Goal: Task Accomplishment & Management: Manage account settings

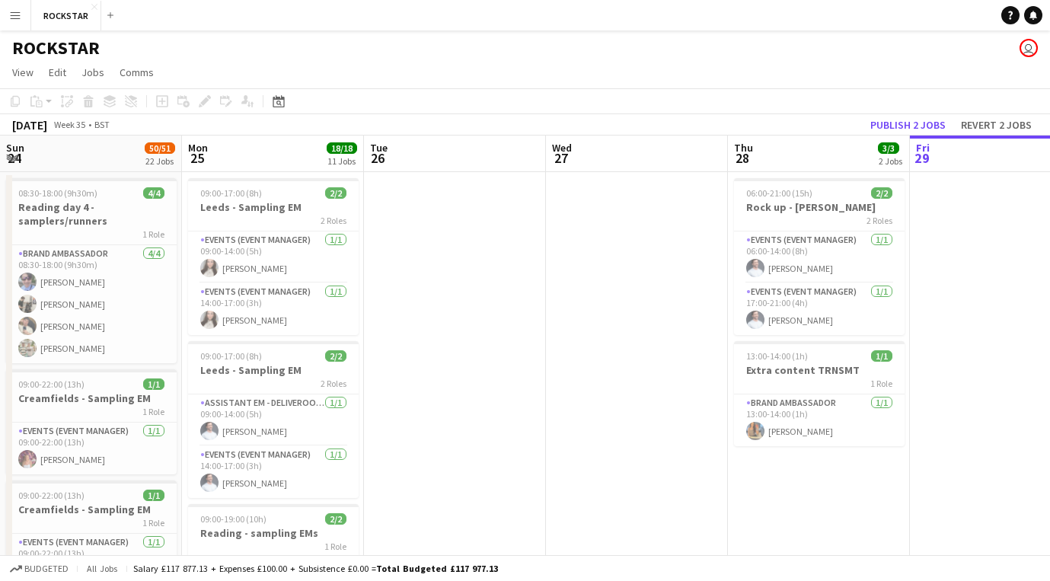
scroll to position [0, 364]
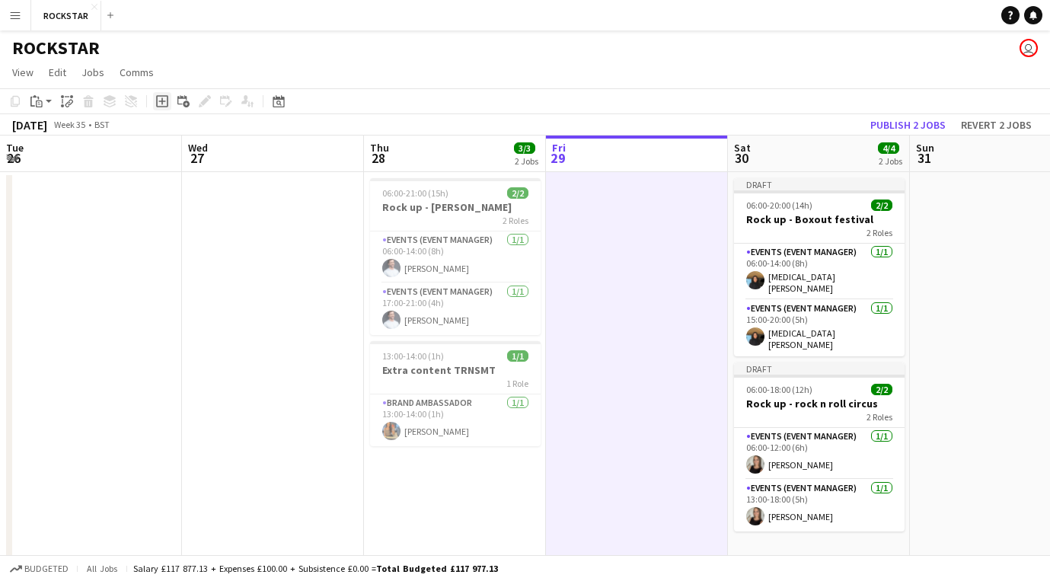
click at [158, 105] on icon "Add job" at bounding box center [162, 101] width 12 height 12
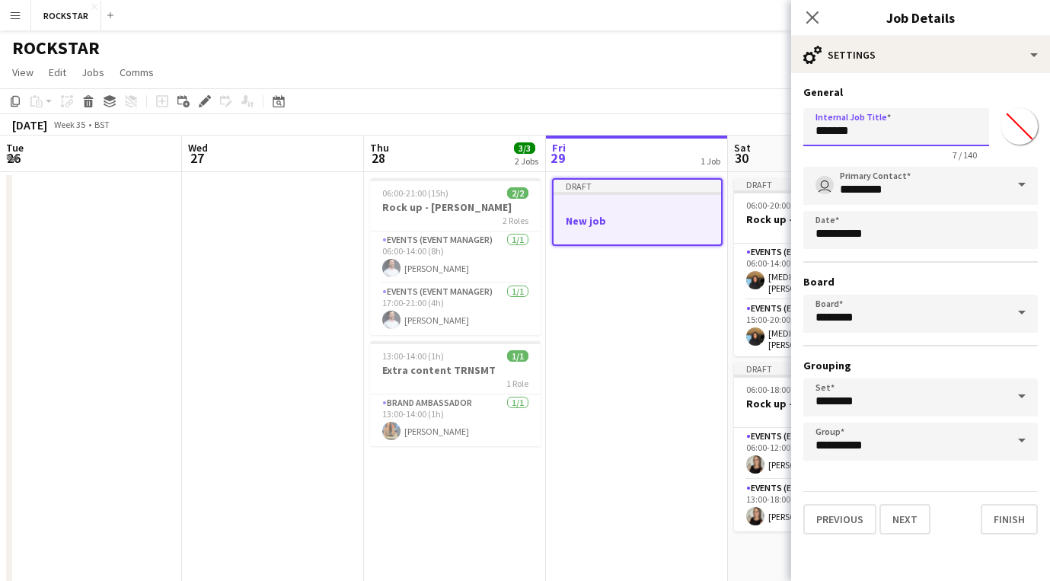
drag, startPoint x: 918, startPoint y: 134, endPoint x: 776, endPoint y: 132, distance: 142.4
click at [814, 132] on input "**********" at bounding box center [896, 127] width 186 height 38
type input "**********"
click at [914, 188] on input "*********" at bounding box center [920, 186] width 234 height 38
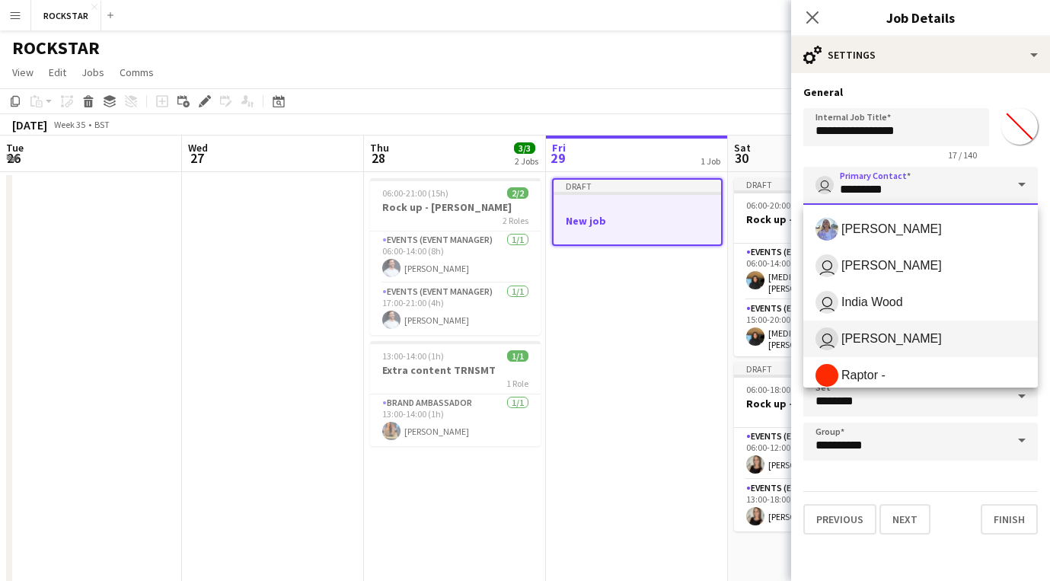
scroll to position [158, 0]
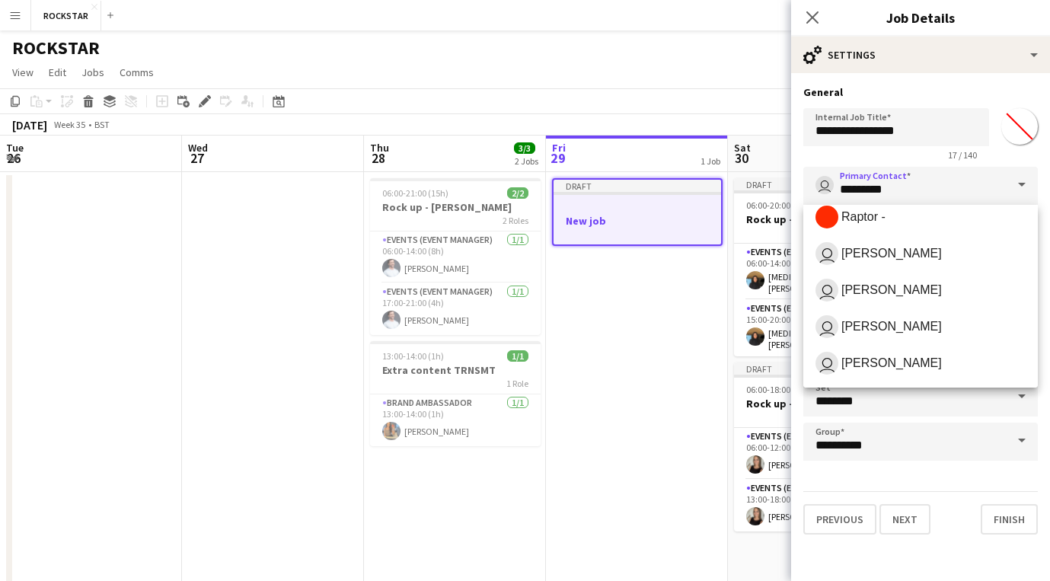
click at [885, 354] on span "user [PERSON_NAME]" at bounding box center [920, 363] width 210 height 23
type input "**********"
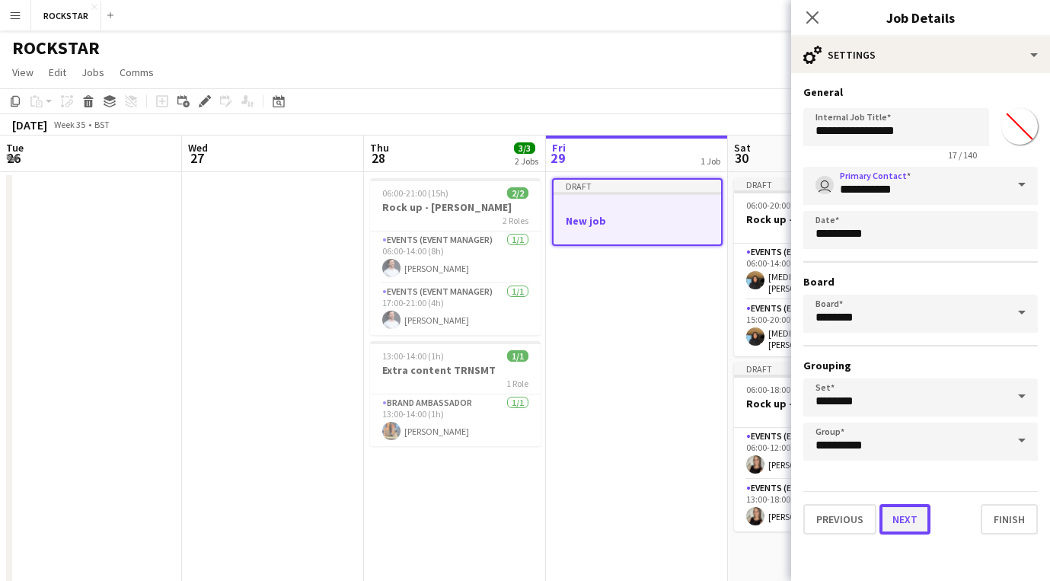
click at [901, 516] on button "Next" at bounding box center [904, 519] width 51 height 30
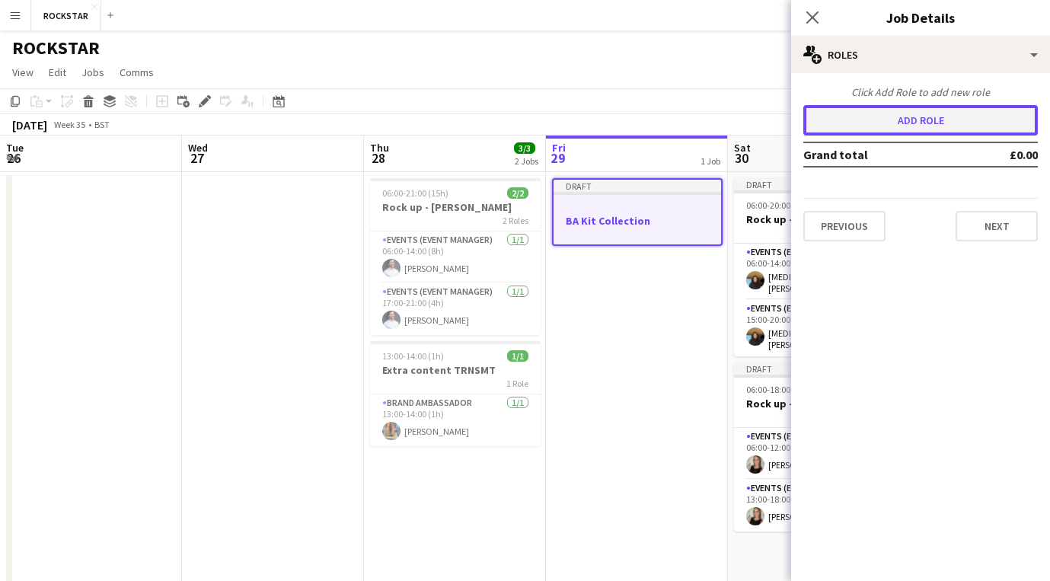
click at [907, 122] on button "Add role" at bounding box center [920, 120] width 234 height 30
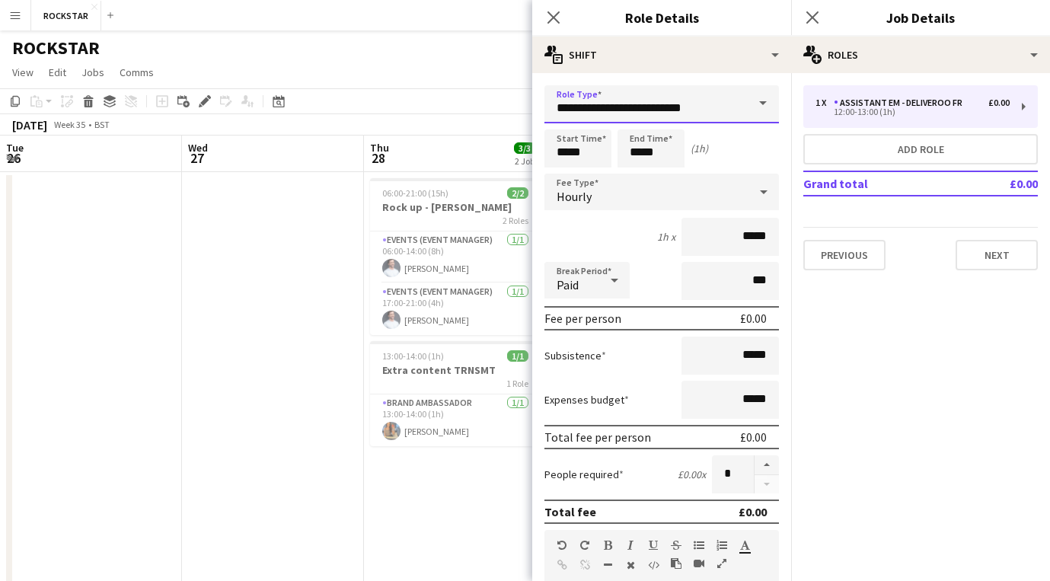
click at [707, 106] on input "**********" at bounding box center [661, 104] width 234 height 38
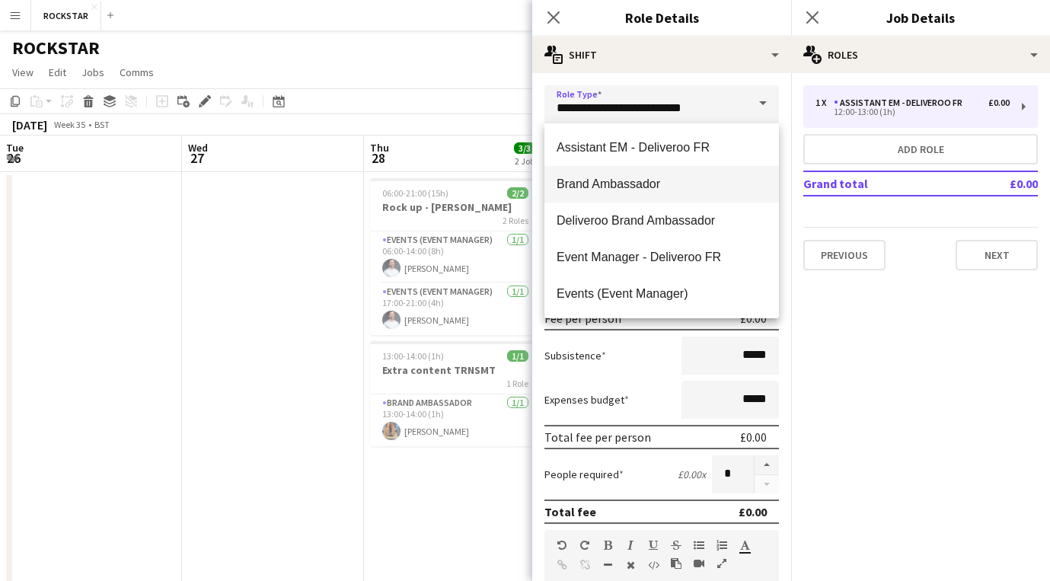
click at [672, 176] on mat-option "Brand Ambassador" at bounding box center [661, 184] width 234 height 37
type input "**********"
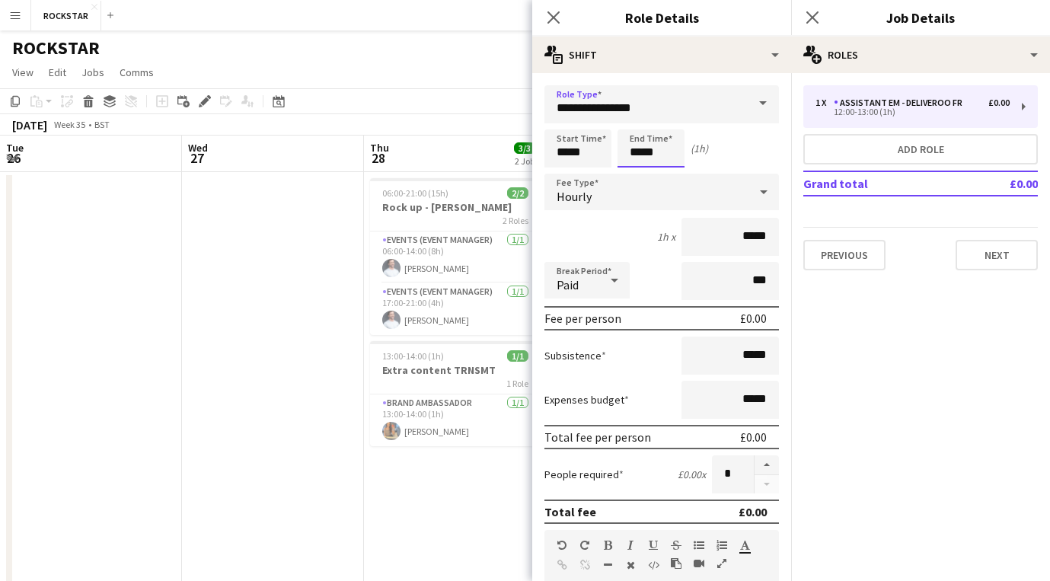
click at [639, 152] on input "*****" at bounding box center [650, 148] width 67 height 38
click at [750, 238] on input "*****" at bounding box center [729, 237] width 97 height 38
click at [717, 185] on div "Hourly" at bounding box center [646, 192] width 204 height 37
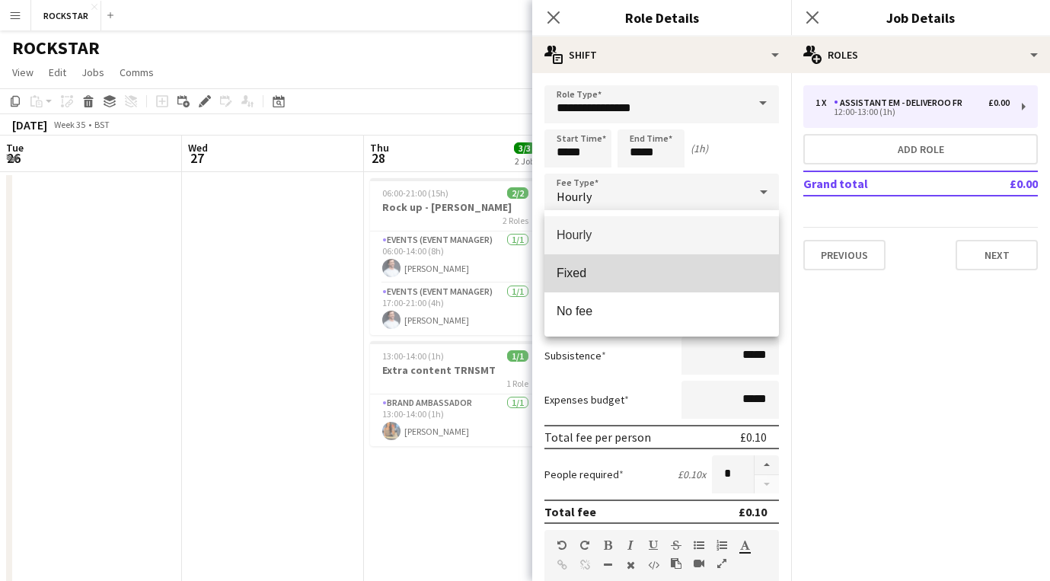
click at [667, 273] on span "Fixed" at bounding box center [661, 273] width 210 height 14
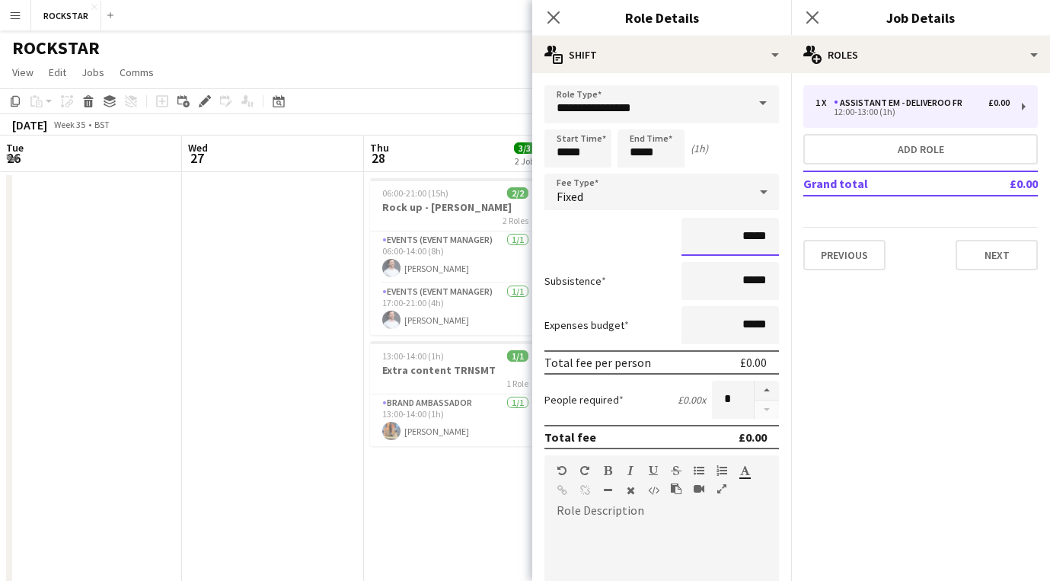
drag, startPoint x: 770, startPoint y: 239, endPoint x: 692, endPoint y: 233, distance: 78.6
click at [692, 233] on input "*****" at bounding box center [729, 237] width 97 height 38
type input "******"
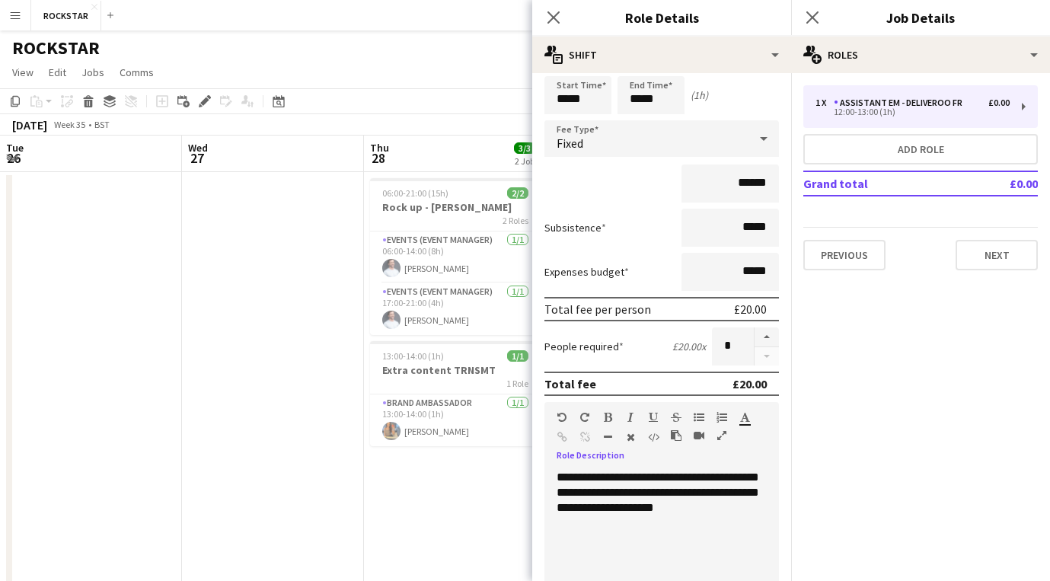
scroll to position [72, 0]
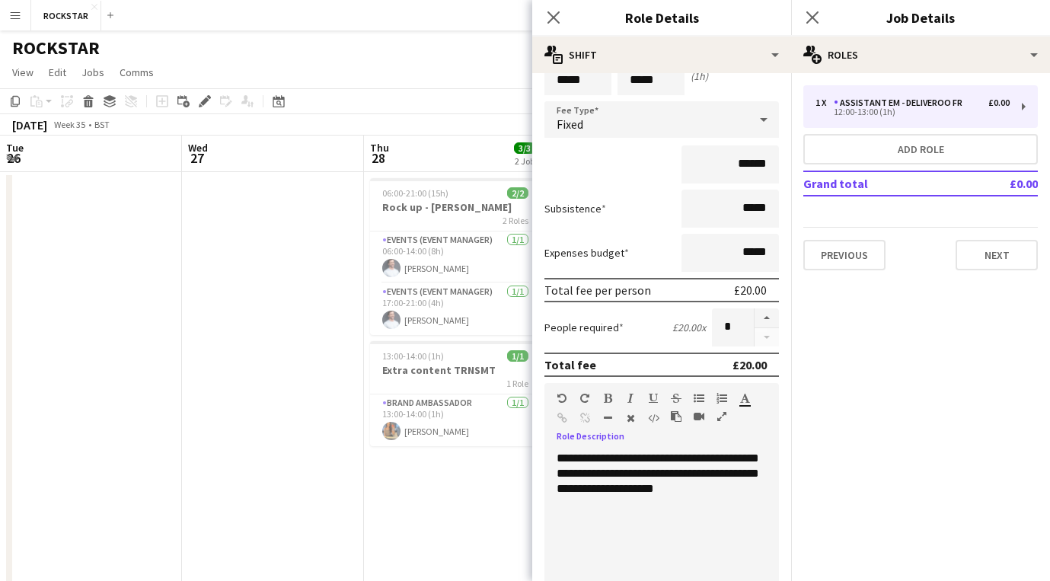
click at [996, 234] on div "Previous Next" at bounding box center [920, 248] width 234 height 43
click at [996, 250] on button "Next" at bounding box center [996, 255] width 82 height 30
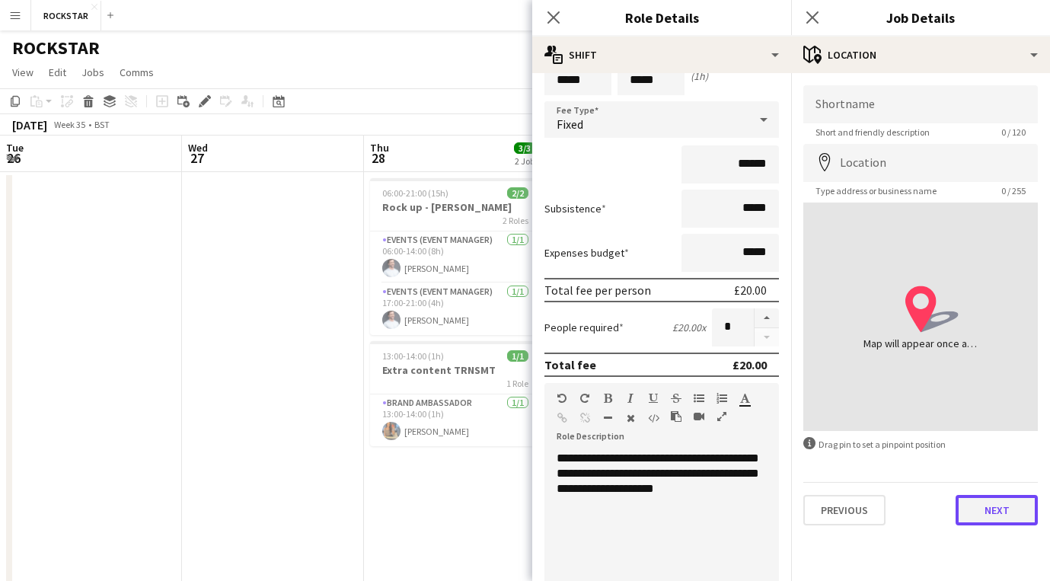
click at [984, 509] on button "Next" at bounding box center [996, 510] width 82 height 30
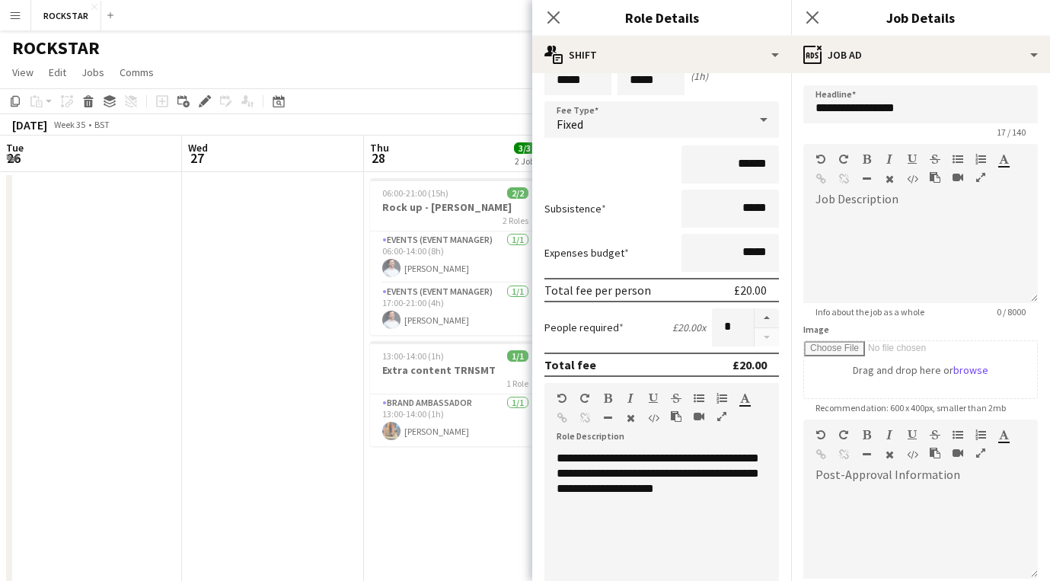
scroll to position [171, 0]
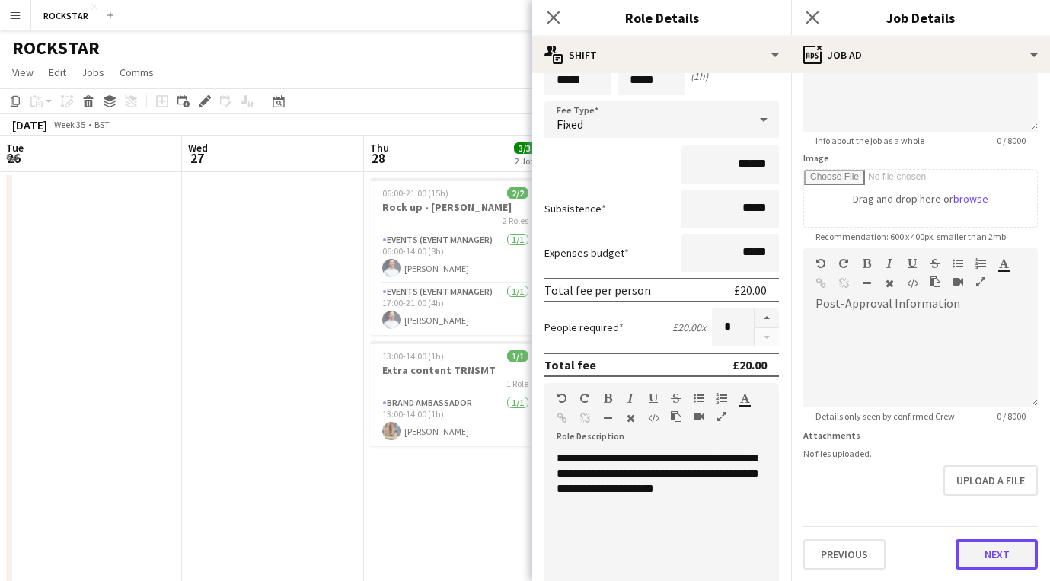
click at [1012, 553] on button "Next" at bounding box center [996, 554] width 82 height 30
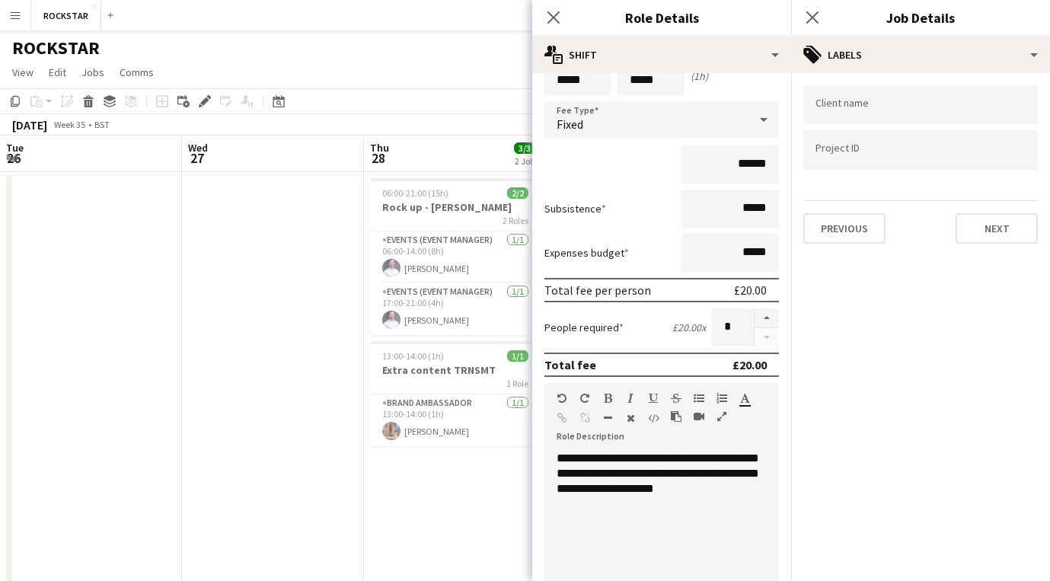
scroll to position [0, 0]
click at [894, 104] on input "Type to search client labels..." at bounding box center [920, 105] width 210 height 14
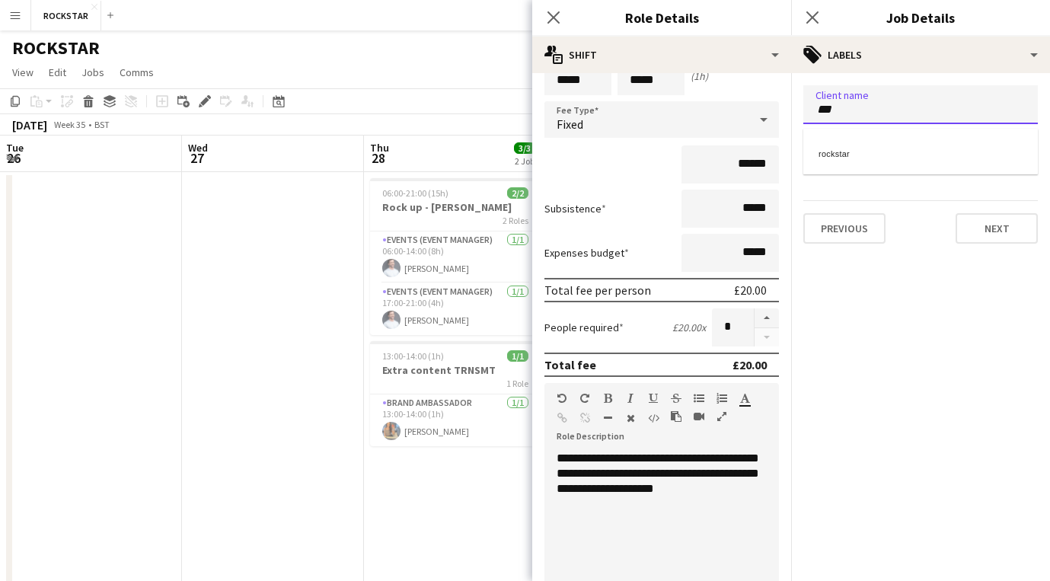
type input "***"
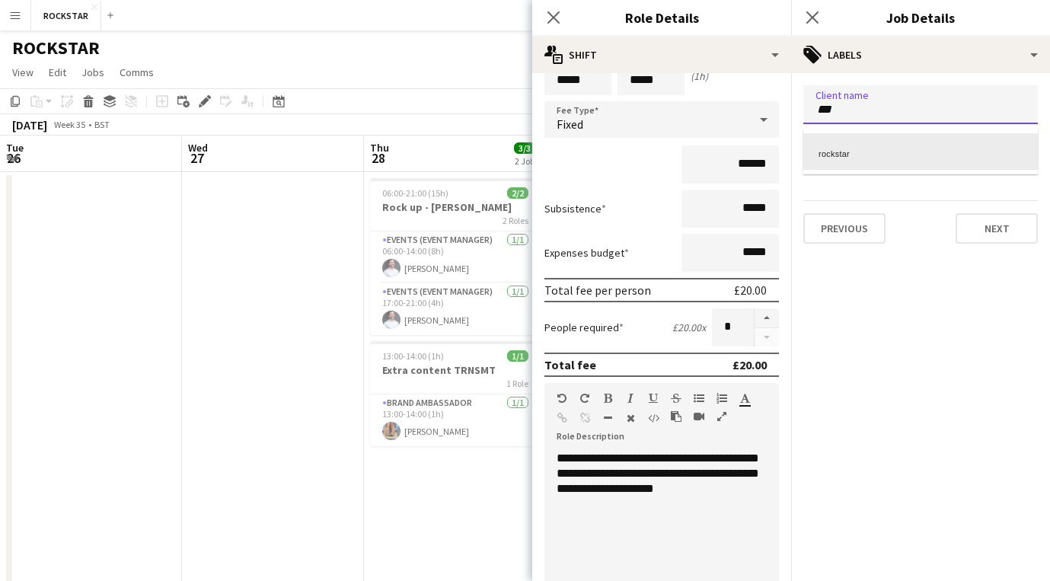
click at [878, 135] on div "rockstar" at bounding box center [920, 151] width 234 height 37
click at [872, 145] on div at bounding box center [920, 150] width 234 height 39
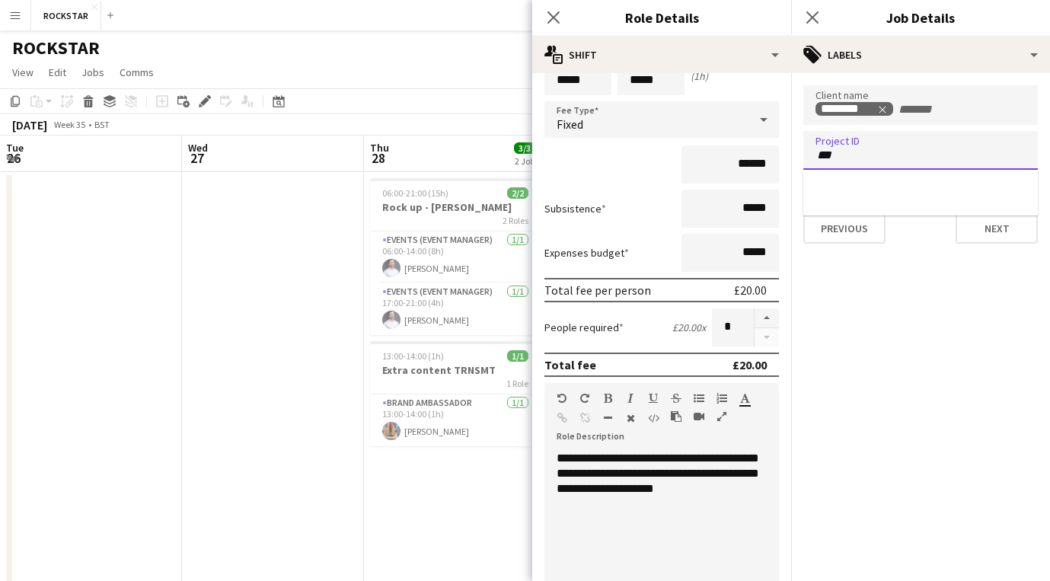
type input "***"
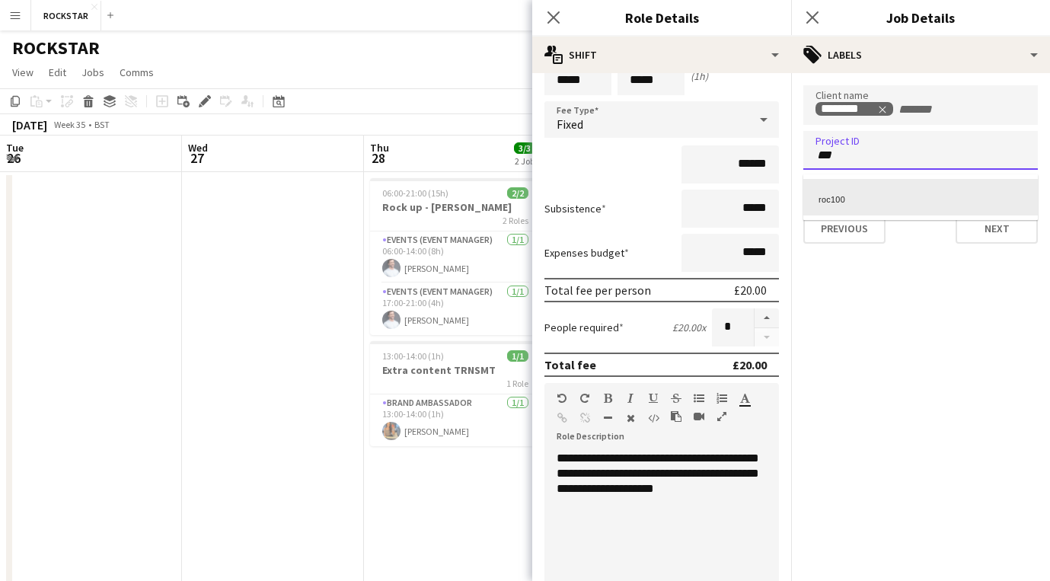
click at [906, 187] on div "roc100" at bounding box center [920, 197] width 234 height 37
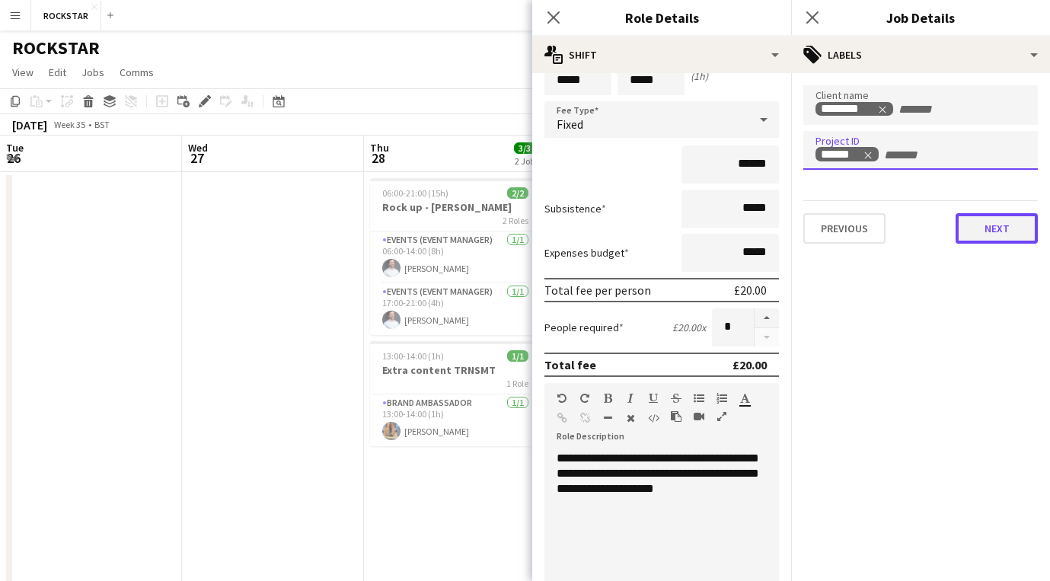
click at [977, 226] on button "Next" at bounding box center [996, 228] width 82 height 30
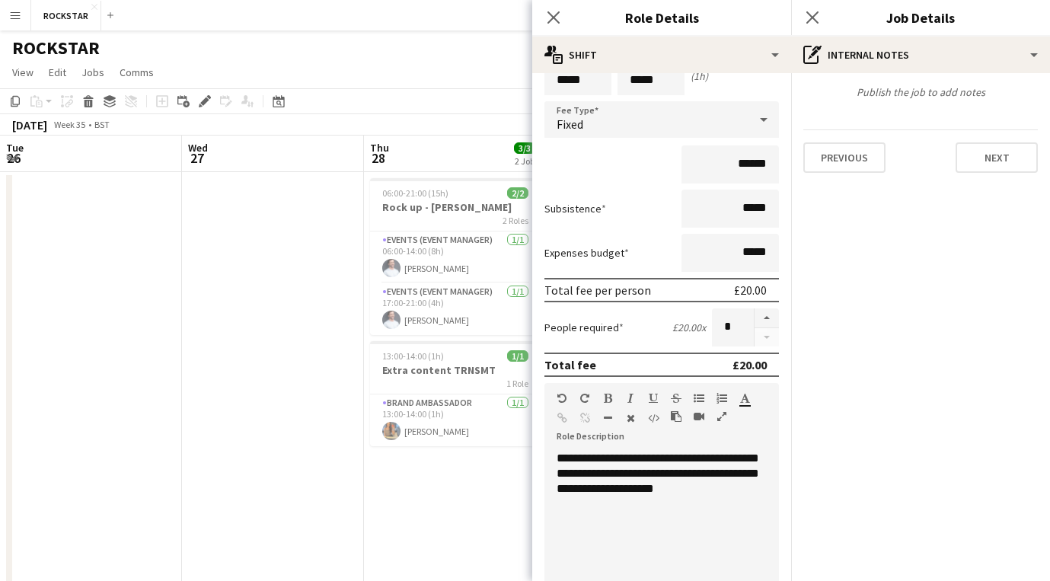
click at [982, 142] on div "Previous Next" at bounding box center [920, 150] width 234 height 43
click at [983, 158] on button "Next" at bounding box center [996, 157] width 82 height 30
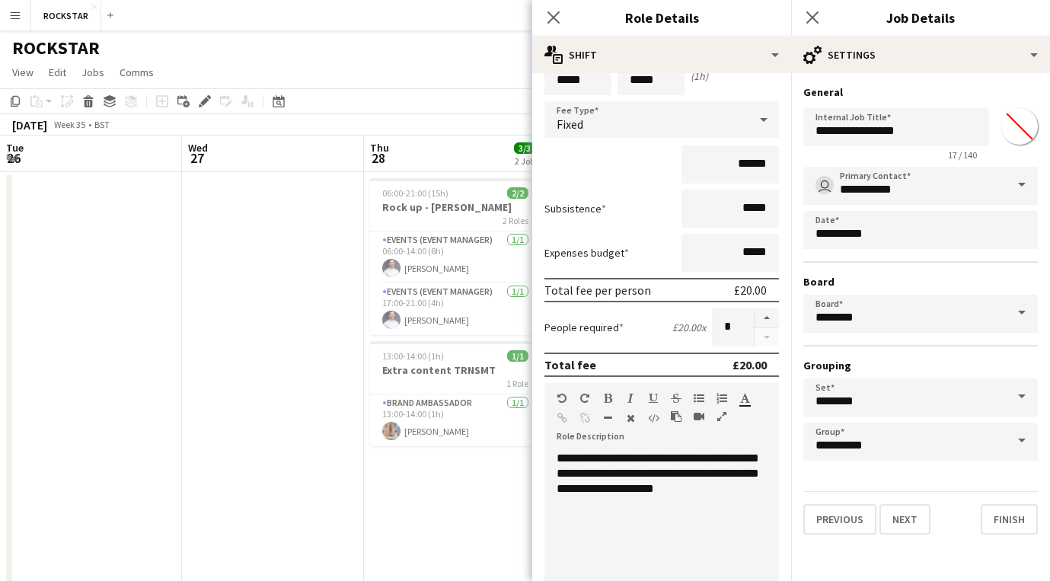
scroll to position [591, 0]
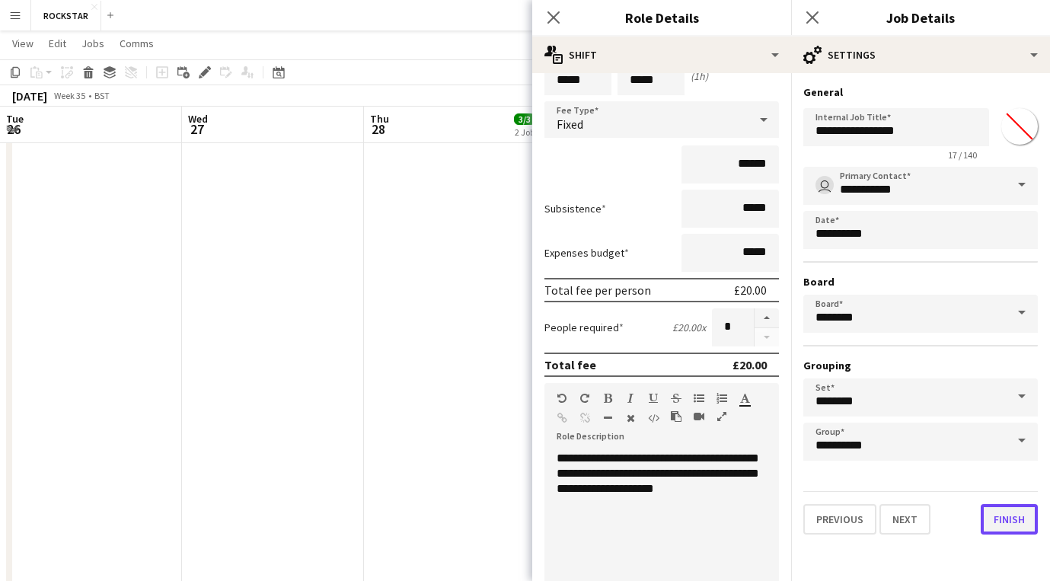
click at [1006, 524] on button "Finish" at bounding box center [1008, 519] width 57 height 30
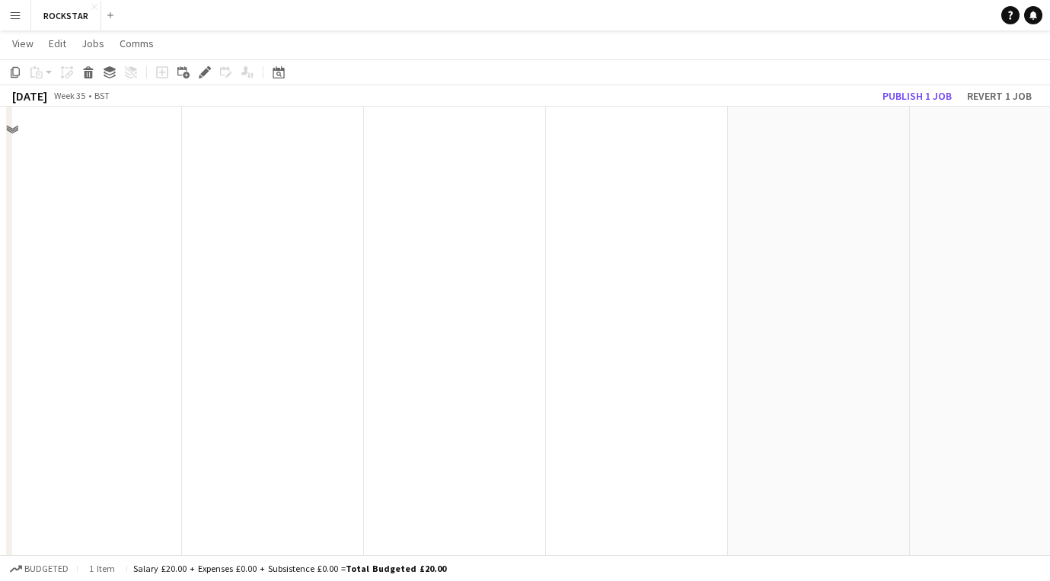
scroll to position [0, 0]
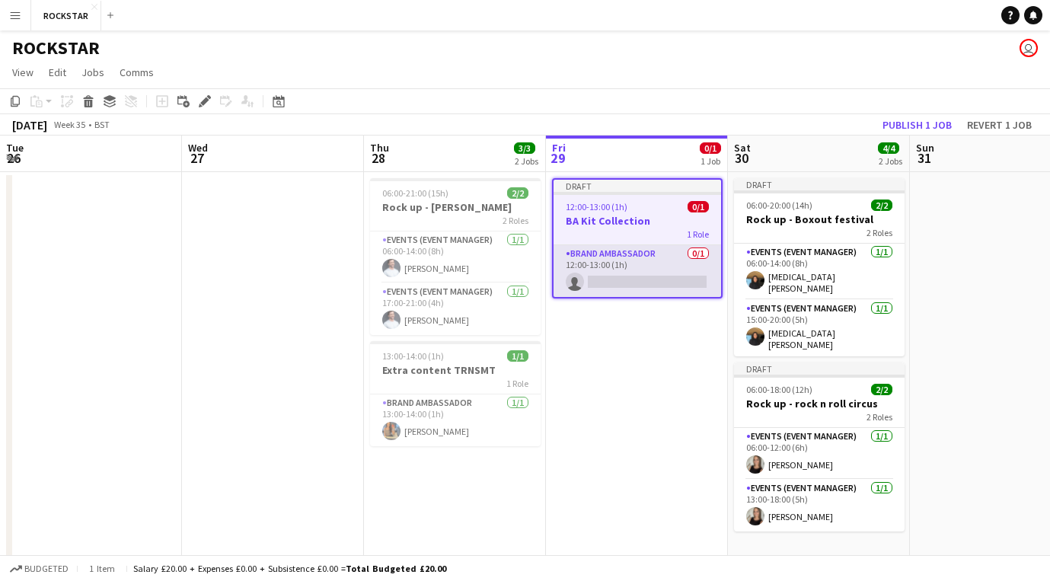
click at [669, 285] on app-card-role "Brand Ambassador 0/1 12:00-13:00 (1h) single-neutral-actions" at bounding box center [636, 271] width 167 height 52
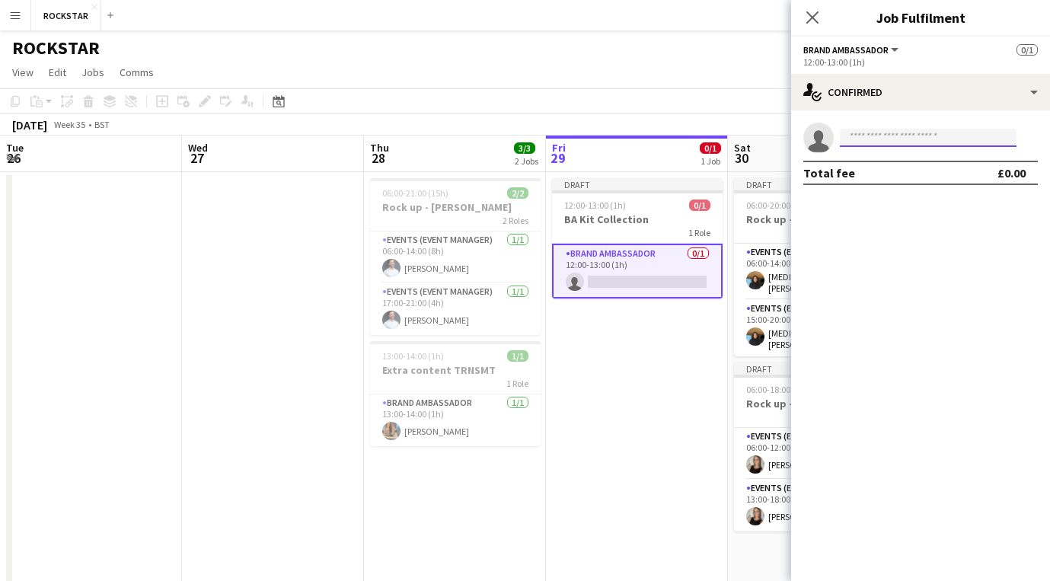
click at [866, 146] on input at bounding box center [928, 138] width 177 height 18
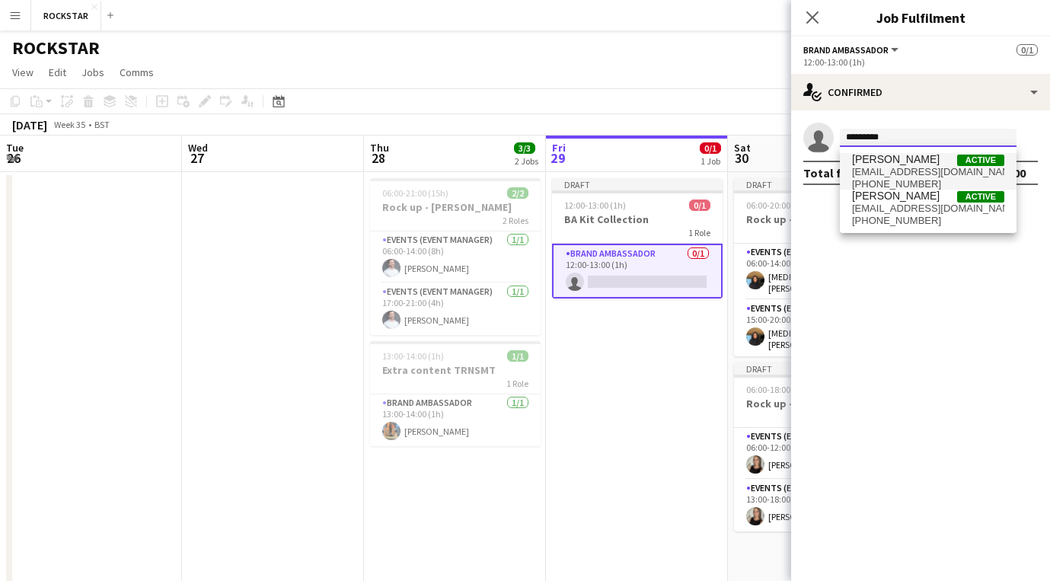
type input "*********"
click at [917, 171] on span "[EMAIL_ADDRESS][DOMAIN_NAME]" at bounding box center [928, 172] width 152 height 12
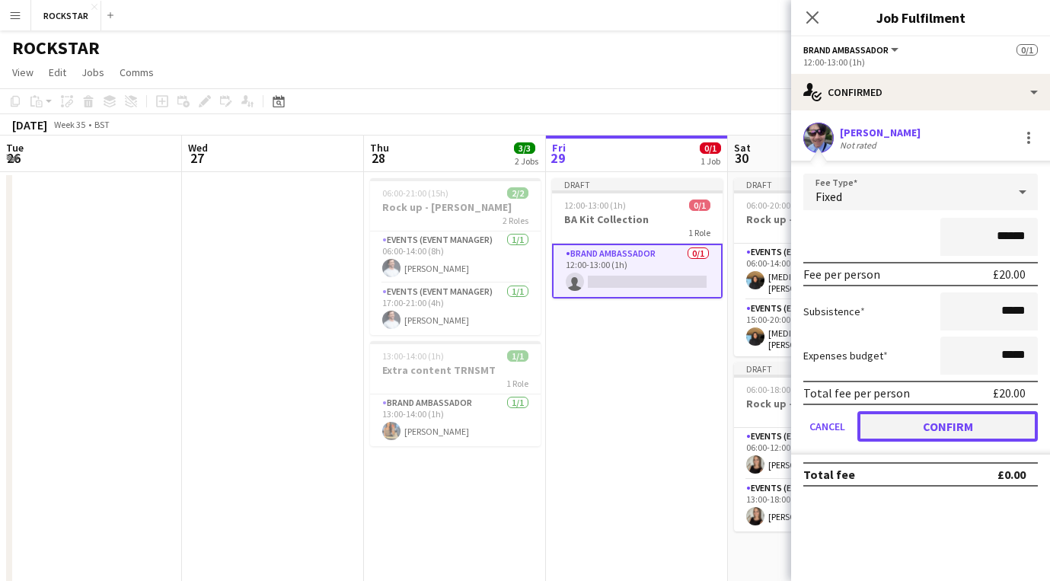
click at [929, 426] on button "Confirm" at bounding box center [947, 426] width 180 height 30
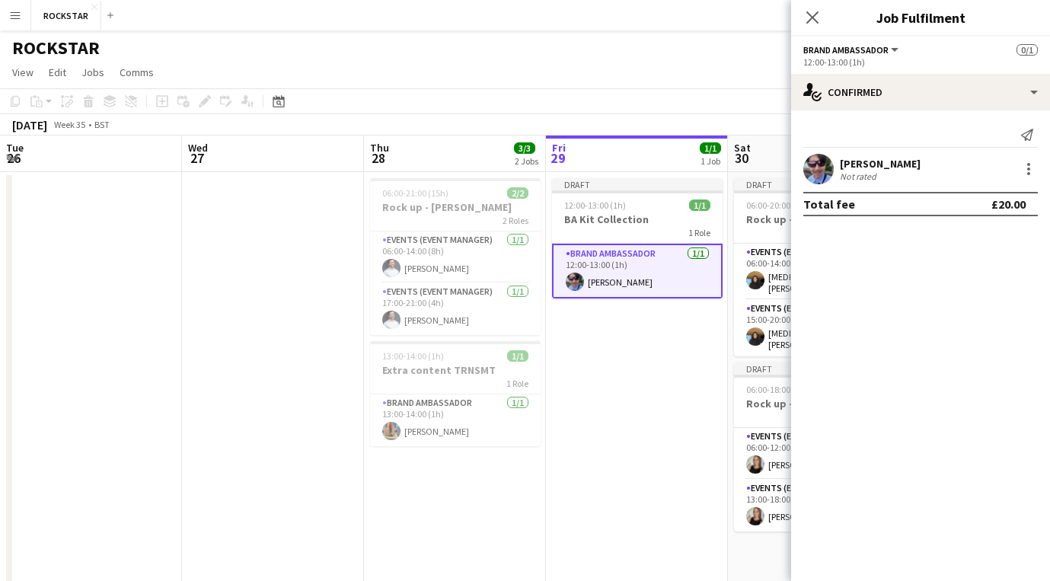
click at [816, 6] on div "Close pop-in" at bounding box center [812, 17] width 43 height 35
click at [807, 18] on icon "Close pop-in" at bounding box center [812, 17] width 14 height 14
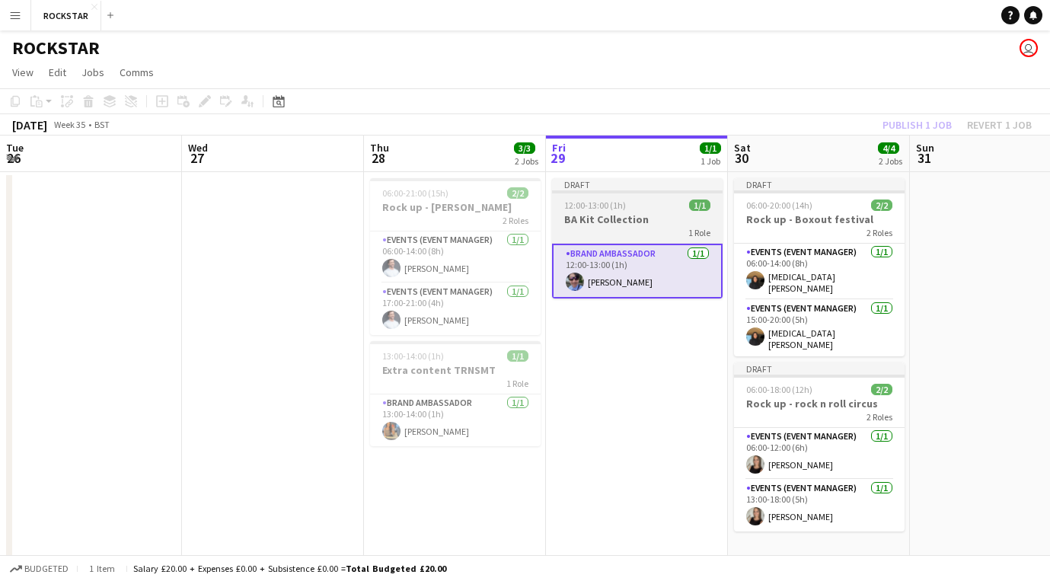
click at [626, 200] on div "12:00-13:00 (1h) 1/1" at bounding box center [637, 204] width 171 height 11
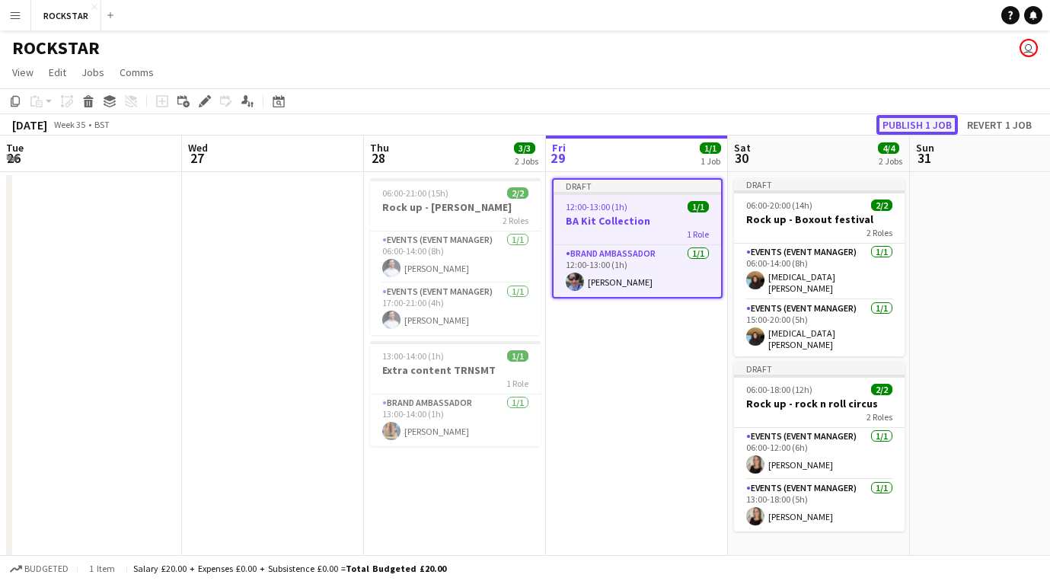
click at [904, 123] on button "Publish 1 job" at bounding box center [916, 125] width 81 height 20
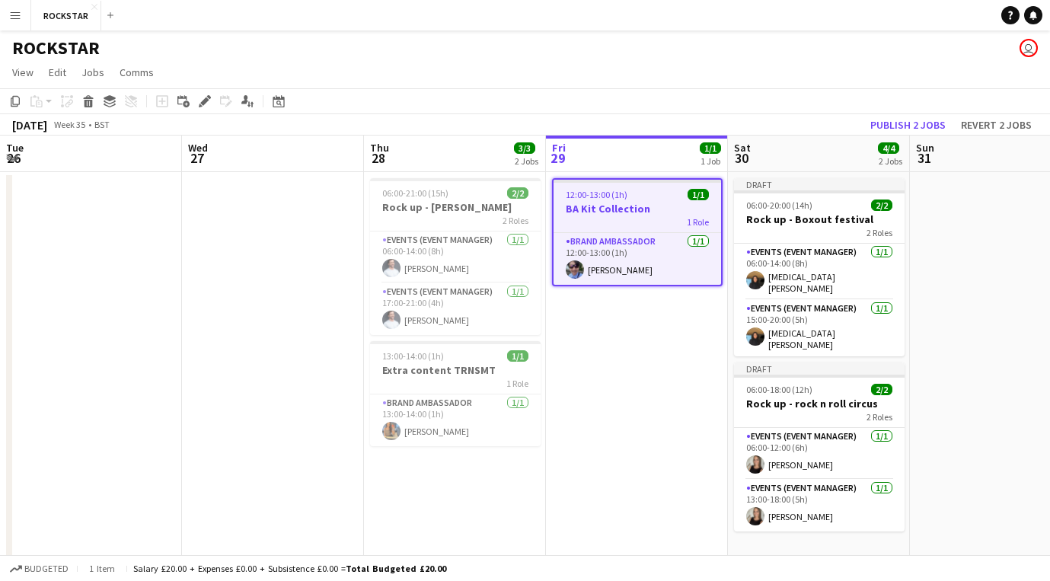
click at [14, 18] on app-icon "Menu" at bounding box center [15, 15] width 12 height 12
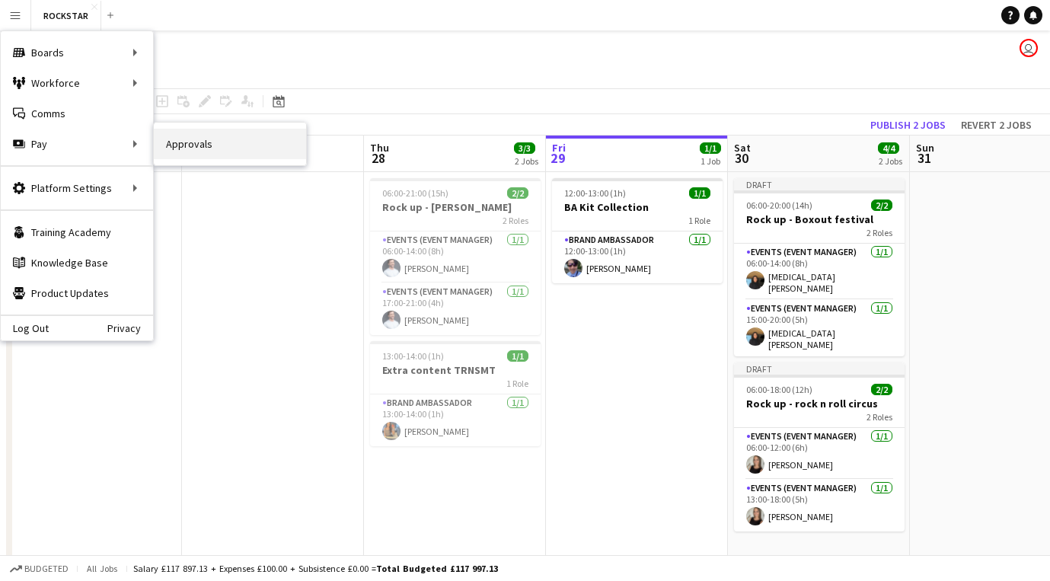
click at [164, 153] on link "Approvals" at bounding box center [230, 144] width 152 height 30
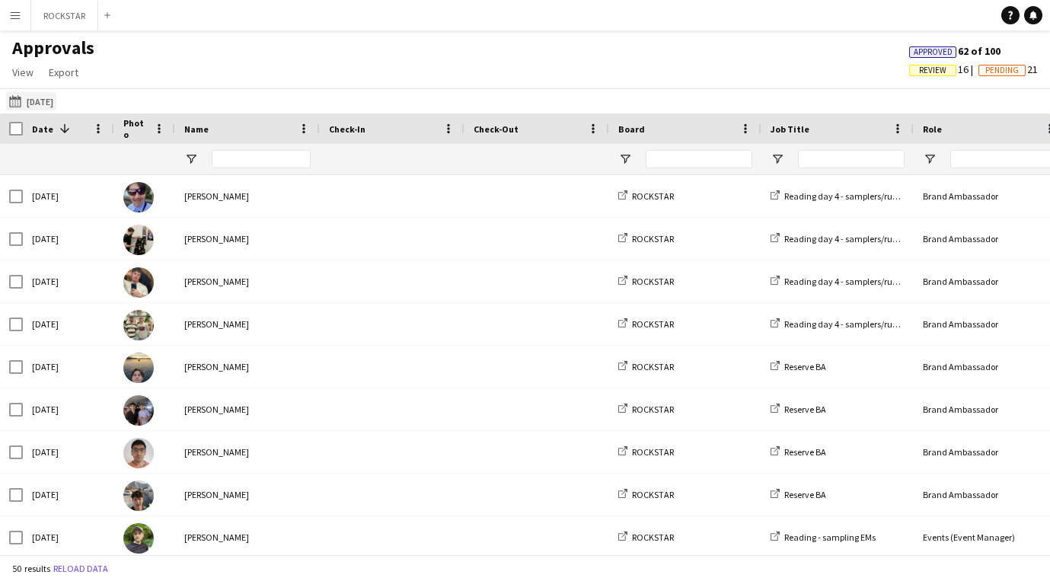
click at [53, 94] on button "[DATE] [DATE]" at bounding box center [31, 101] width 50 height 18
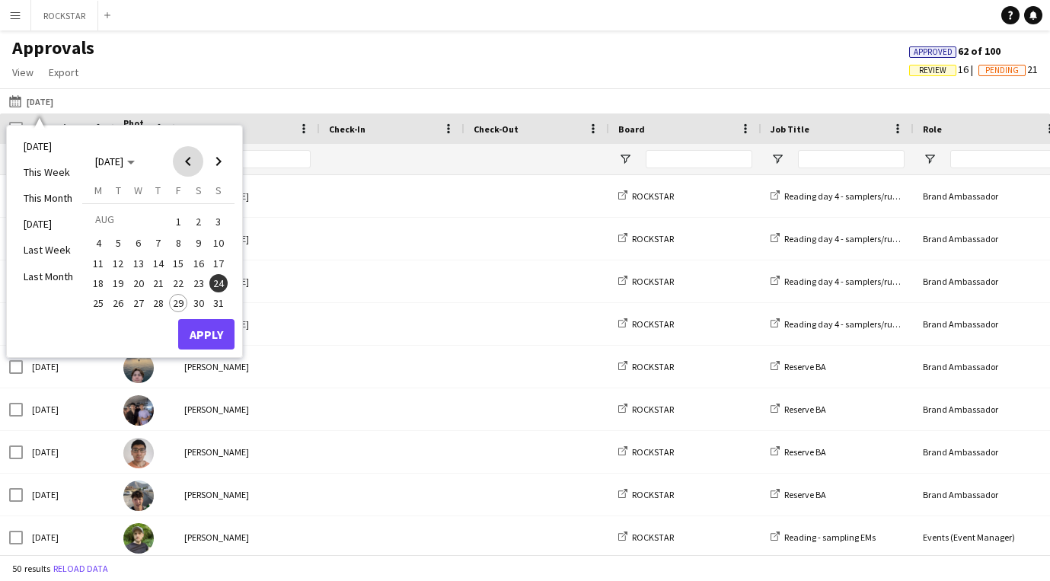
click at [180, 161] on span "Previous month" at bounding box center [188, 161] width 30 height 30
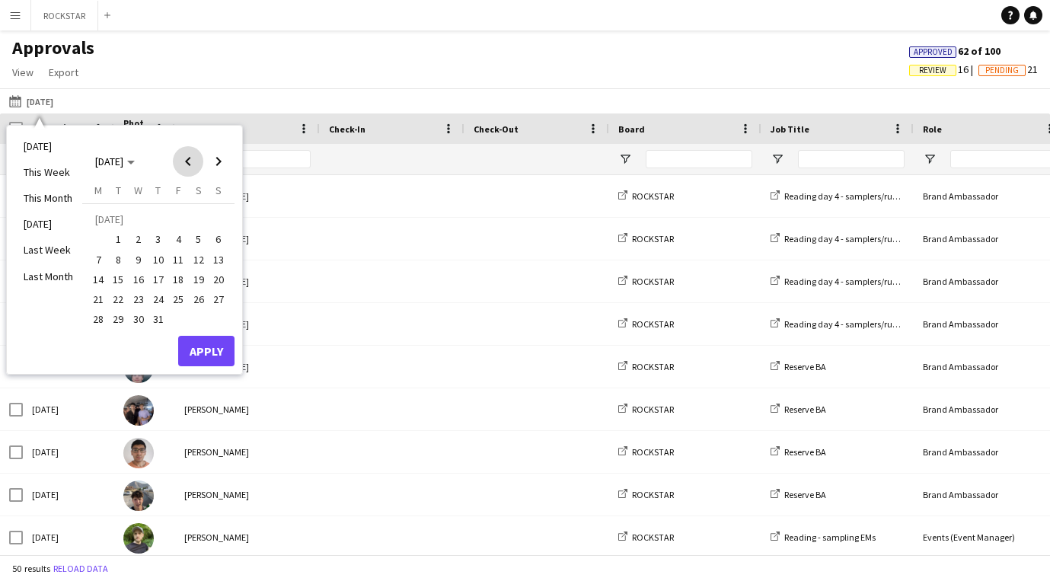
click at [180, 161] on span "Previous month" at bounding box center [188, 161] width 30 height 30
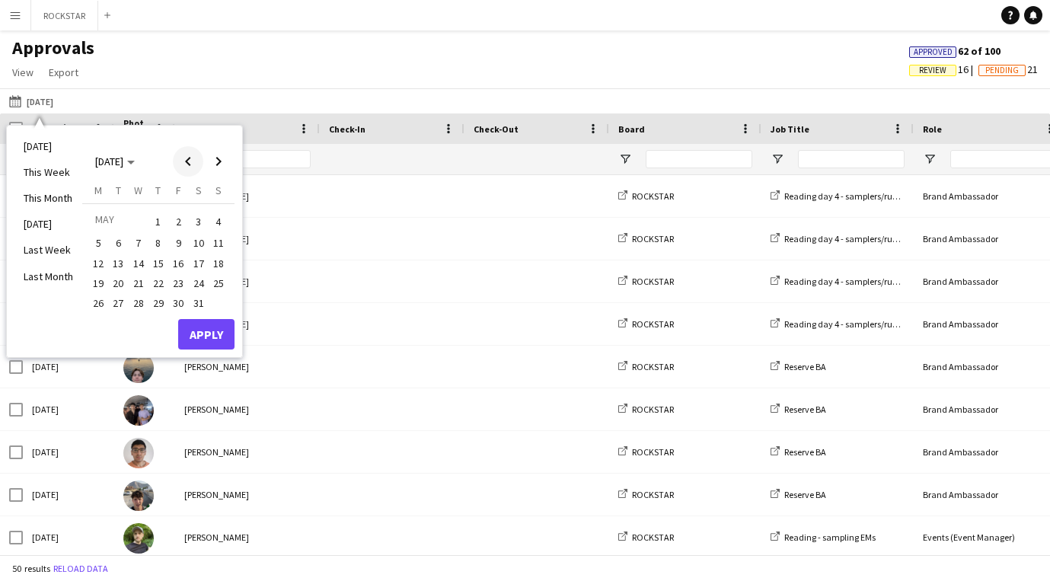
click at [180, 161] on span "Previous month" at bounding box center [188, 161] width 30 height 30
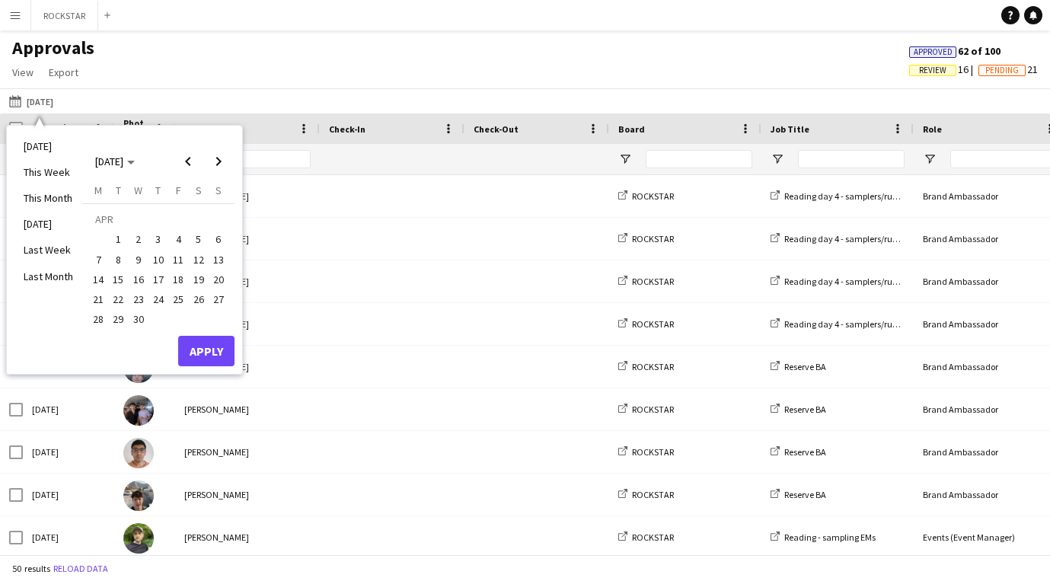
click at [97, 322] on span "28" at bounding box center [98, 320] width 18 height 18
click at [193, 349] on button "Apply" at bounding box center [206, 351] width 56 height 30
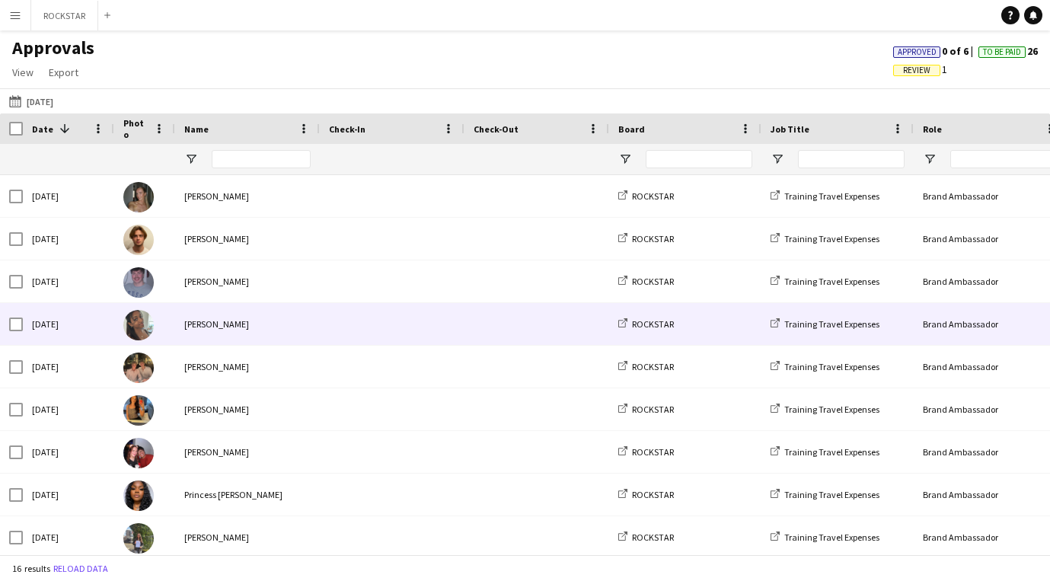
click at [199, 324] on div "[PERSON_NAME]" at bounding box center [247, 324] width 145 height 42
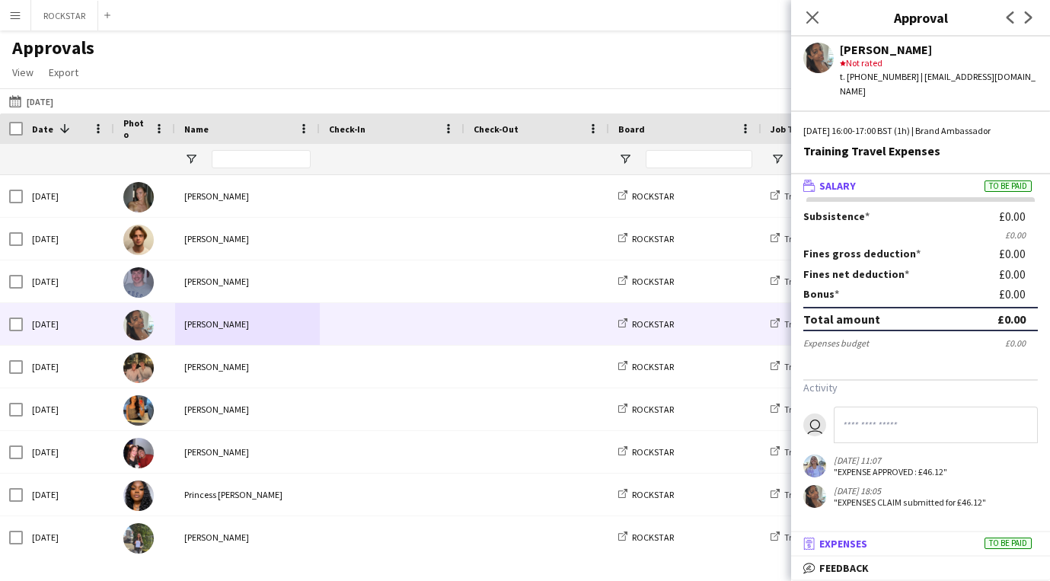
click at [964, 542] on mat-panel-title "receipt Expenses To be paid" at bounding box center [917, 544] width 253 height 14
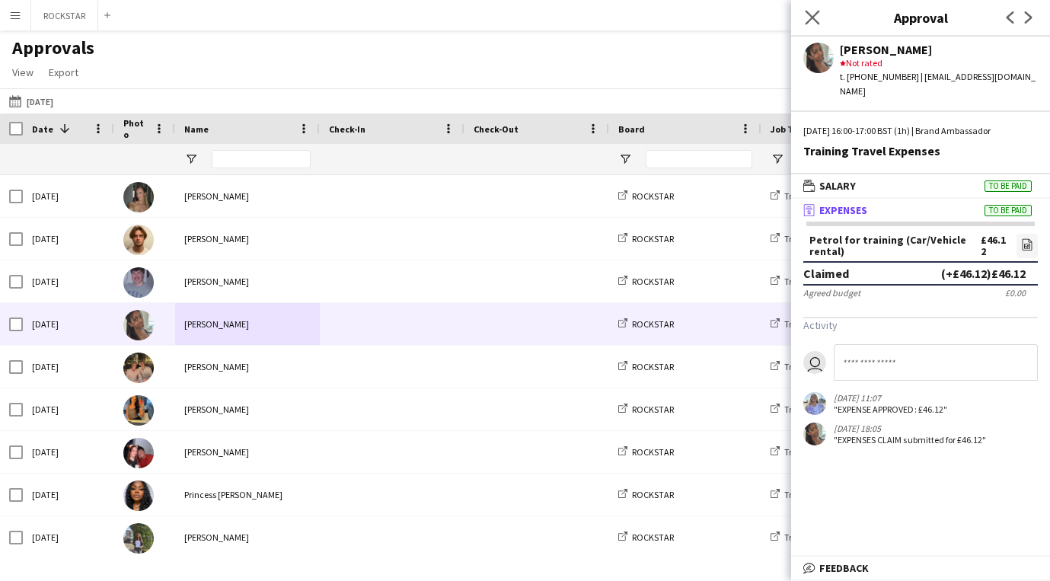
click at [819, 21] on icon "Close pop-in" at bounding box center [812, 17] width 14 height 14
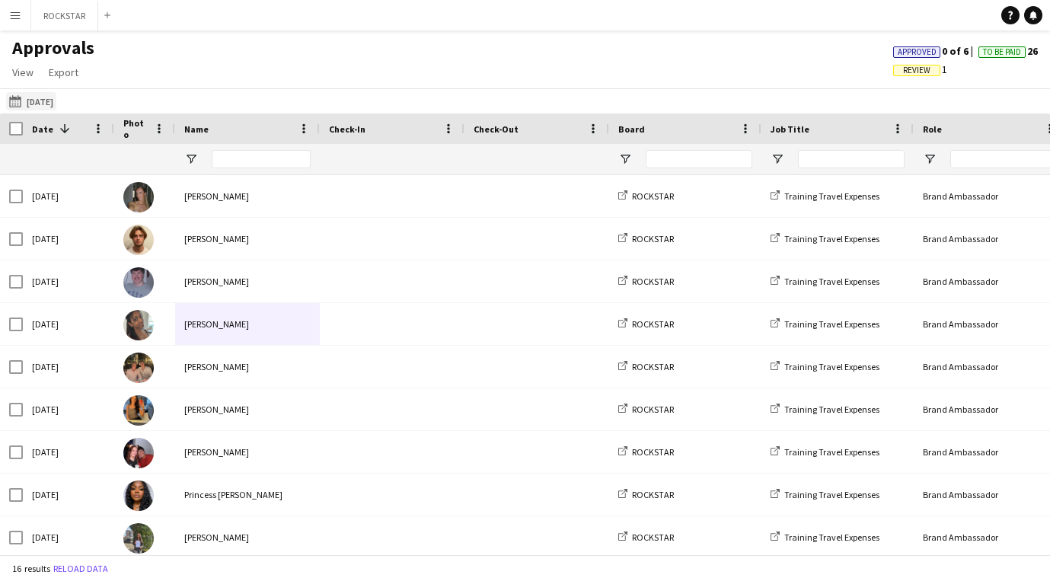
click at [56, 99] on button "[DATE] [DATE]" at bounding box center [31, 101] width 50 height 18
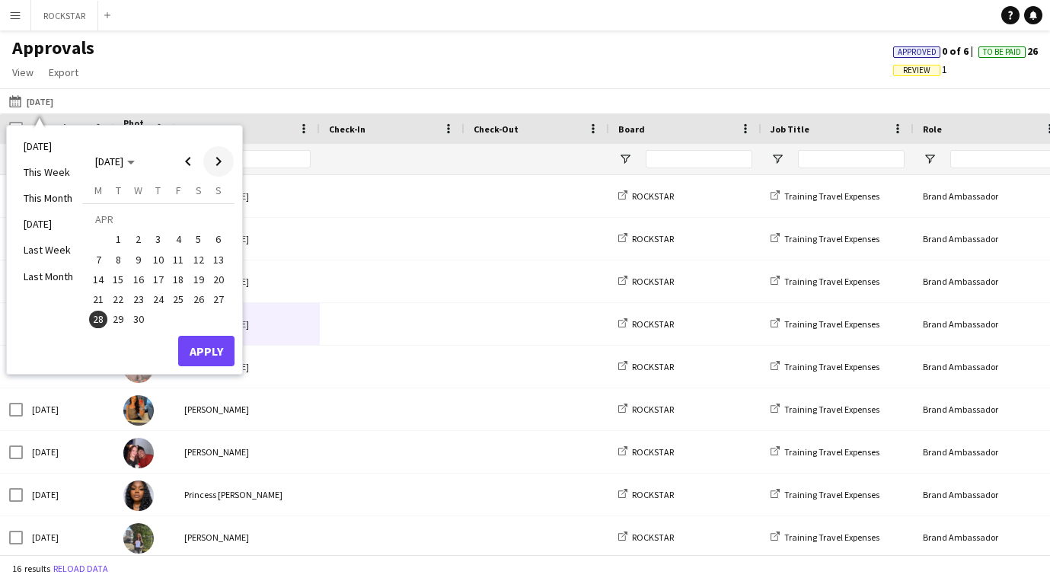
click at [215, 161] on span "Next month" at bounding box center [218, 161] width 30 height 30
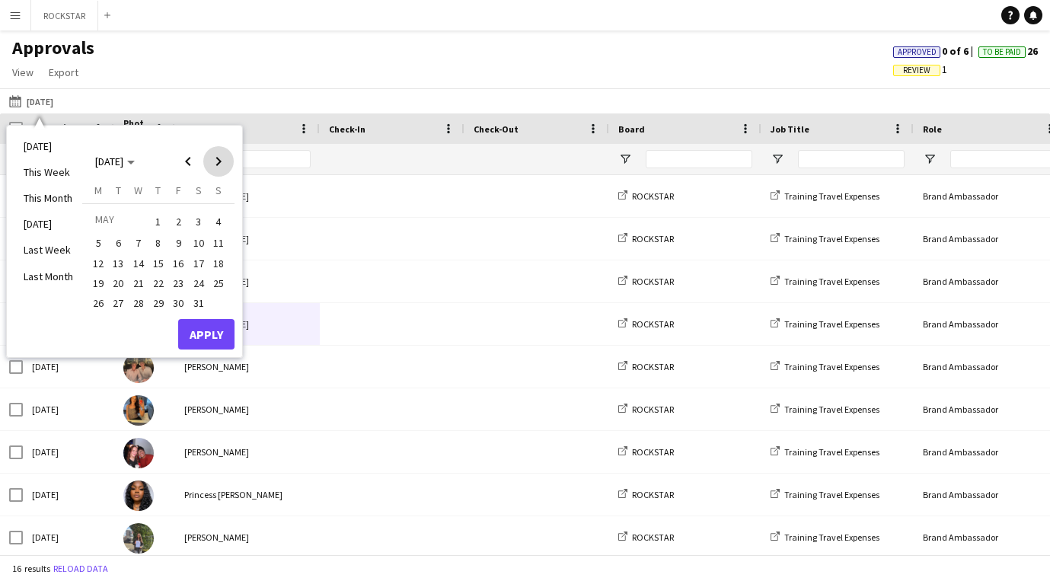
click at [225, 153] on span "Next month" at bounding box center [218, 161] width 30 height 30
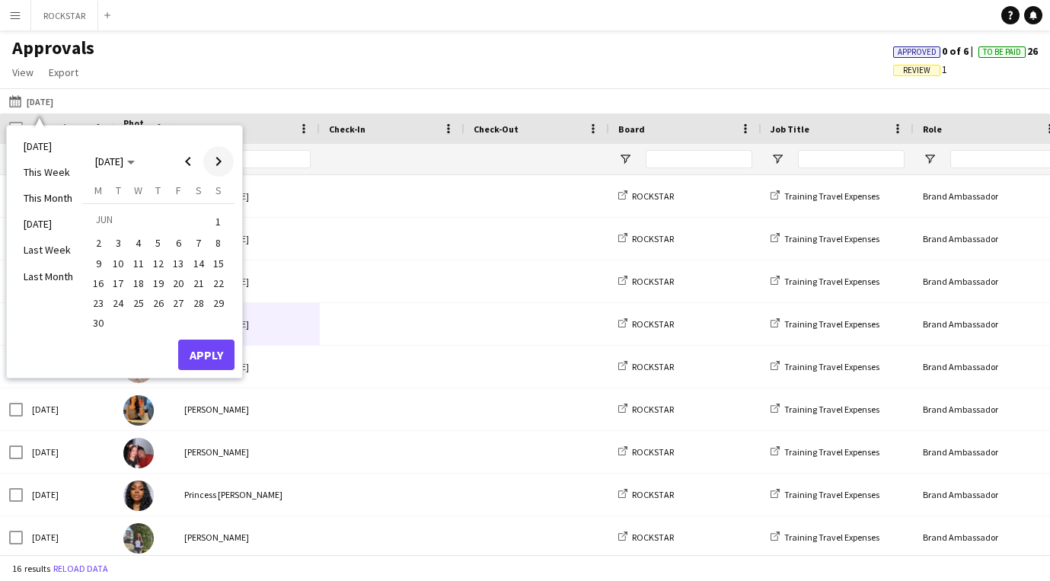
click at [222, 158] on span "Next month" at bounding box center [218, 161] width 30 height 30
click at [213, 235] on span "6" at bounding box center [218, 240] width 18 height 18
click at [201, 356] on button "Apply" at bounding box center [206, 351] width 56 height 30
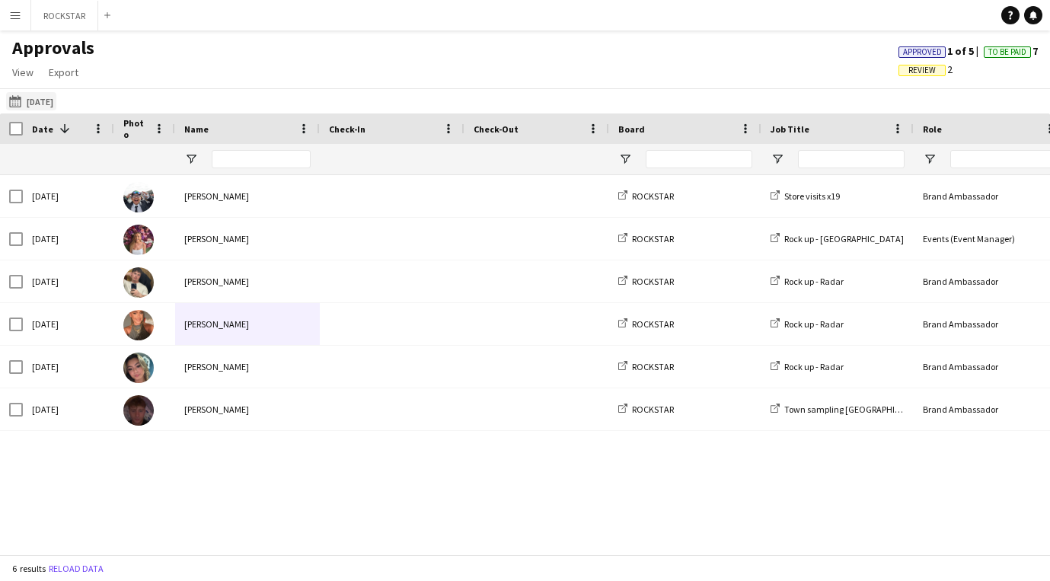
click at [56, 103] on button "[DATE] [DATE]" at bounding box center [31, 101] width 50 height 18
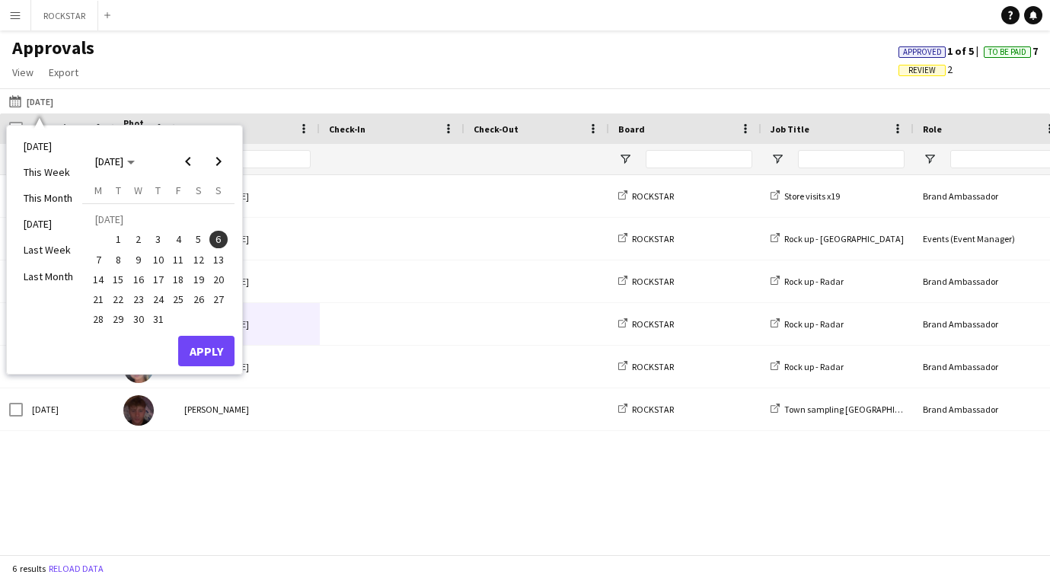
click at [159, 240] on span "3" at bounding box center [158, 240] width 18 height 18
click at [196, 357] on button "Apply" at bounding box center [206, 351] width 56 height 30
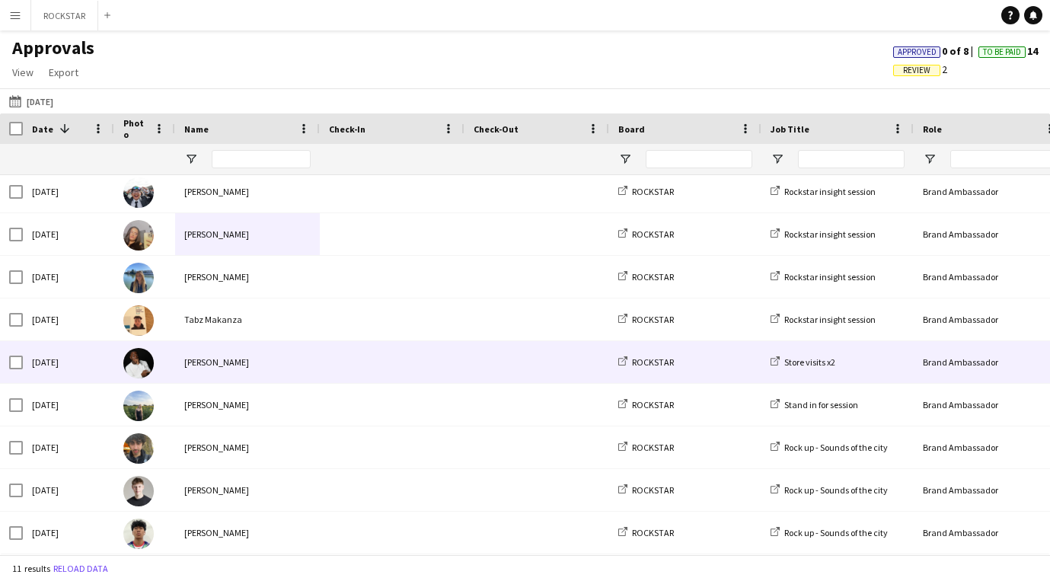
scroll to position [84, 0]
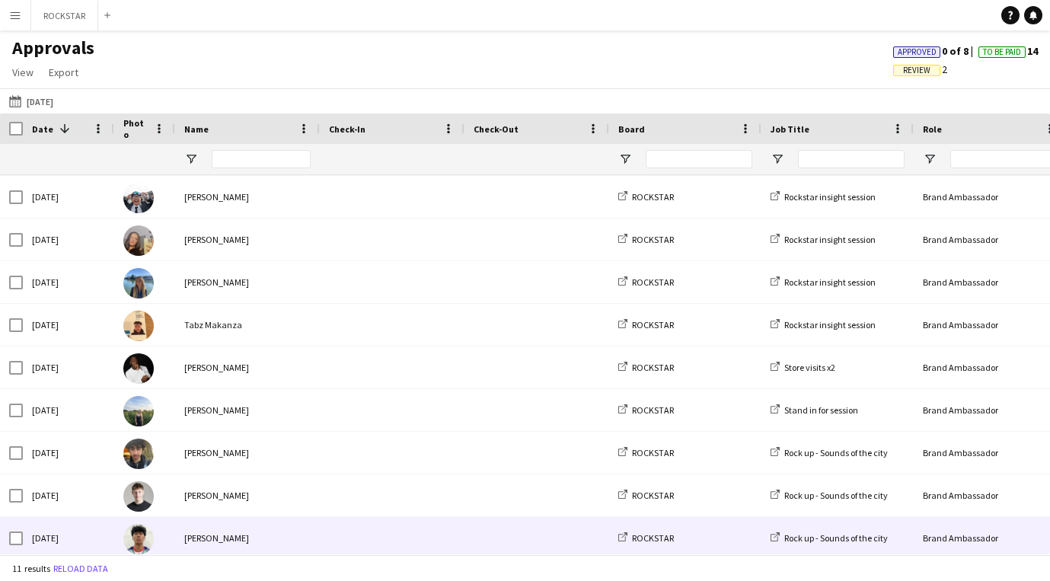
click at [203, 528] on div "[PERSON_NAME]" at bounding box center [247, 538] width 145 height 42
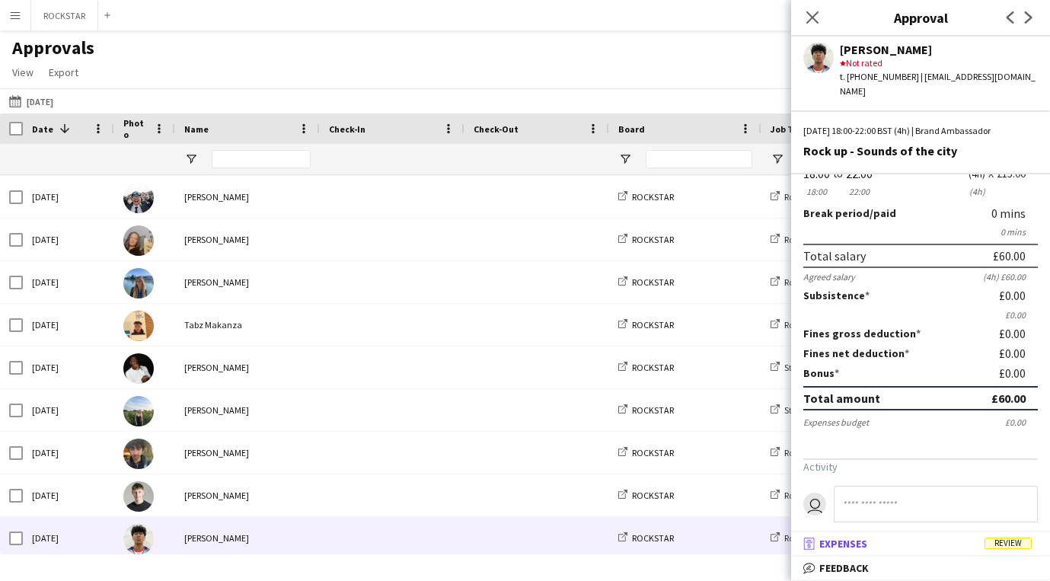
click at [938, 549] on mat-panel-title "receipt Expenses Review" at bounding box center [917, 544] width 253 height 14
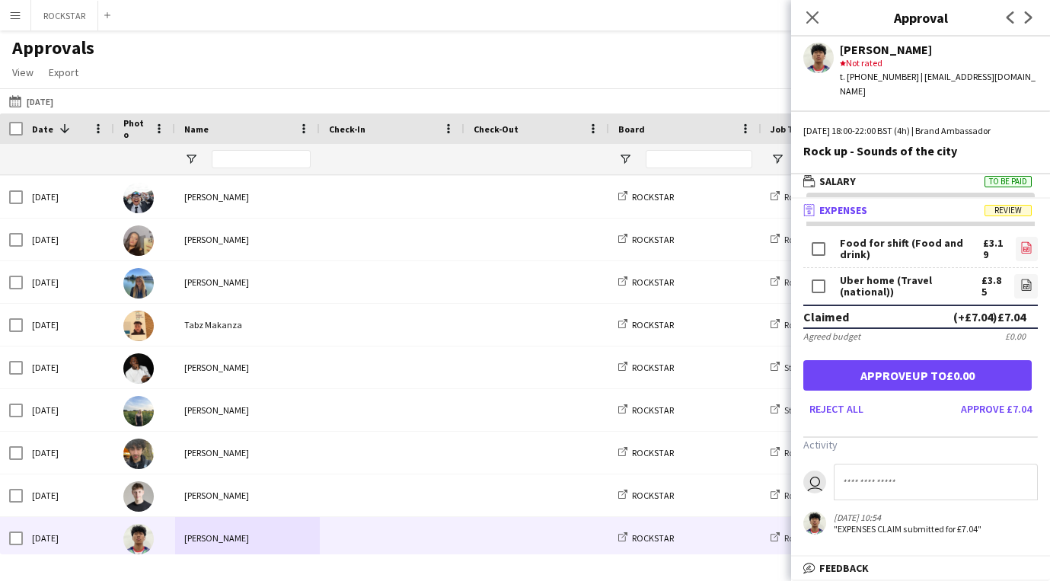
click at [1017, 237] on link "file-image" at bounding box center [1026, 249] width 22 height 24
click at [1028, 279] on icon "file-image" at bounding box center [1026, 285] width 12 height 12
click at [999, 400] on button "Approve £3.85" at bounding box center [996, 409] width 83 height 24
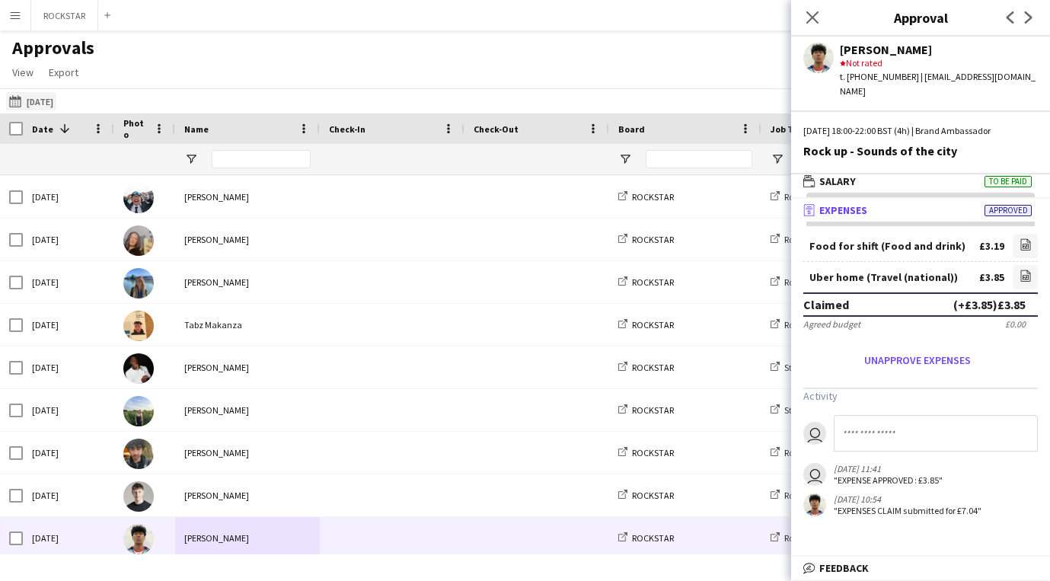
click at [35, 100] on button "[DATE] [DATE]" at bounding box center [31, 101] width 50 height 18
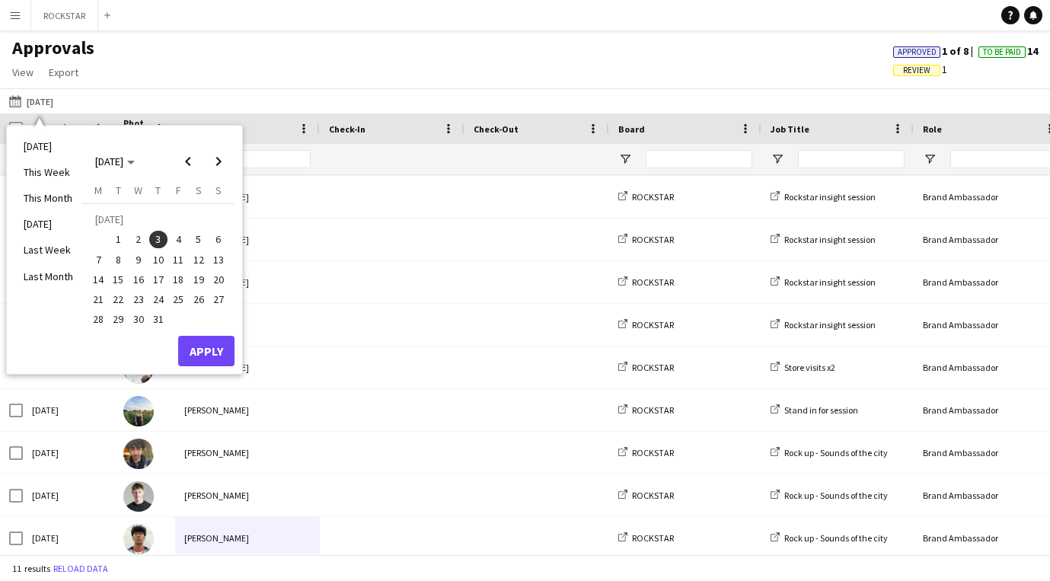
click at [206, 278] on span "19" at bounding box center [199, 279] width 18 height 18
click at [221, 343] on button "Apply" at bounding box center [206, 351] width 56 height 30
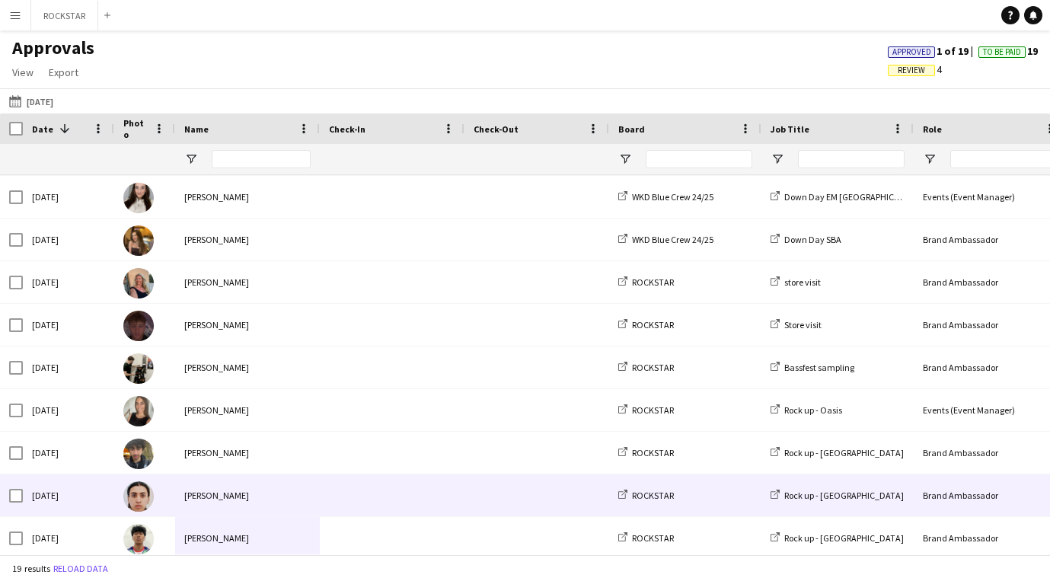
scroll to position [431, 0]
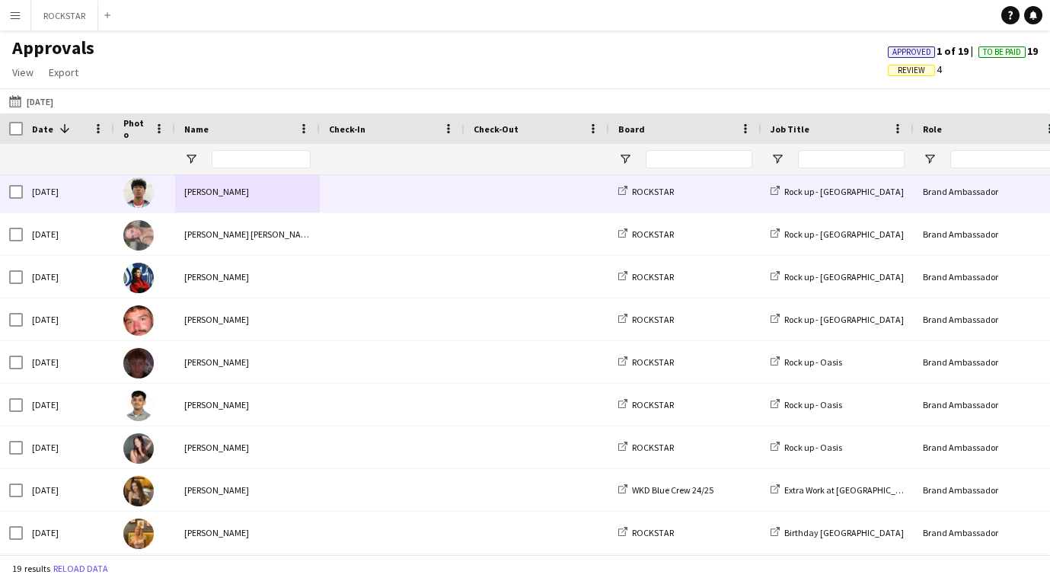
click at [388, 182] on span at bounding box center [392, 192] width 126 height 42
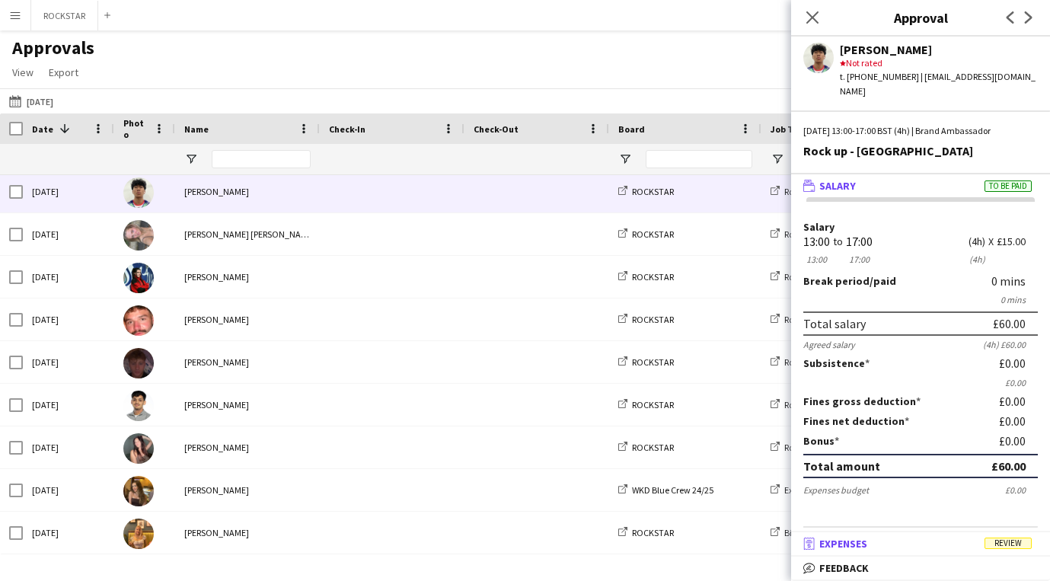
click at [1017, 544] on span "Review" at bounding box center [1007, 542] width 47 height 11
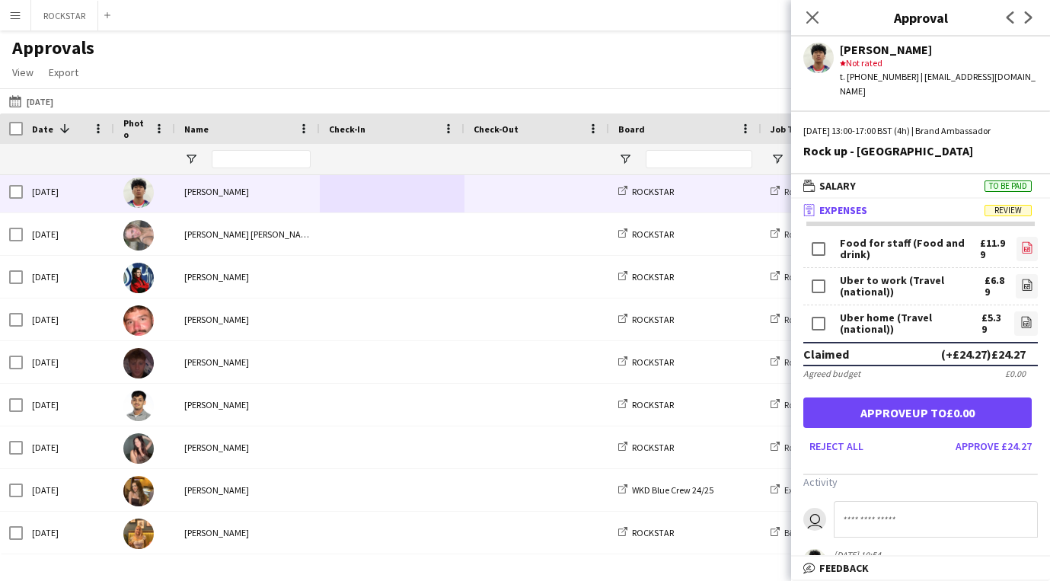
click at [1026, 241] on icon "file-image" at bounding box center [1027, 247] width 12 height 12
click at [1022, 434] on button "Approve £12.28" at bounding box center [993, 446] width 88 height 24
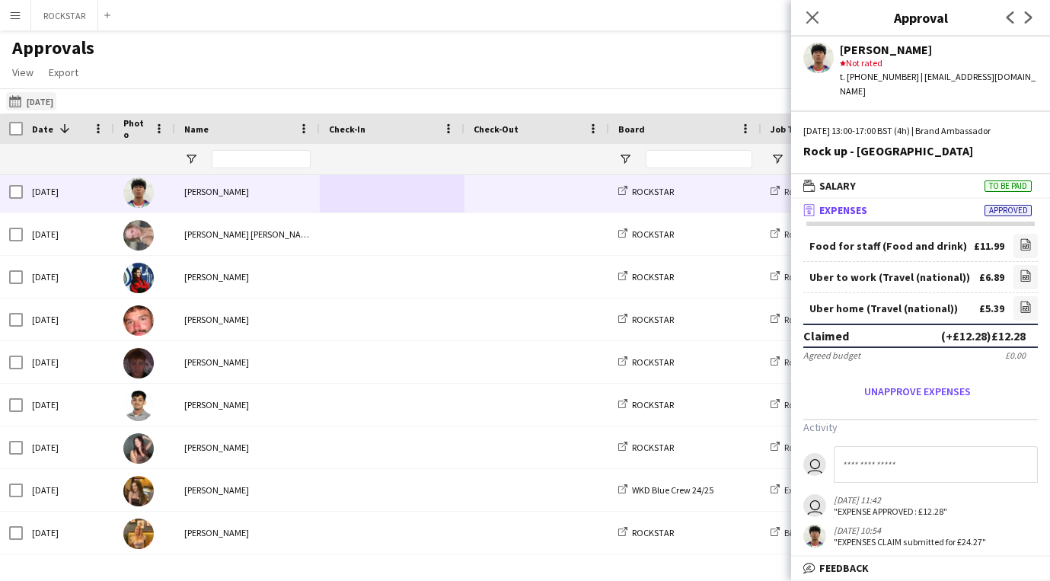
click at [56, 94] on button "[DATE] [DATE]" at bounding box center [31, 101] width 50 height 18
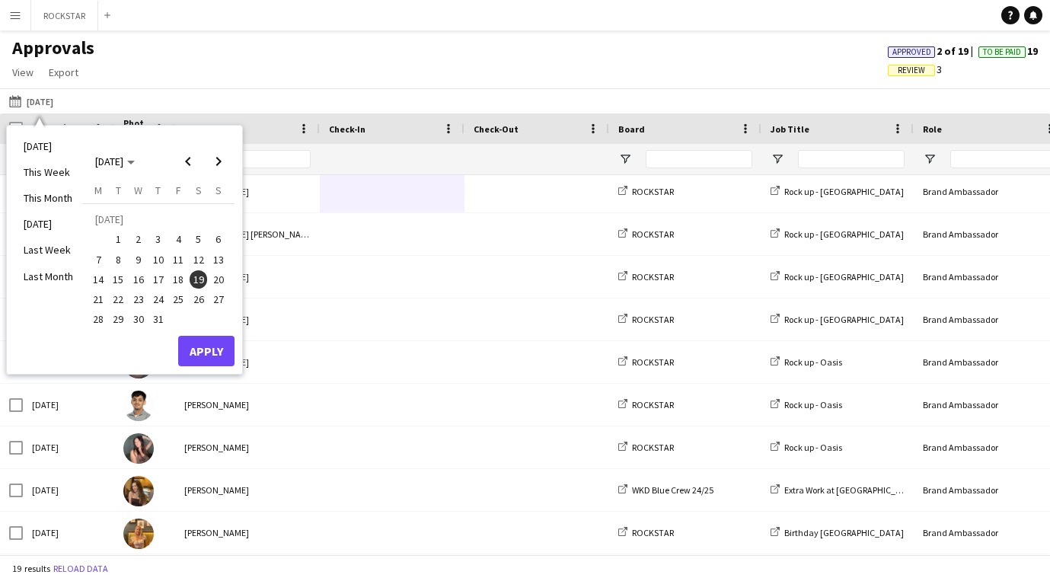
click at [206, 300] on span "26" at bounding box center [199, 299] width 18 height 18
click at [207, 338] on button "Apply" at bounding box center [206, 351] width 56 height 30
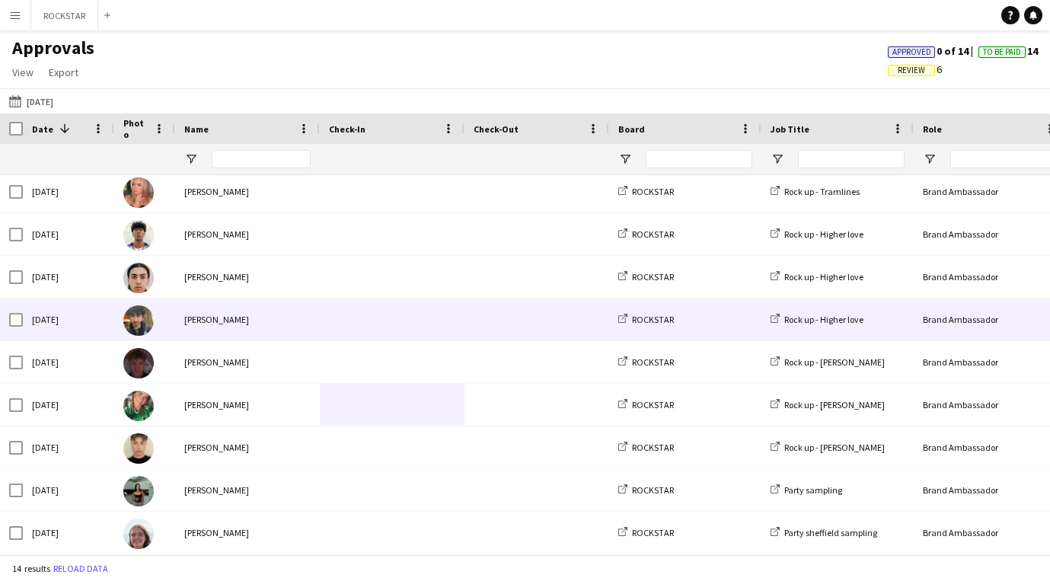
scroll to position [218, 0]
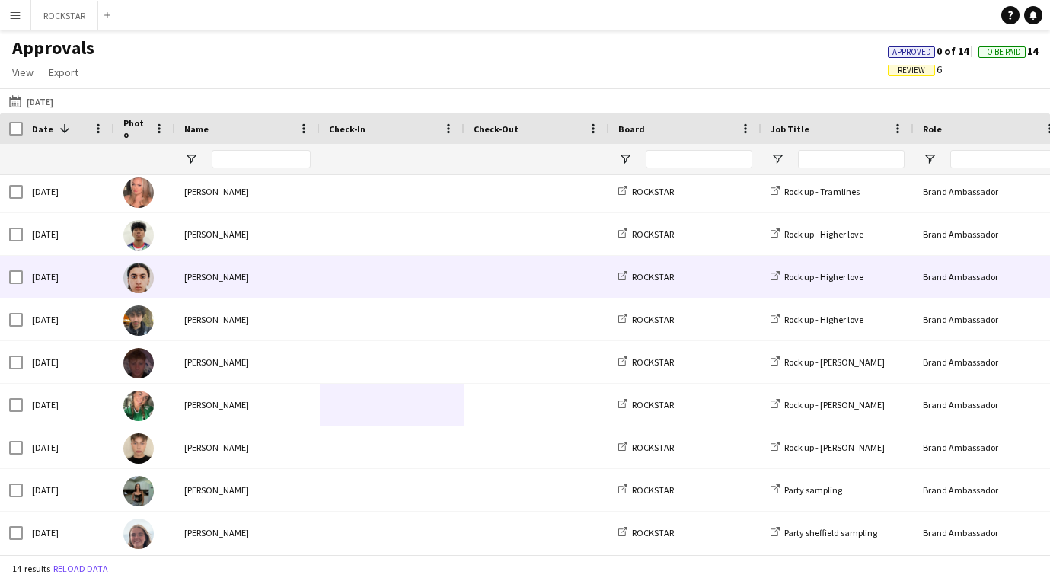
click at [337, 247] on span at bounding box center [392, 234] width 126 height 42
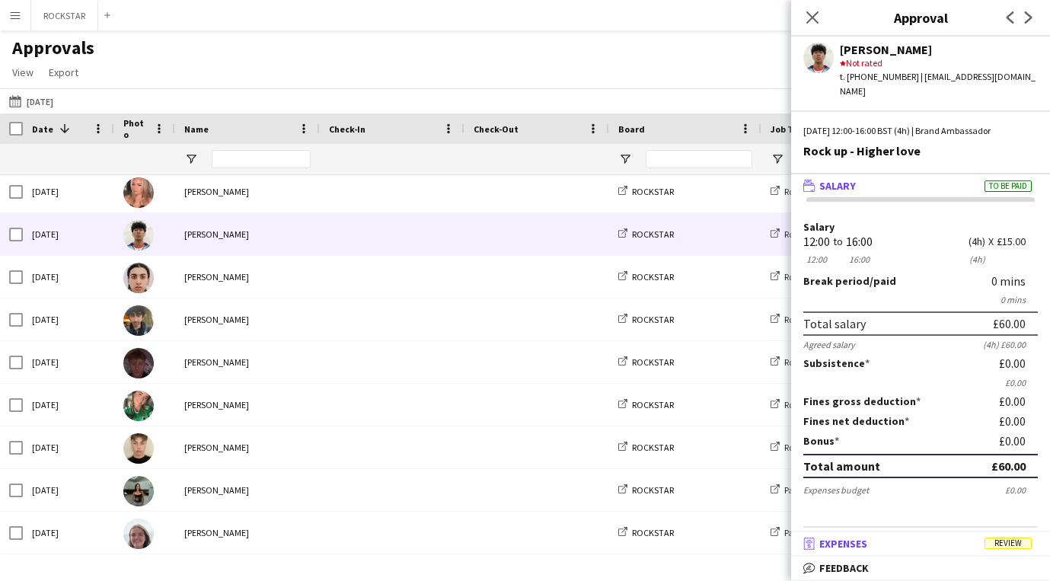
click at [984, 544] on span "Review" at bounding box center [1007, 542] width 47 height 11
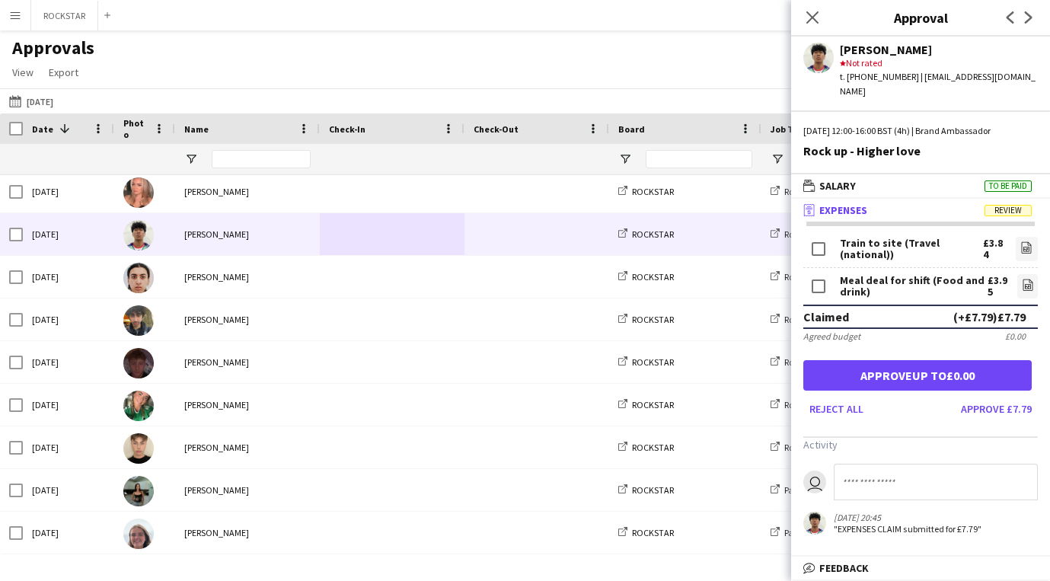
click at [927, 275] on div "Meal deal for shift (Food and drink)" at bounding box center [914, 286] width 148 height 23
click at [996, 397] on button "Approve £3.84" at bounding box center [996, 409] width 83 height 24
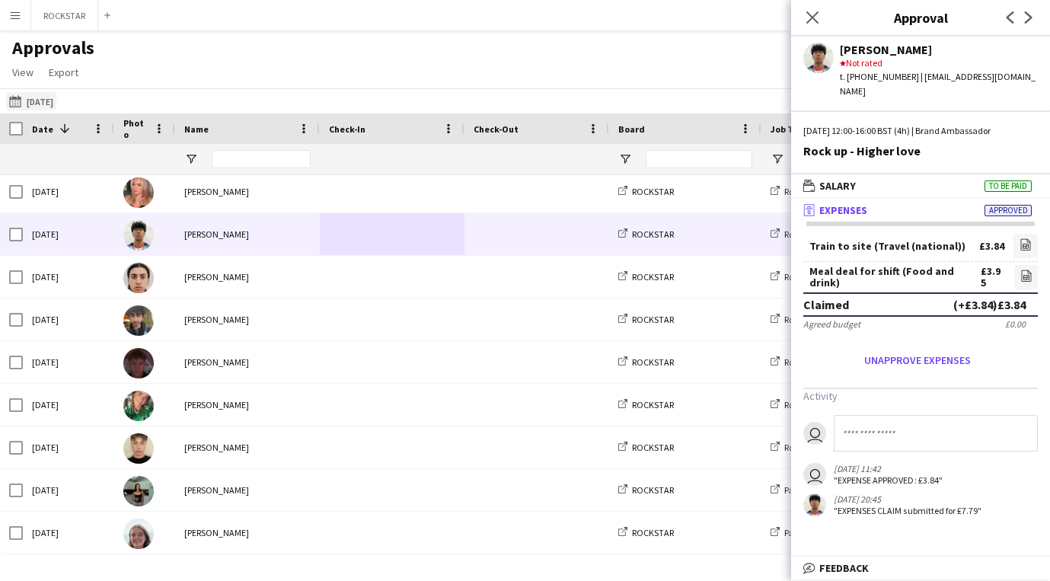
click at [34, 104] on button "[DATE] [DATE]" at bounding box center [31, 101] width 50 height 18
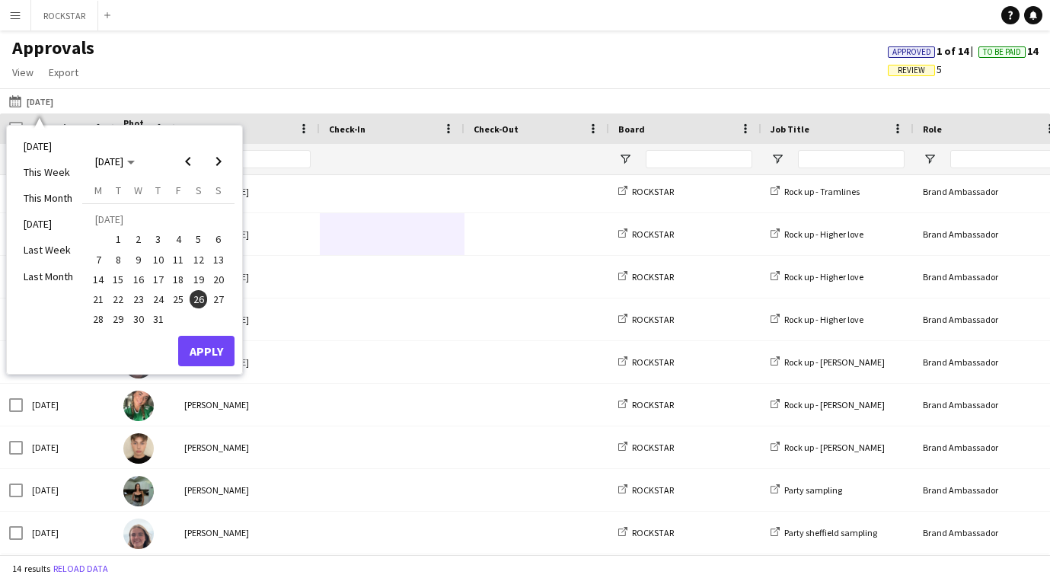
click at [156, 326] on span "31" at bounding box center [158, 320] width 18 height 18
click at [194, 353] on button "Apply" at bounding box center [206, 351] width 56 height 30
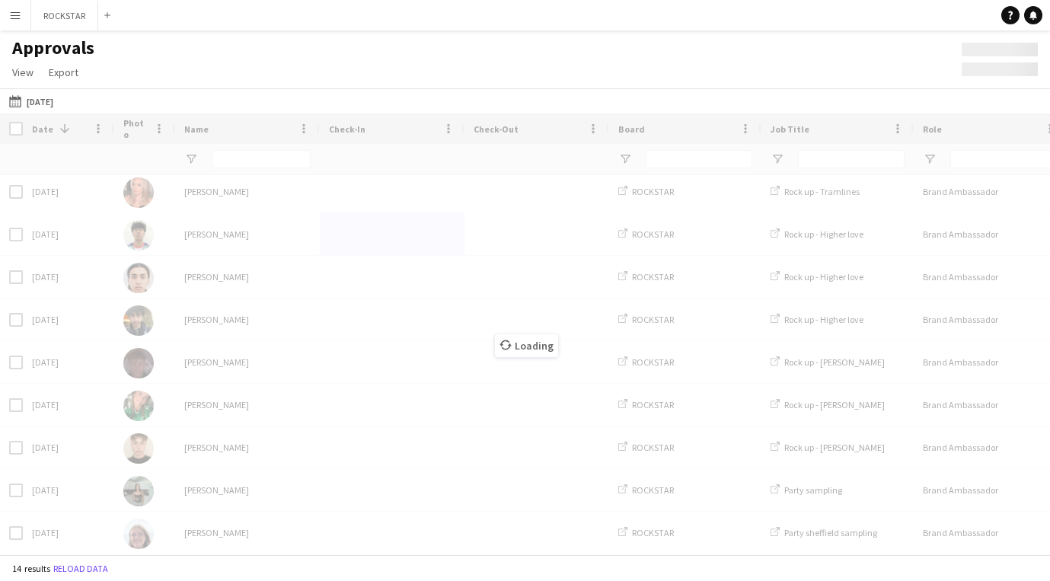
scroll to position [0, 0]
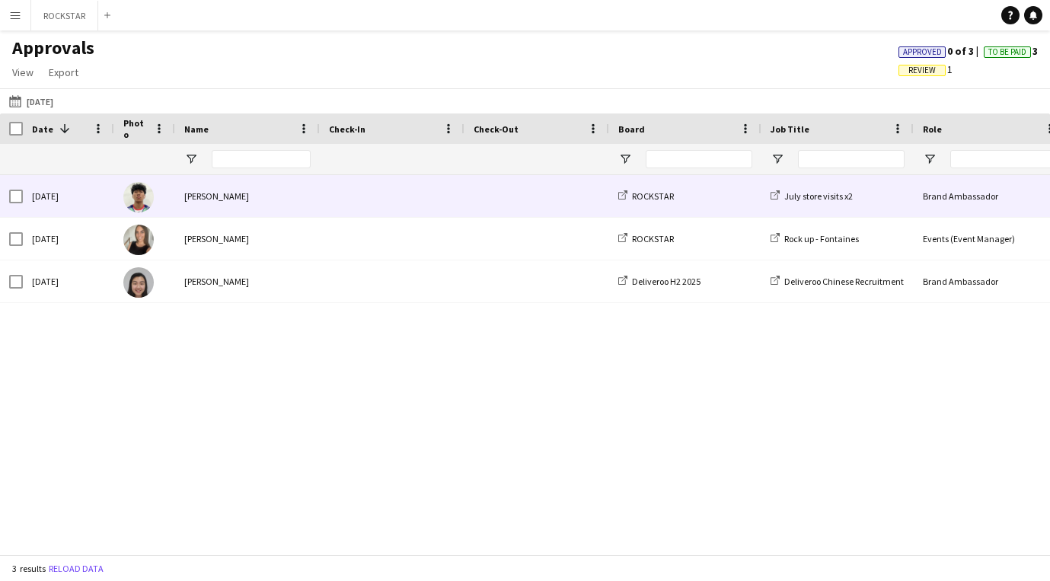
click at [332, 214] on span at bounding box center [392, 196] width 126 height 42
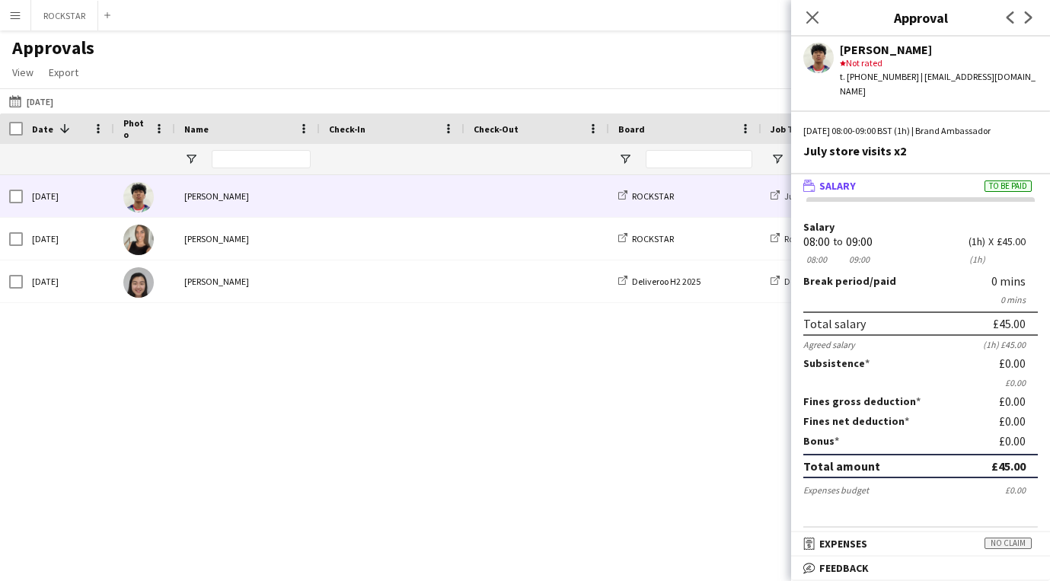
click at [950, 534] on mat-expansion-panel-header "receipt Expenses No claim" at bounding box center [920, 543] width 259 height 23
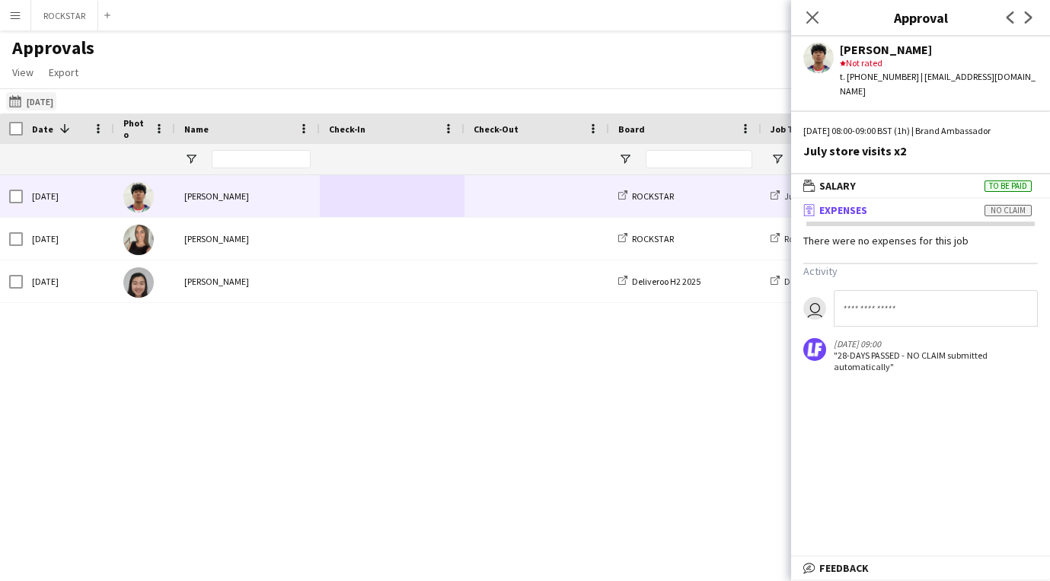
click at [56, 100] on button "[DATE] [DATE]" at bounding box center [31, 101] width 50 height 18
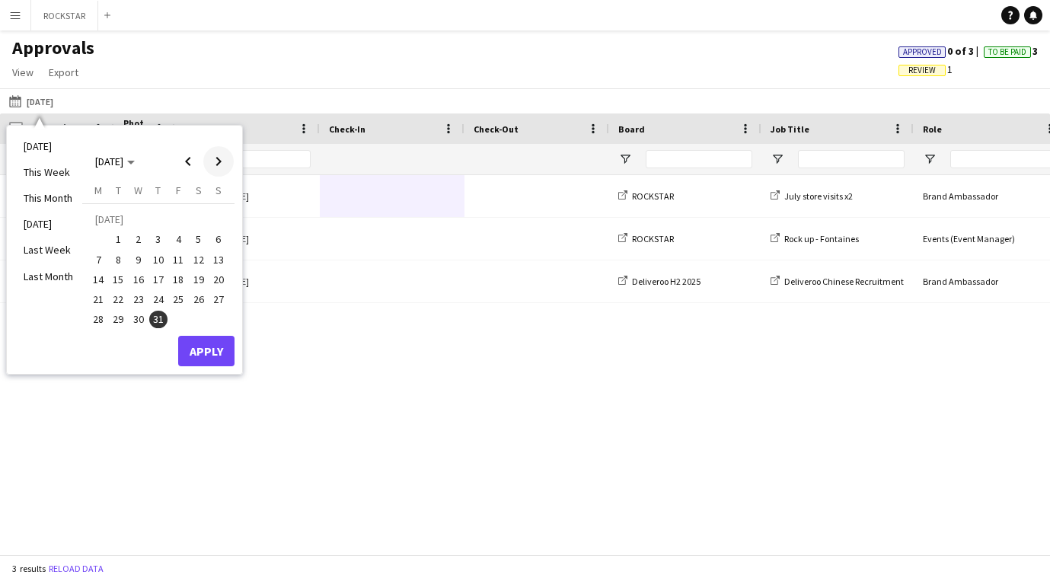
click at [214, 155] on span "Next month" at bounding box center [218, 161] width 30 height 30
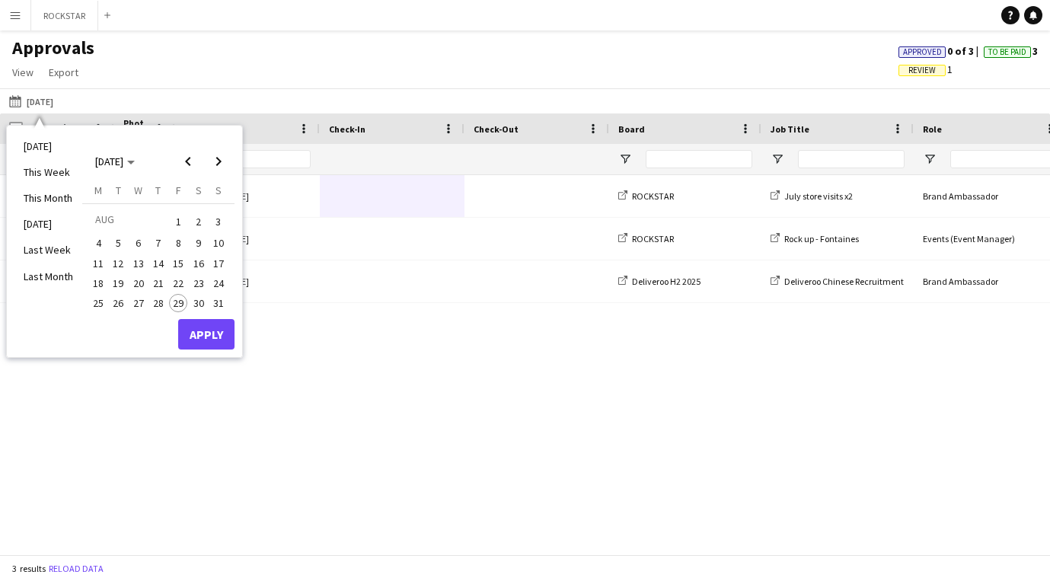
click at [136, 282] on span "20" at bounding box center [138, 283] width 18 height 18
click at [191, 340] on button "Apply" at bounding box center [206, 334] width 56 height 30
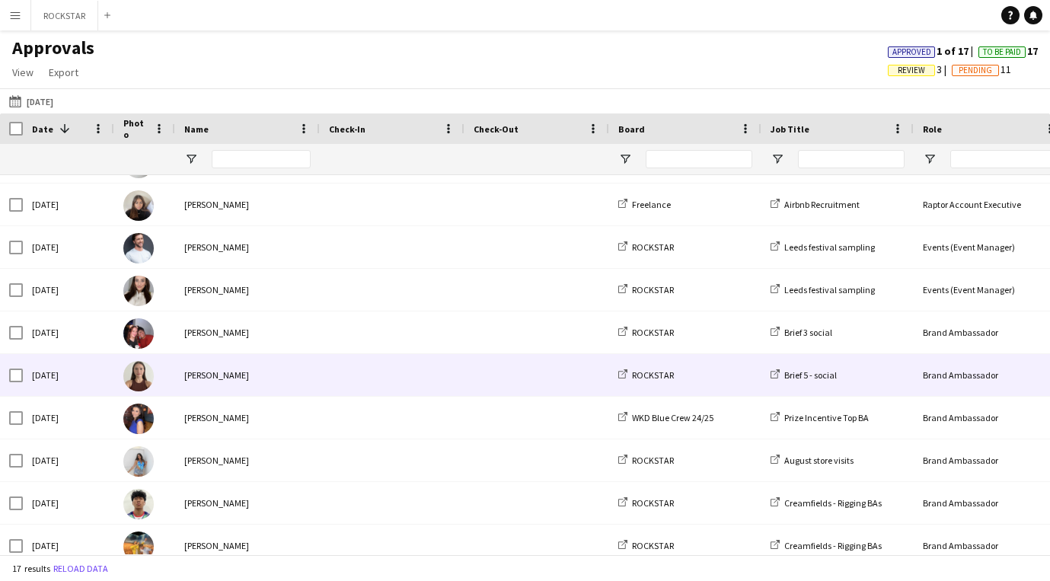
scroll to position [247, 0]
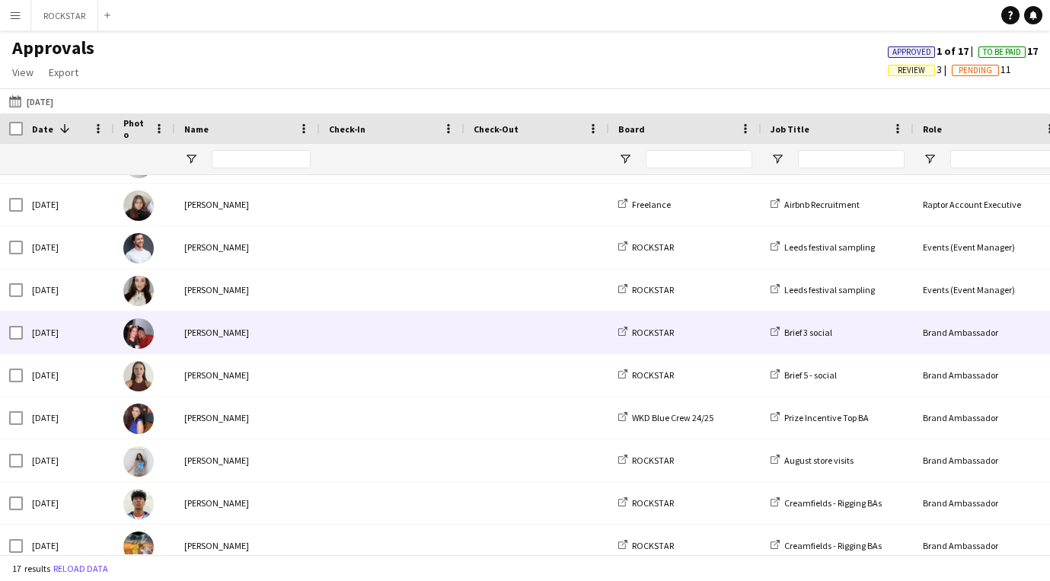
click at [299, 324] on div "[PERSON_NAME]" at bounding box center [247, 332] width 145 height 42
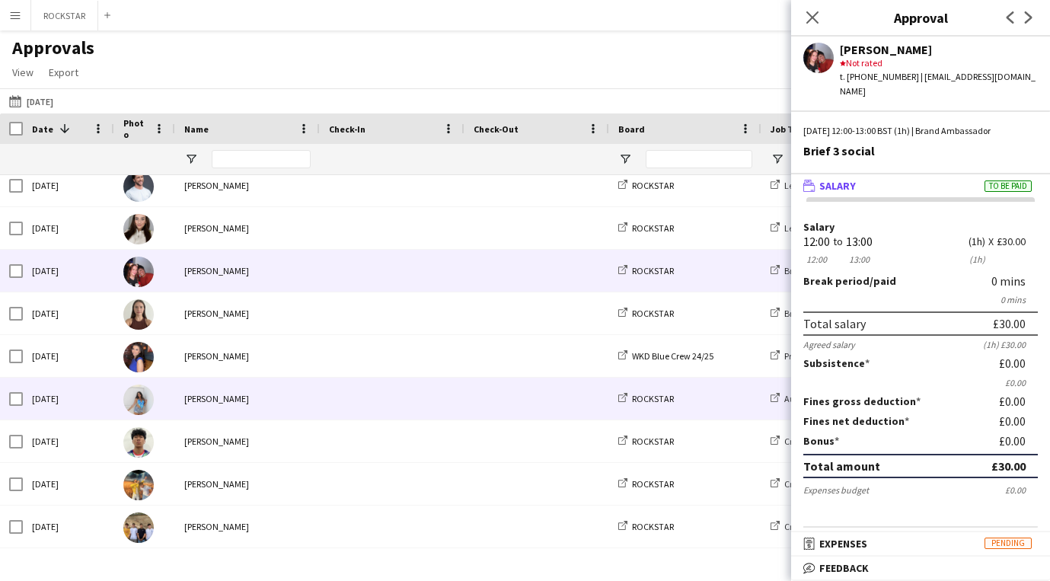
scroll to position [310, 0]
click at [300, 407] on div "[PERSON_NAME]" at bounding box center [247, 398] width 145 height 42
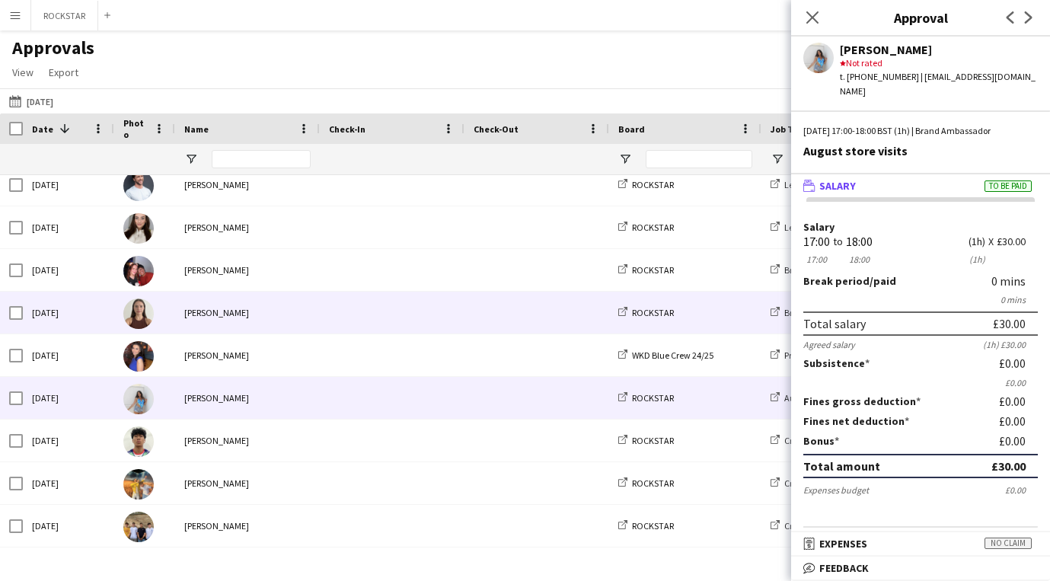
click at [297, 330] on div "[PERSON_NAME]" at bounding box center [247, 313] width 145 height 42
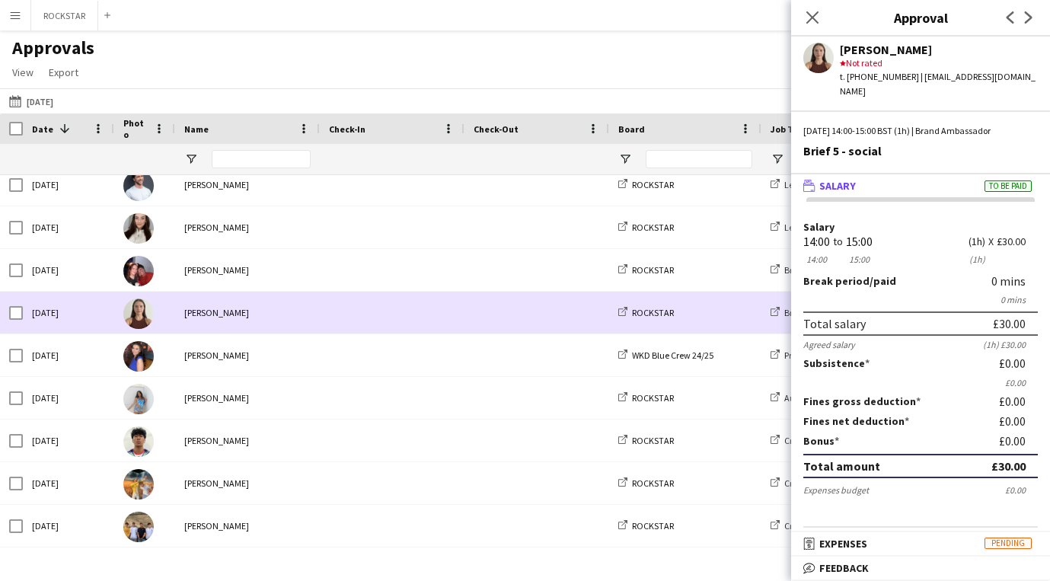
scroll to position [346, 0]
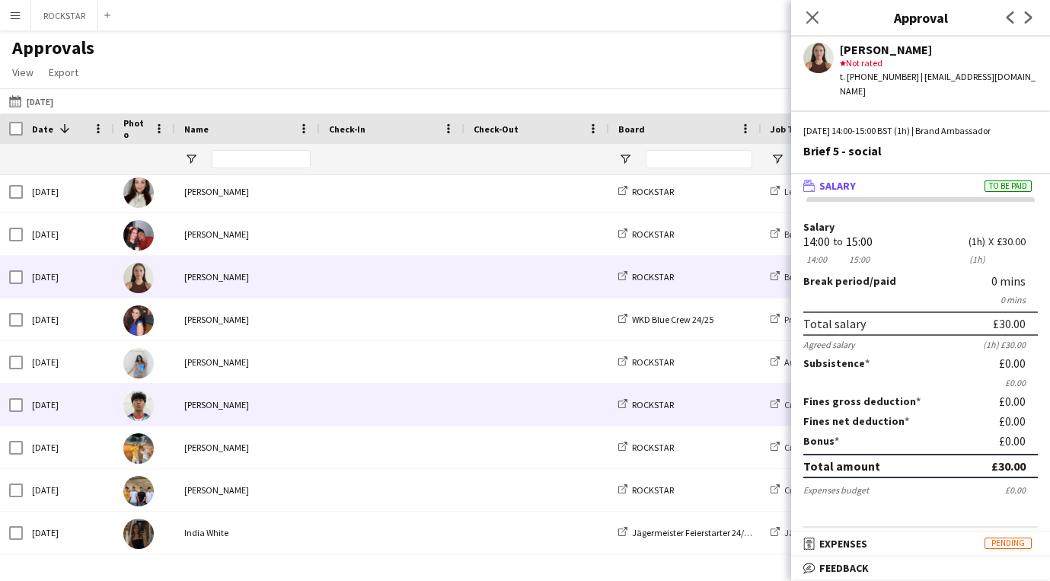
click at [281, 402] on div "[PERSON_NAME]" at bounding box center [247, 405] width 145 height 42
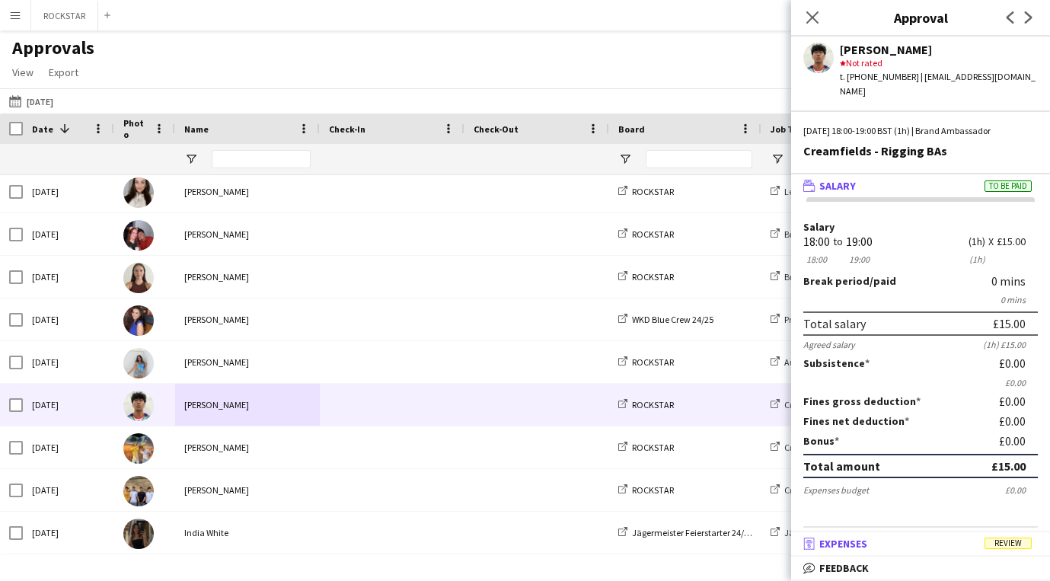
click at [993, 539] on span "Review" at bounding box center [1007, 542] width 47 height 11
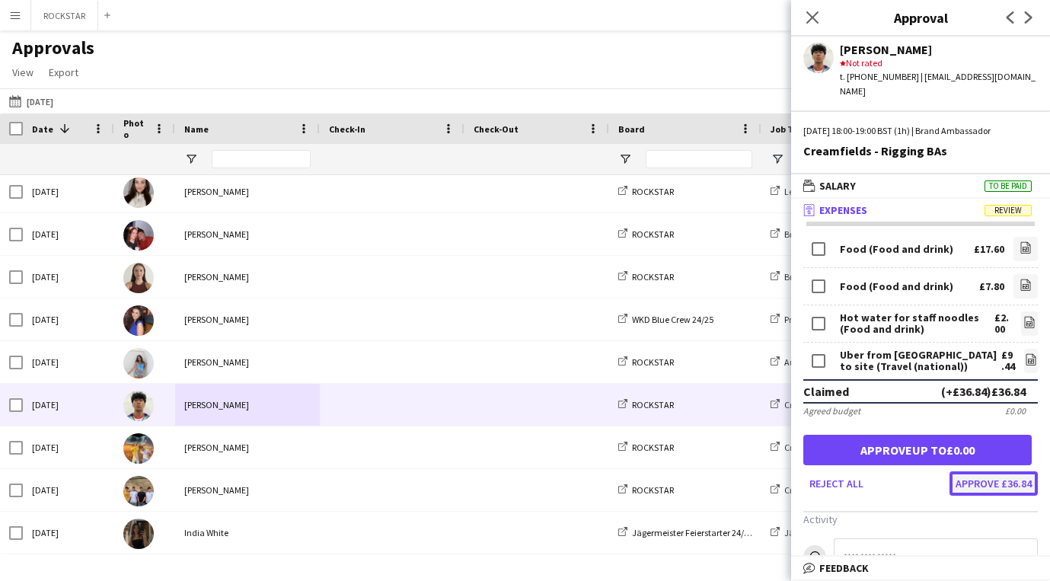
click at [995, 471] on button "Approve £36.84" at bounding box center [993, 483] width 88 height 24
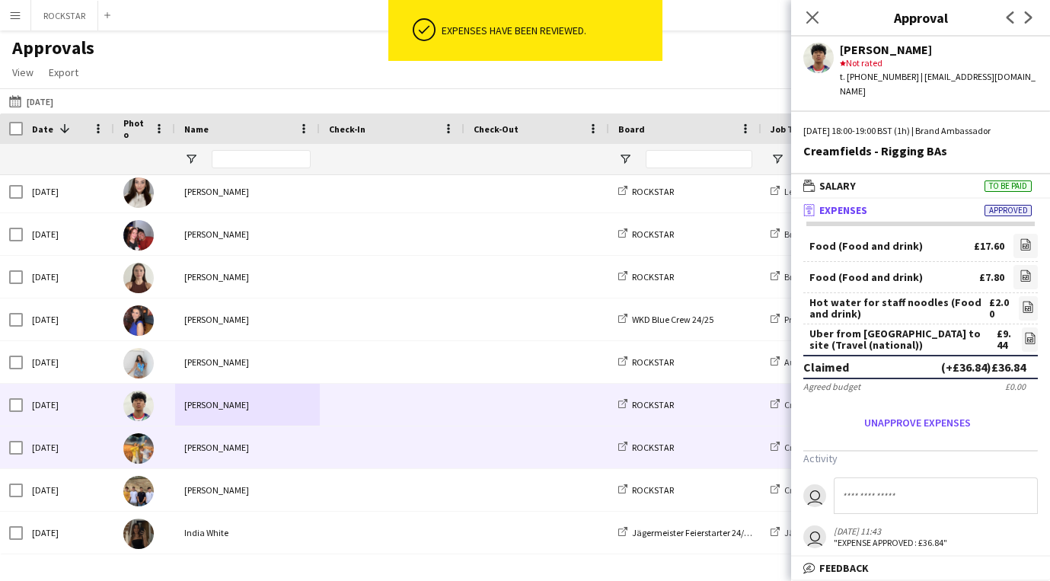
click at [460, 465] on div at bounding box center [392, 447] width 145 height 42
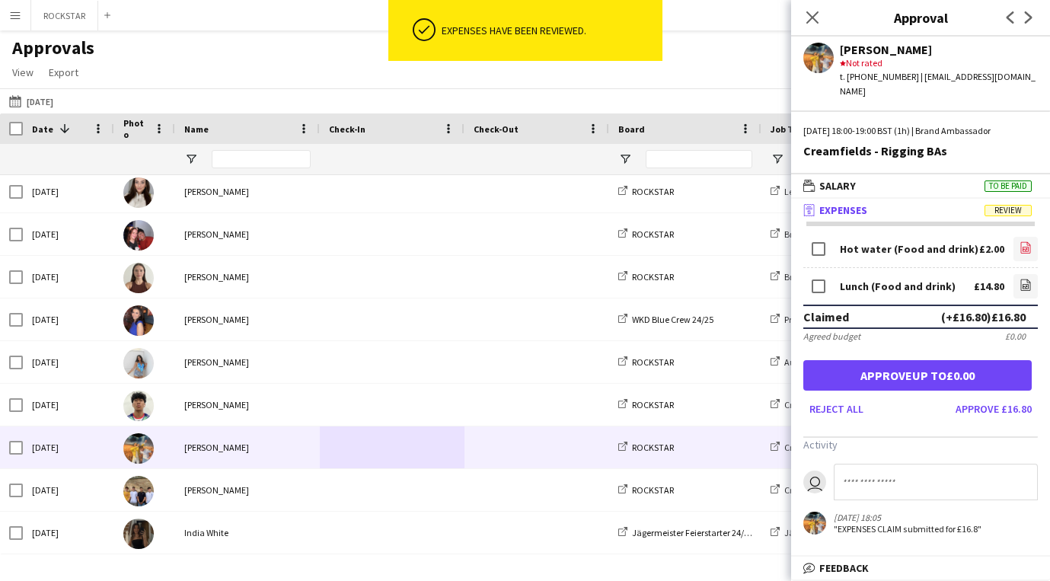
click at [1021, 242] on icon at bounding box center [1026, 247] width 10 height 11
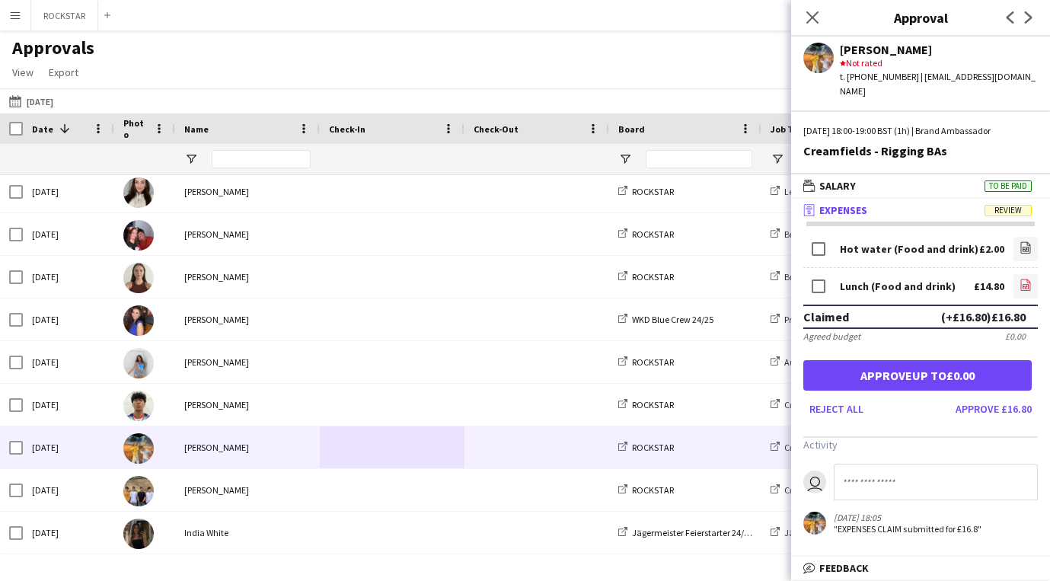
click at [1022, 279] on icon "file-image" at bounding box center [1025, 285] width 12 height 12
click at [1004, 397] on button "Approve £16.80" at bounding box center [993, 409] width 88 height 24
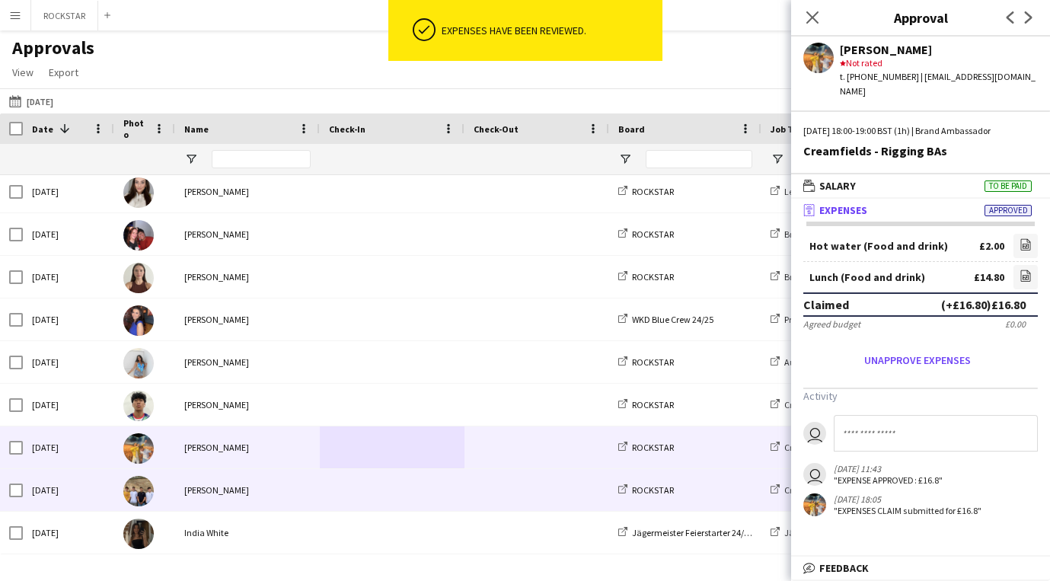
click at [368, 494] on span at bounding box center [392, 490] width 126 height 42
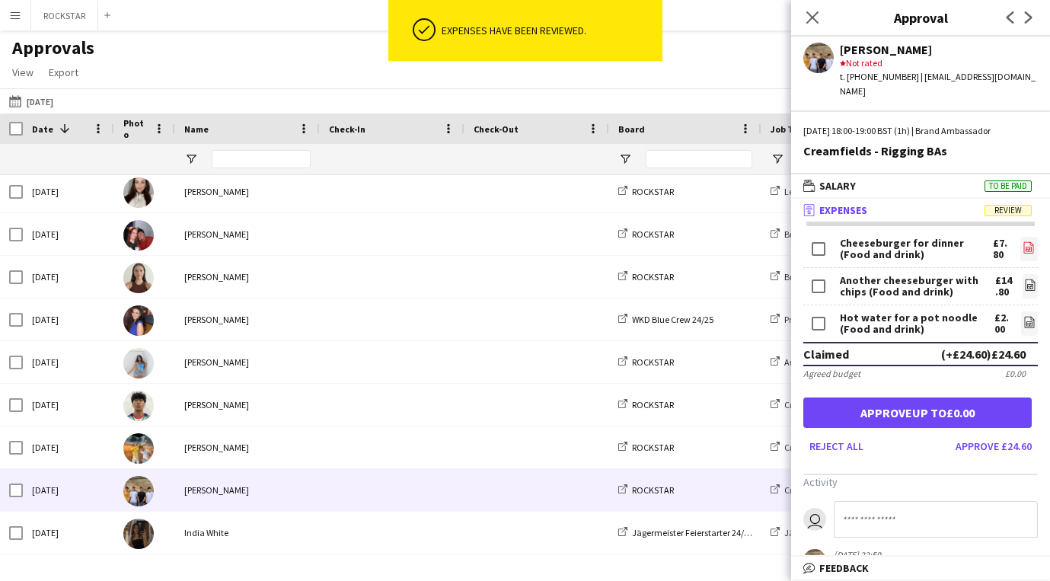
click at [1030, 237] on link "file-image" at bounding box center [1029, 249] width 18 height 24
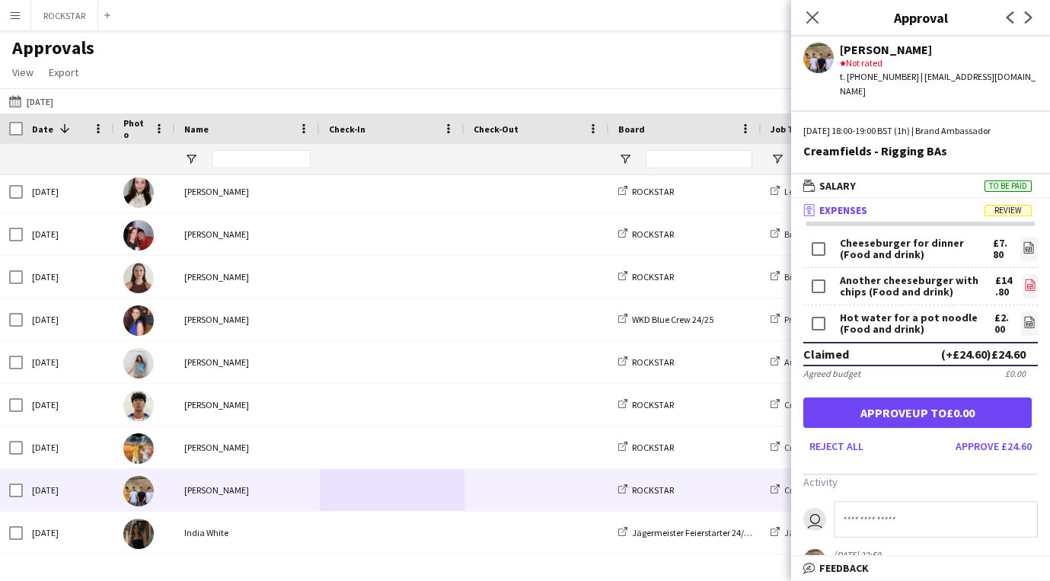
click at [1027, 284] on icon at bounding box center [1030, 286] width 6 height 5
click at [1030, 316] on icon "file-image" at bounding box center [1029, 322] width 12 height 12
click at [979, 437] on button "Approve £24.60" at bounding box center [993, 446] width 88 height 24
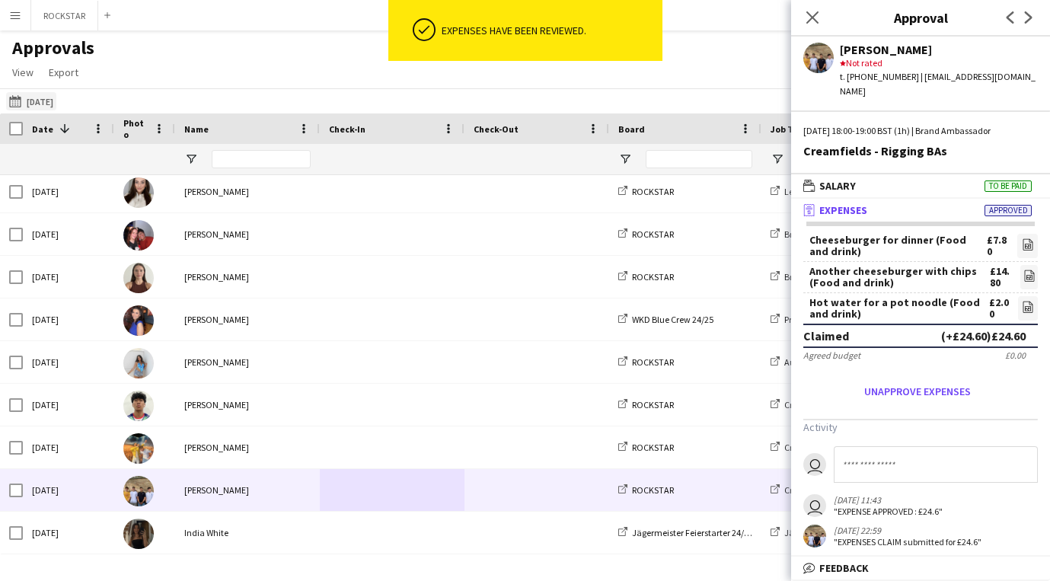
click at [54, 100] on button "[DATE] [DATE]" at bounding box center [31, 101] width 50 height 18
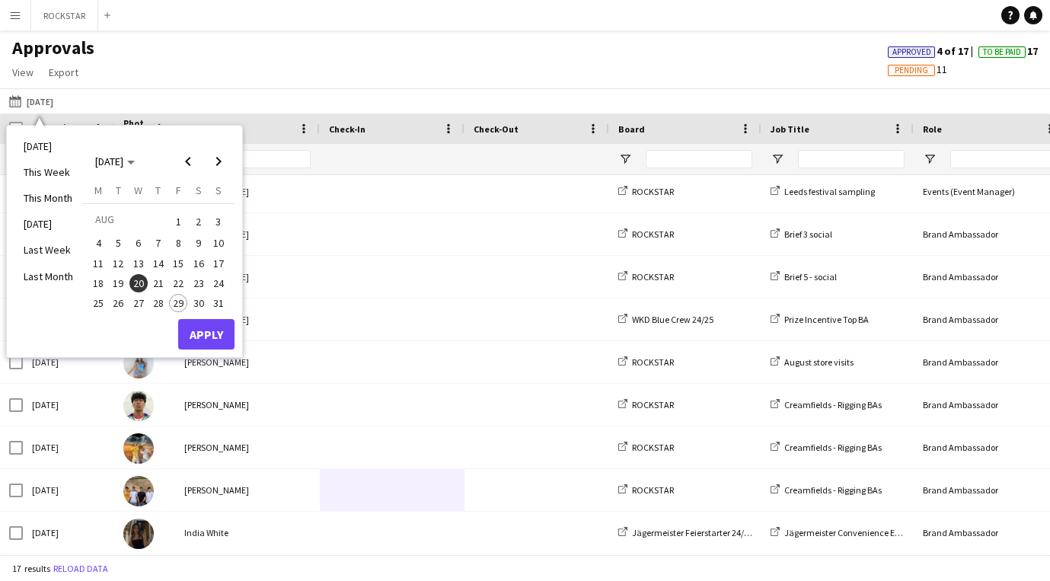
click at [166, 283] on span "21" at bounding box center [158, 283] width 18 height 18
click at [204, 333] on button "Apply" at bounding box center [206, 334] width 56 height 30
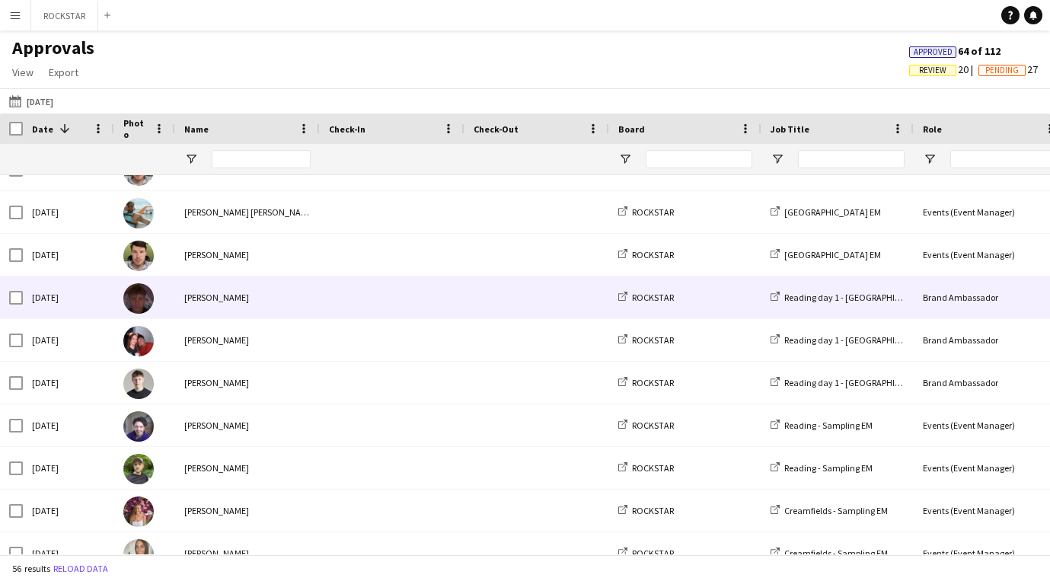
scroll to position [72, 0]
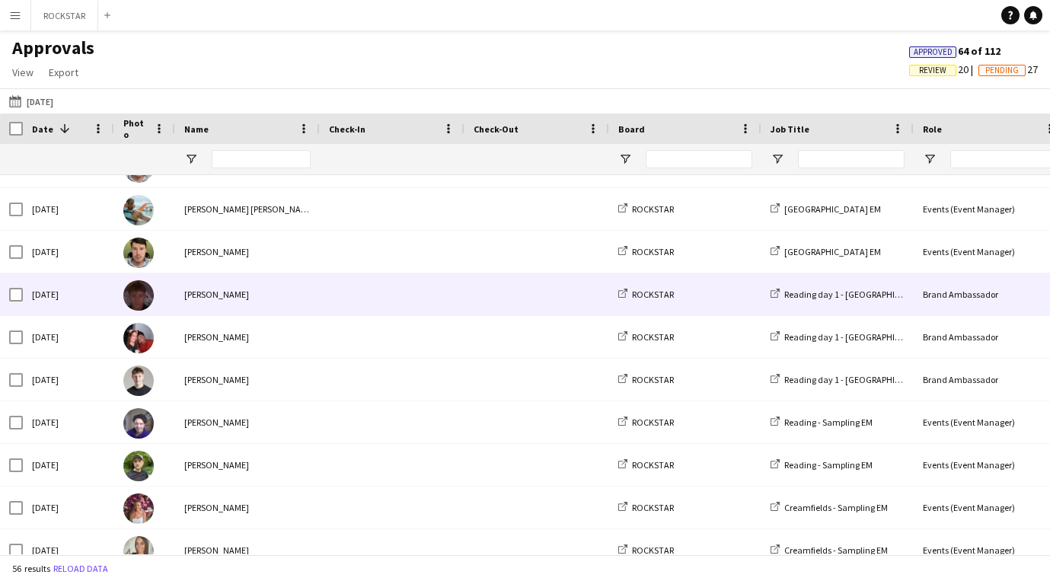
click at [331, 290] on span at bounding box center [392, 294] width 126 height 42
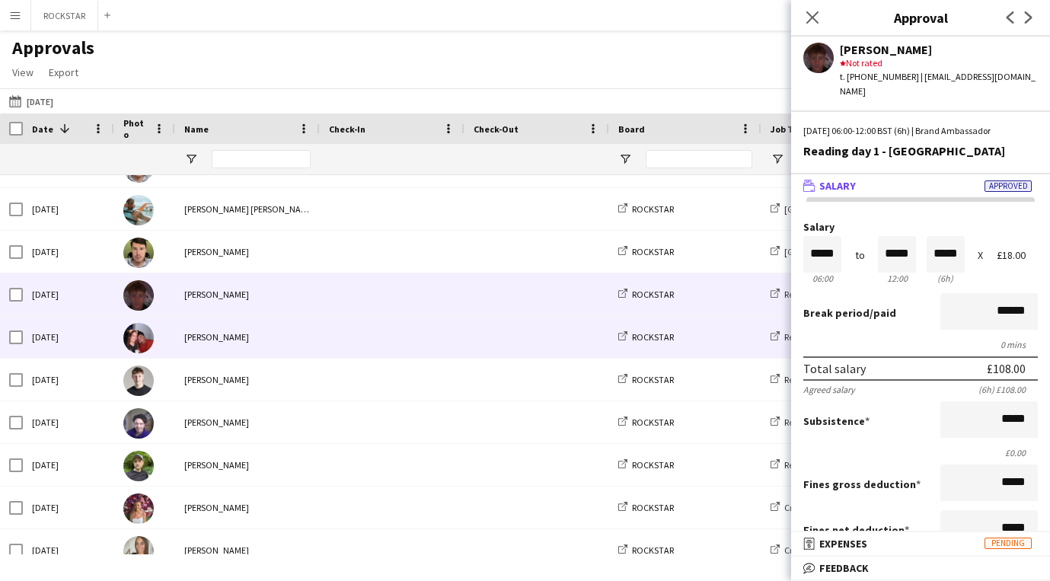
click at [365, 350] on span at bounding box center [392, 337] width 126 height 42
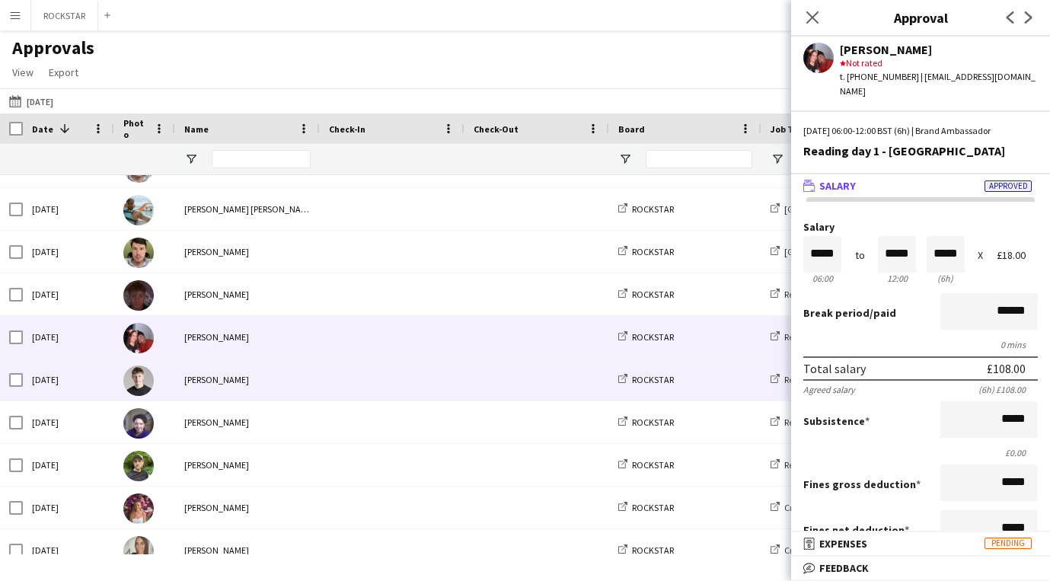
click at [364, 390] on span at bounding box center [392, 380] width 126 height 42
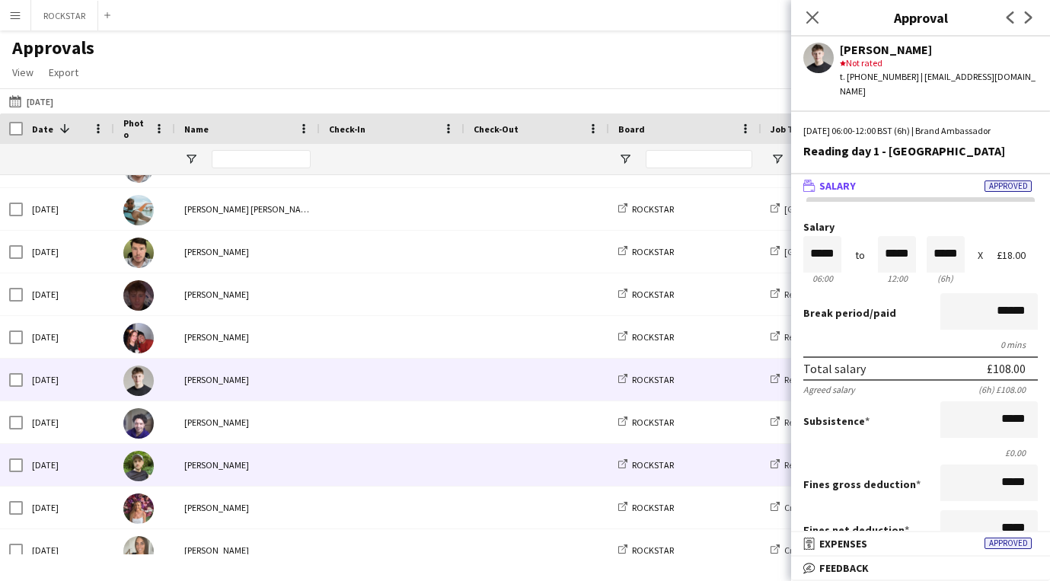
scroll to position [211, 0]
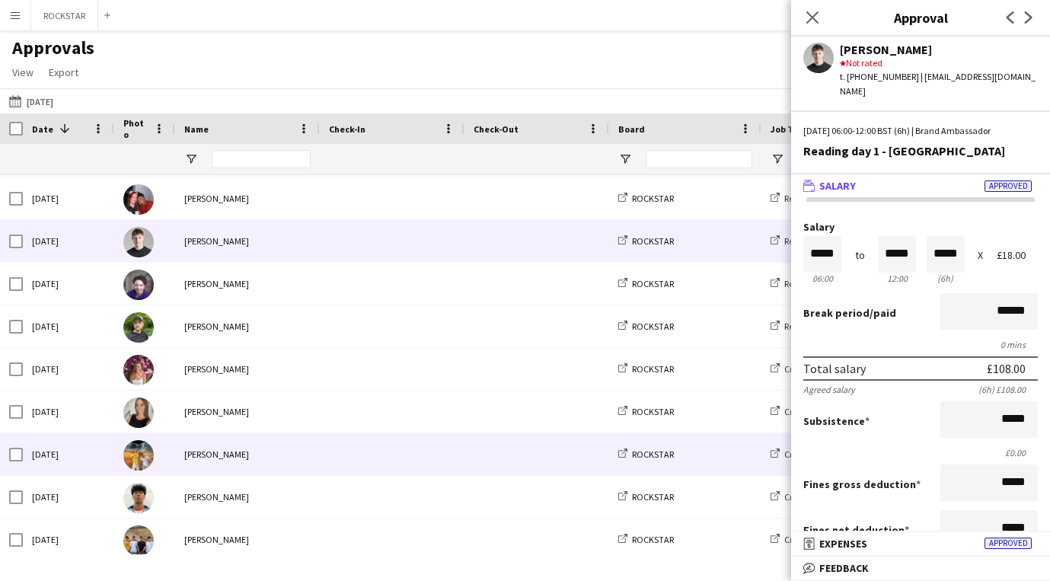
click at [375, 454] on span at bounding box center [392, 454] width 126 height 42
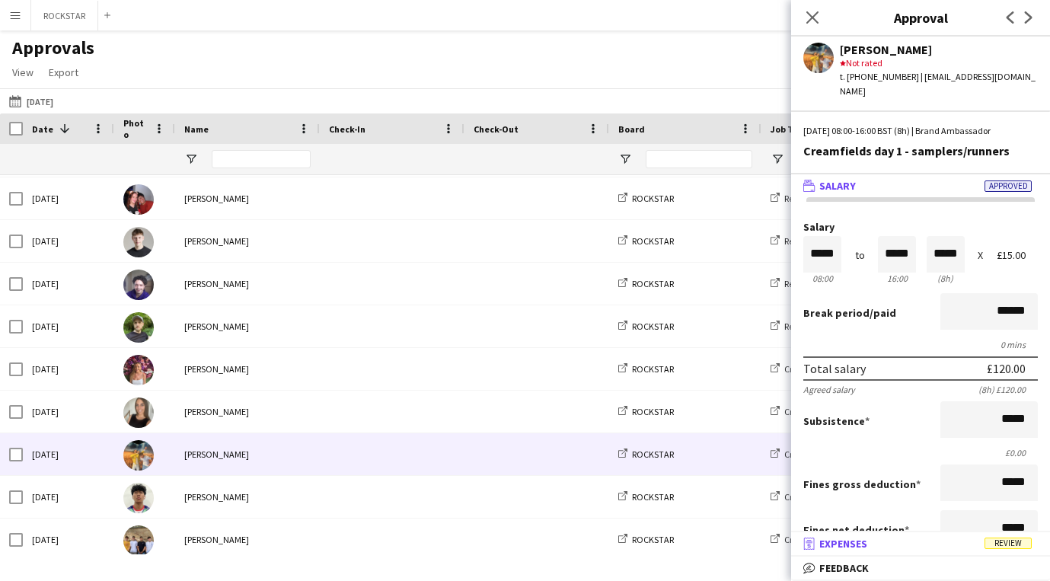
click at [958, 544] on mat-panel-title "receipt Expenses Review" at bounding box center [917, 544] width 253 height 14
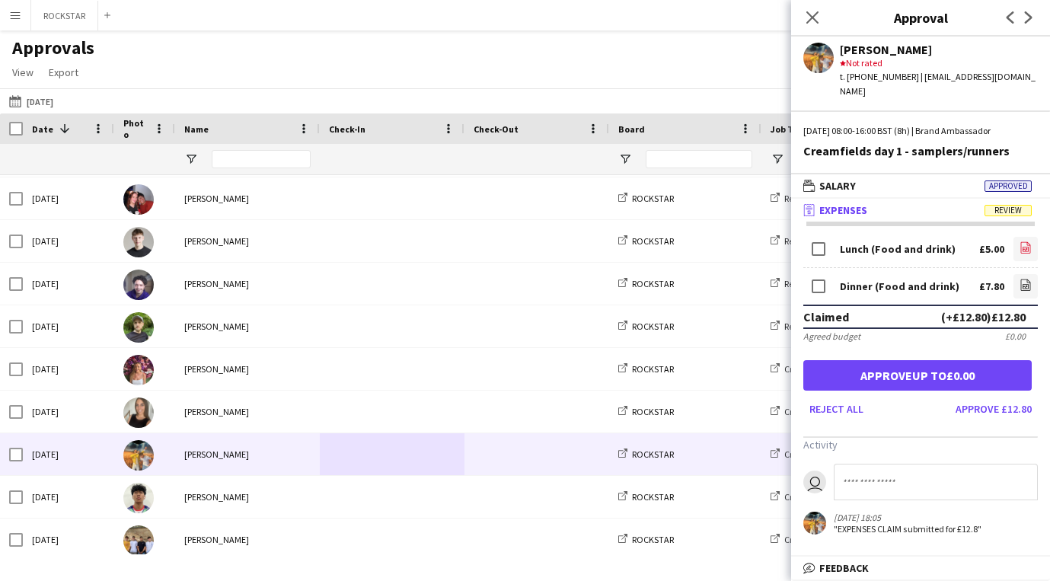
click at [1022, 242] on icon at bounding box center [1026, 247] width 10 height 11
click at [1022, 279] on app-icon "file-image" at bounding box center [1025, 286] width 12 height 15
click at [996, 397] on button "Approve £12.80" at bounding box center [993, 409] width 88 height 24
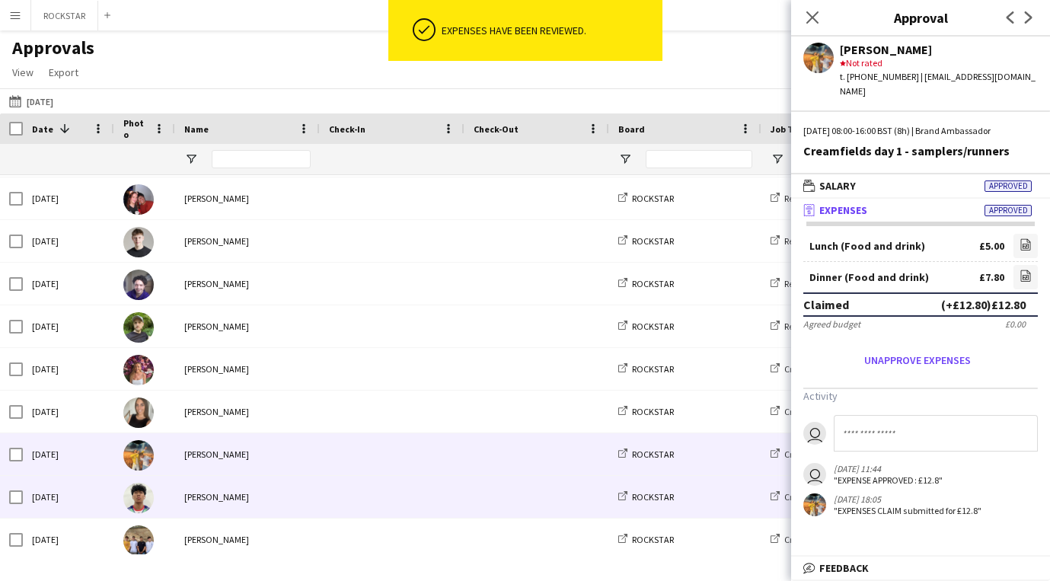
click at [294, 494] on div "[PERSON_NAME]" at bounding box center [247, 497] width 145 height 42
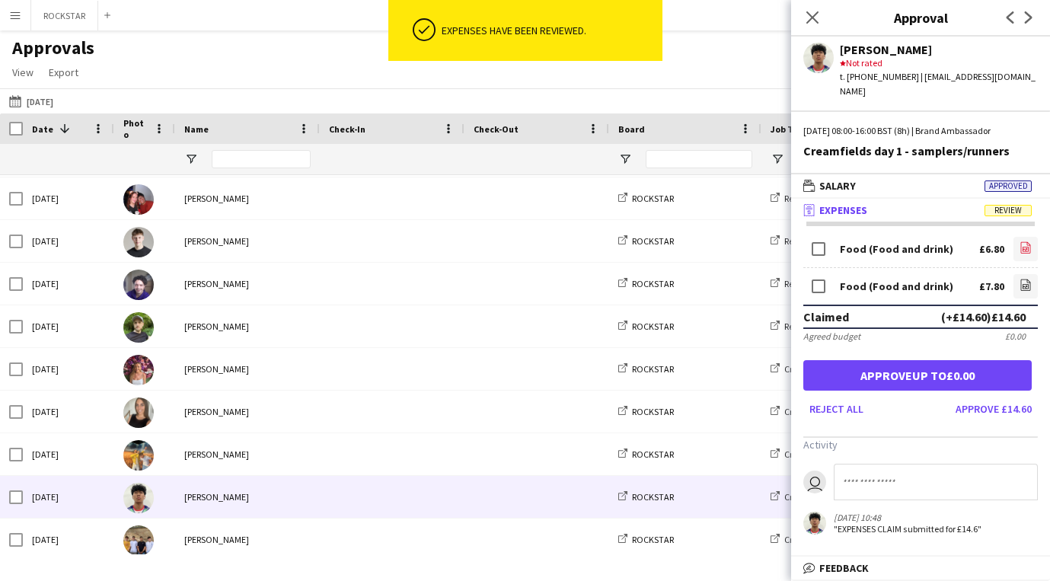
click at [1023, 241] on icon "file-image" at bounding box center [1025, 247] width 12 height 12
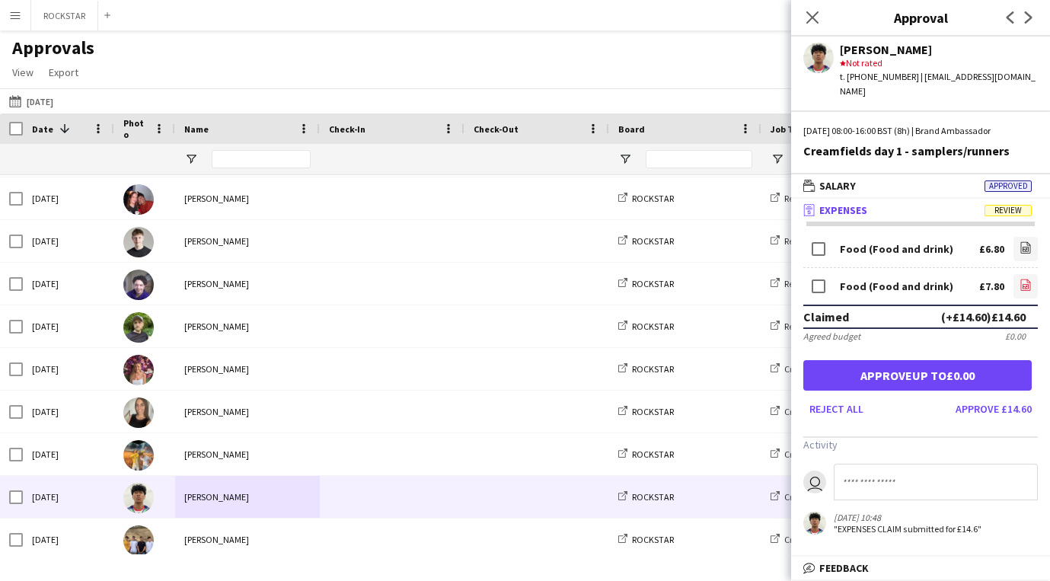
click at [1029, 279] on icon "file-image" at bounding box center [1025, 285] width 12 height 12
click at [981, 397] on button "Approve £14.60" at bounding box center [993, 409] width 88 height 24
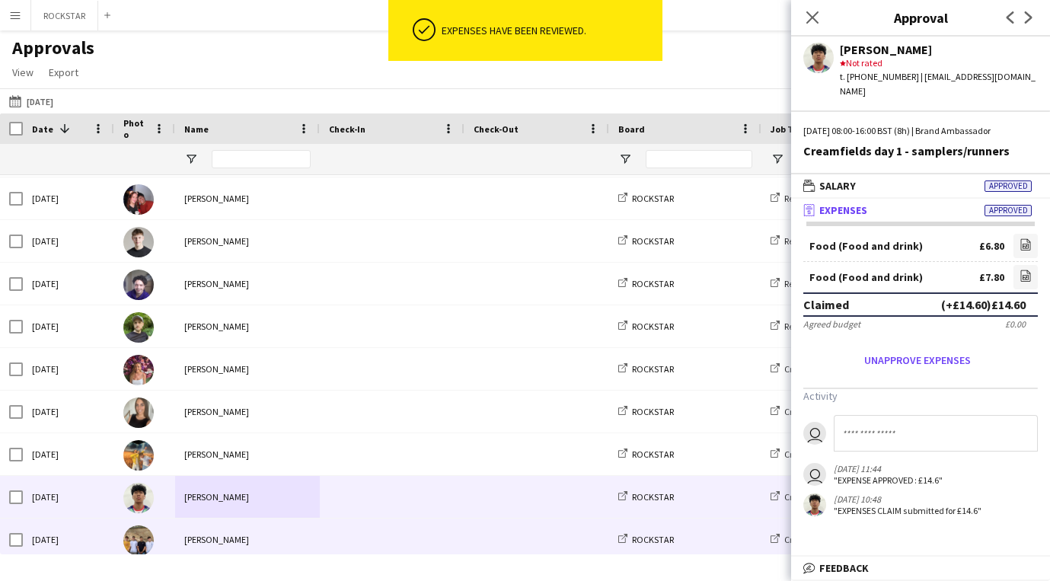
click at [323, 550] on div at bounding box center [392, 539] width 145 height 42
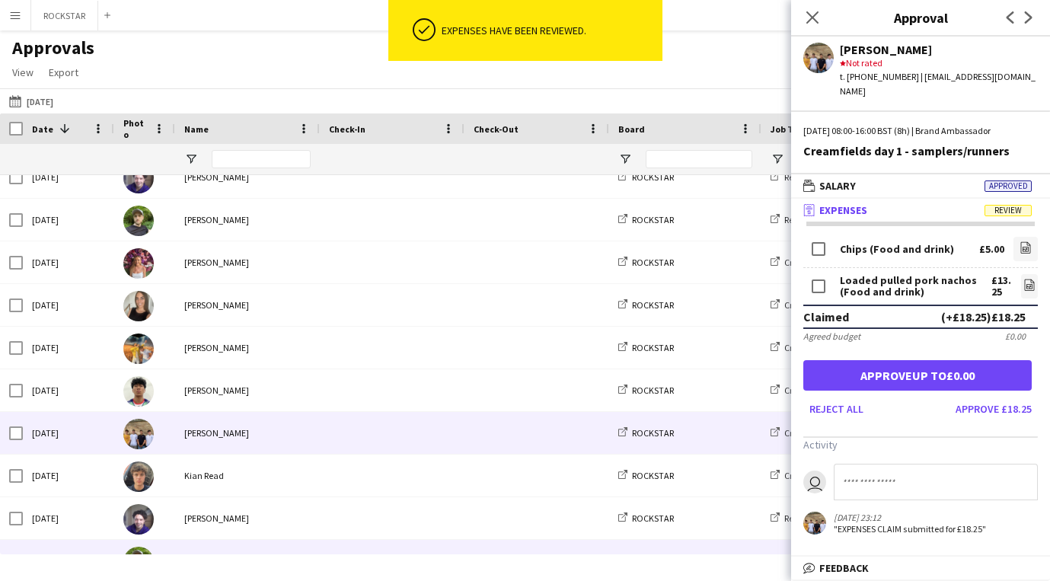
scroll to position [317, 0]
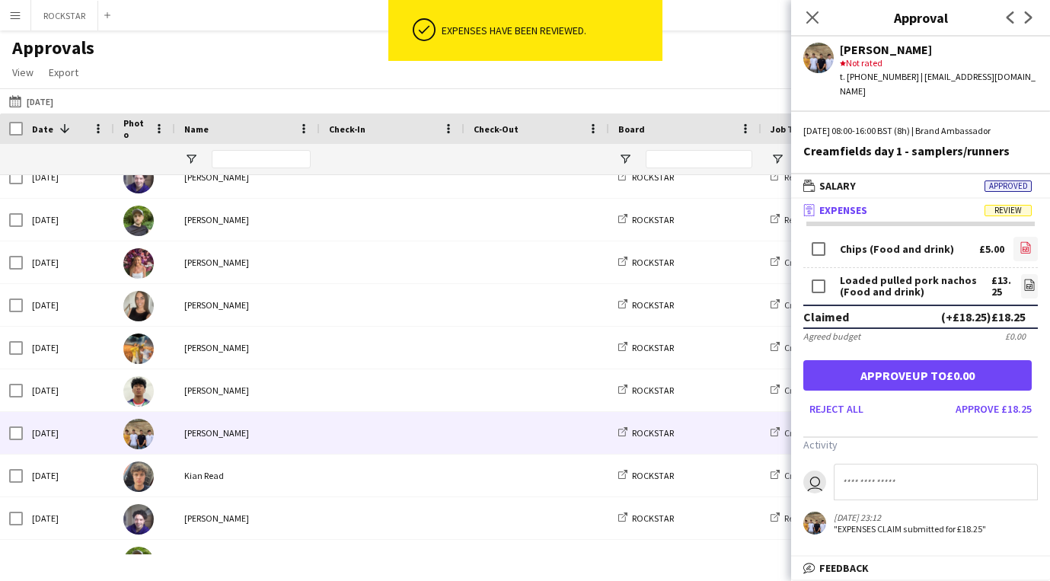
click at [1026, 247] on icon at bounding box center [1025, 249] width 6 height 5
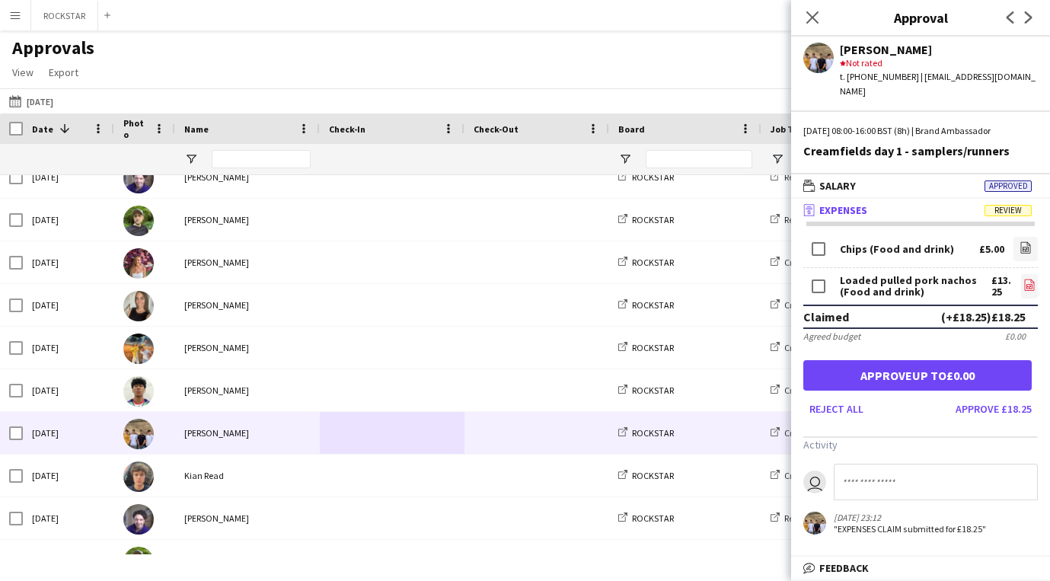
click at [1029, 285] on icon at bounding box center [1030, 286] width 2 height 2
click at [1011, 397] on button "Approve £18.25" at bounding box center [993, 409] width 88 height 24
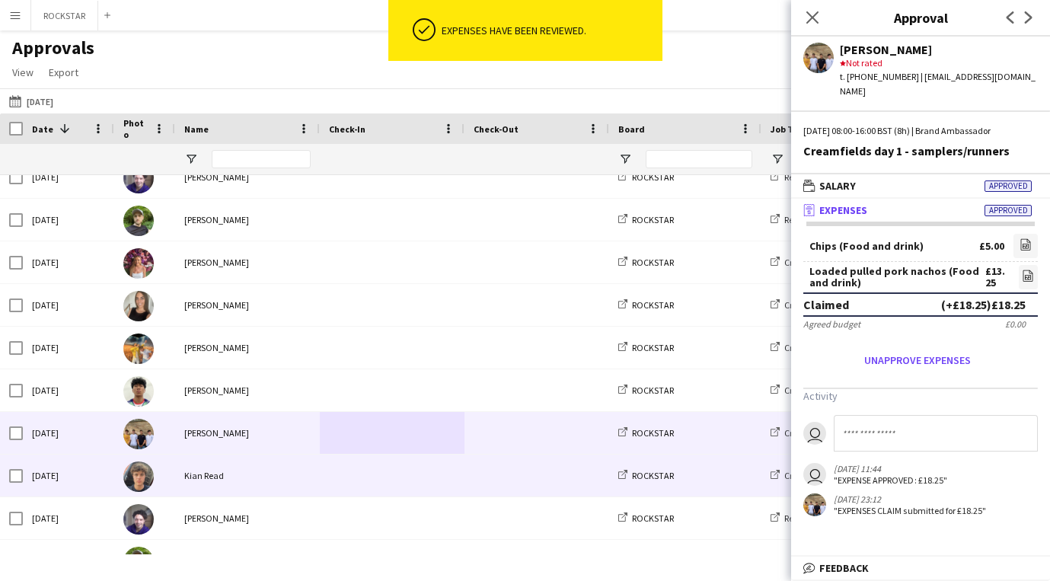
click at [360, 470] on span at bounding box center [392, 475] width 126 height 42
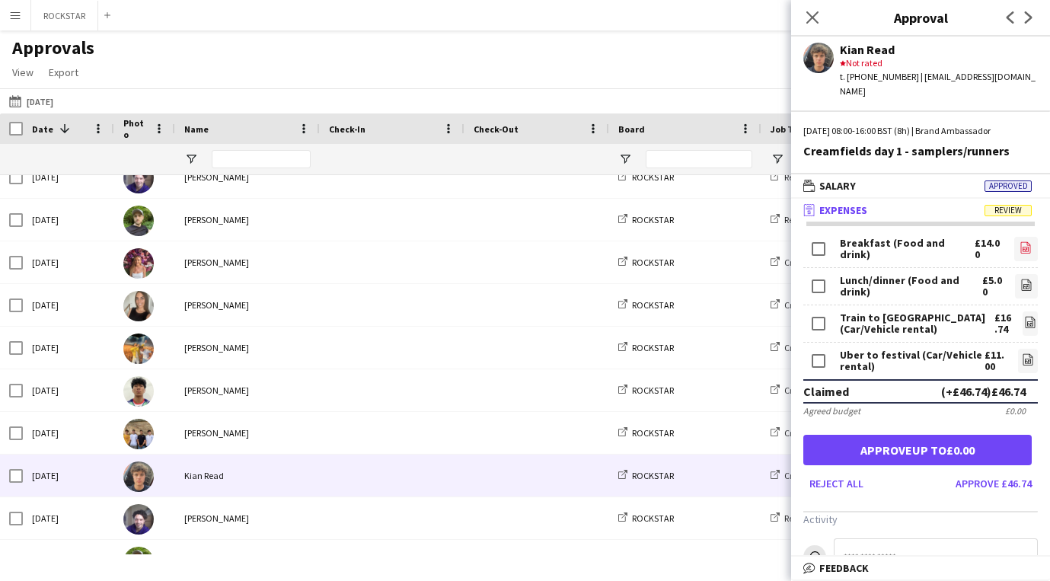
click at [1031, 241] on app-icon "file-image" at bounding box center [1025, 248] width 12 height 15
click at [1016, 274] on link "file-image" at bounding box center [1026, 286] width 23 height 24
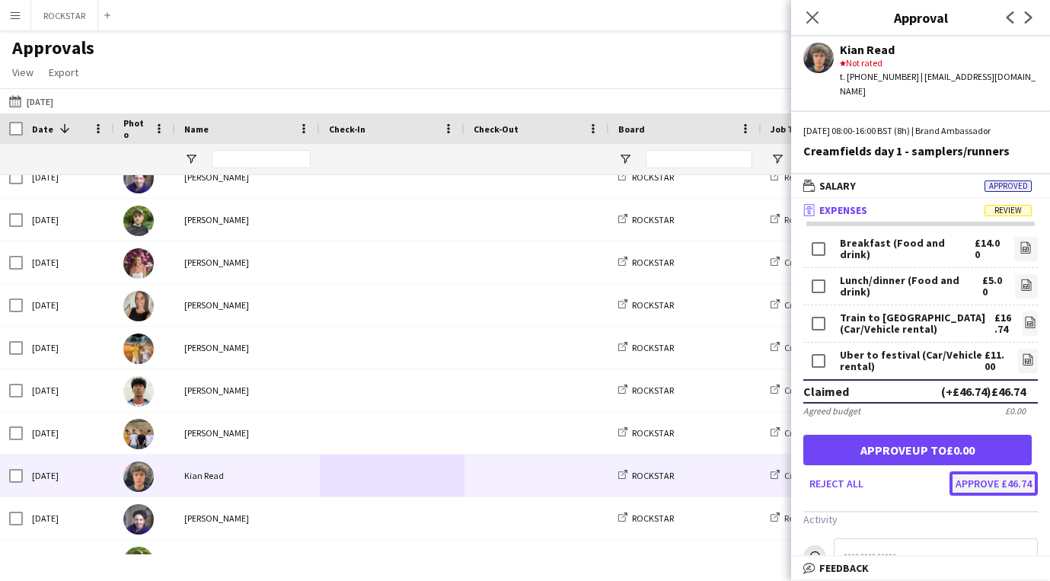
click at [984, 472] on button "Approve £46.74" at bounding box center [993, 483] width 88 height 24
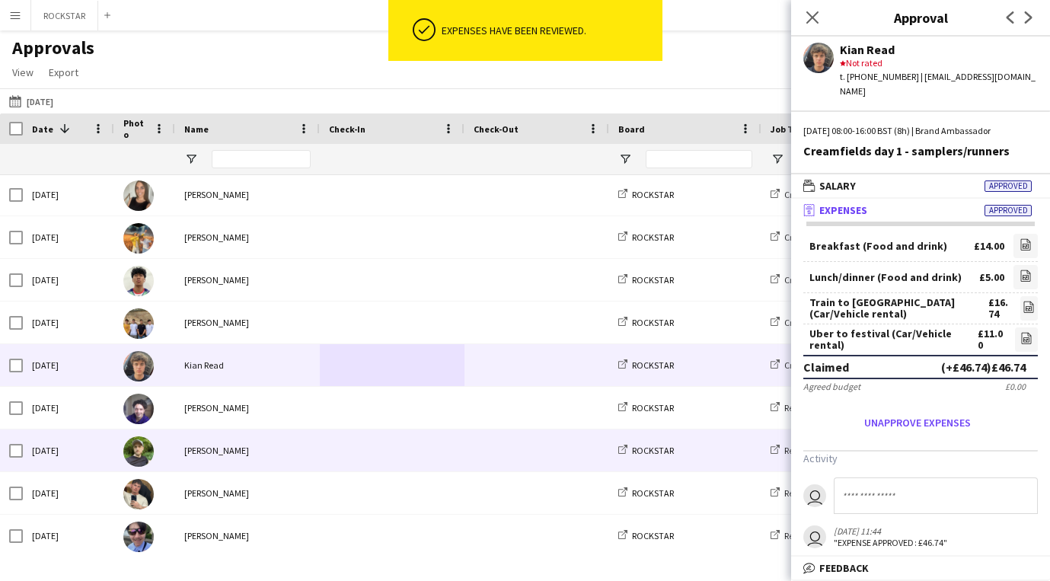
scroll to position [448, 0]
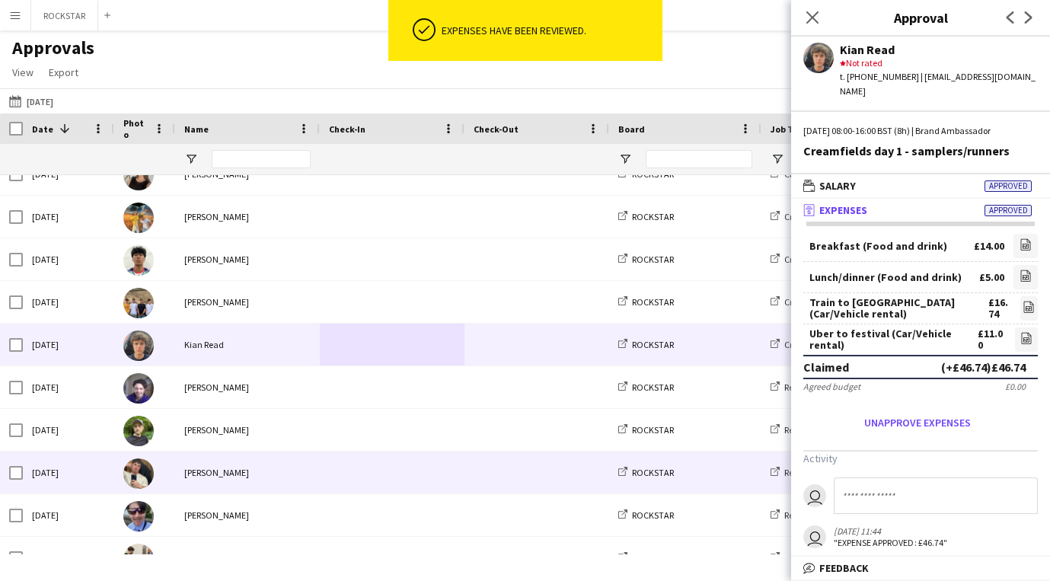
click at [244, 471] on div "[PERSON_NAME]" at bounding box center [247, 472] width 145 height 42
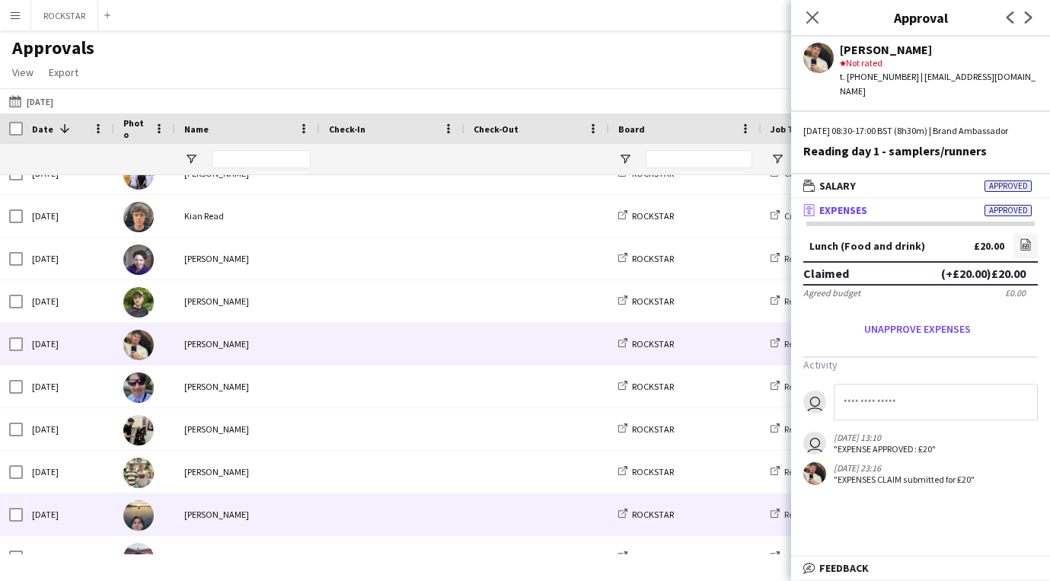
scroll to position [595, 0]
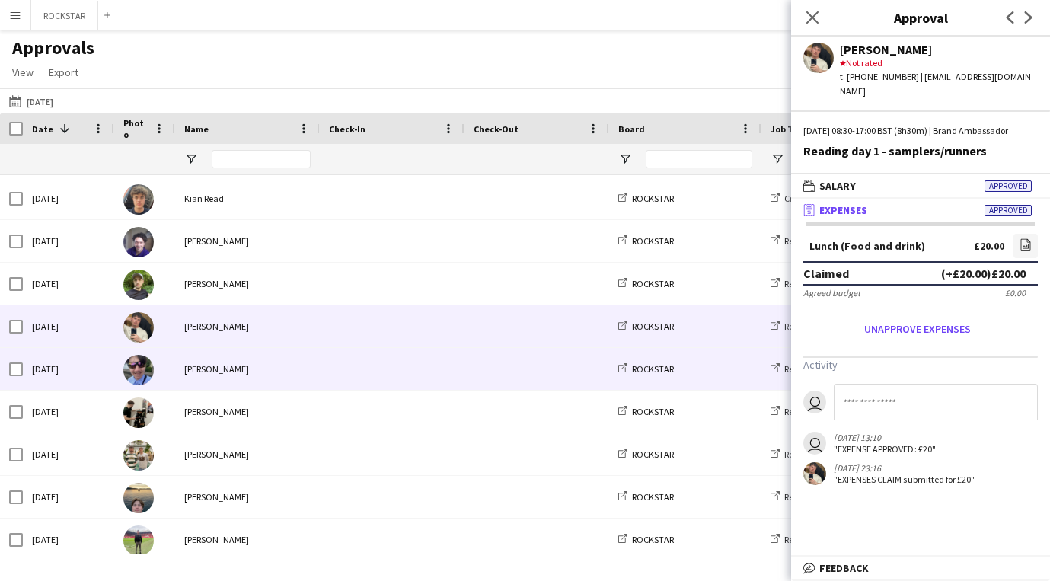
click at [414, 385] on span at bounding box center [392, 369] width 126 height 42
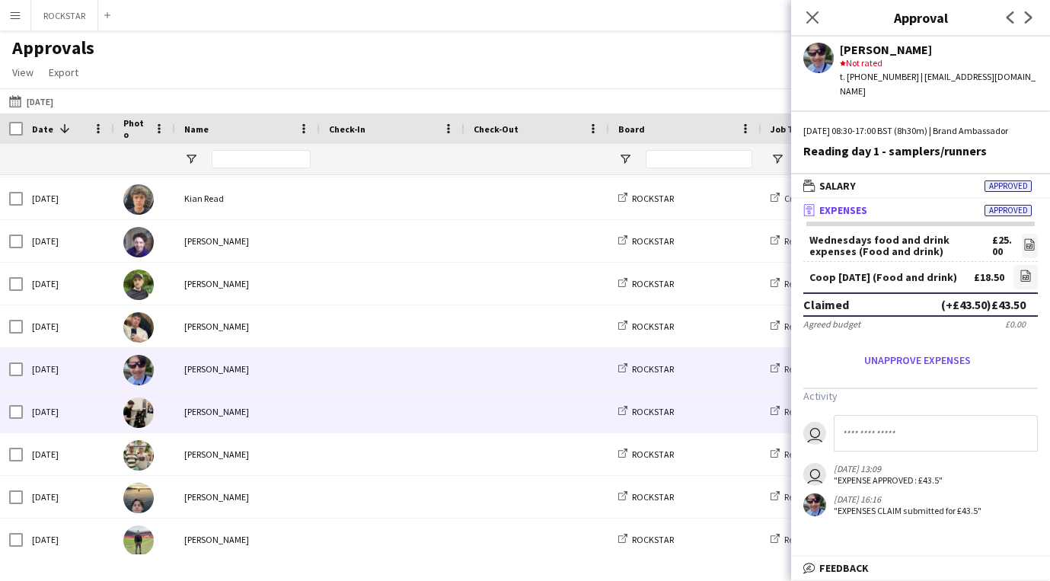
click at [424, 417] on span at bounding box center [392, 412] width 126 height 42
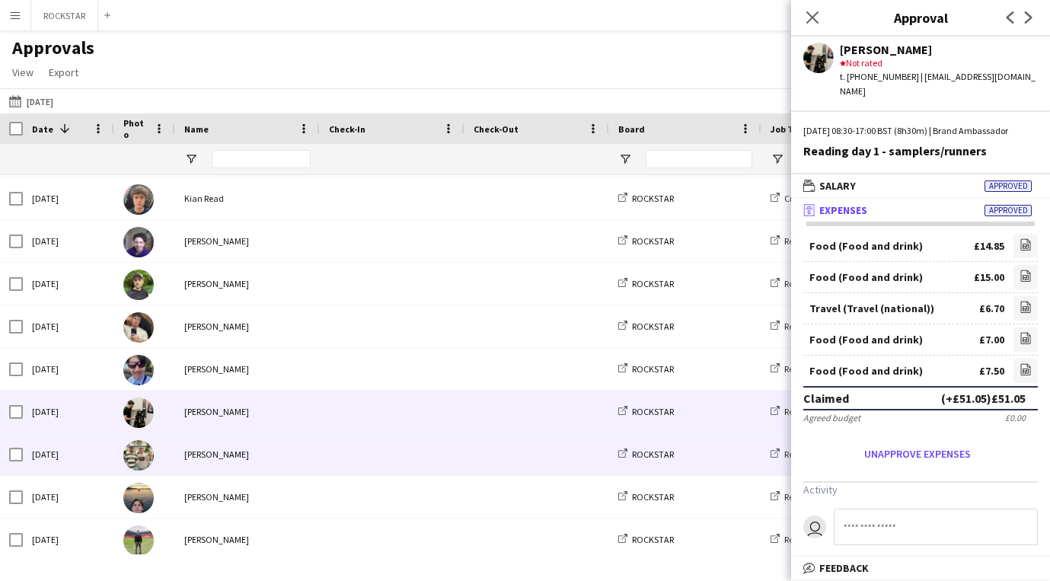
click at [434, 445] on span at bounding box center [392, 454] width 126 height 42
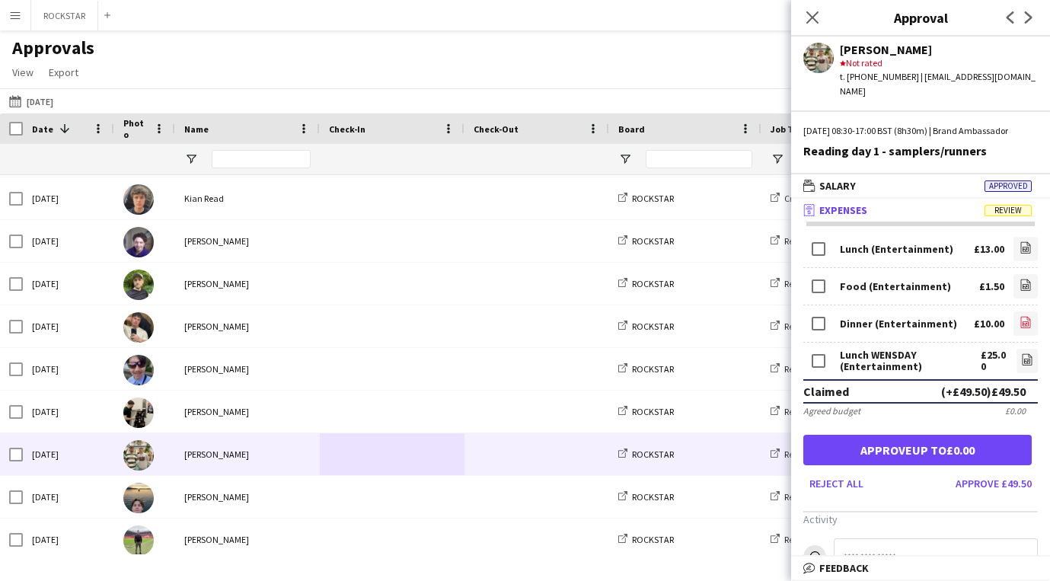
click at [1025, 330] on app-icon "file-image" at bounding box center [1025, 323] width 12 height 15
click at [1025, 286] on icon at bounding box center [1026, 286] width 2 height 2
click at [1032, 363] on icon "file-image" at bounding box center [1027, 359] width 12 height 12
click at [1027, 487] on button "Approve £49.50" at bounding box center [993, 483] width 88 height 24
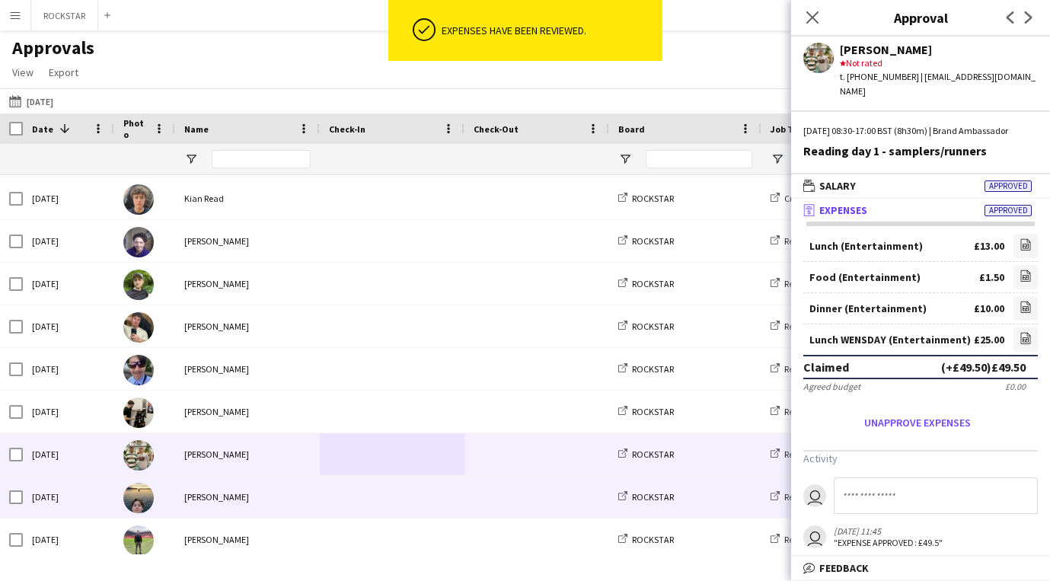
click at [333, 493] on span at bounding box center [392, 497] width 126 height 42
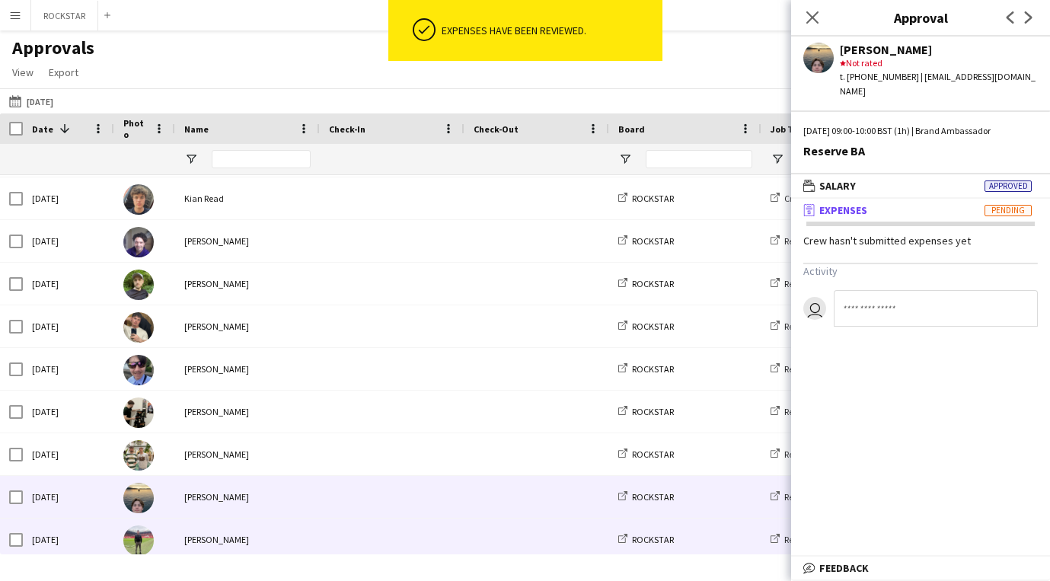
scroll to position [717, 0]
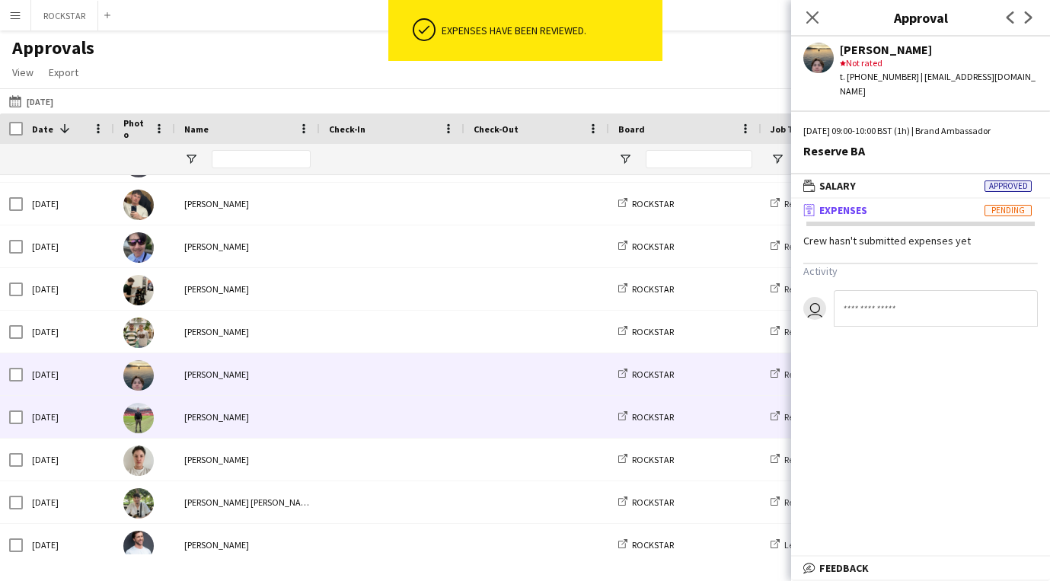
click at [333, 413] on span at bounding box center [392, 417] width 126 height 42
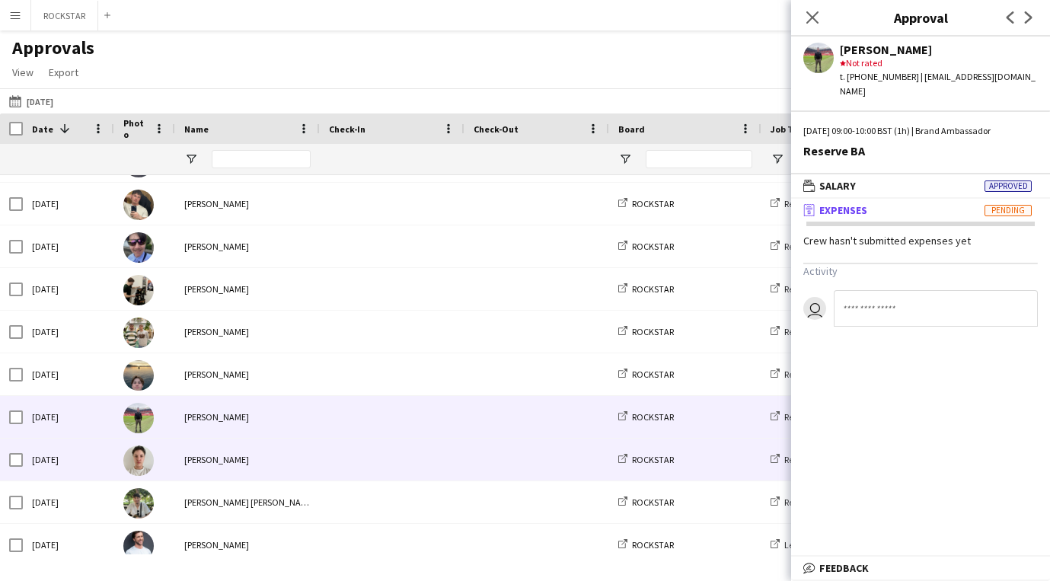
click at [314, 457] on div "[PERSON_NAME]" at bounding box center [247, 459] width 145 height 42
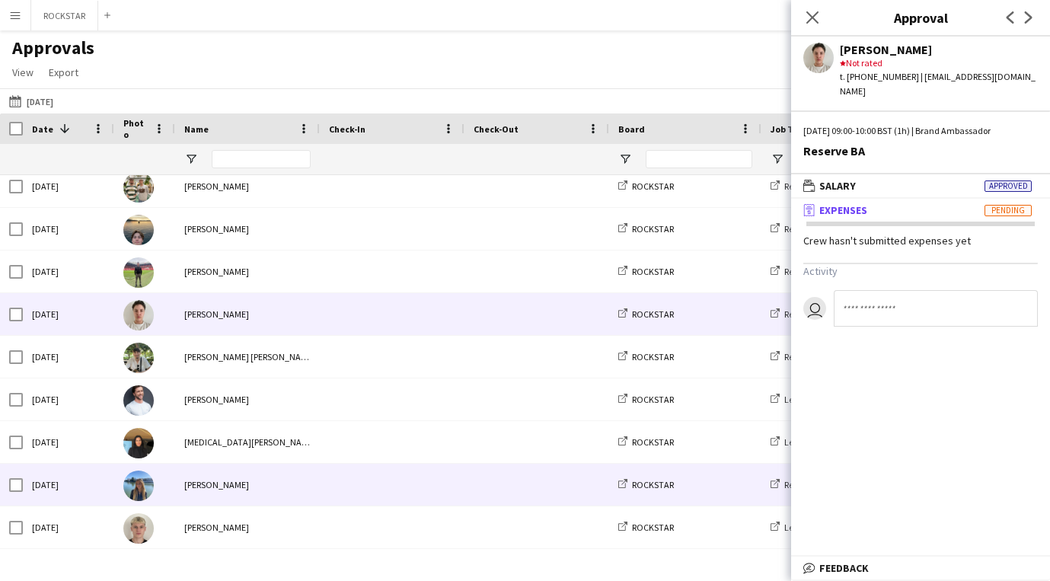
scroll to position [866, 0]
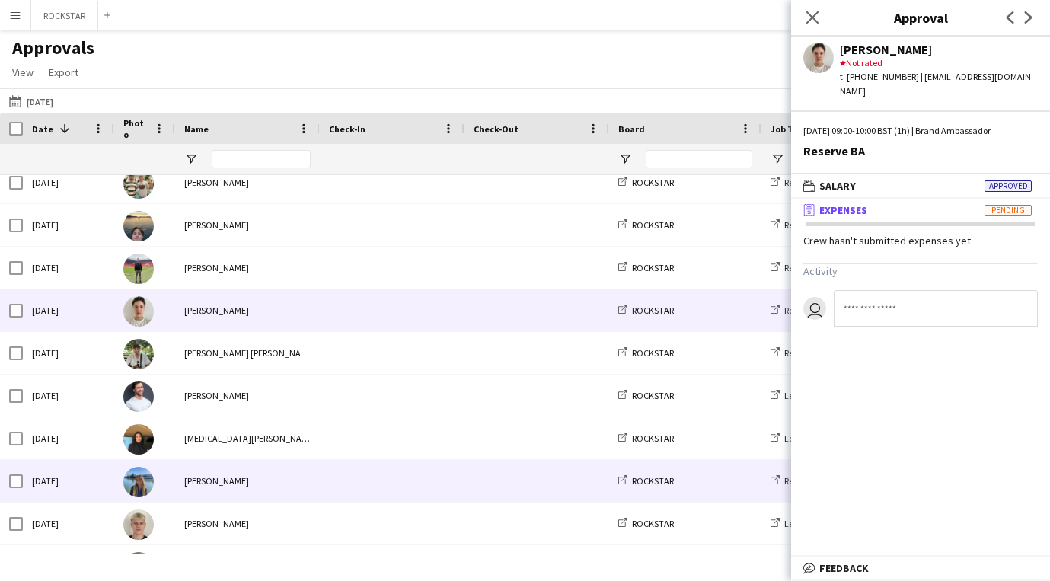
click at [315, 477] on div "[PERSON_NAME]" at bounding box center [247, 481] width 145 height 42
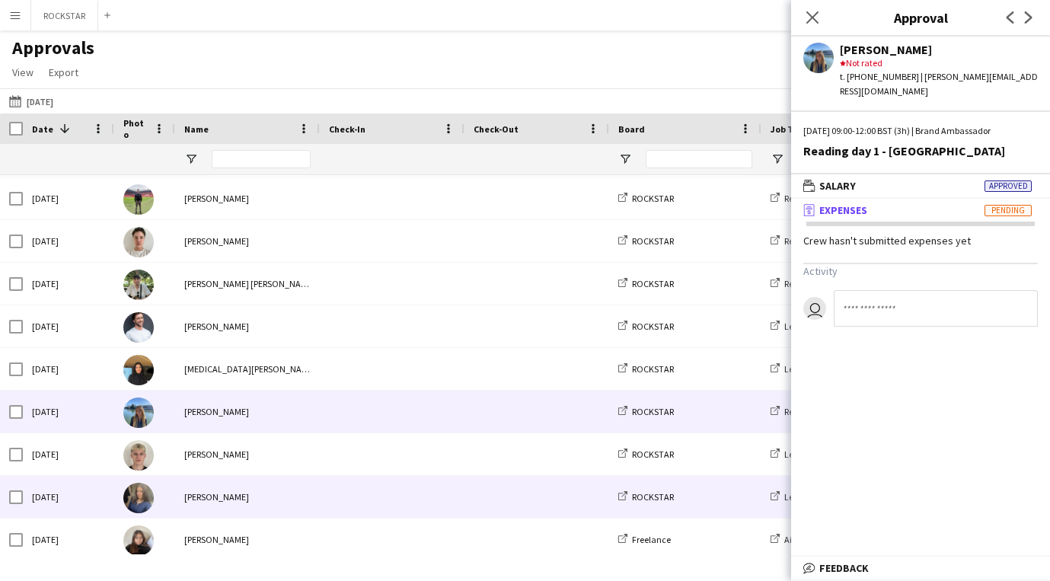
scroll to position [952, 0]
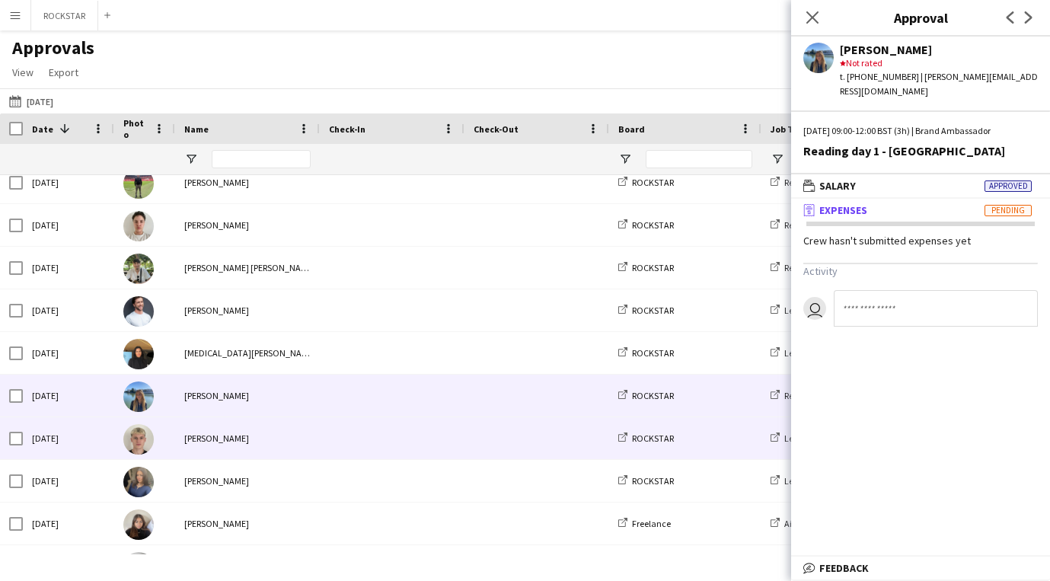
click at [311, 438] on div "[PERSON_NAME]" at bounding box center [247, 438] width 145 height 42
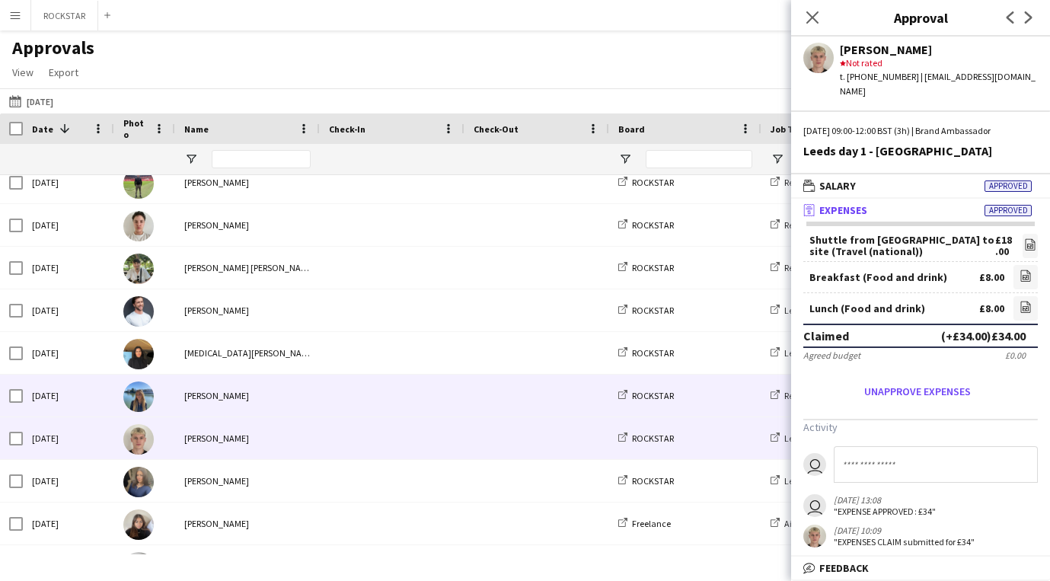
click at [432, 402] on span at bounding box center [392, 396] width 126 height 42
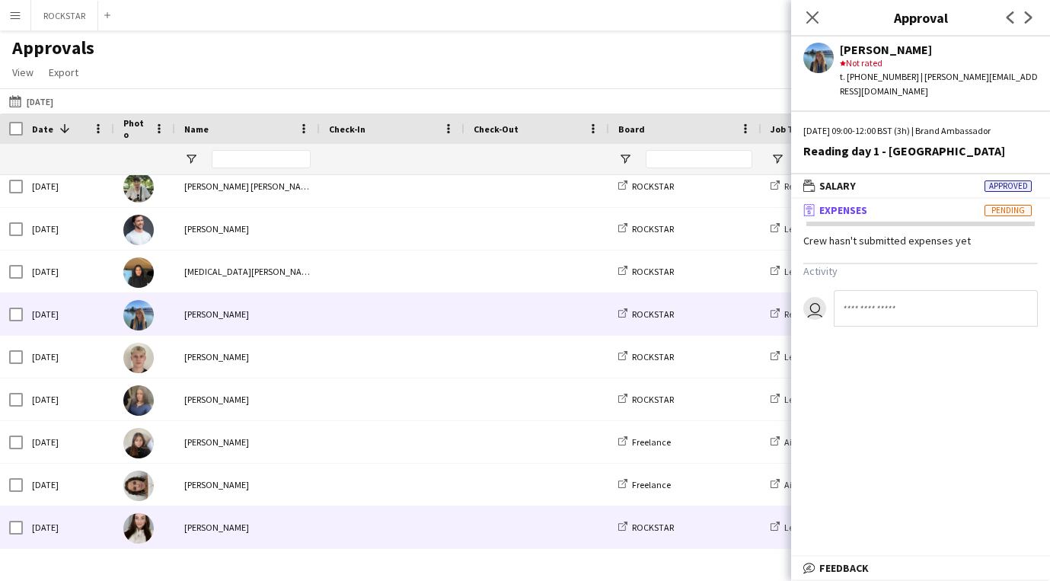
scroll to position [1033, 0]
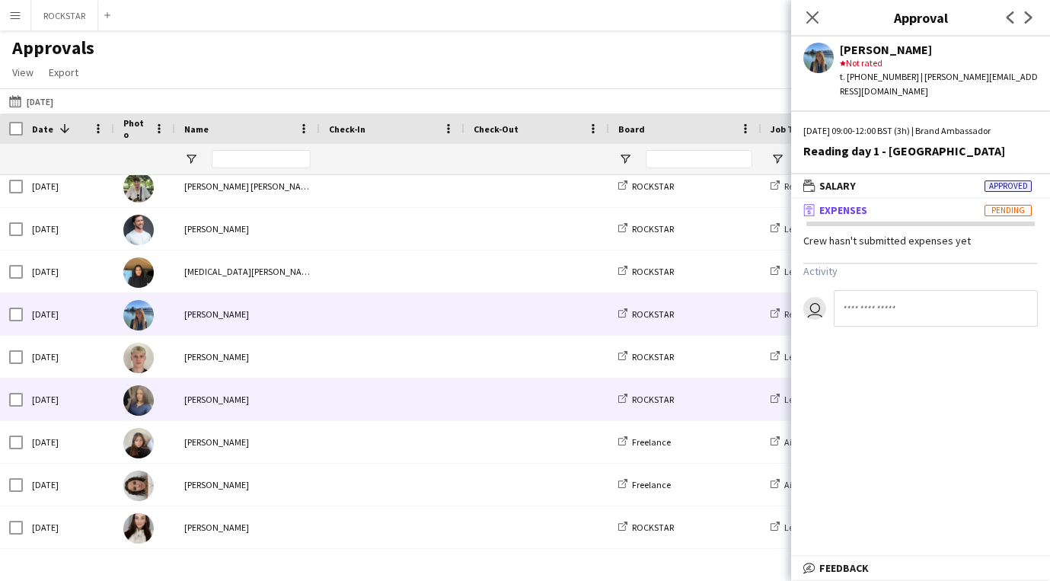
click at [393, 408] on span at bounding box center [392, 399] width 126 height 42
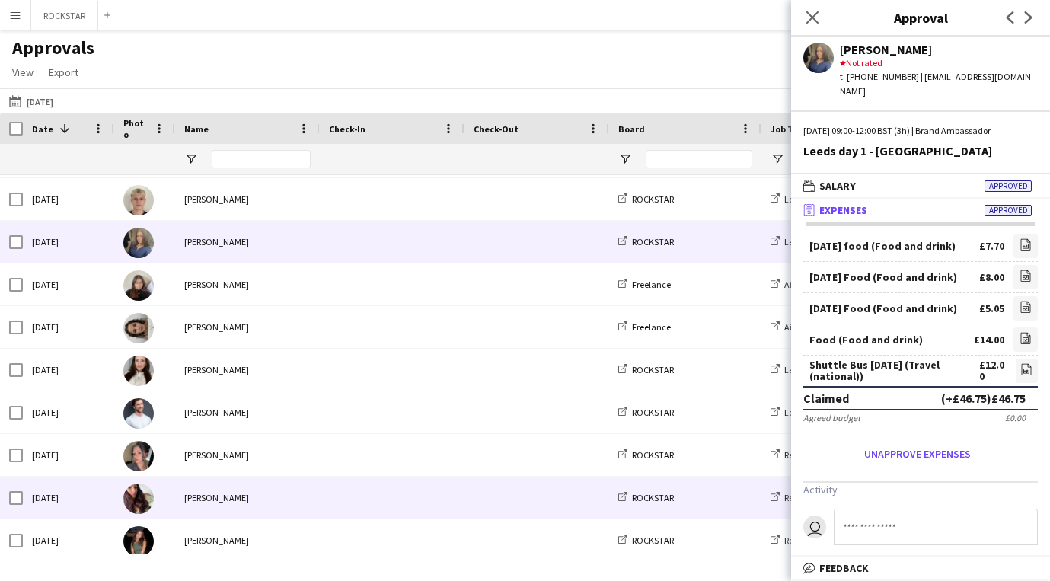
scroll to position [1191, 0]
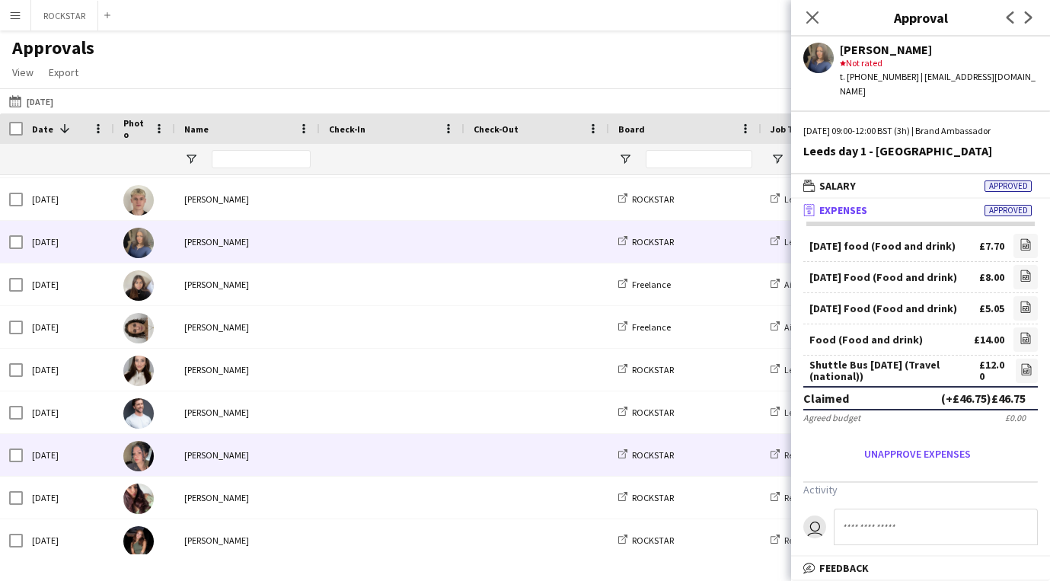
click at [359, 437] on span at bounding box center [392, 455] width 126 height 42
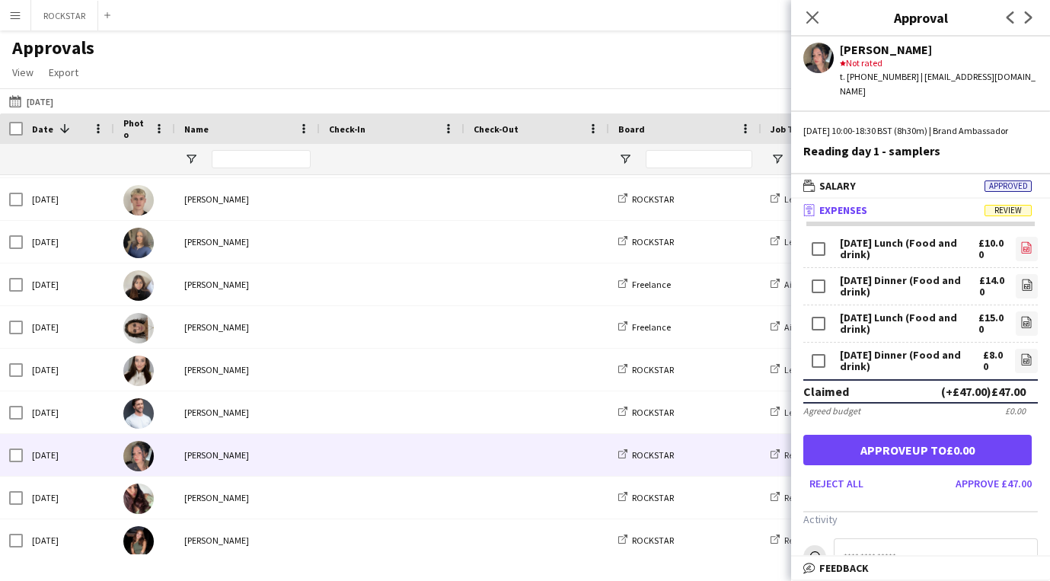
click at [1029, 252] on icon "file-image" at bounding box center [1026, 247] width 12 height 12
click at [1027, 326] on icon at bounding box center [1026, 323] width 6 height 5
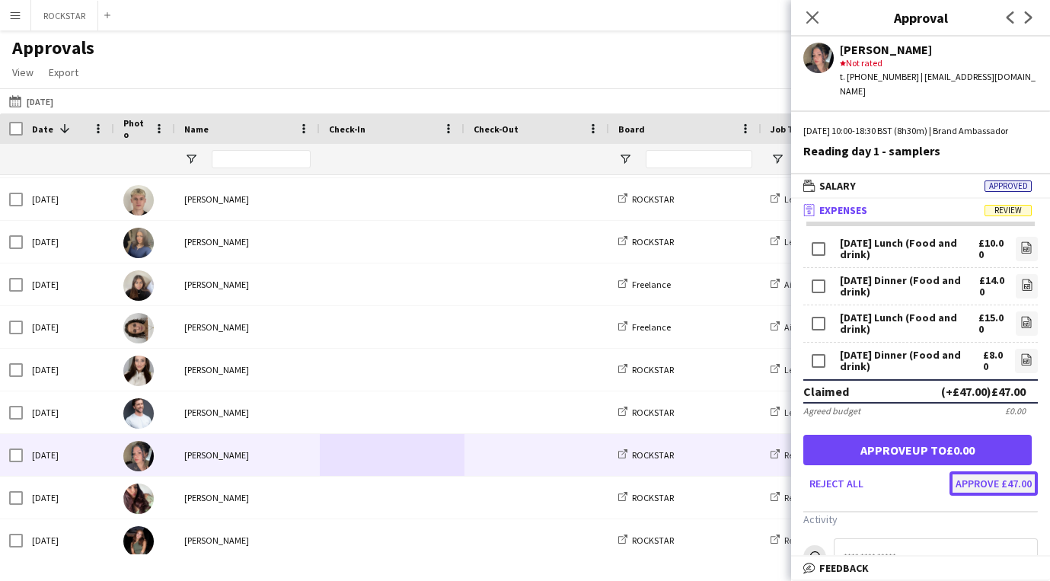
click at [1025, 486] on button "Approve £47.00" at bounding box center [993, 483] width 88 height 24
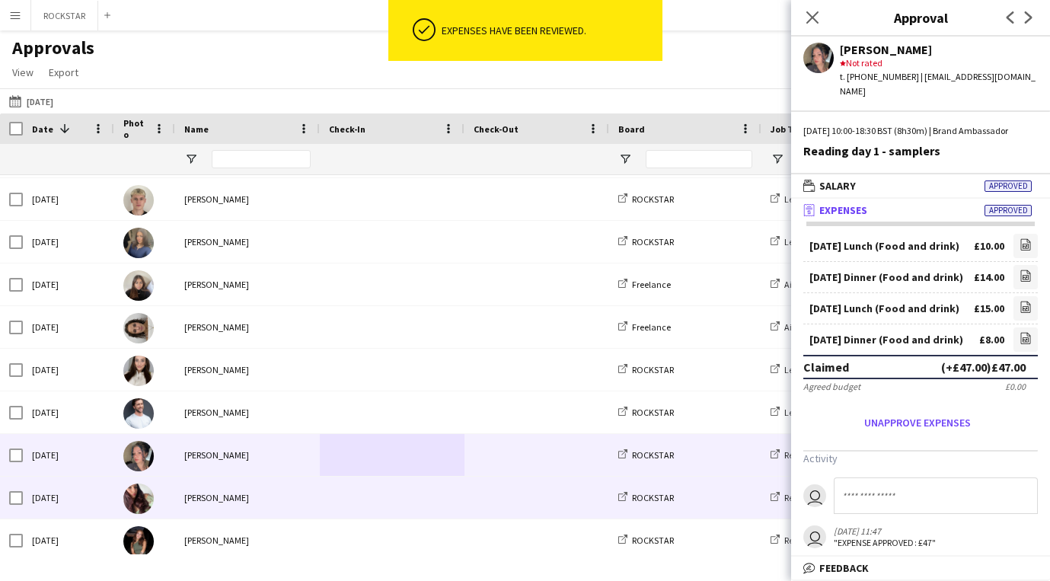
click at [417, 502] on span at bounding box center [392, 498] width 126 height 42
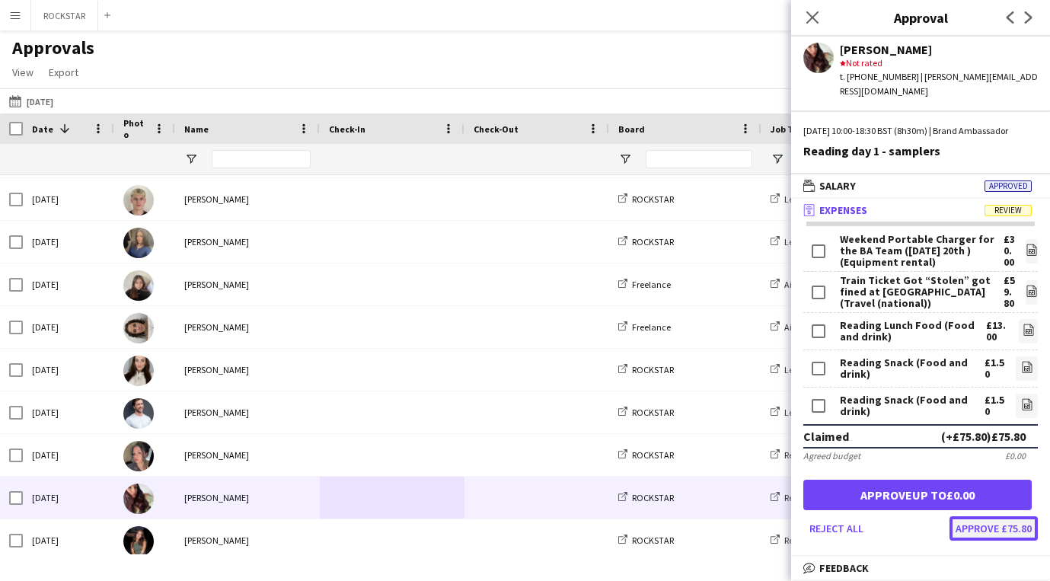
click at [1018, 533] on button "Approve £75.80" at bounding box center [993, 528] width 88 height 24
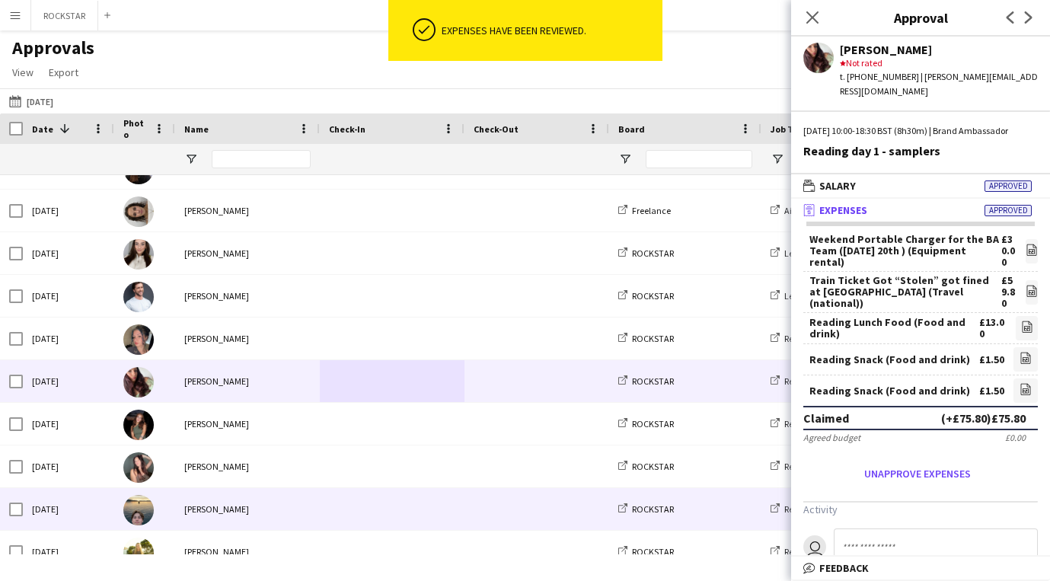
scroll to position [1336, 0]
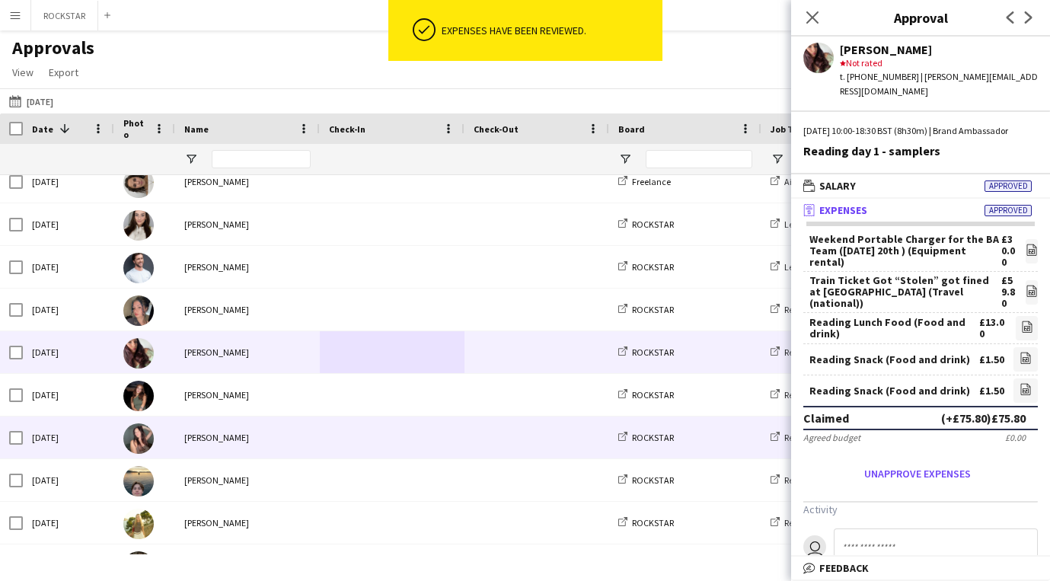
click at [271, 410] on div "[PERSON_NAME]" at bounding box center [247, 395] width 145 height 42
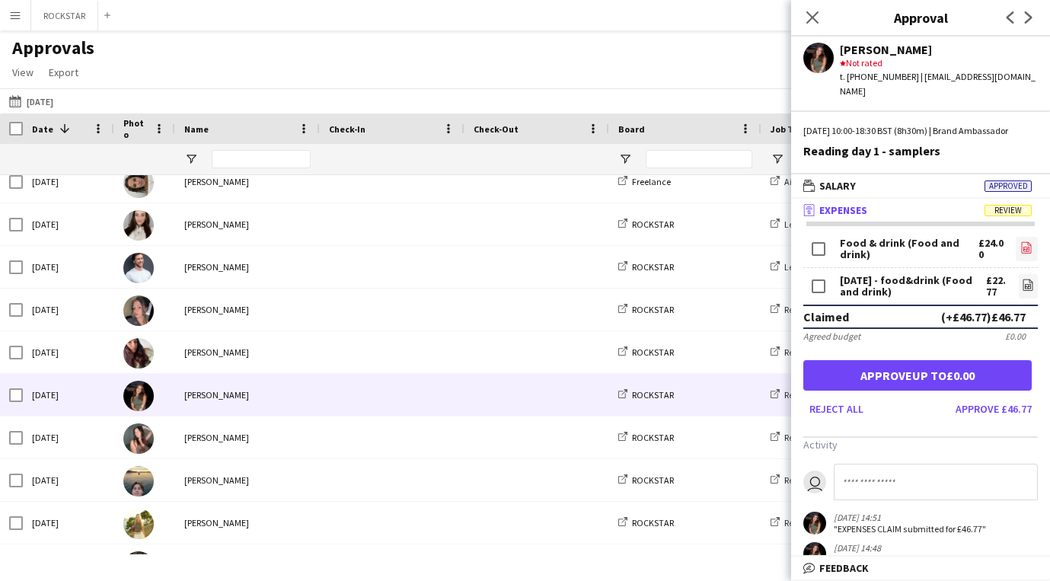
click at [1022, 252] on icon "file-image" at bounding box center [1026, 247] width 12 height 12
click at [1025, 285] on icon at bounding box center [1028, 286] width 6 height 5
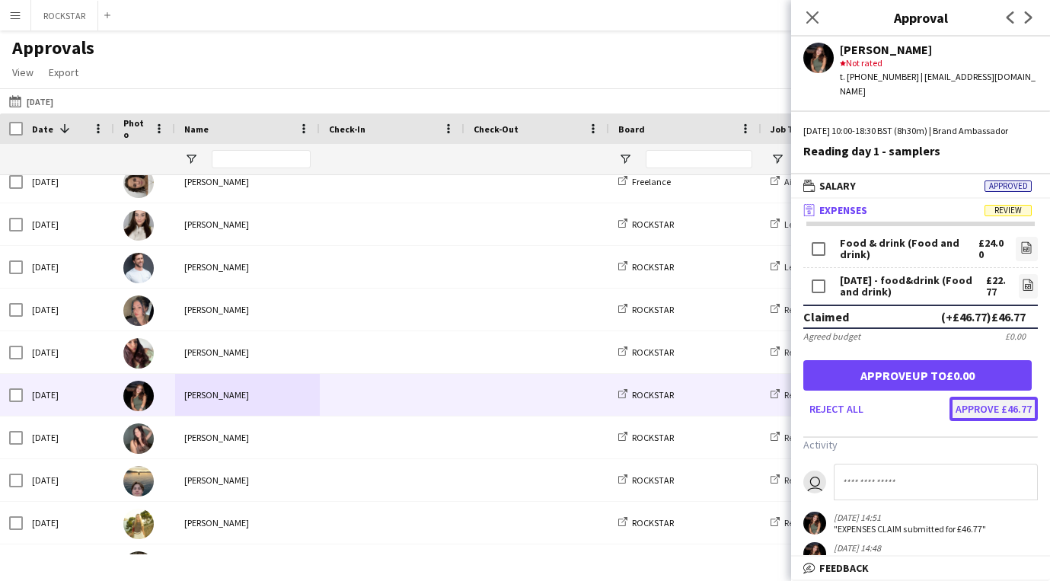
click at [1019, 407] on button "Approve £46.77" at bounding box center [993, 409] width 88 height 24
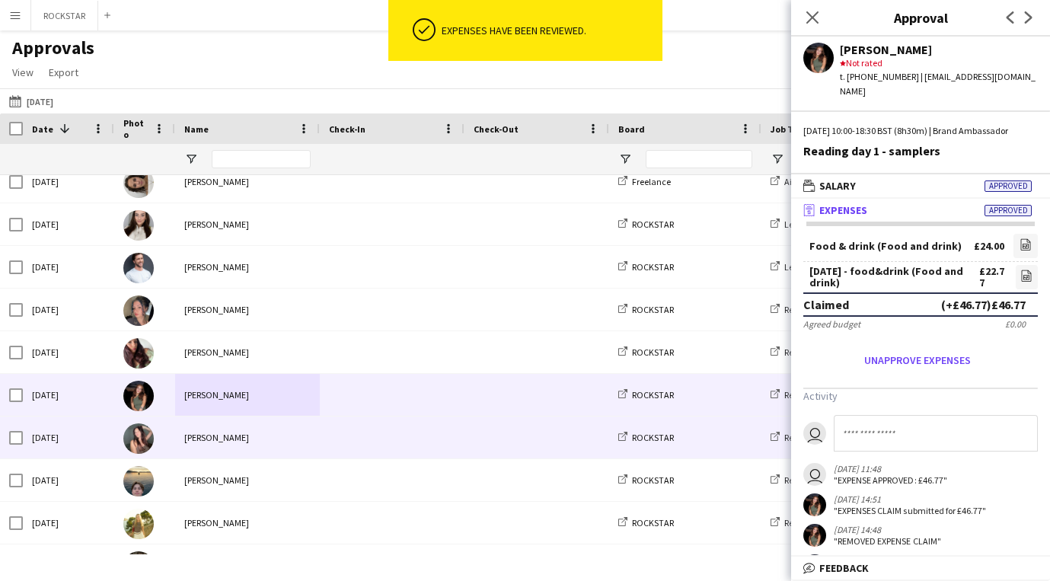
click at [408, 432] on span at bounding box center [392, 437] width 126 height 42
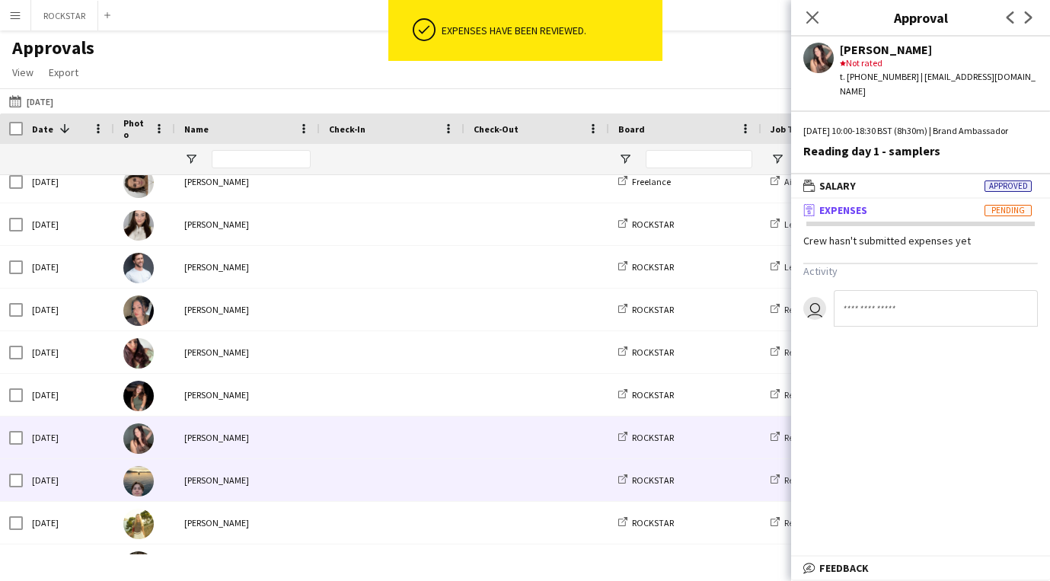
click at [410, 469] on span at bounding box center [392, 480] width 126 height 42
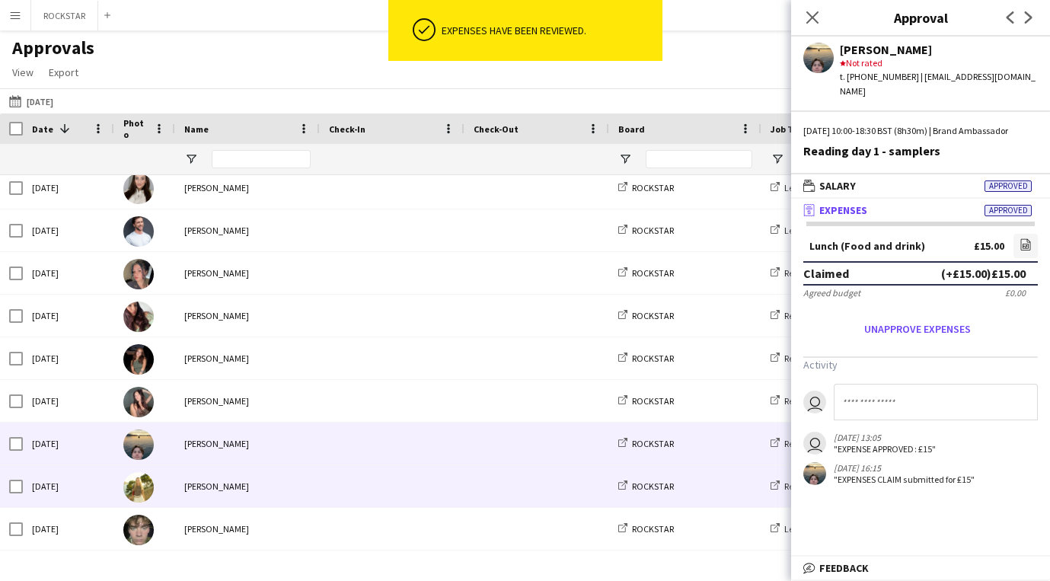
scroll to position [1371, 0]
click at [410, 469] on span at bounding box center [392, 488] width 126 height 42
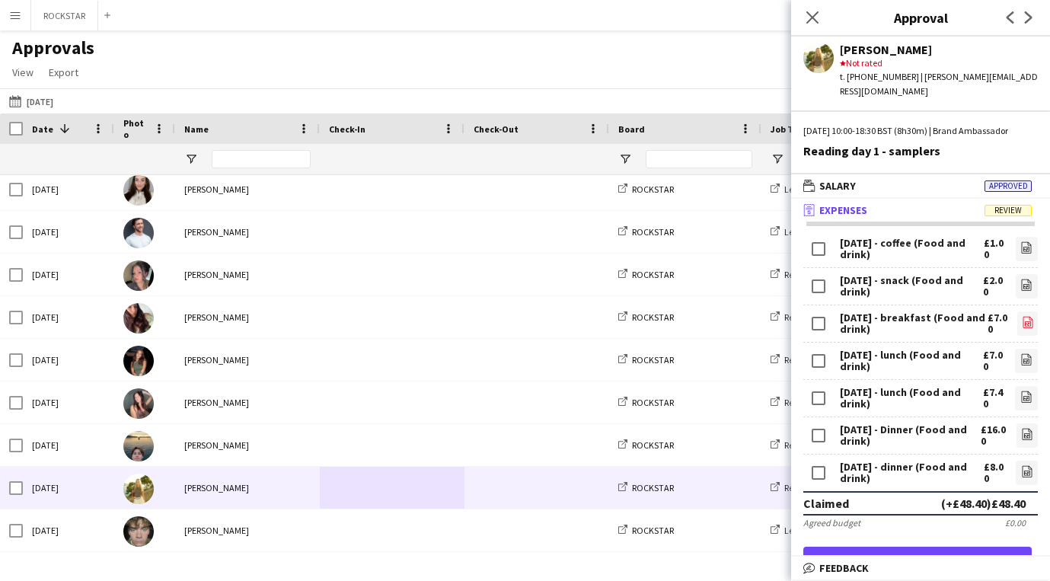
click at [1033, 322] on icon "file-image" at bounding box center [1028, 322] width 12 height 12
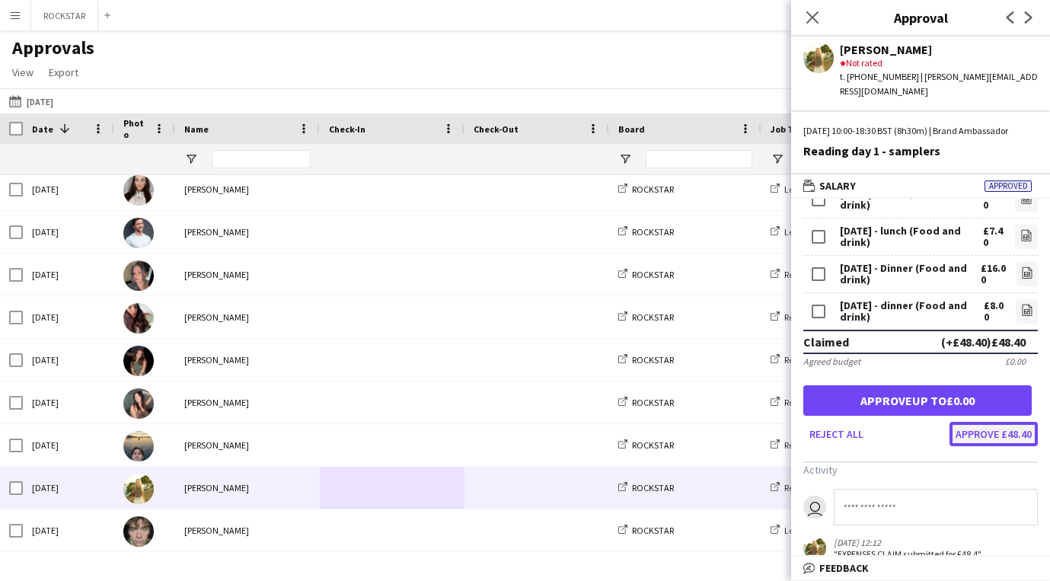
click at [1009, 437] on button "Approve £48.40" at bounding box center [993, 434] width 88 height 24
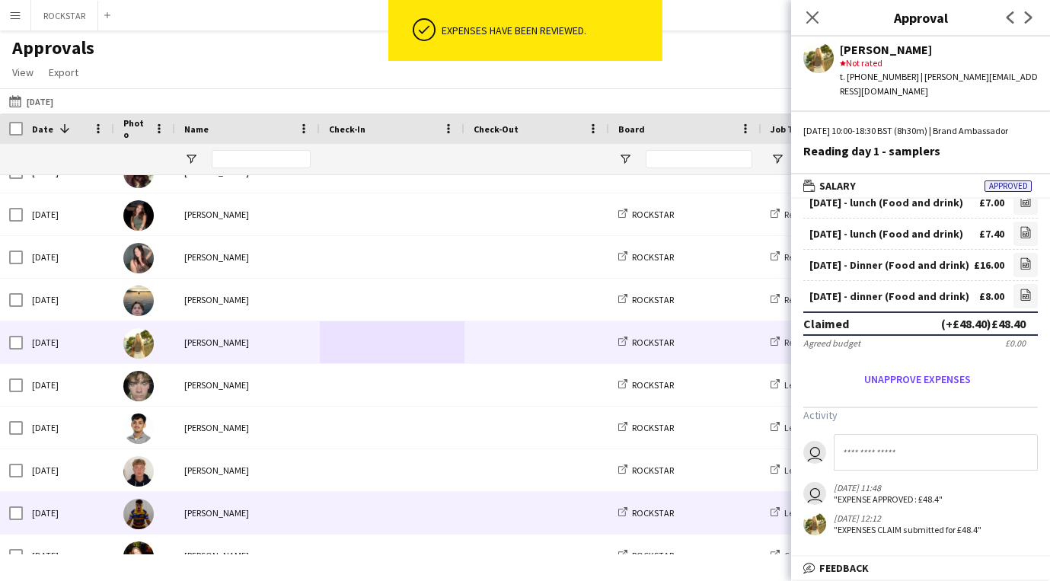
scroll to position [1517, 0]
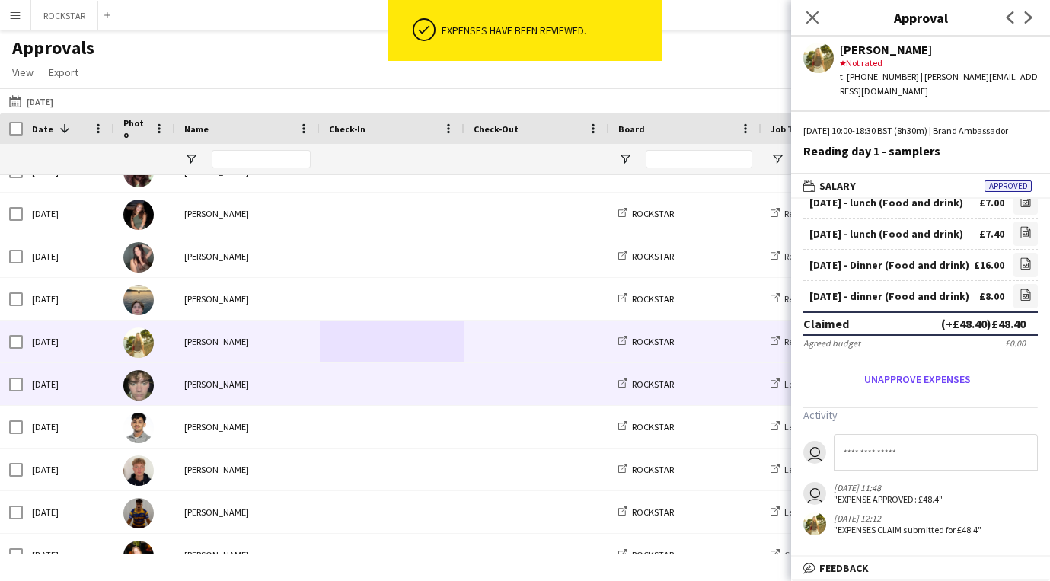
click at [296, 384] on div "[PERSON_NAME]" at bounding box center [247, 384] width 145 height 42
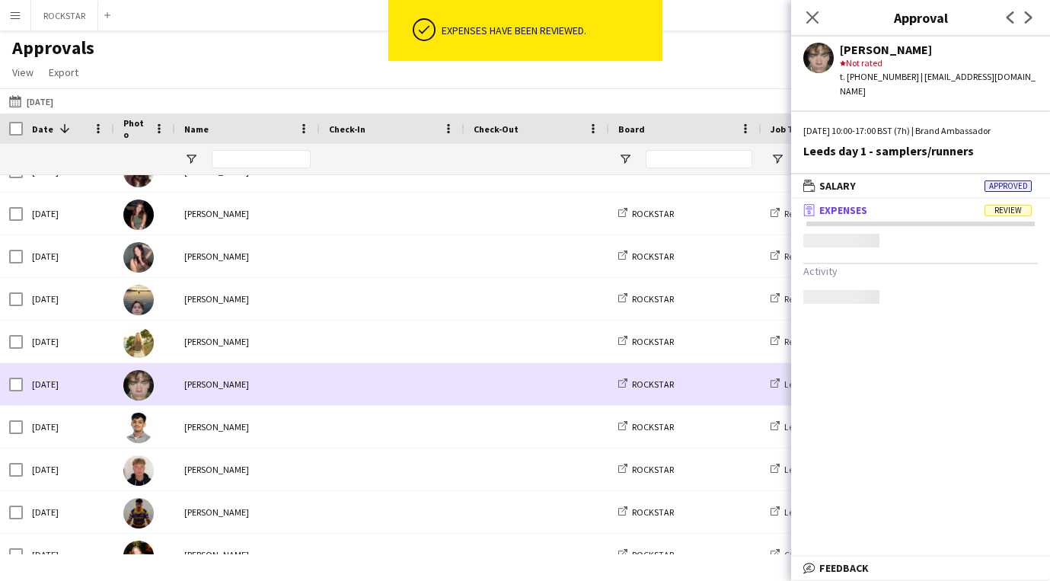
scroll to position [0, 0]
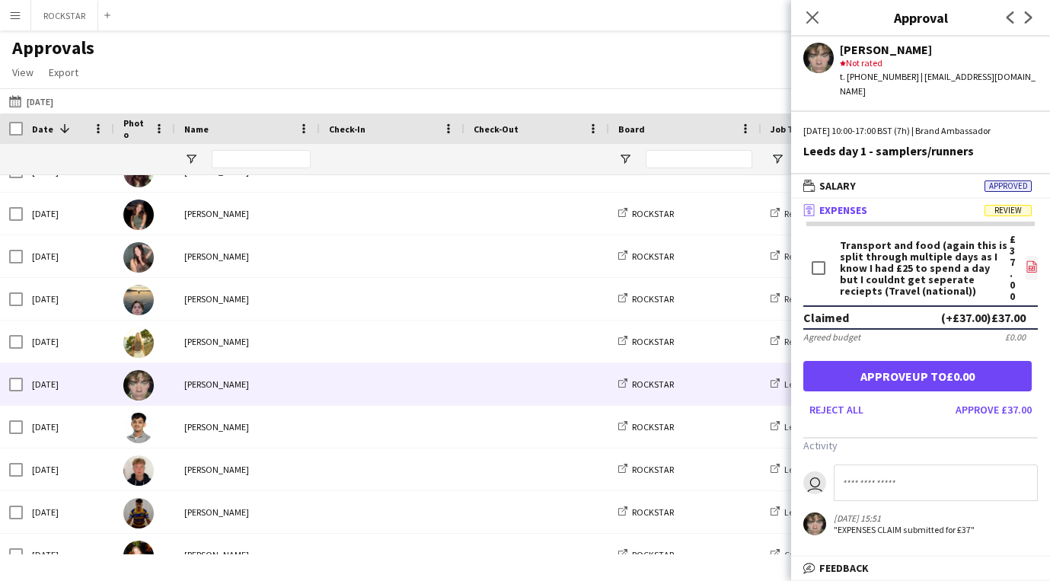
click at [1031, 260] on icon "file-image" at bounding box center [1031, 266] width 12 height 12
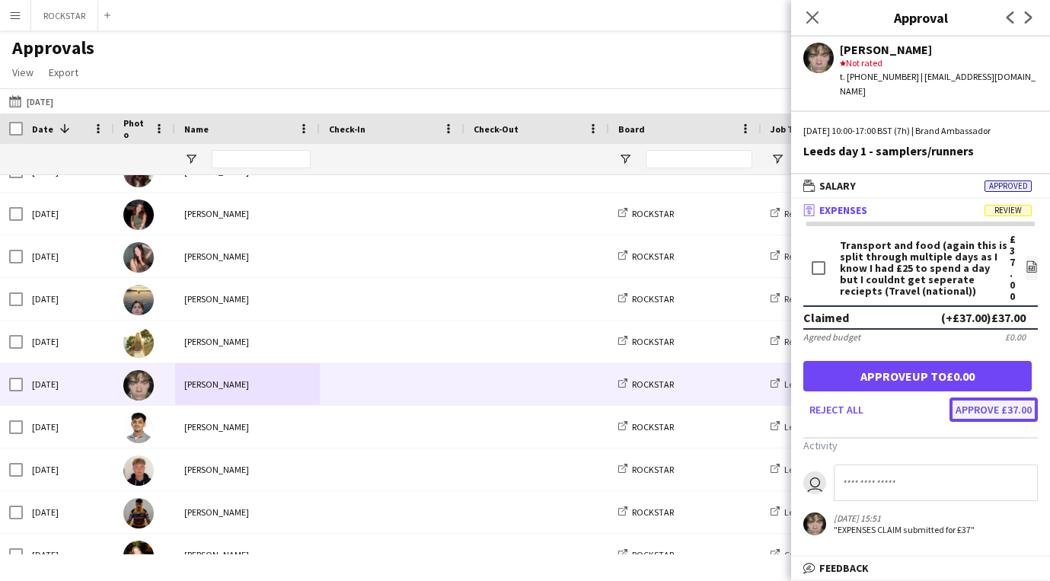
click at [987, 397] on button "Approve £37.00" at bounding box center [993, 409] width 88 height 24
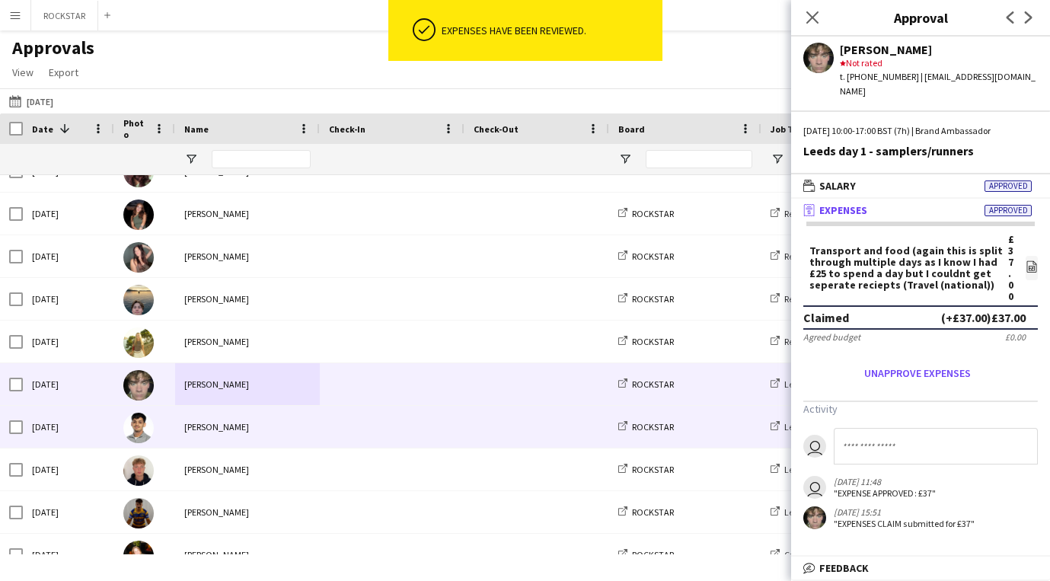
click at [397, 422] on span at bounding box center [392, 427] width 126 height 42
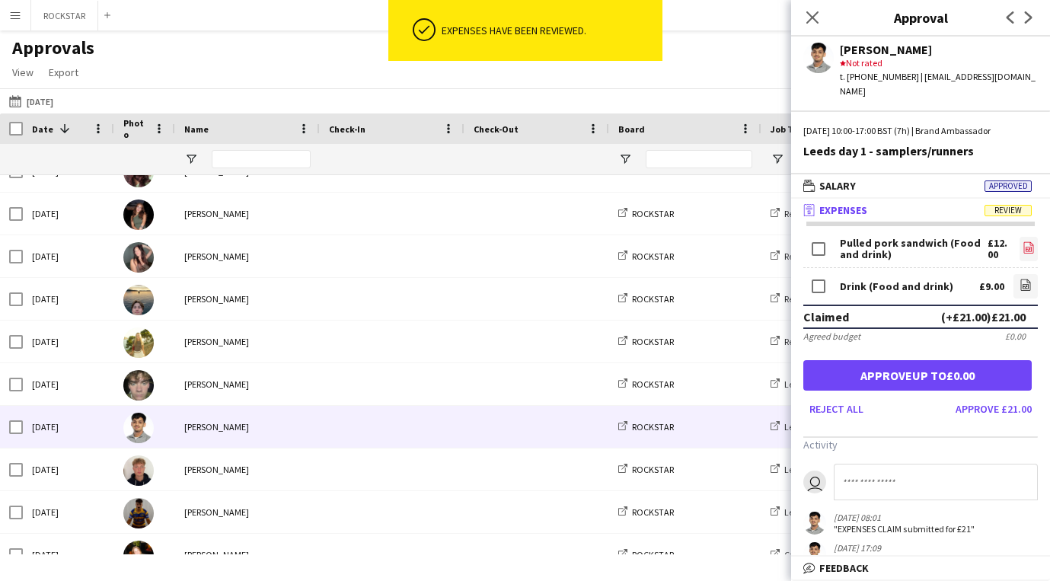
click at [1029, 241] on app-icon "file-image" at bounding box center [1028, 248] width 12 height 15
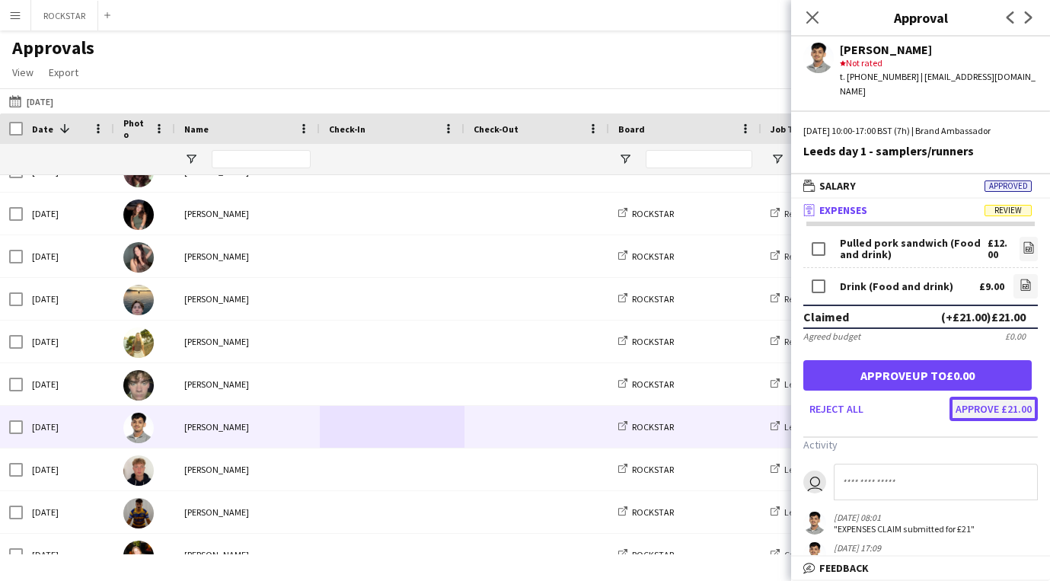
click at [1017, 400] on button "Approve £21.00" at bounding box center [993, 409] width 88 height 24
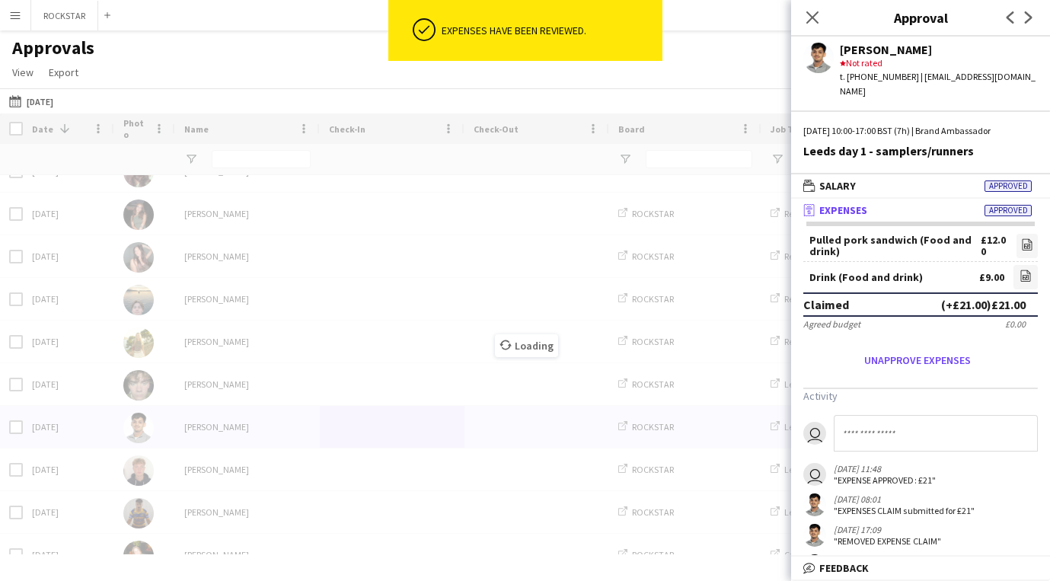
click at [393, 468] on div "Date 1 Photo Name" at bounding box center [525, 333] width 1050 height 441
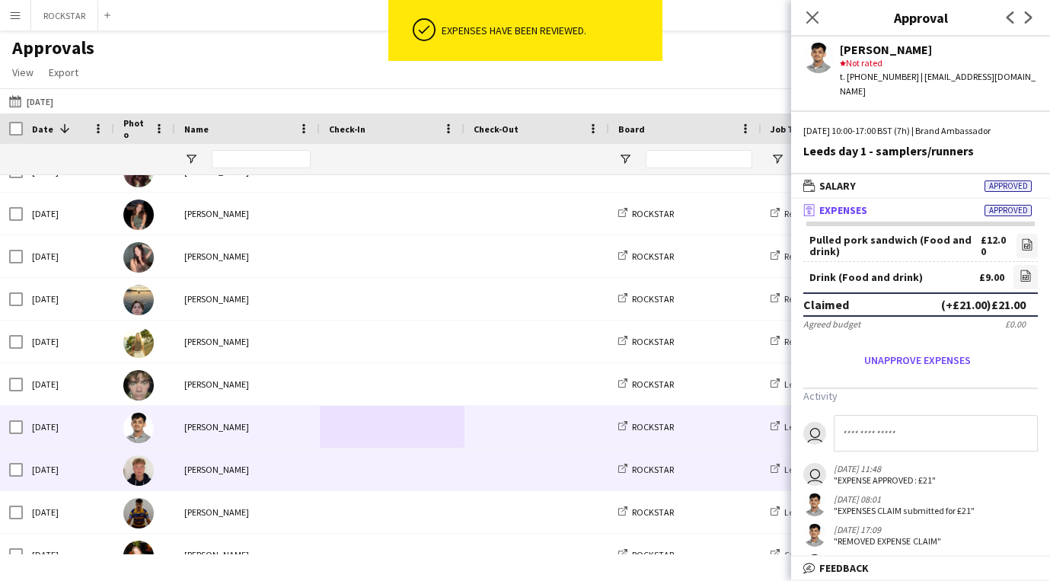
click at [393, 468] on span at bounding box center [392, 469] width 126 height 42
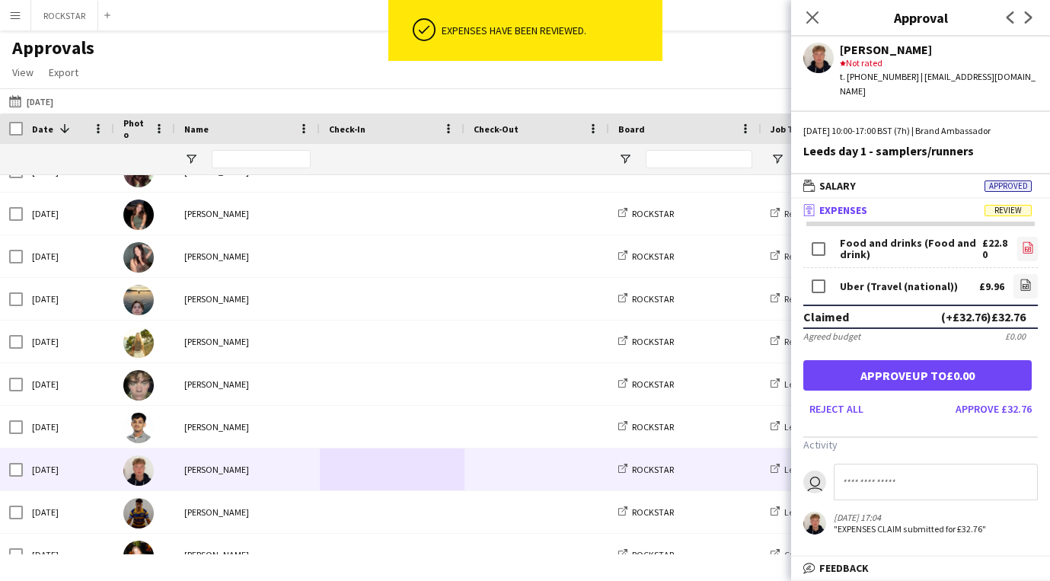
click at [1025, 247] on icon at bounding box center [1028, 249] width 6 height 5
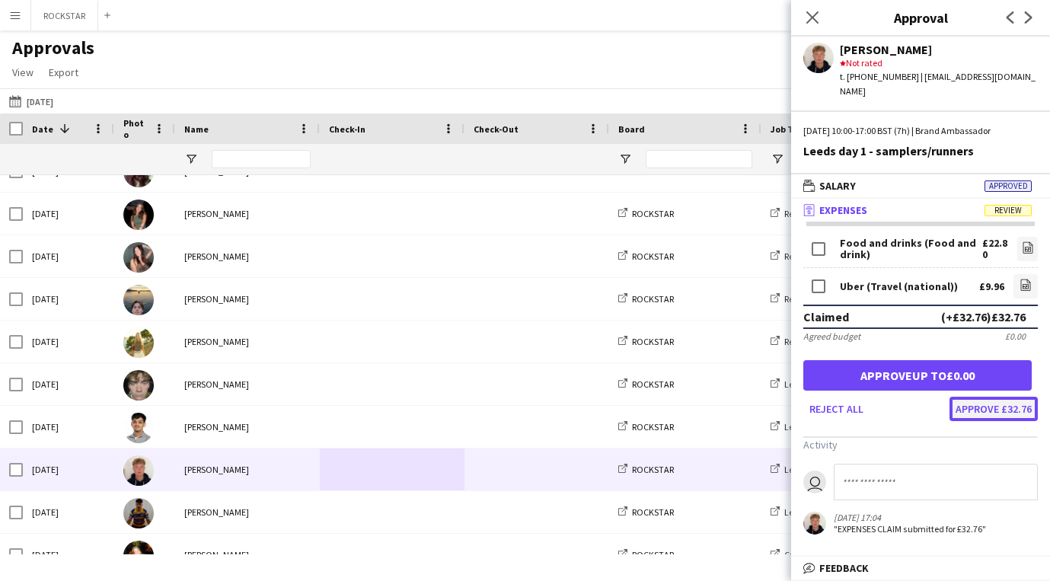
click at [1022, 402] on button "Approve £32.76" at bounding box center [993, 409] width 88 height 24
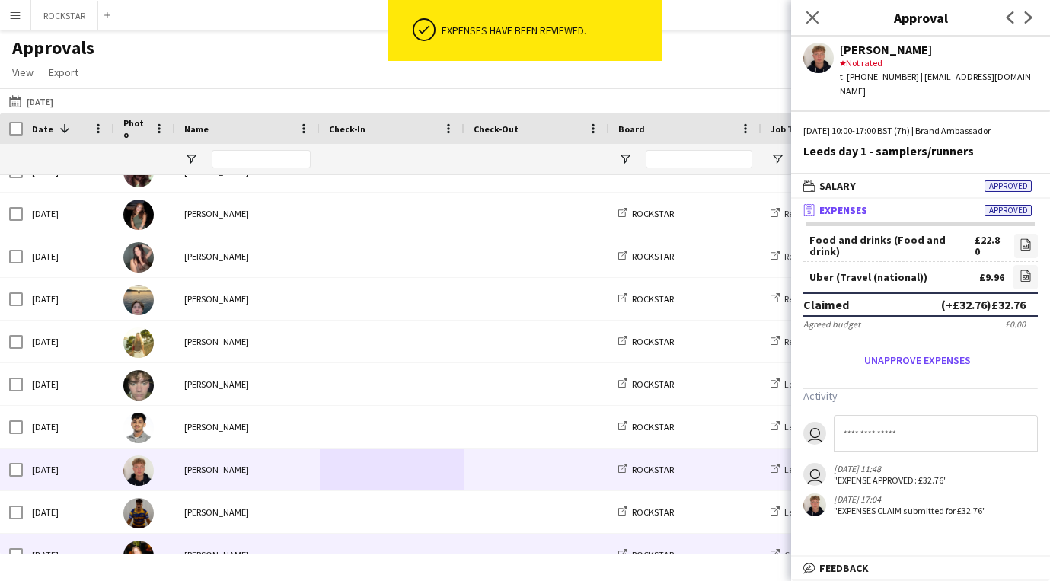
scroll to position [1680, 0]
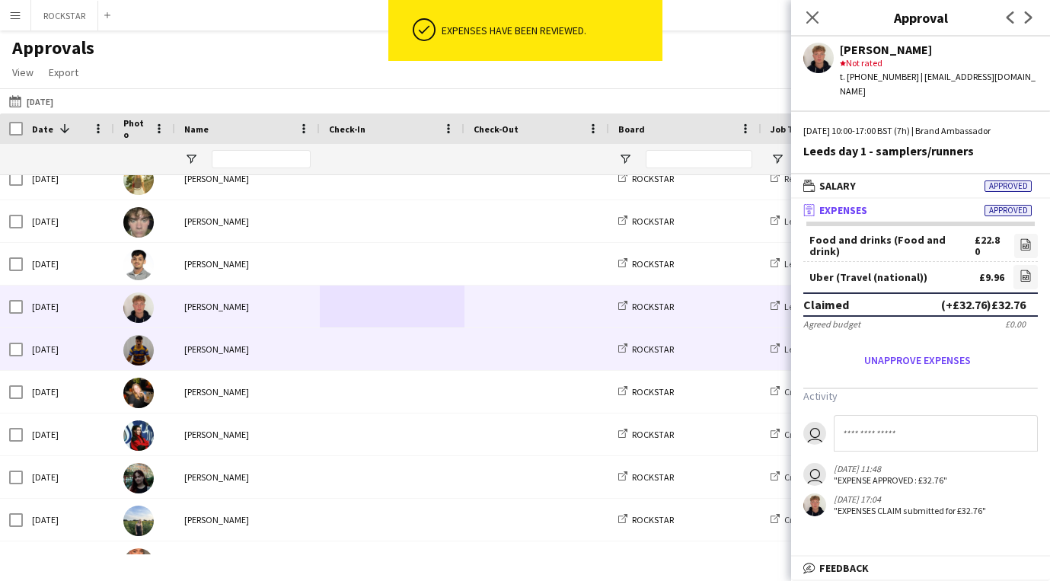
click at [298, 335] on div "[PERSON_NAME]" at bounding box center [247, 349] width 145 height 42
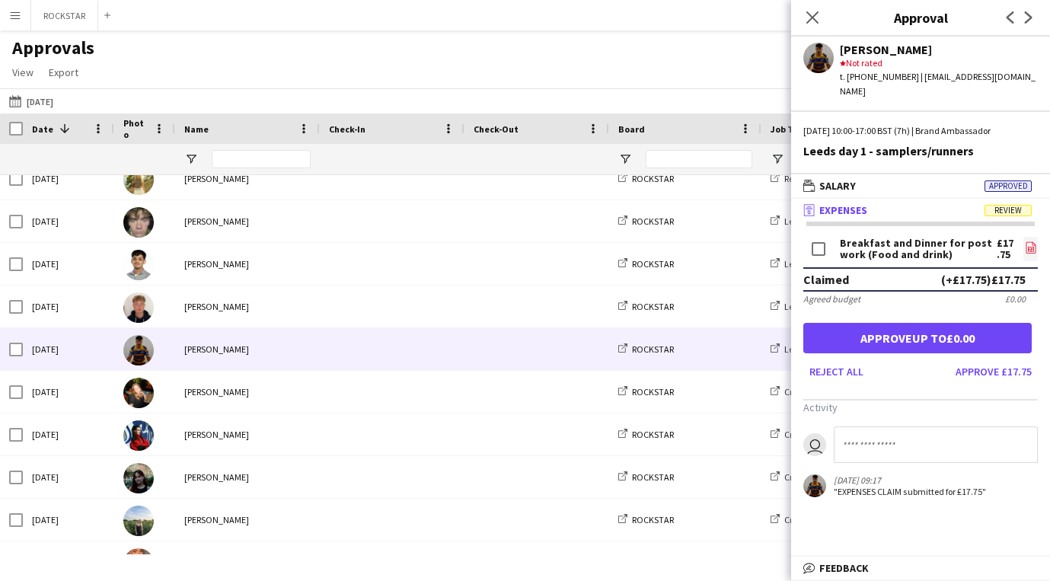
click at [1030, 241] on icon "file-image" at bounding box center [1031, 247] width 12 height 12
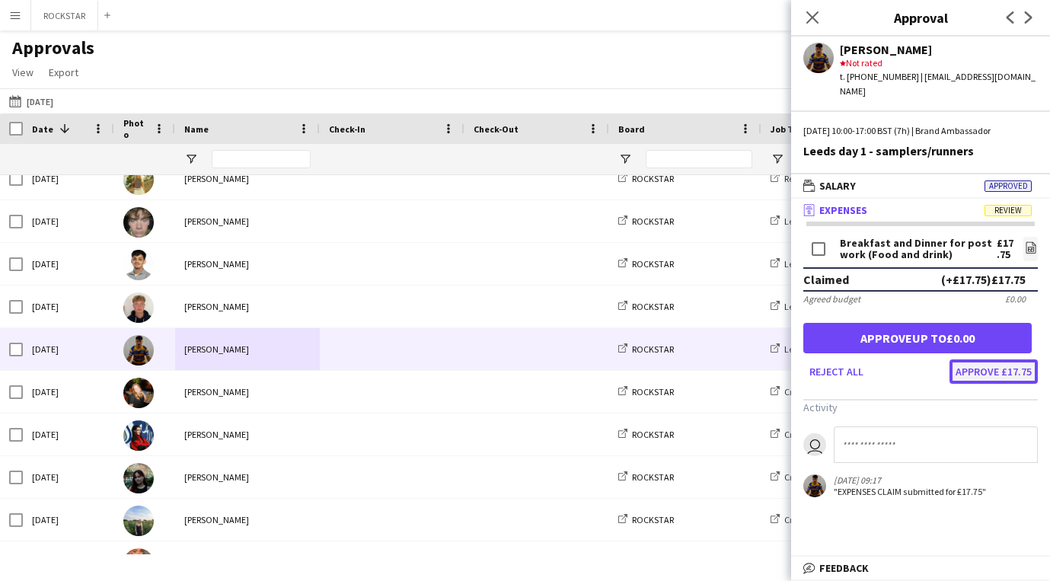
click at [1013, 368] on button "Approve £17.75" at bounding box center [993, 371] width 88 height 24
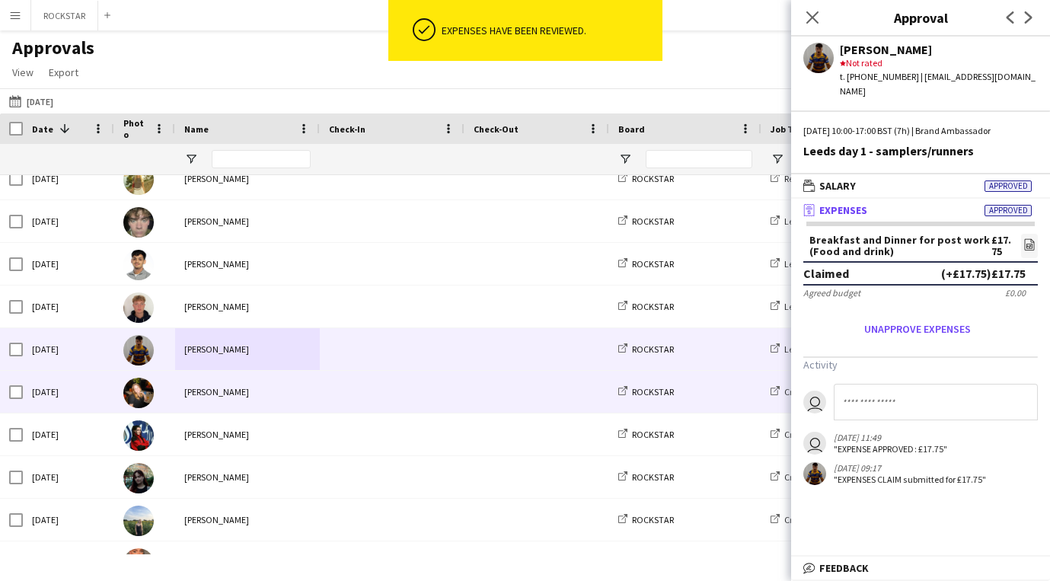
click at [292, 384] on div "[PERSON_NAME]" at bounding box center [247, 392] width 145 height 42
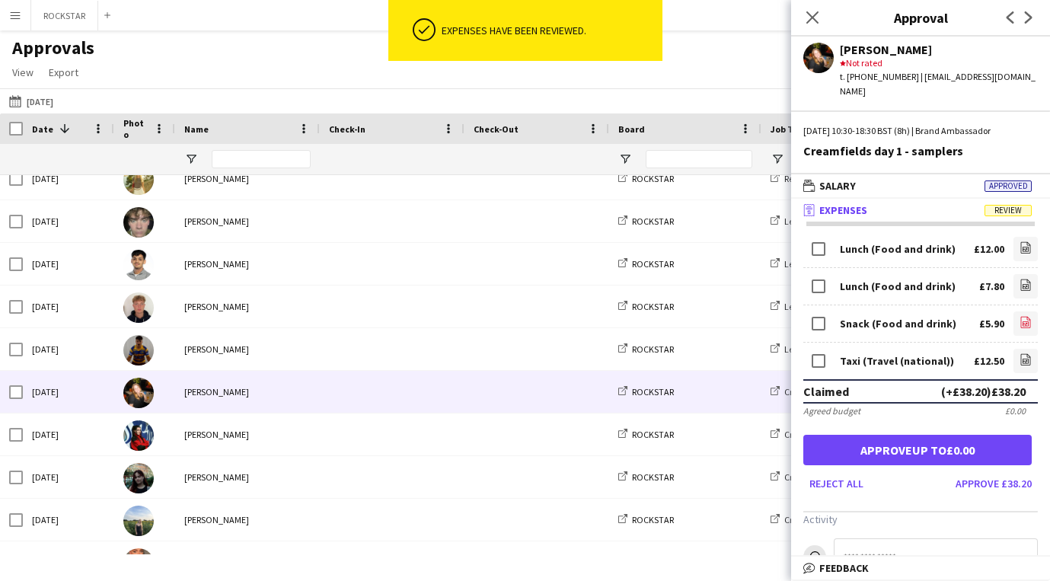
click at [1023, 316] on icon "file-image" at bounding box center [1025, 322] width 12 height 12
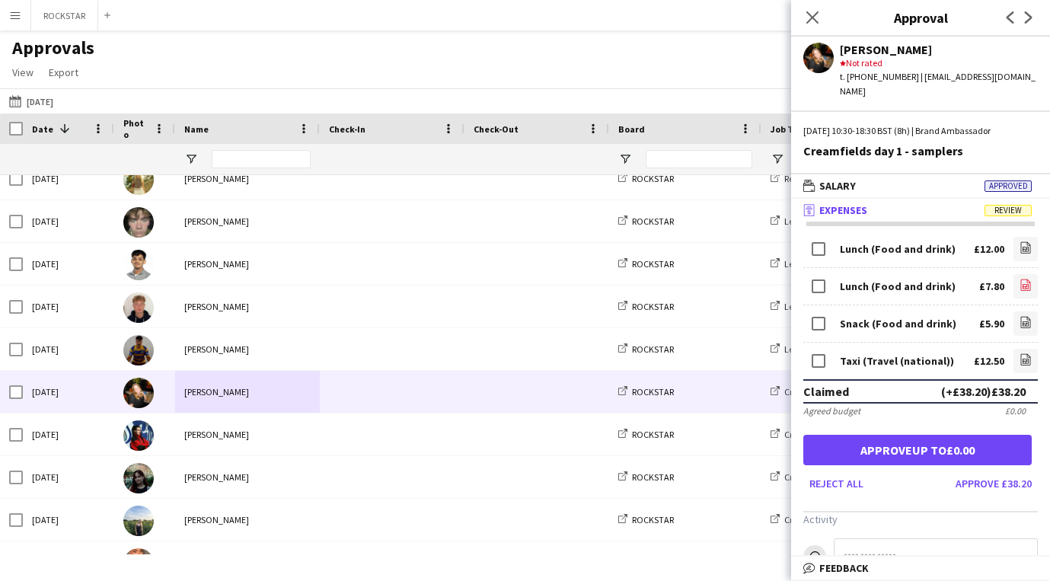
click at [1029, 279] on icon "file-image" at bounding box center [1025, 285] width 12 height 12
click at [1031, 237] on link "file-image" at bounding box center [1025, 249] width 24 height 24
click at [1024, 354] on app-icon "file-image" at bounding box center [1025, 360] width 12 height 15
click at [996, 473] on button "Approve £38.20" at bounding box center [993, 483] width 88 height 24
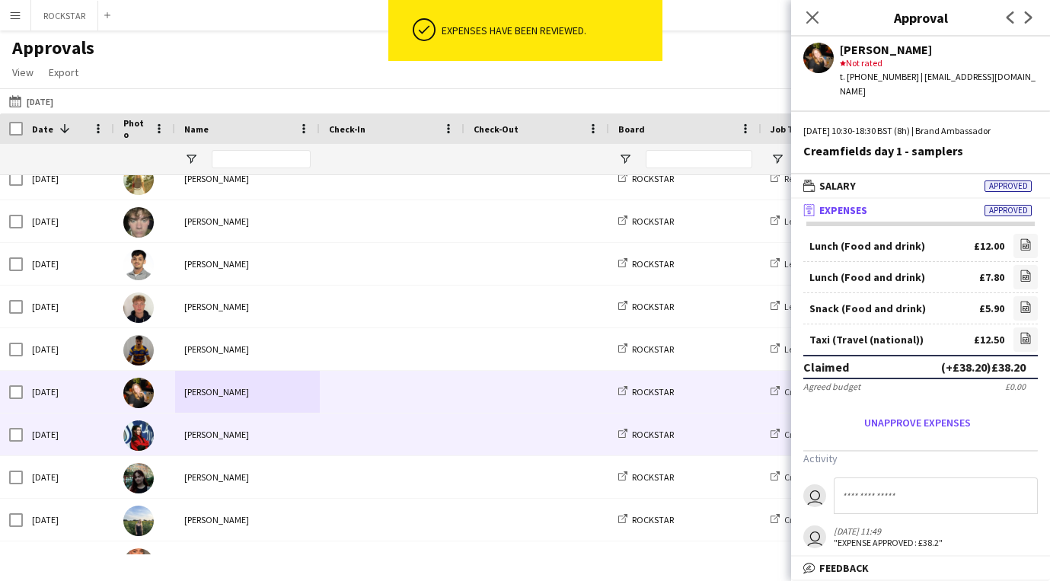
click at [318, 446] on div "[PERSON_NAME]" at bounding box center [247, 434] width 145 height 42
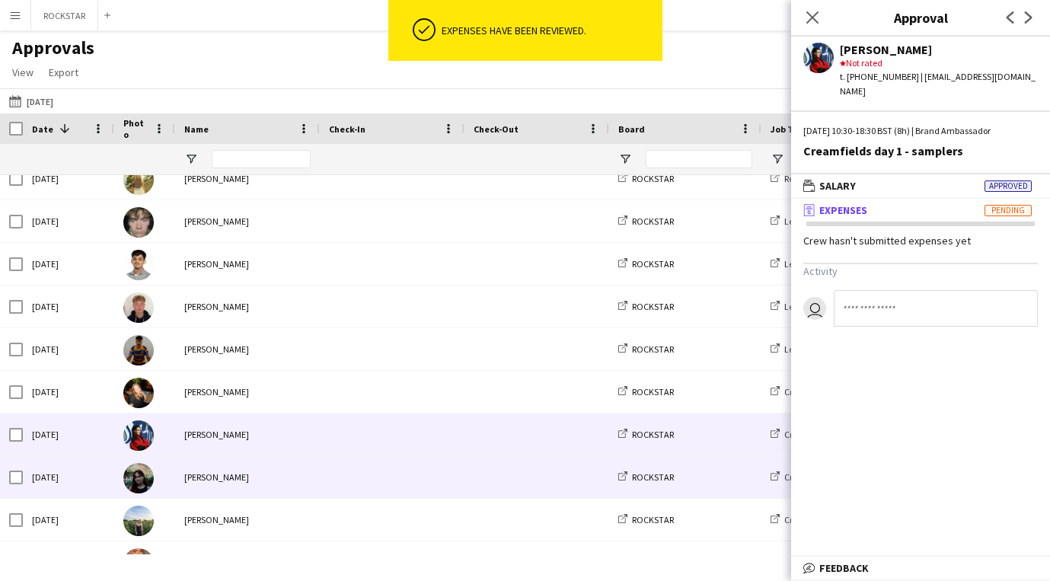
click at [312, 493] on div "[PERSON_NAME]" at bounding box center [247, 477] width 145 height 42
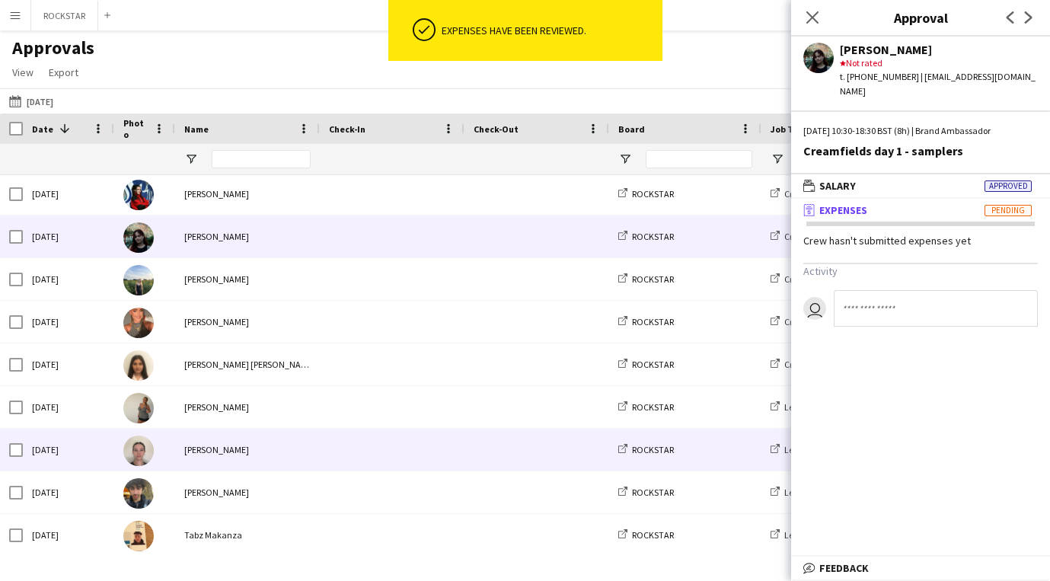
scroll to position [1932, 0]
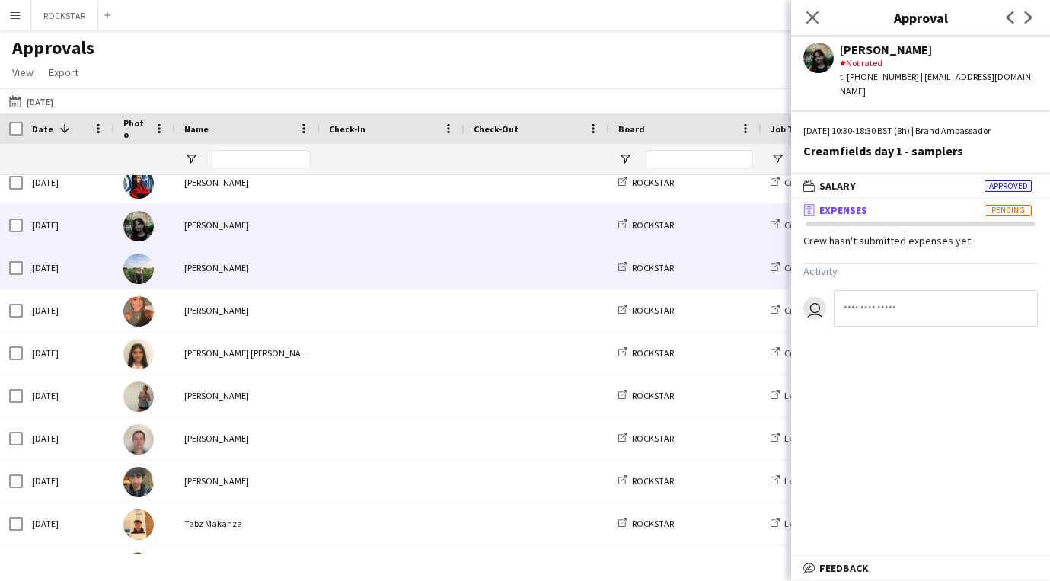
click at [306, 285] on div "[PERSON_NAME]" at bounding box center [247, 268] width 145 height 42
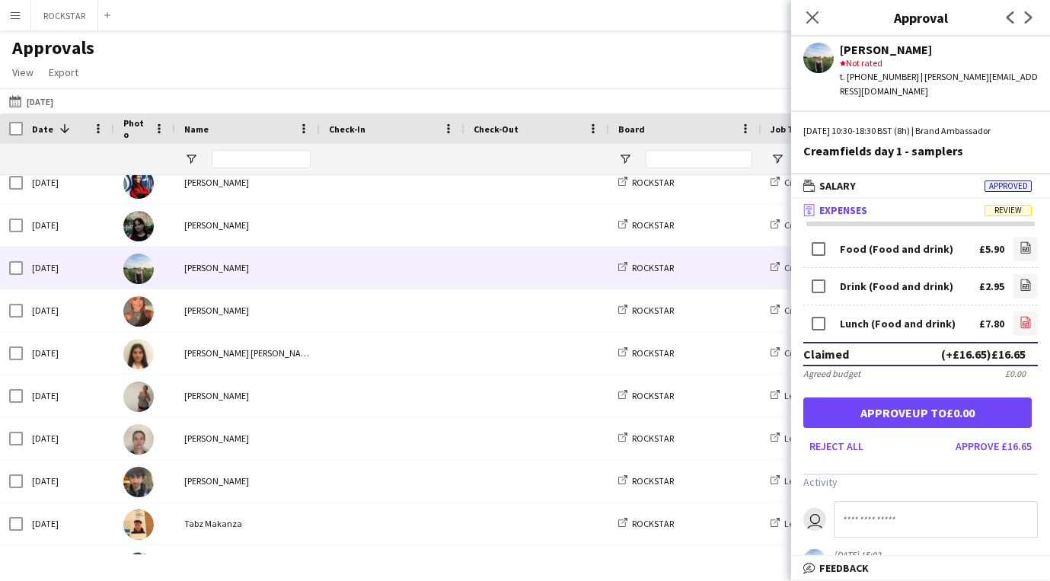
click at [1022, 316] on icon "file-image" at bounding box center [1025, 322] width 12 height 12
click at [1027, 274] on link "file-image" at bounding box center [1025, 286] width 24 height 24
click at [1028, 241] on app-icon "file-image" at bounding box center [1025, 248] width 12 height 15
click at [1014, 441] on button "Approve £16.65" at bounding box center [993, 446] width 88 height 24
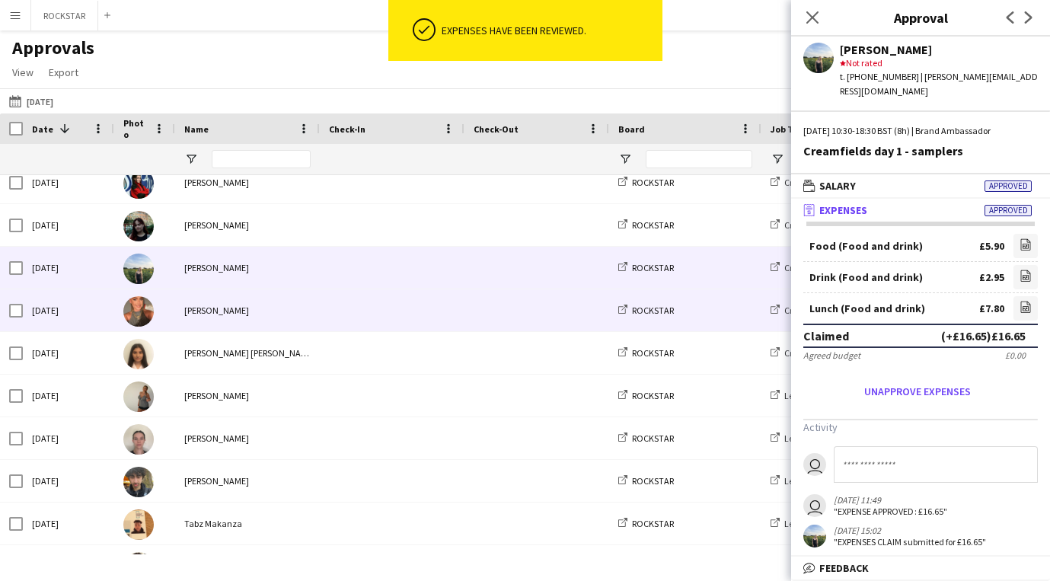
click at [336, 306] on span at bounding box center [392, 310] width 126 height 42
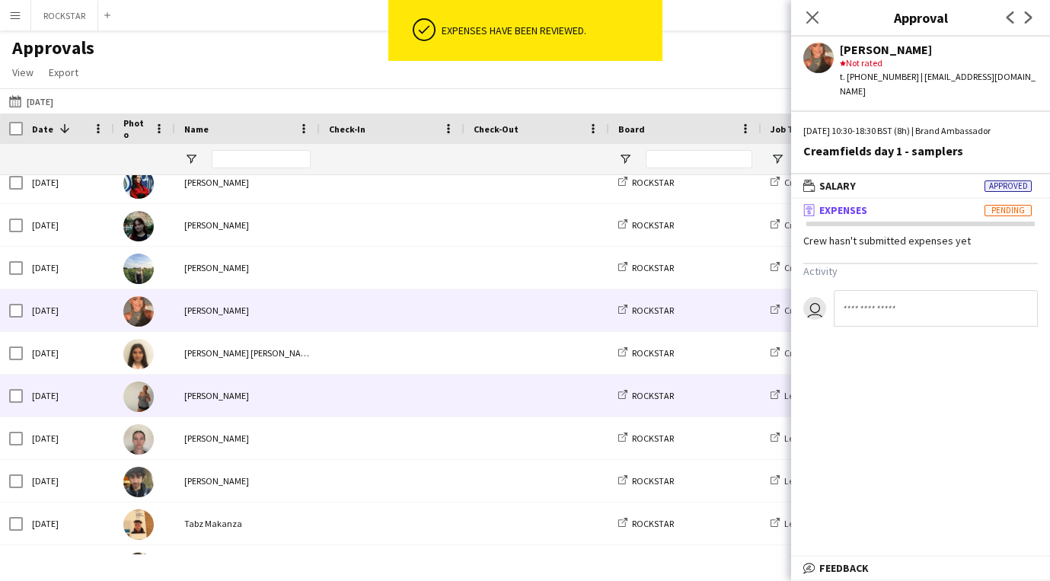
click at [375, 375] on span at bounding box center [392, 396] width 126 height 42
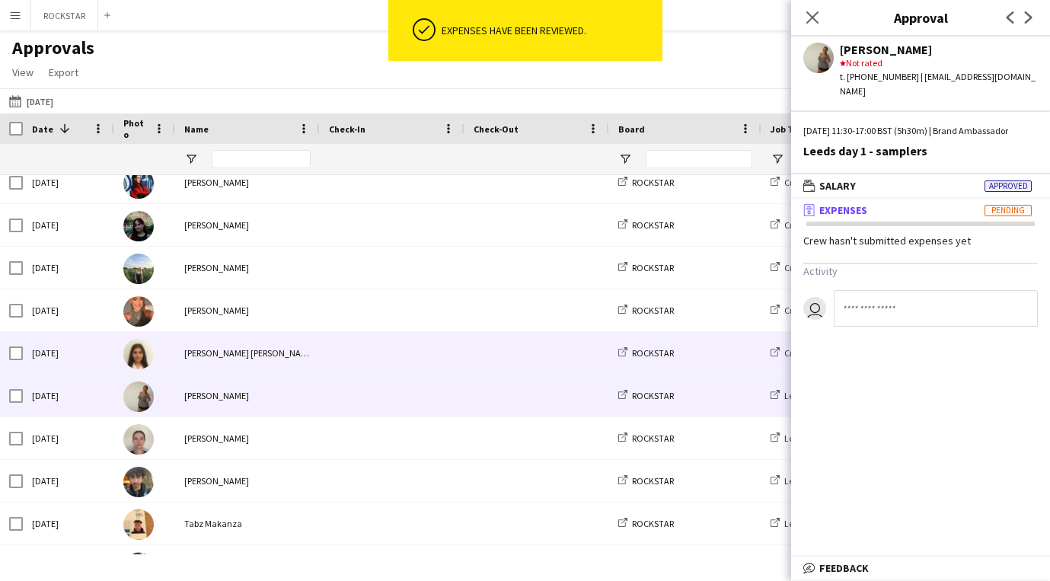
click at [372, 364] on span at bounding box center [392, 353] width 126 height 42
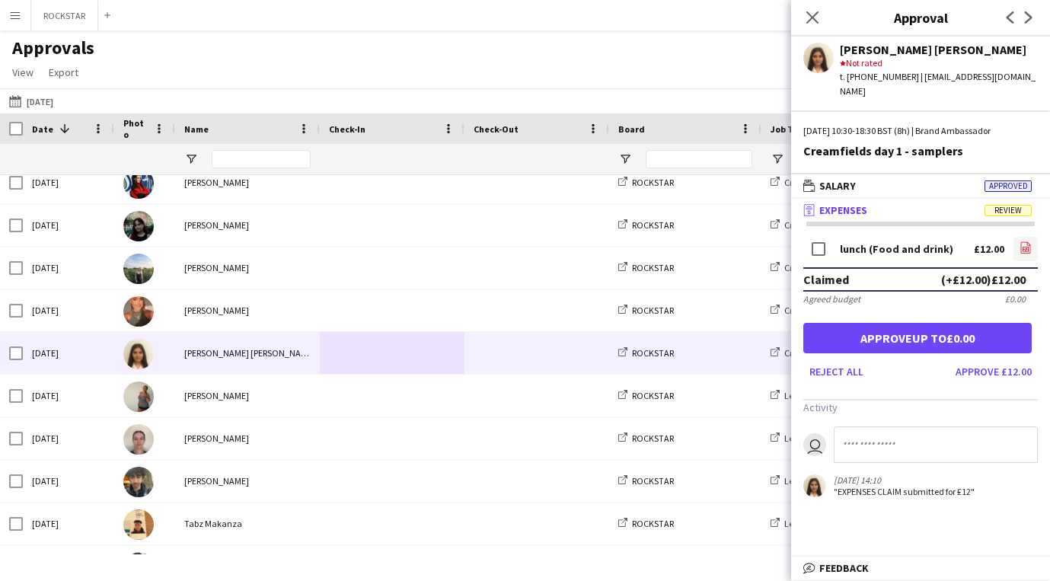
click at [1025, 241] on icon "file-image" at bounding box center [1025, 247] width 12 height 12
click at [1000, 359] on button "Approve £12.00" at bounding box center [993, 371] width 88 height 24
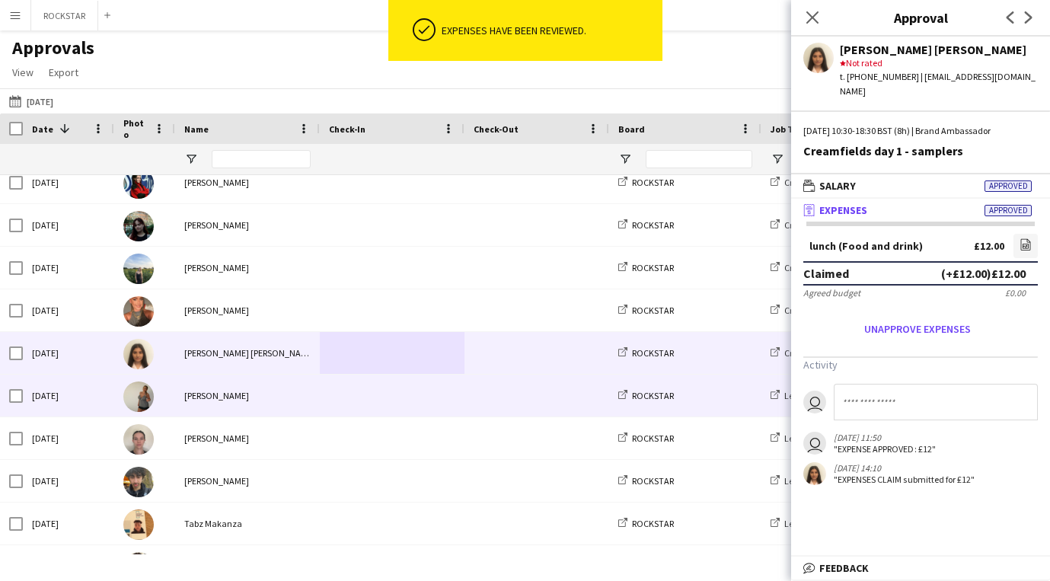
click at [302, 403] on div "[PERSON_NAME]" at bounding box center [247, 396] width 145 height 42
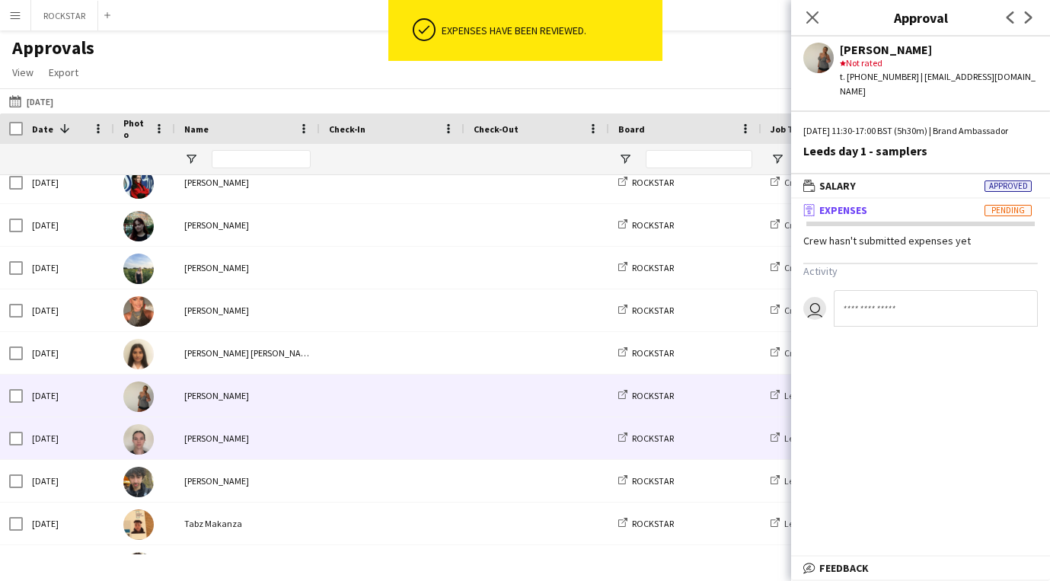
click at [307, 439] on div "[PERSON_NAME]" at bounding box center [247, 438] width 145 height 42
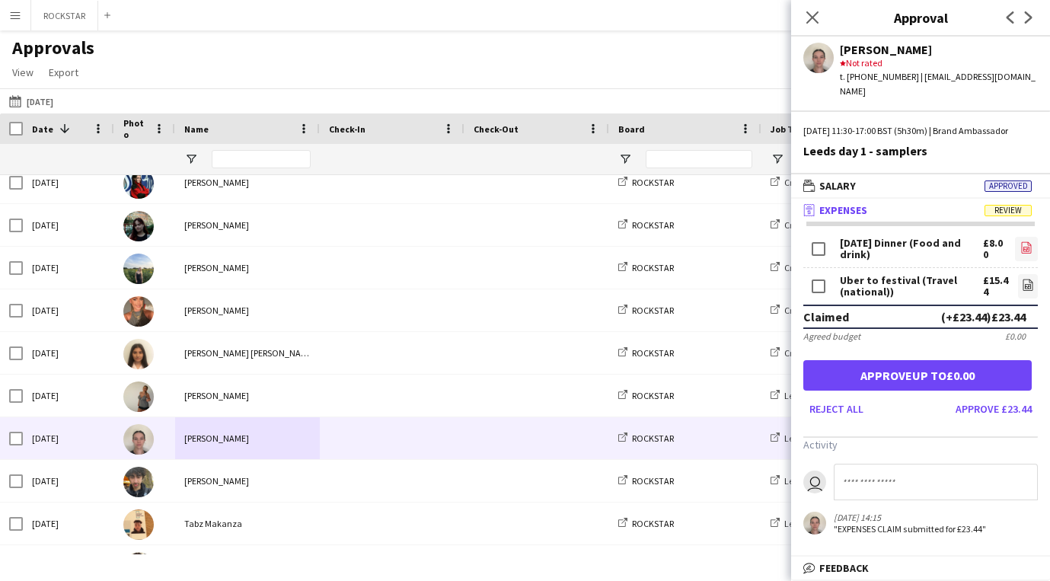
click at [1035, 247] on link "file-image" at bounding box center [1026, 249] width 23 height 24
click at [1022, 284] on icon "file-image" at bounding box center [1028, 285] width 12 height 12
click at [1011, 406] on button "Approve £23.44" at bounding box center [993, 409] width 88 height 24
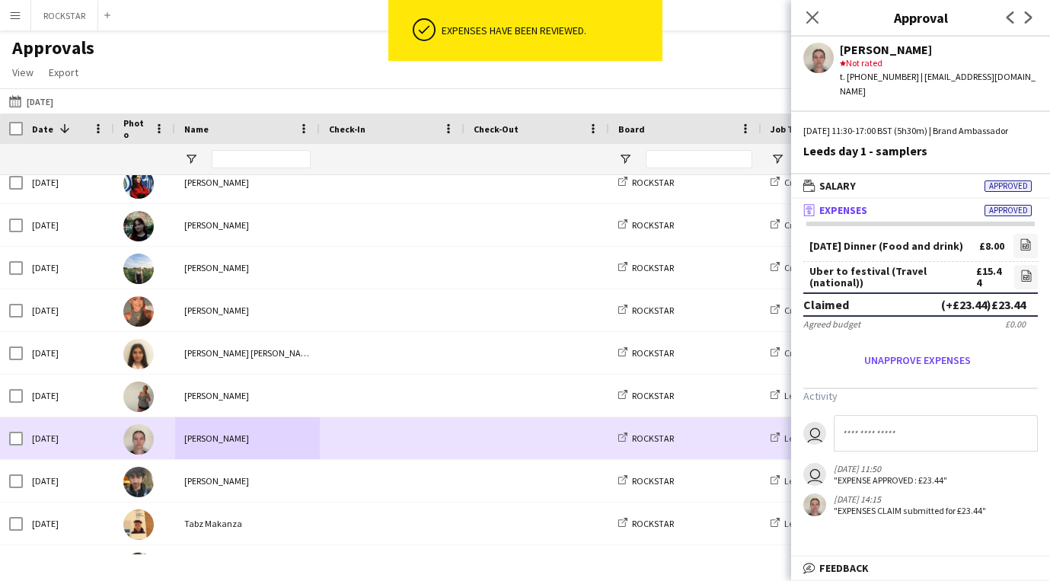
click at [324, 468] on div at bounding box center [392, 481] width 145 height 42
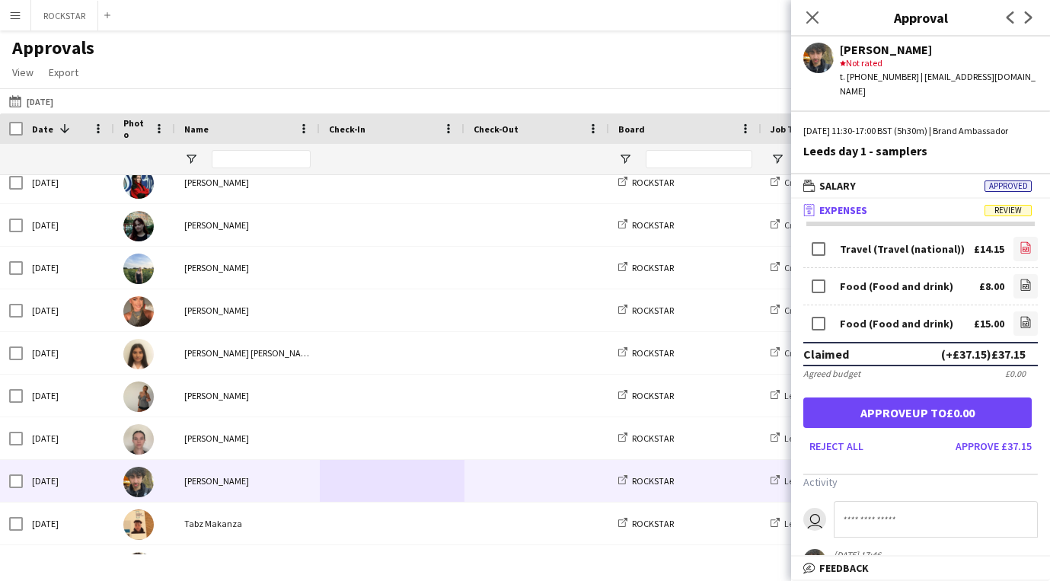
click at [1031, 238] on link "file-image" at bounding box center [1025, 249] width 24 height 24
click at [1015, 451] on button "Approve £37.15" at bounding box center [993, 446] width 88 height 24
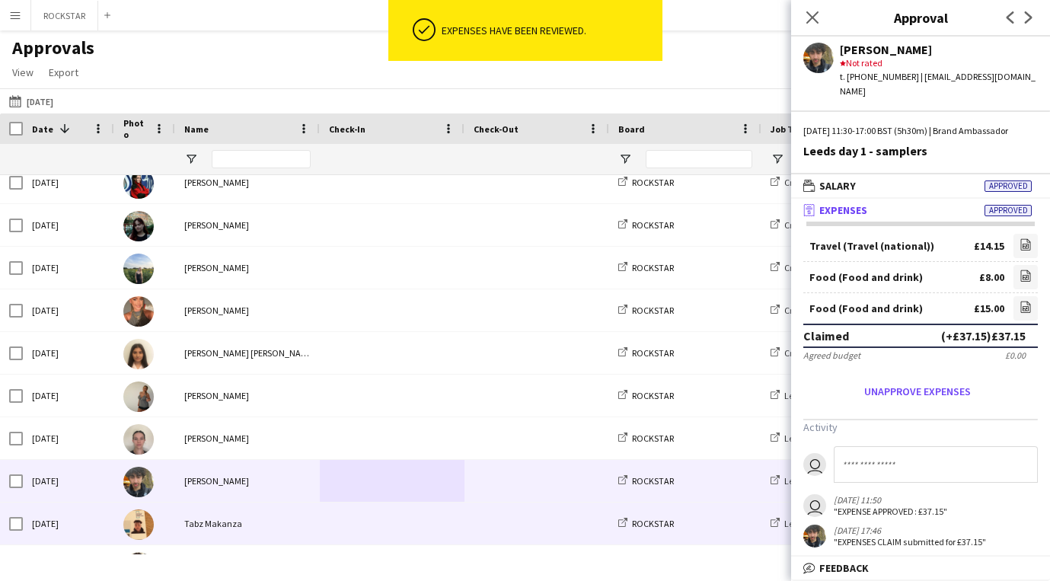
scroll to position [2008, 0]
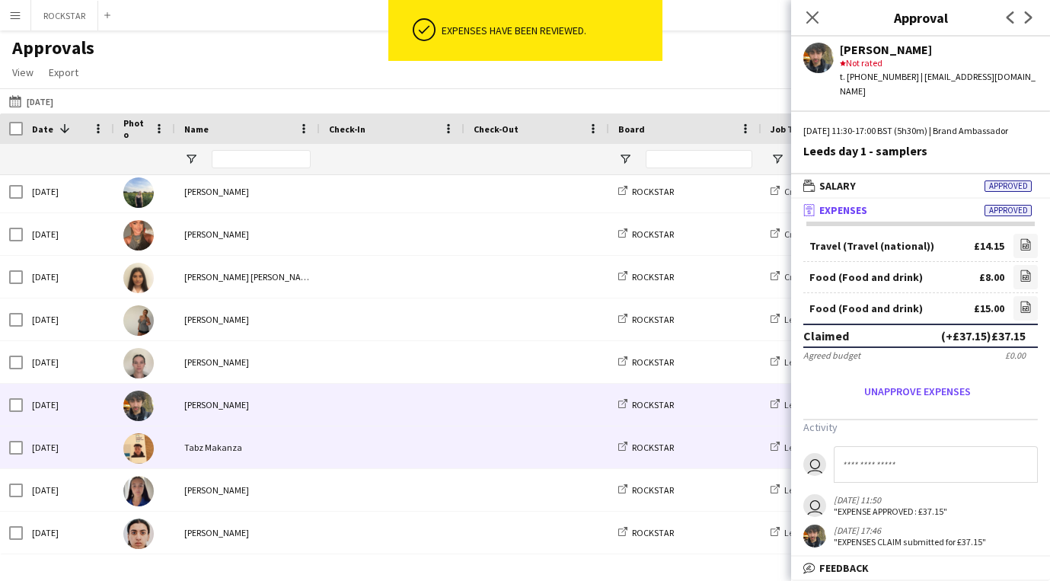
click at [298, 446] on div "Tabz Makanza" at bounding box center [247, 447] width 145 height 42
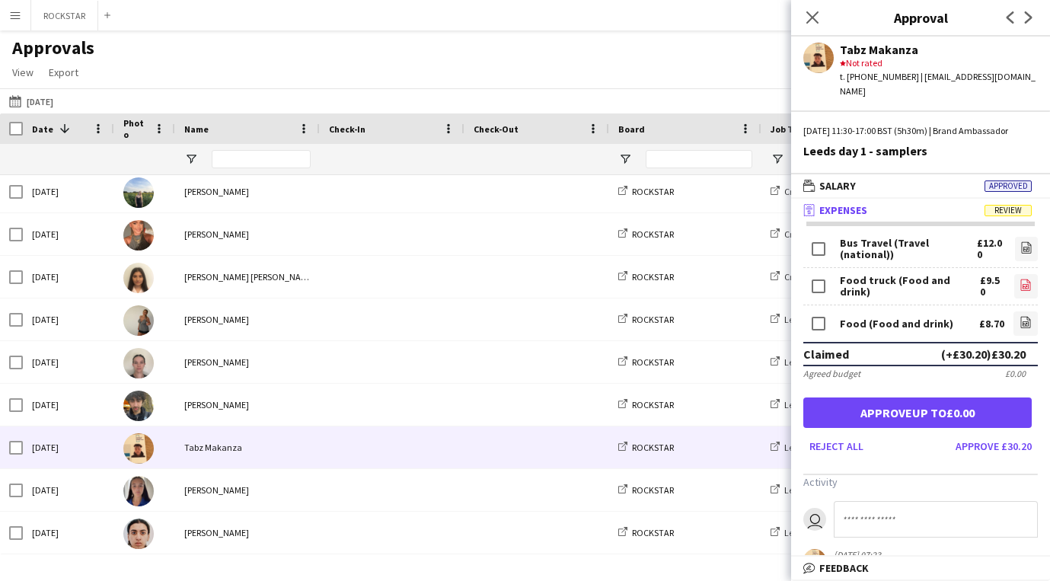
click at [1018, 292] on link "file-image" at bounding box center [1026, 286] width 24 height 24
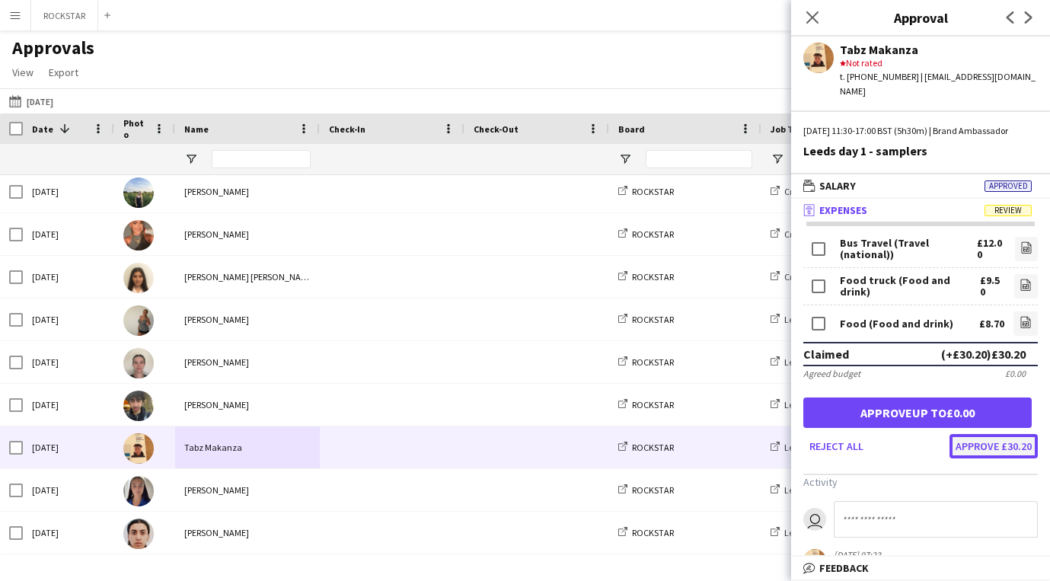
click at [1020, 445] on button "Approve £30.20" at bounding box center [993, 446] width 88 height 24
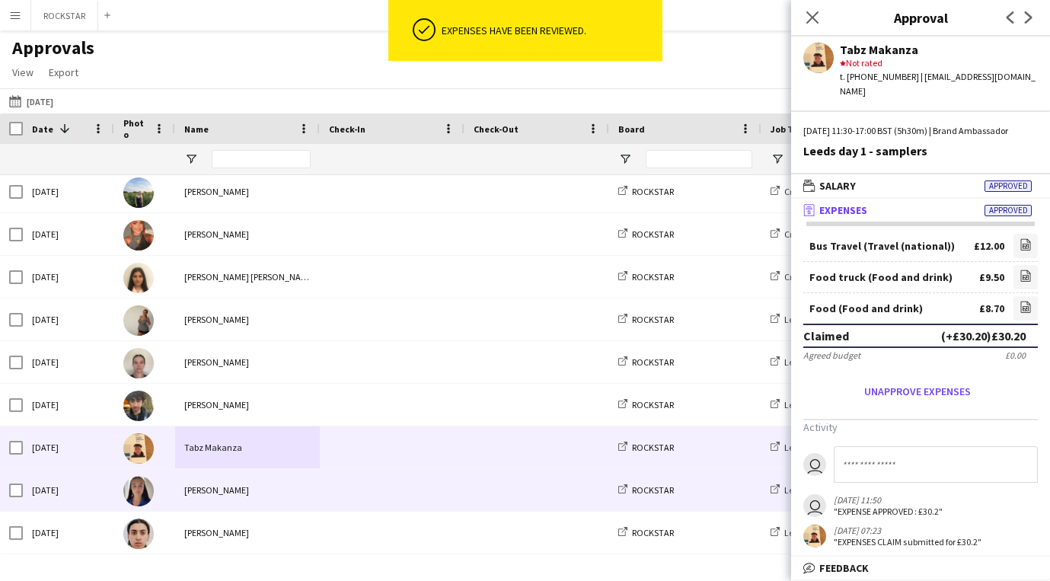
click at [407, 498] on span at bounding box center [392, 490] width 126 height 42
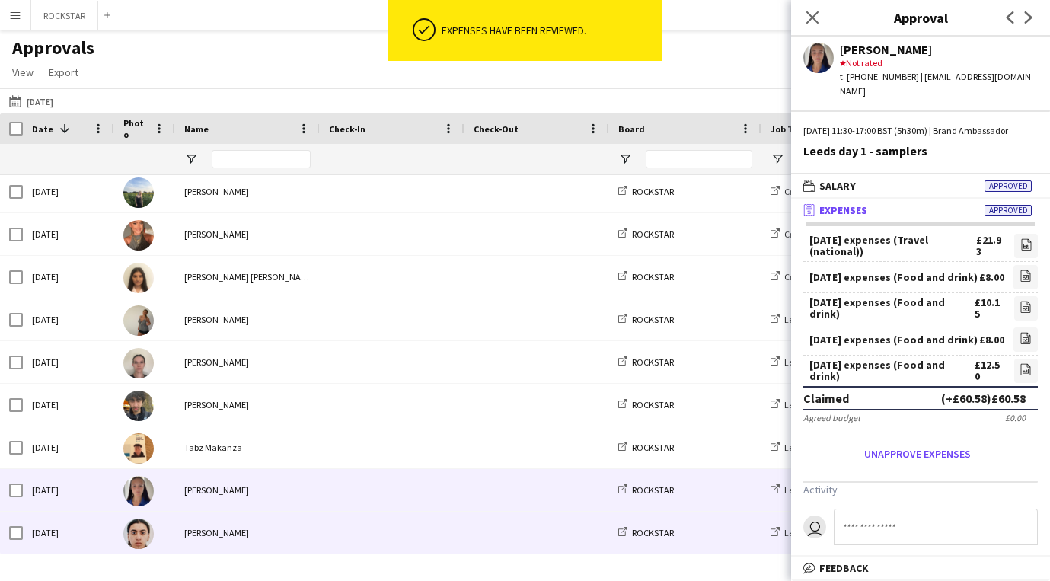
click at [373, 544] on span at bounding box center [392, 533] width 126 height 42
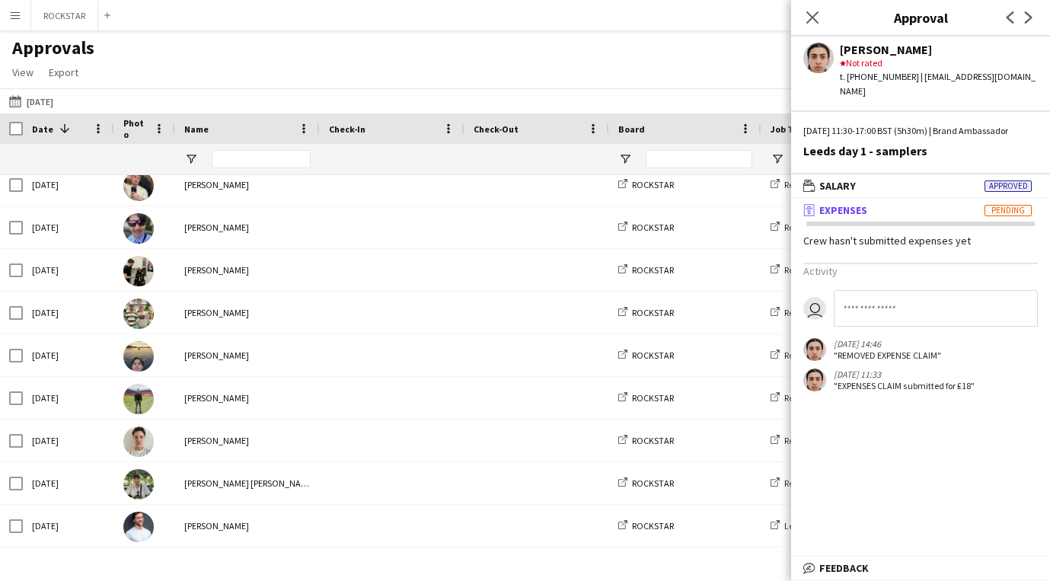
scroll to position [0, 0]
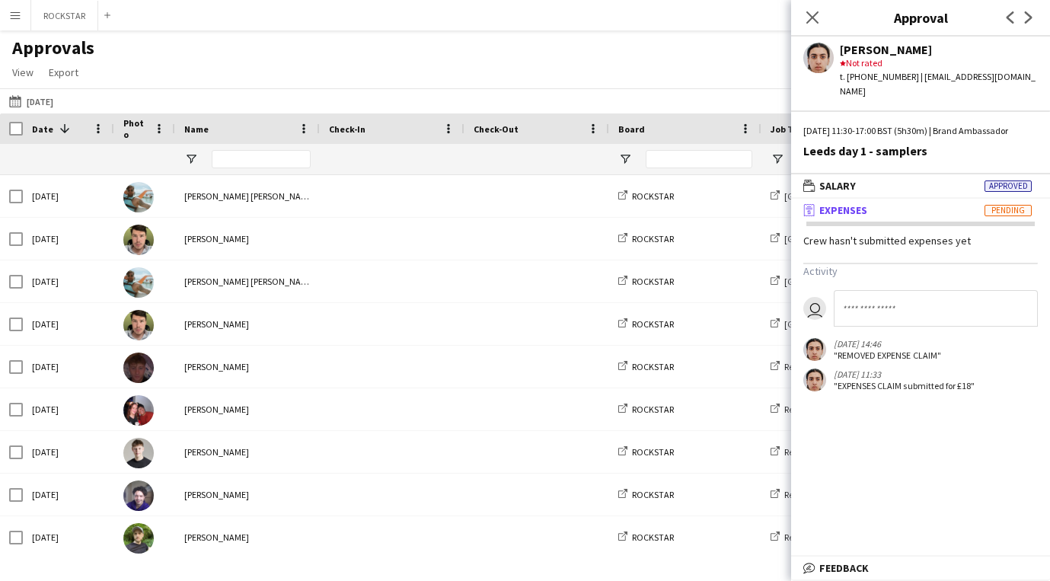
click at [808, 28] on div "Close pop-in" at bounding box center [812, 17] width 43 height 35
click at [816, 26] on app-icon "Close pop-in" at bounding box center [813, 18] width 22 height 22
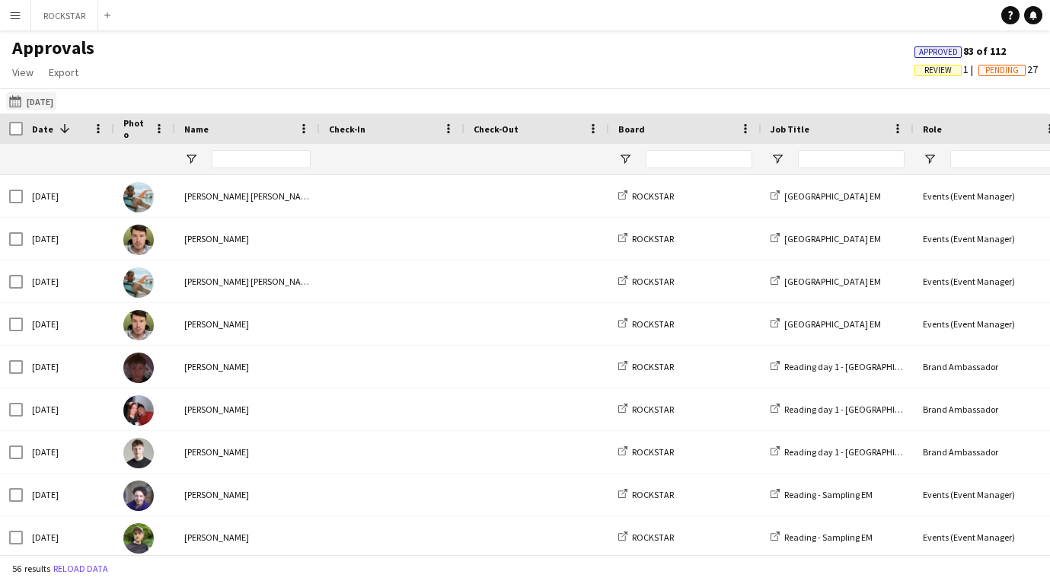
click at [35, 97] on button "[DATE] [DATE]" at bounding box center [31, 101] width 50 height 18
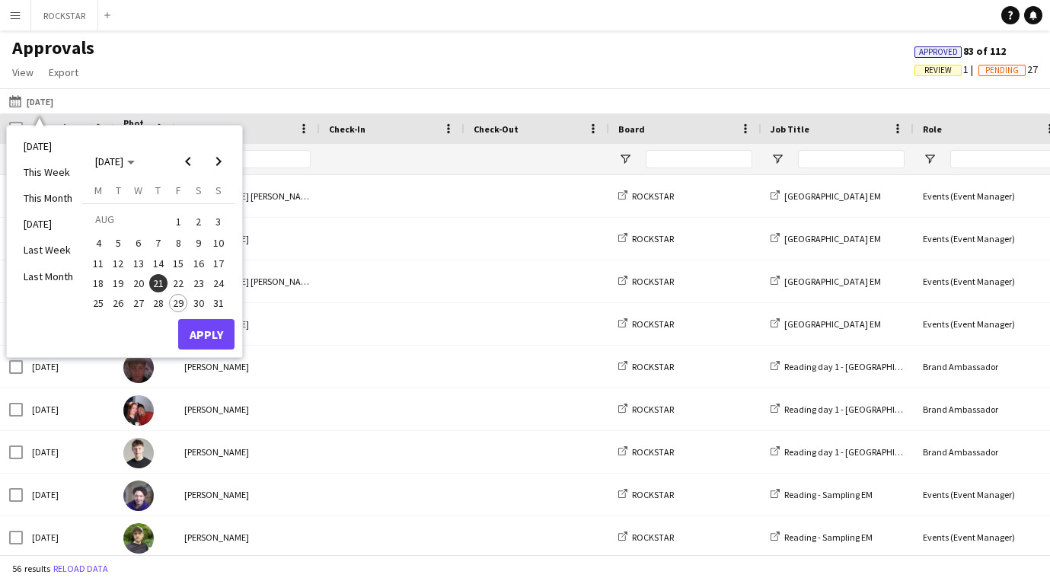
click at [187, 282] on button "22" at bounding box center [178, 283] width 20 height 20
click at [206, 340] on button "Apply" at bounding box center [206, 334] width 56 height 30
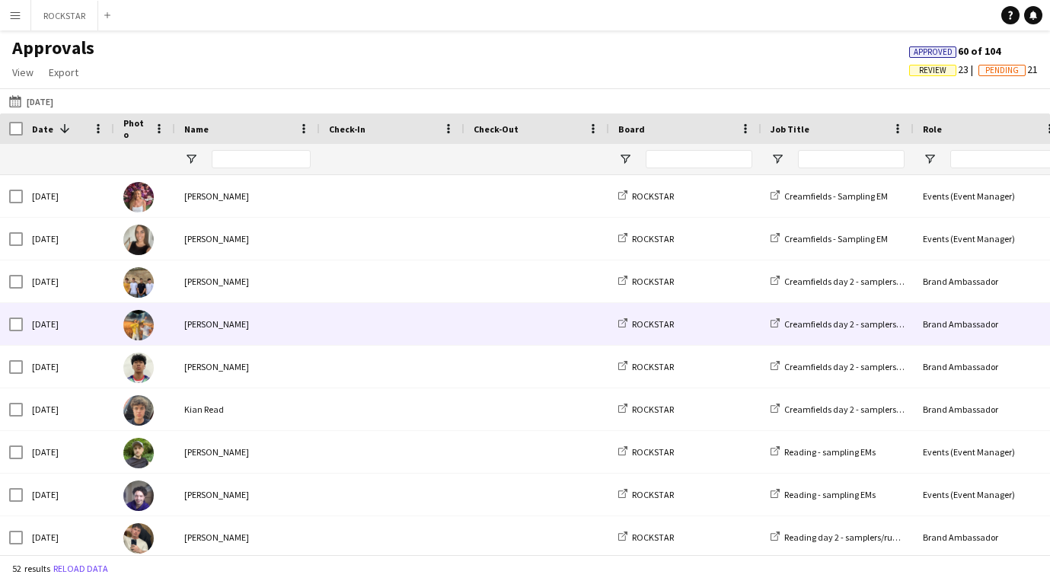
click at [234, 304] on div "[PERSON_NAME]" at bounding box center [247, 324] width 145 height 42
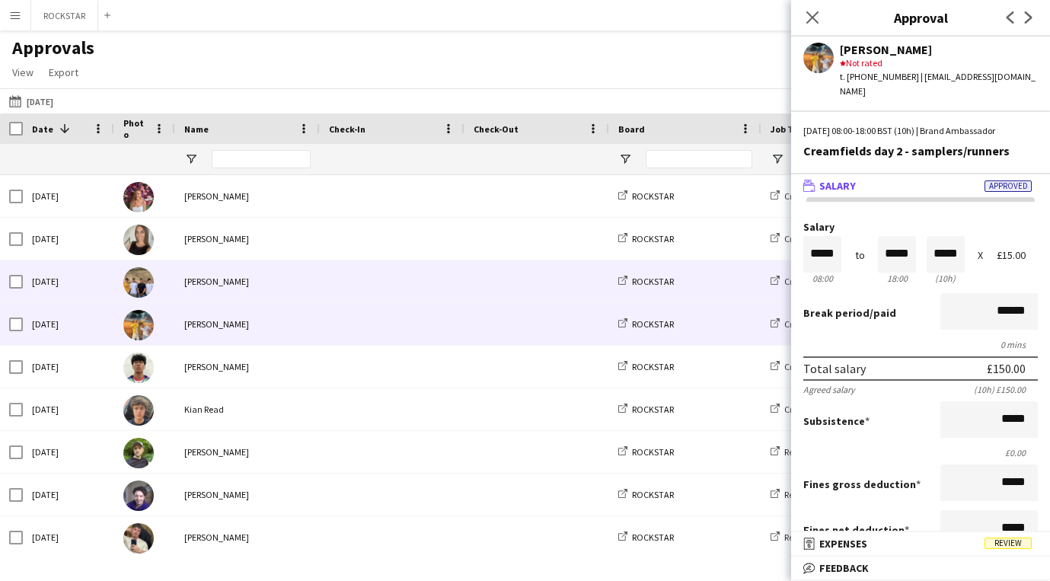
click at [237, 287] on div "[PERSON_NAME]" at bounding box center [247, 281] width 145 height 42
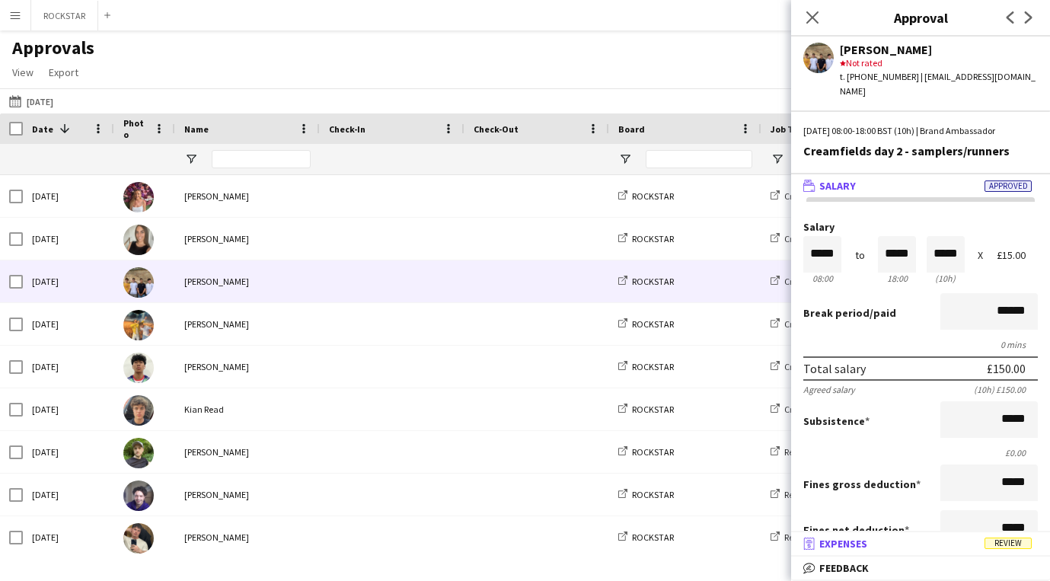
click at [1026, 545] on span "Review" at bounding box center [1007, 542] width 47 height 11
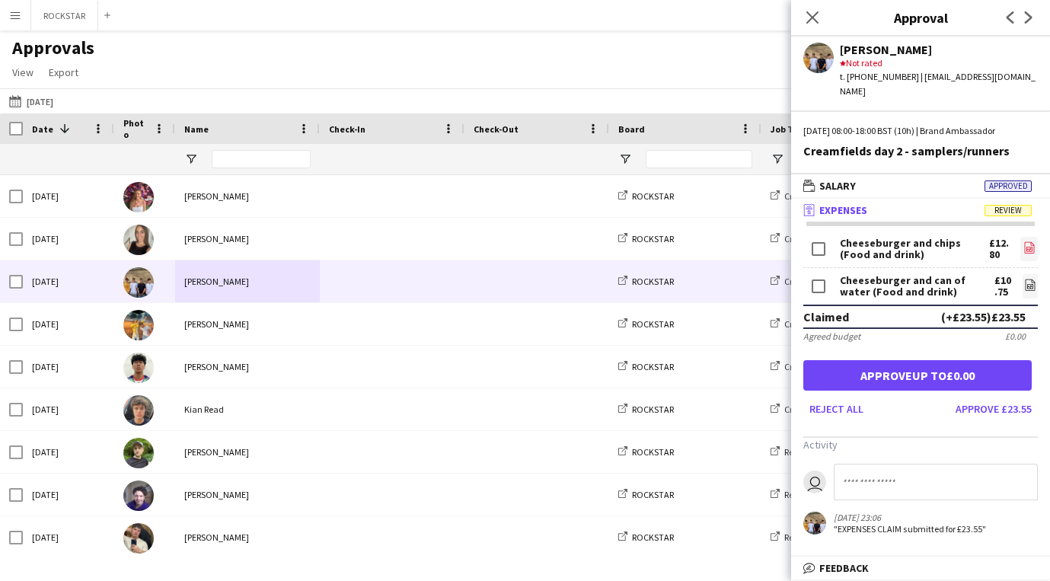
click at [1028, 241] on icon "file-image" at bounding box center [1029, 247] width 12 height 12
click at [1031, 284] on icon at bounding box center [1030, 286] width 6 height 5
click at [1015, 401] on button "Approve £23.55" at bounding box center [993, 409] width 88 height 24
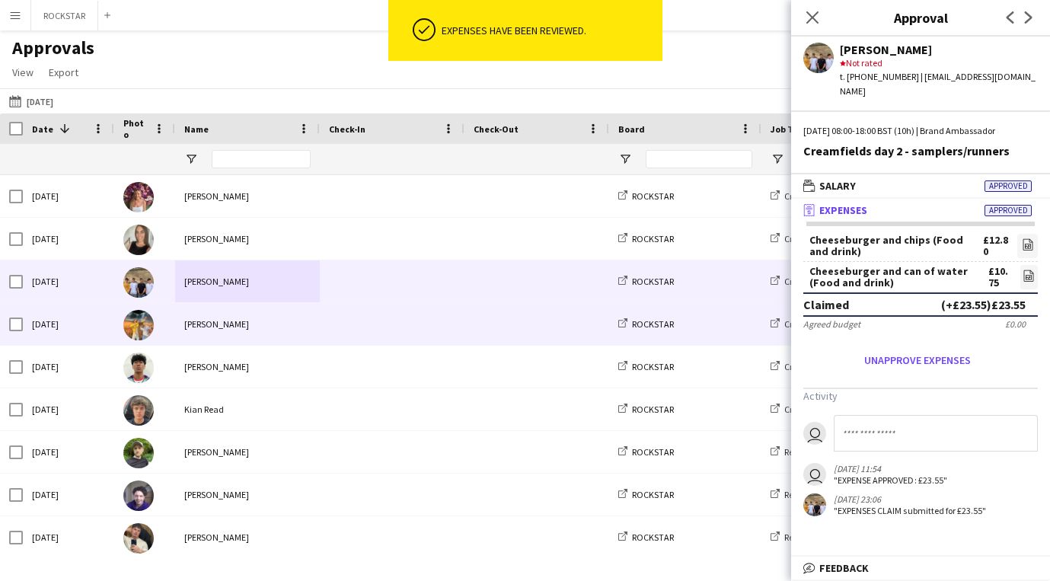
click at [443, 333] on span at bounding box center [392, 324] width 126 height 42
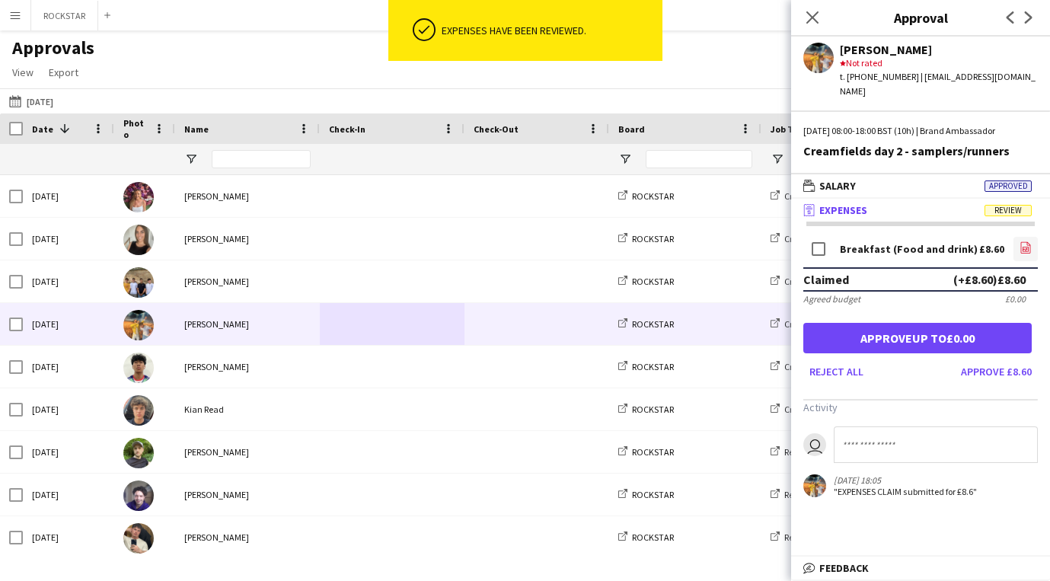
click at [1026, 247] on icon at bounding box center [1025, 249] width 6 height 5
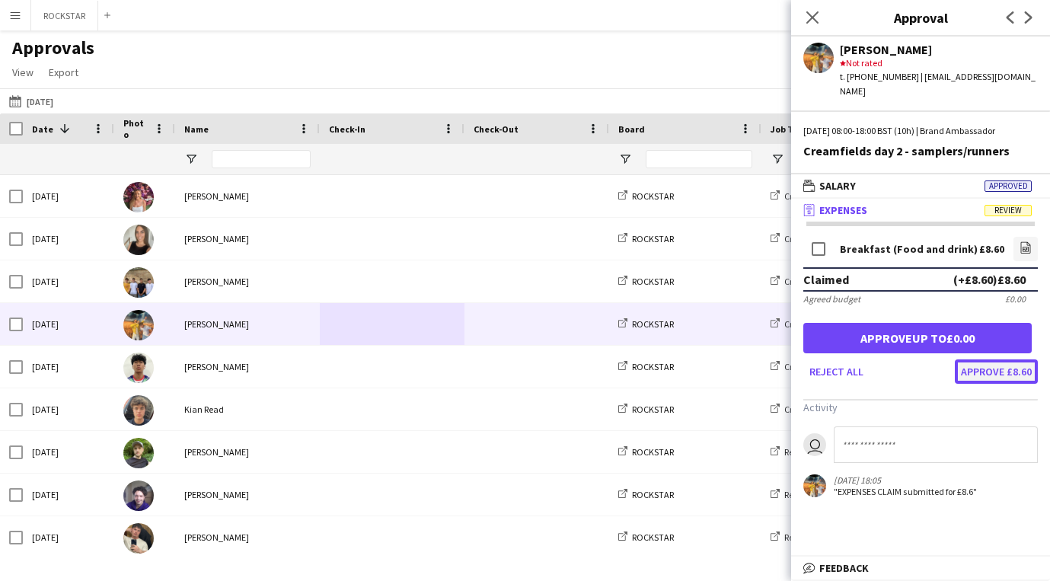
click at [1022, 359] on button "Approve £8.60" at bounding box center [996, 371] width 83 height 24
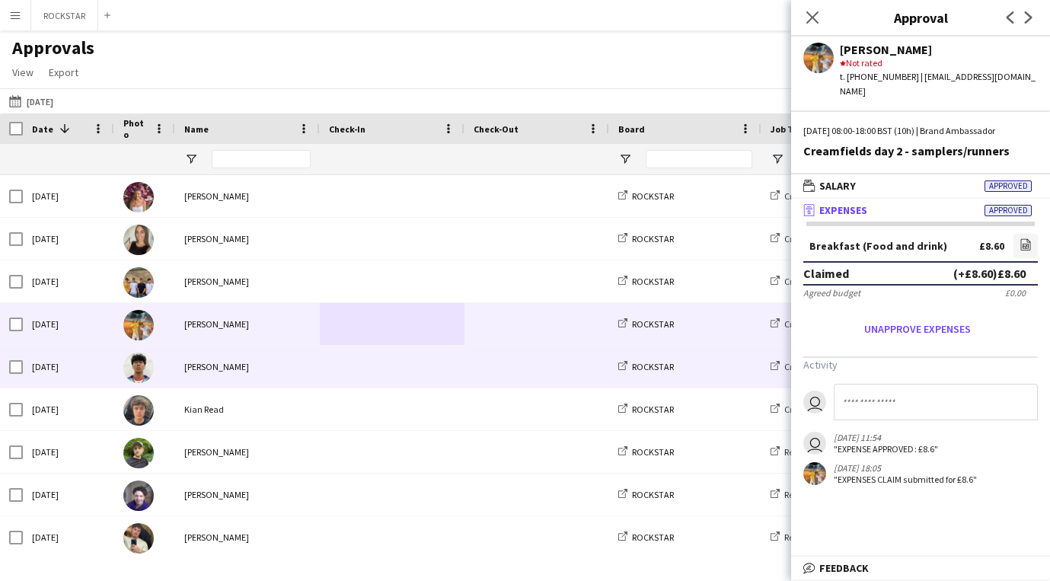
click at [331, 375] on span at bounding box center [392, 367] width 126 height 42
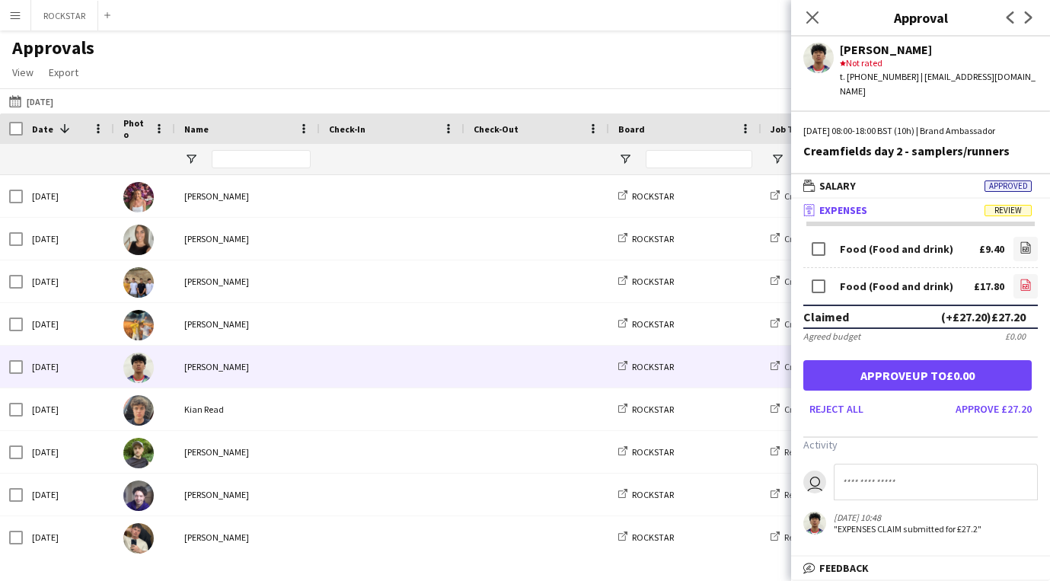
click at [1028, 284] on icon at bounding box center [1025, 286] width 6 height 5
click at [1015, 330] on div "£0.00" at bounding box center [1015, 335] width 21 height 11
click at [1019, 309] on div "(+£27.20) £27.20" at bounding box center [983, 316] width 84 height 15
click at [958, 309] on div "(+£27.20) £27.20" at bounding box center [983, 316] width 84 height 15
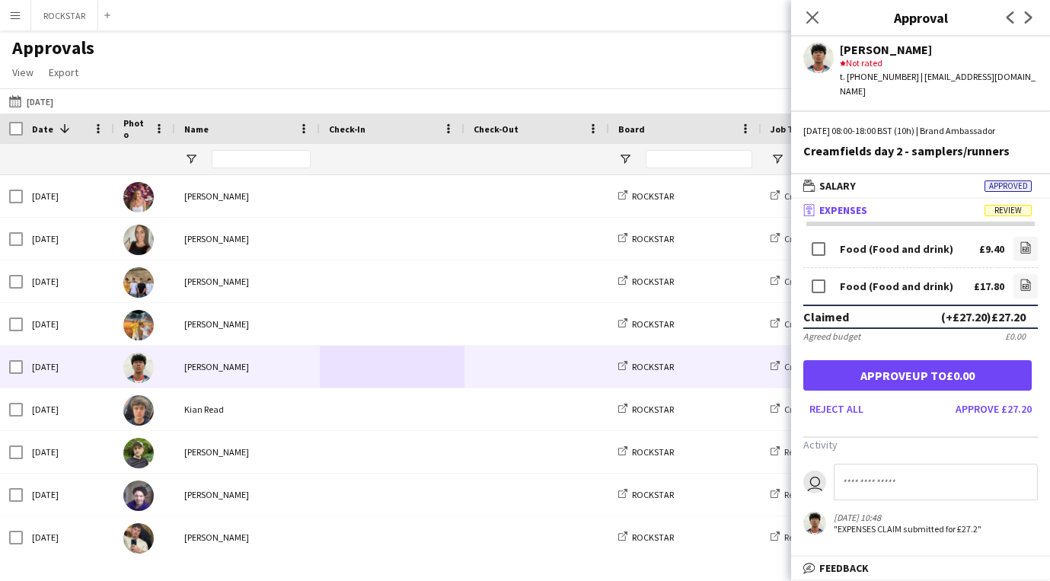
click at [958, 309] on div "(+£27.20) £27.20" at bounding box center [983, 316] width 84 height 15
click at [999, 281] on div "£17.80" at bounding box center [989, 286] width 30 height 11
click at [916, 281] on div "Food (Food and drink)" at bounding box center [896, 286] width 113 height 11
click at [860, 281] on div "Food (Food and drink)" at bounding box center [896, 286] width 113 height 11
click at [843, 244] on div "Food (Food and drink)" at bounding box center [896, 249] width 113 height 11
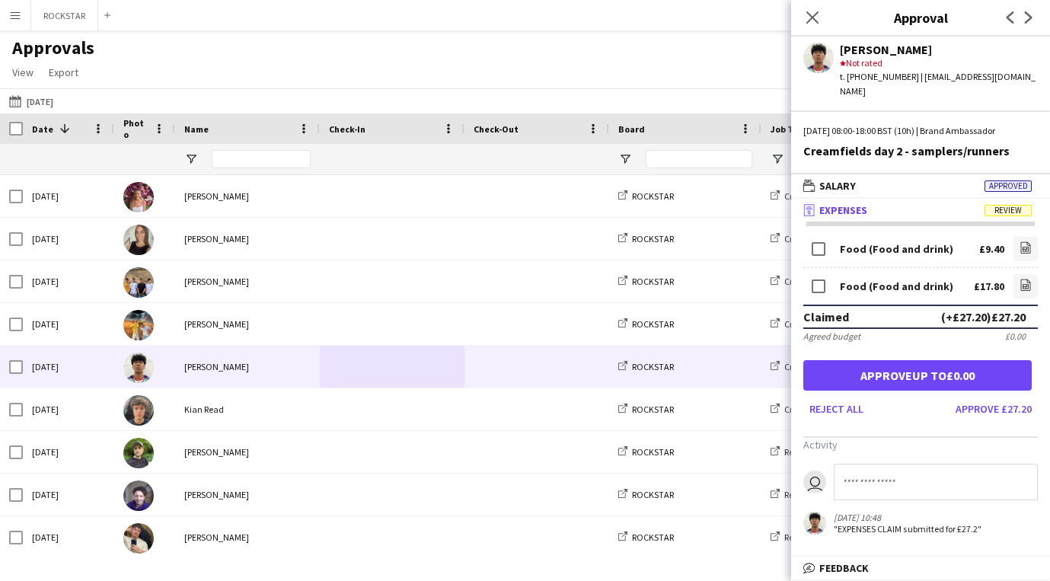
click at [941, 247] on div "Food (Food and drink) £9.40 file-image" at bounding box center [920, 251] width 234 height 34
click at [989, 244] on div "£9.40" at bounding box center [991, 249] width 25 height 11
click at [1001, 309] on div "(+£27.20) £27.20" at bounding box center [983, 316] width 84 height 15
click at [1021, 330] on div "£0.00" at bounding box center [1015, 335] width 21 height 11
click at [996, 397] on button "Approve £27.20" at bounding box center [993, 409] width 88 height 24
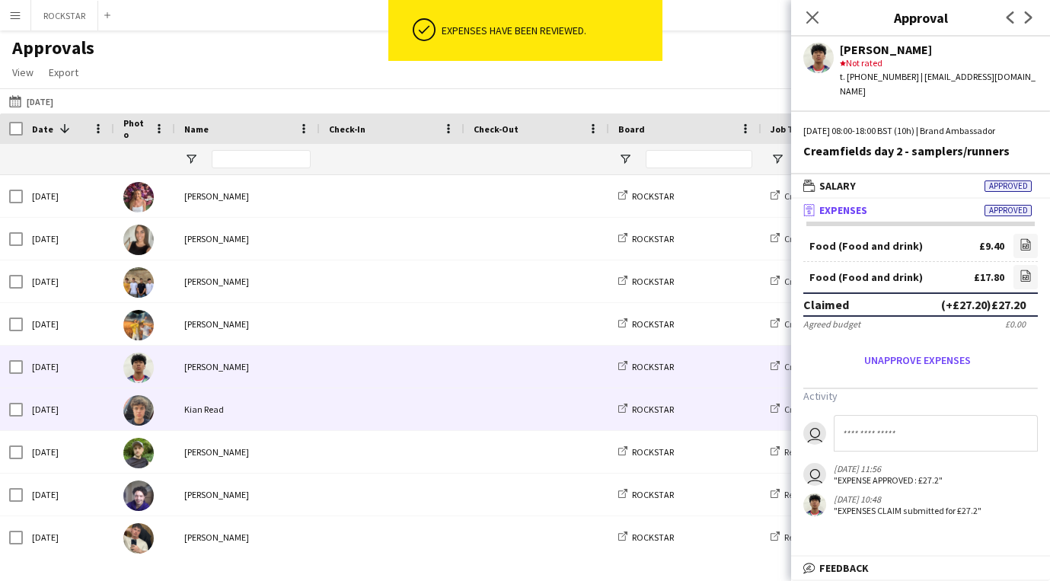
click at [466, 404] on div at bounding box center [536, 409] width 145 height 42
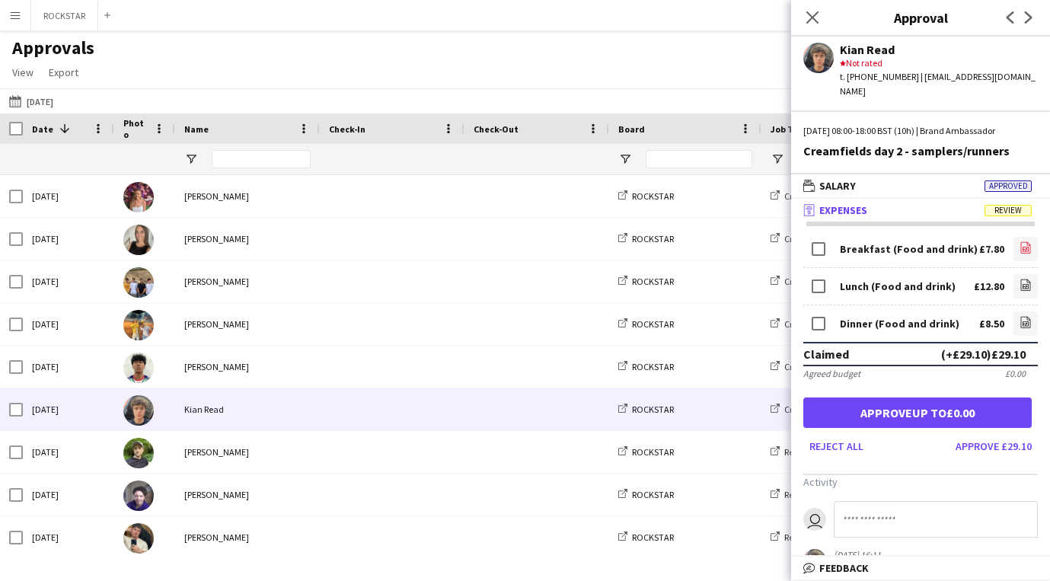
click at [1022, 241] on icon "file-image" at bounding box center [1025, 247] width 12 height 12
click at [1003, 438] on button "Approve £29.10" at bounding box center [993, 446] width 88 height 24
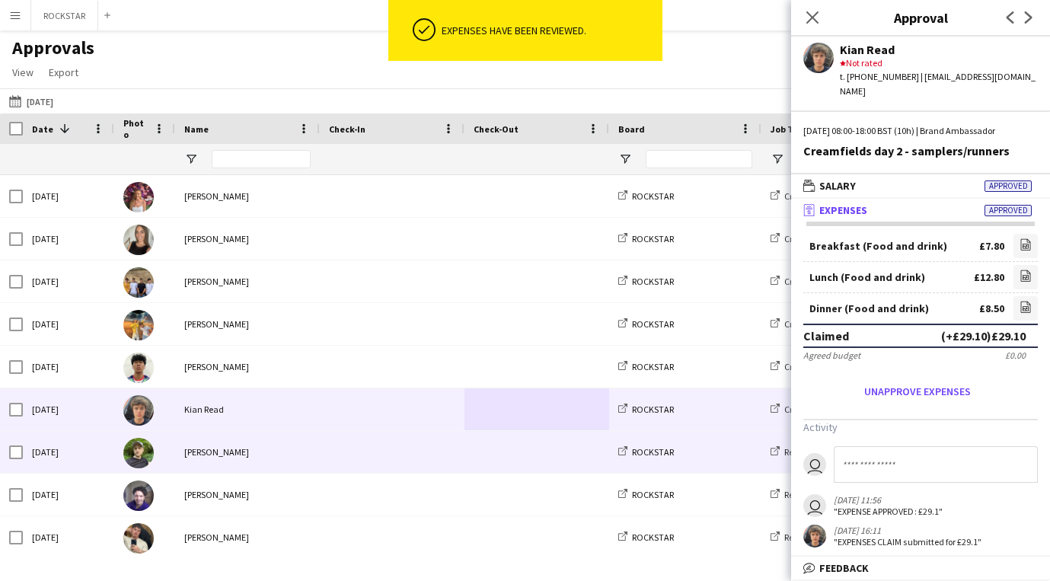
click at [405, 445] on span at bounding box center [392, 452] width 126 height 42
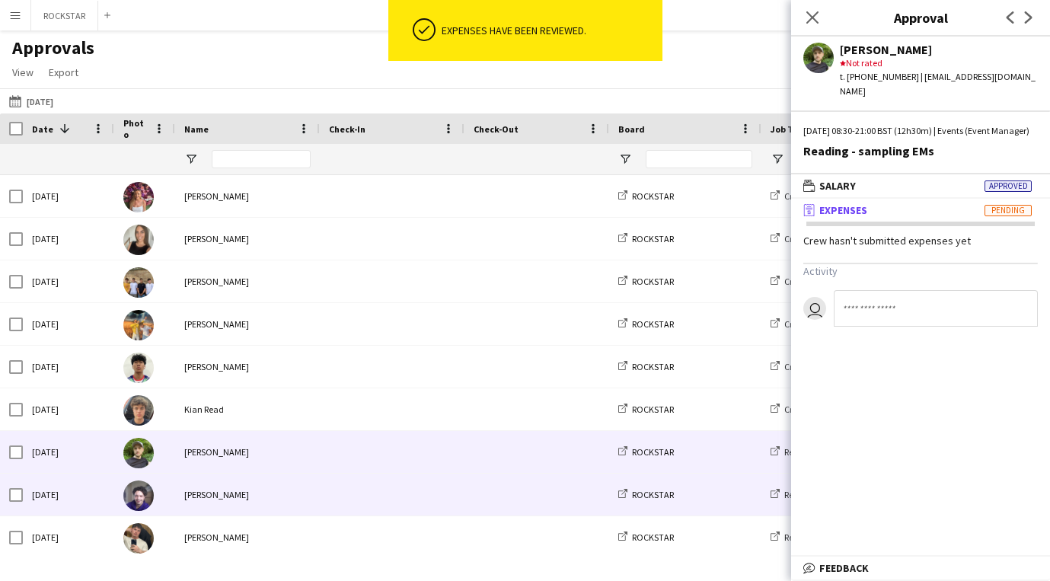
click at [396, 477] on span at bounding box center [392, 494] width 126 height 42
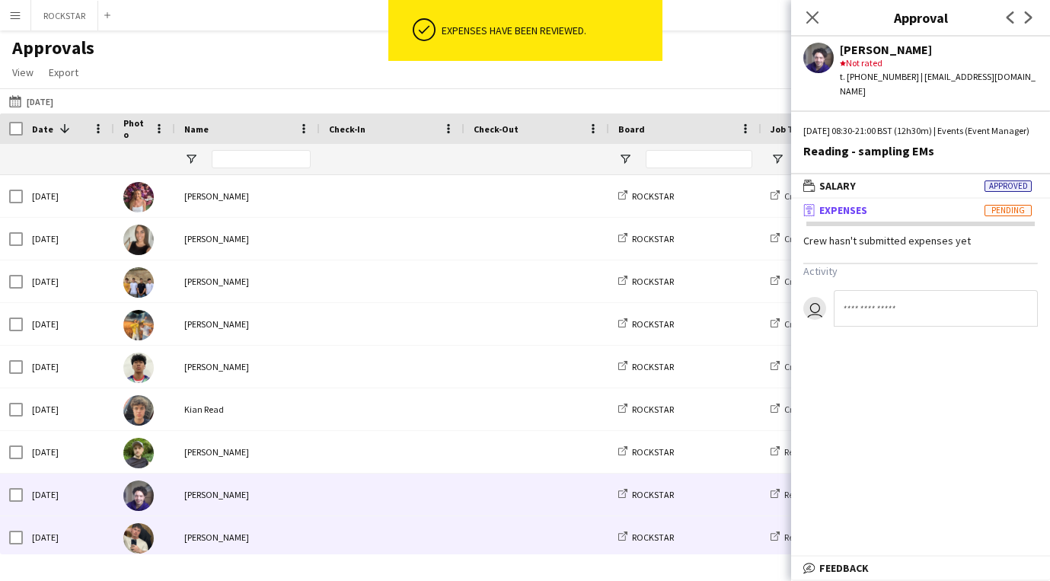
click at [390, 521] on span at bounding box center [392, 537] width 126 height 42
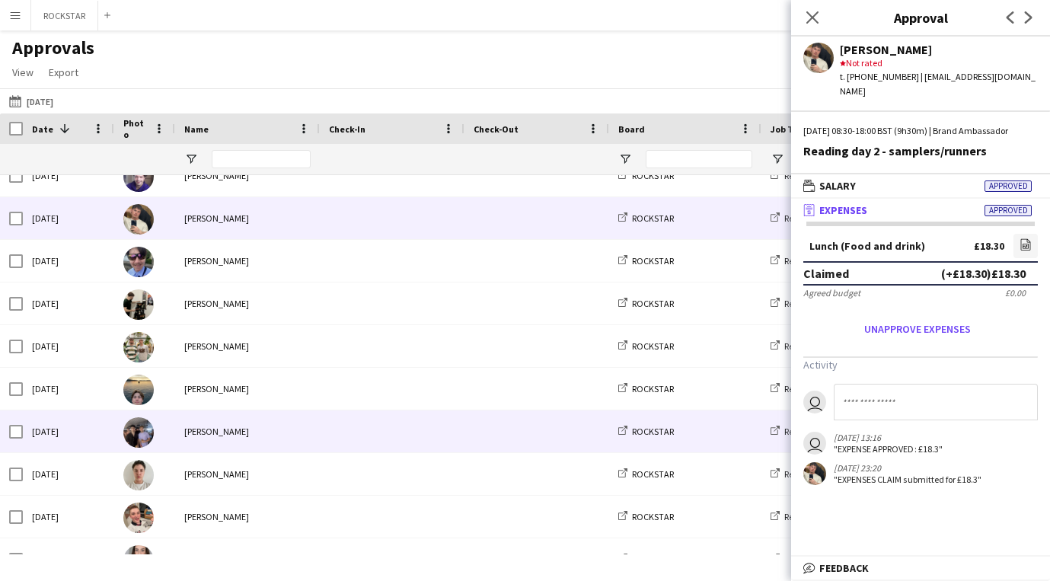
scroll to position [320, 0]
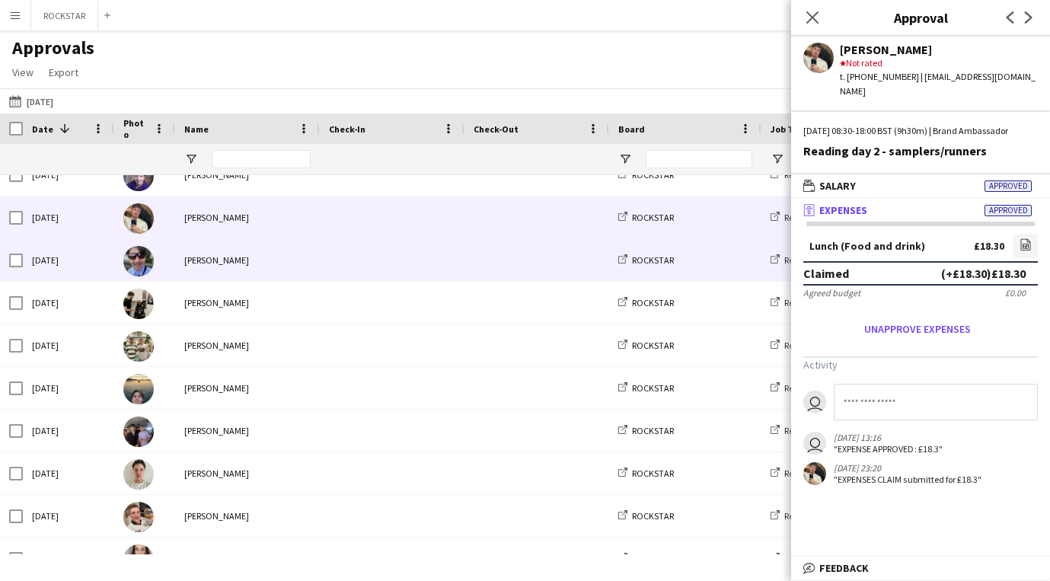
click at [354, 273] on span at bounding box center [392, 260] width 126 height 42
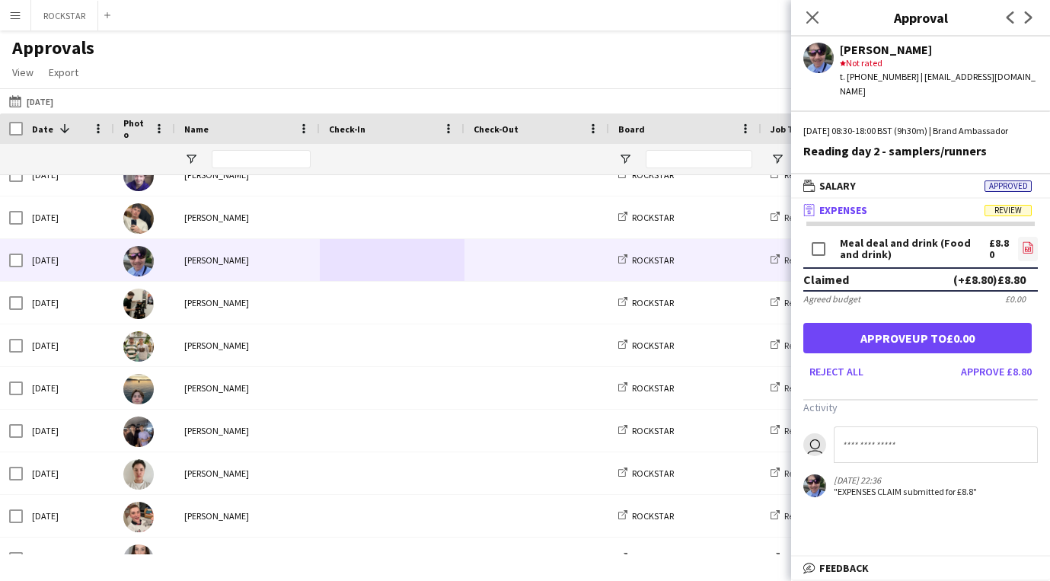
click at [1027, 245] on icon "file-image" at bounding box center [1028, 247] width 12 height 12
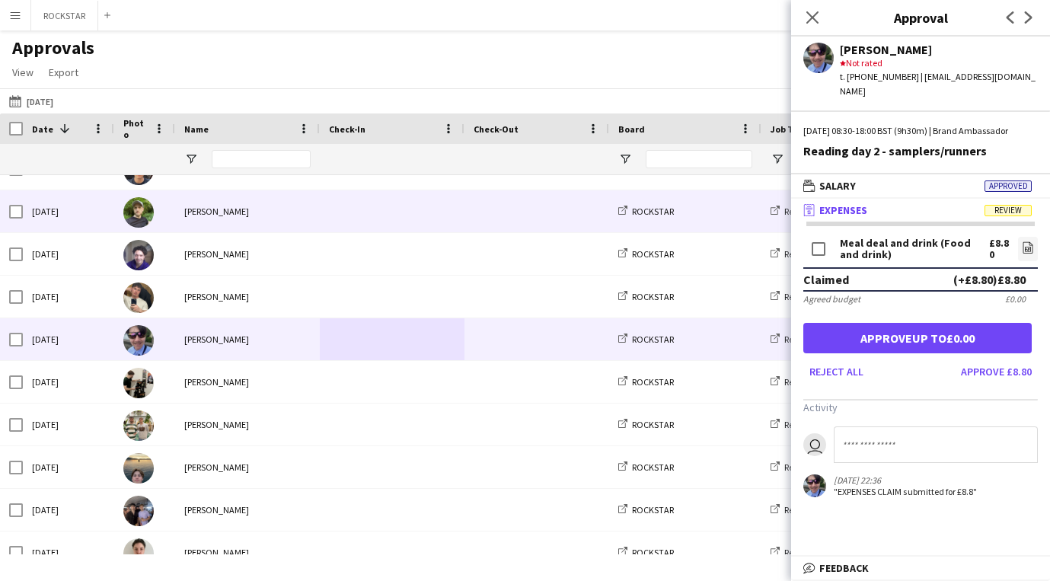
scroll to position [241, 0]
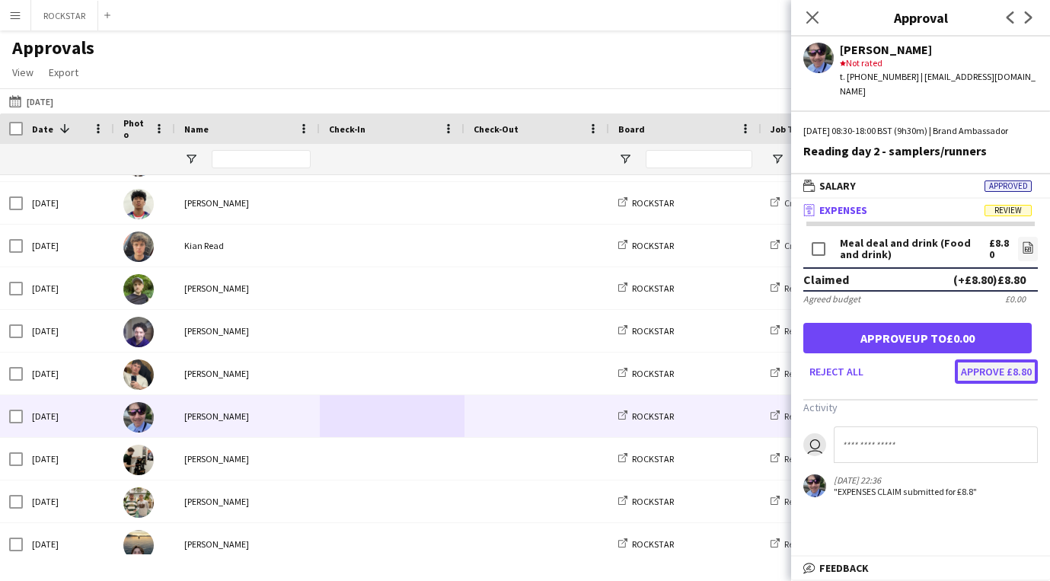
click at [980, 370] on button "Approve £8.80" at bounding box center [996, 371] width 83 height 24
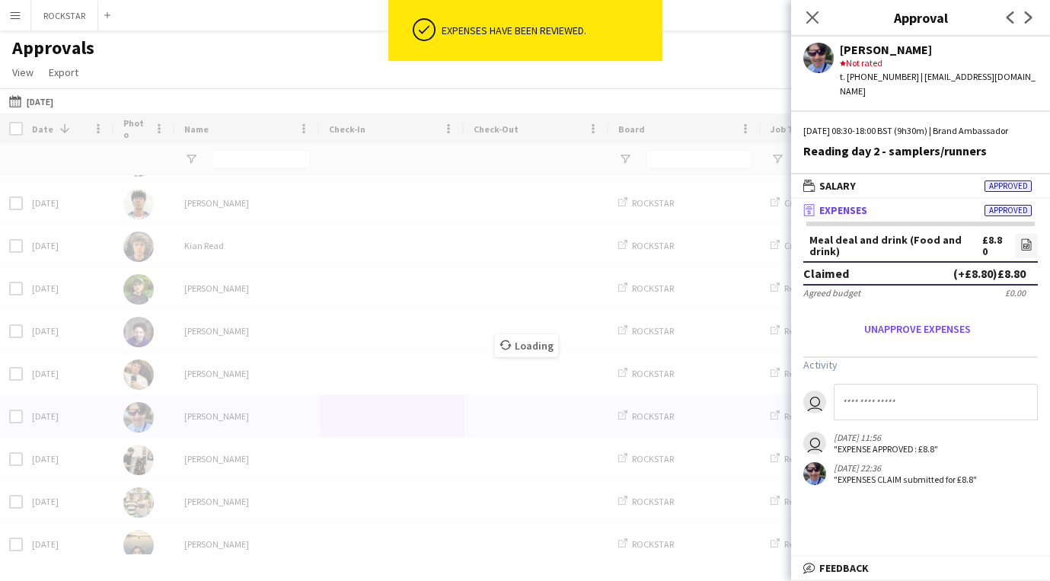
click at [395, 241] on div "Loading" at bounding box center [525, 333] width 1050 height 441
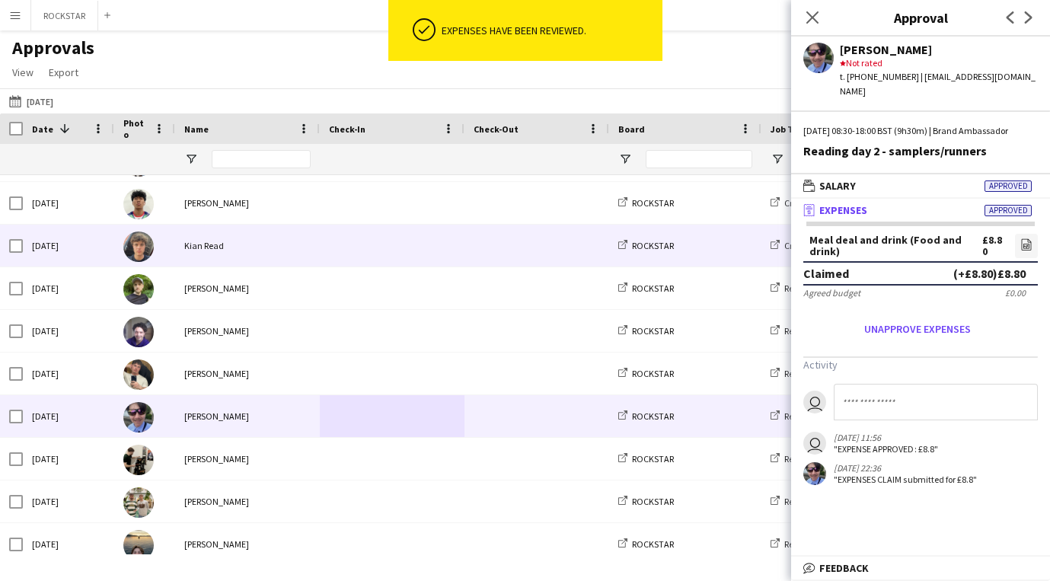
click at [395, 241] on span at bounding box center [392, 246] width 126 height 42
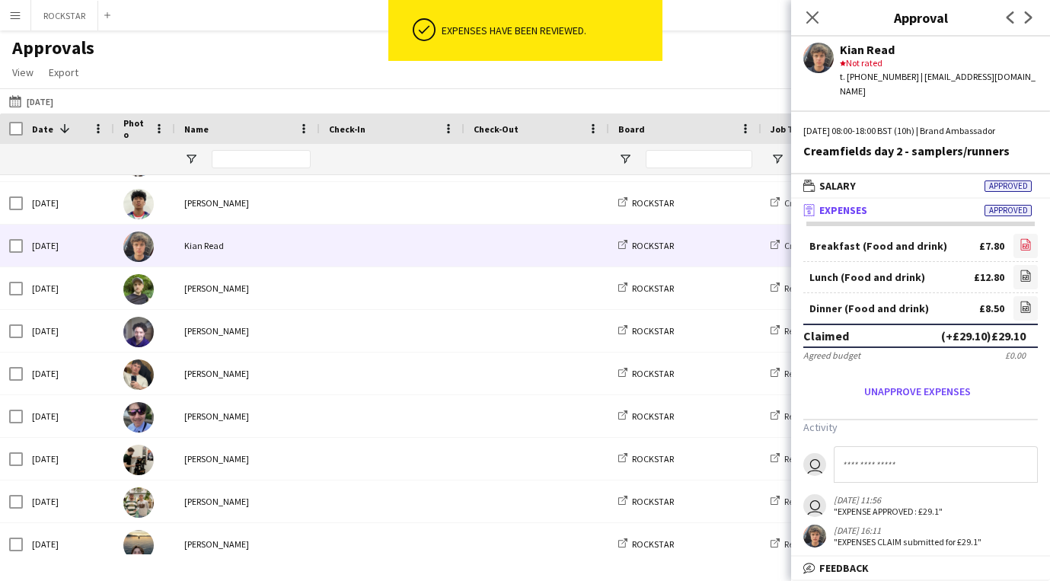
click at [1035, 234] on link "file-image" at bounding box center [1025, 246] width 24 height 24
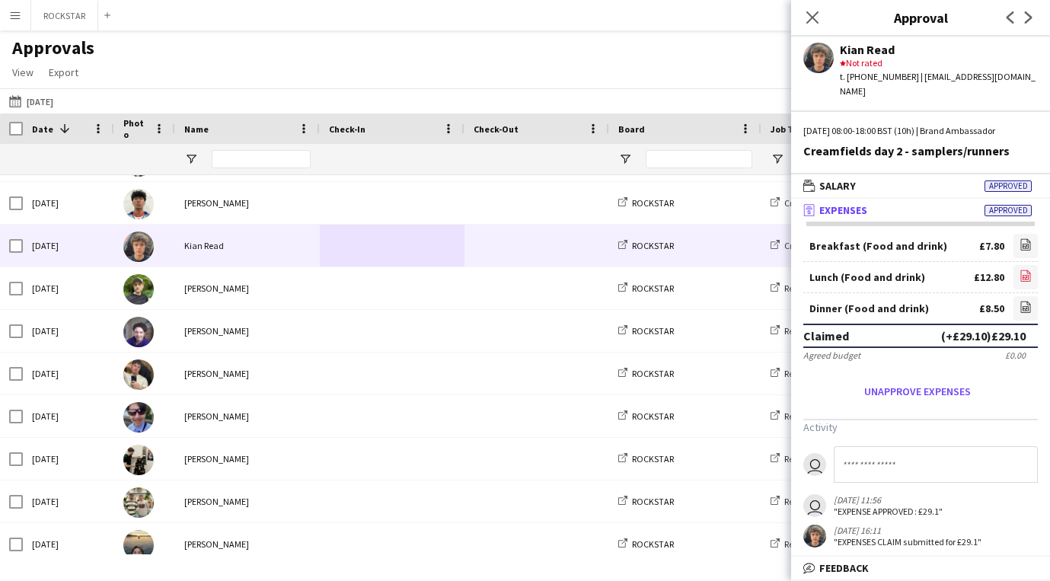
click at [1026, 269] on icon "file-image" at bounding box center [1025, 275] width 12 height 12
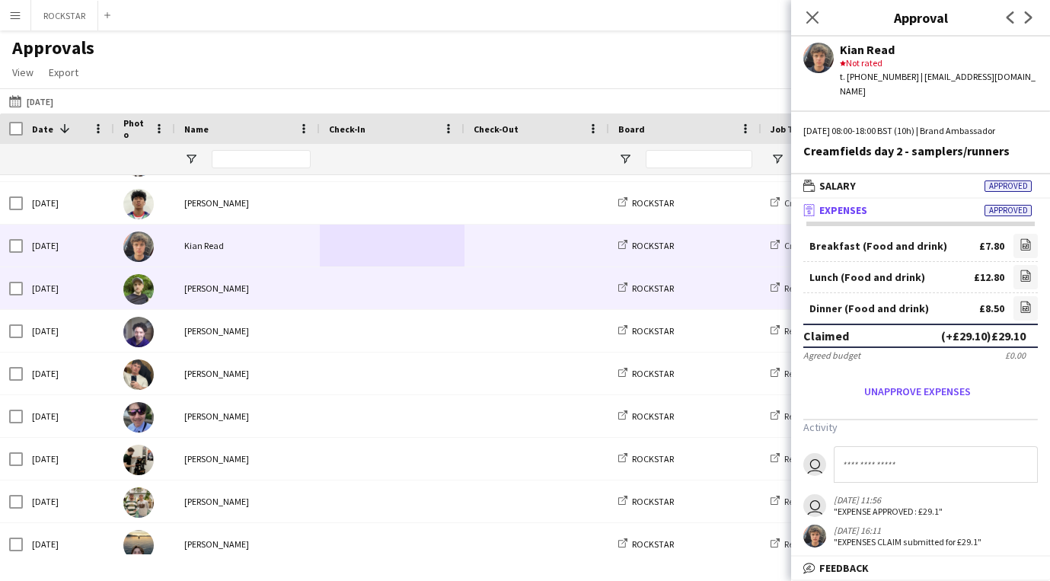
click at [380, 285] on span at bounding box center [392, 288] width 126 height 42
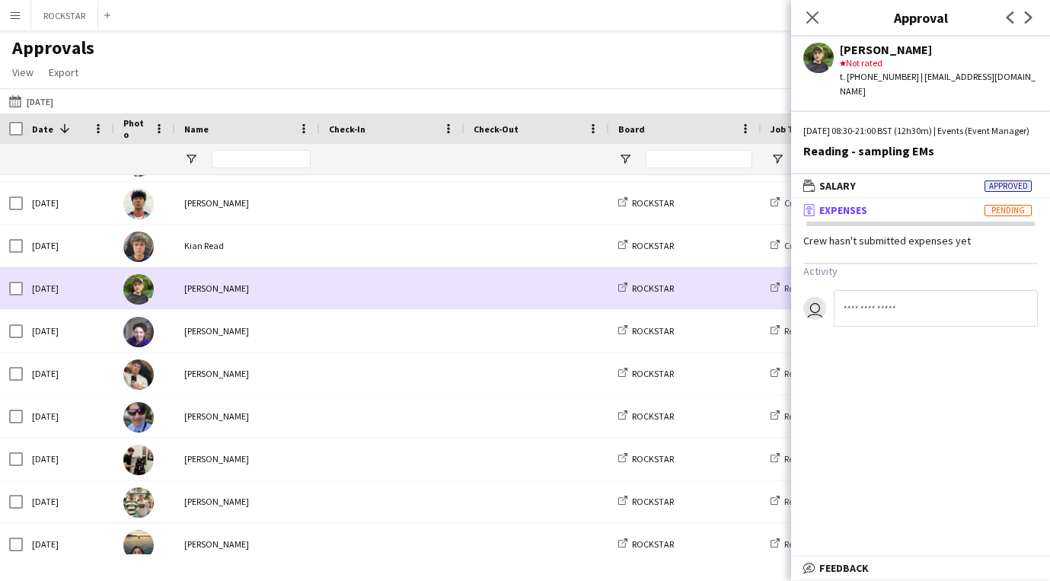
click at [365, 320] on span at bounding box center [392, 331] width 126 height 42
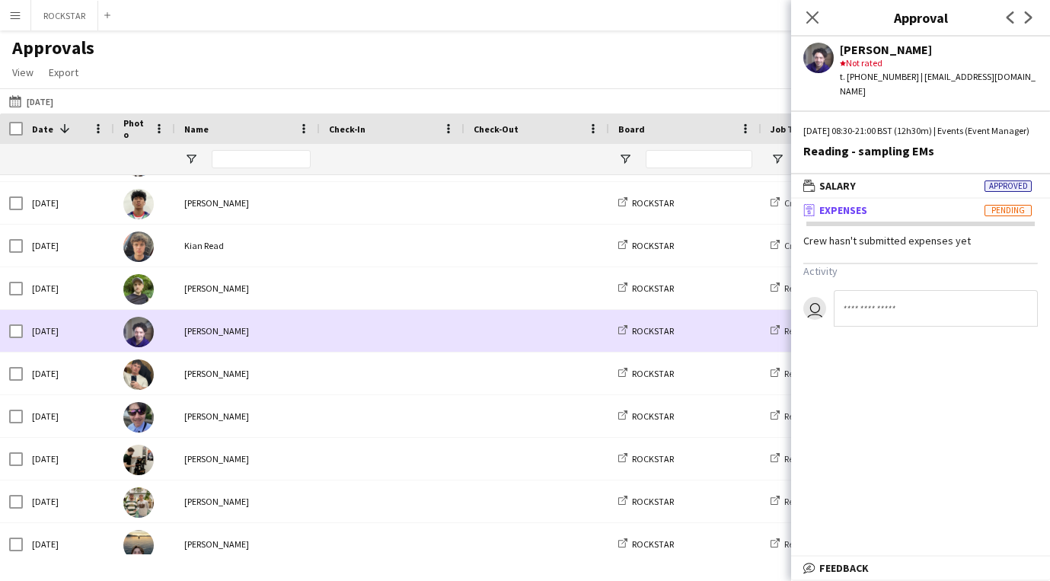
click at [352, 358] on span at bounding box center [392, 373] width 126 height 42
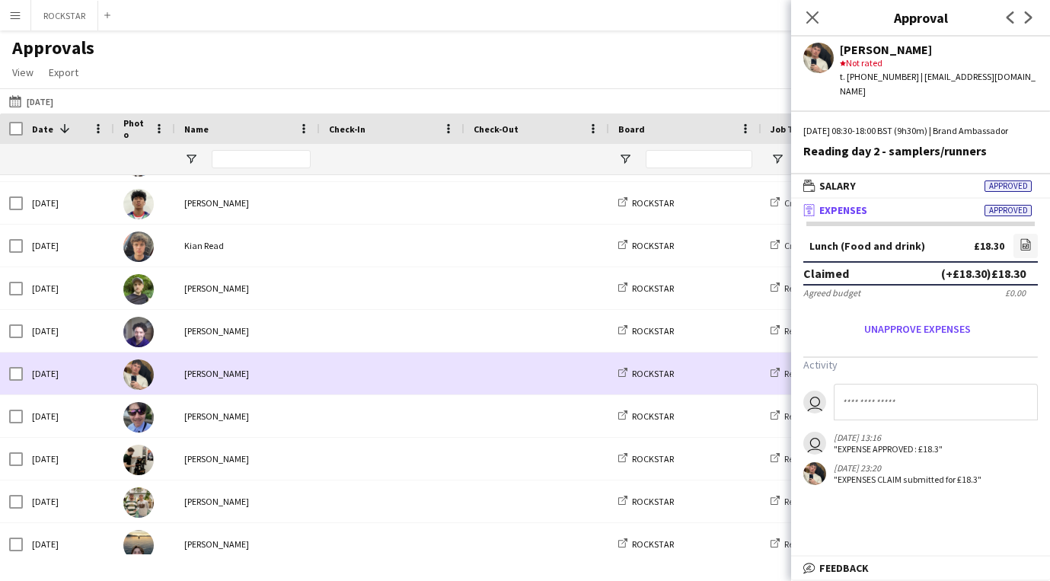
click at [353, 388] on span at bounding box center [392, 373] width 126 height 42
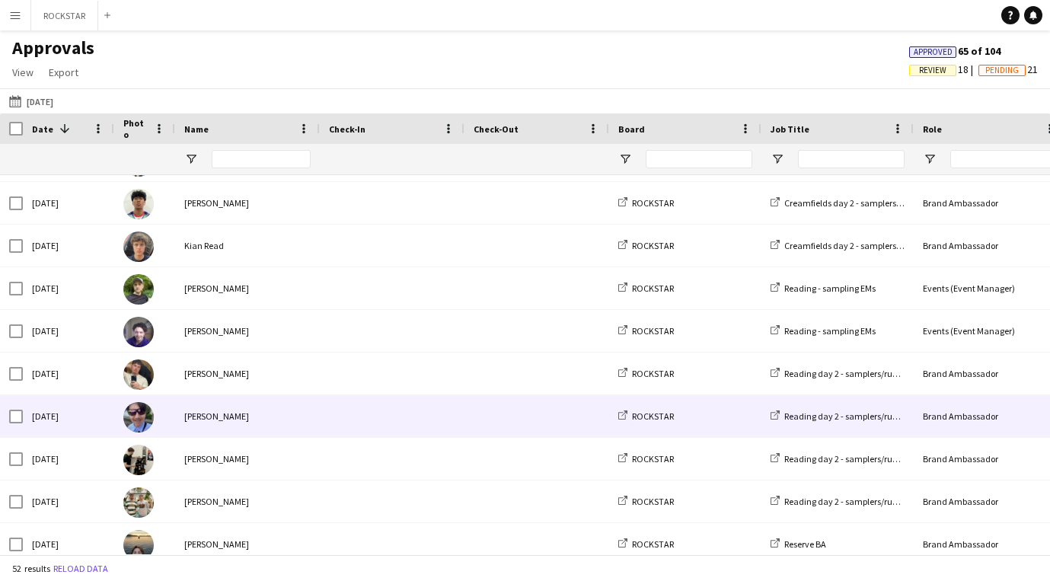
click at [346, 426] on span at bounding box center [392, 416] width 126 height 42
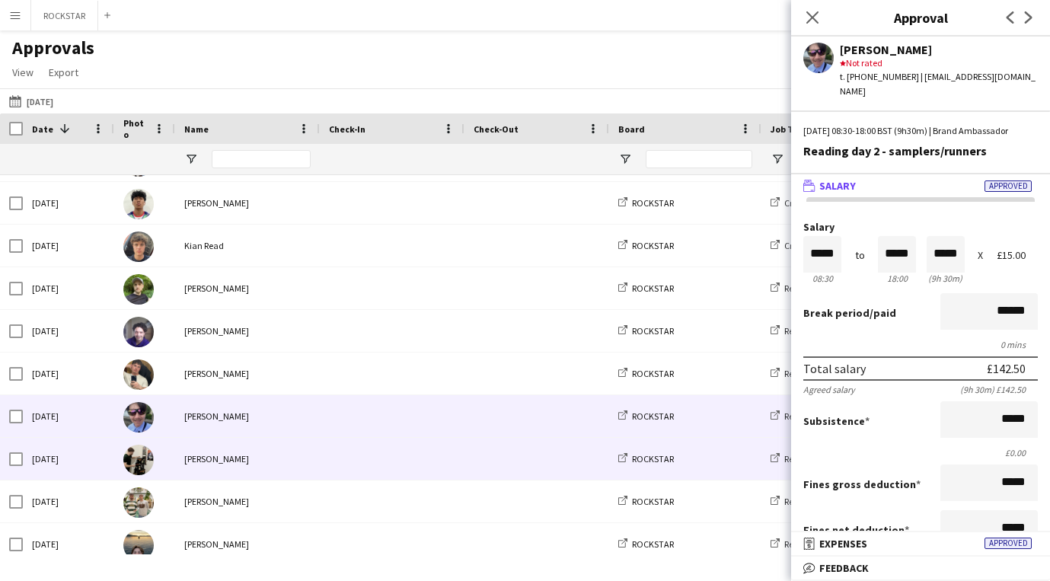
scroll to position [264, 0]
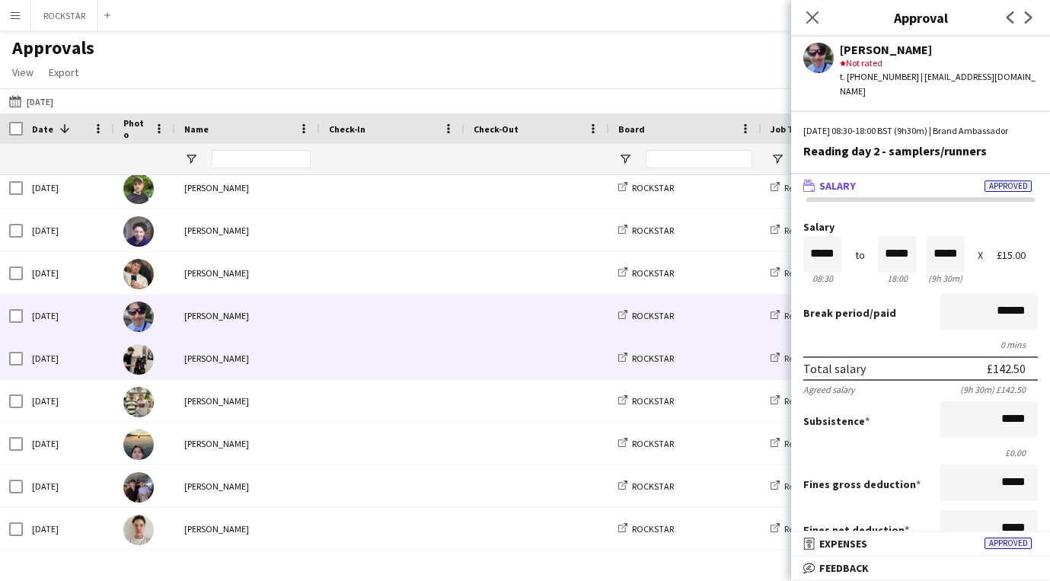
click at [340, 363] on span at bounding box center [392, 358] width 126 height 42
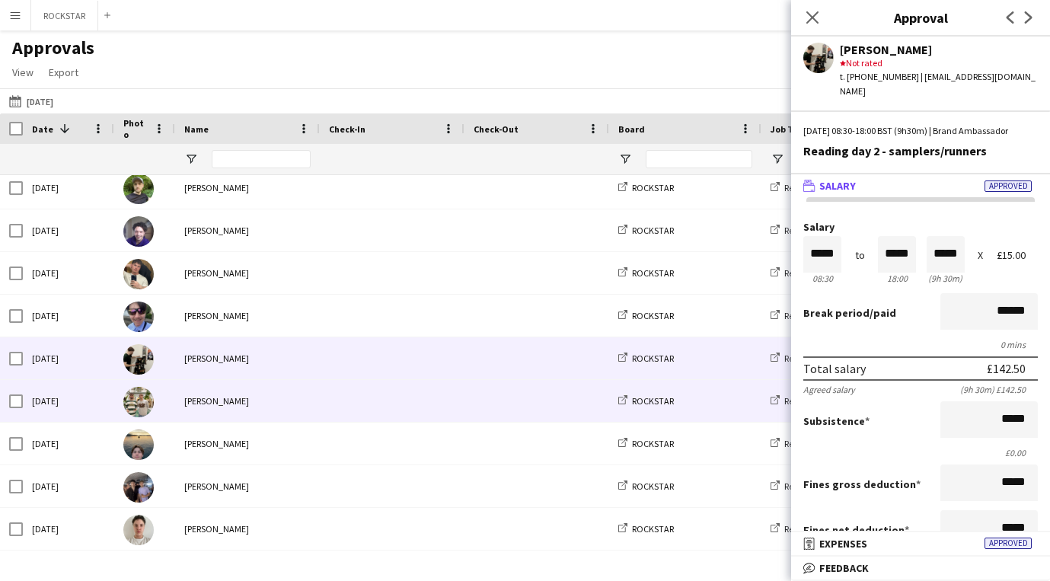
click at [338, 395] on span at bounding box center [392, 401] width 126 height 42
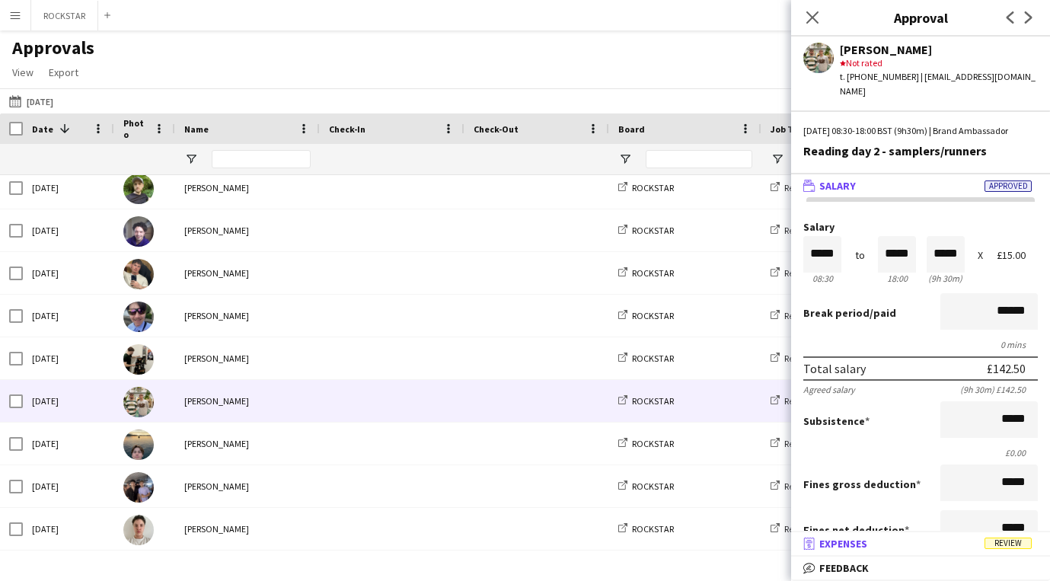
click at [900, 548] on mat-panel-title "receipt Expenses Review" at bounding box center [917, 544] width 253 height 14
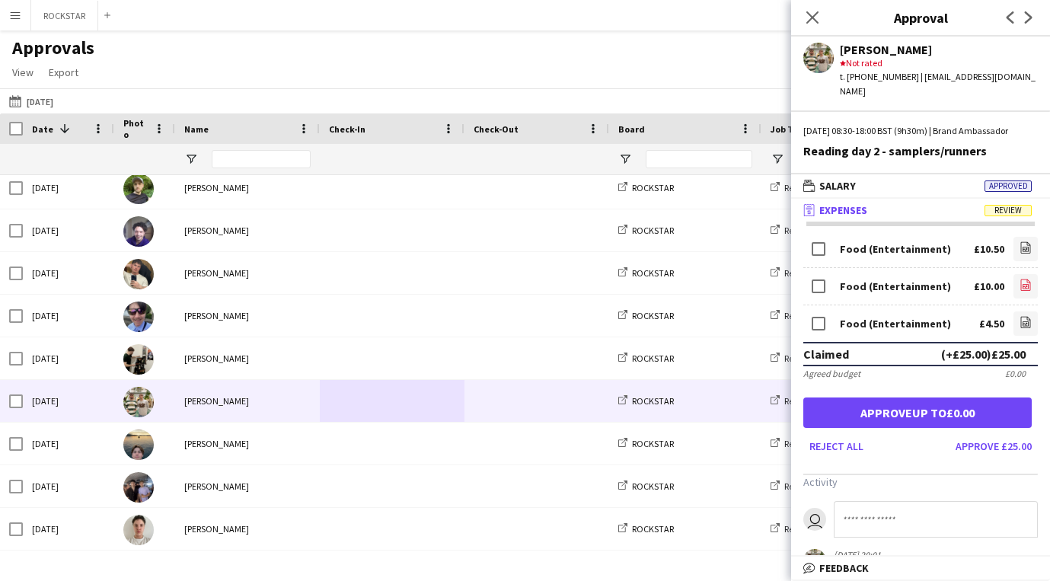
click at [1019, 282] on icon "file-image" at bounding box center [1025, 285] width 12 height 12
click at [975, 454] on button "Approve £25.00" at bounding box center [993, 446] width 88 height 24
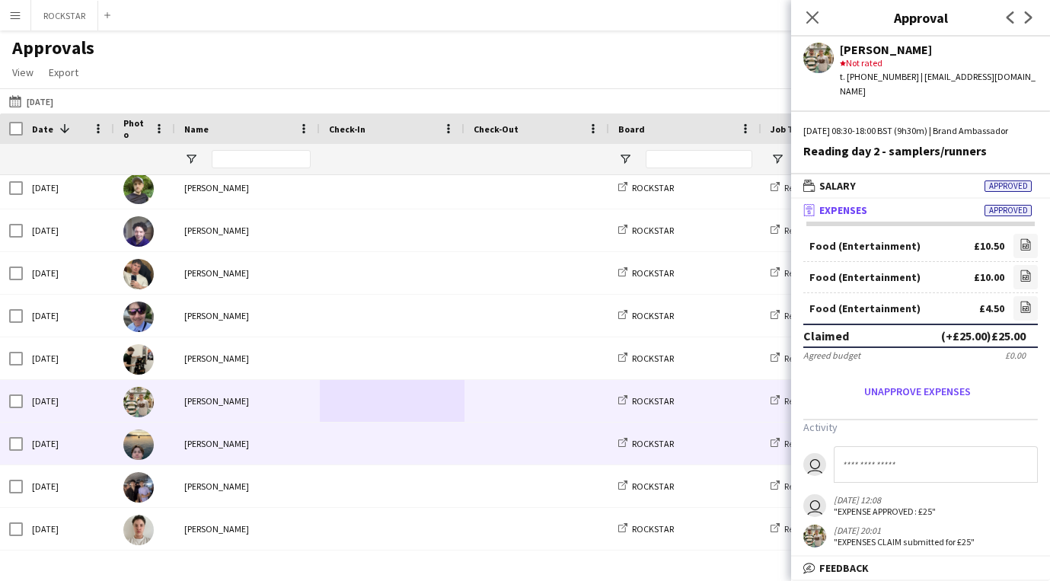
click at [272, 462] on div "[PERSON_NAME]" at bounding box center [247, 443] width 145 height 42
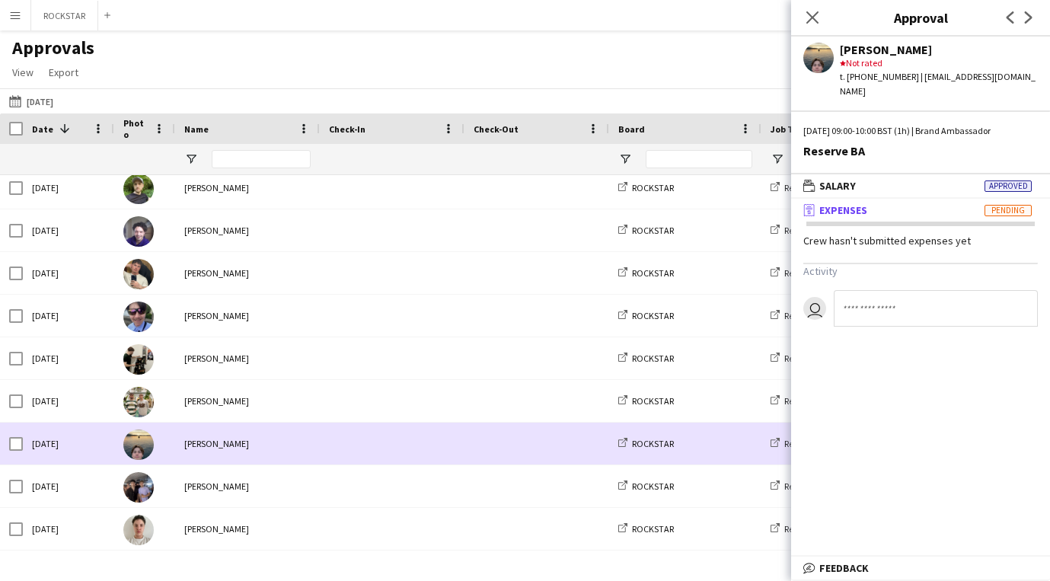
click at [269, 499] on div "[PERSON_NAME]" at bounding box center [247, 486] width 145 height 42
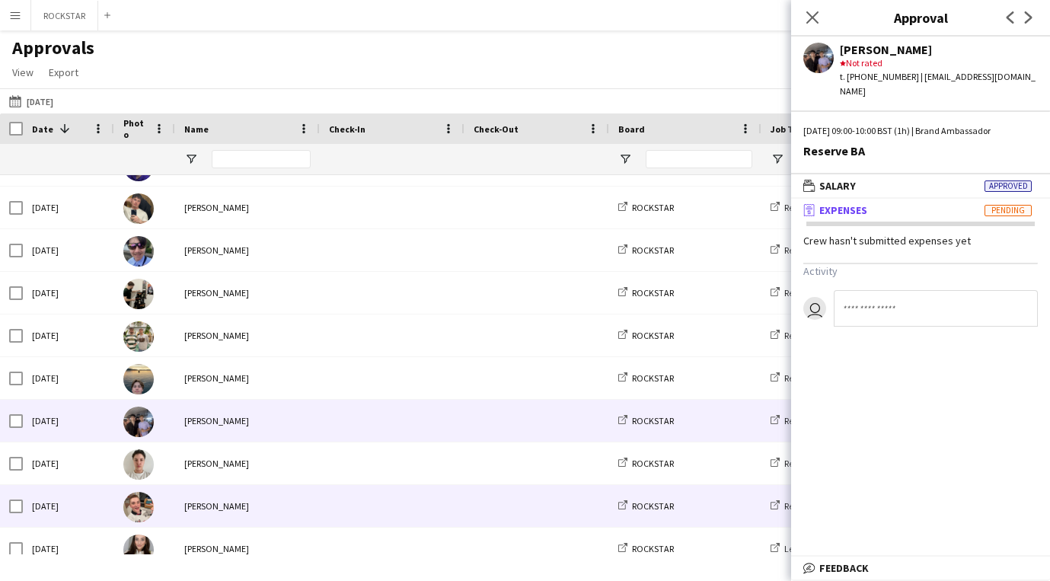
scroll to position [360, 0]
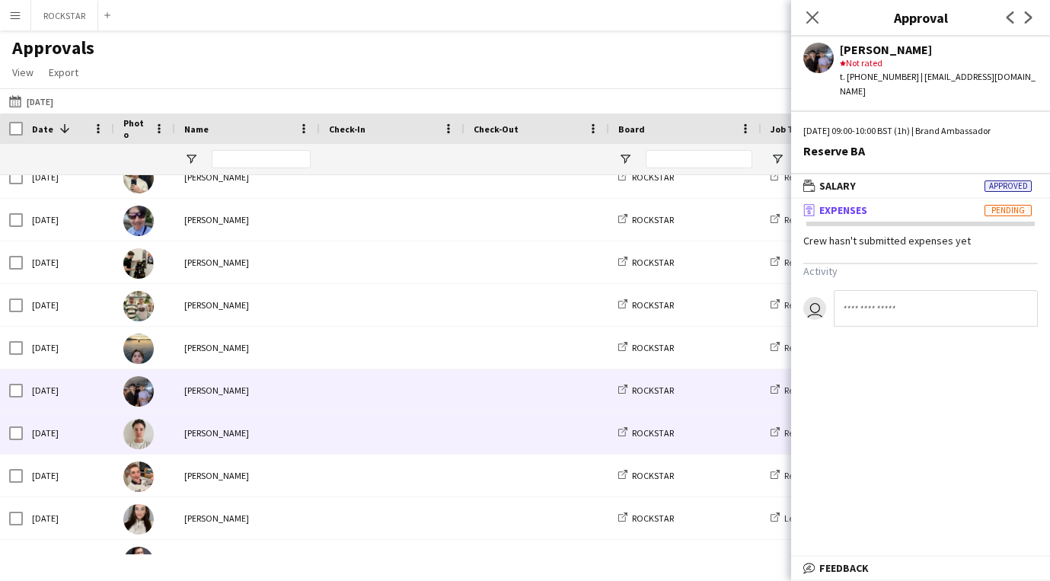
click at [273, 451] on div "[PERSON_NAME]" at bounding box center [247, 433] width 145 height 42
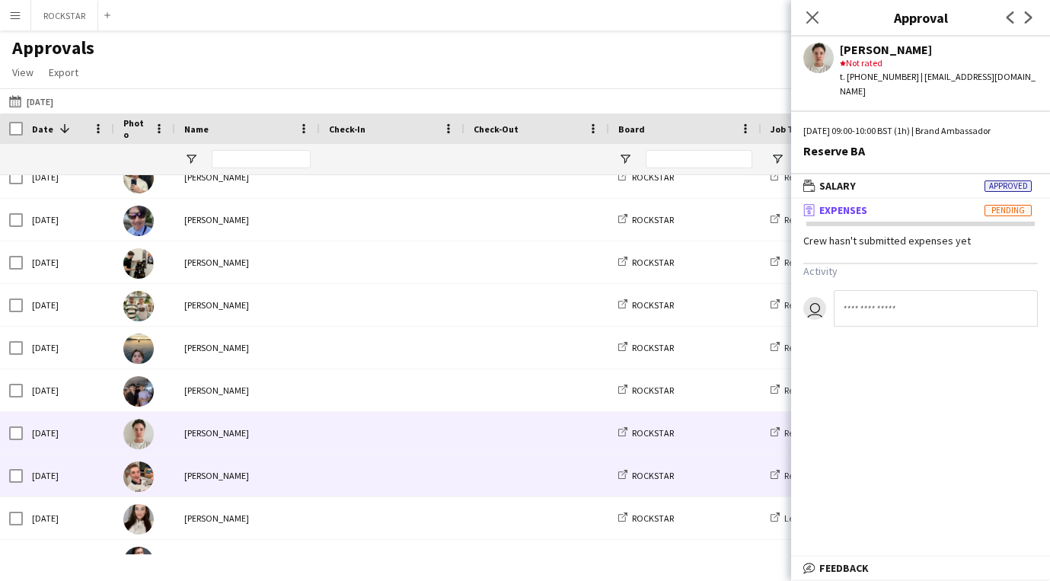
click at [276, 478] on div "[PERSON_NAME]" at bounding box center [247, 475] width 145 height 42
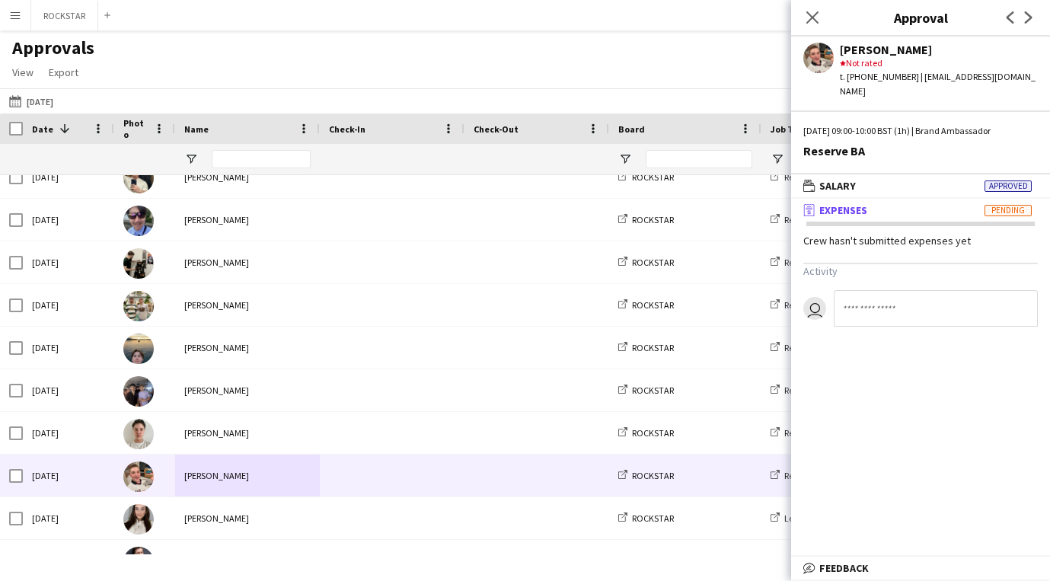
scroll to position [497, 0]
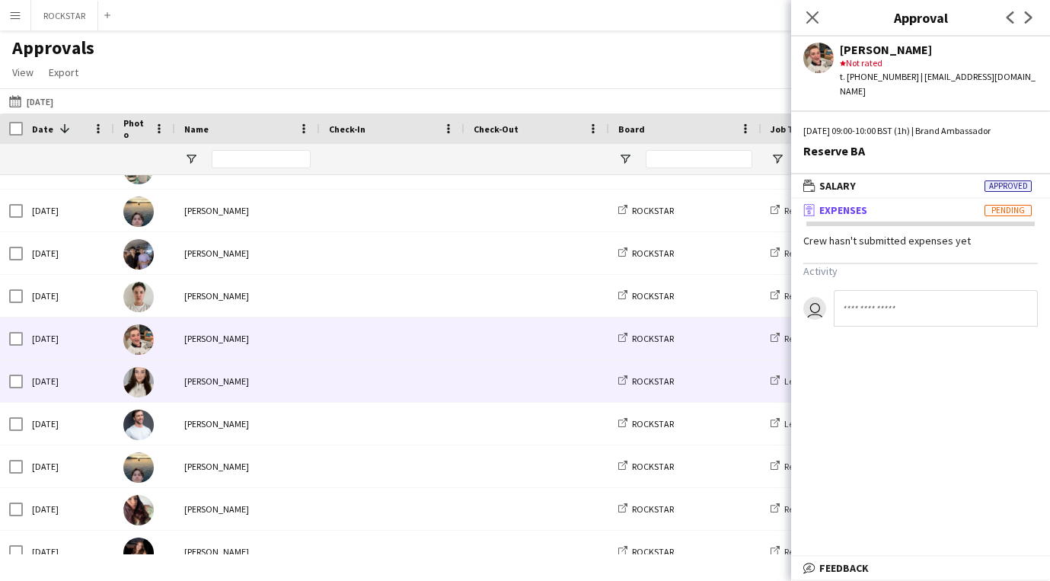
click at [231, 385] on div "[PERSON_NAME]" at bounding box center [247, 381] width 145 height 42
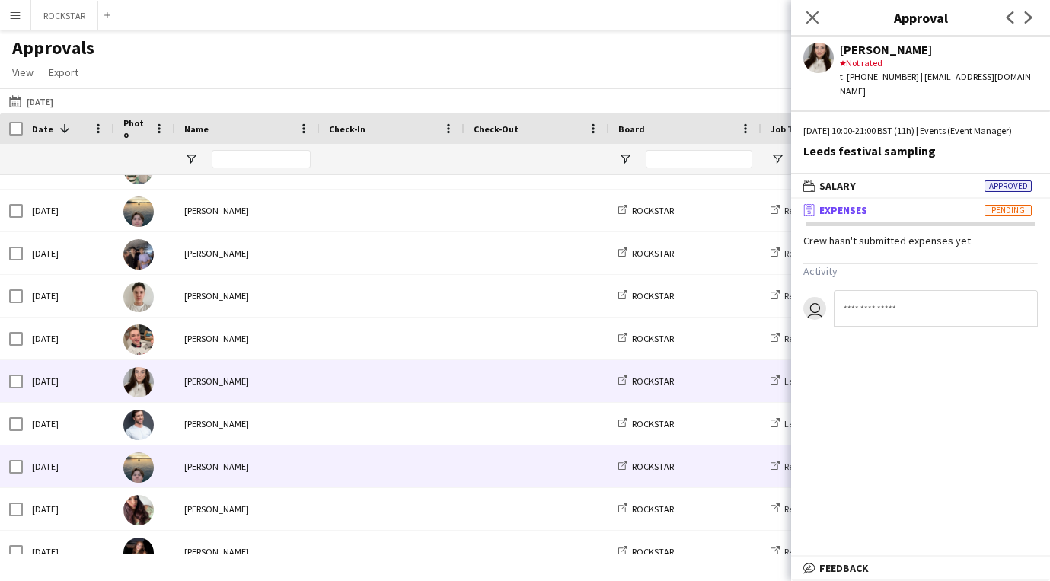
click at [368, 462] on span at bounding box center [392, 466] width 126 height 42
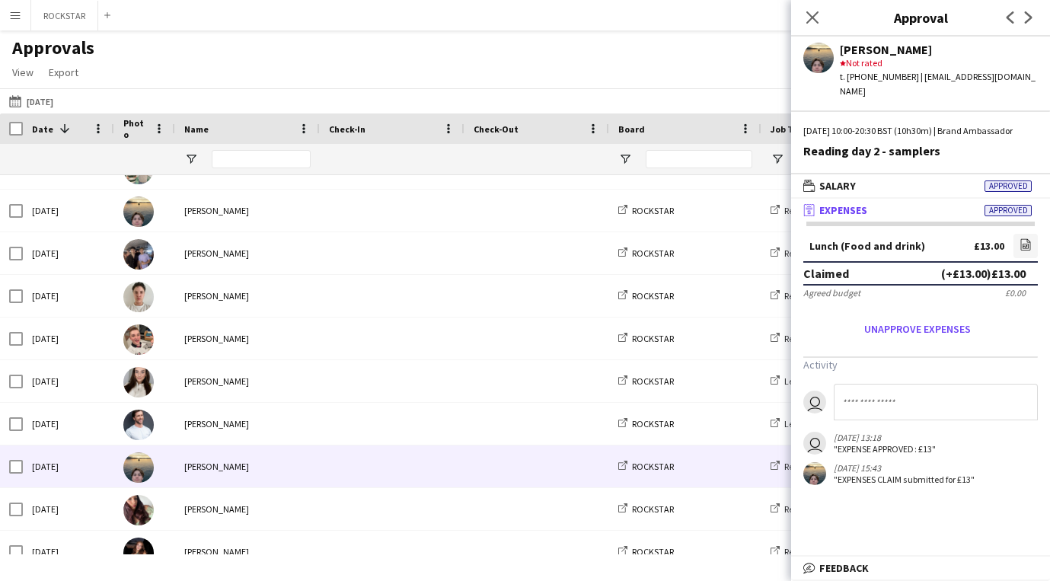
scroll to position [655, 0]
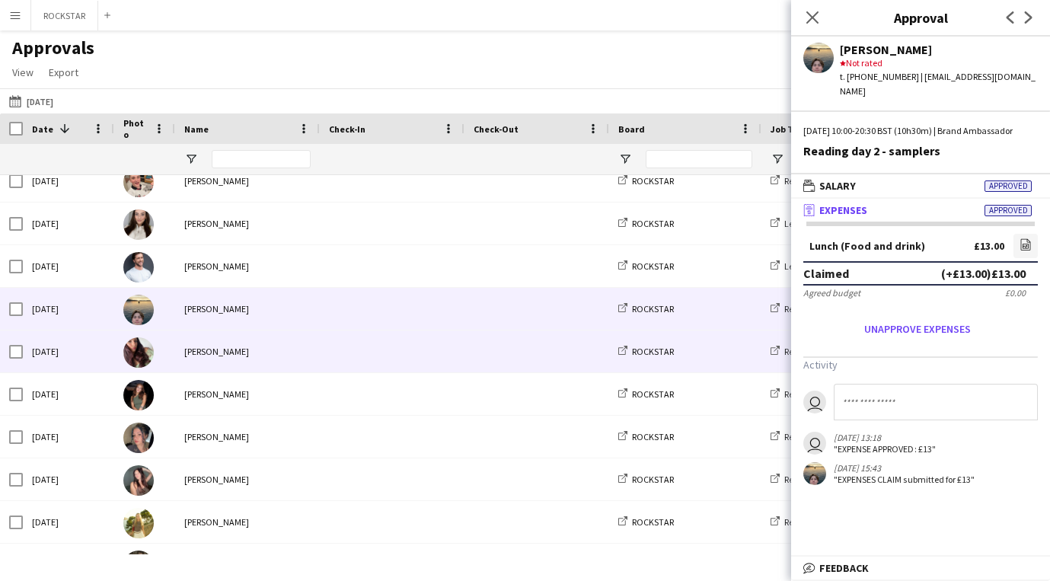
click at [359, 340] on span at bounding box center [392, 351] width 126 height 42
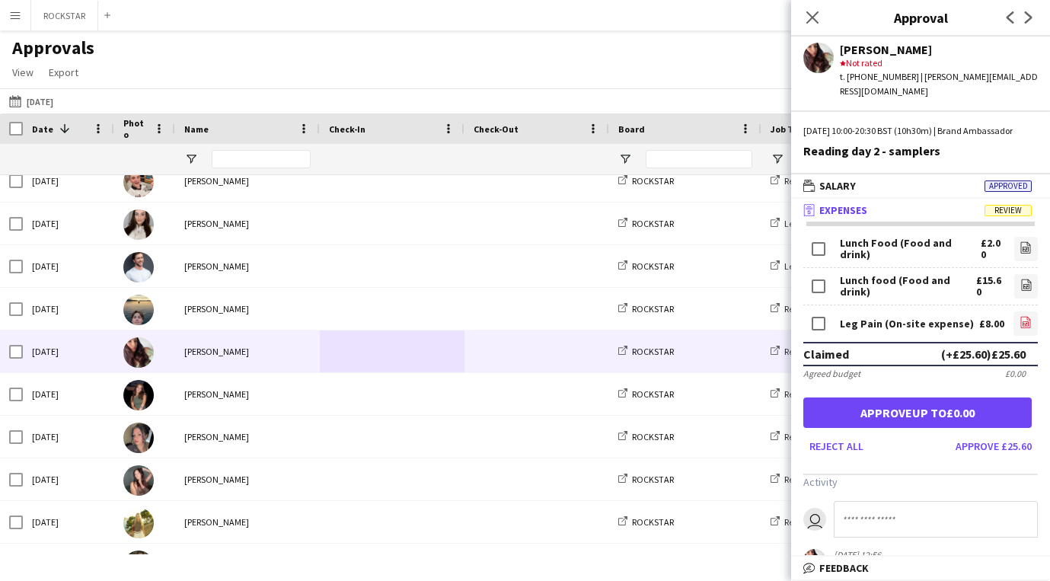
click at [1022, 321] on icon "file-image" at bounding box center [1025, 322] width 12 height 12
click at [990, 446] on button "Approve £17.60" at bounding box center [993, 446] width 88 height 24
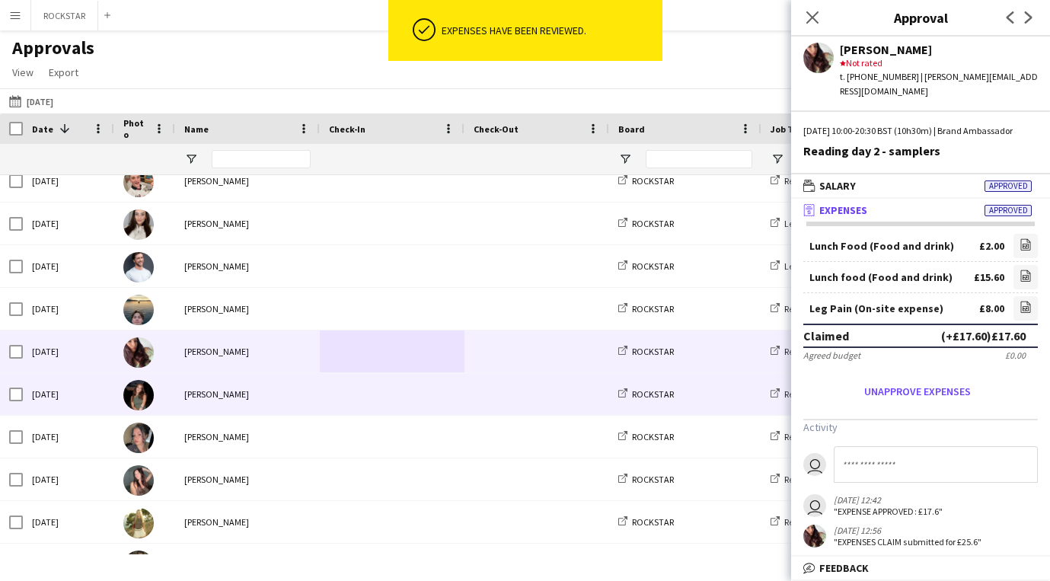
click at [263, 404] on div "[PERSON_NAME]" at bounding box center [247, 394] width 145 height 42
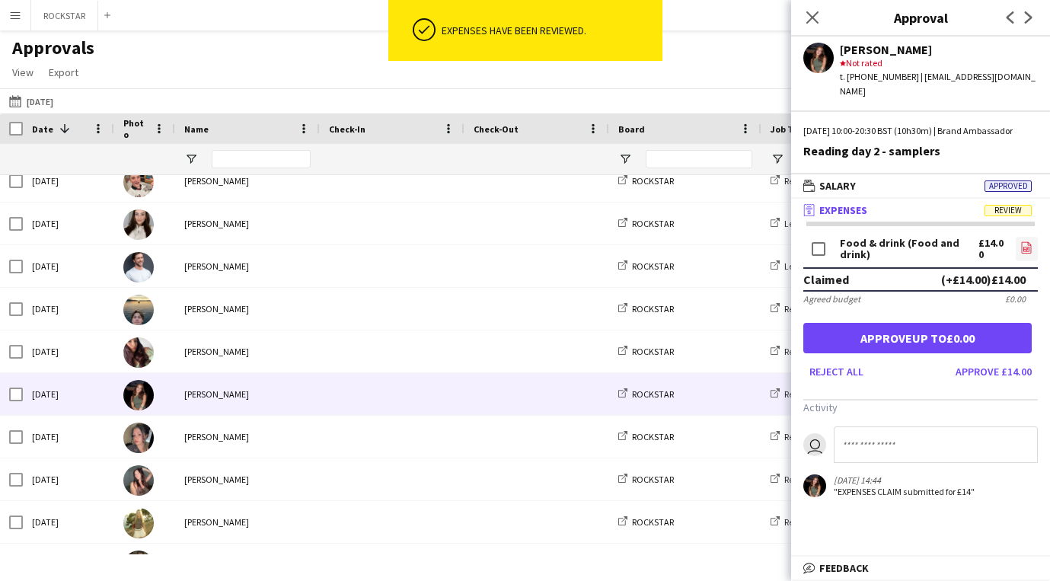
click at [1026, 243] on icon "file-image" at bounding box center [1026, 247] width 12 height 12
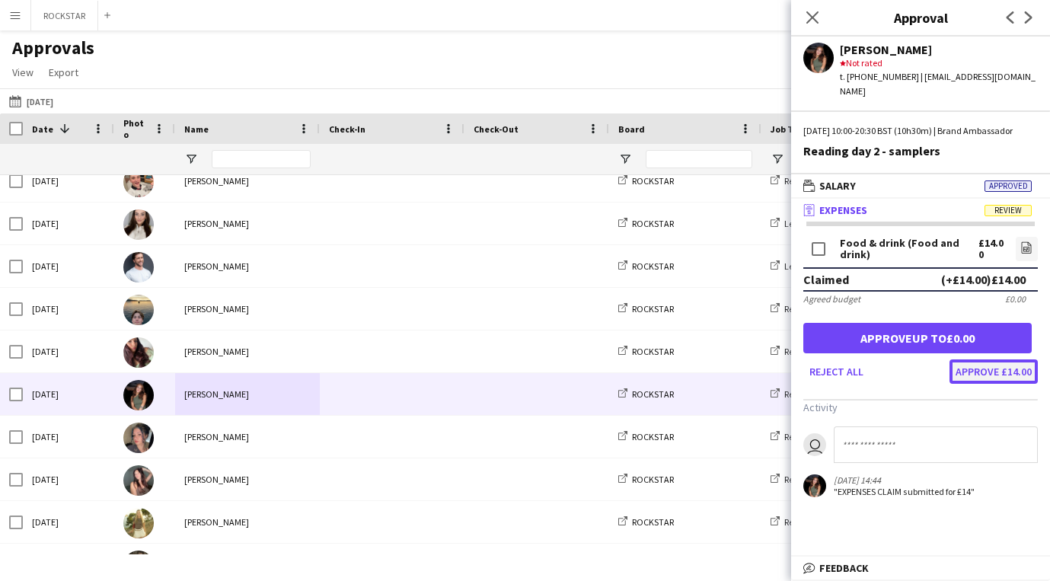
click at [992, 371] on button "Approve £14.00" at bounding box center [993, 371] width 88 height 24
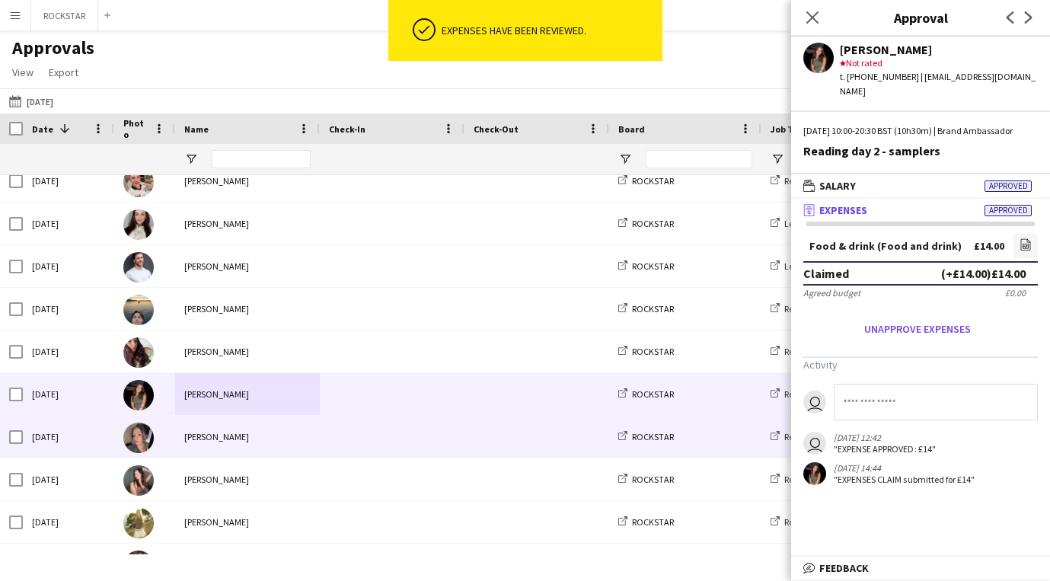
click at [402, 448] on span at bounding box center [392, 437] width 126 height 42
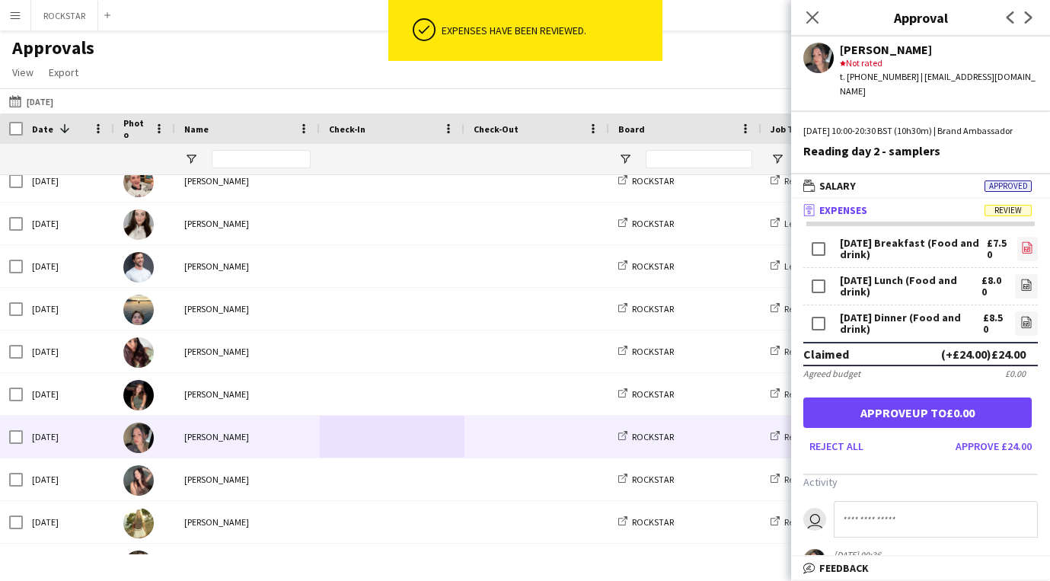
click at [1033, 245] on link "file-image" at bounding box center [1027, 249] width 21 height 24
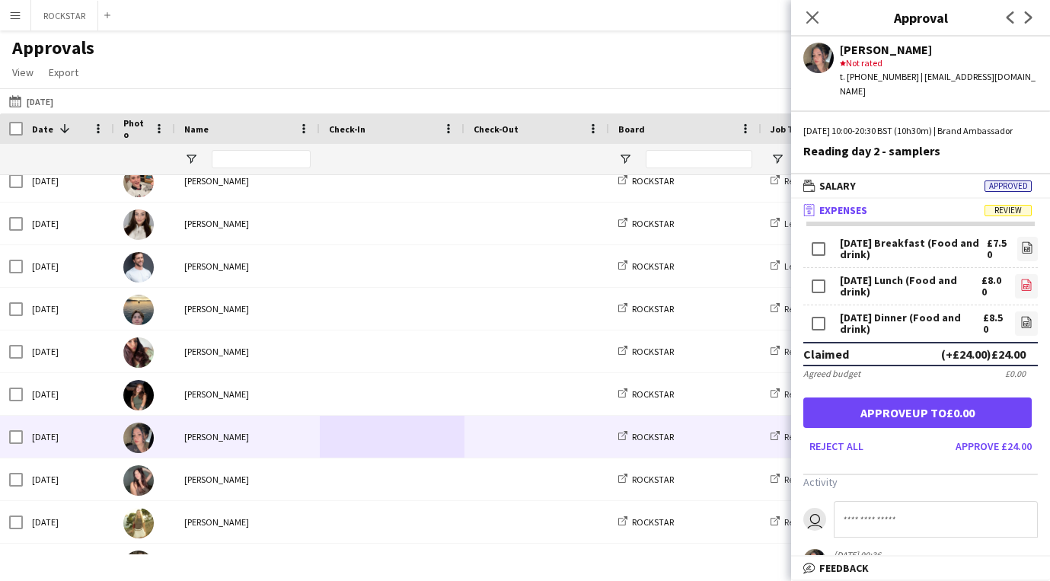
click at [1033, 283] on link "file-image" at bounding box center [1026, 286] width 23 height 24
click at [1024, 324] on icon "file-image" at bounding box center [1026, 322] width 12 height 12
click at [987, 452] on button "Approve £24.00" at bounding box center [993, 446] width 88 height 24
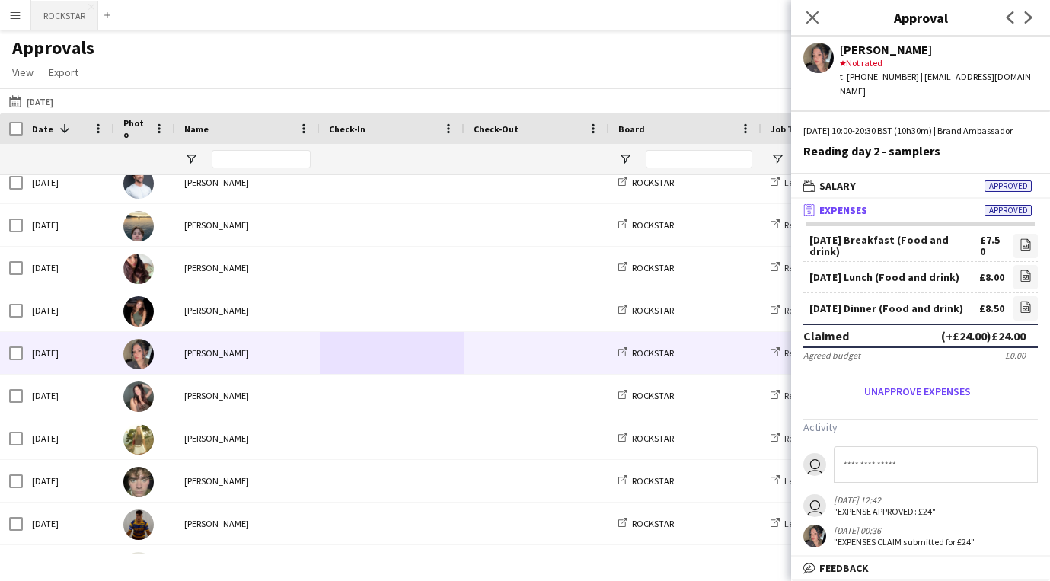
scroll to position [739, 0]
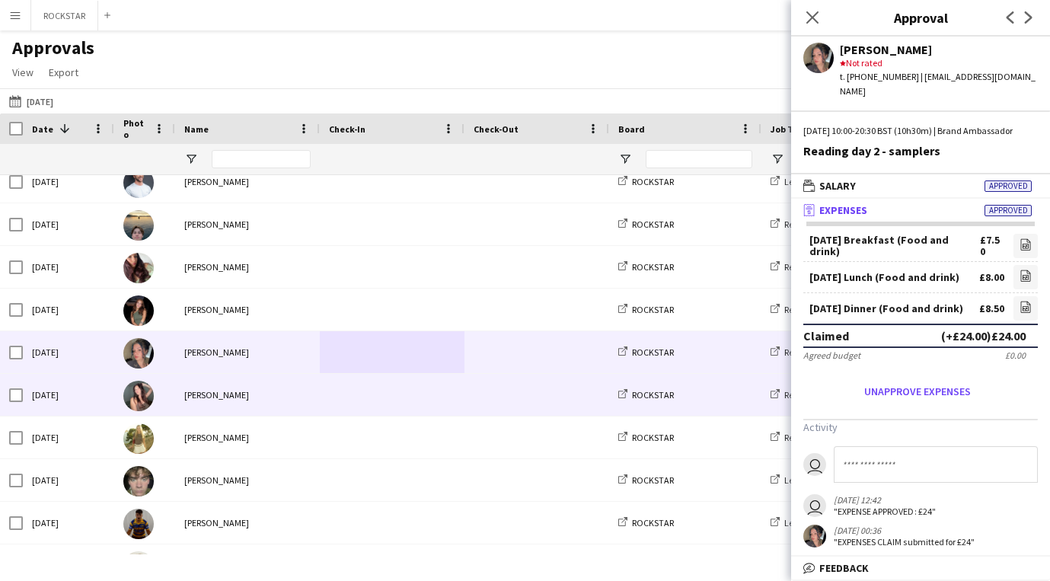
click at [313, 383] on div "[PERSON_NAME]" at bounding box center [247, 395] width 145 height 42
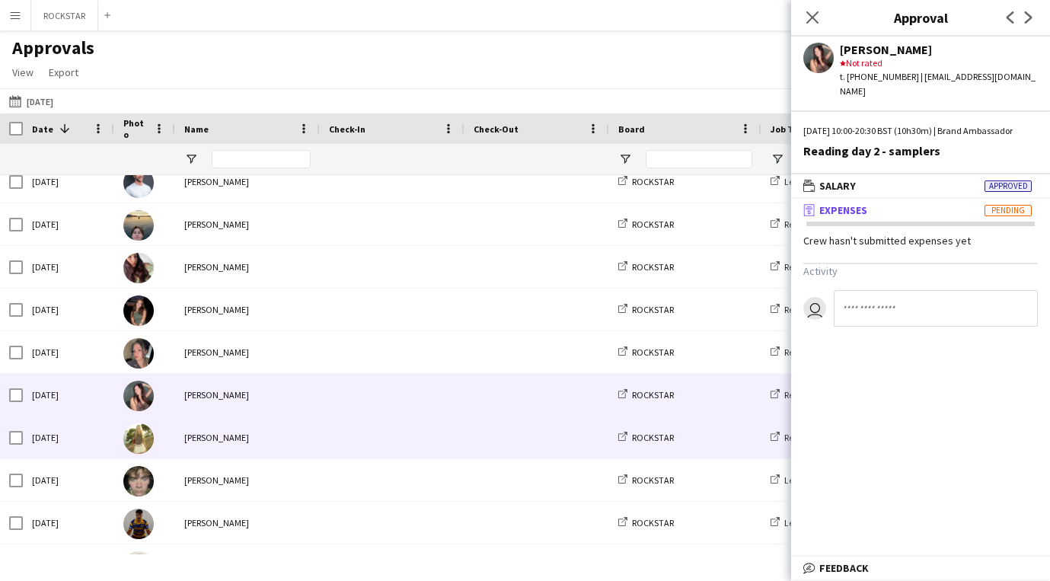
click at [314, 424] on div "[PERSON_NAME]" at bounding box center [247, 437] width 145 height 42
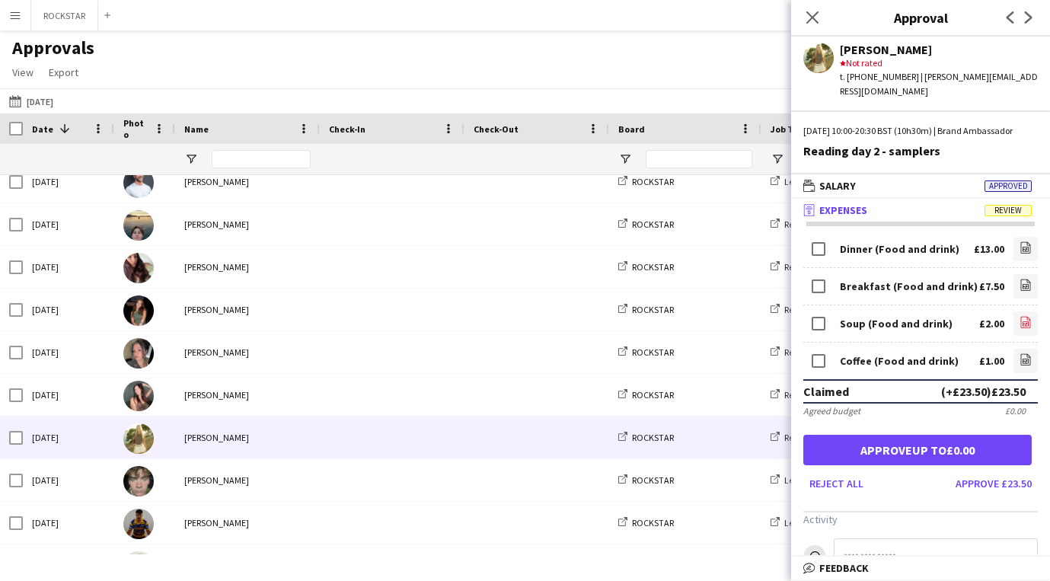
click at [1024, 313] on link "file-image" at bounding box center [1025, 323] width 24 height 24
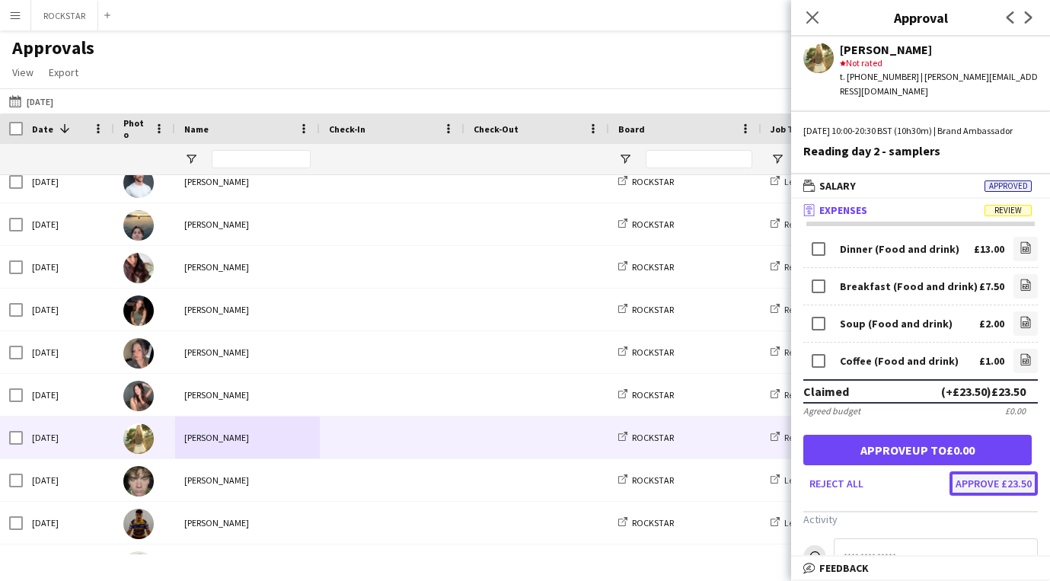
click at [985, 489] on button "Approve £23.50" at bounding box center [993, 483] width 88 height 24
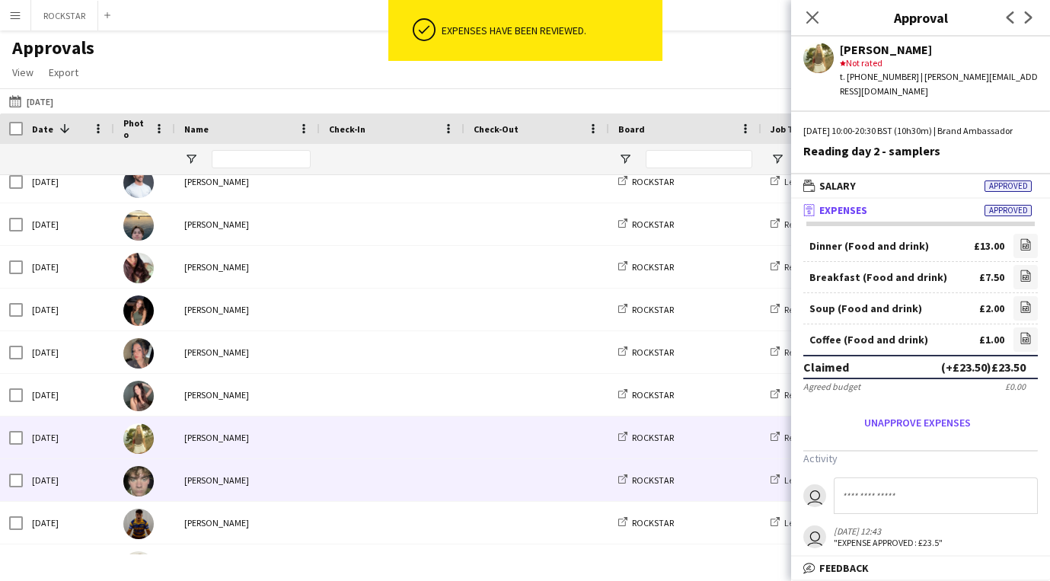
click at [349, 486] on span at bounding box center [392, 480] width 126 height 42
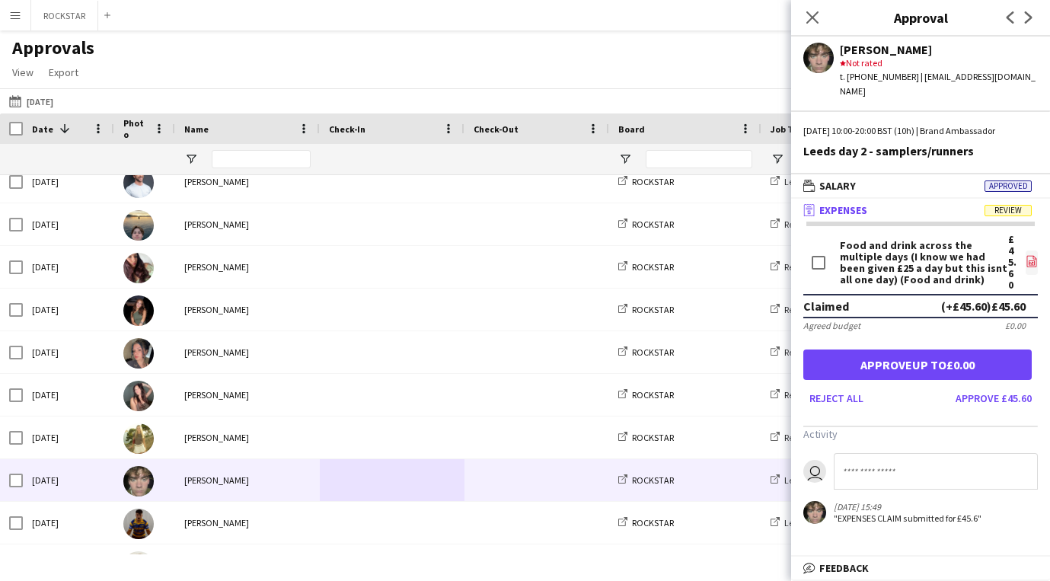
click at [1031, 255] on icon "file-image" at bounding box center [1031, 261] width 12 height 12
click at [1003, 386] on button "Approve £45.60" at bounding box center [993, 398] width 88 height 24
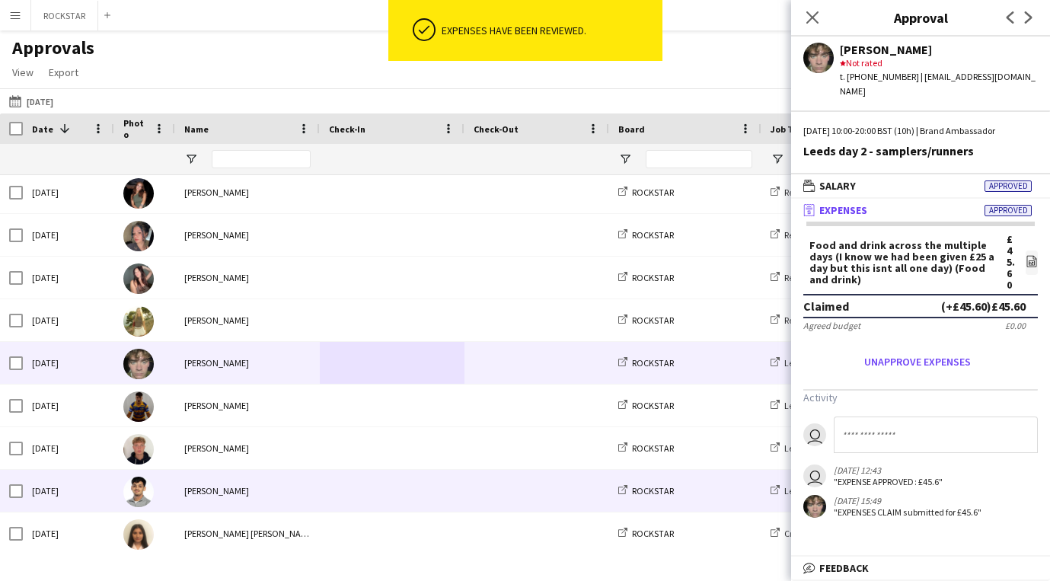
scroll to position [882, 0]
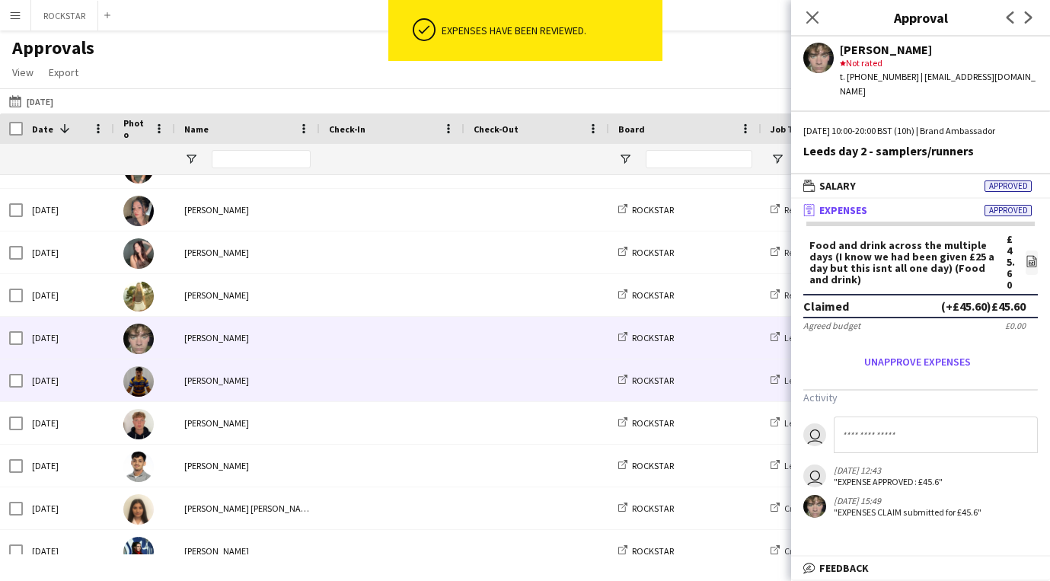
click at [352, 371] on span at bounding box center [392, 380] width 126 height 42
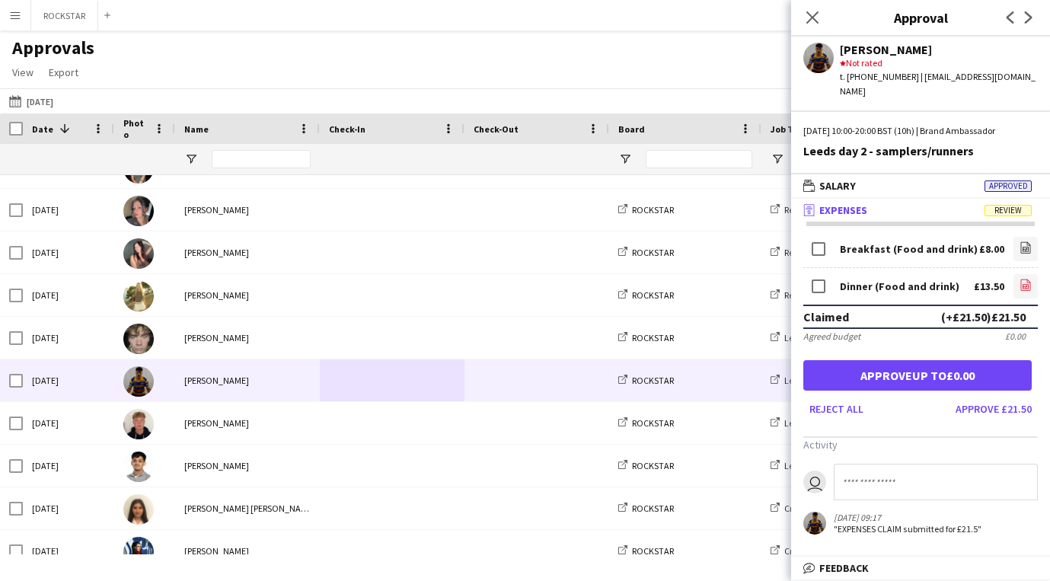
click at [1022, 279] on icon "file-image" at bounding box center [1025, 285] width 12 height 12
click at [1022, 241] on icon "file-image" at bounding box center [1025, 247] width 12 height 12
click at [977, 397] on button "Approve £21.50" at bounding box center [993, 409] width 88 height 24
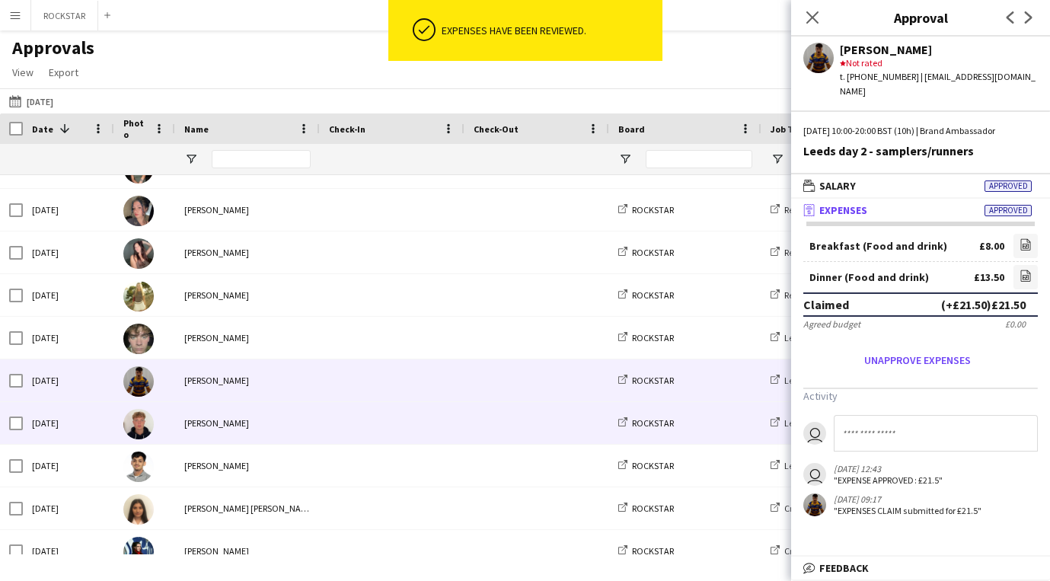
click at [281, 430] on div "[PERSON_NAME]" at bounding box center [247, 423] width 145 height 42
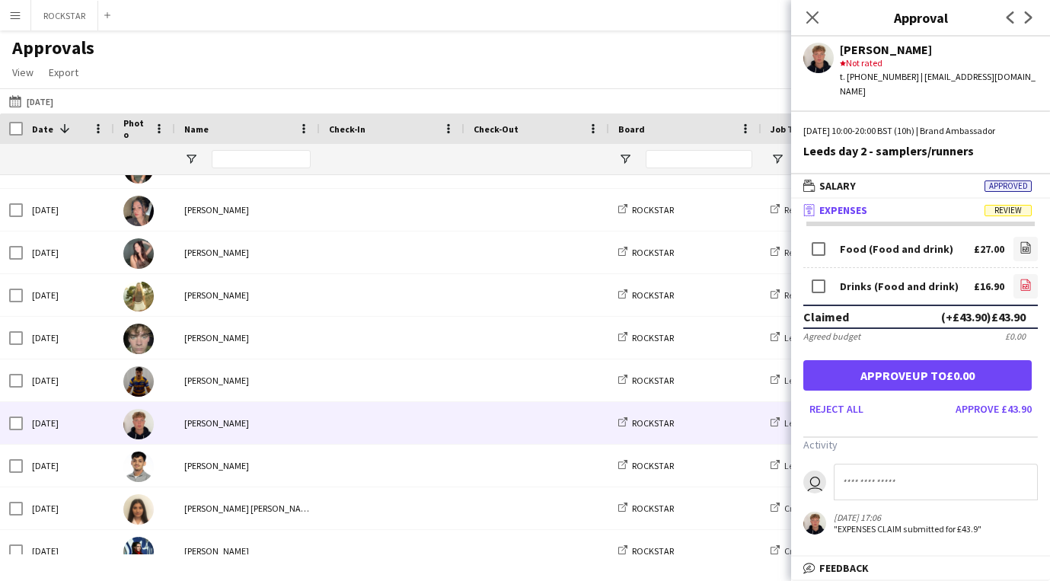
click at [1031, 279] on icon "file-image" at bounding box center [1025, 285] width 12 height 12
click at [1021, 241] on app-icon "file-image" at bounding box center [1025, 248] width 12 height 15
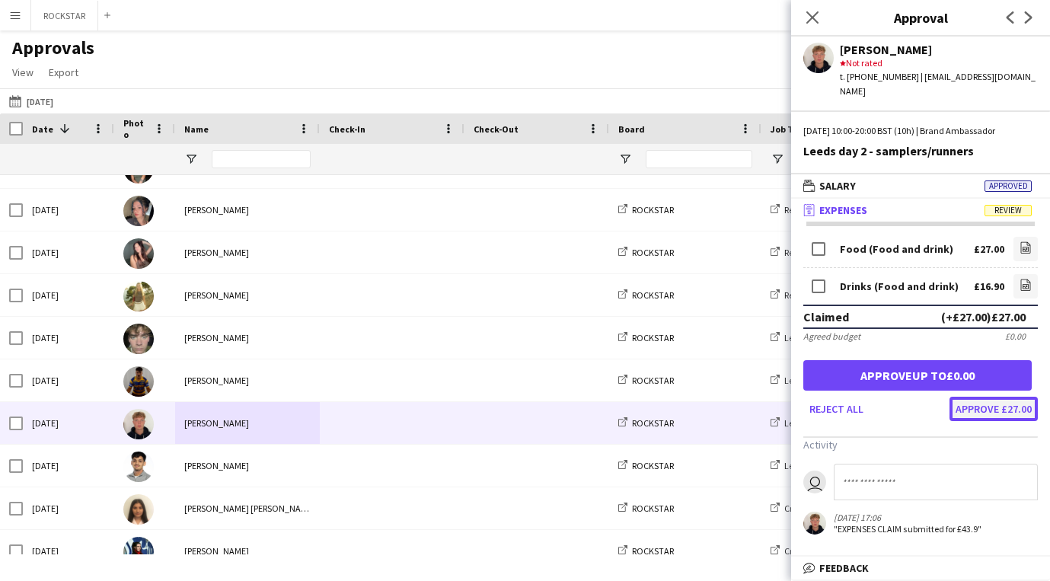
click at [1009, 397] on button "Approve £27.00" at bounding box center [993, 409] width 88 height 24
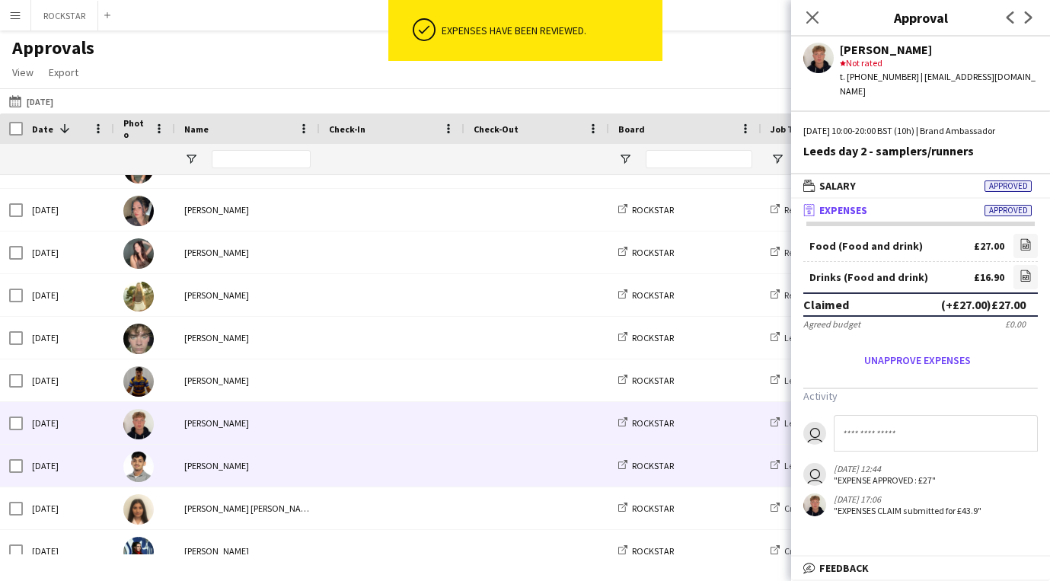
click at [338, 451] on span at bounding box center [392, 466] width 126 height 42
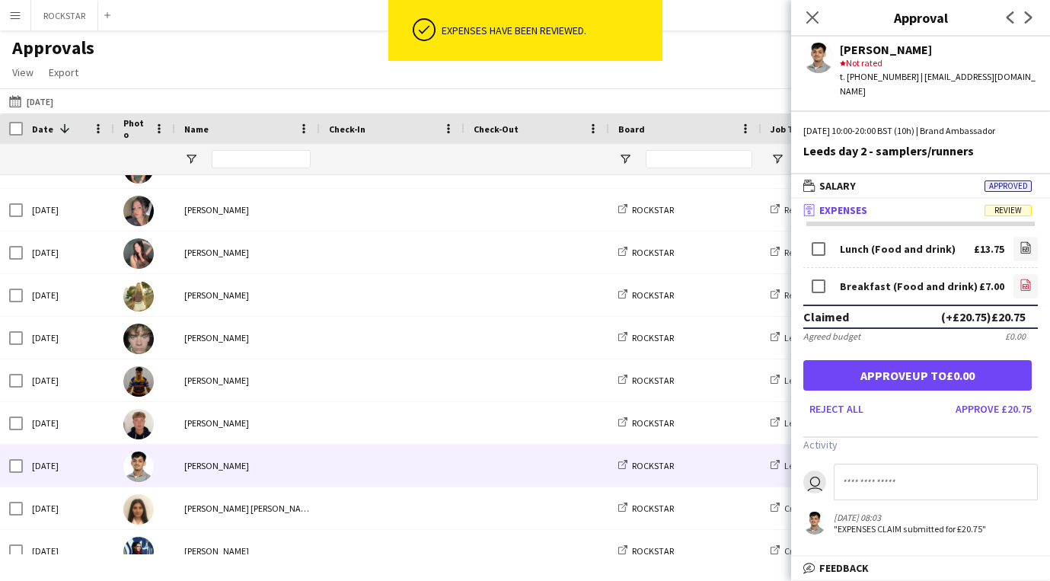
click at [1032, 274] on link "file-image" at bounding box center [1025, 286] width 24 height 24
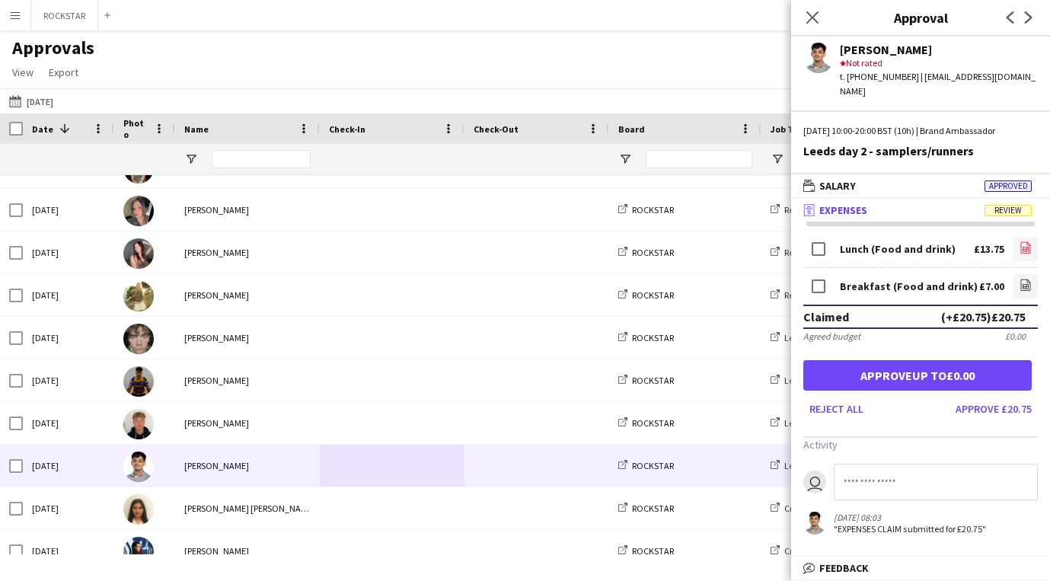
click at [1020, 241] on icon "file-image" at bounding box center [1025, 247] width 12 height 12
click at [1003, 401] on button "Approve £20.75" at bounding box center [993, 409] width 88 height 24
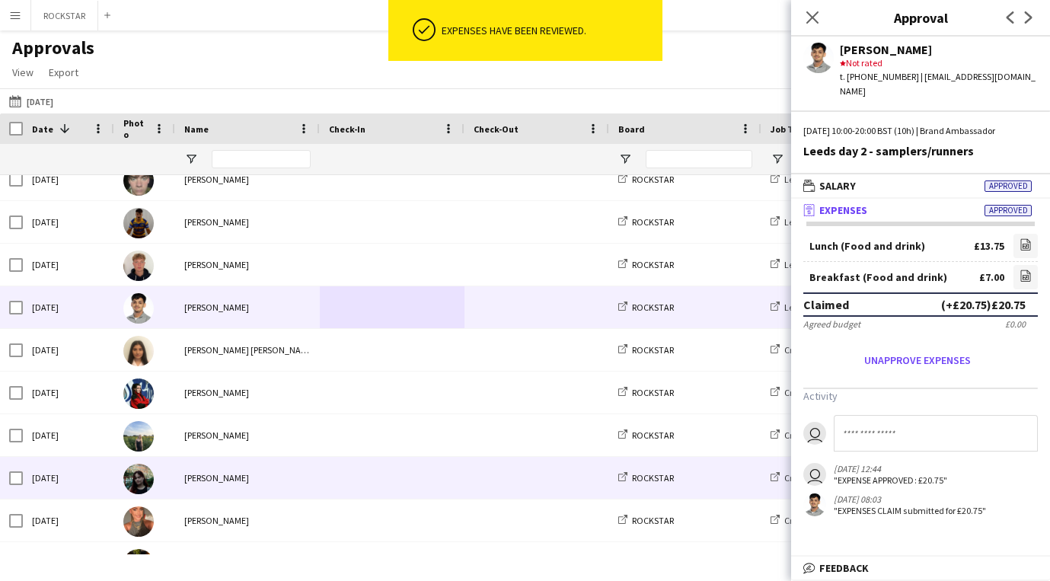
scroll to position [1049, 0]
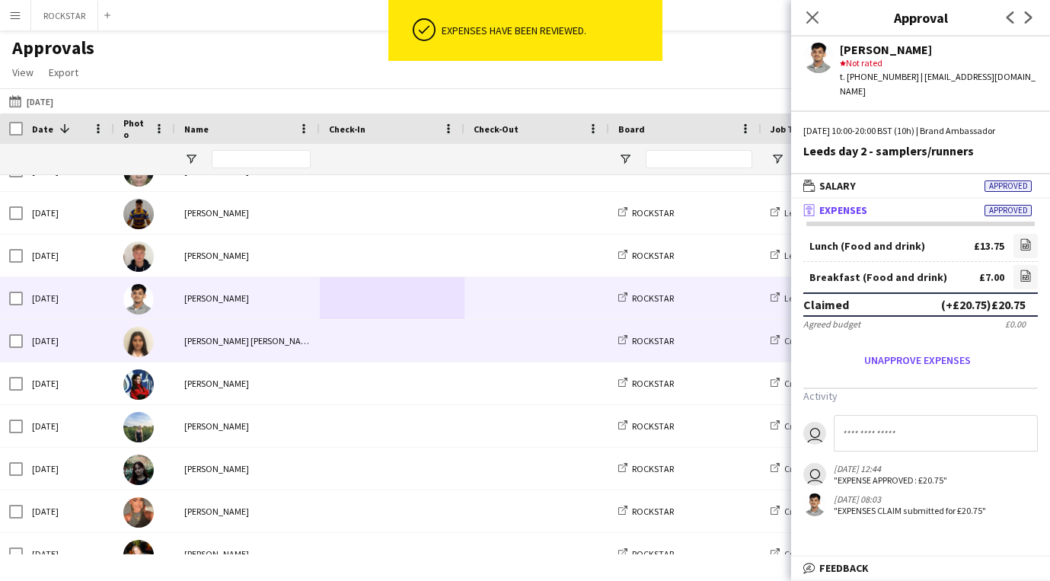
click at [305, 335] on div "[PERSON_NAME] [PERSON_NAME]" at bounding box center [247, 341] width 145 height 42
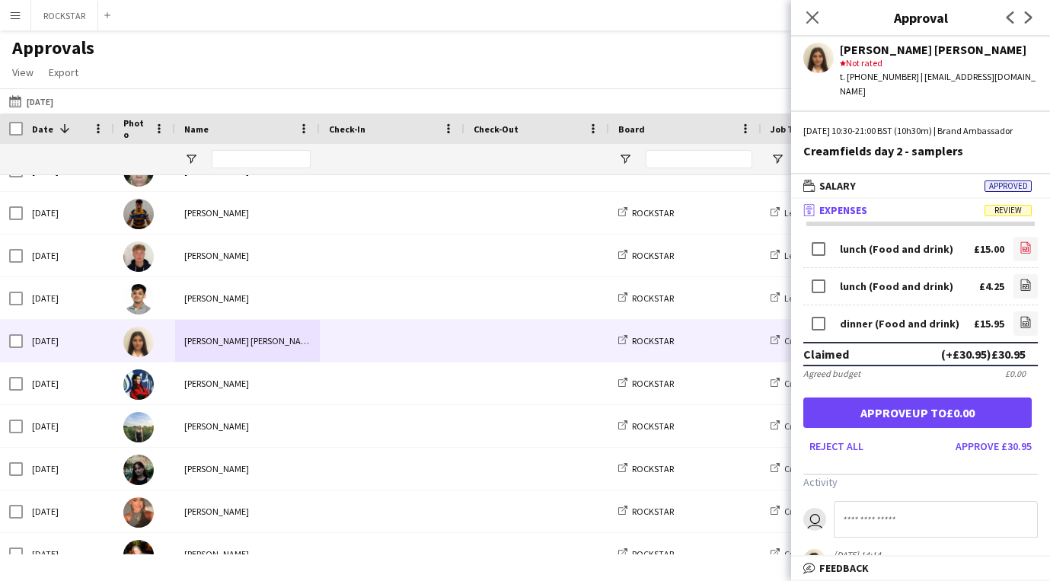
click at [1020, 259] on link "file-image" at bounding box center [1025, 249] width 24 height 24
click at [1015, 454] on button "Approve £30.95" at bounding box center [993, 446] width 88 height 24
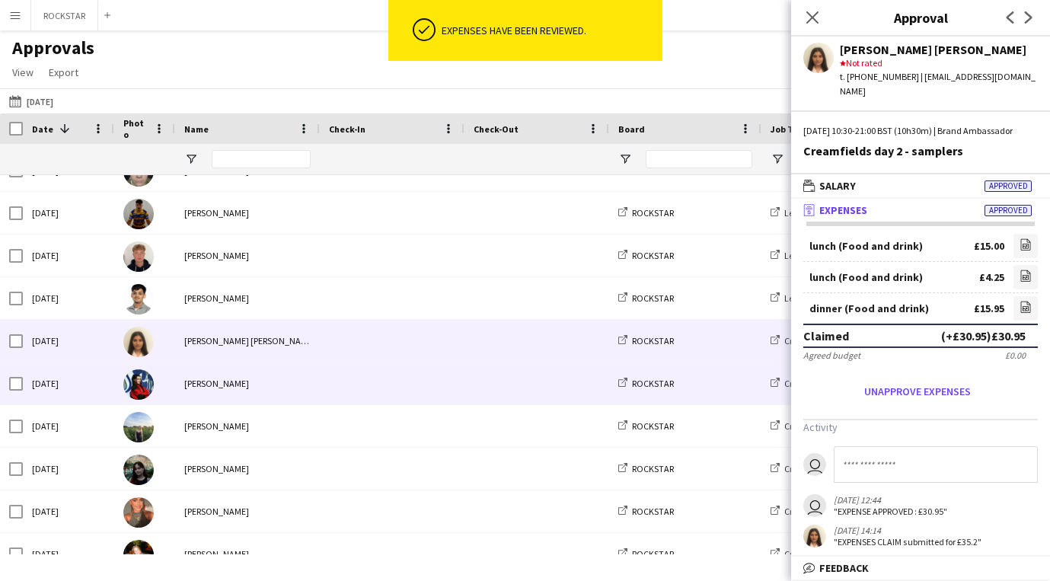
click at [423, 380] on span at bounding box center [392, 383] width 126 height 42
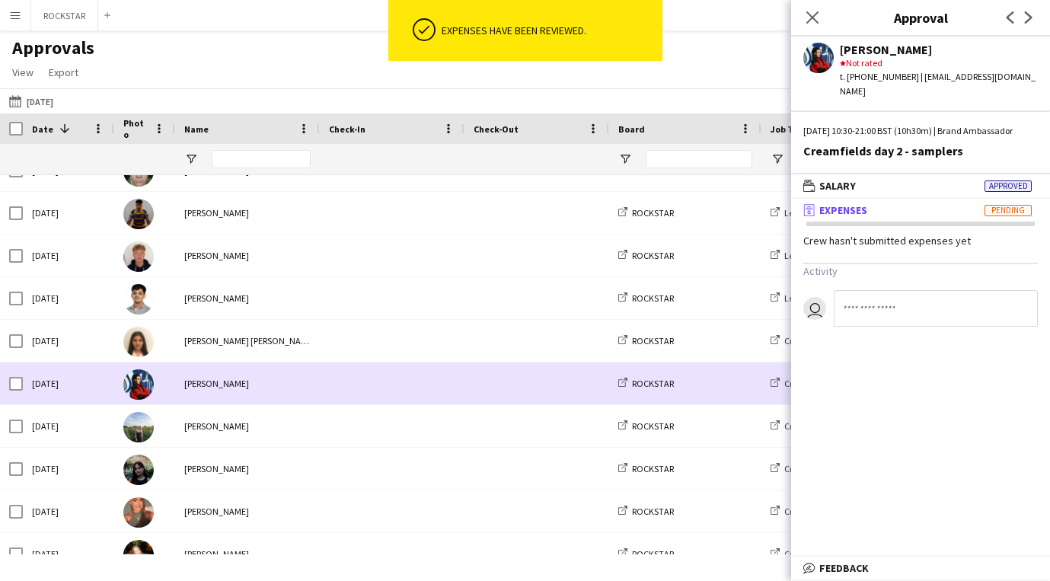
click at [422, 380] on span at bounding box center [392, 383] width 126 height 42
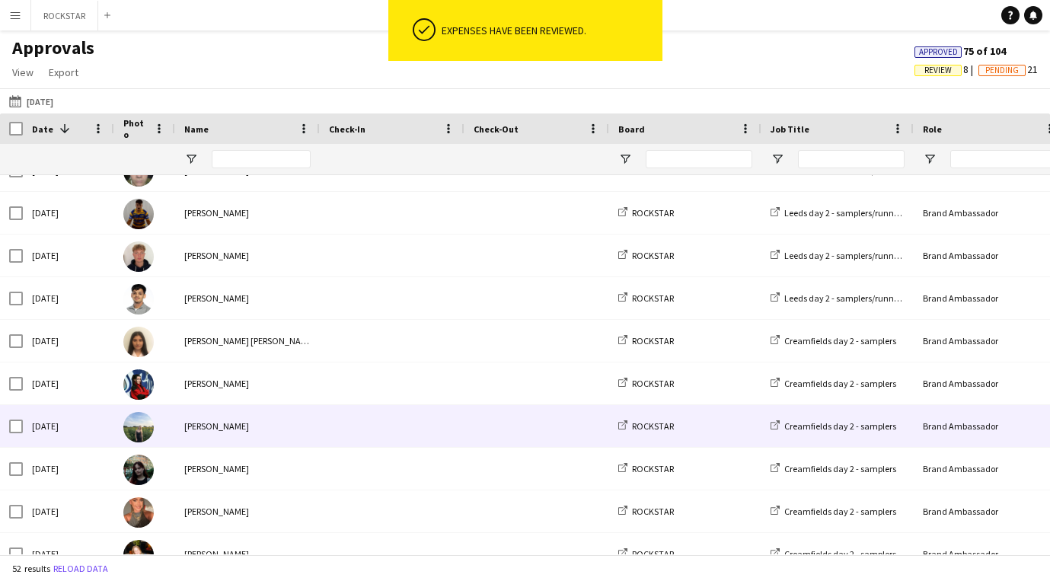
click at [410, 411] on span at bounding box center [392, 426] width 126 height 42
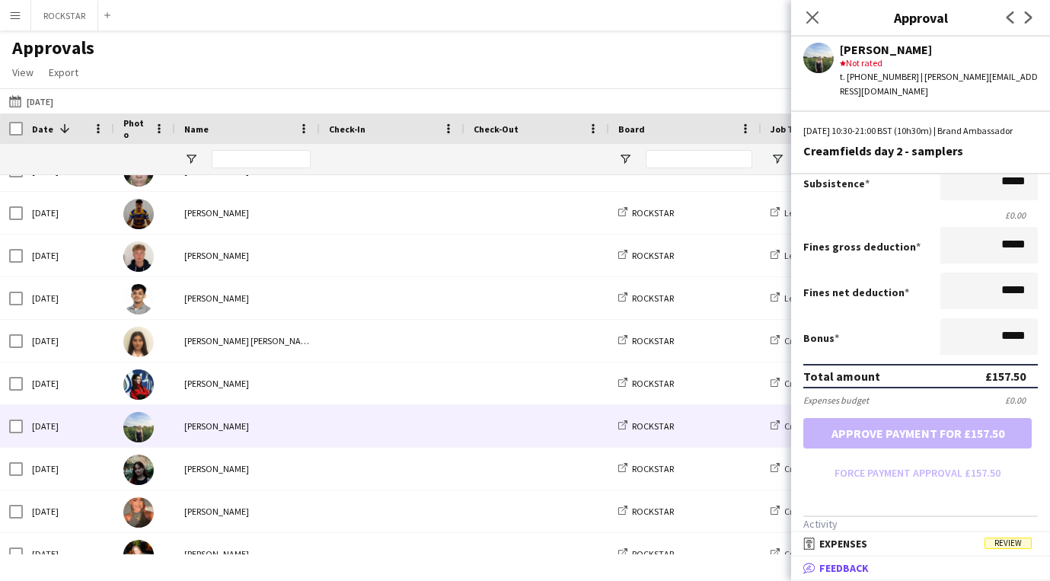
scroll to position [256, 0]
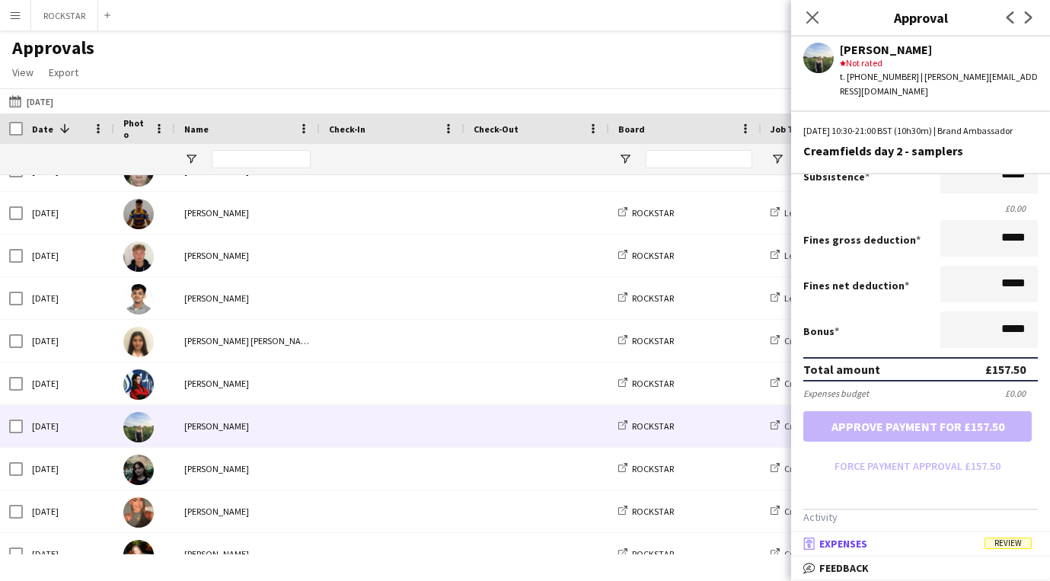
click at [949, 545] on mat-panel-title "receipt Expenses Review" at bounding box center [917, 544] width 253 height 14
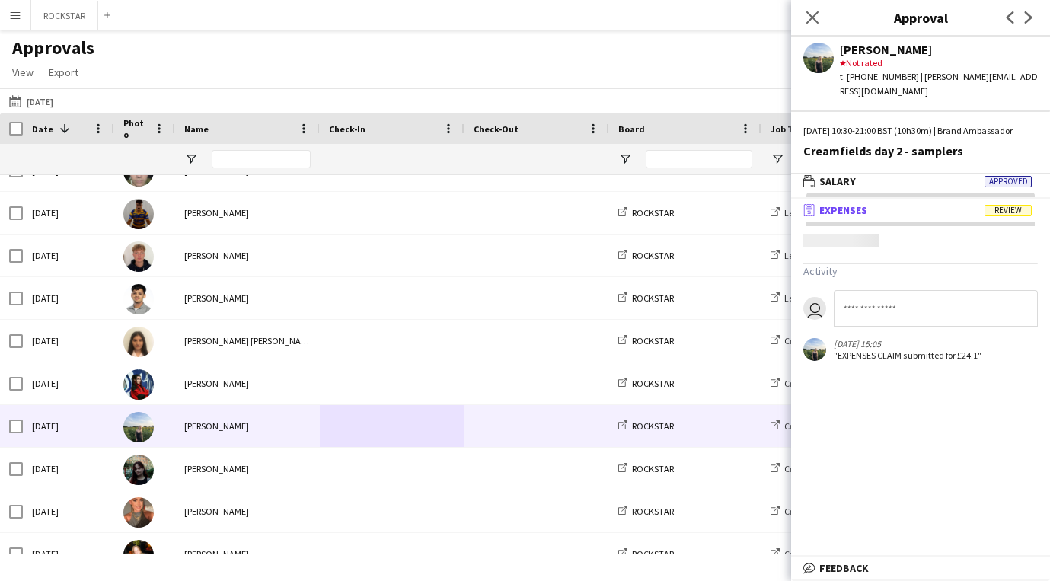
scroll to position [5, 0]
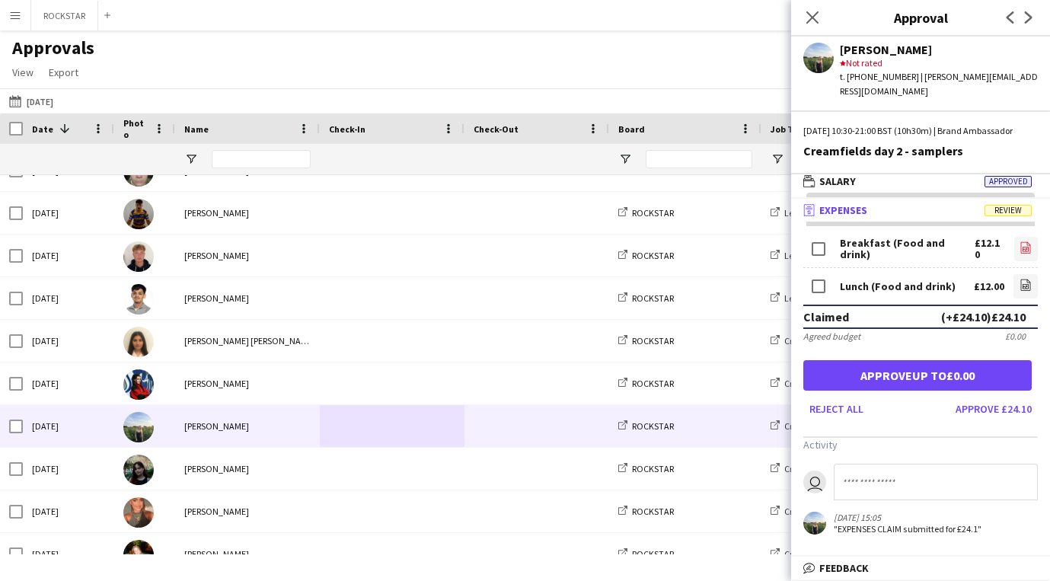
click at [1026, 243] on icon at bounding box center [1026, 247] width 10 height 11
click at [989, 413] on button "Approve £24.10" at bounding box center [993, 409] width 88 height 24
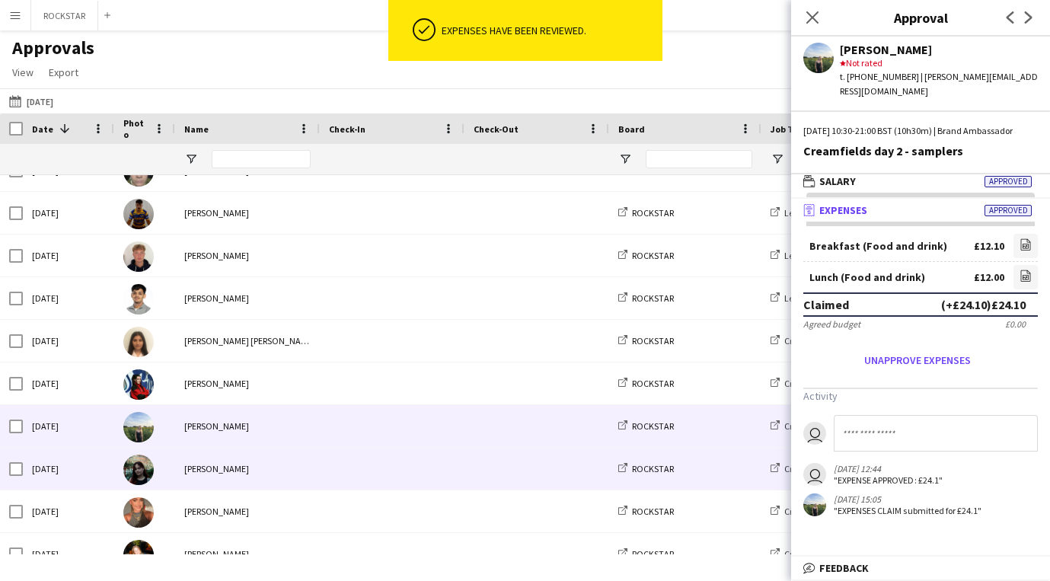
click at [243, 470] on div "[PERSON_NAME]" at bounding box center [247, 469] width 145 height 42
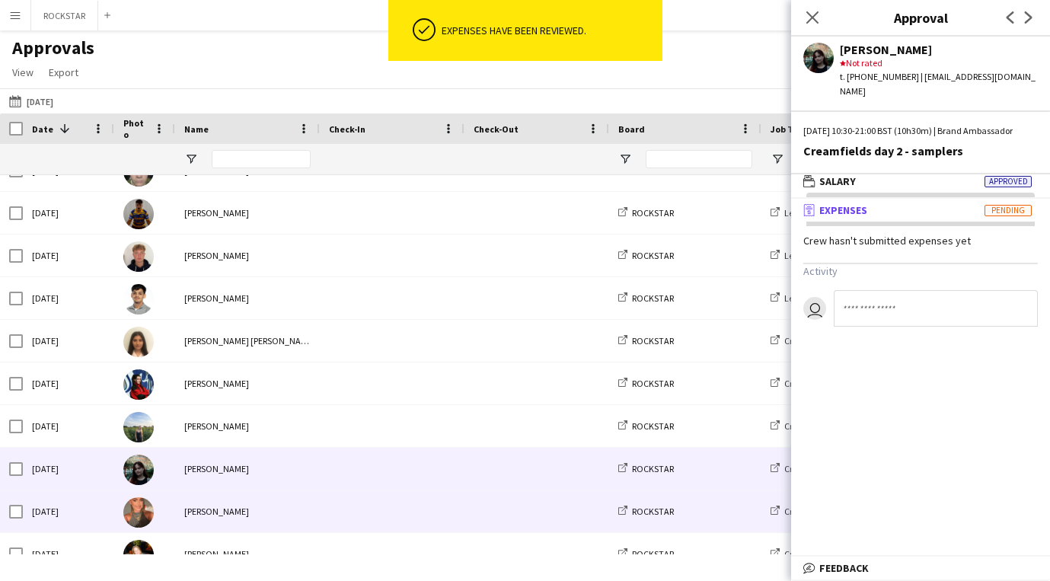
click at [244, 515] on div "[PERSON_NAME]" at bounding box center [247, 511] width 145 height 42
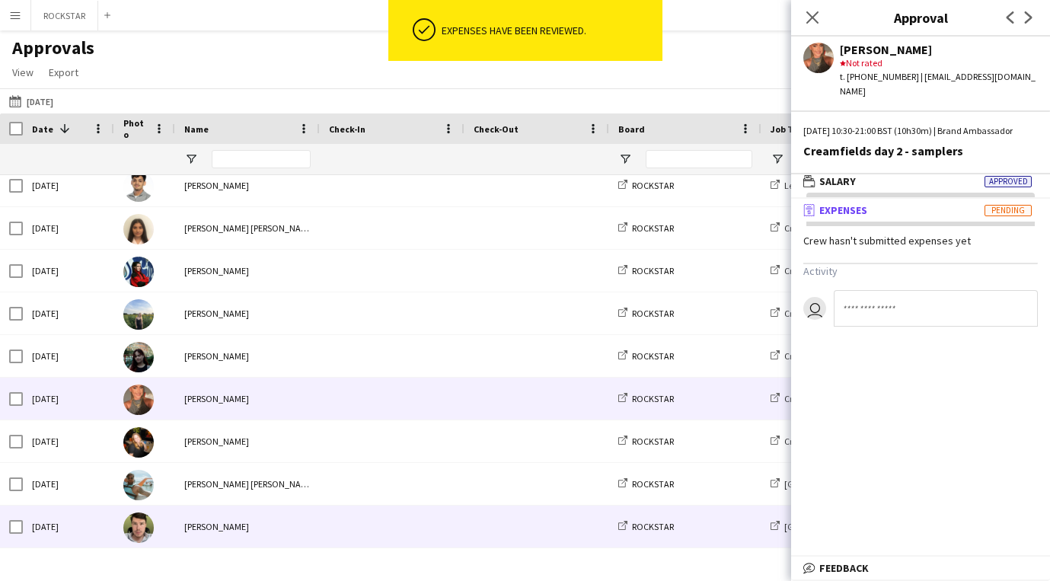
scroll to position [1169, 0]
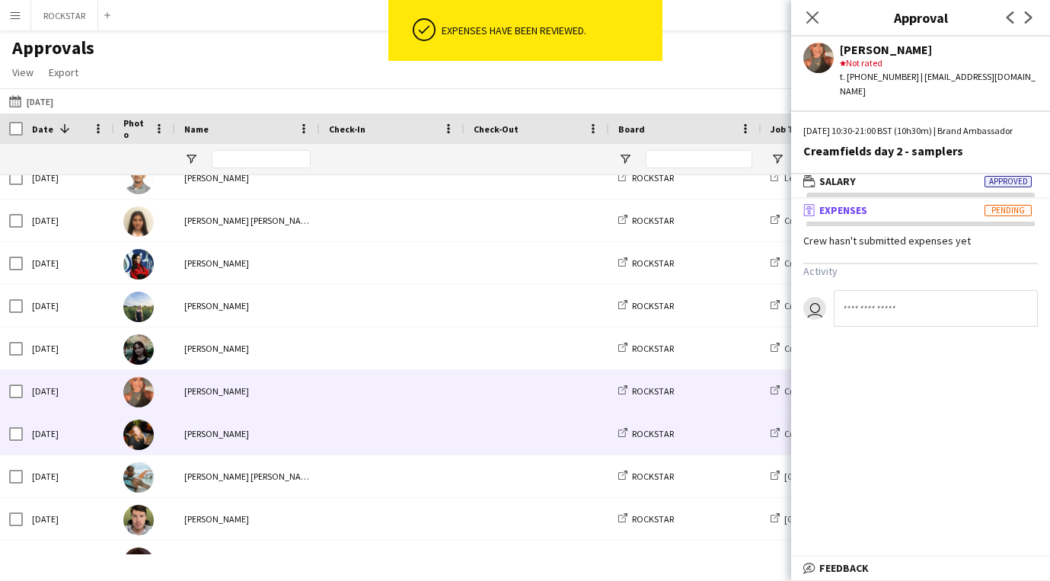
click at [250, 427] on div "[PERSON_NAME]" at bounding box center [247, 434] width 145 height 42
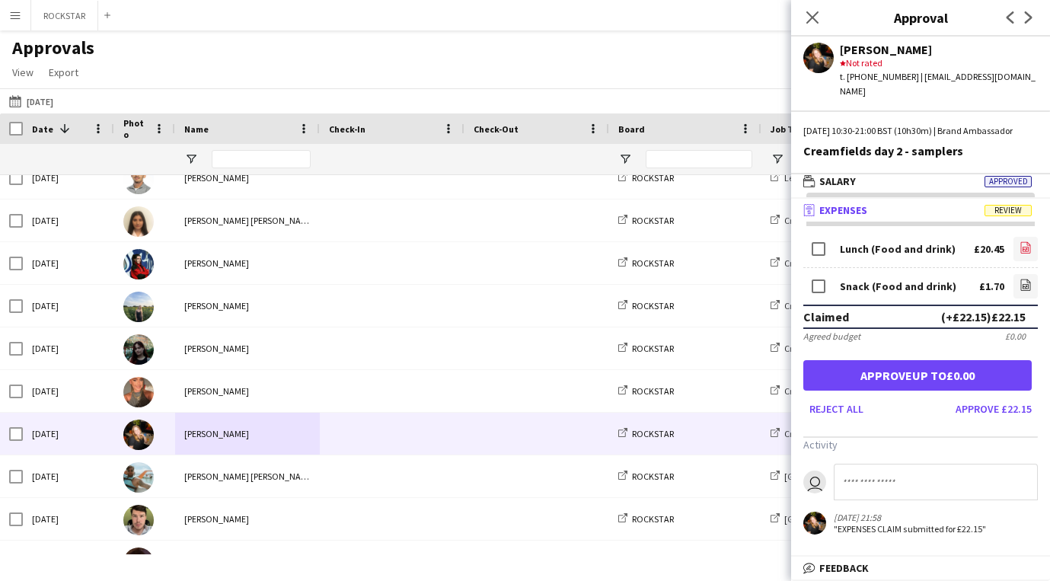
click at [1025, 256] on app-icon "file-image" at bounding box center [1025, 248] width 12 height 15
click at [1005, 408] on button "Approve £22.15" at bounding box center [993, 409] width 88 height 24
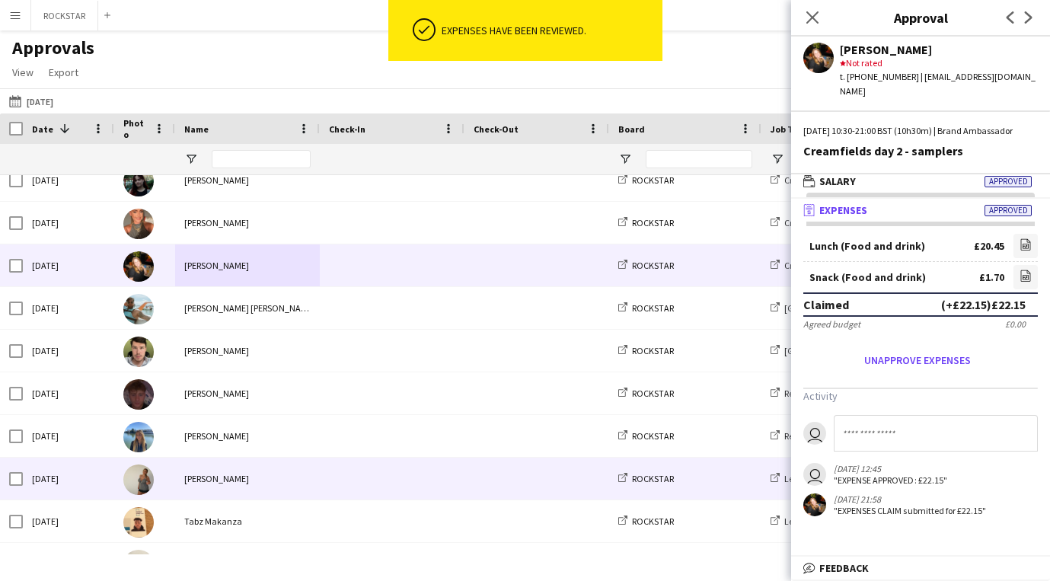
scroll to position [1337, 0]
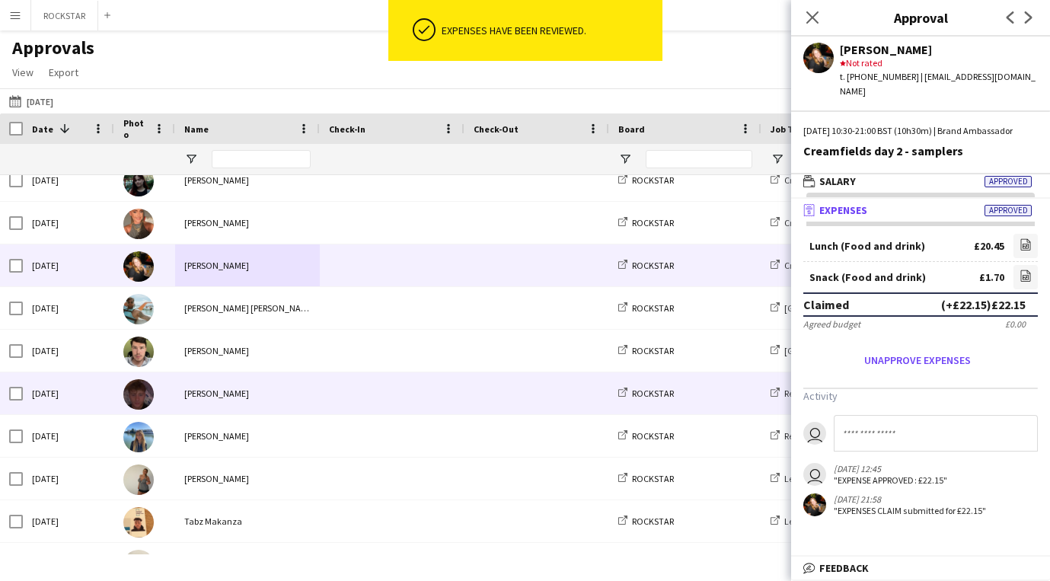
click at [314, 386] on div "[PERSON_NAME]" at bounding box center [247, 393] width 145 height 42
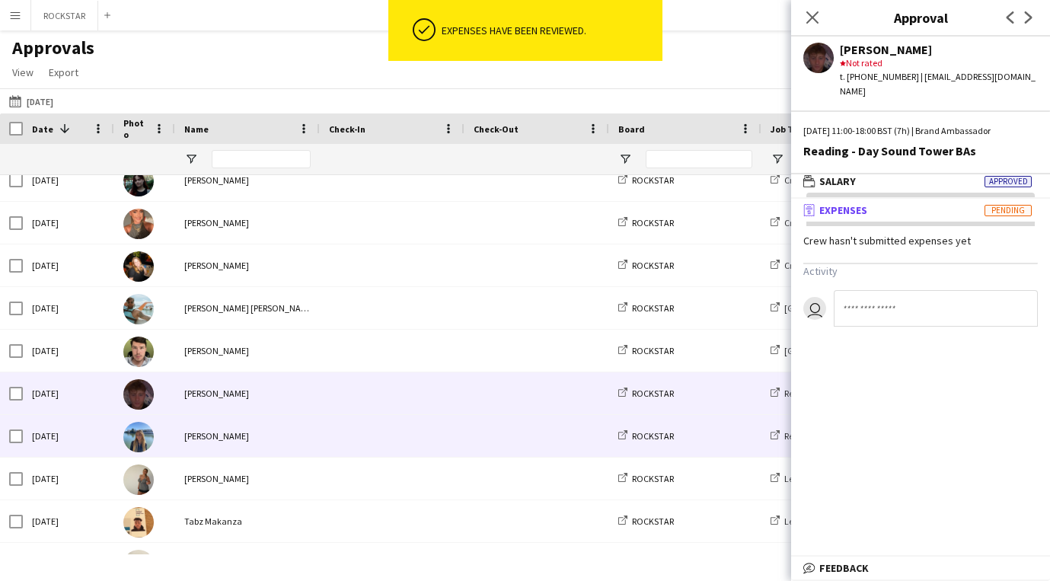
click at [329, 425] on span at bounding box center [392, 436] width 126 height 42
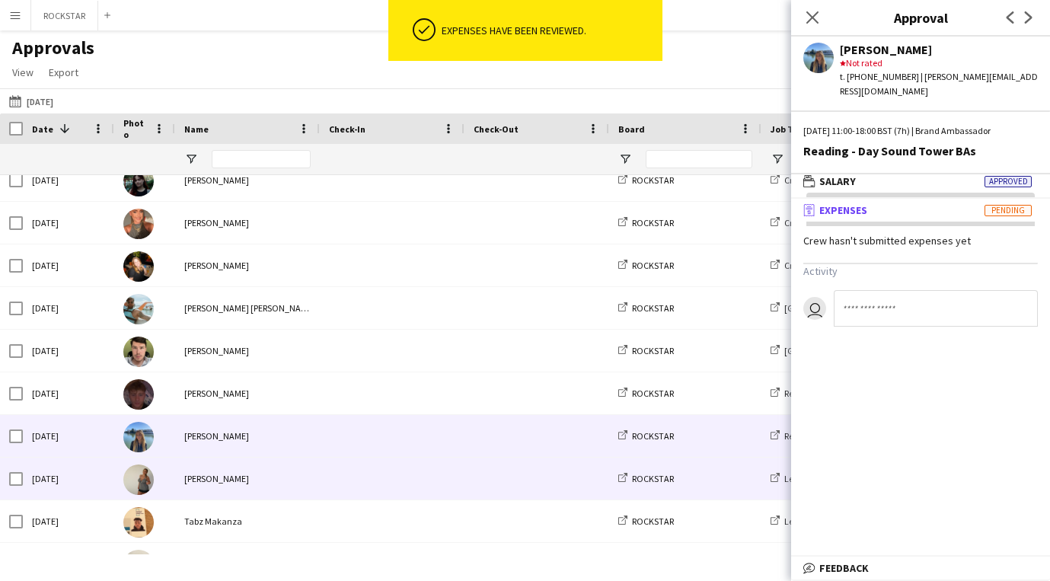
click at [326, 461] on div at bounding box center [392, 479] width 145 height 42
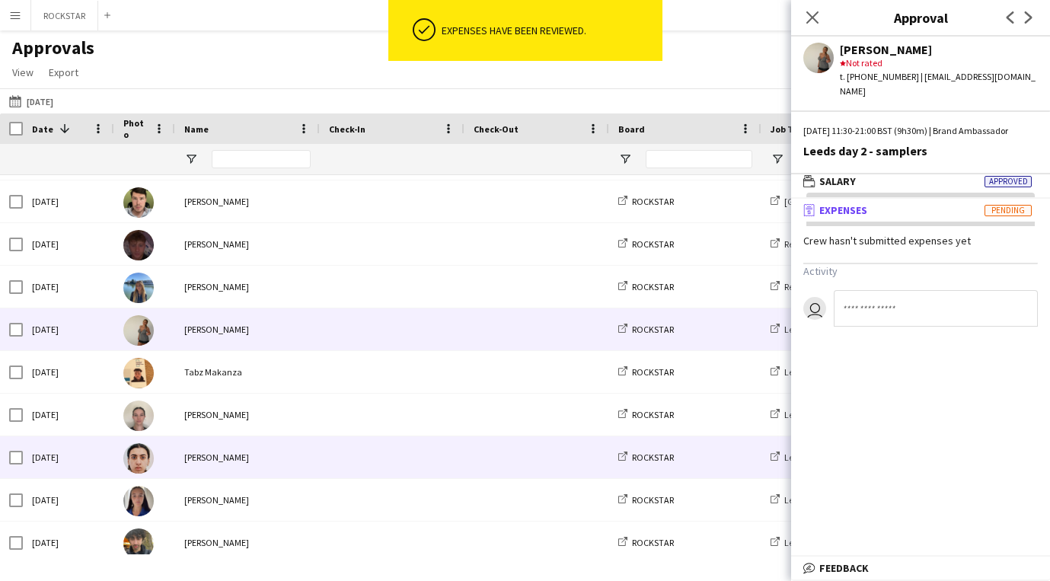
scroll to position [1487, 0]
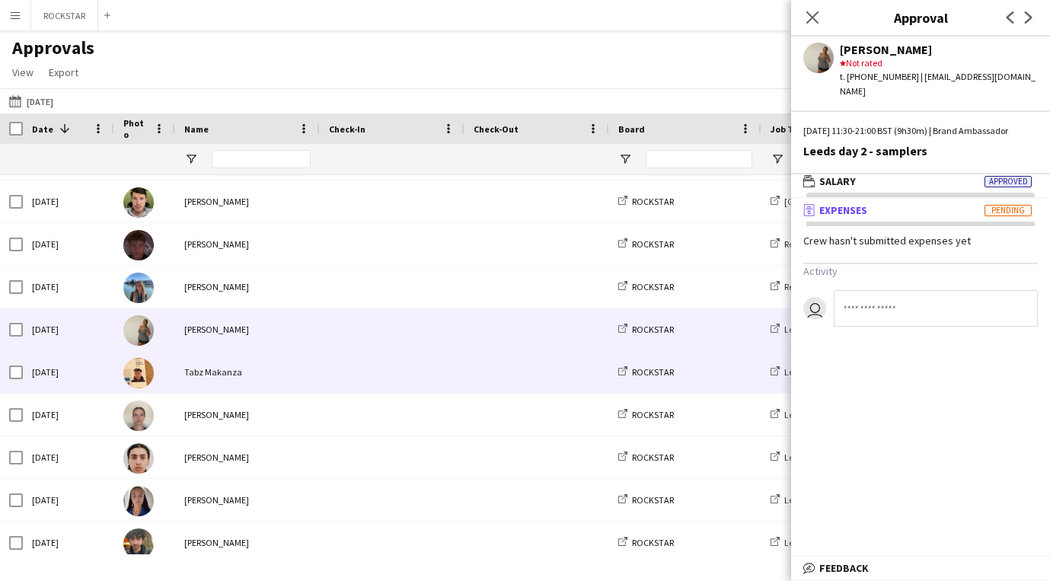
click at [355, 362] on span at bounding box center [392, 372] width 126 height 42
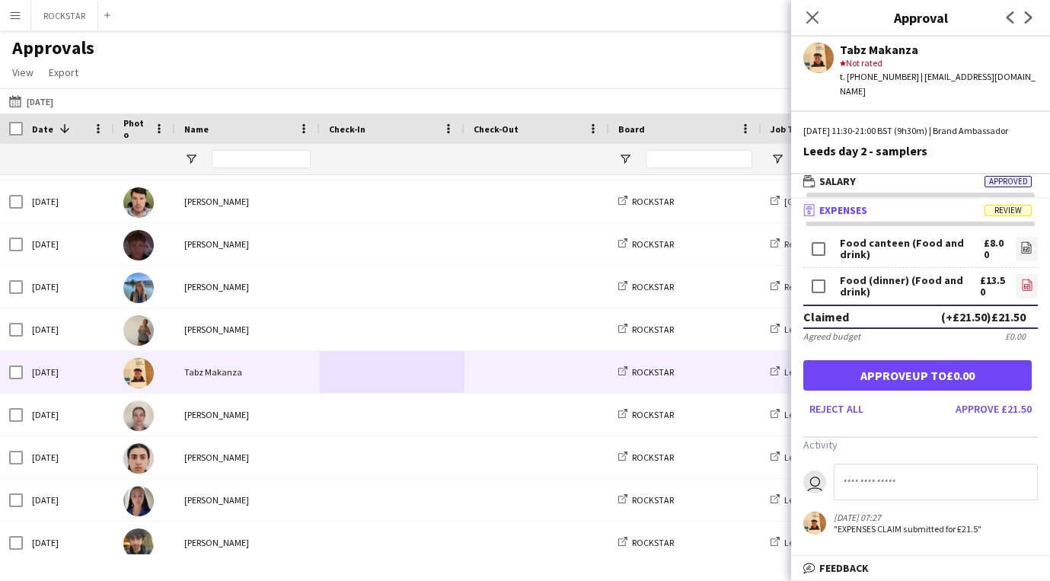
click at [1018, 285] on link "file-image" at bounding box center [1026, 286] width 22 height 24
click at [1032, 254] on link "file-image" at bounding box center [1026, 249] width 22 height 24
click at [1009, 416] on button "Approve £21.50" at bounding box center [993, 409] width 88 height 24
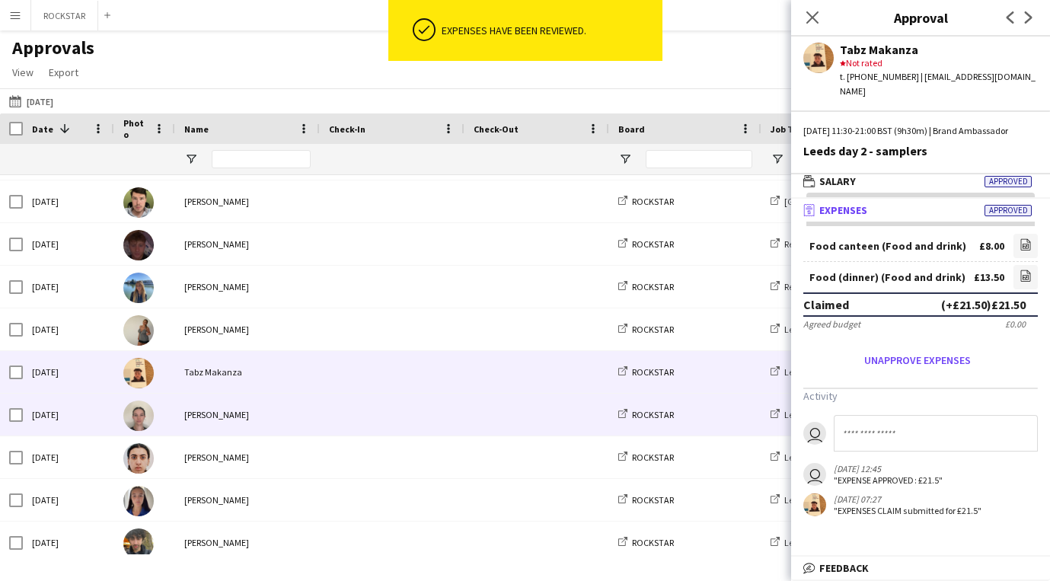
click at [362, 416] on span at bounding box center [392, 415] width 126 height 42
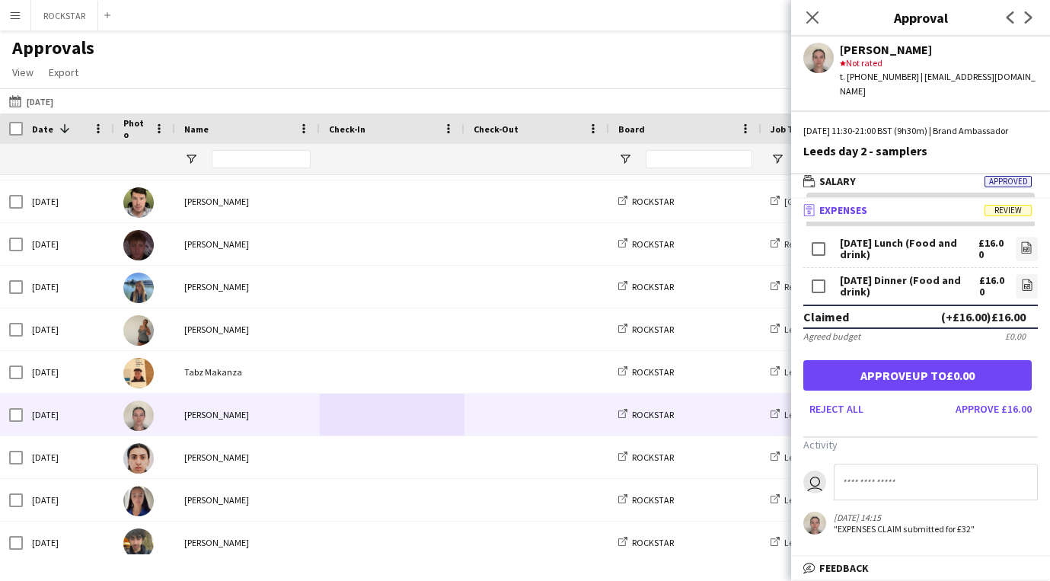
click at [1003, 206] on span "Review" at bounding box center [1007, 210] width 47 height 11
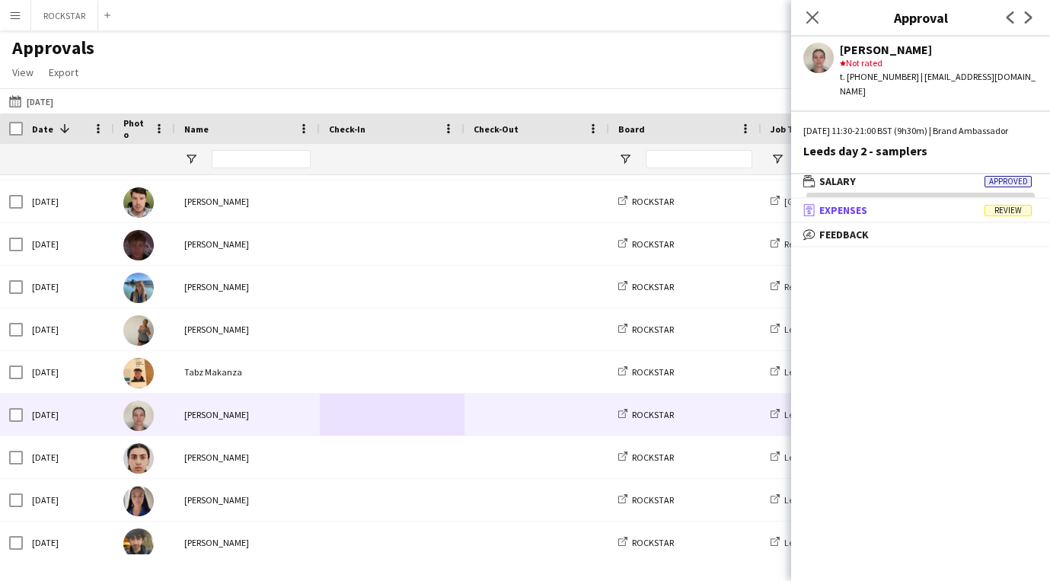
click at [1003, 206] on span "Review" at bounding box center [1007, 210] width 47 height 11
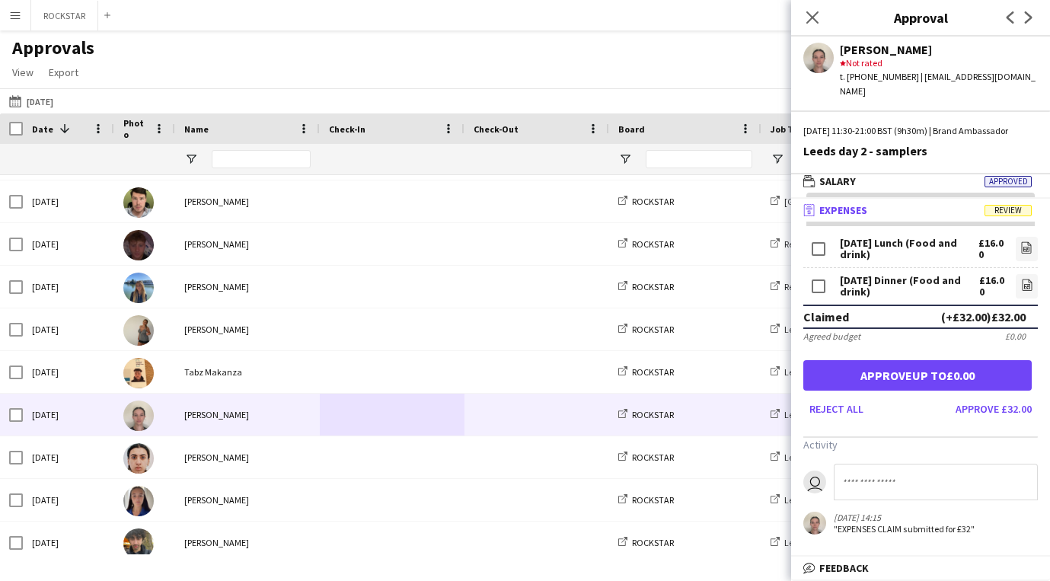
click at [817, 212] on app-icon "receipt" at bounding box center [811, 210] width 16 height 14
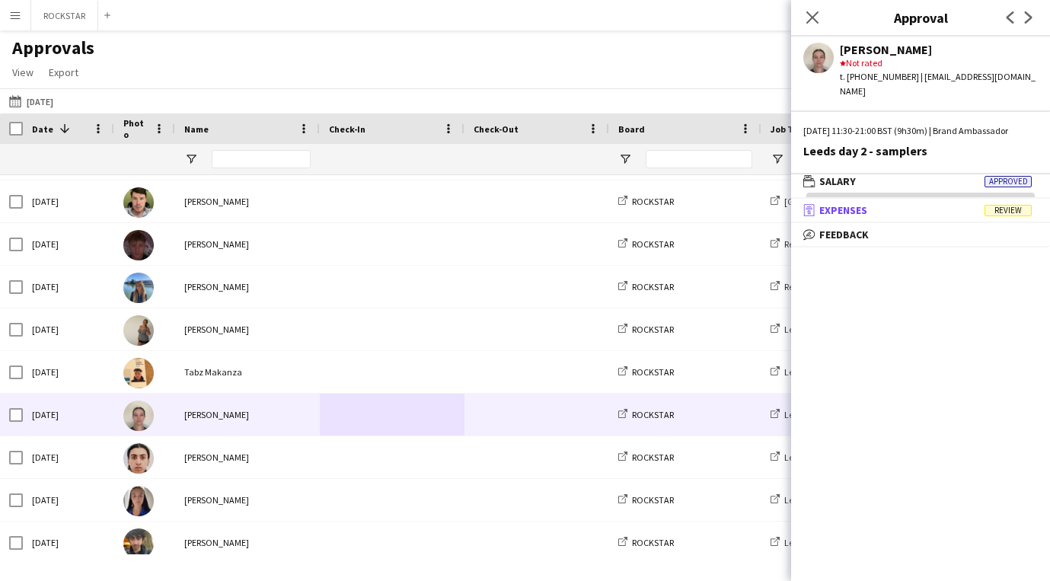
click at [817, 212] on app-icon "receipt" at bounding box center [811, 210] width 16 height 14
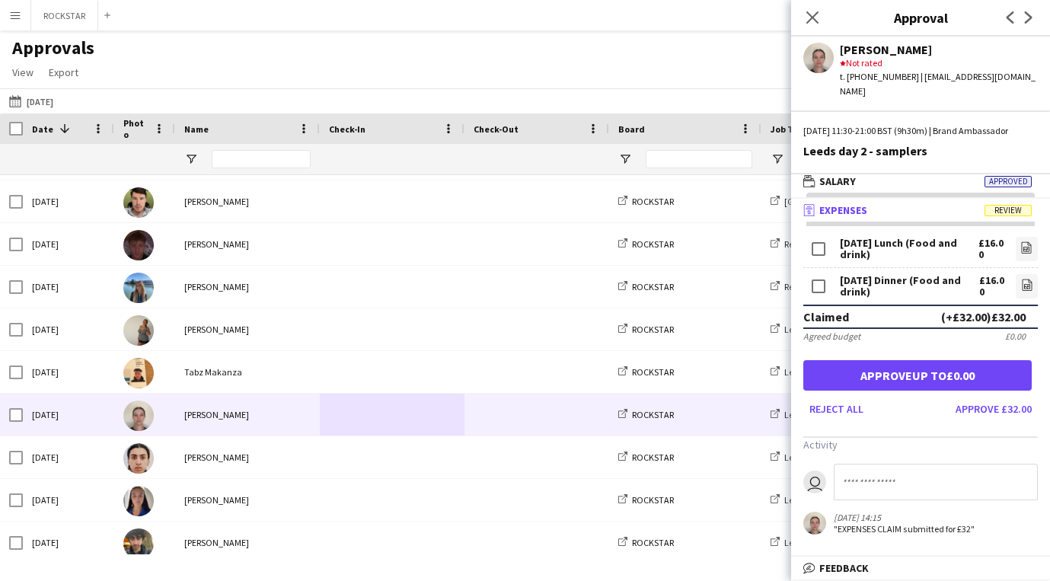
click at [859, 285] on div "[DATE] Dinner (Food and drink)" at bounding box center [909, 286] width 139 height 23
click at [862, 293] on div "[DATE] Dinner (Food and drink)" at bounding box center [909, 286] width 139 height 23
click at [845, 336] on div "Agreed budget" at bounding box center [831, 335] width 57 height 11
click at [1024, 338] on div "£0.00" at bounding box center [1015, 335] width 21 height 11
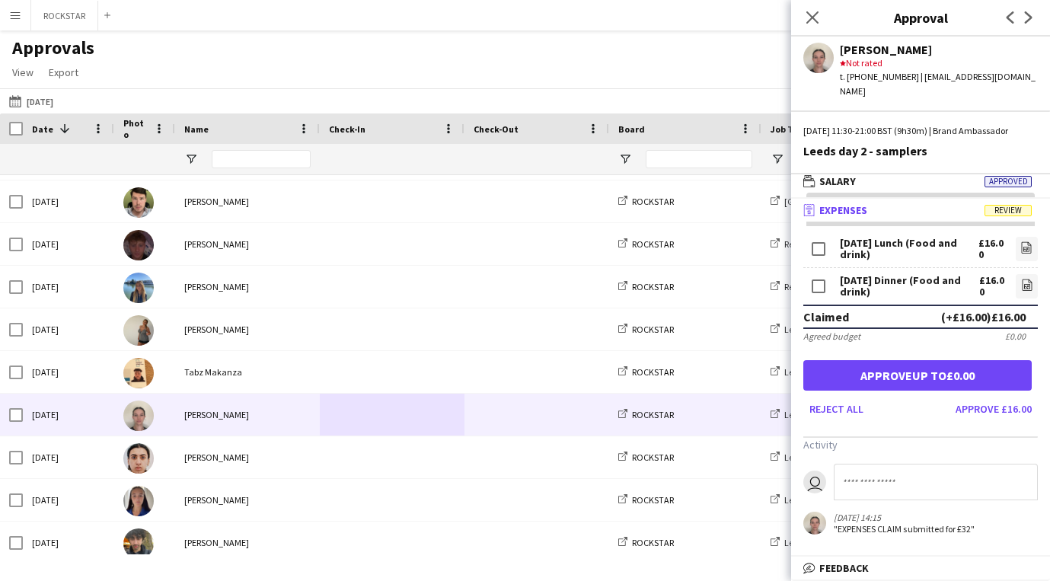
click at [1024, 338] on div "£0.00" at bounding box center [1015, 335] width 21 height 11
drag, startPoint x: 1024, startPoint y: 338, endPoint x: 1010, endPoint y: 336, distance: 13.8
click at [1010, 337] on div "£0.00" at bounding box center [1015, 335] width 21 height 11
click at [977, 314] on div "(+£16.00) £16.00" at bounding box center [983, 316] width 84 height 15
click at [960, 315] on div "(+£16.00) £16.00" at bounding box center [983, 316] width 84 height 15
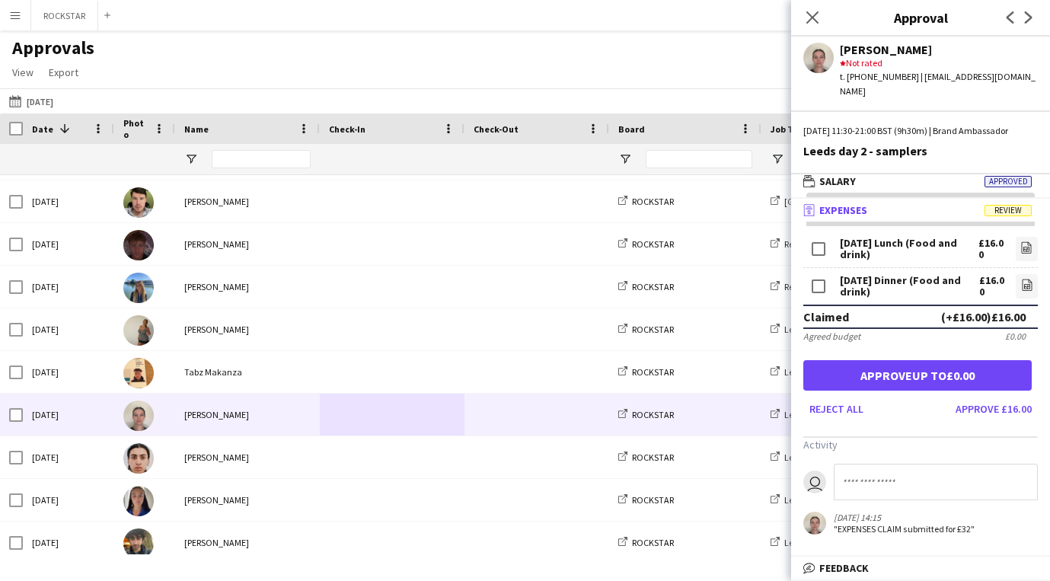
click at [960, 315] on div "(+£16.00) £16.00" at bounding box center [983, 316] width 84 height 15
click at [974, 408] on button "Approve £16.00" at bounding box center [993, 409] width 88 height 24
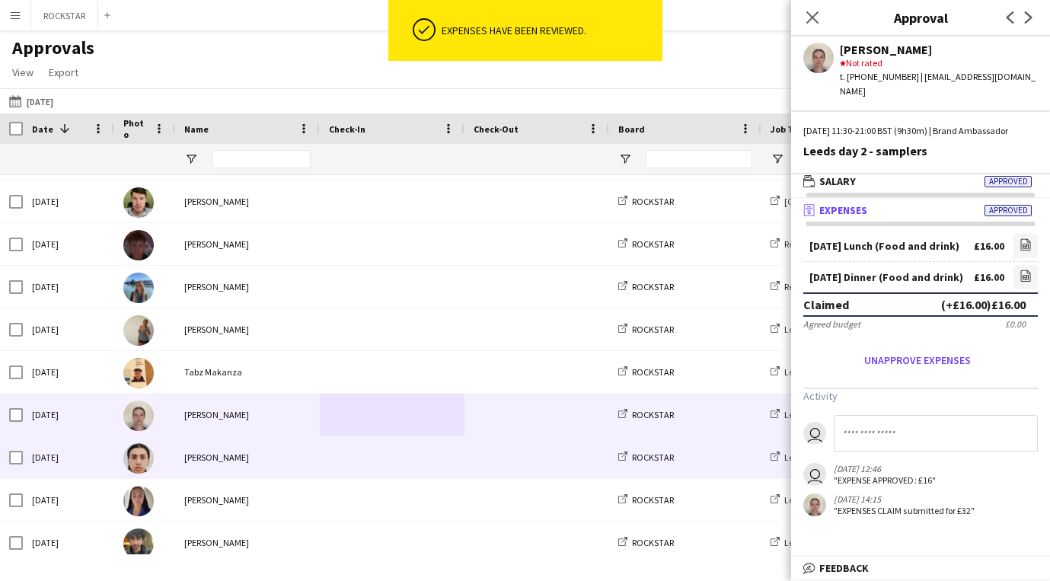
click at [288, 464] on div "[PERSON_NAME]" at bounding box center [247, 457] width 145 height 42
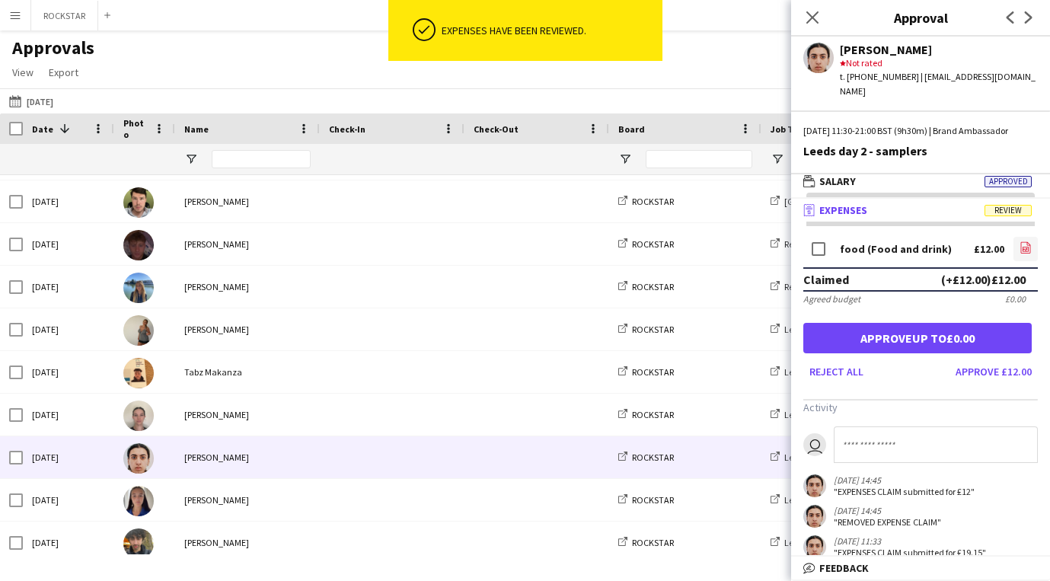
click at [1025, 241] on icon "file-image" at bounding box center [1025, 247] width 12 height 12
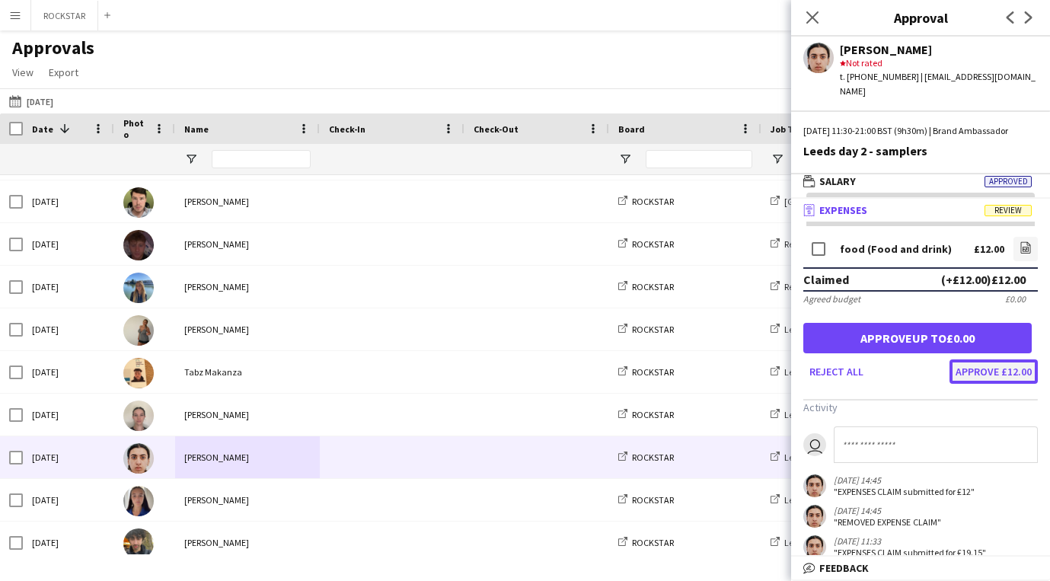
click at [993, 374] on button "Approve £12.00" at bounding box center [993, 371] width 88 height 24
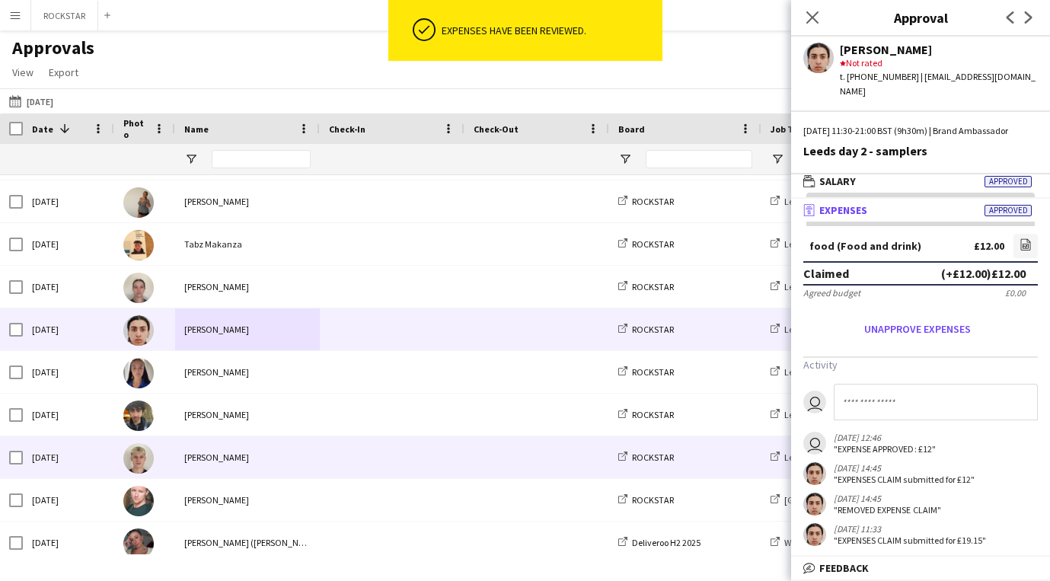
scroll to position [1627, 0]
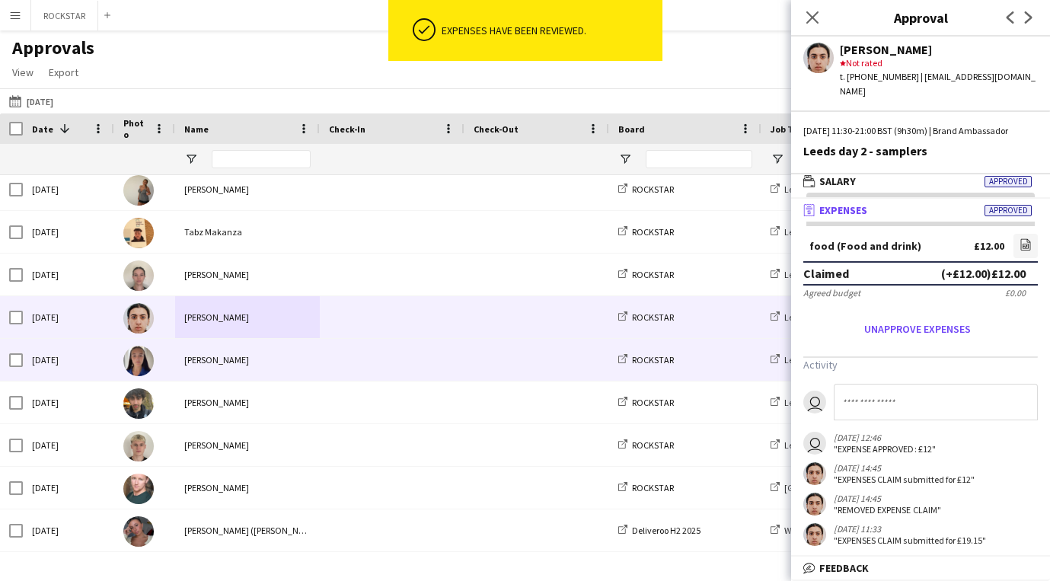
click at [245, 373] on div "[PERSON_NAME]" at bounding box center [247, 360] width 145 height 42
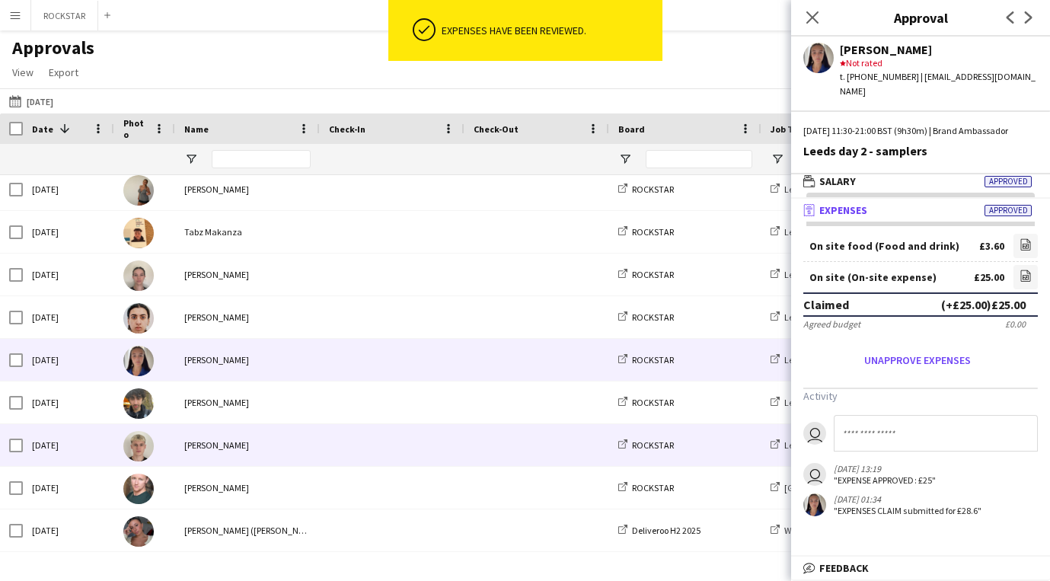
click at [333, 450] on span at bounding box center [392, 445] width 126 height 42
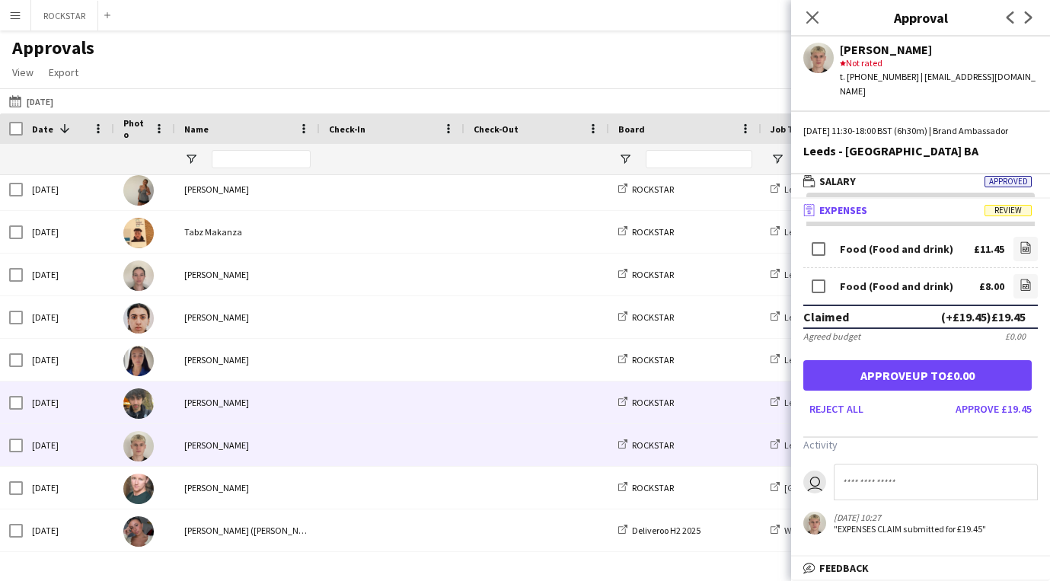
click at [314, 405] on div "[PERSON_NAME]" at bounding box center [247, 402] width 145 height 42
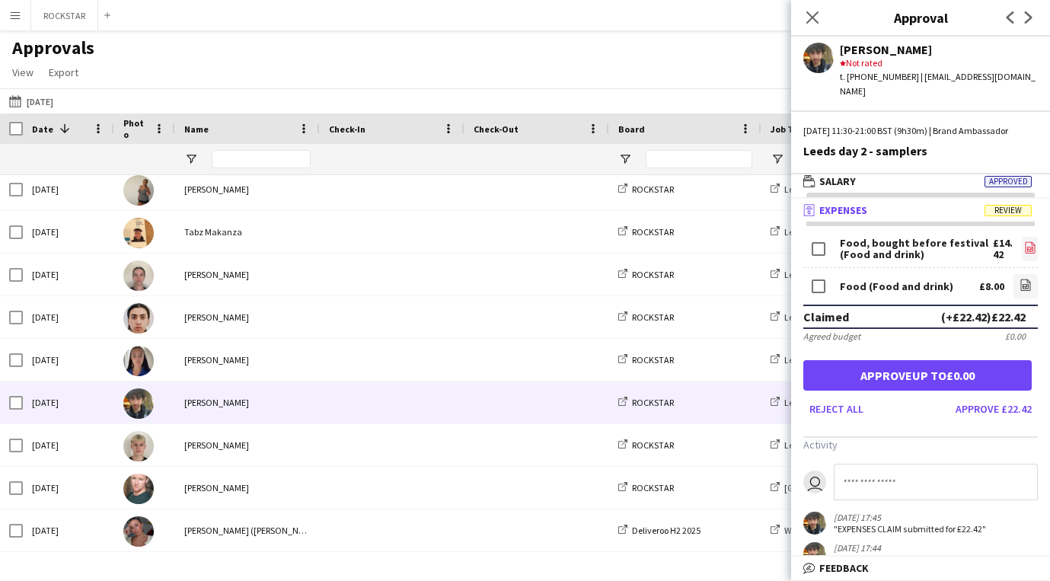
click at [1024, 255] on app-icon "file-image" at bounding box center [1030, 248] width 12 height 15
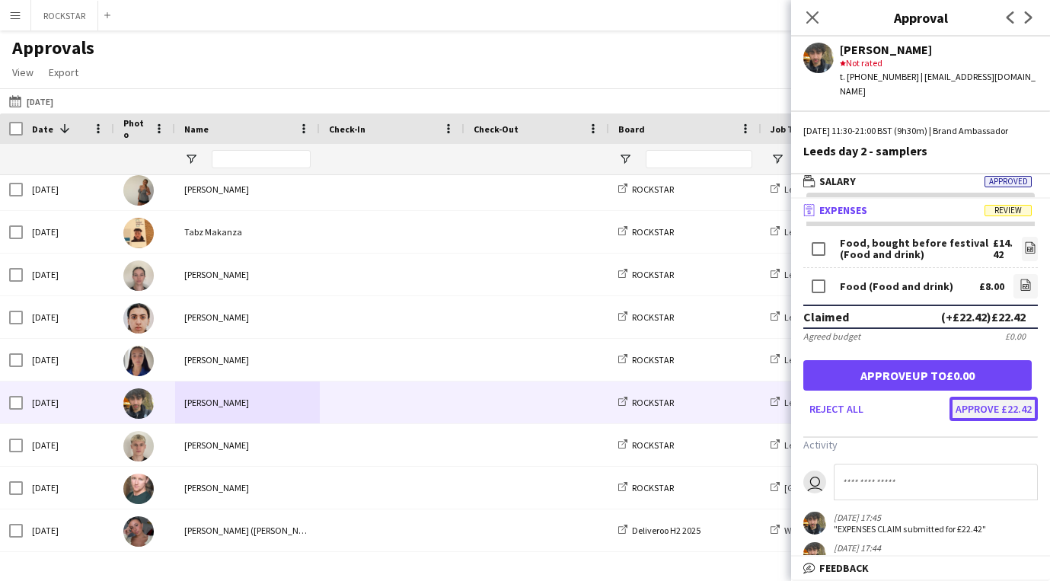
click at [996, 413] on button "Approve £22.42" at bounding box center [993, 409] width 88 height 24
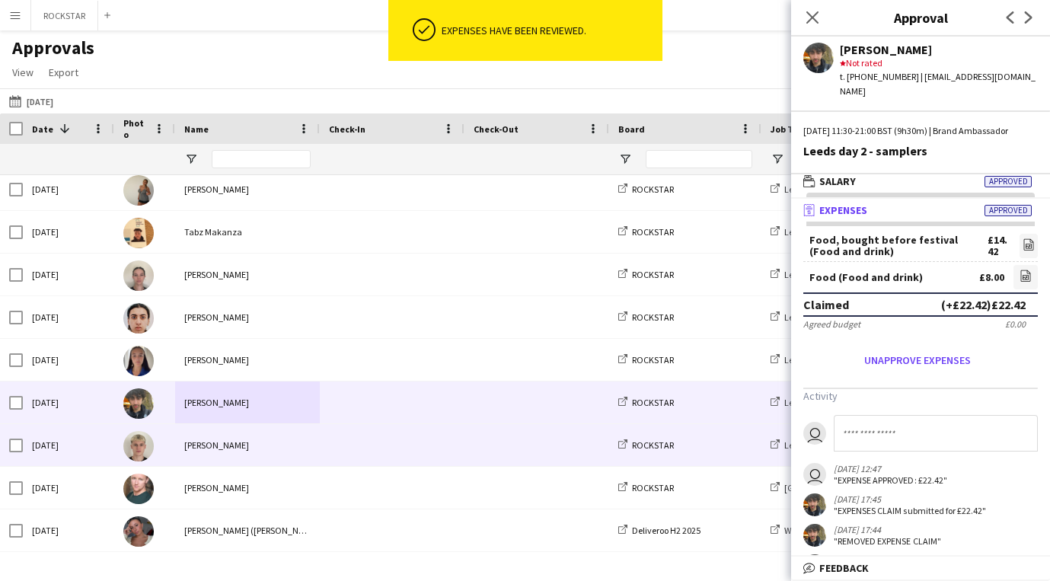
click at [247, 451] on div "[PERSON_NAME]" at bounding box center [247, 445] width 145 height 42
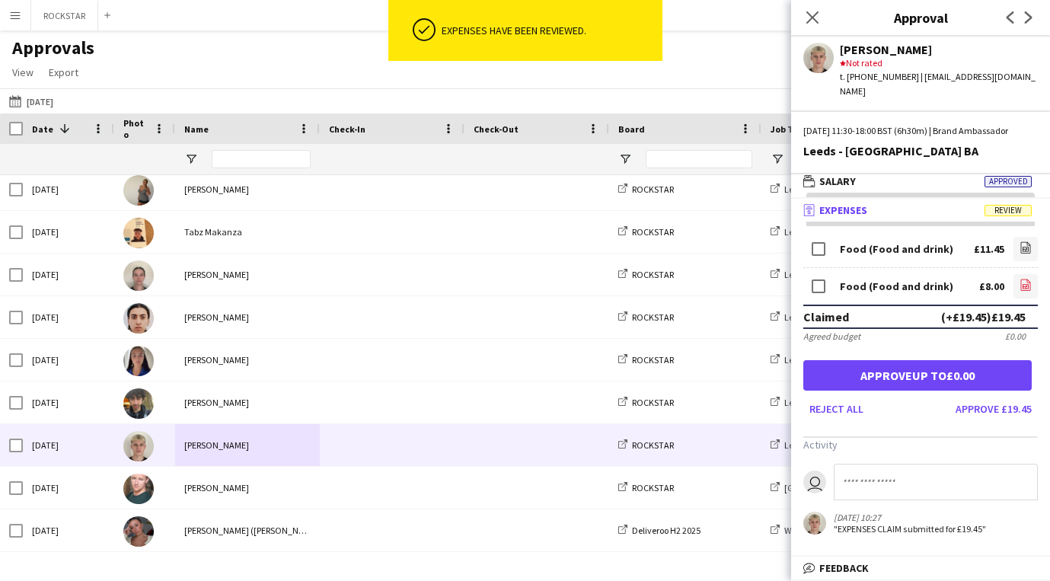
click at [1027, 283] on icon "file-image" at bounding box center [1025, 285] width 12 height 12
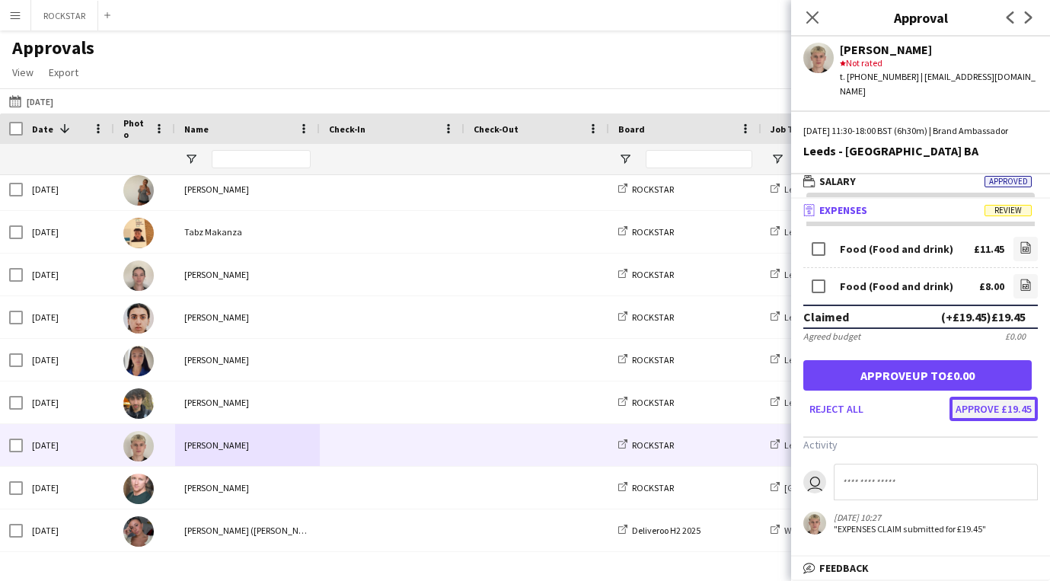
click at [1005, 413] on button "Approve £19.45" at bounding box center [993, 409] width 88 height 24
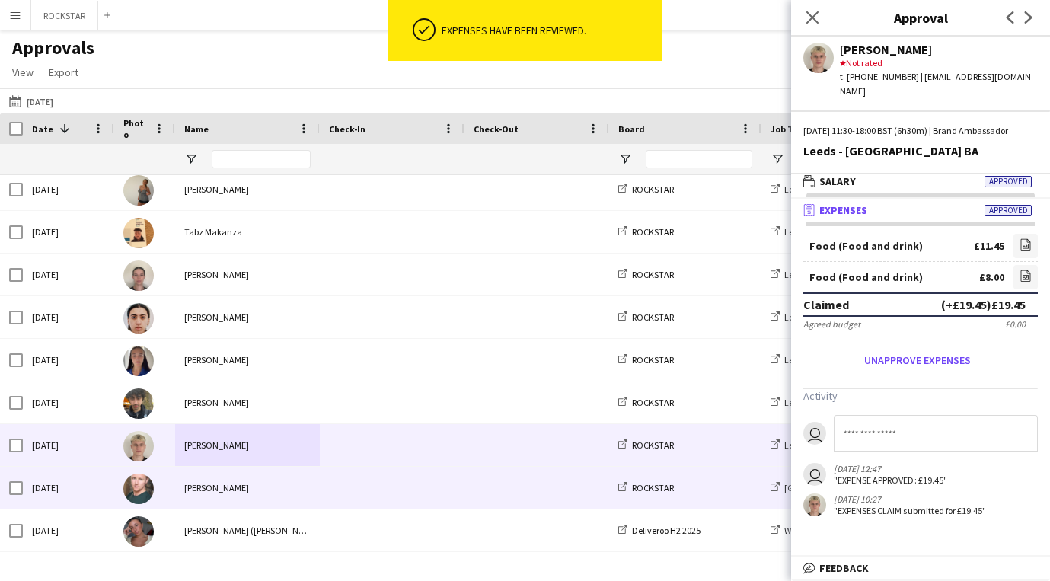
click at [306, 497] on div "[PERSON_NAME]" at bounding box center [247, 488] width 145 height 42
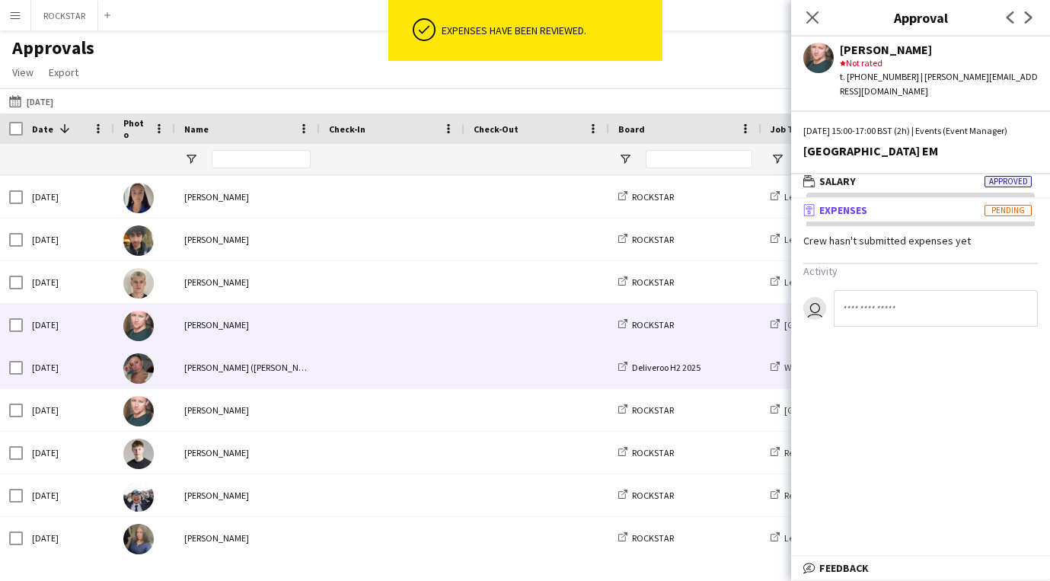
scroll to position [1838, 0]
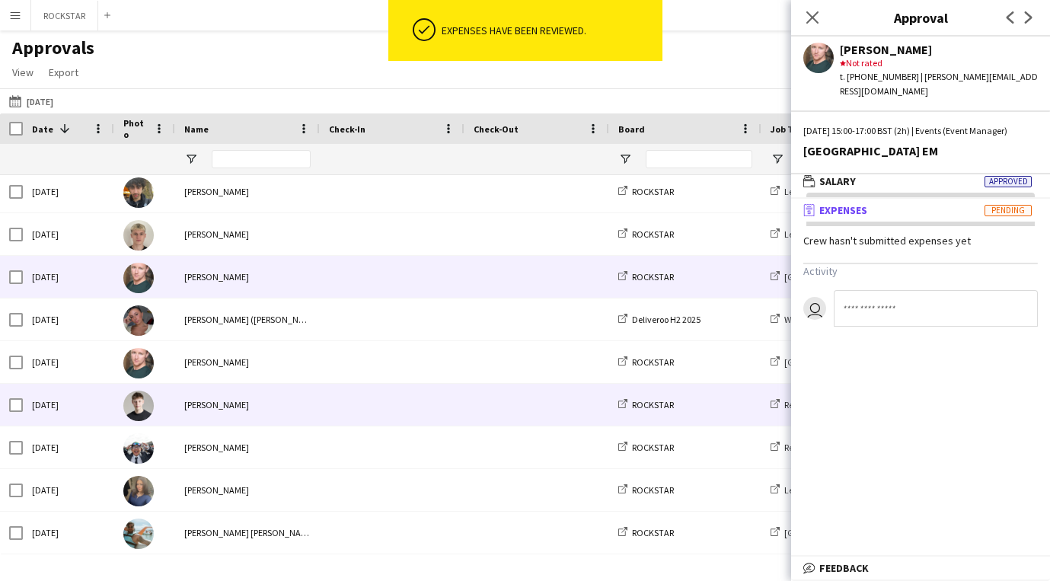
click at [290, 408] on div "[PERSON_NAME]" at bounding box center [247, 405] width 145 height 42
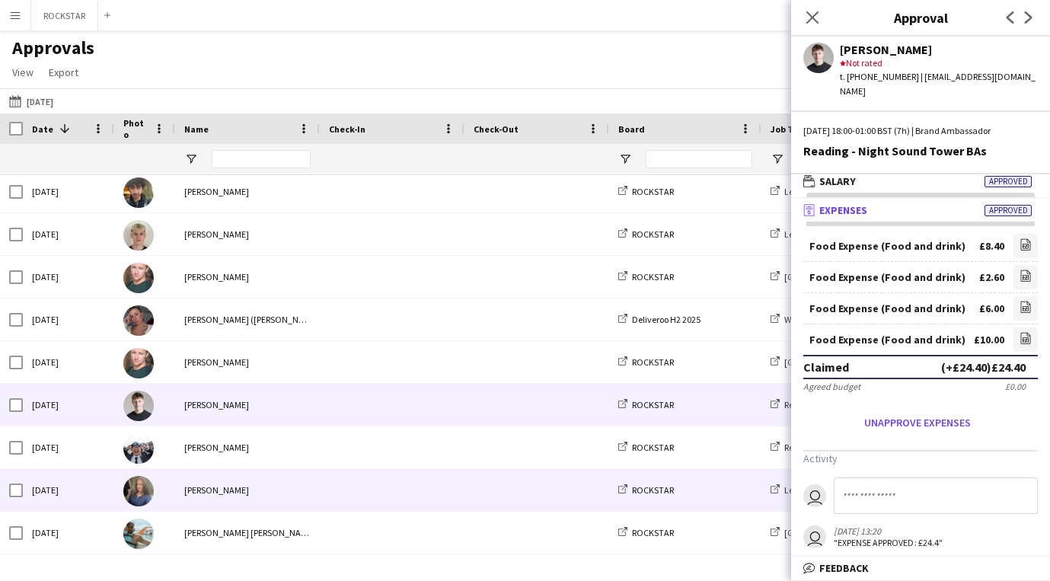
click at [431, 461] on span at bounding box center [392, 447] width 126 height 42
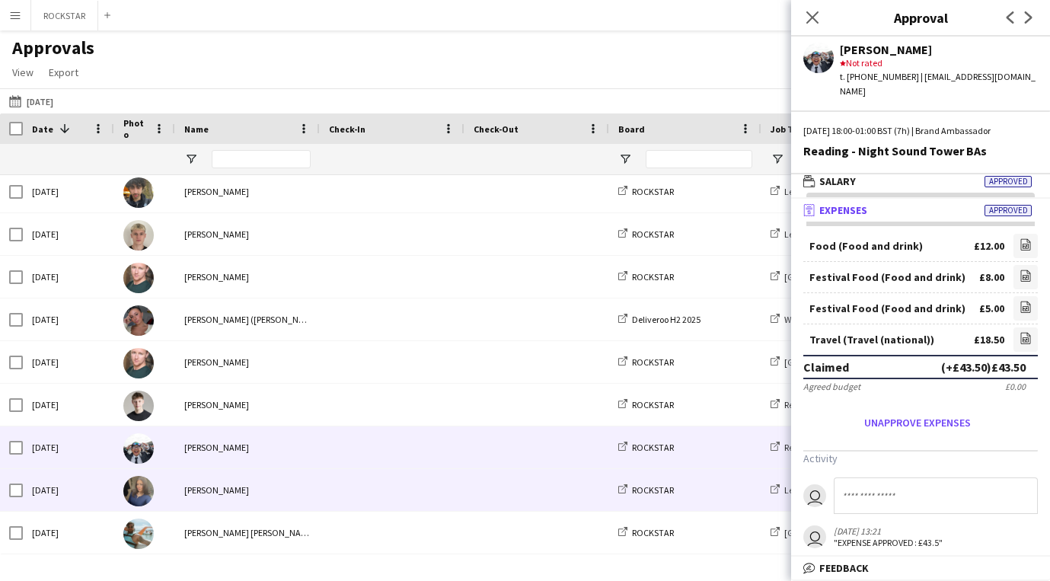
click at [426, 486] on span at bounding box center [392, 490] width 126 height 42
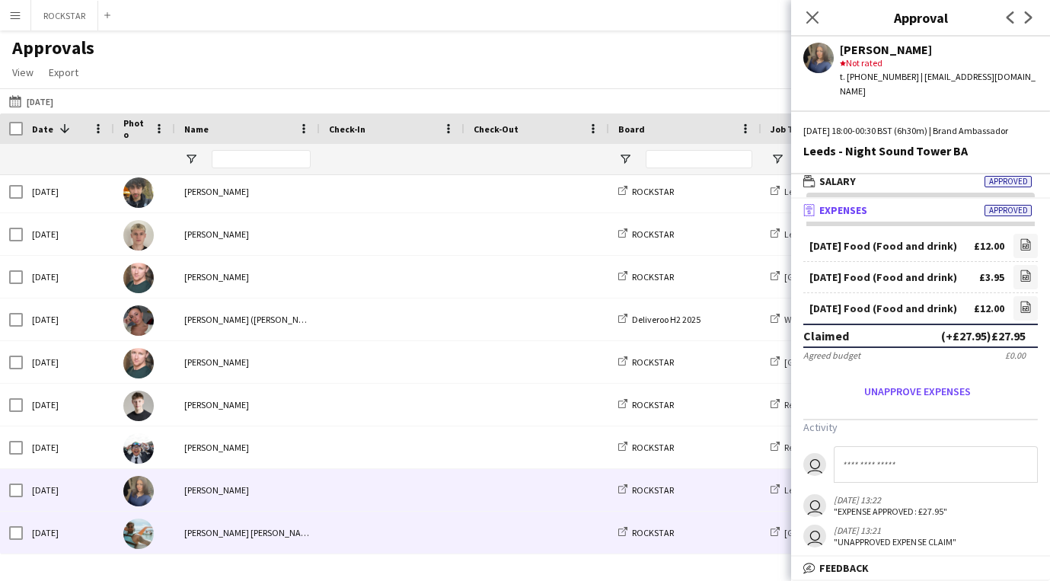
click at [414, 531] on span at bounding box center [392, 533] width 126 height 42
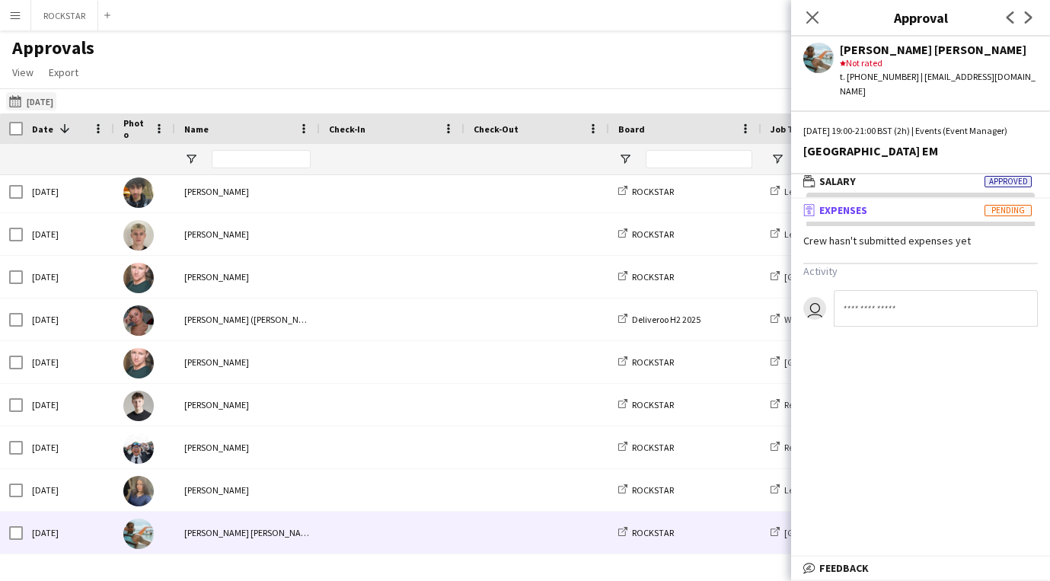
click at [38, 99] on button "[DATE] [DATE]" at bounding box center [31, 101] width 50 height 18
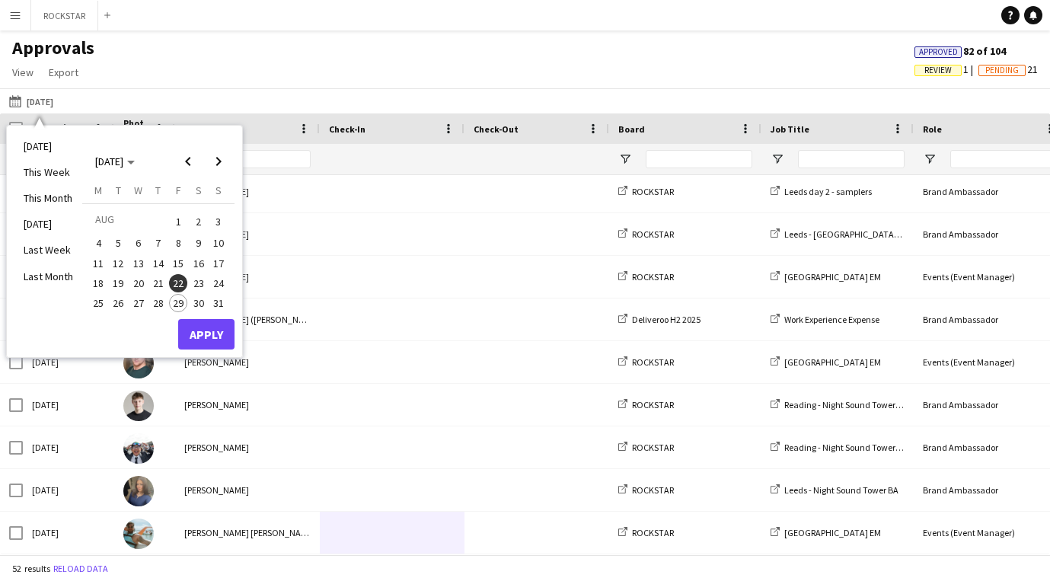
click at [202, 281] on span "23" at bounding box center [199, 283] width 18 height 18
click at [209, 333] on button "Apply" at bounding box center [206, 334] width 56 height 30
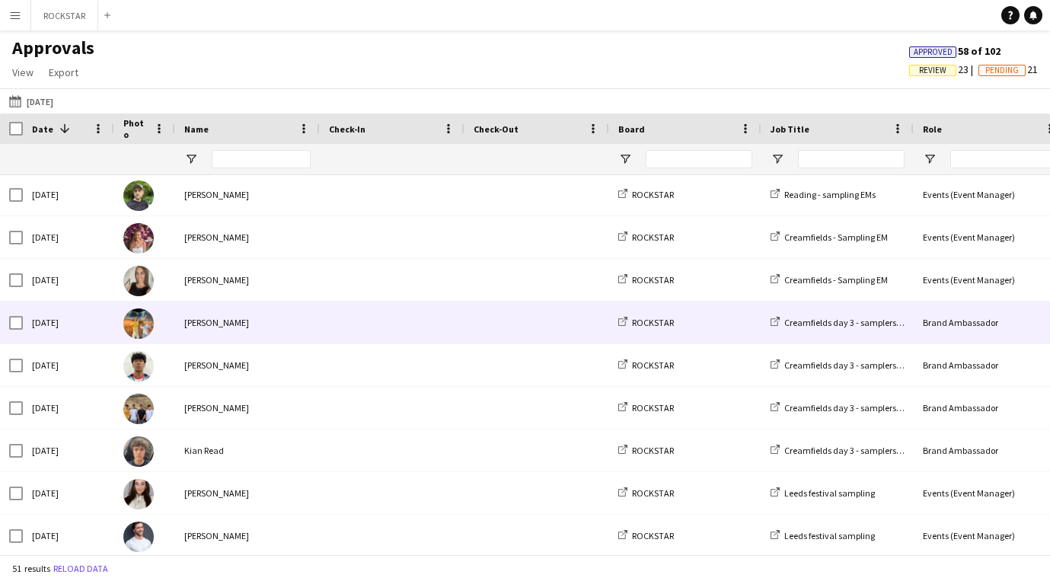
scroll to position [314, 0]
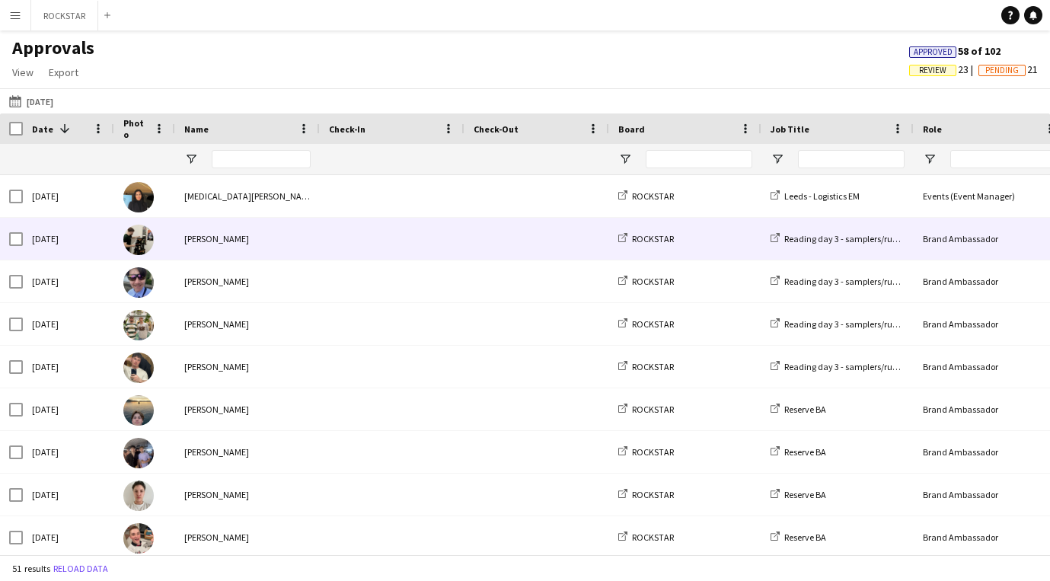
click at [278, 247] on div "[PERSON_NAME]" at bounding box center [247, 239] width 145 height 42
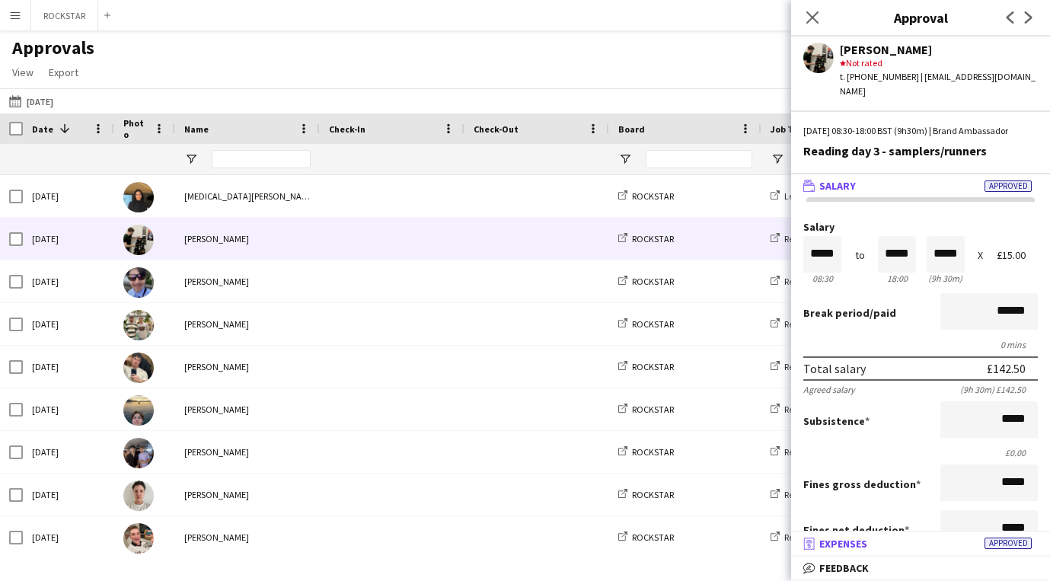
click at [804, 550] on mat-expansion-panel-header "receipt Expenses Approved" at bounding box center [920, 543] width 259 height 23
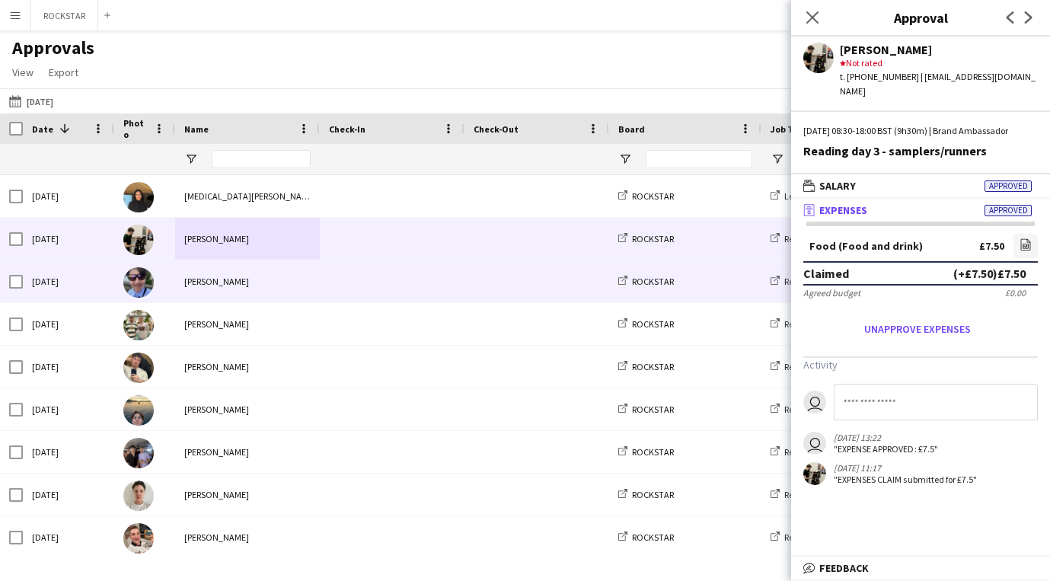
click at [340, 277] on span at bounding box center [392, 281] width 126 height 42
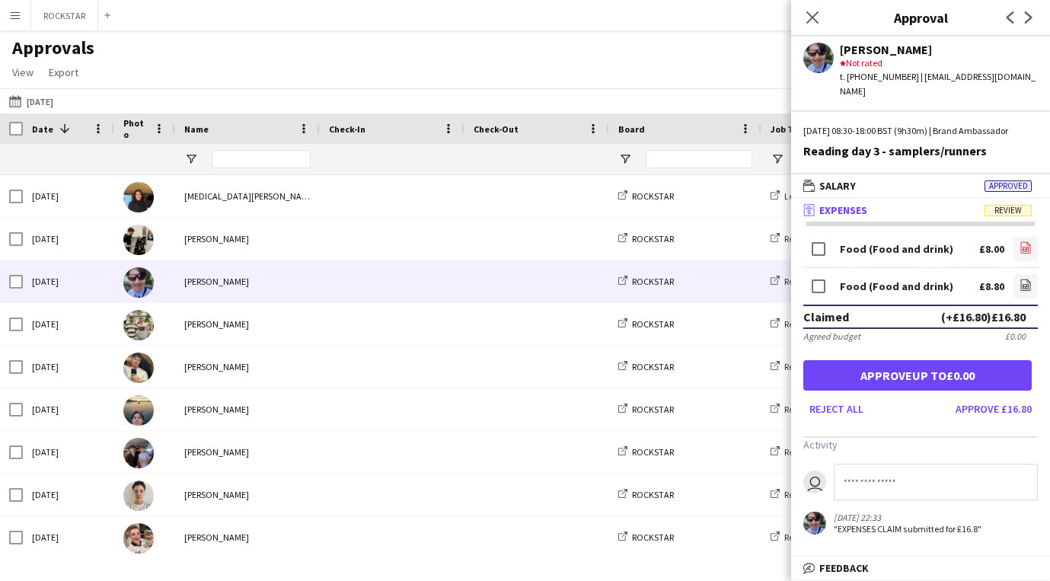
click at [1028, 248] on icon "file-image" at bounding box center [1025, 247] width 12 height 12
click at [1022, 282] on icon "file-image" at bounding box center [1025, 285] width 12 height 12
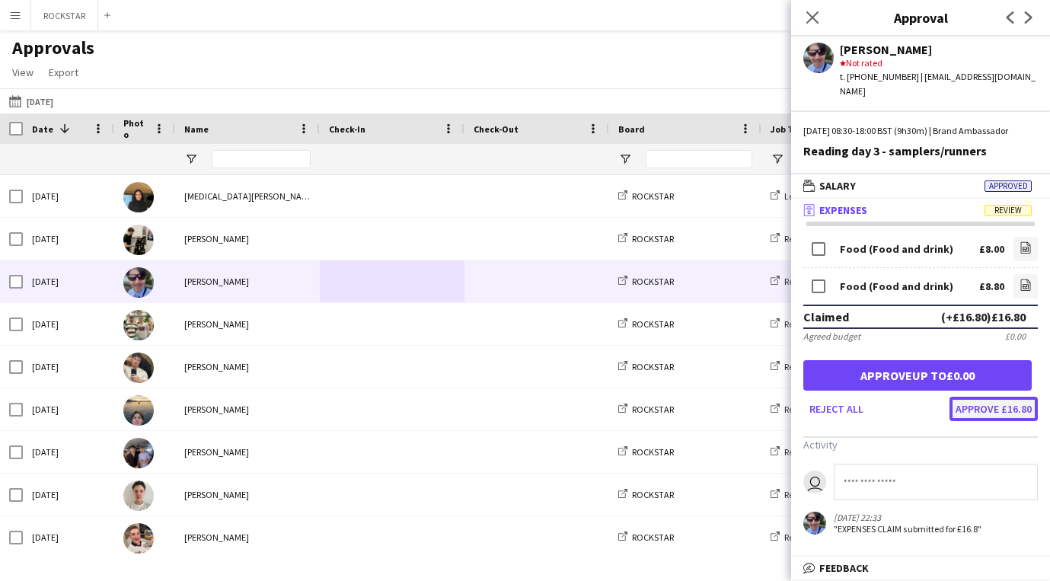
click at [995, 413] on button "Approve £16.80" at bounding box center [993, 409] width 88 height 24
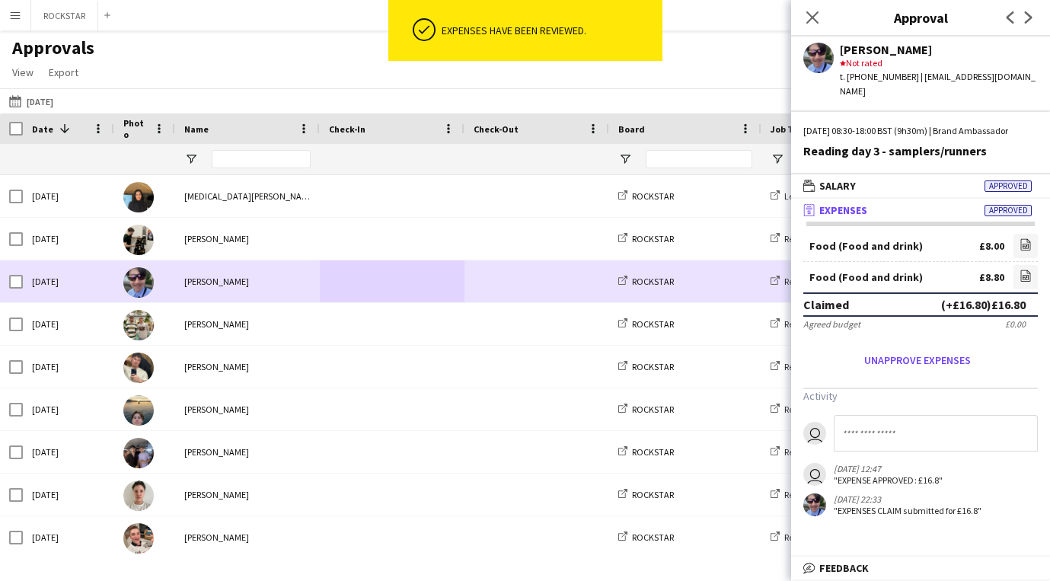
click at [350, 300] on span at bounding box center [392, 281] width 126 height 42
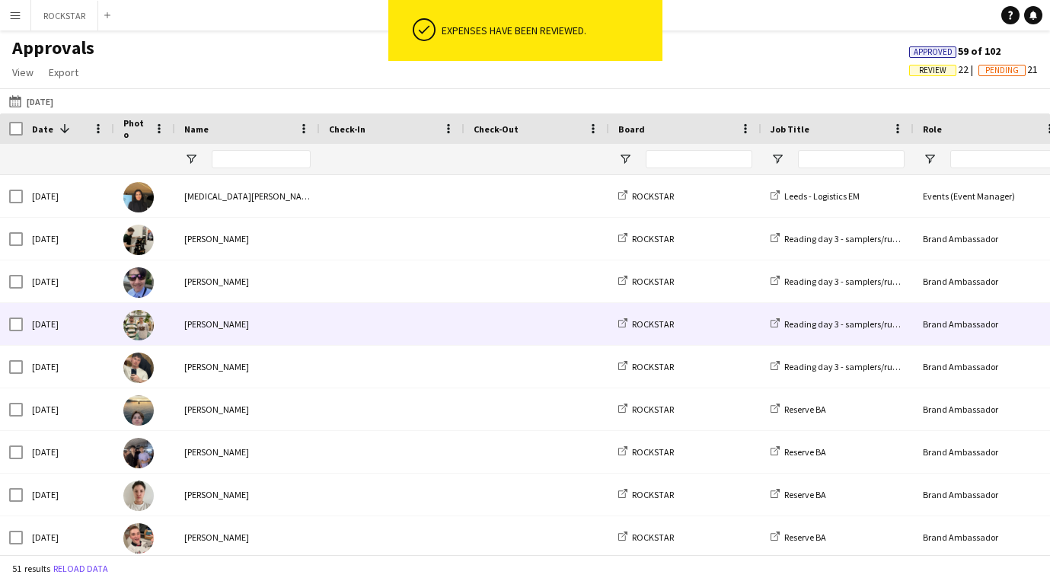
click at [352, 317] on span at bounding box center [392, 324] width 126 height 42
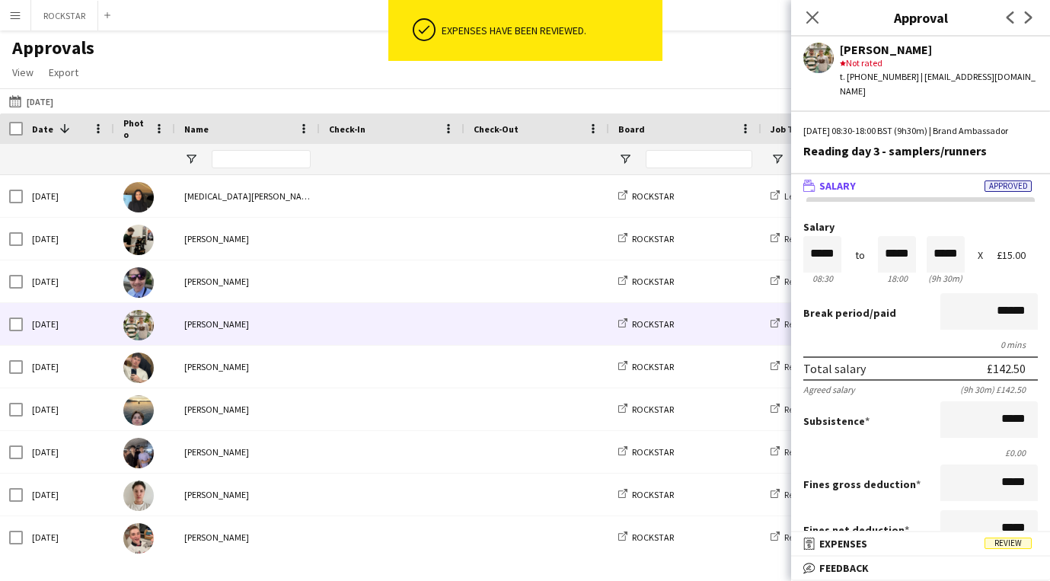
scroll to position [1, 0]
click at [892, 545] on mat-panel-title "receipt Expenses Review" at bounding box center [917, 544] width 253 height 14
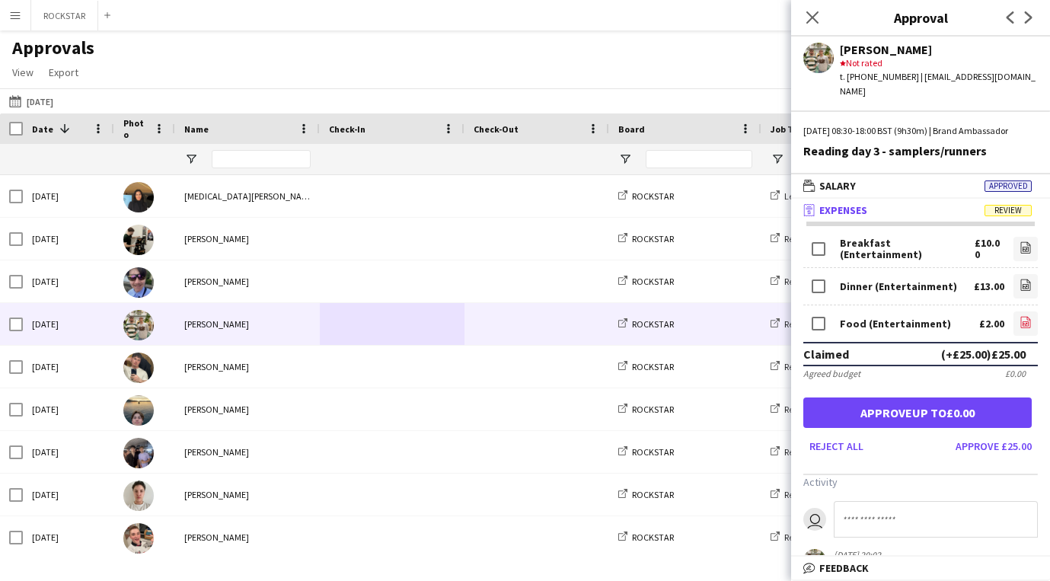
click at [1023, 317] on icon "file-image" at bounding box center [1025, 322] width 12 height 12
click at [1023, 286] on icon at bounding box center [1025, 286] width 6 height 5
click at [963, 450] on button "Approve £25.00" at bounding box center [993, 446] width 88 height 24
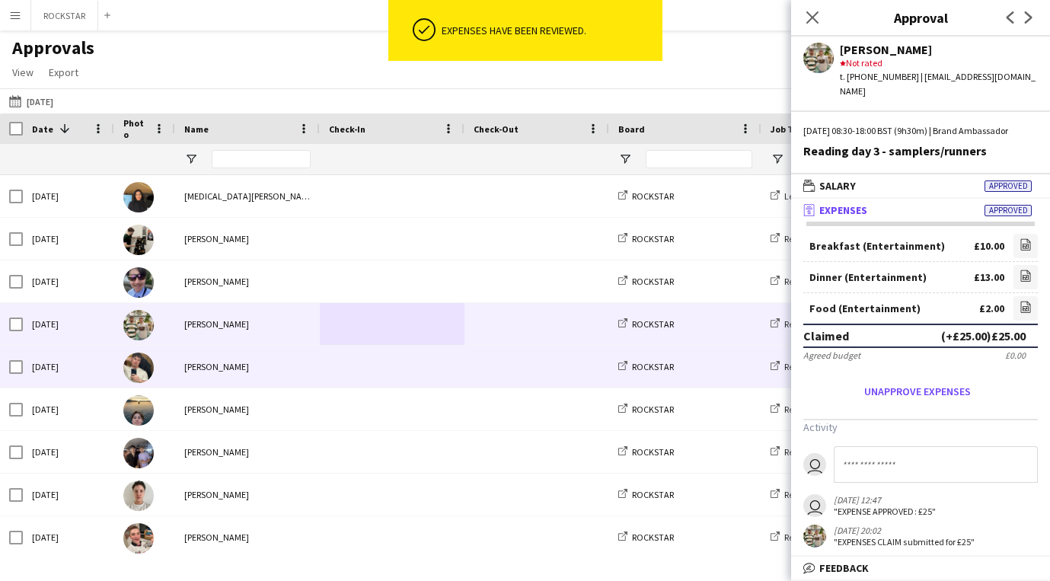
click at [425, 349] on span at bounding box center [392, 367] width 126 height 42
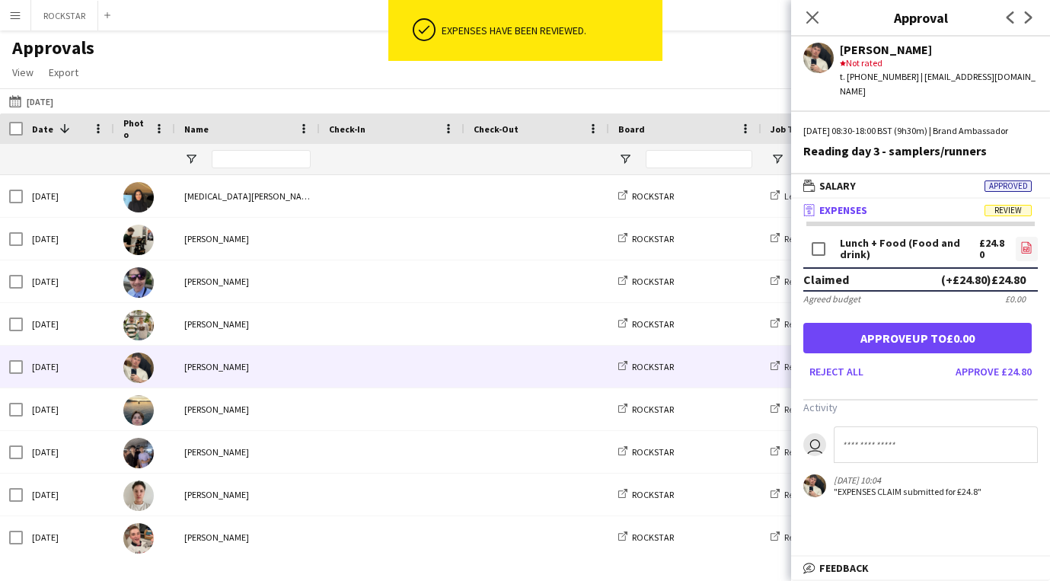
click at [1034, 247] on link "file-image" at bounding box center [1026, 249] width 22 height 24
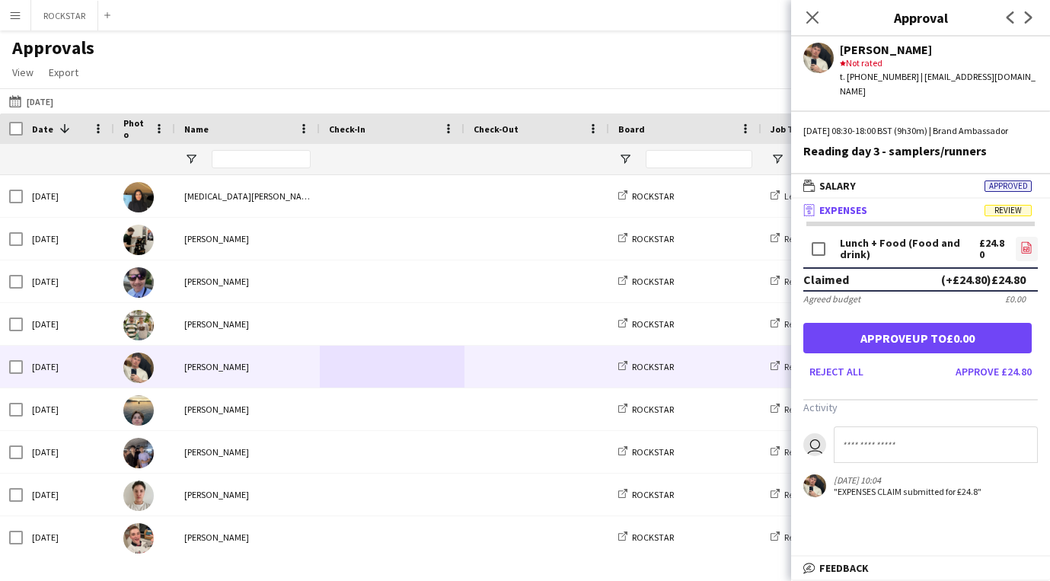
click at [1030, 244] on icon at bounding box center [1027, 247] width 10 height 11
click at [1002, 371] on button "Approve £24.80" at bounding box center [993, 371] width 88 height 24
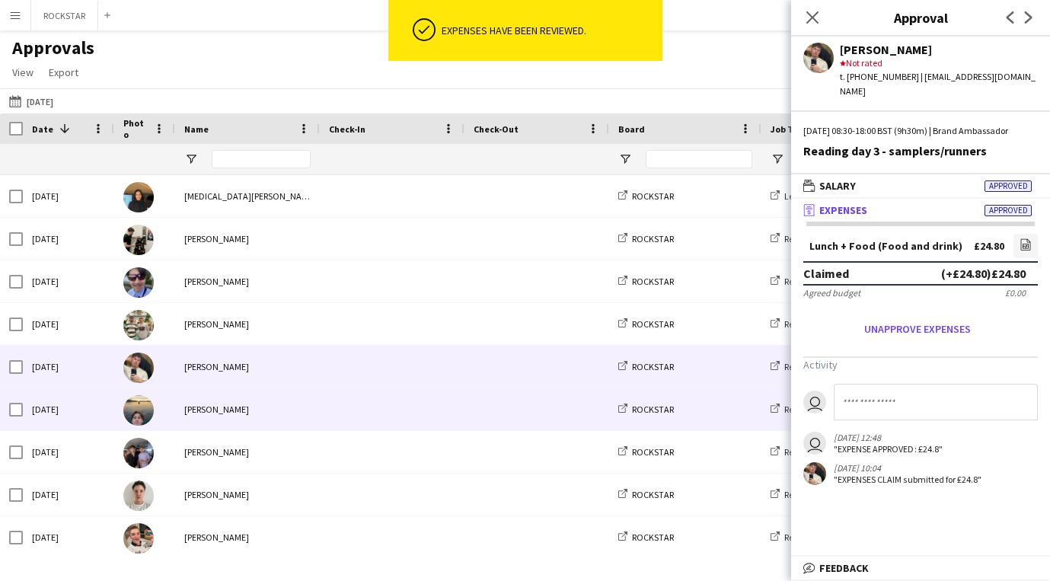
click at [317, 423] on div "[PERSON_NAME]" at bounding box center [247, 409] width 145 height 42
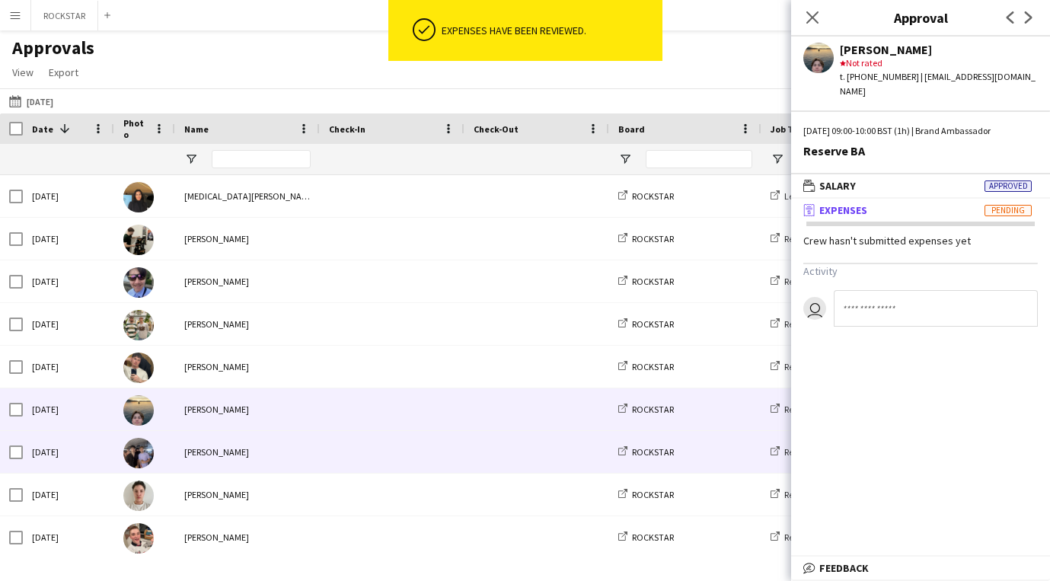
click at [327, 454] on div at bounding box center [392, 452] width 145 height 42
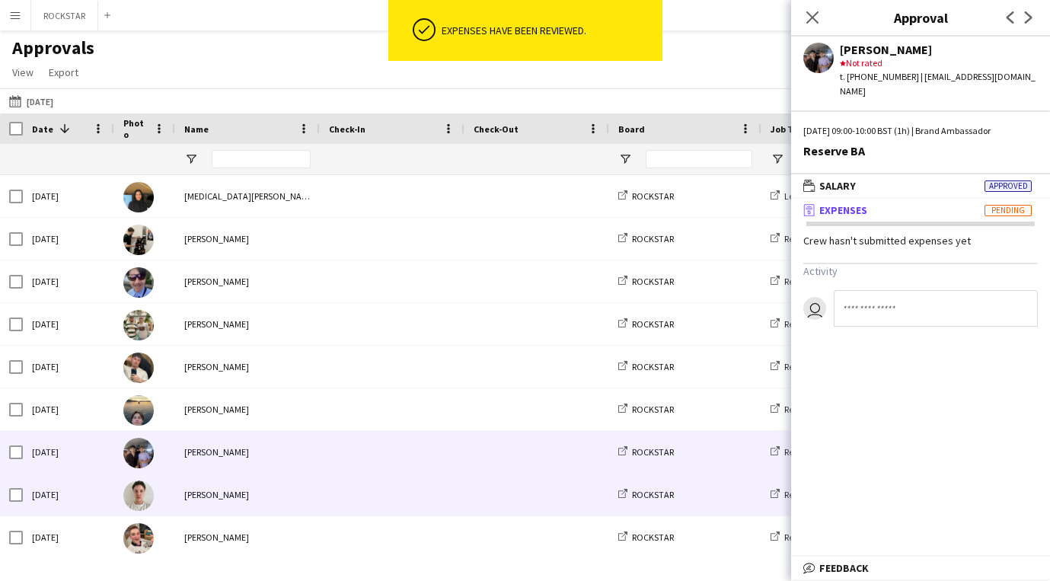
click at [324, 497] on div at bounding box center [392, 494] width 145 height 42
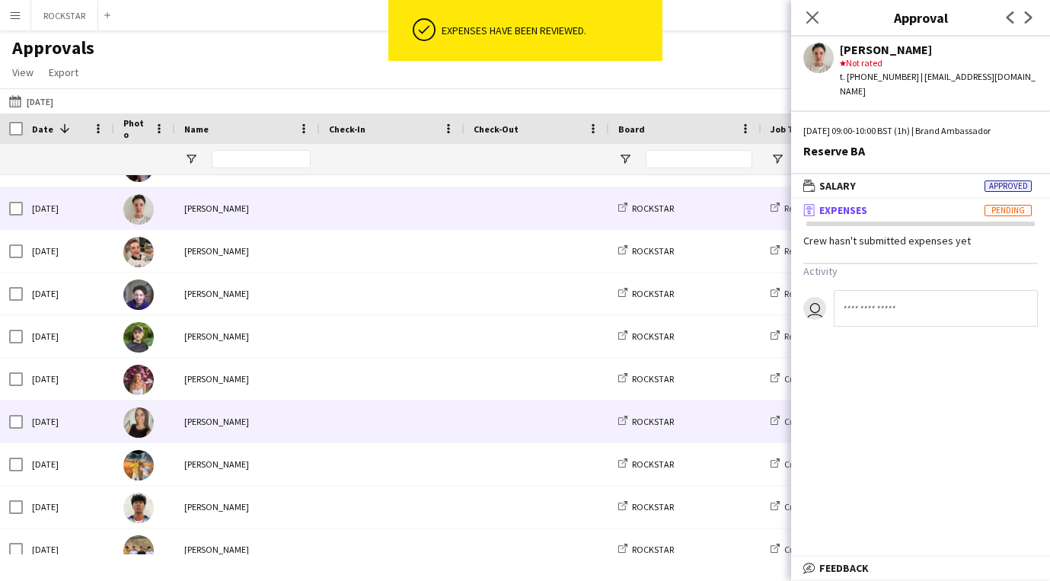
scroll to position [285, 0]
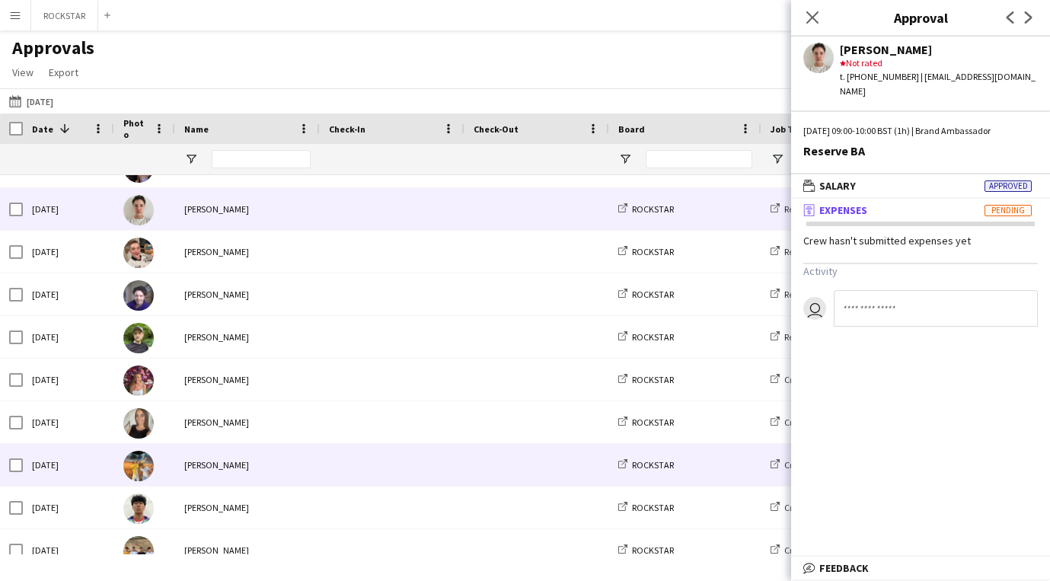
click at [306, 468] on div "[PERSON_NAME]" at bounding box center [247, 465] width 145 height 42
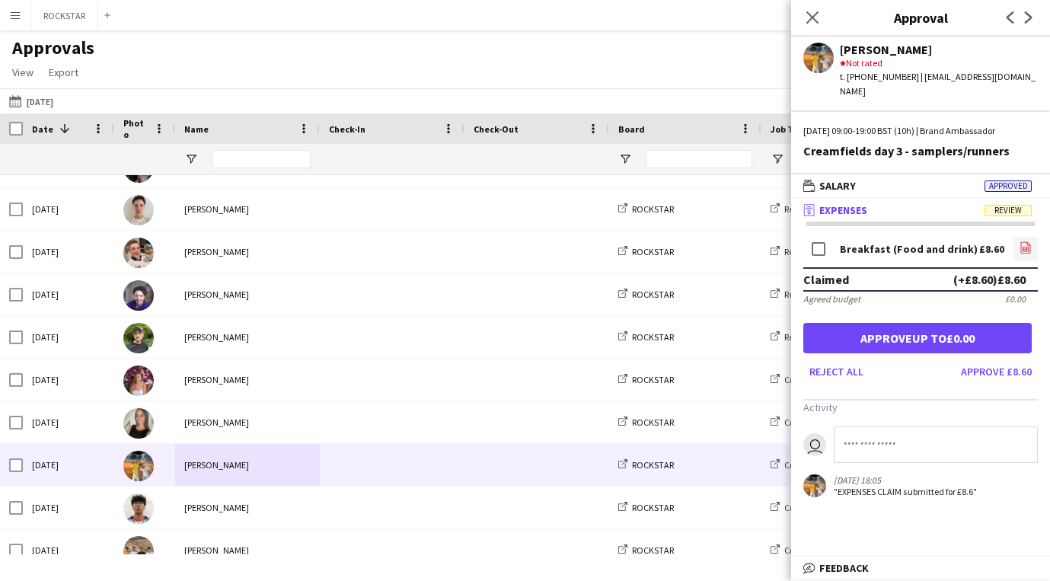
click at [1025, 241] on icon "file-image" at bounding box center [1025, 247] width 12 height 12
click at [974, 362] on button "Approve £8.60" at bounding box center [996, 371] width 83 height 24
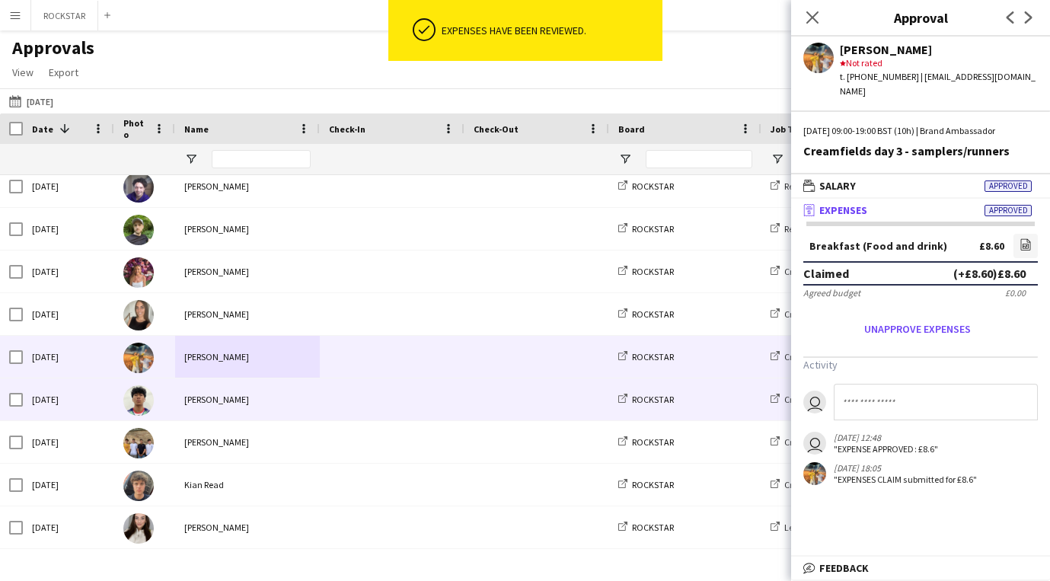
scroll to position [416, 0]
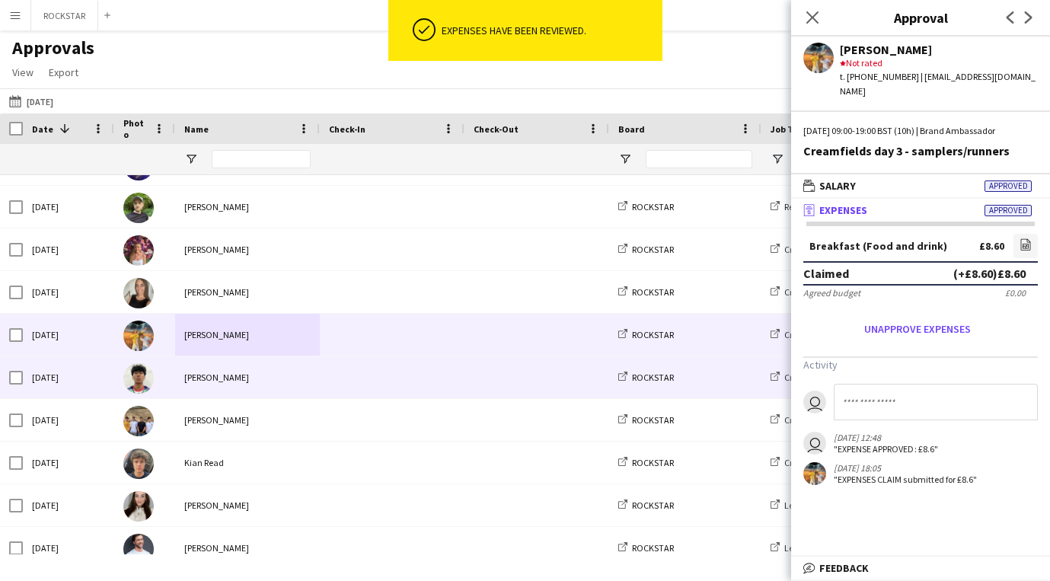
click at [395, 380] on span at bounding box center [392, 377] width 126 height 42
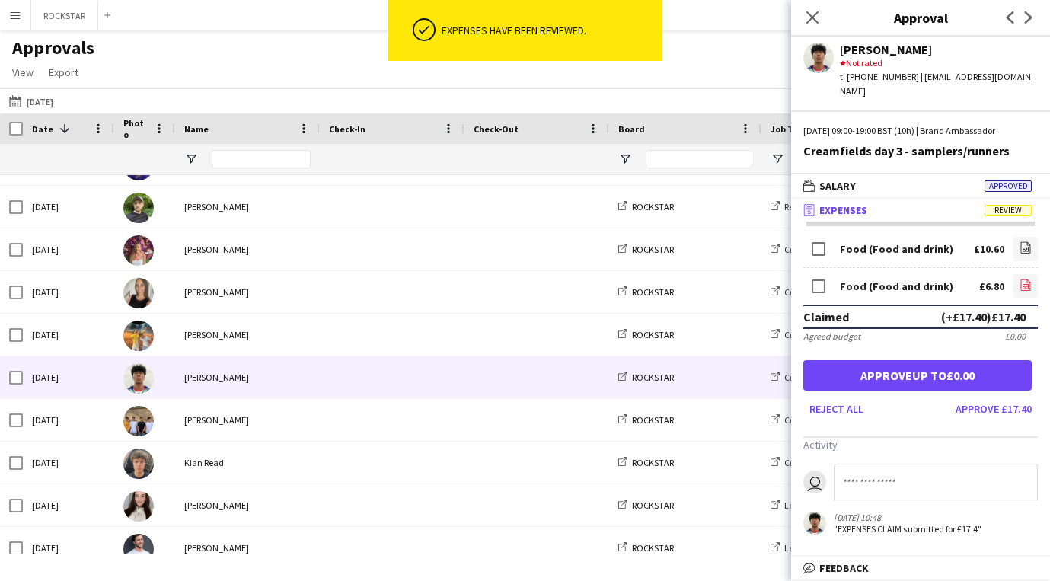
click at [1026, 274] on link "file-image" at bounding box center [1025, 286] width 24 height 24
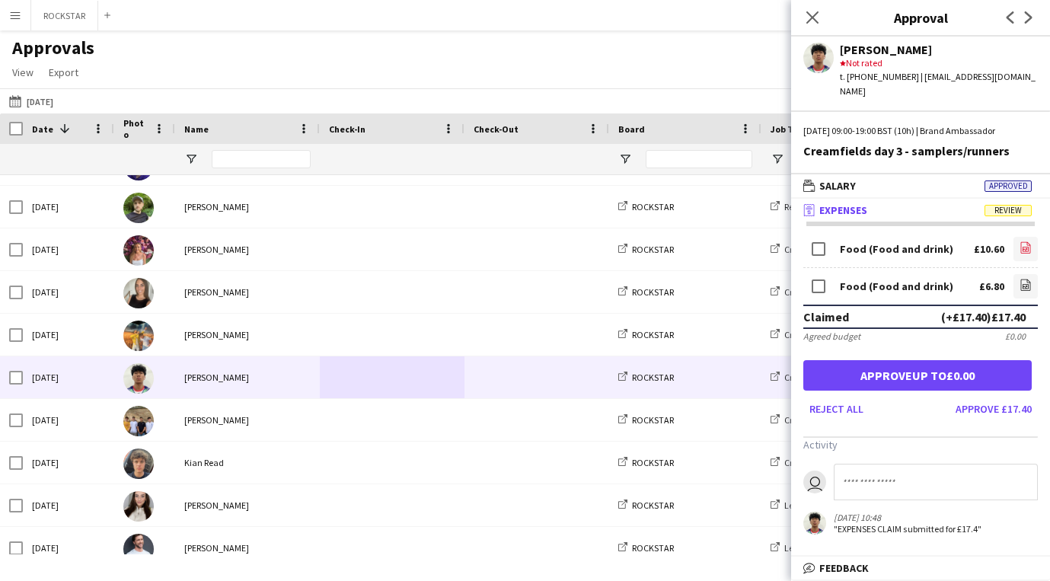
click at [1028, 241] on app-icon "file-image" at bounding box center [1025, 248] width 12 height 15
click at [985, 397] on button "Approve £17.40" at bounding box center [993, 409] width 88 height 24
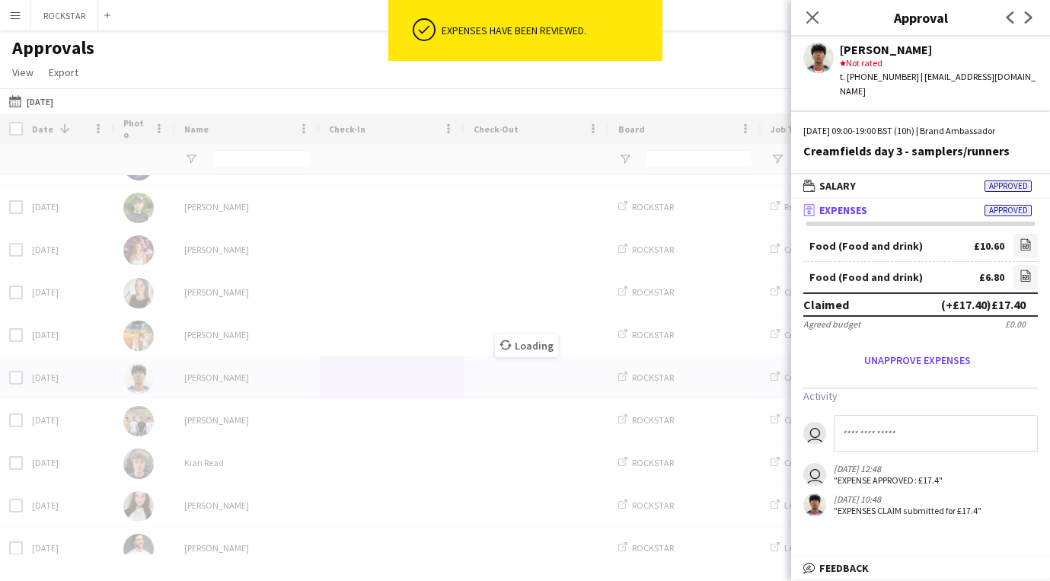
click at [401, 419] on span at bounding box center [392, 420] width 126 height 42
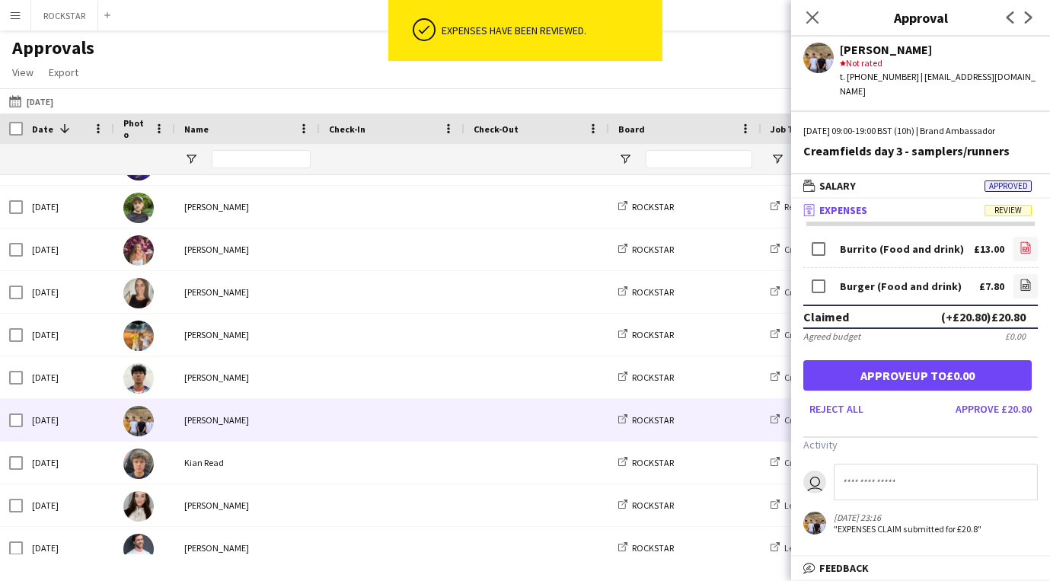
click at [1019, 241] on icon "file-image" at bounding box center [1025, 247] width 12 height 12
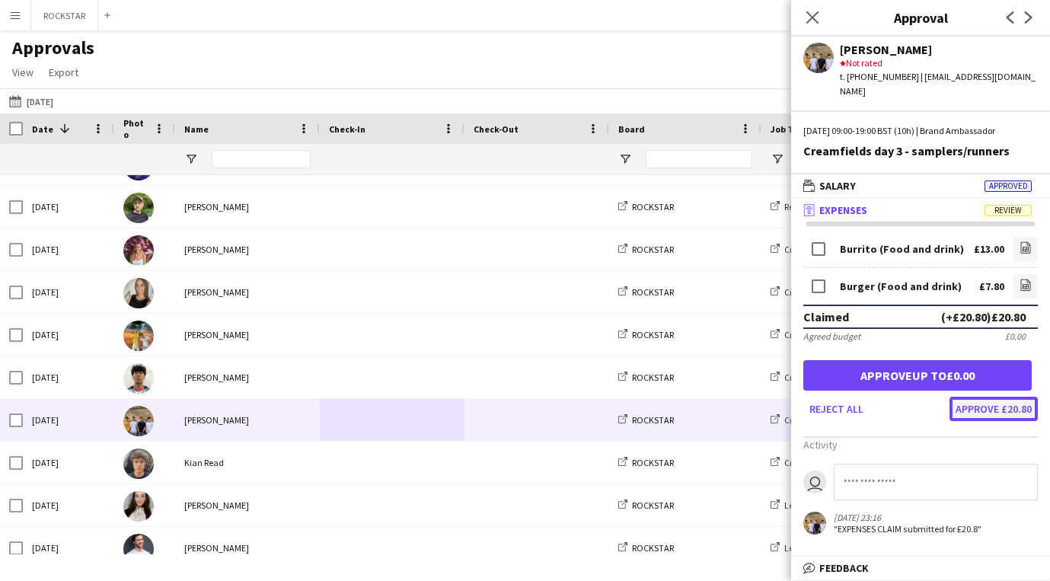
click at [1020, 397] on button "Approve £20.80" at bounding box center [993, 409] width 88 height 24
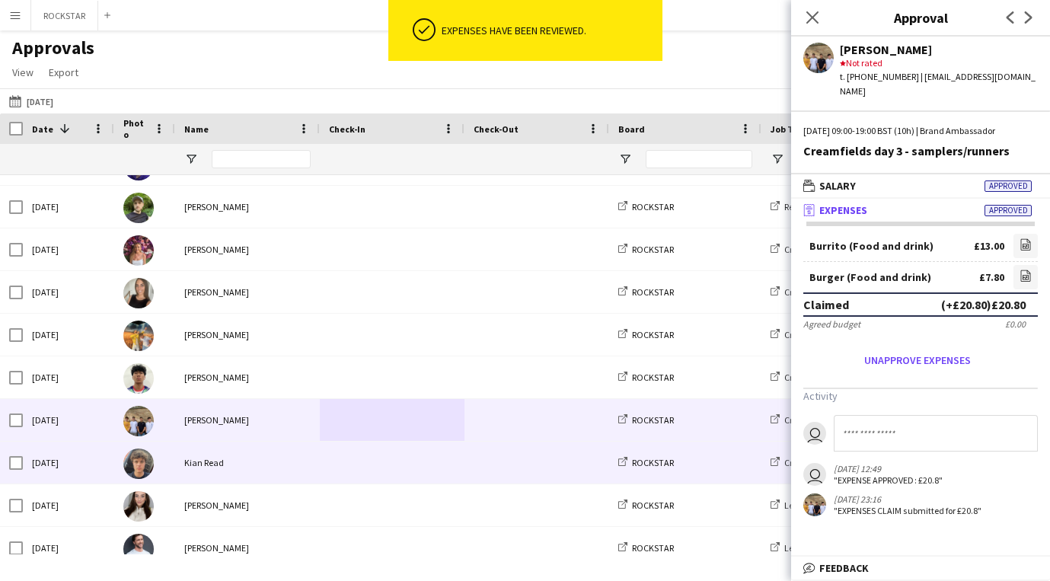
click at [250, 458] on div "Kian Read" at bounding box center [247, 463] width 145 height 42
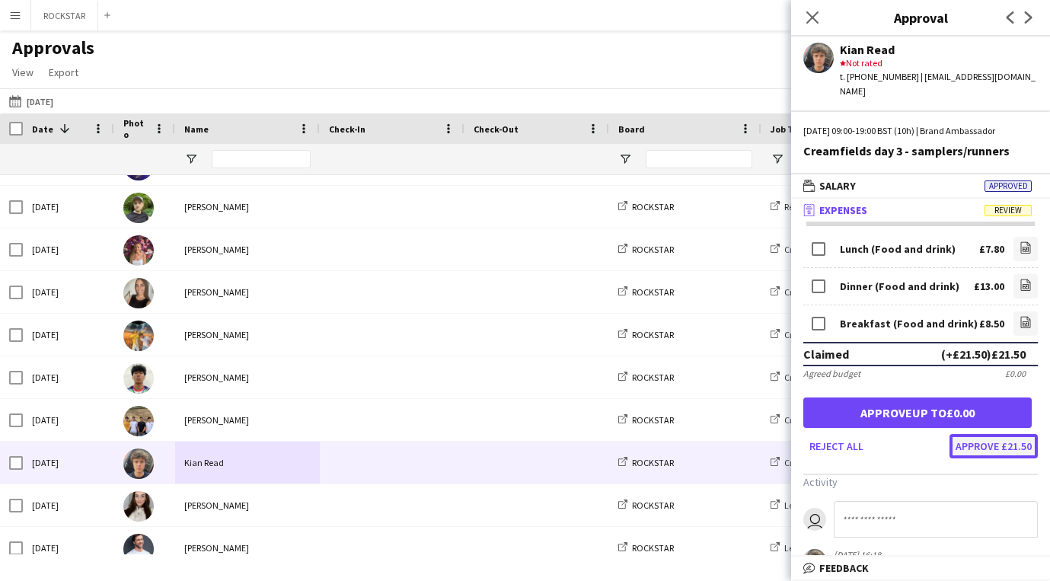
click at [987, 438] on button "Approve £21.50" at bounding box center [993, 446] width 88 height 24
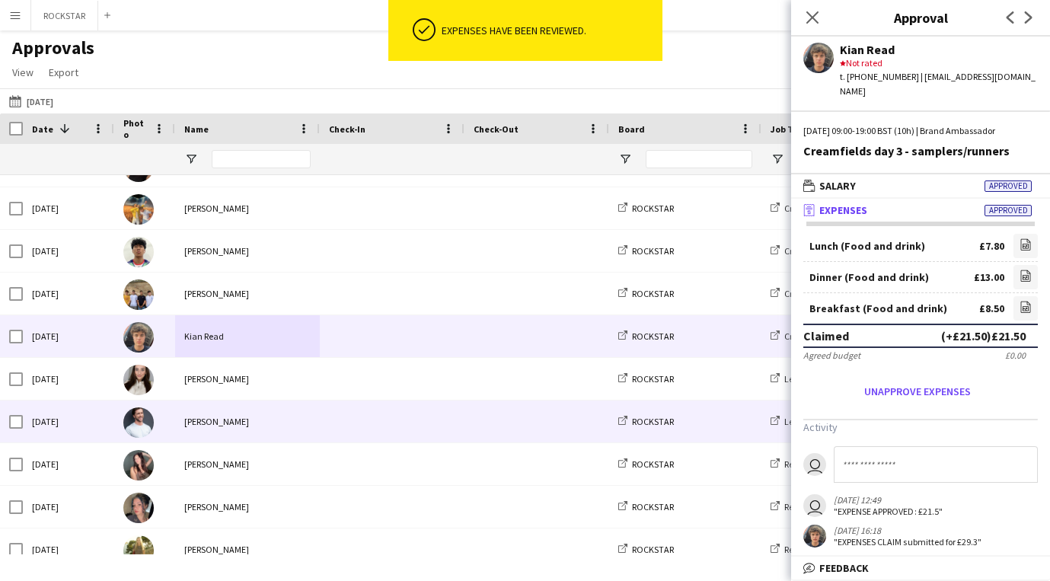
scroll to position [619, 0]
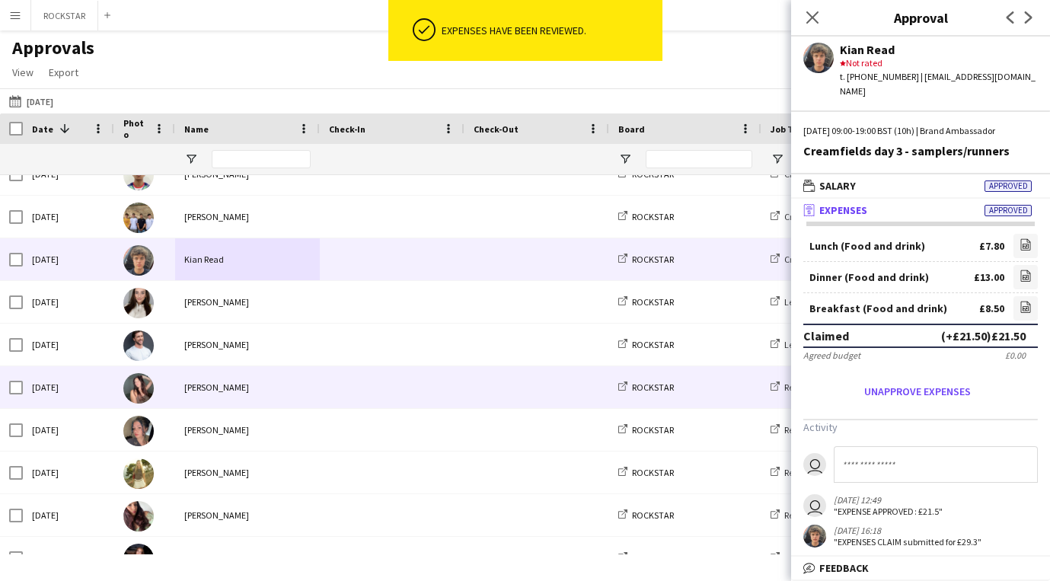
click at [213, 394] on div "[PERSON_NAME]" at bounding box center [247, 387] width 145 height 42
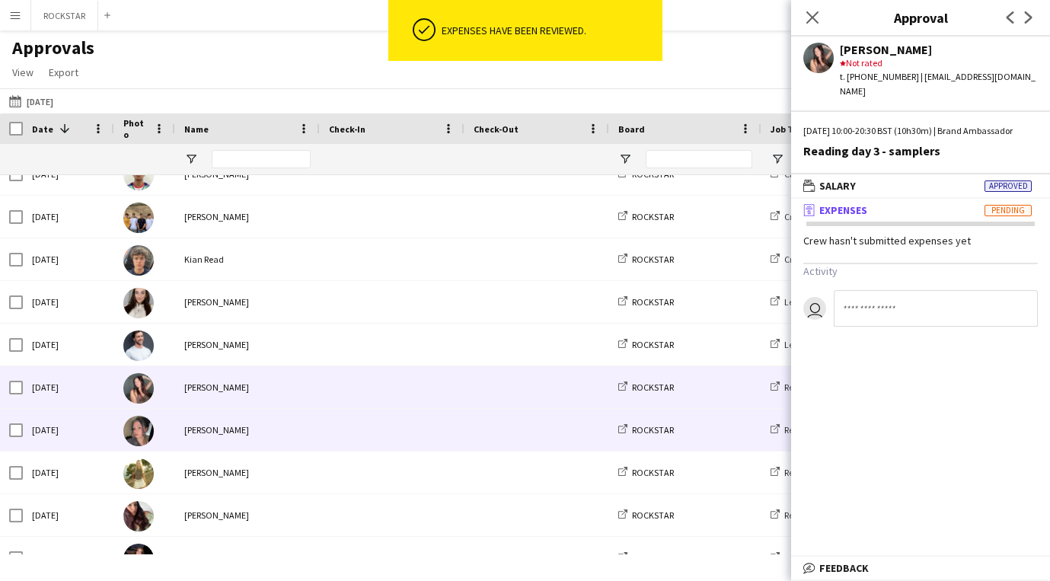
click at [224, 442] on div "[PERSON_NAME]" at bounding box center [247, 430] width 145 height 42
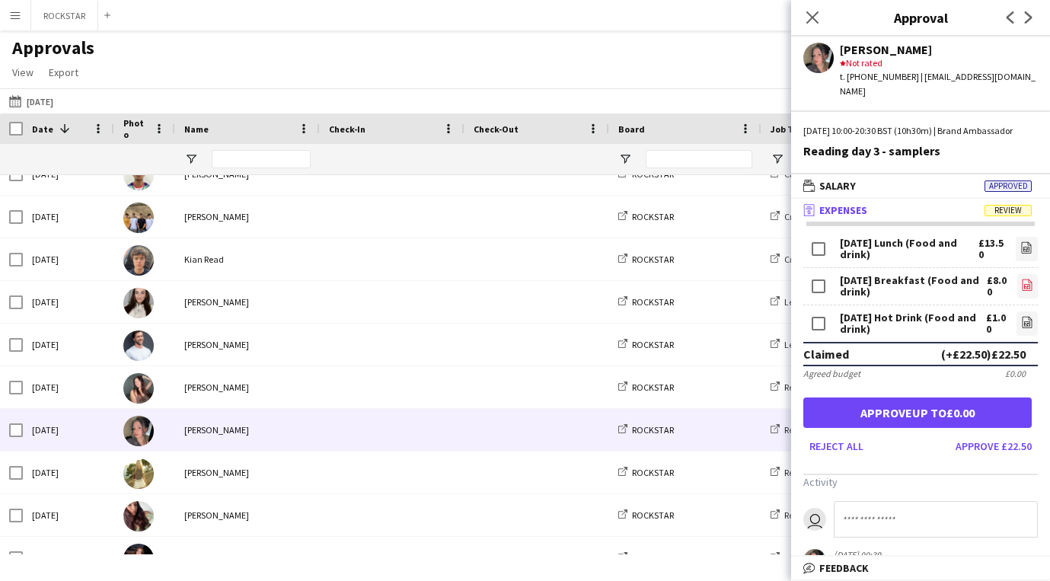
click at [1023, 288] on icon "file-image" at bounding box center [1027, 285] width 12 height 12
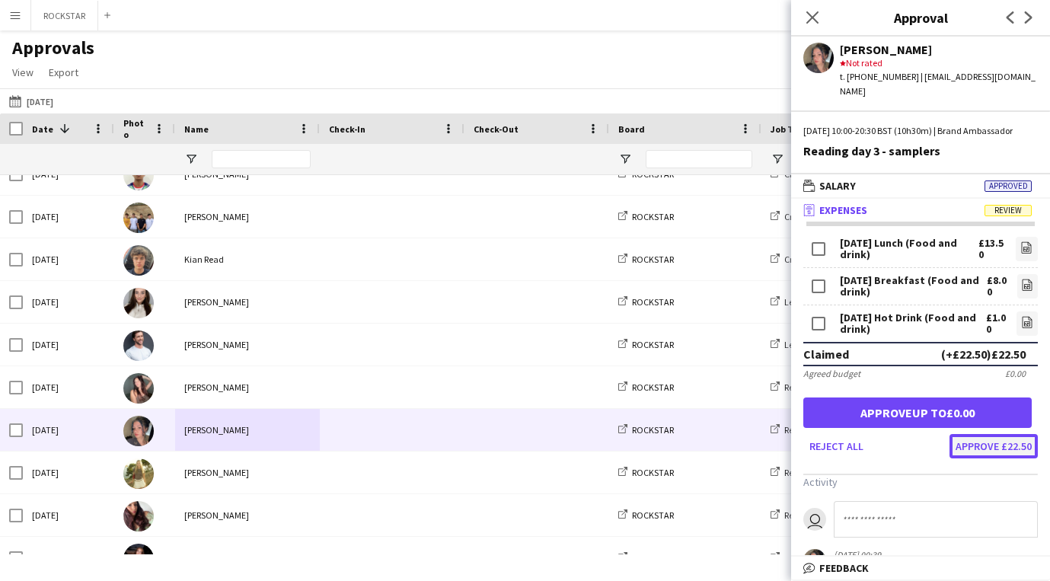
click at [1015, 448] on button "Approve £22.50" at bounding box center [993, 446] width 88 height 24
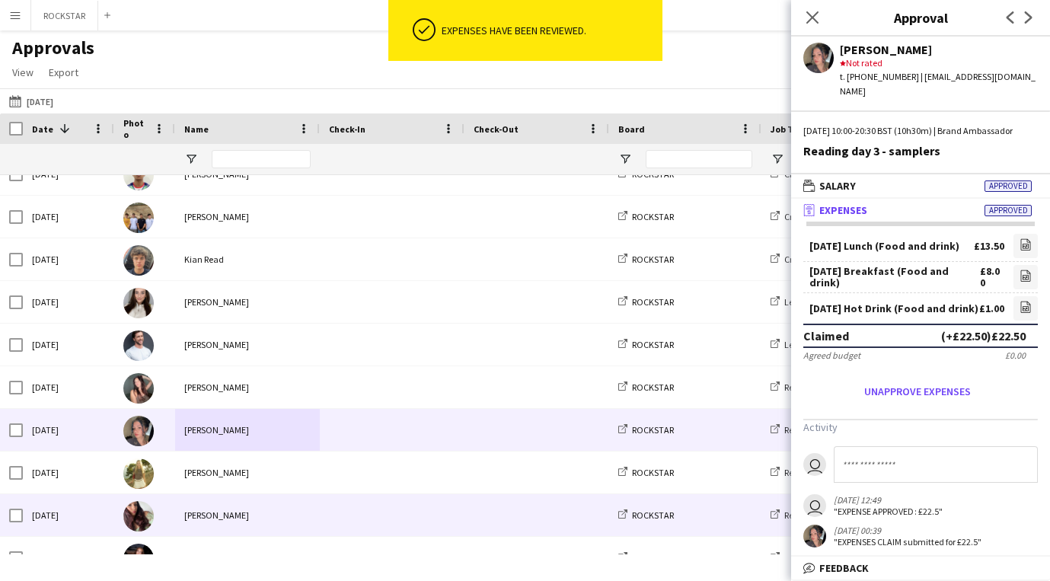
scroll to position [765, 0]
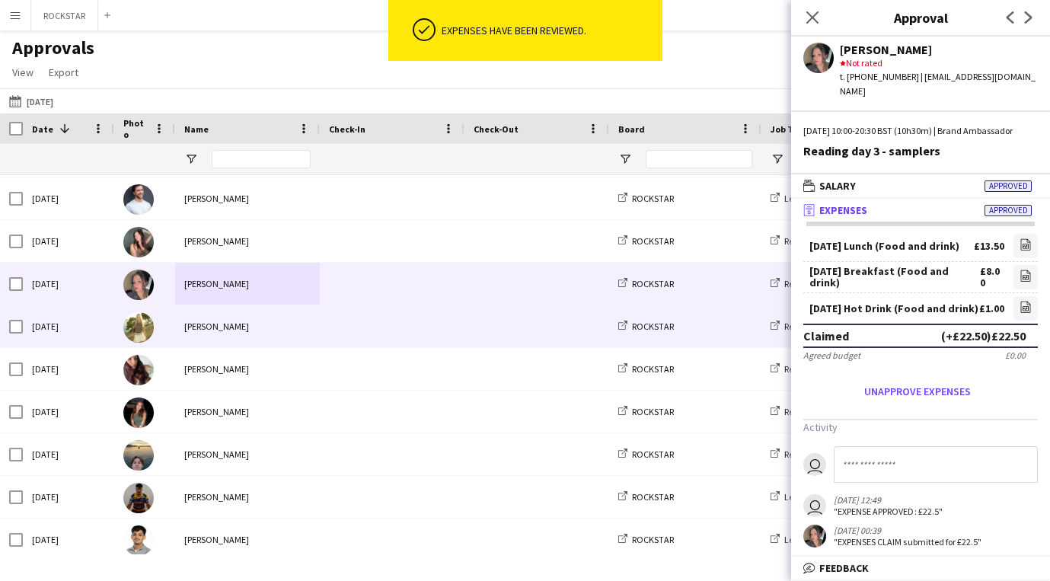
click at [247, 313] on div "[PERSON_NAME]" at bounding box center [247, 326] width 145 height 42
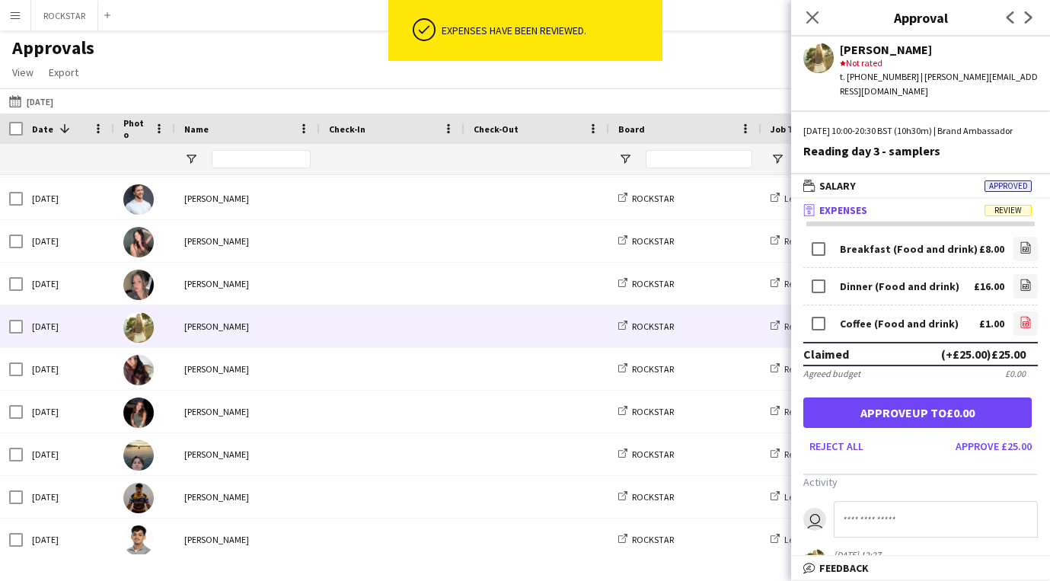
click at [1025, 326] on icon at bounding box center [1025, 323] width 6 height 5
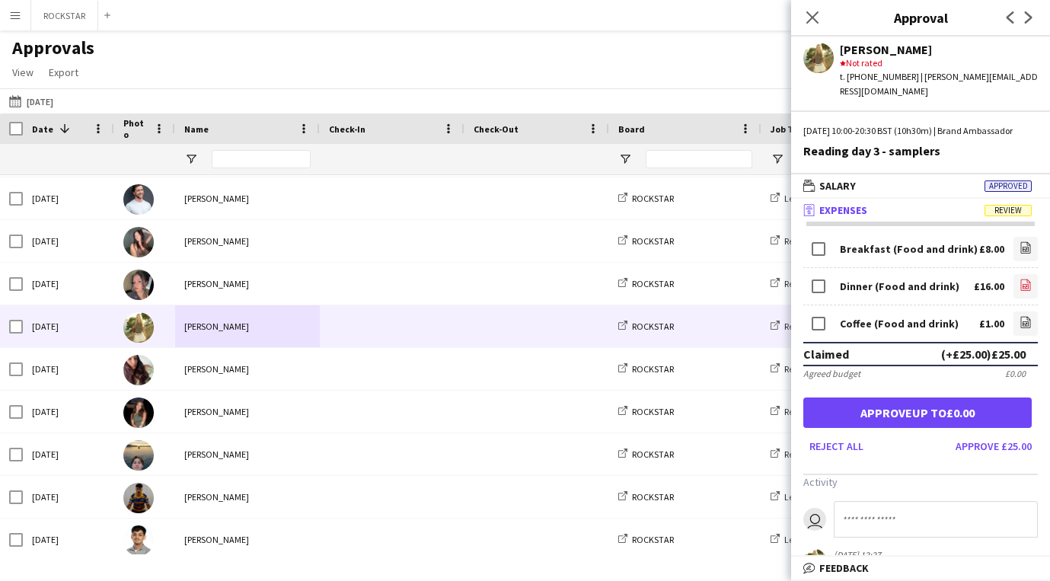
click at [1029, 281] on icon "file-image" at bounding box center [1025, 285] width 12 height 12
click at [1004, 452] on button "Approve £25.00" at bounding box center [993, 446] width 88 height 24
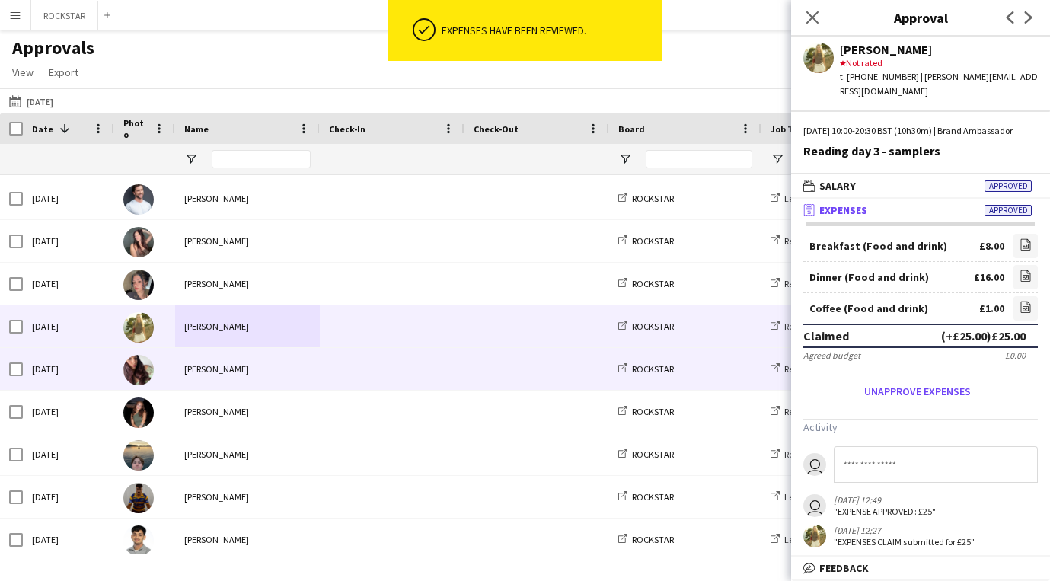
click at [276, 363] on div "[PERSON_NAME]" at bounding box center [247, 369] width 145 height 42
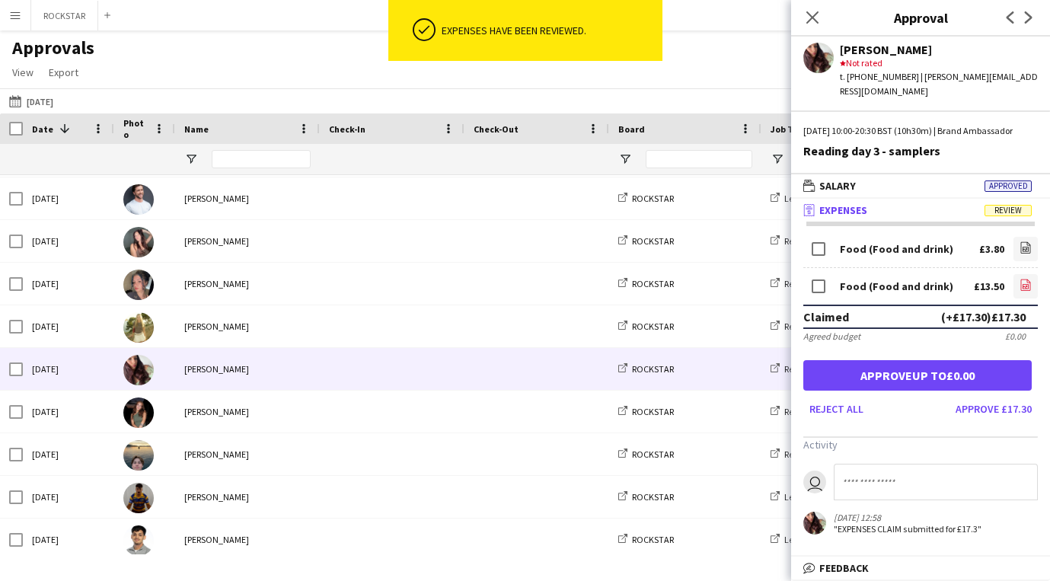
click at [1030, 285] on icon at bounding box center [1026, 284] width 10 height 11
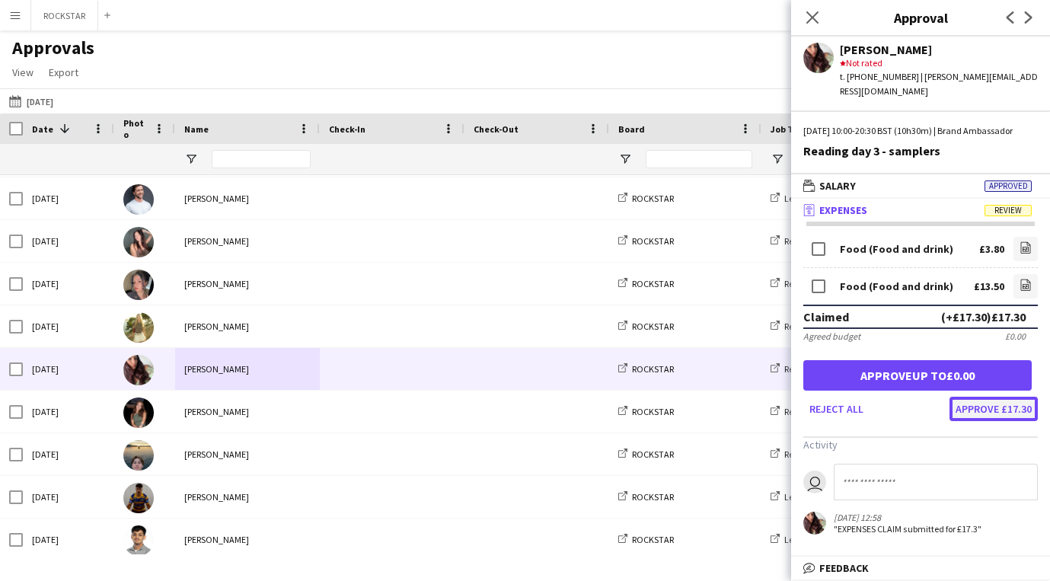
click at [963, 410] on button "Approve £17.30" at bounding box center [993, 409] width 88 height 24
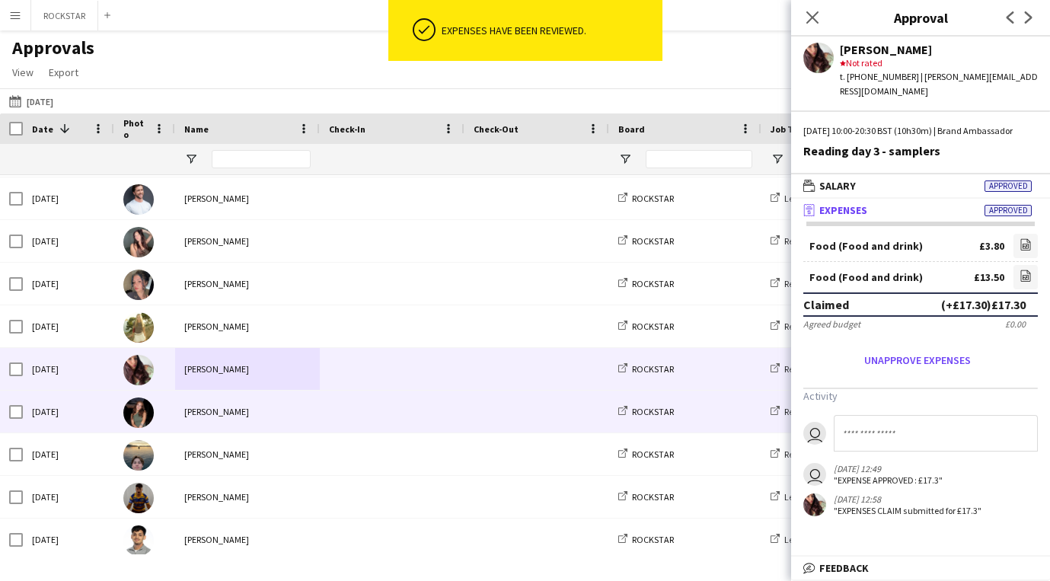
click at [355, 404] on span at bounding box center [392, 412] width 126 height 42
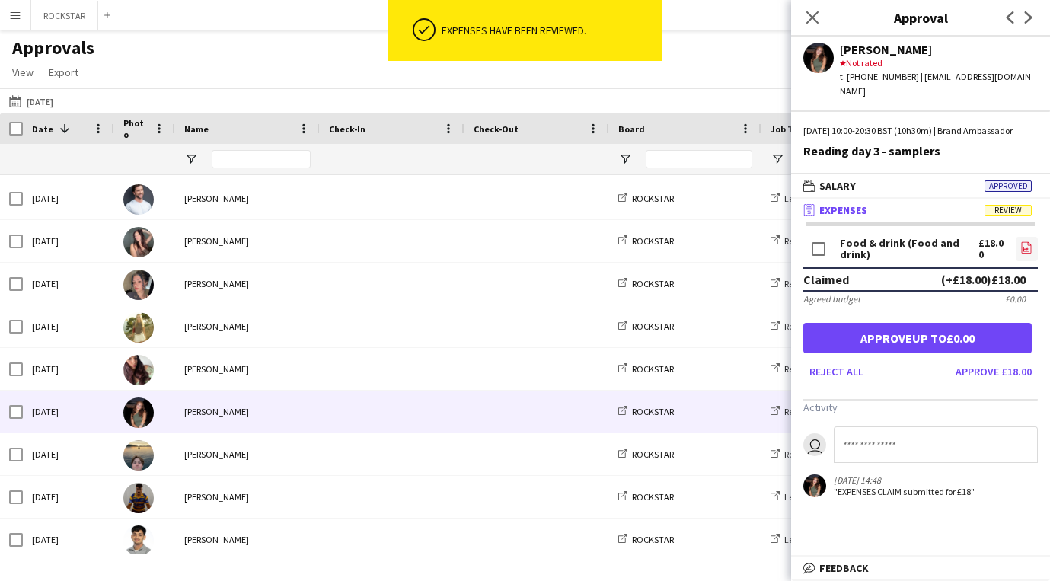
click at [1017, 252] on link "file-image" at bounding box center [1026, 249] width 22 height 24
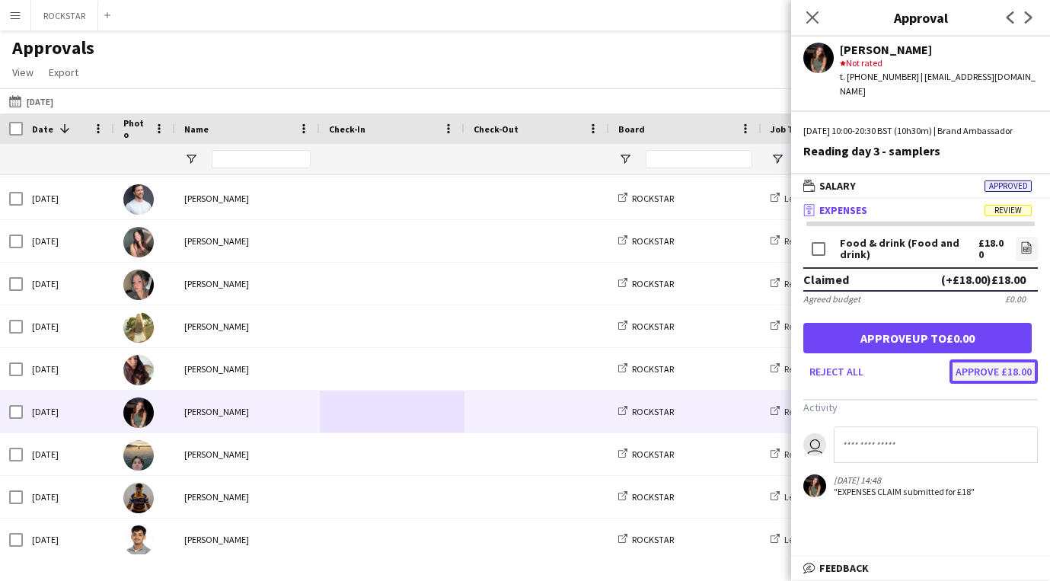
click at [982, 366] on button "Approve £18.00" at bounding box center [993, 371] width 88 height 24
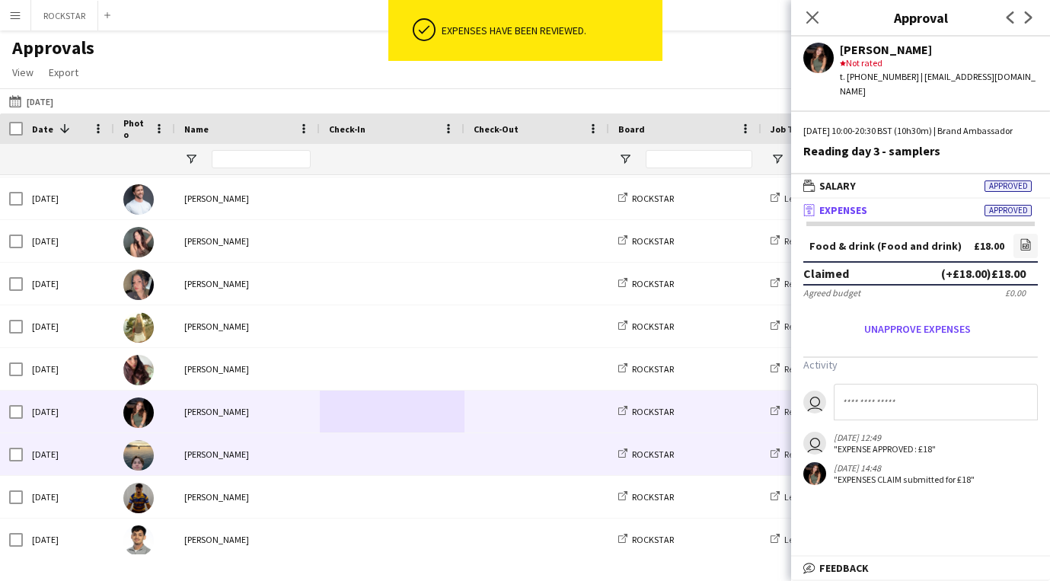
click at [312, 442] on div "[PERSON_NAME]" at bounding box center [247, 454] width 145 height 42
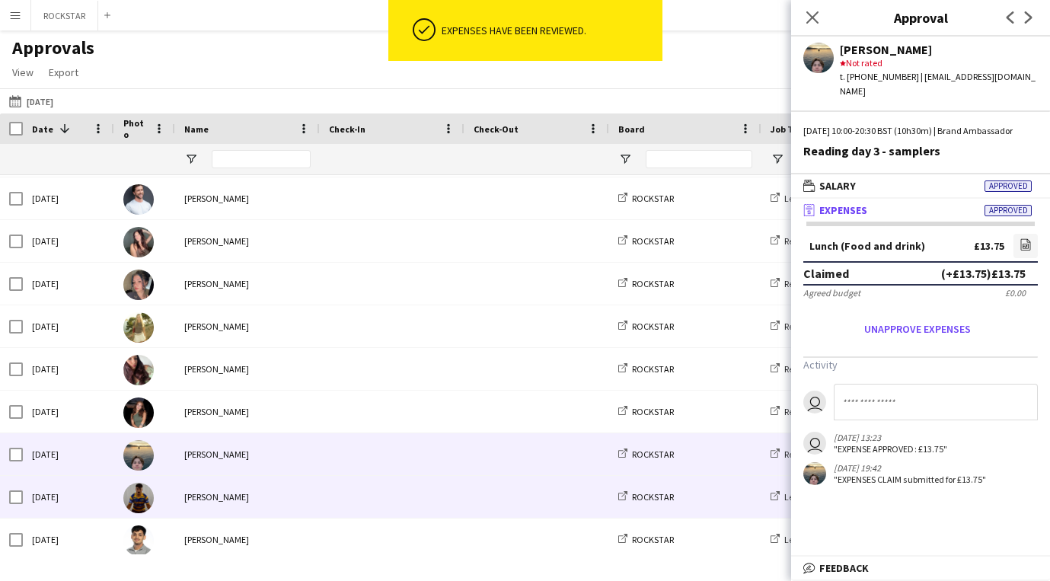
scroll to position [945, 0]
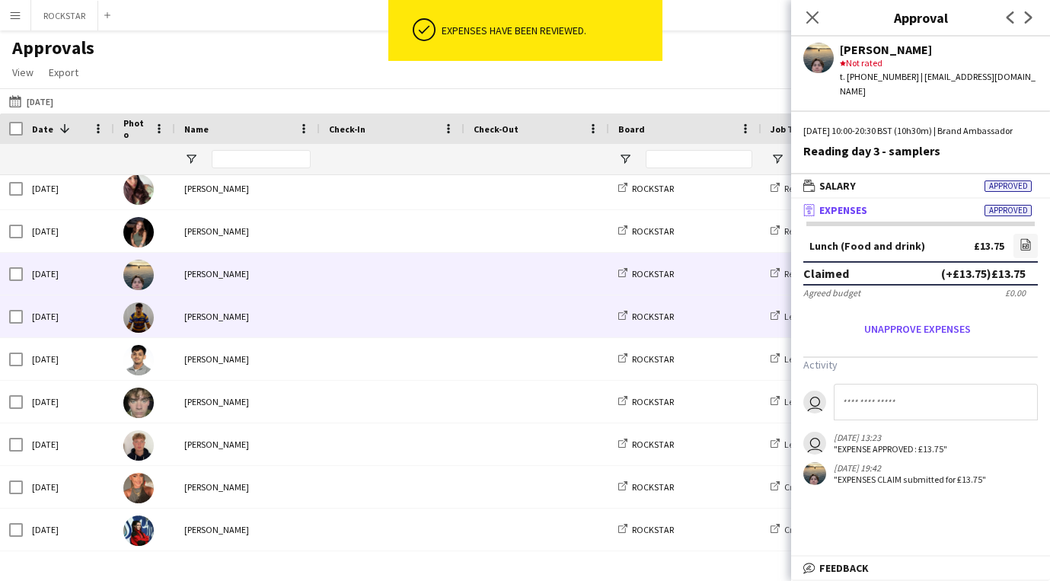
click at [320, 315] on div at bounding box center [392, 316] width 145 height 42
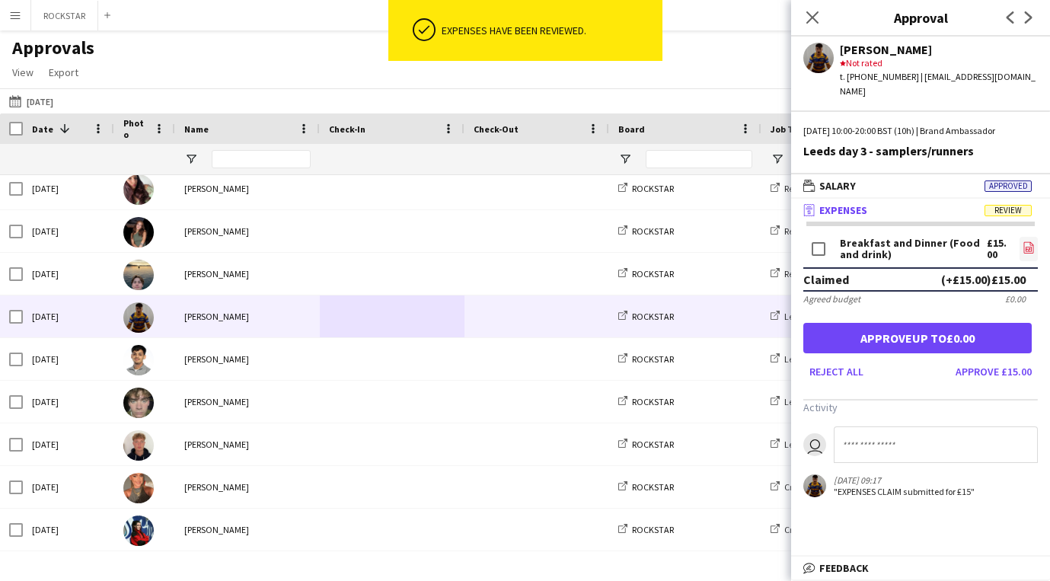
click at [1029, 241] on icon "file-image" at bounding box center [1028, 247] width 12 height 12
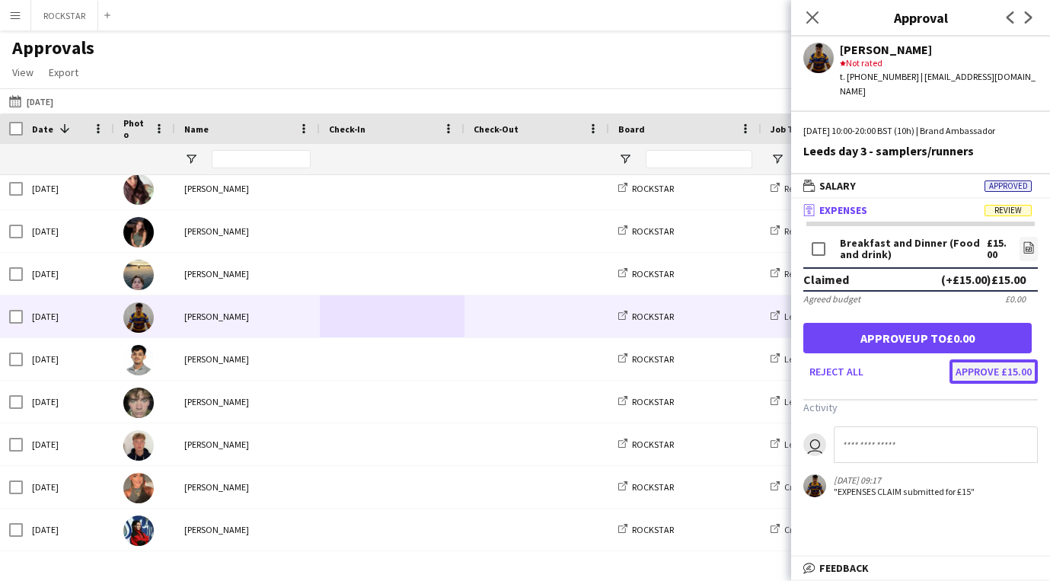
click at [986, 359] on button "Approve £15.00" at bounding box center [993, 371] width 88 height 24
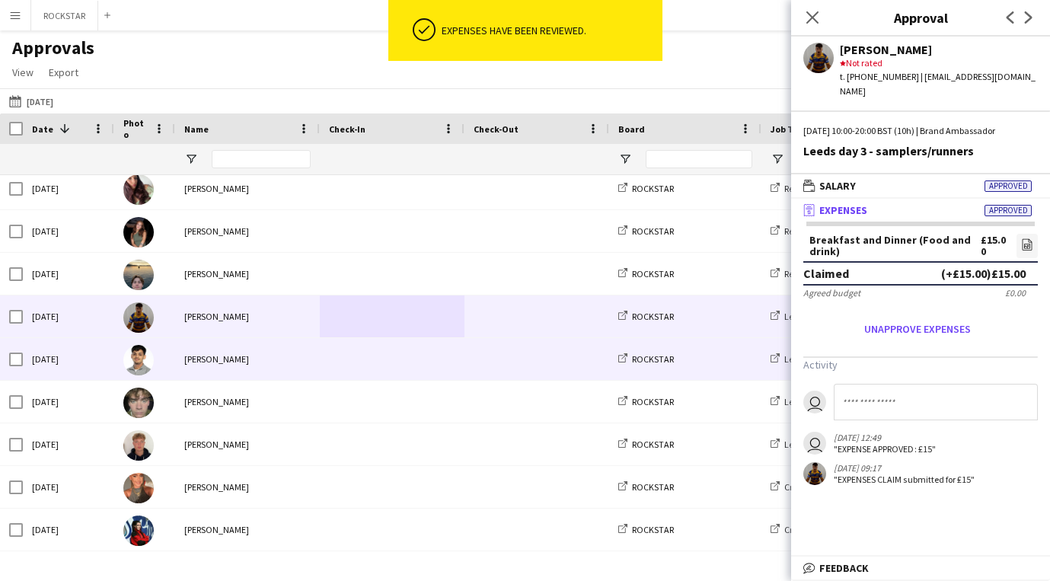
click at [352, 371] on span at bounding box center [392, 359] width 126 height 42
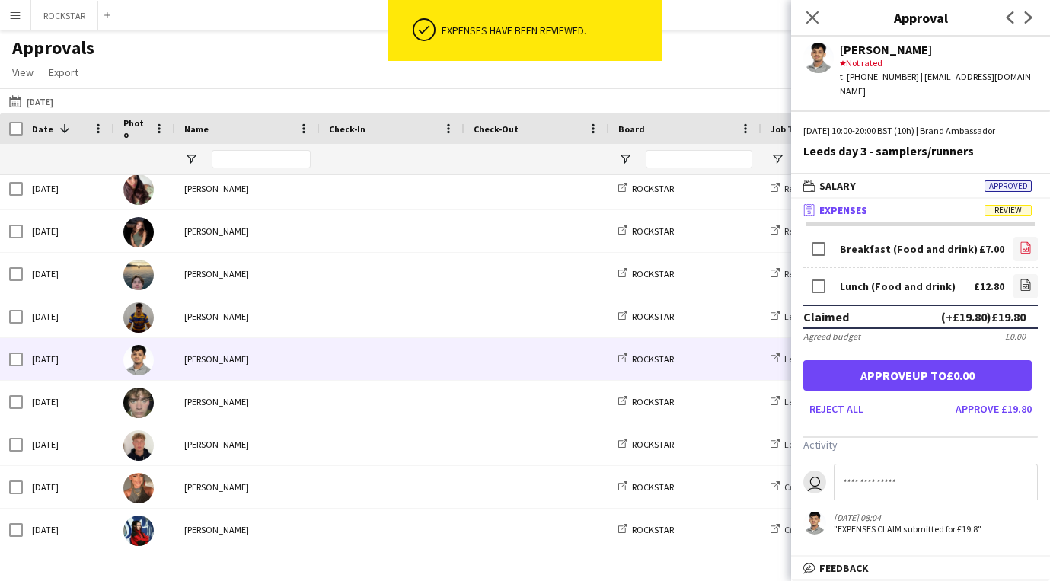
click at [1024, 241] on app-icon "file-image" at bounding box center [1025, 248] width 12 height 15
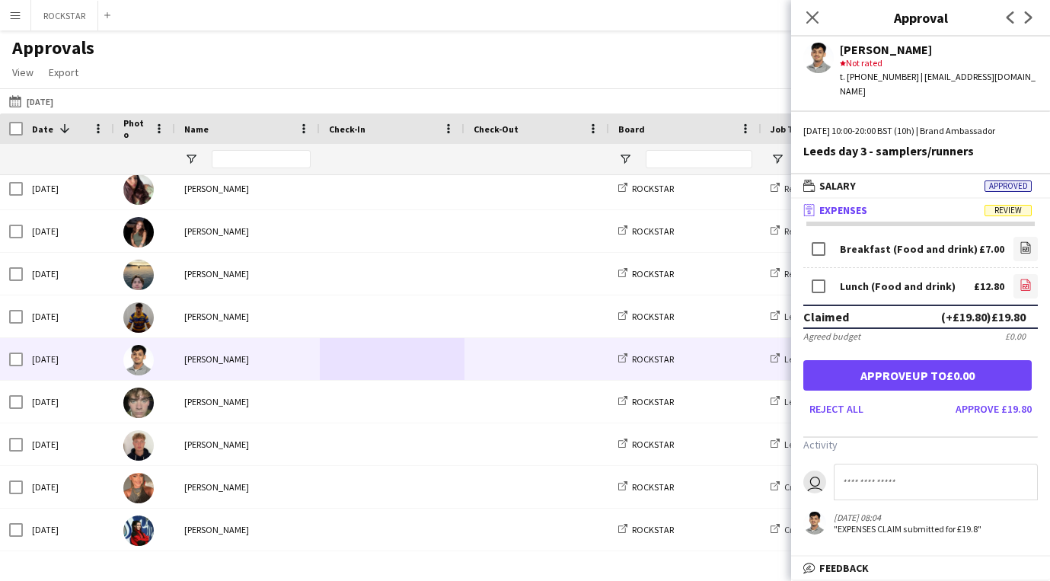
click at [1018, 274] on link "file-image" at bounding box center [1025, 286] width 24 height 24
click at [1005, 403] on button "Approve £19.80" at bounding box center [993, 409] width 88 height 24
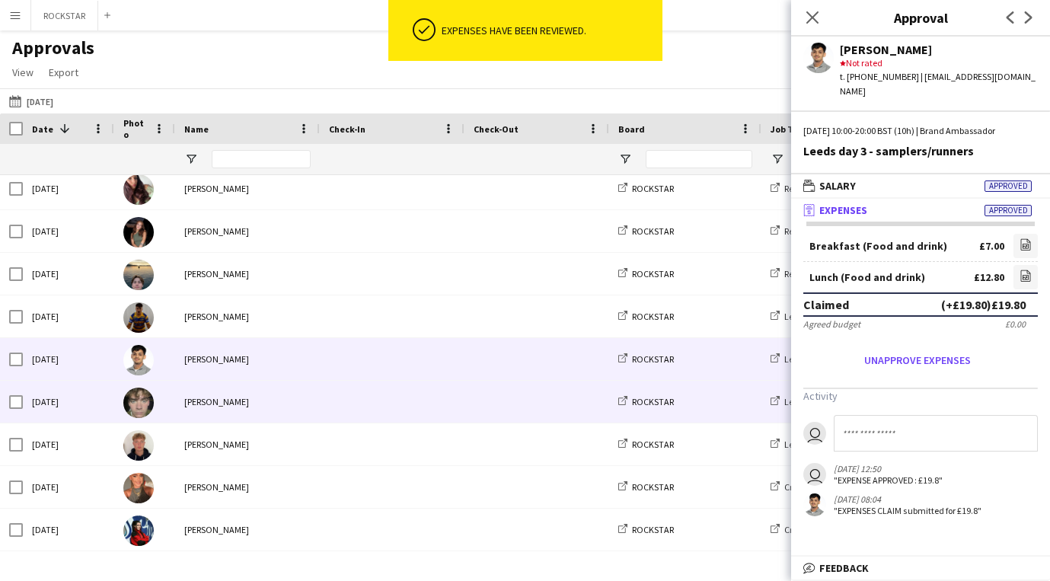
click at [477, 381] on span at bounding box center [536, 402] width 126 height 42
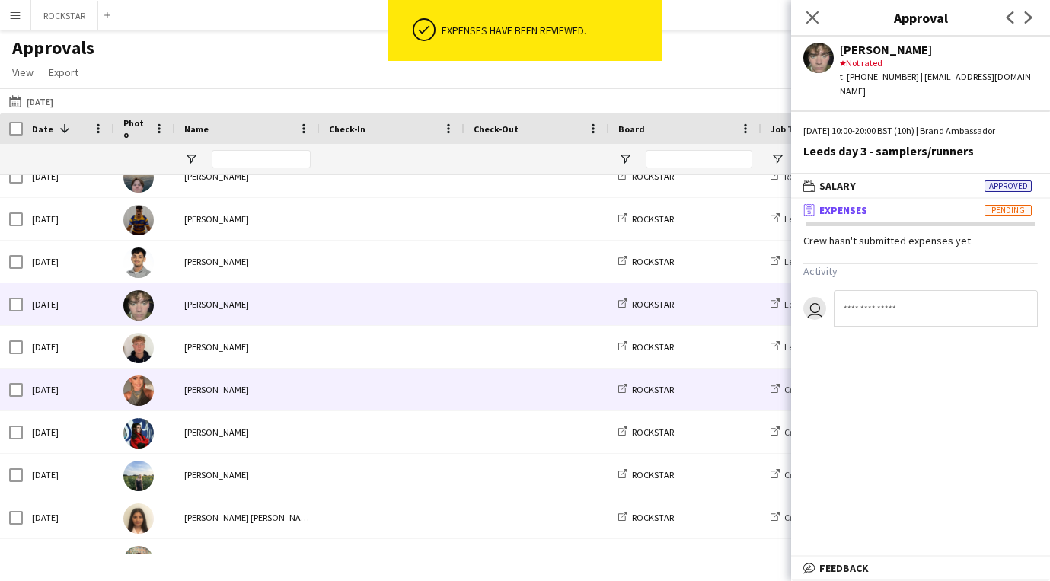
scroll to position [1042, 0]
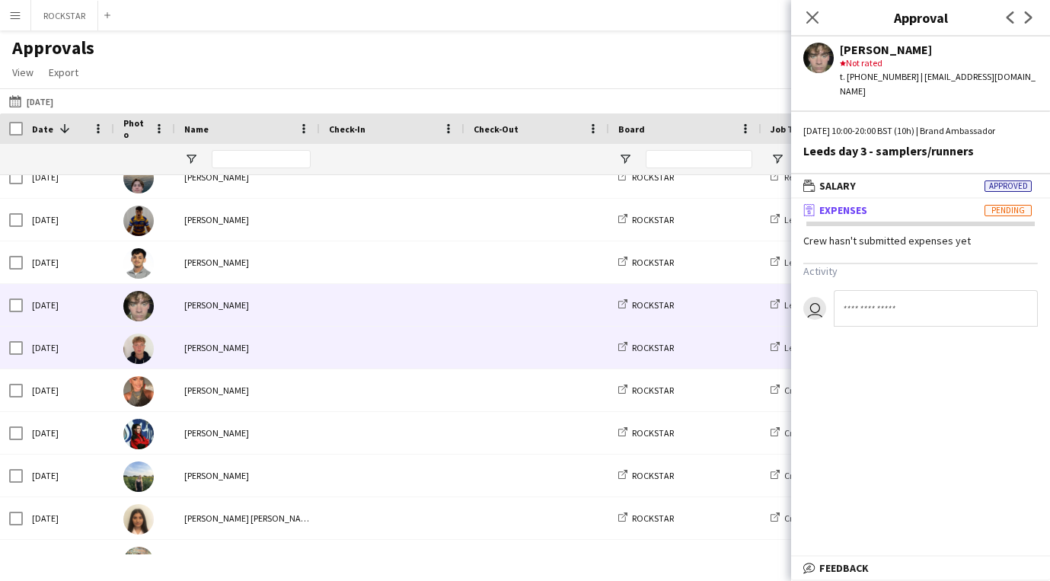
click at [456, 358] on div at bounding box center [392, 348] width 145 height 42
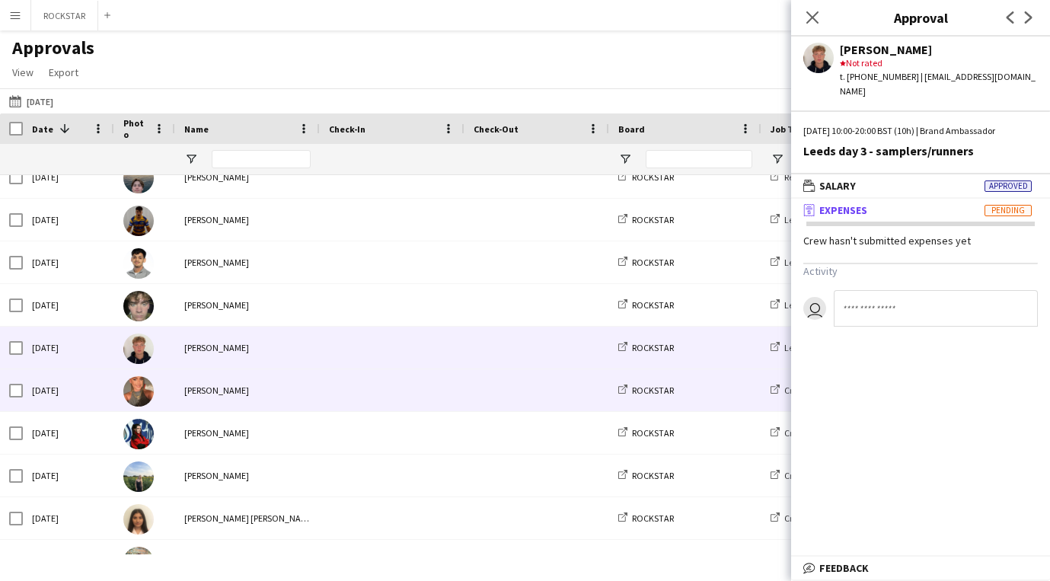
click at [440, 396] on span at bounding box center [392, 390] width 126 height 42
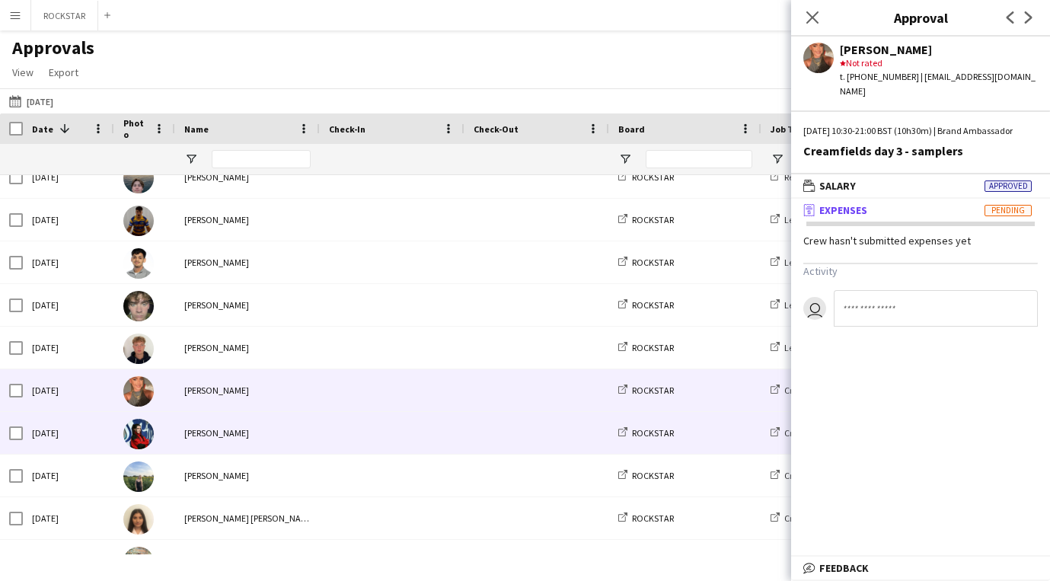
click at [429, 434] on span at bounding box center [392, 433] width 126 height 42
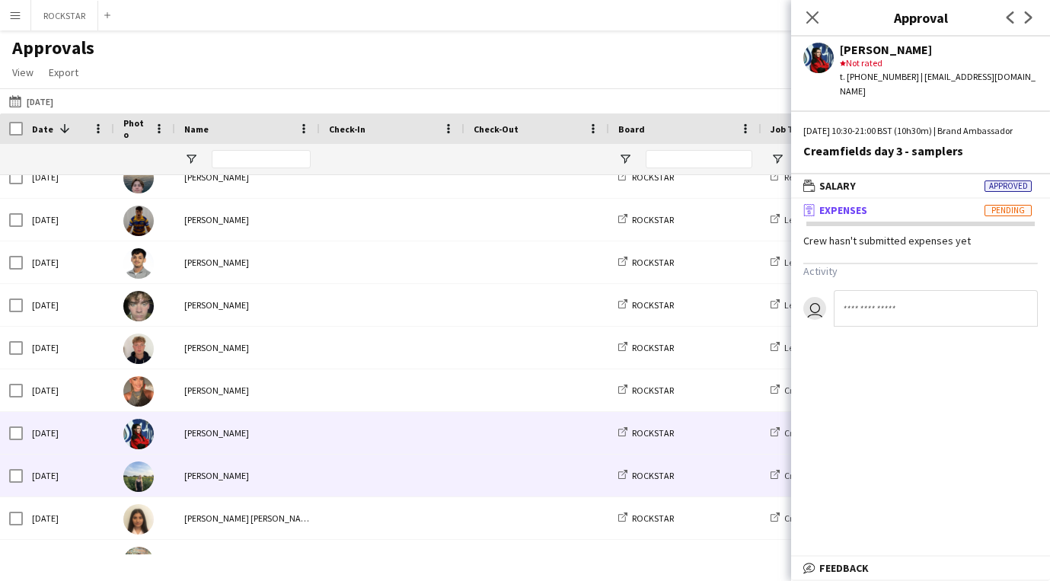
click at [419, 481] on span at bounding box center [392, 475] width 126 height 42
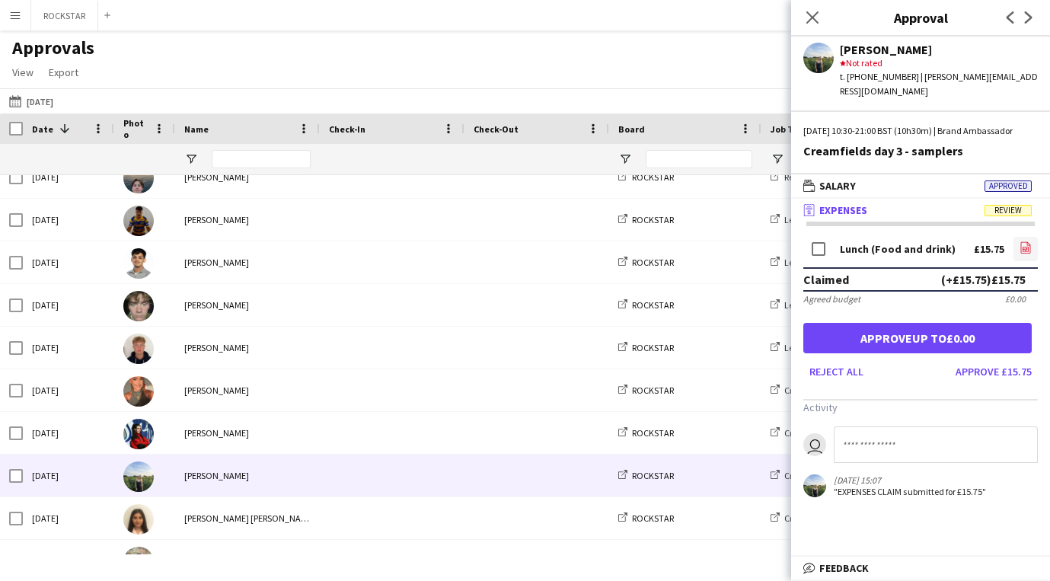
click at [1024, 251] on icon "file-image" at bounding box center [1025, 247] width 12 height 12
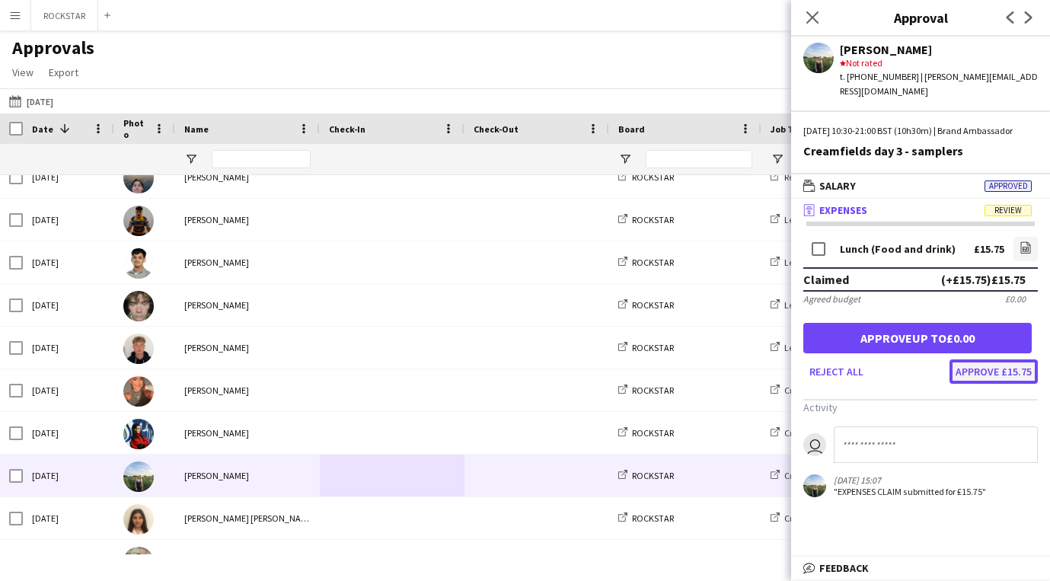
click at [974, 375] on button "Approve £15.75" at bounding box center [993, 371] width 88 height 24
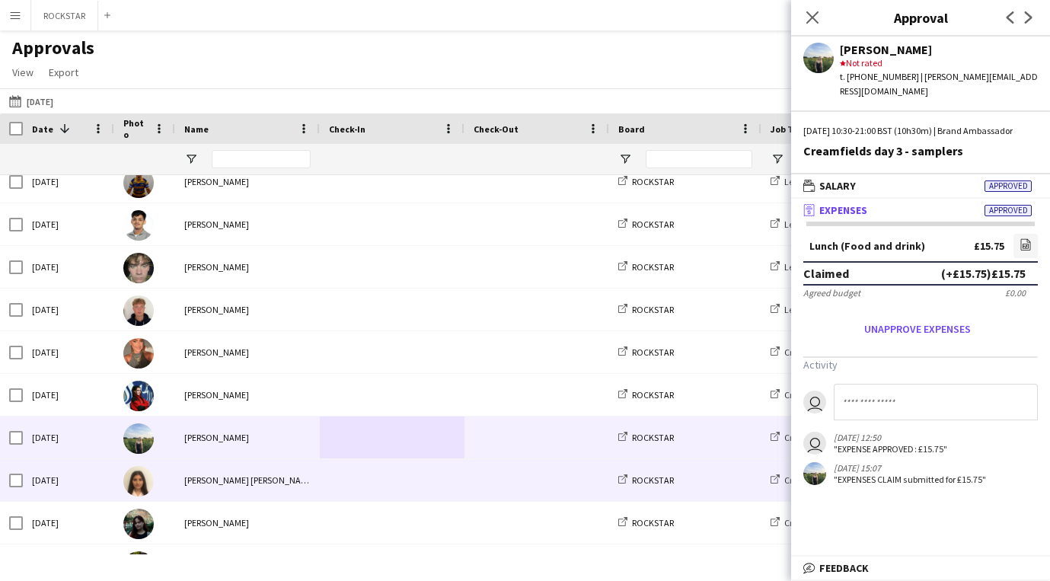
scroll to position [1082, 0]
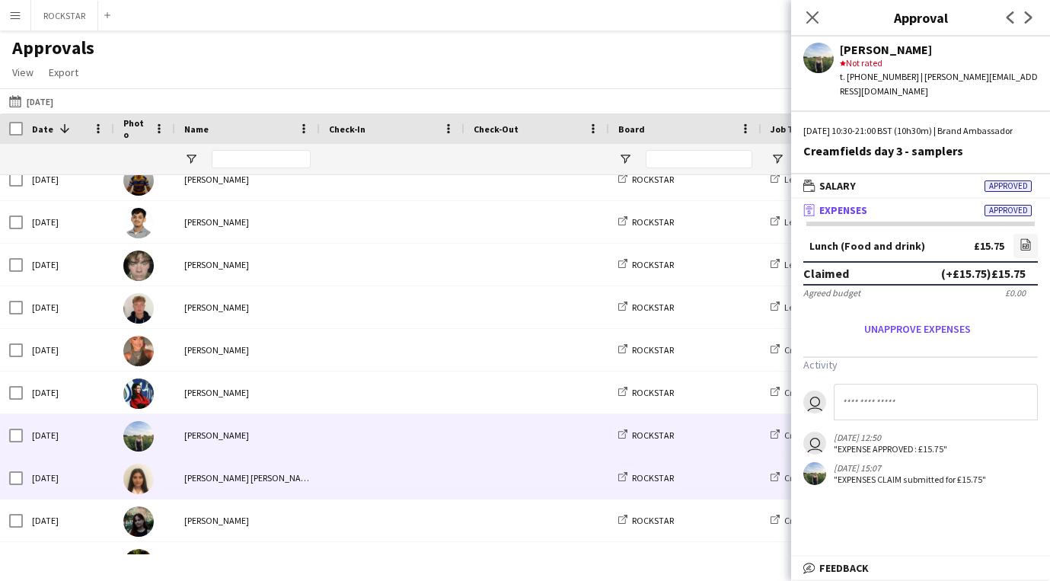
click at [521, 461] on span at bounding box center [536, 478] width 126 height 42
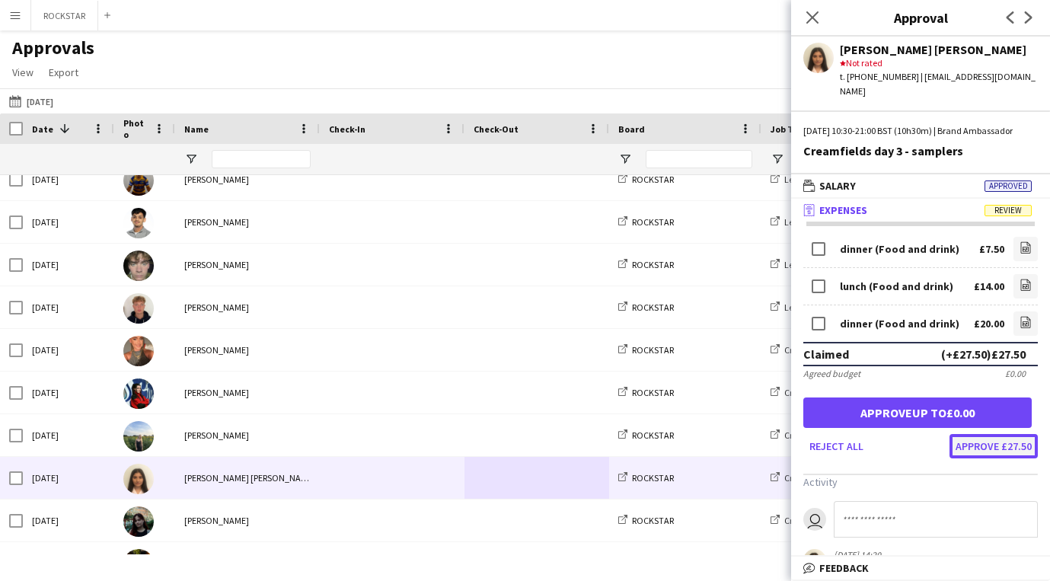
click at [1003, 448] on button "Approve £27.50" at bounding box center [993, 446] width 88 height 24
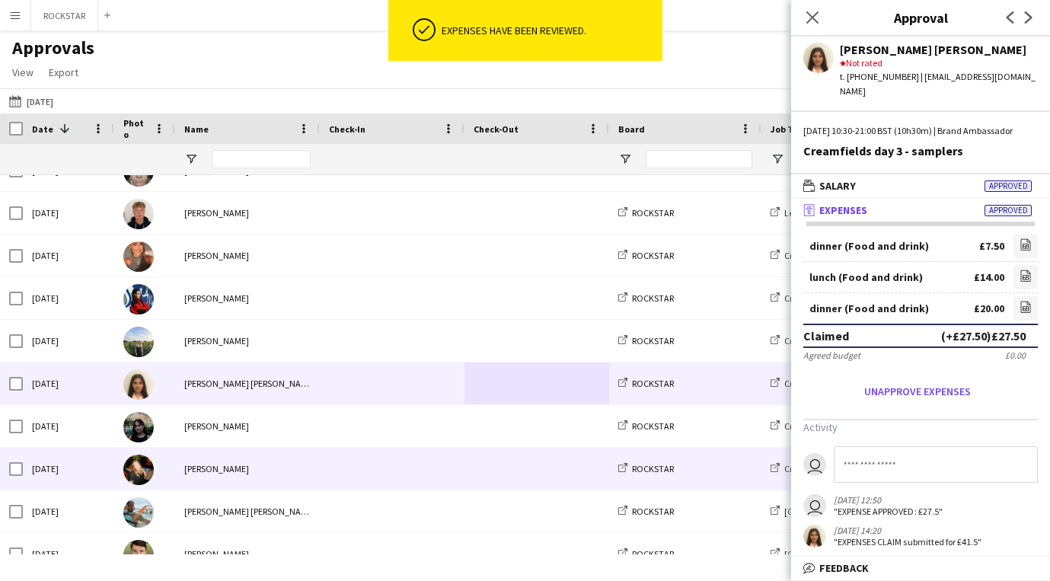
scroll to position [1191, 0]
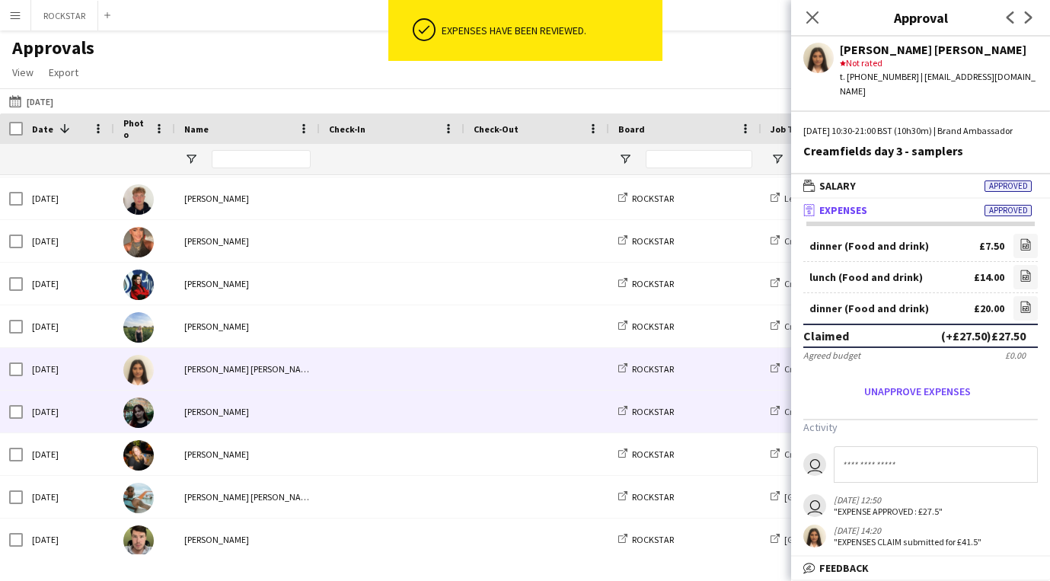
click at [282, 425] on div "[PERSON_NAME]" at bounding box center [247, 412] width 145 height 42
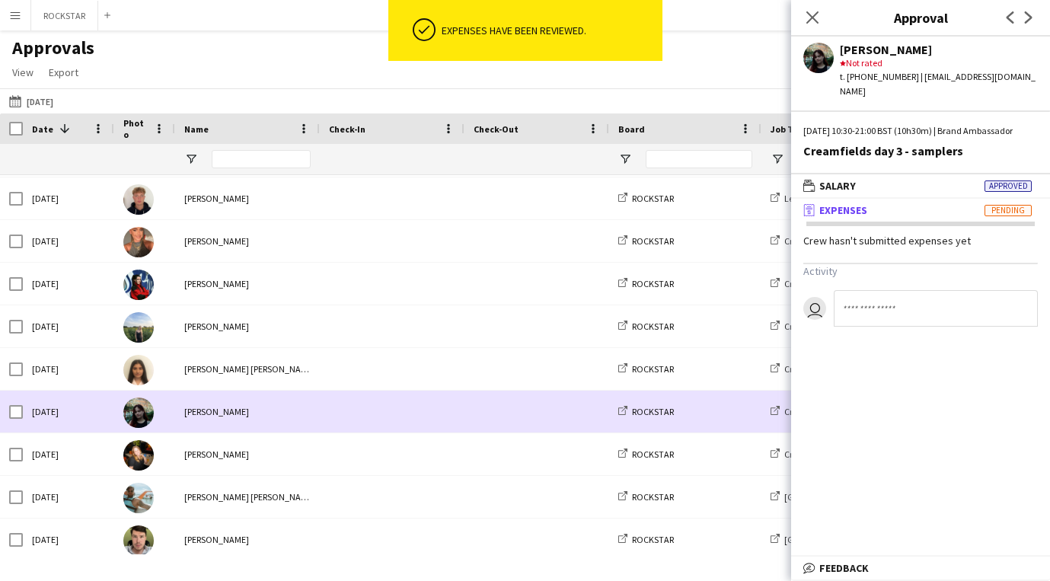
click at [285, 441] on div "[PERSON_NAME]" at bounding box center [247, 454] width 145 height 42
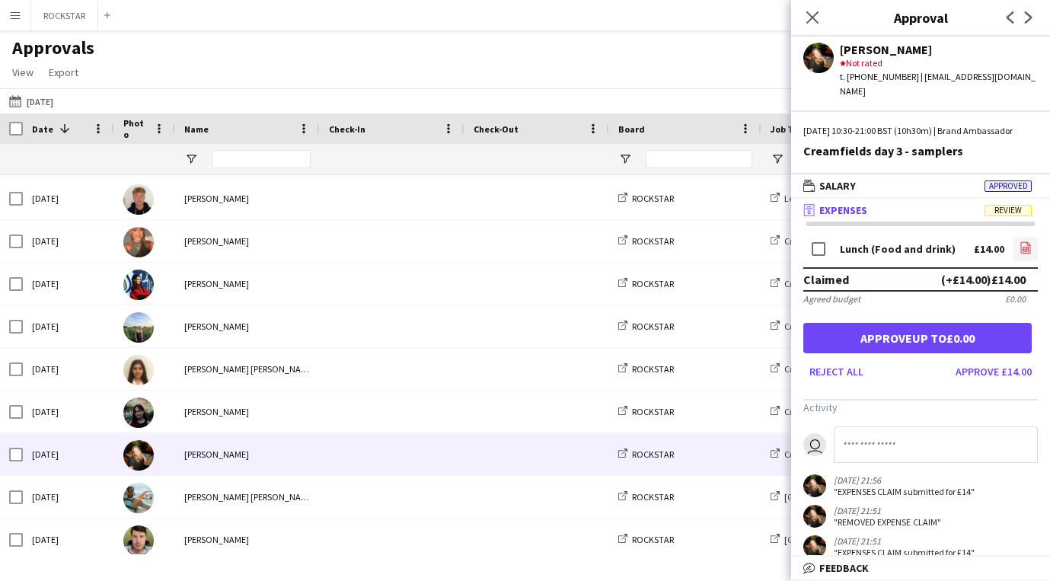
click at [1022, 242] on icon "file-image" at bounding box center [1025, 247] width 12 height 12
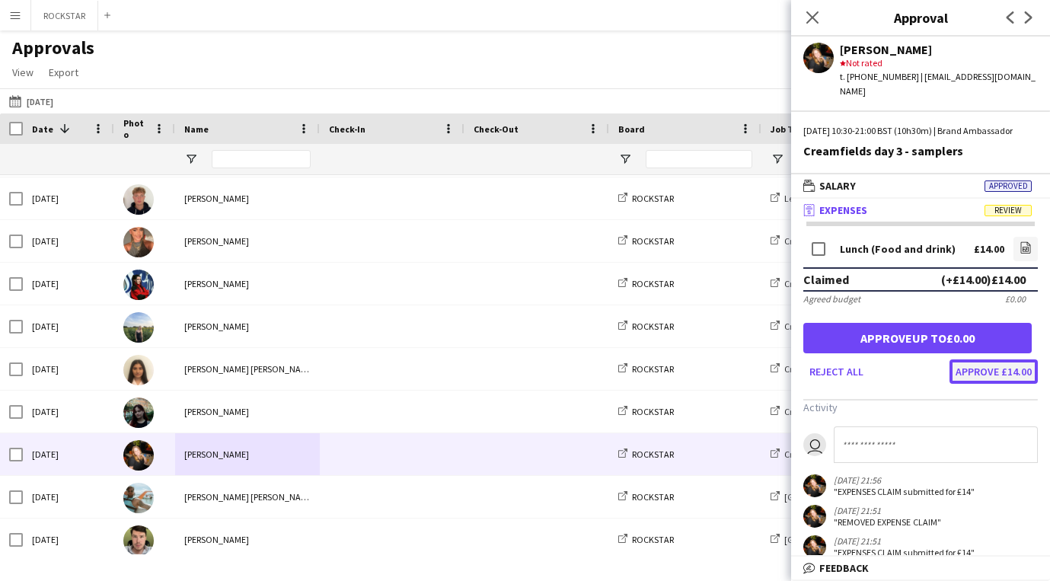
click at [1000, 375] on button "Approve £14.00" at bounding box center [993, 371] width 88 height 24
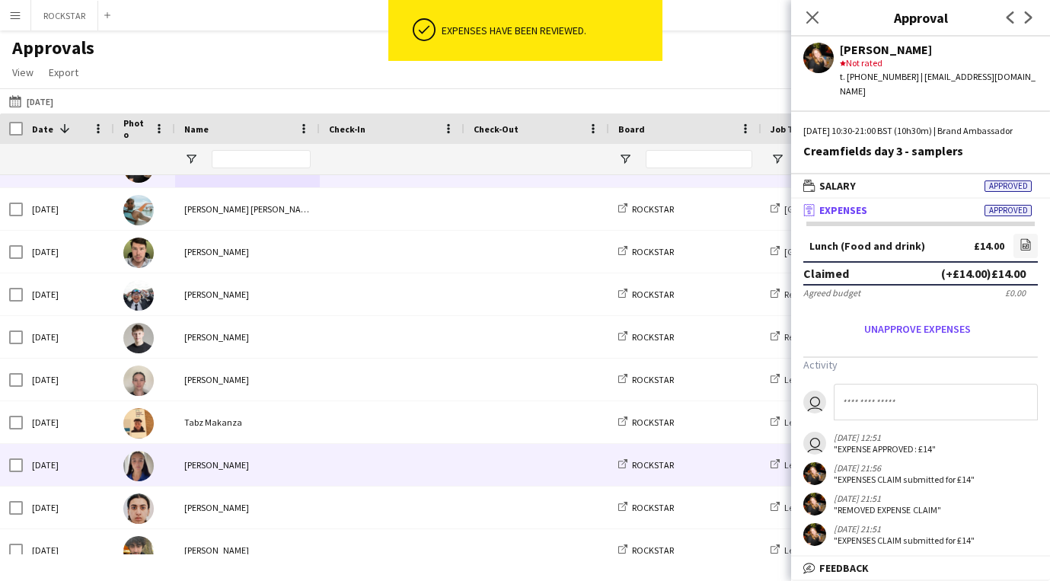
scroll to position [0, 0]
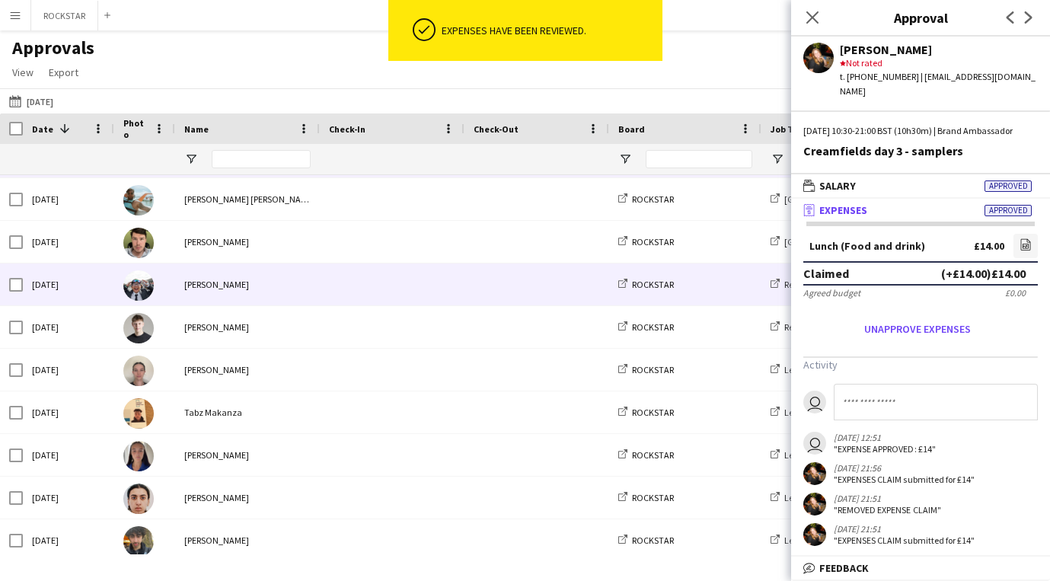
click at [328, 282] on div at bounding box center [392, 284] width 145 height 42
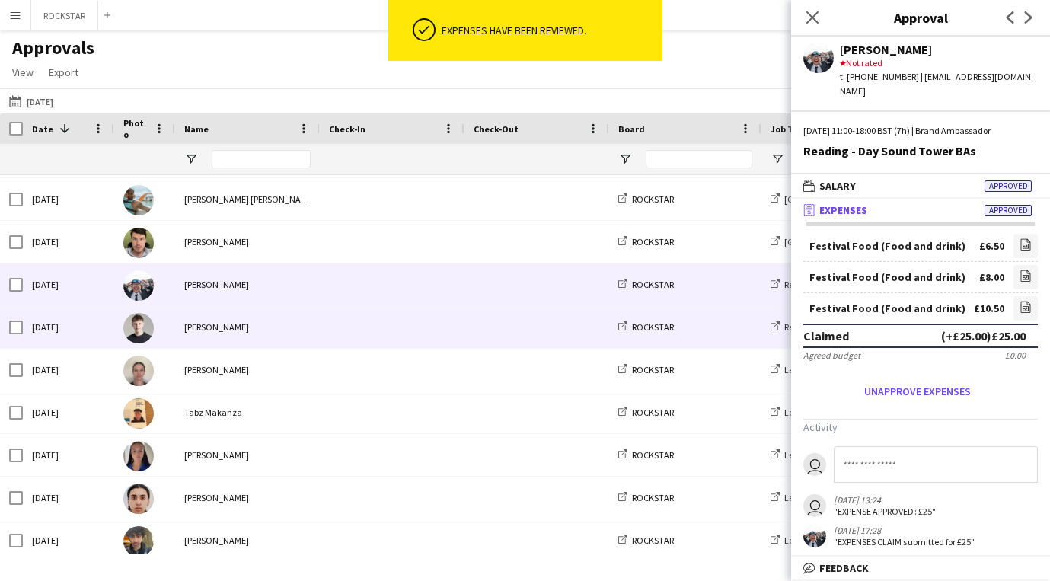
click at [333, 327] on span at bounding box center [392, 327] width 126 height 42
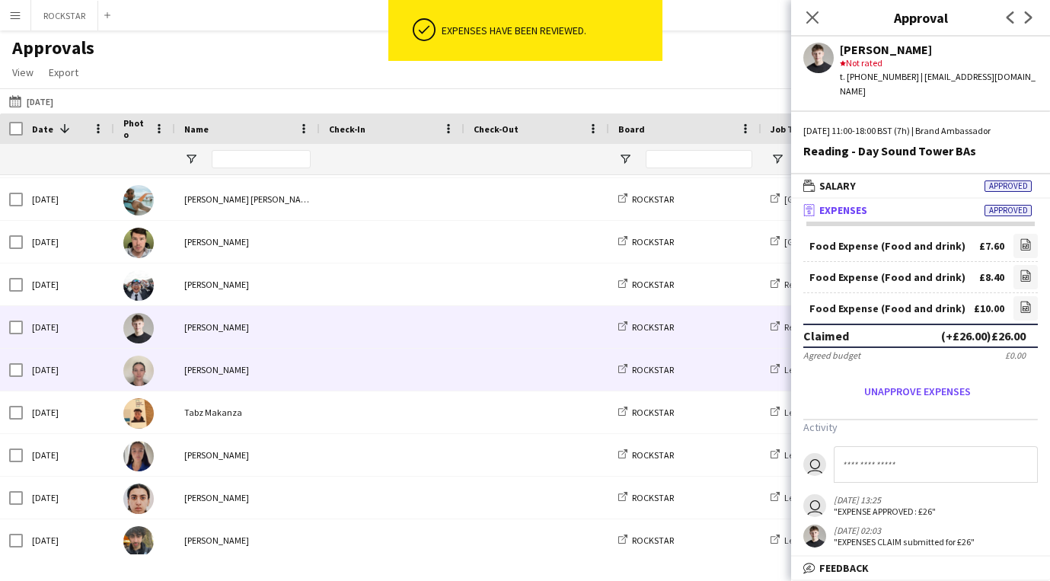
click at [329, 366] on span at bounding box center [392, 370] width 126 height 42
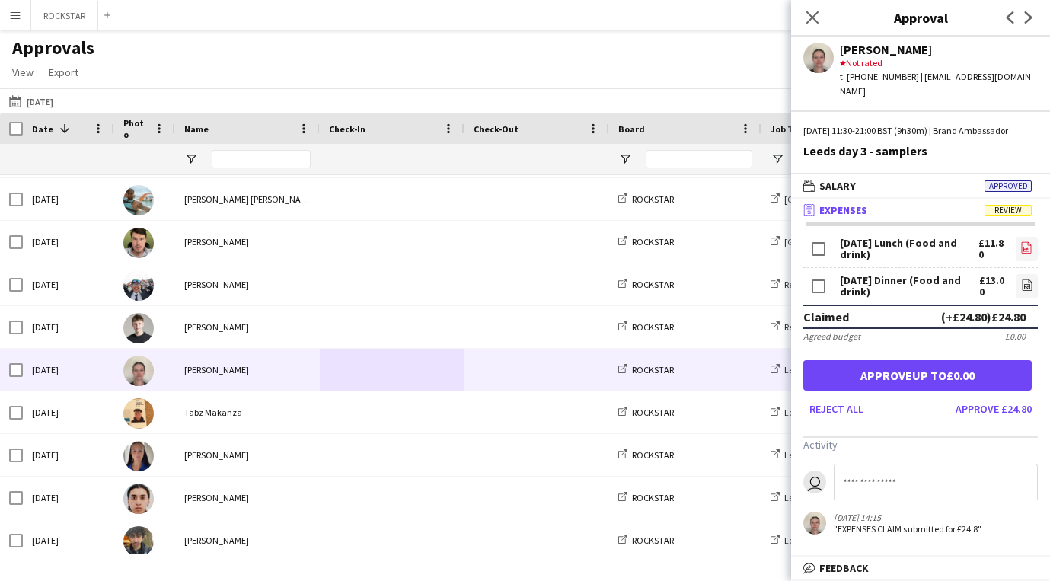
click at [1028, 243] on icon at bounding box center [1027, 247] width 10 height 11
click at [985, 411] on button "Approve £24.80" at bounding box center [993, 409] width 88 height 24
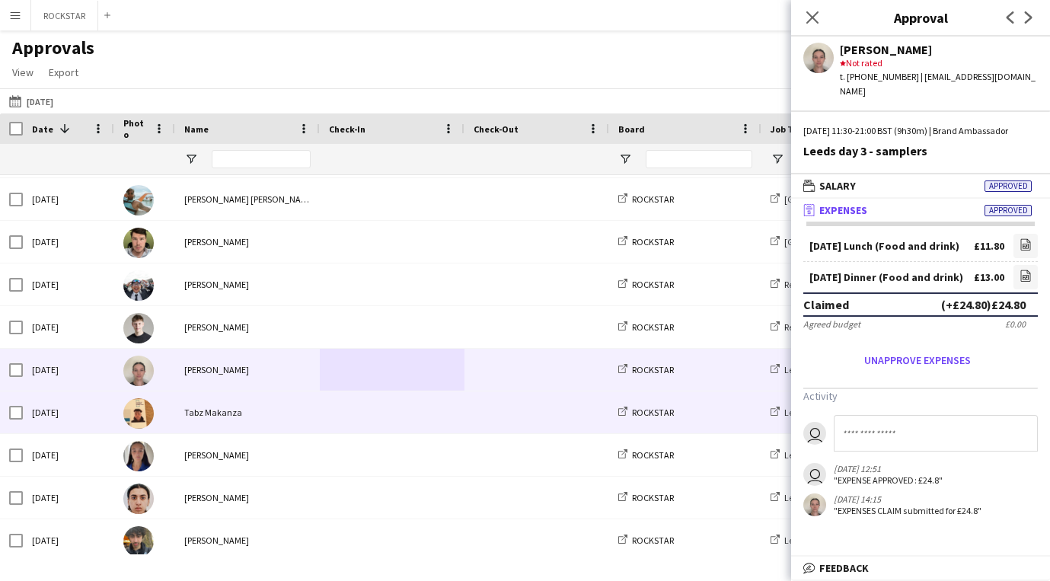
click at [278, 427] on div "Tabz Makanza" at bounding box center [247, 412] width 145 height 42
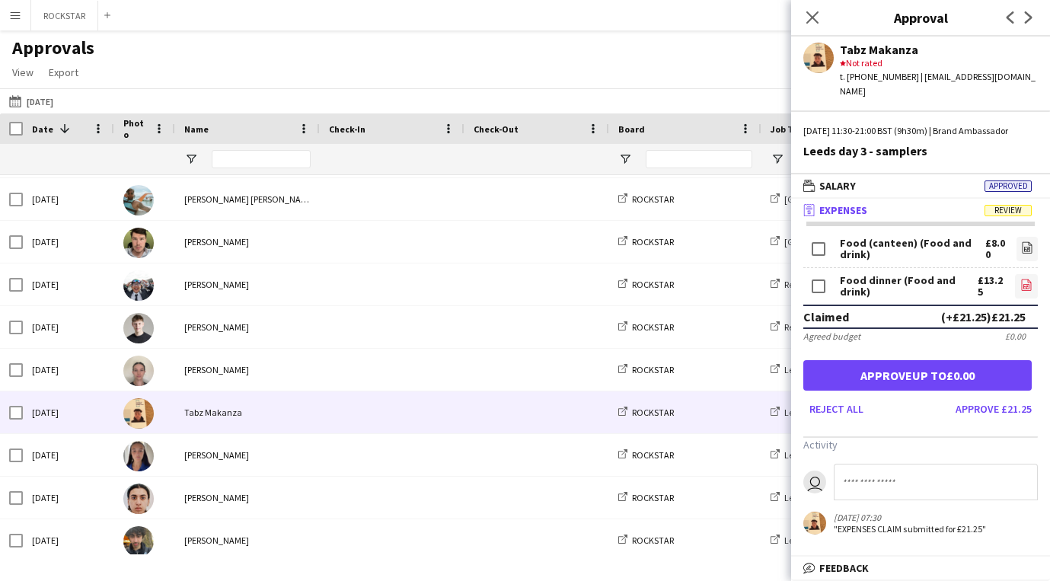
click at [1022, 282] on icon "file-image" at bounding box center [1026, 285] width 12 height 12
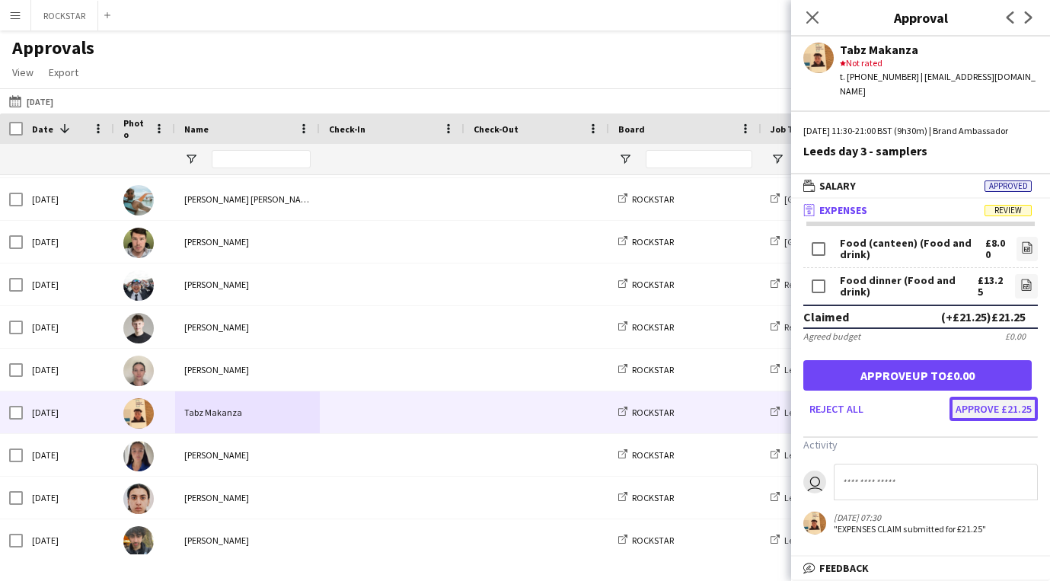
click at [996, 417] on button "Approve £21.25" at bounding box center [993, 409] width 88 height 24
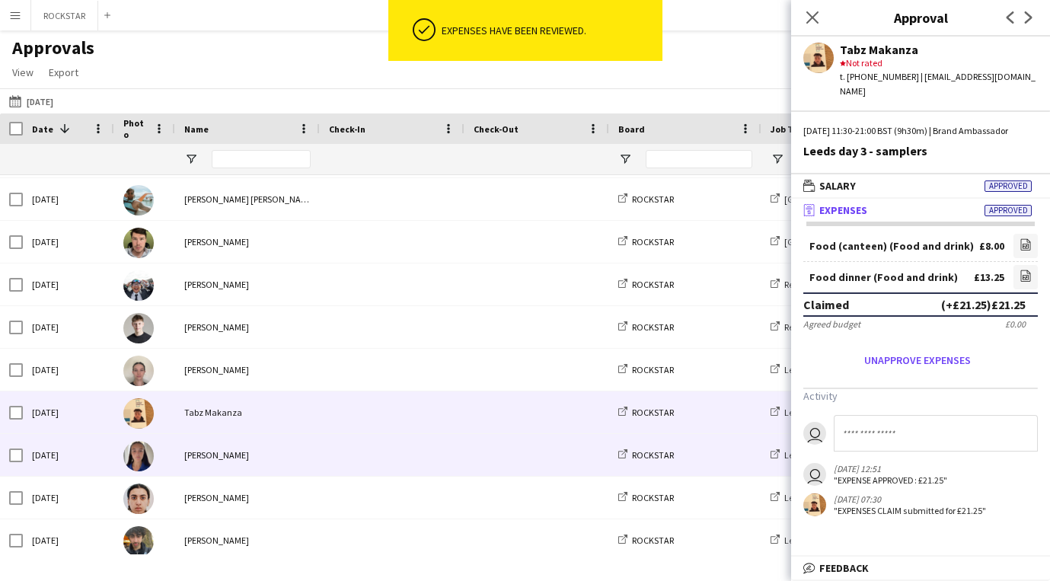
click at [292, 457] on div "[PERSON_NAME]" at bounding box center [247, 455] width 145 height 42
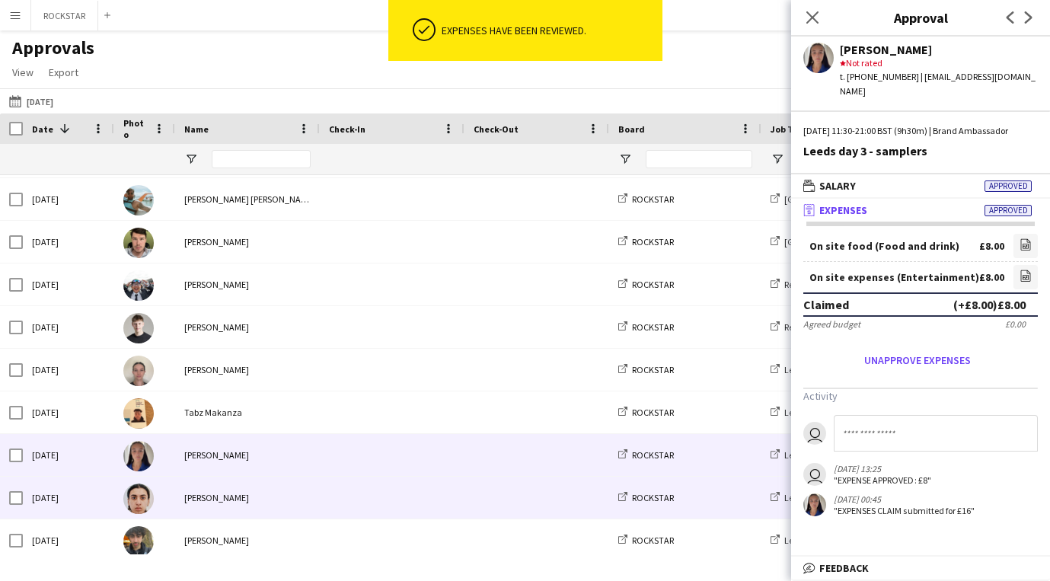
click at [290, 486] on div "[PERSON_NAME]" at bounding box center [247, 498] width 145 height 42
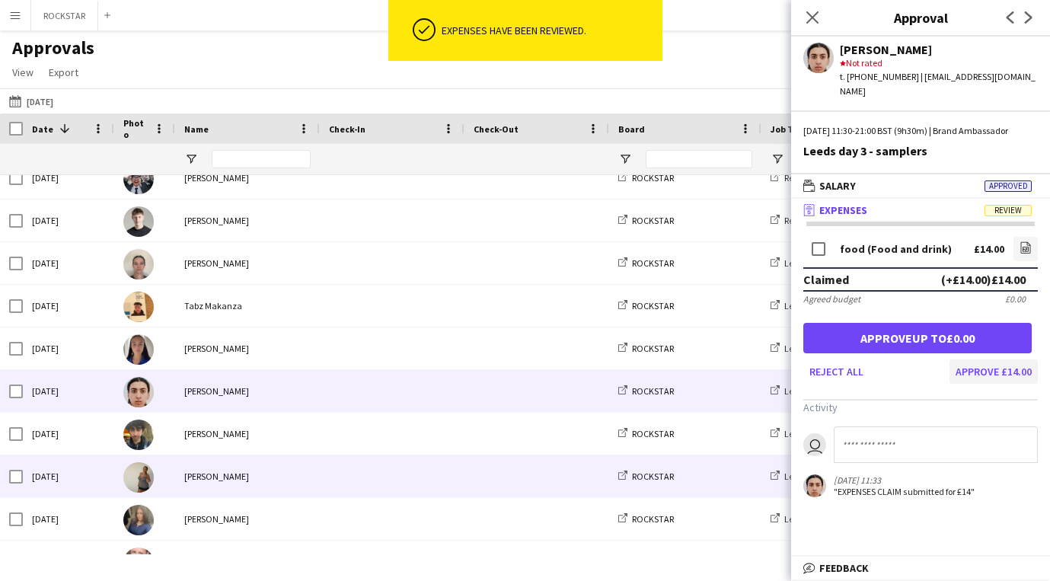
scroll to position [1605, 0]
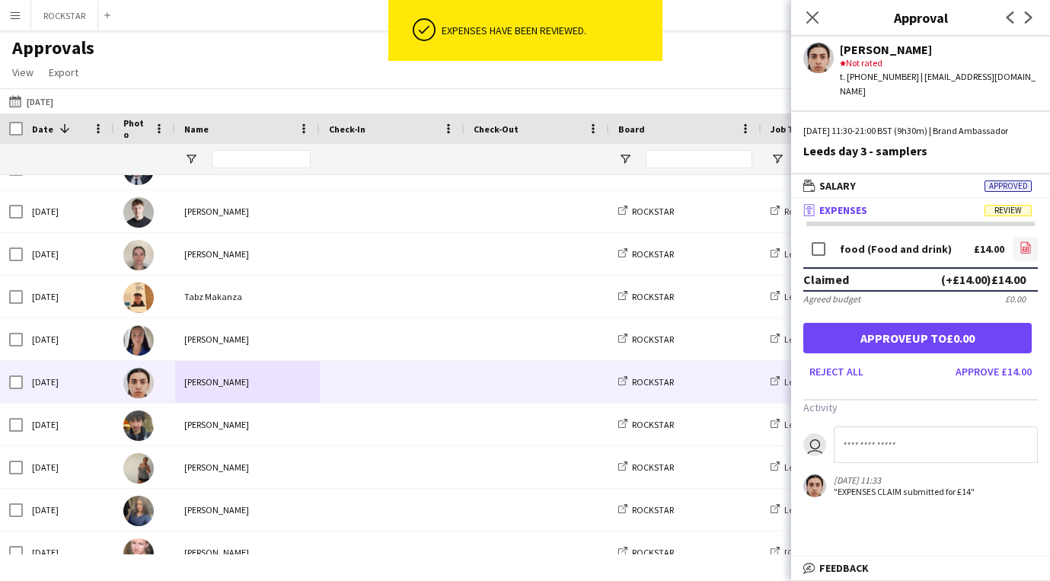
click at [1021, 257] on link "file-image" at bounding box center [1025, 249] width 24 height 24
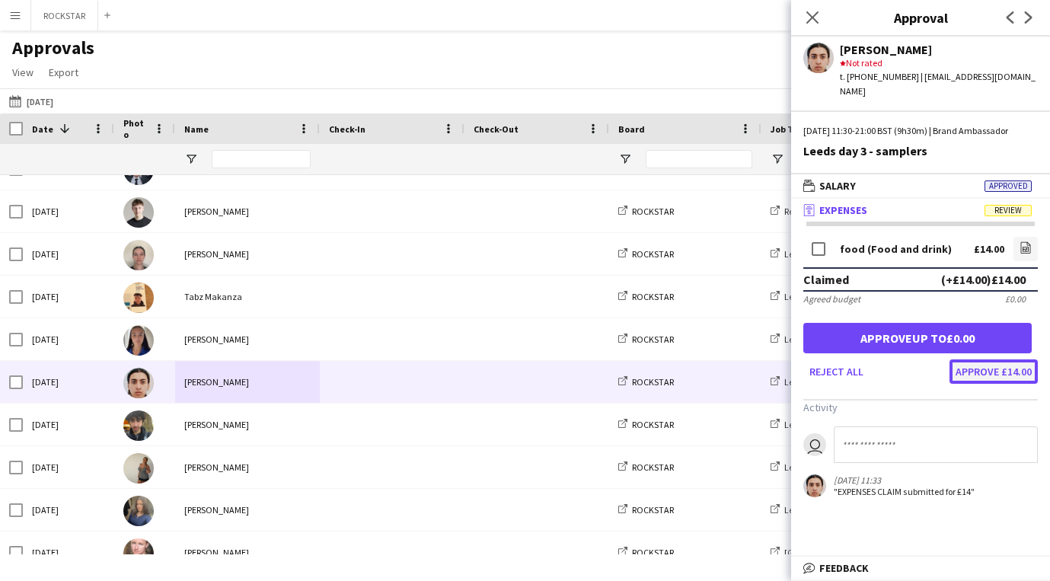
click at [1017, 368] on button "Approve £14.00" at bounding box center [993, 371] width 88 height 24
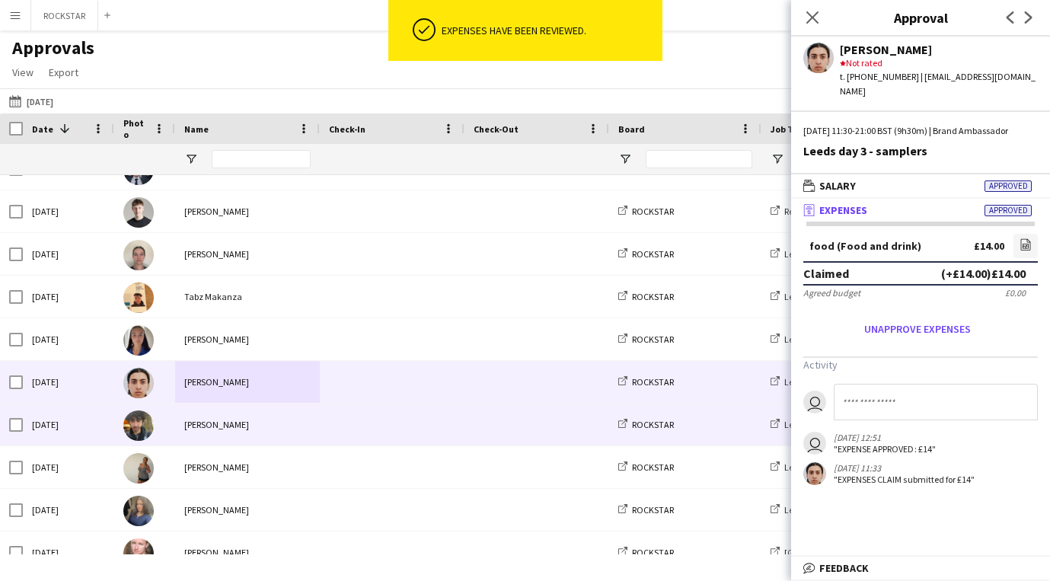
click at [330, 428] on span at bounding box center [392, 424] width 126 height 42
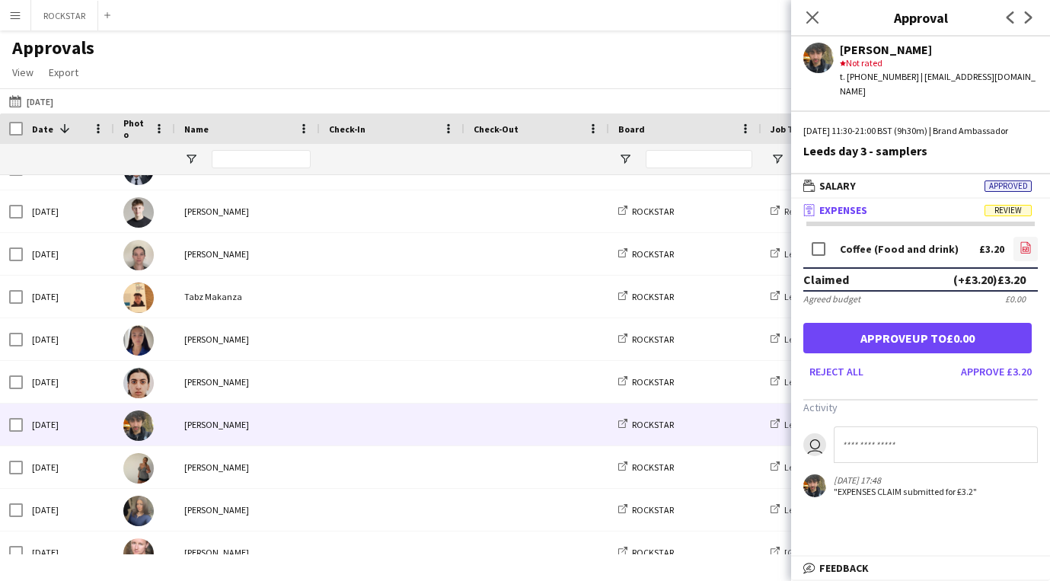
click at [1032, 250] on link "file-image" at bounding box center [1025, 249] width 24 height 24
click at [1022, 371] on button "Approve £3.20" at bounding box center [996, 371] width 83 height 24
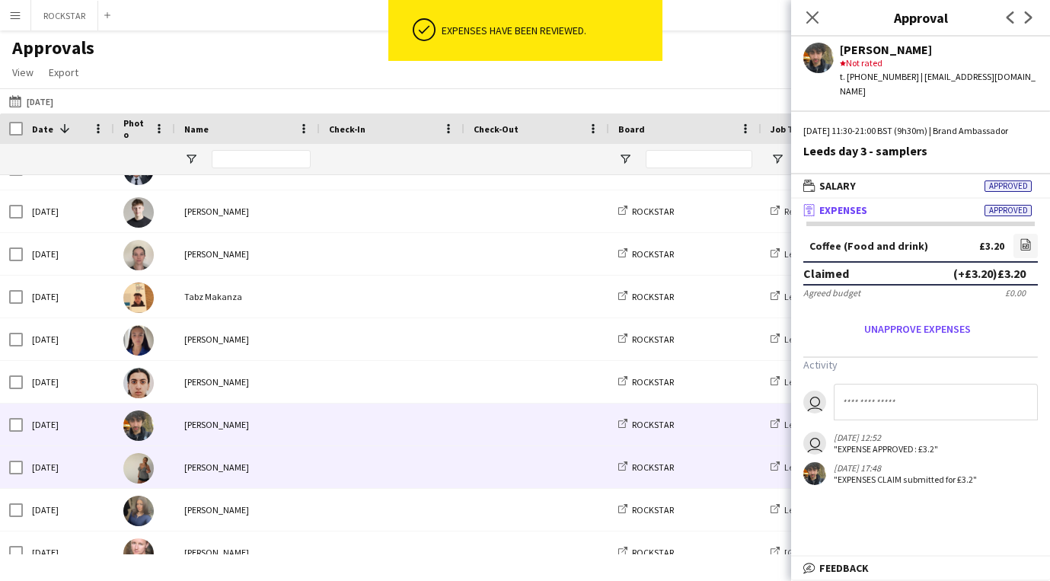
click at [290, 470] on div "[PERSON_NAME]" at bounding box center [247, 467] width 145 height 42
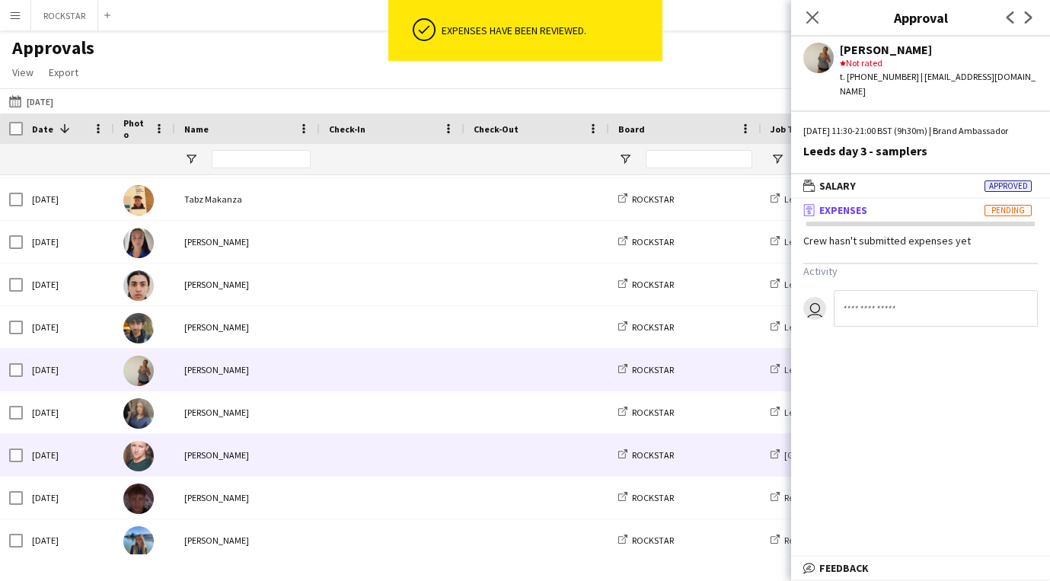
scroll to position [1717, 0]
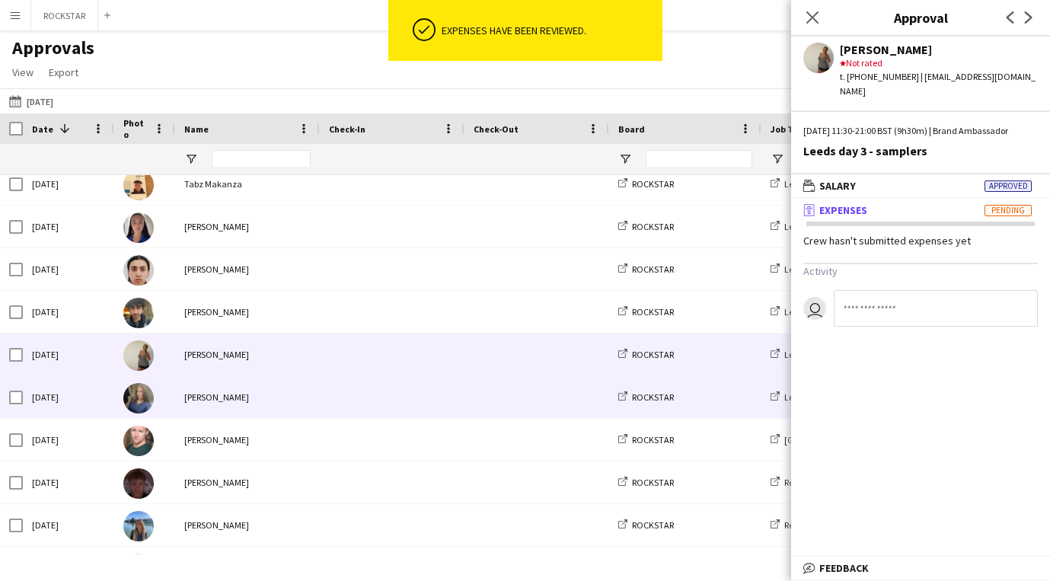
click at [292, 400] on div "[PERSON_NAME]" at bounding box center [247, 397] width 145 height 42
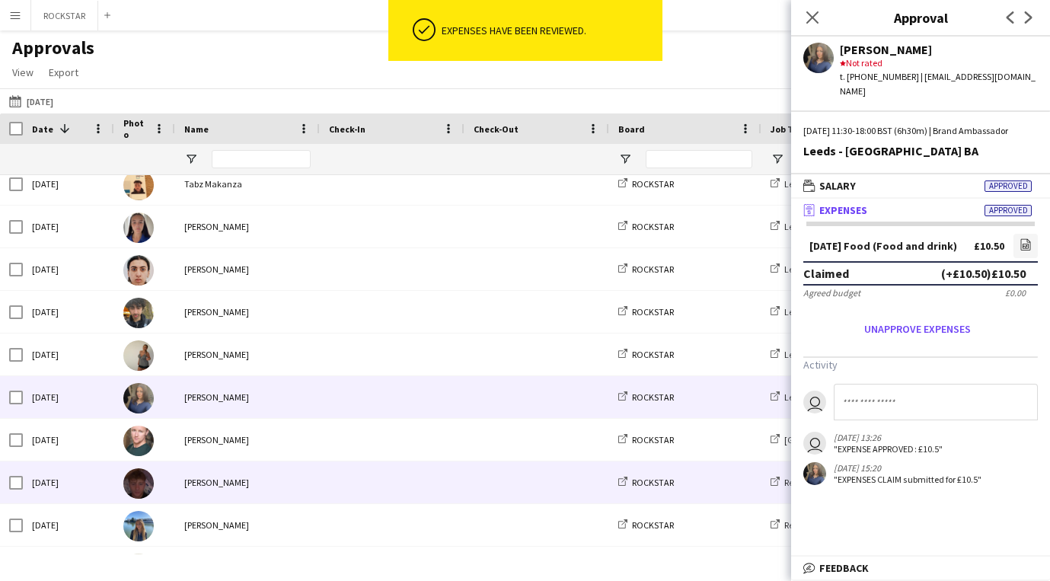
click at [278, 476] on div "[PERSON_NAME]" at bounding box center [247, 482] width 145 height 42
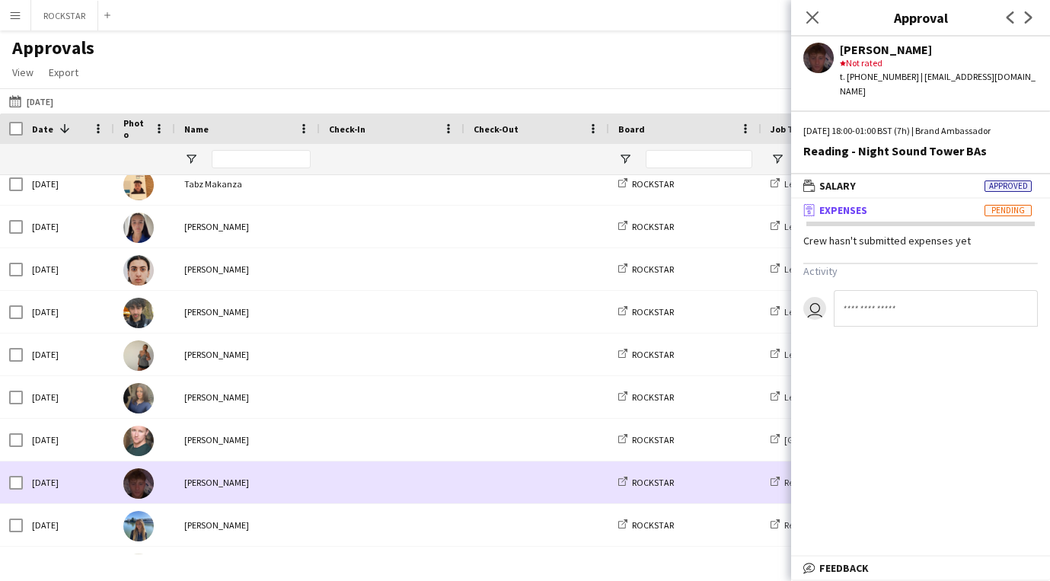
scroll to position [1795, 0]
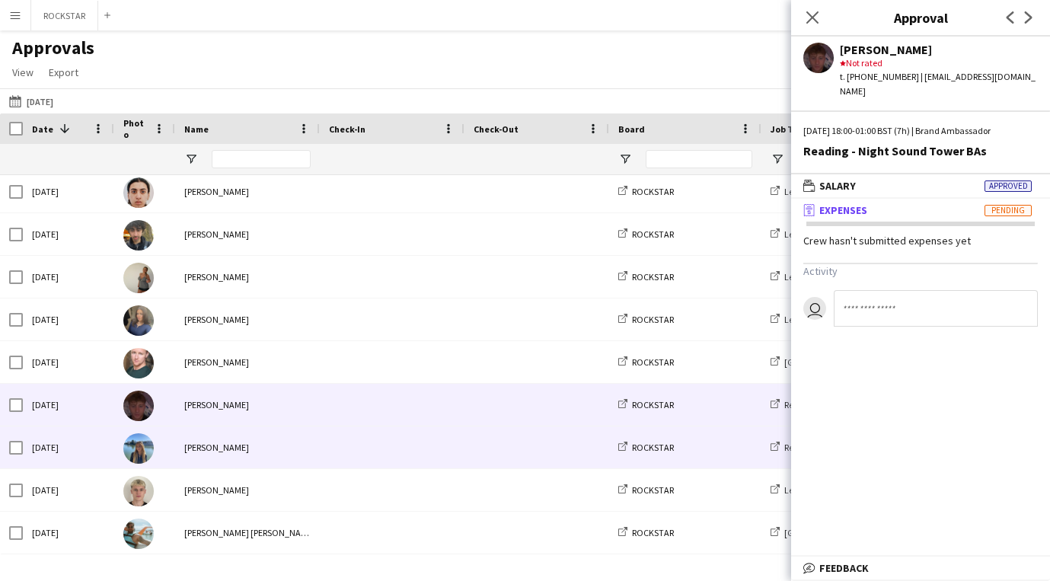
click at [279, 432] on div "[PERSON_NAME]" at bounding box center [247, 447] width 145 height 42
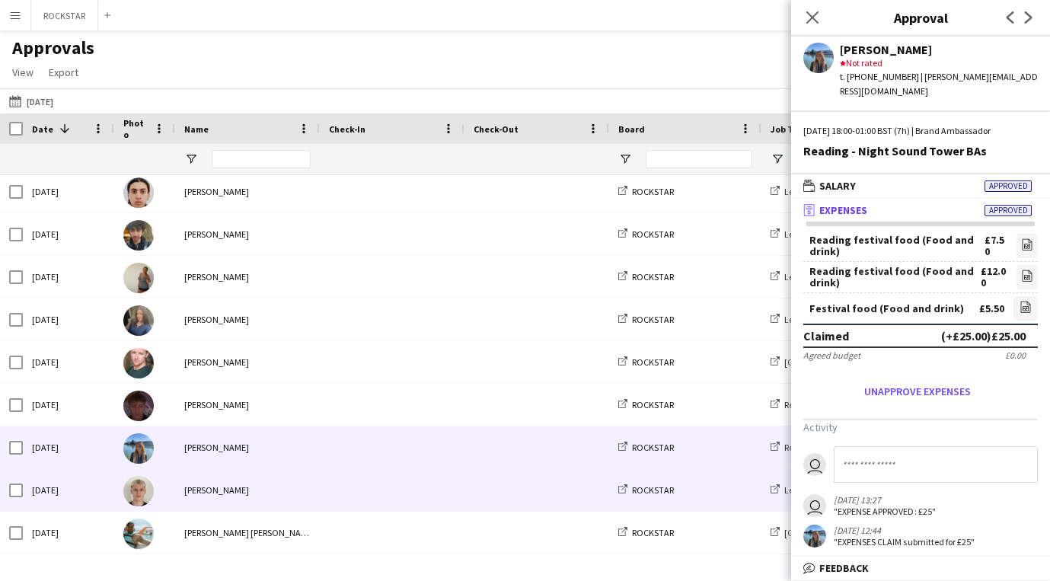
click at [316, 501] on div "[PERSON_NAME]" at bounding box center [247, 490] width 145 height 42
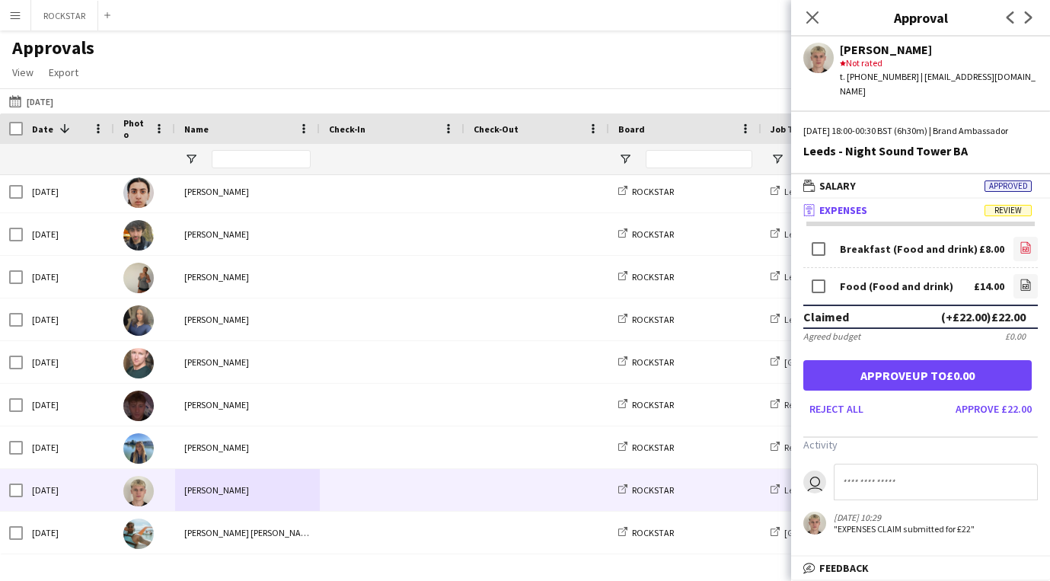
click at [1017, 255] on link "file-image" at bounding box center [1025, 249] width 24 height 24
click at [1022, 287] on icon "file-image" at bounding box center [1025, 285] width 12 height 12
click at [984, 408] on button "Approve £22.00" at bounding box center [993, 409] width 88 height 24
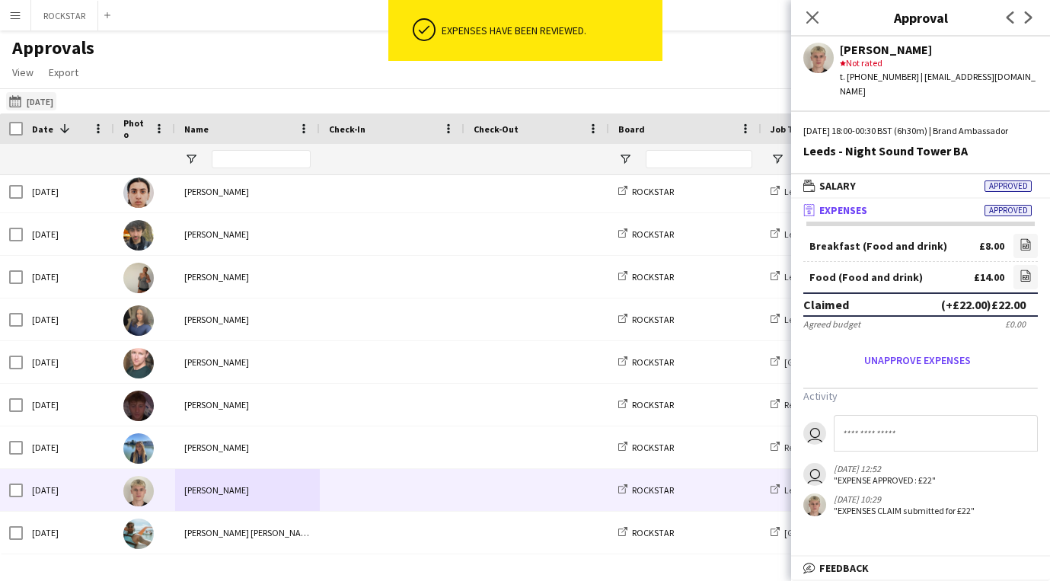
click at [49, 107] on button "24-08-2025 23-08-2025" at bounding box center [31, 101] width 50 height 18
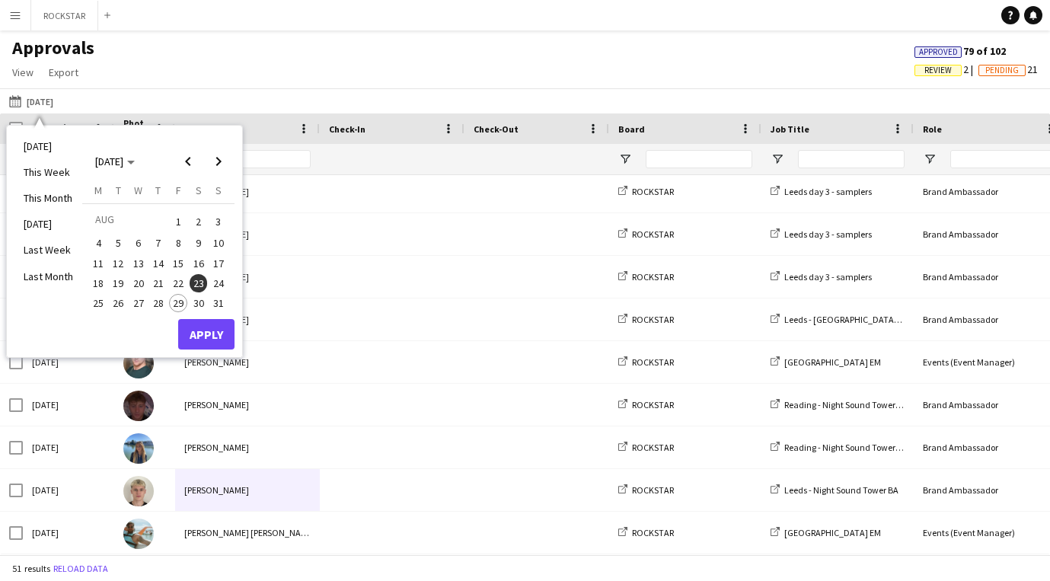
click at [215, 281] on span "24" at bounding box center [218, 283] width 18 height 18
click at [200, 346] on button "Apply" at bounding box center [206, 334] width 56 height 30
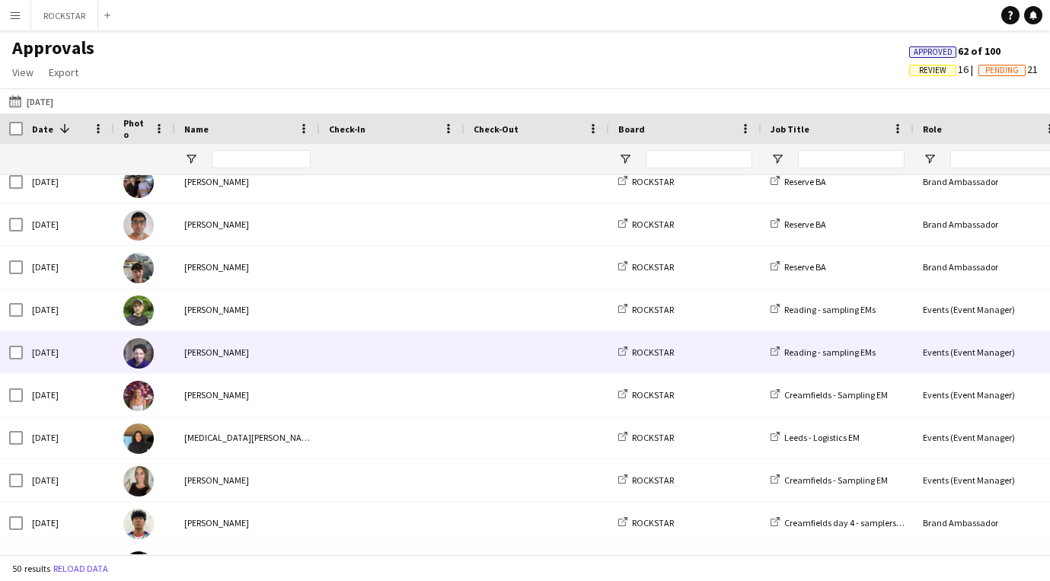
scroll to position [104, 0]
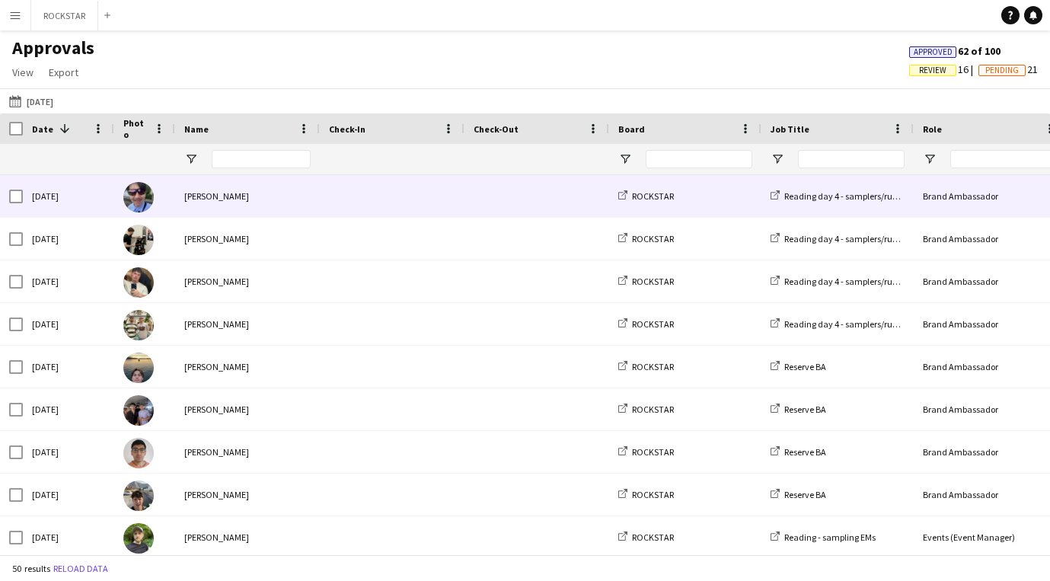
click at [231, 210] on div "[PERSON_NAME]" at bounding box center [247, 196] width 145 height 42
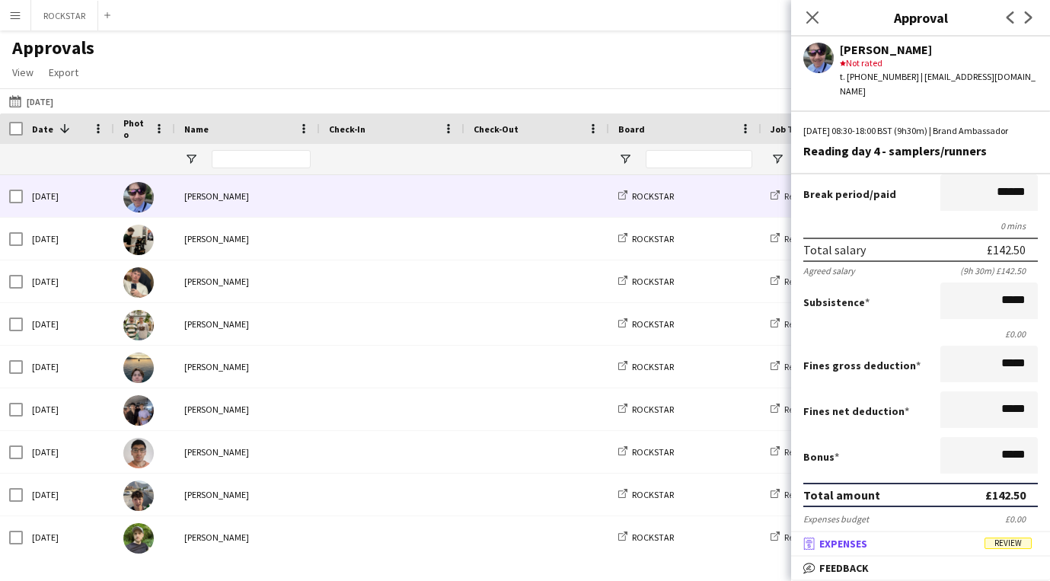
click at [904, 540] on mat-panel-title "receipt Expenses Review" at bounding box center [917, 544] width 253 height 14
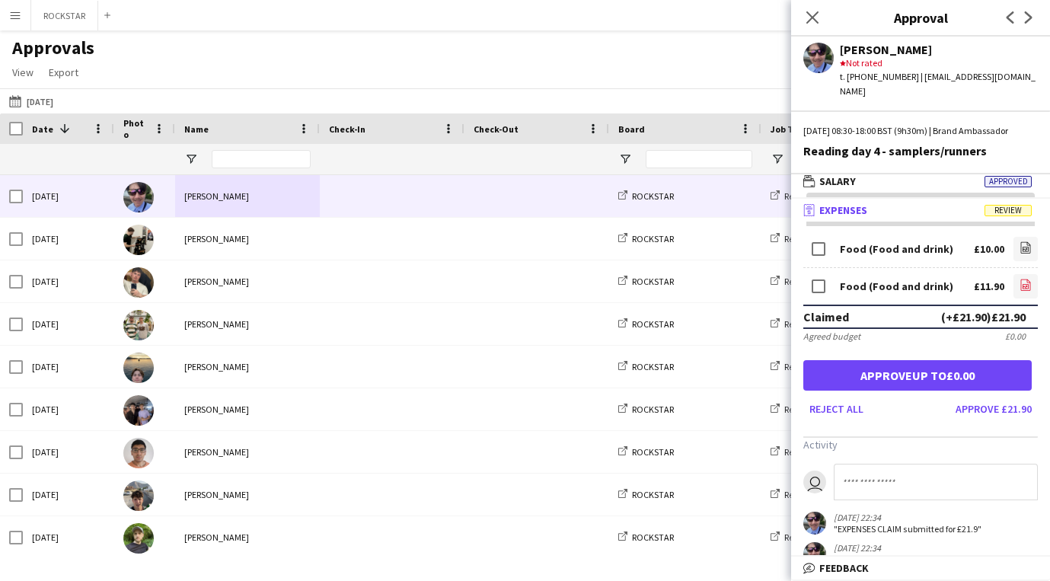
click at [1026, 282] on icon "file-image" at bounding box center [1025, 285] width 12 height 12
click at [1015, 412] on button "Approve £21.90" at bounding box center [993, 409] width 88 height 24
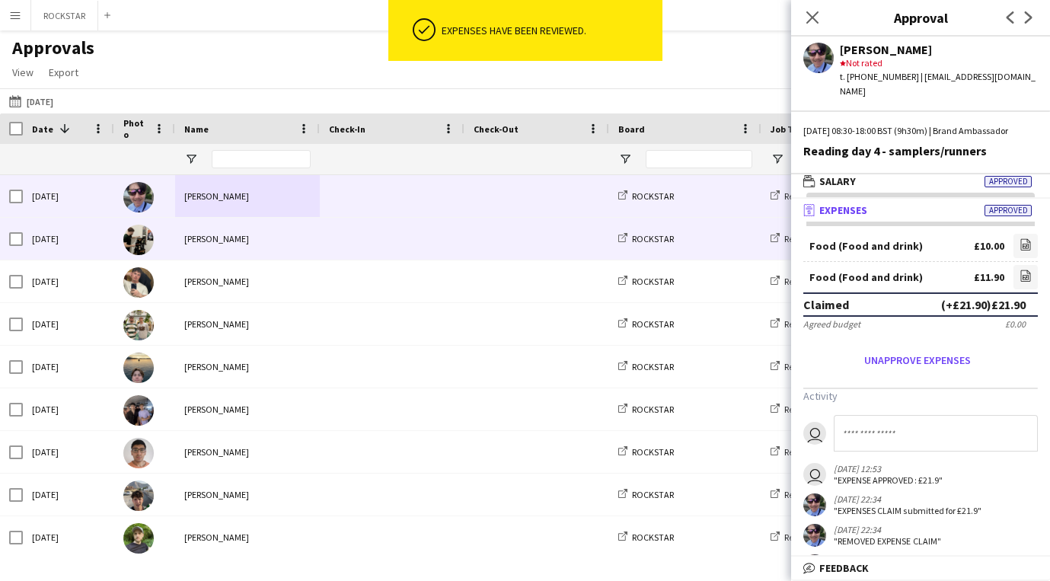
click at [353, 238] on span at bounding box center [392, 239] width 126 height 42
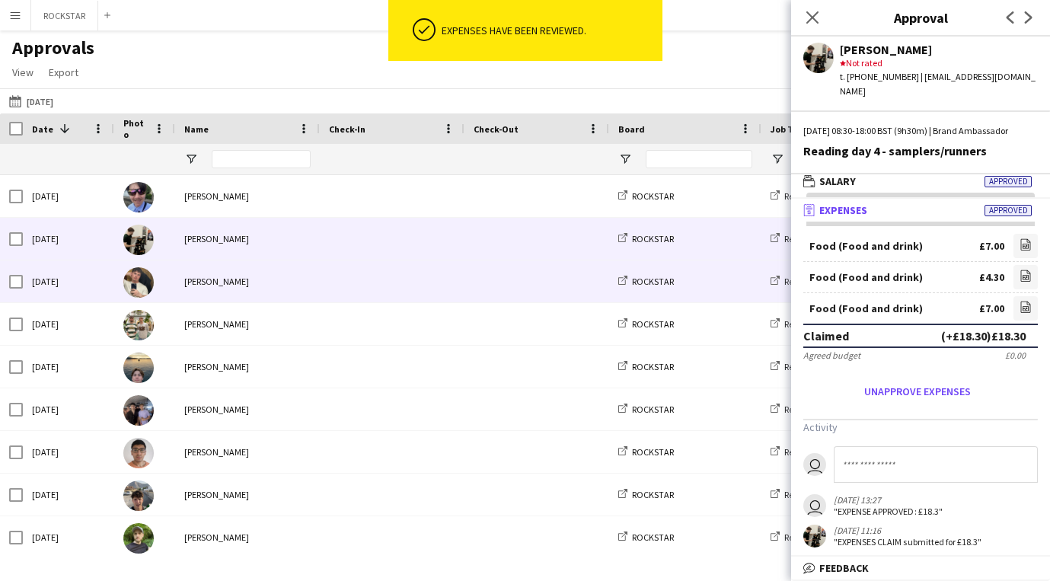
click at [385, 290] on span at bounding box center [392, 281] width 126 height 42
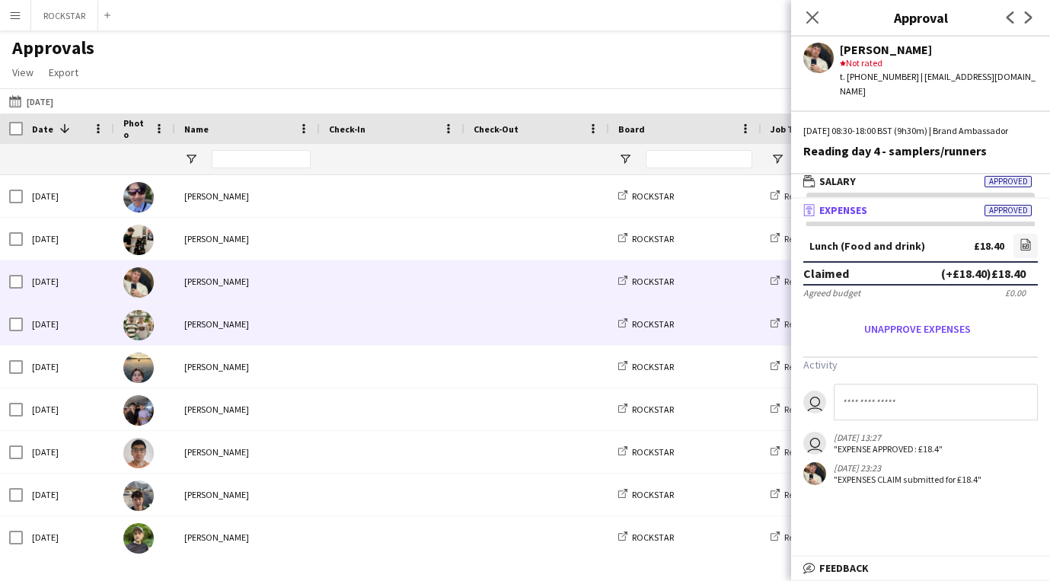
click at [381, 330] on span at bounding box center [392, 324] width 126 height 42
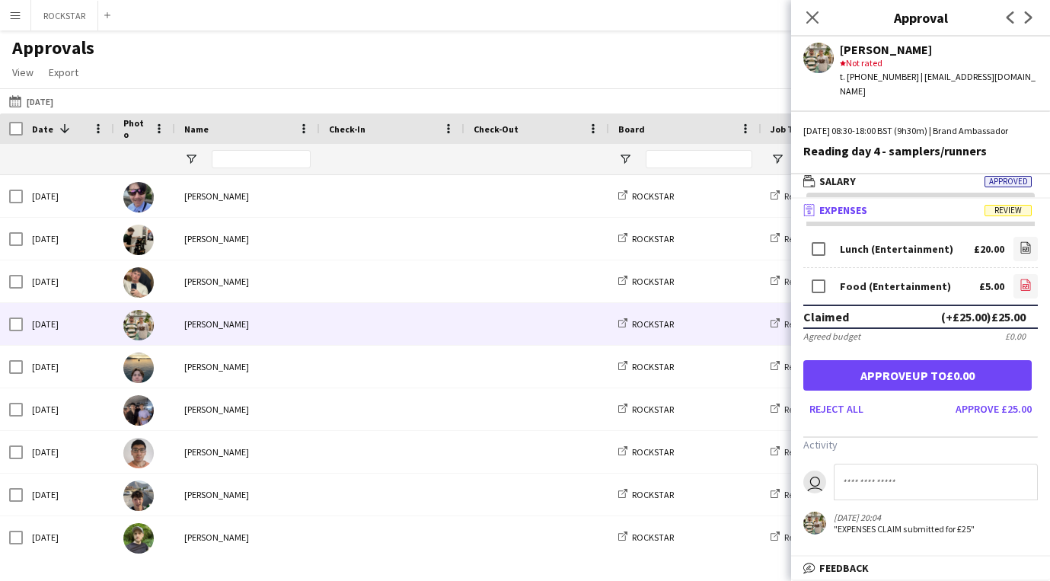
click at [1025, 295] on link "file-image" at bounding box center [1025, 286] width 24 height 24
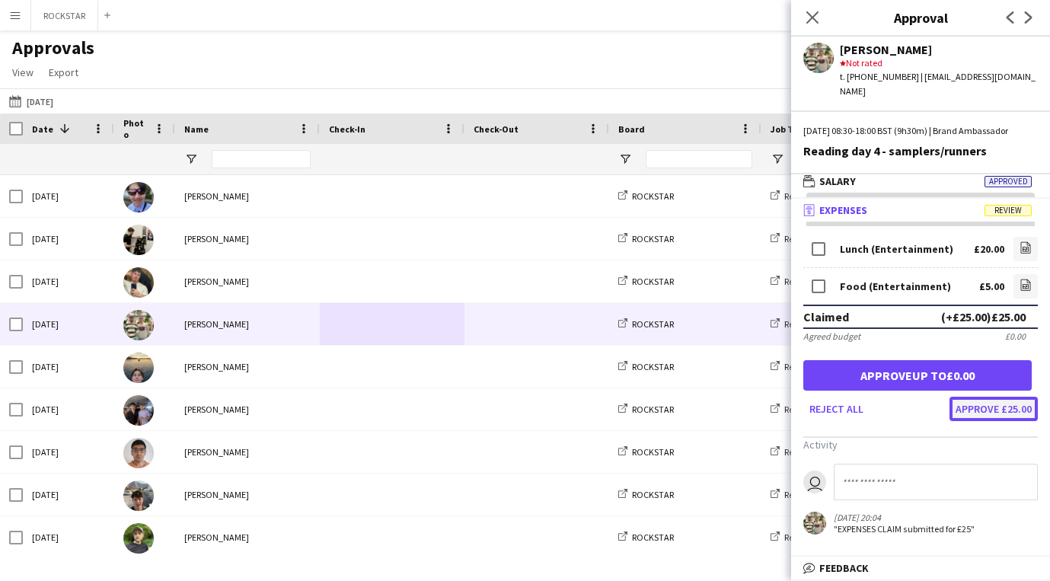
click at [1013, 407] on button "Approve £25.00" at bounding box center [993, 409] width 88 height 24
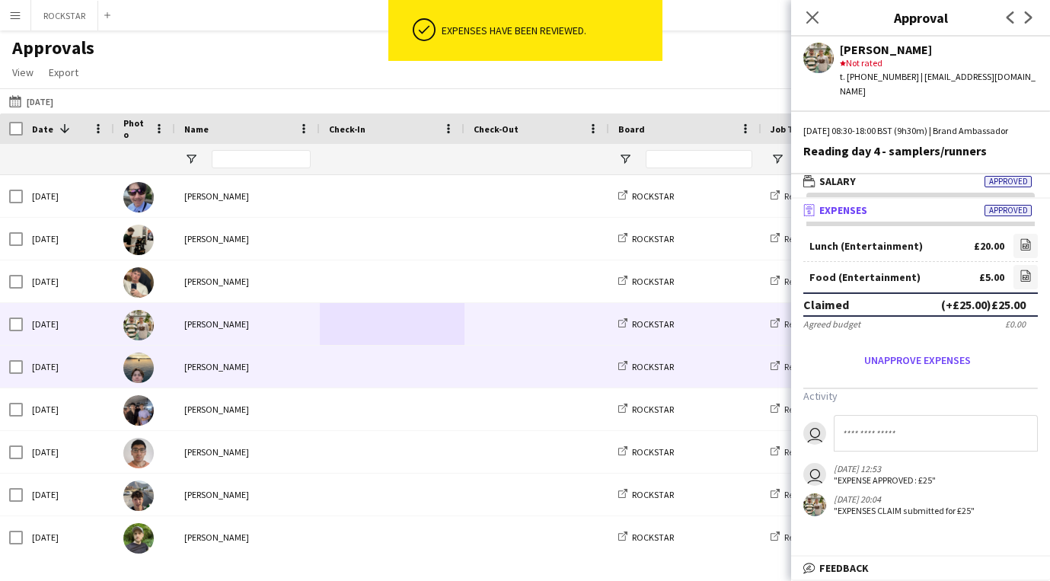
click at [301, 387] on div "[PERSON_NAME]" at bounding box center [247, 367] width 145 height 42
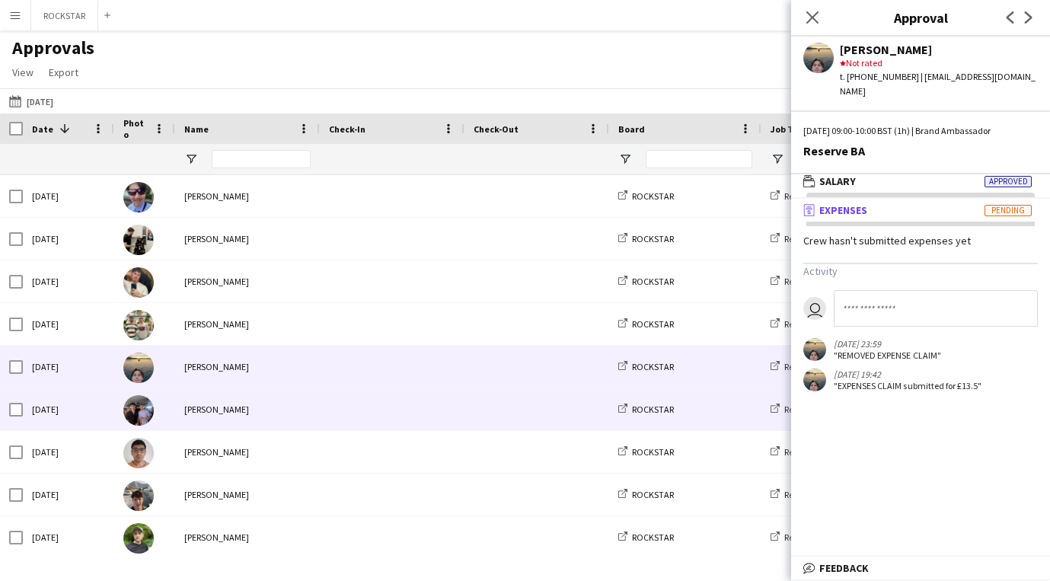
click at [308, 409] on div "[PERSON_NAME]" at bounding box center [247, 409] width 145 height 42
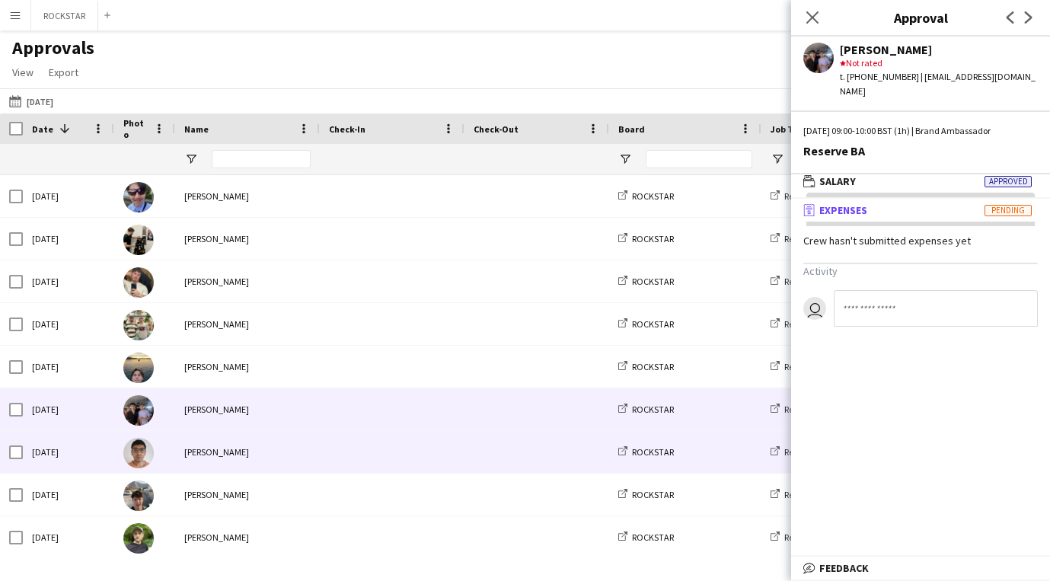
click at [296, 466] on div "[PERSON_NAME]" at bounding box center [247, 452] width 145 height 42
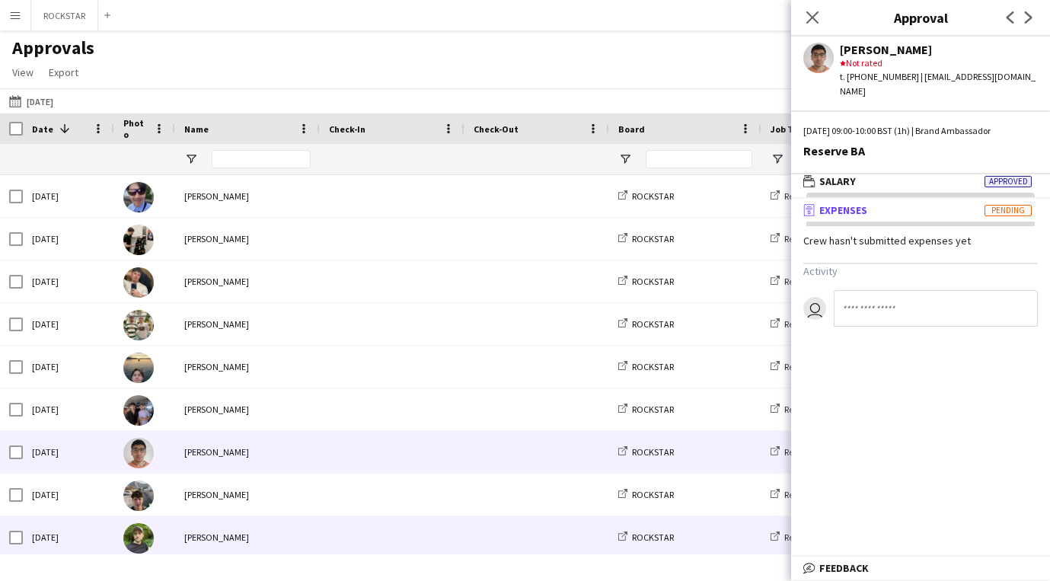
scroll to position [94, 0]
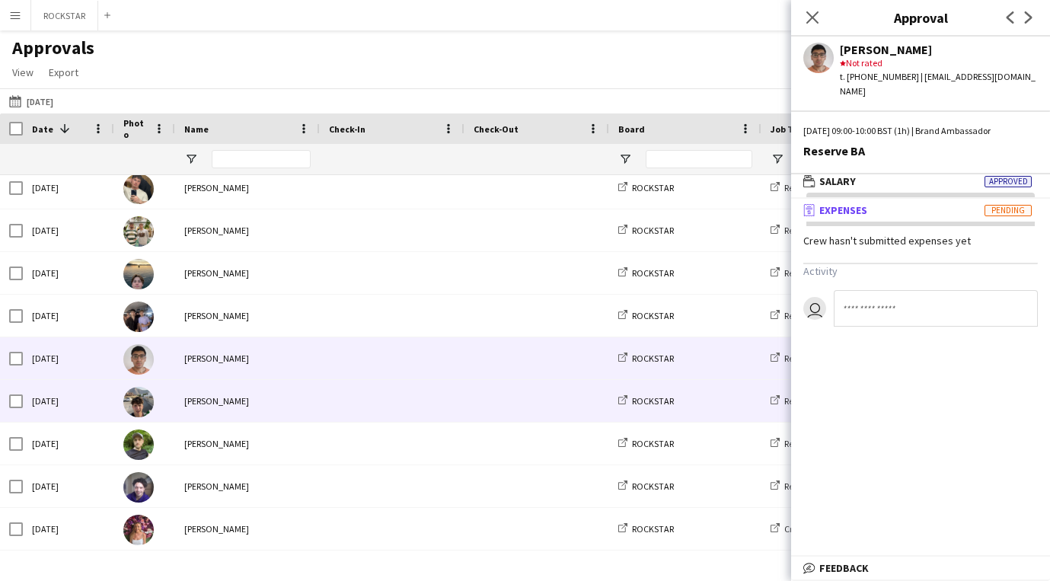
click at [300, 421] on div "[PERSON_NAME]" at bounding box center [247, 401] width 145 height 42
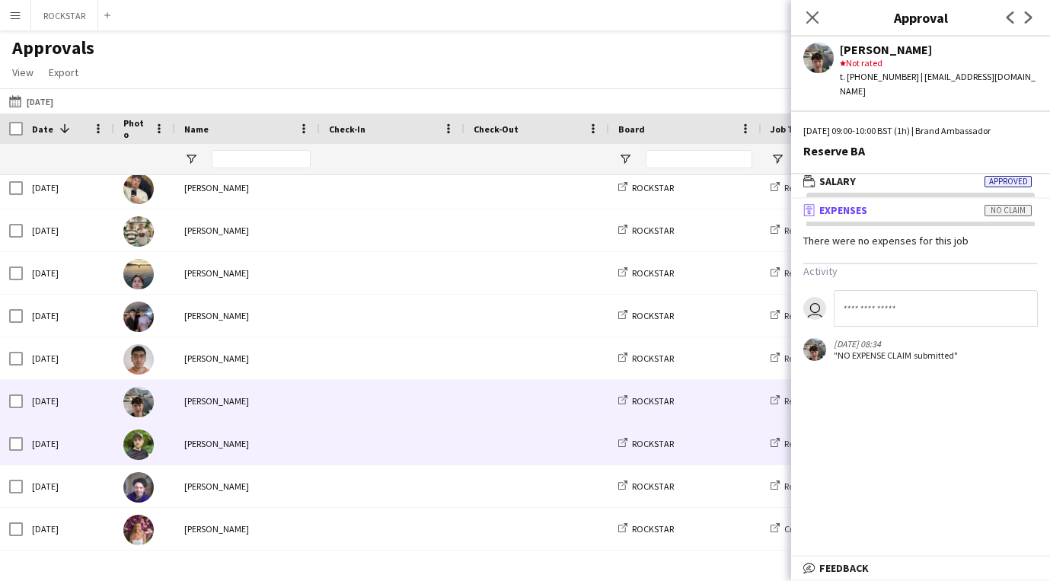
click at [300, 454] on div "[PERSON_NAME]" at bounding box center [247, 443] width 145 height 42
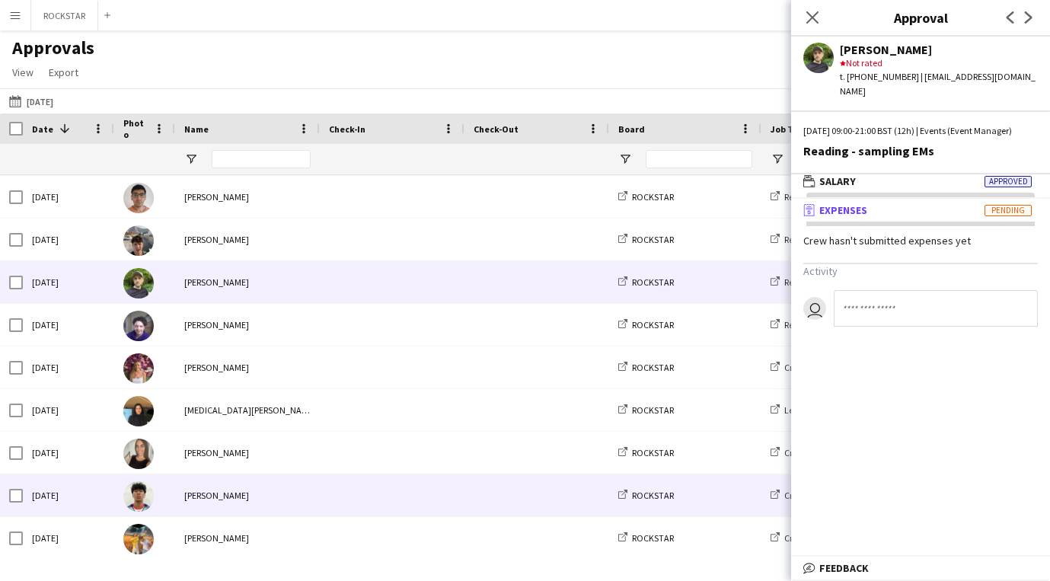
scroll to position [256, 0]
click at [292, 499] on div "[PERSON_NAME]" at bounding box center [247, 494] width 145 height 42
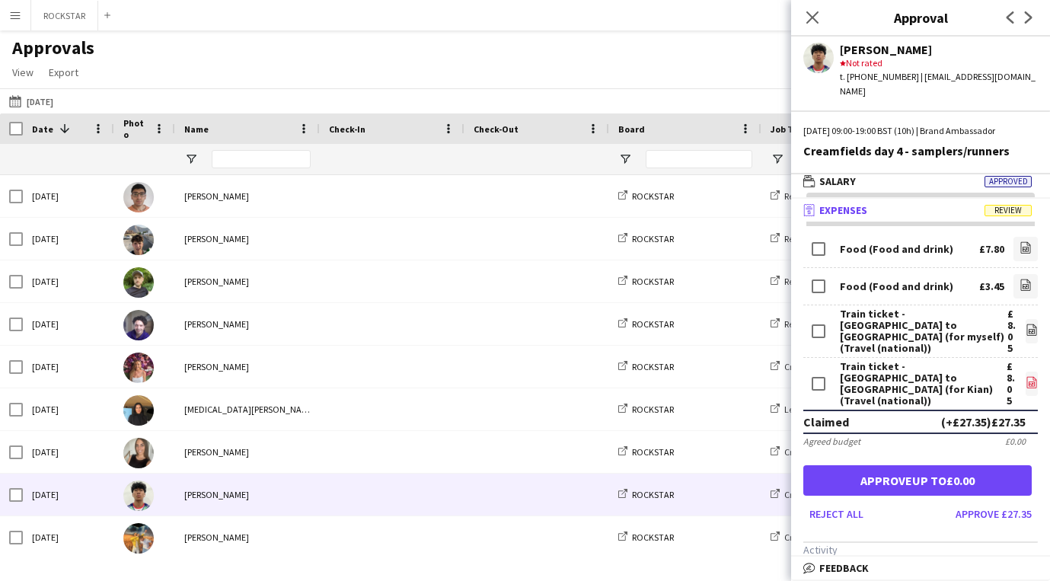
click at [1025, 376] on icon "file-image" at bounding box center [1031, 382] width 12 height 12
click at [1023, 284] on icon at bounding box center [1025, 286] width 6 height 5
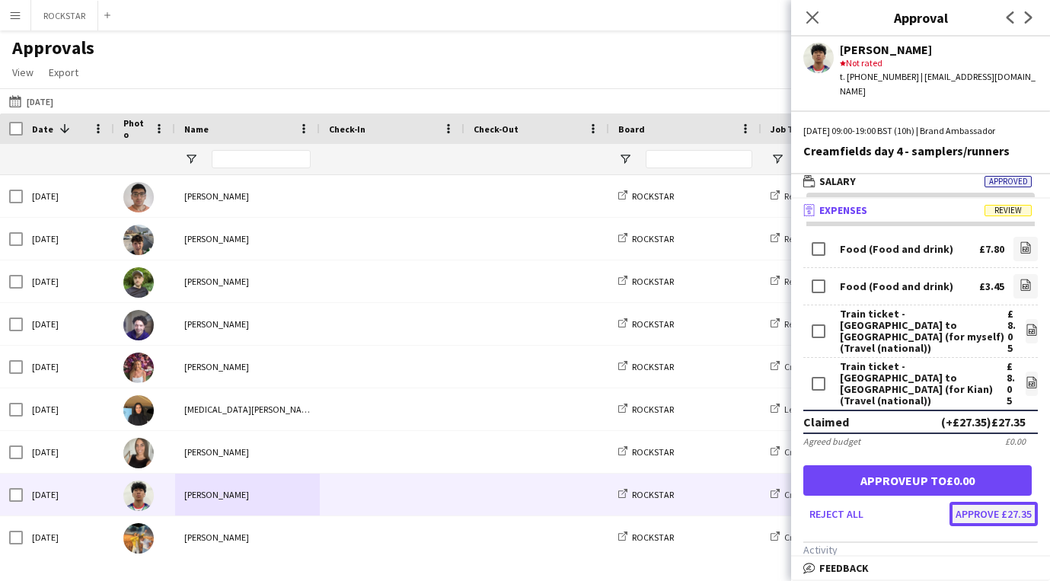
click at [964, 502] on button "Approve £27.35" at bounding box center [993, 514] width 88 height 24
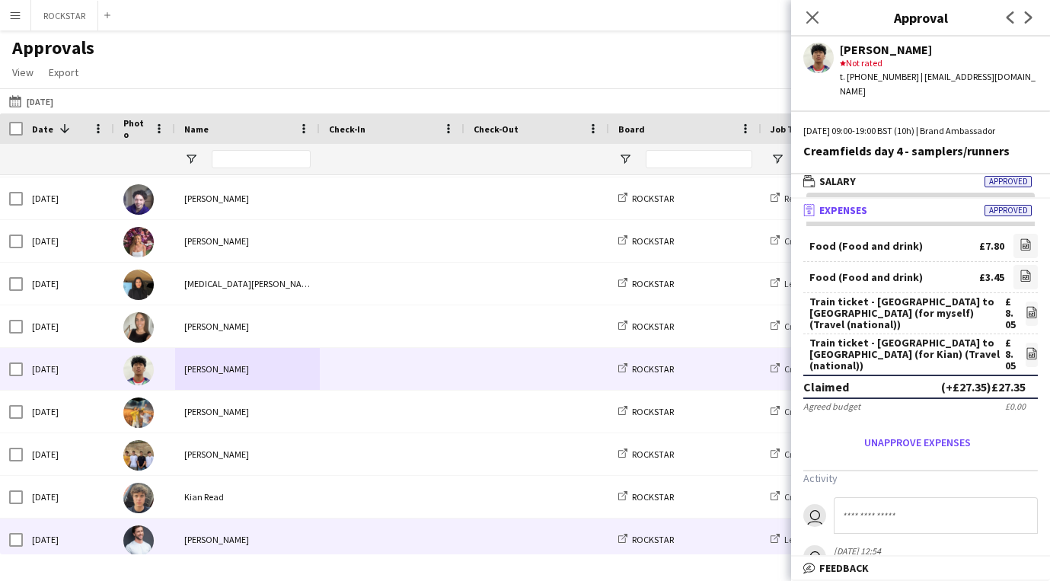
scroll to position [391, 0]
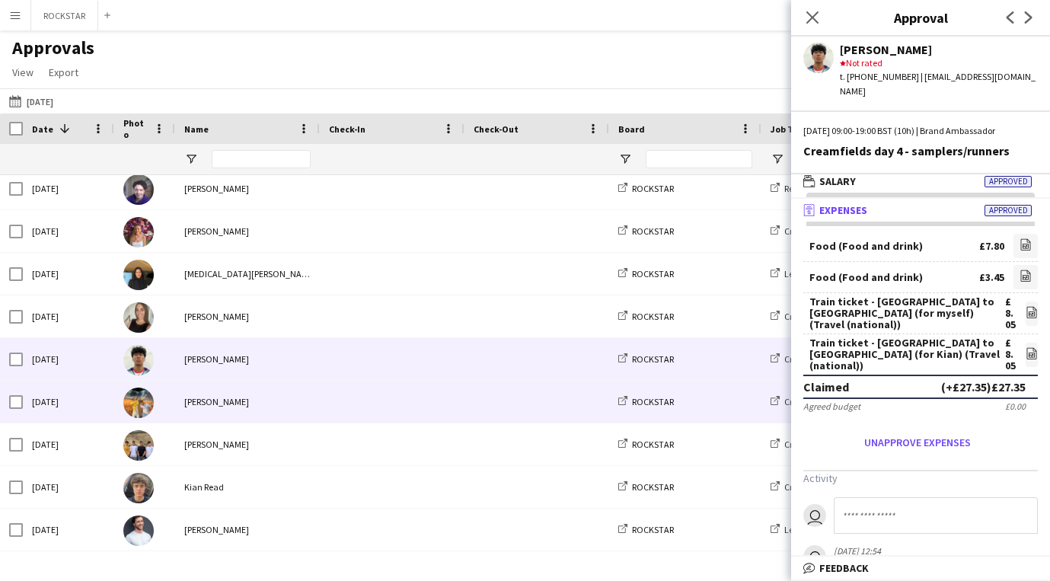
click at [324, 421] on div at bounding box center [392, 402] width 145 height 42
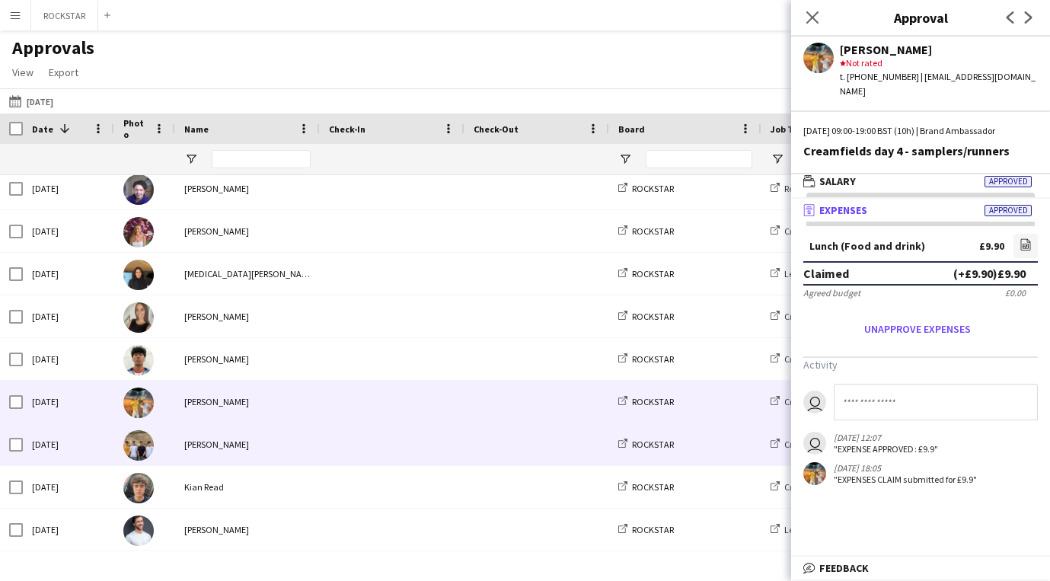
click at [439, 451] on span at bounding box center [392, 444] width 126 height 42
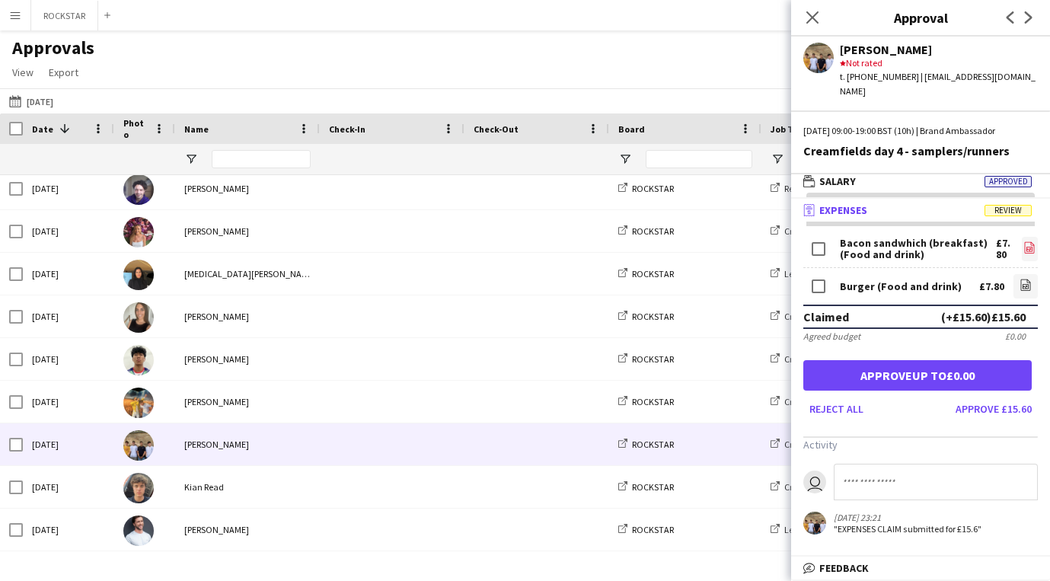
click at [1023, 241] on icon "file-image" at bounding box center [1029, 247] width 12 height 12
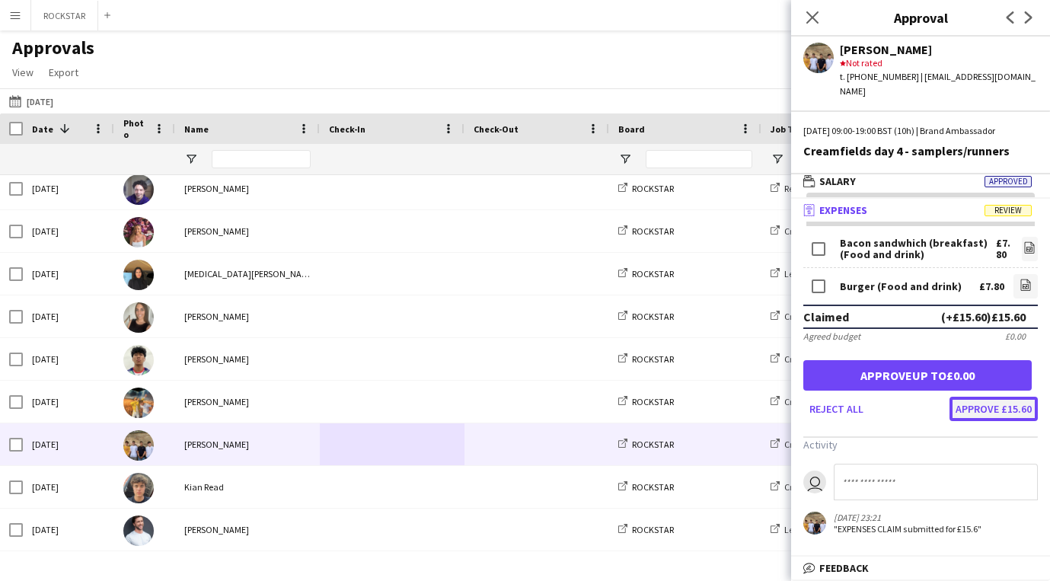
click at [1025, 402] on button "Approve £15.60" at bounding box center [993, 409] width 88 height 24
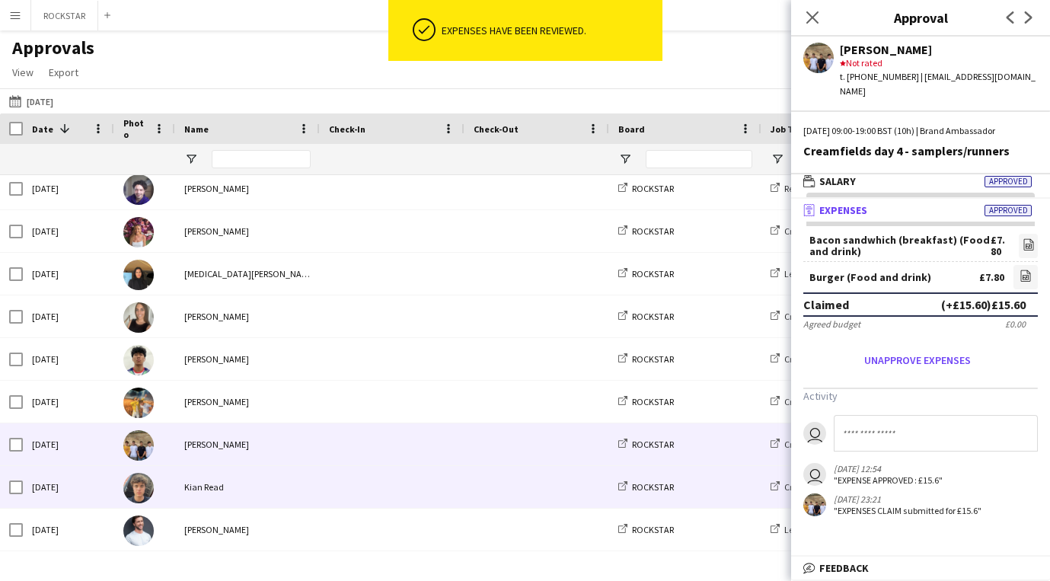
click at [278, 491] on div "Kian Read" at bounding box center [247, 487] width 145 height 42
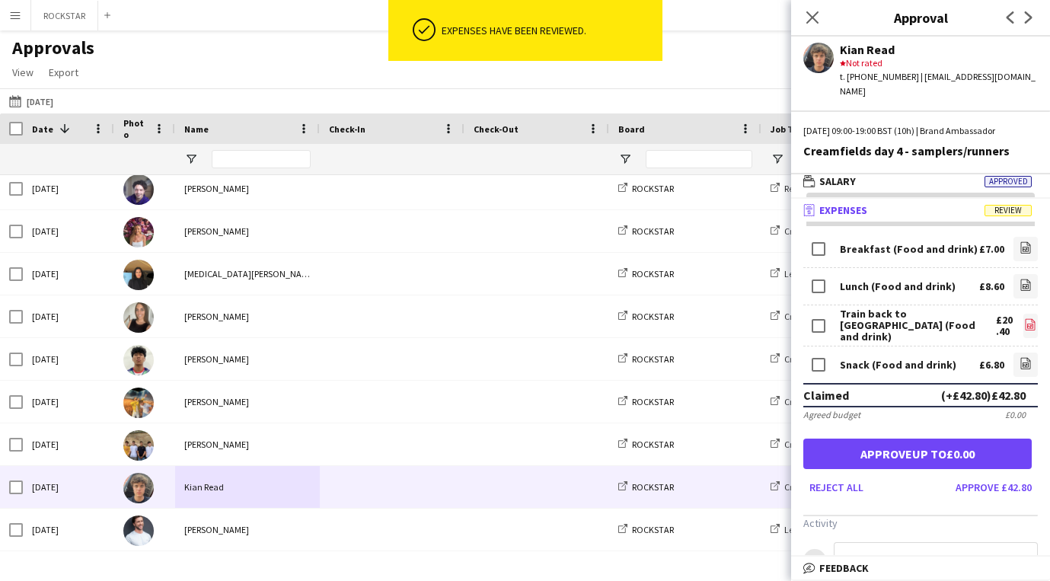
click at [1028, 318] on icon at bounding box center [1030, 323] width 10 height 11
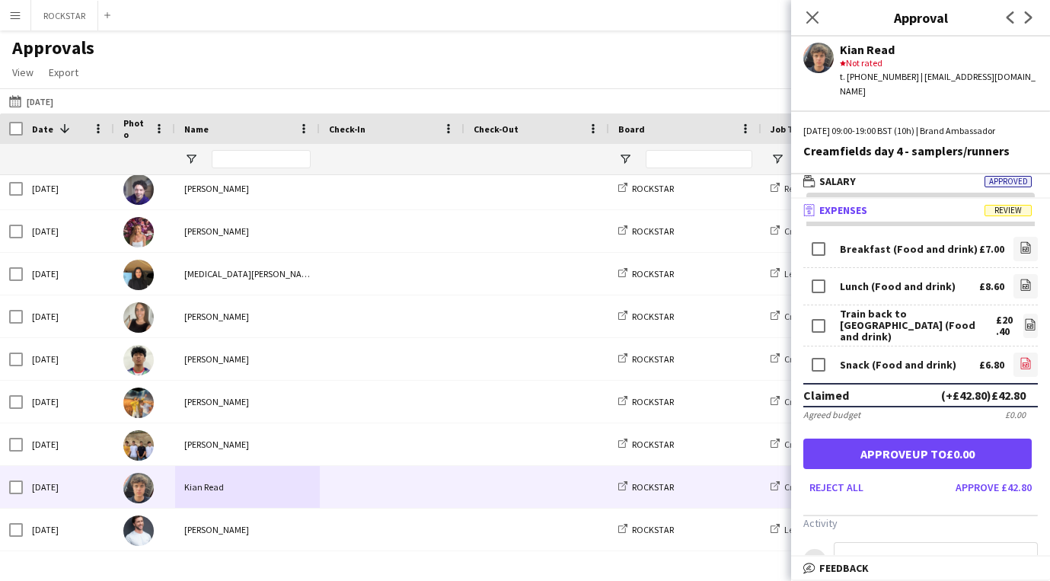
click at [1021, 357] on icon "file-image" at bounding box center [1025, 363] width 12 height 12
click at [1006, 475] on button "Approve £42.80" at bounding box center [993, 487] width 88 height 24
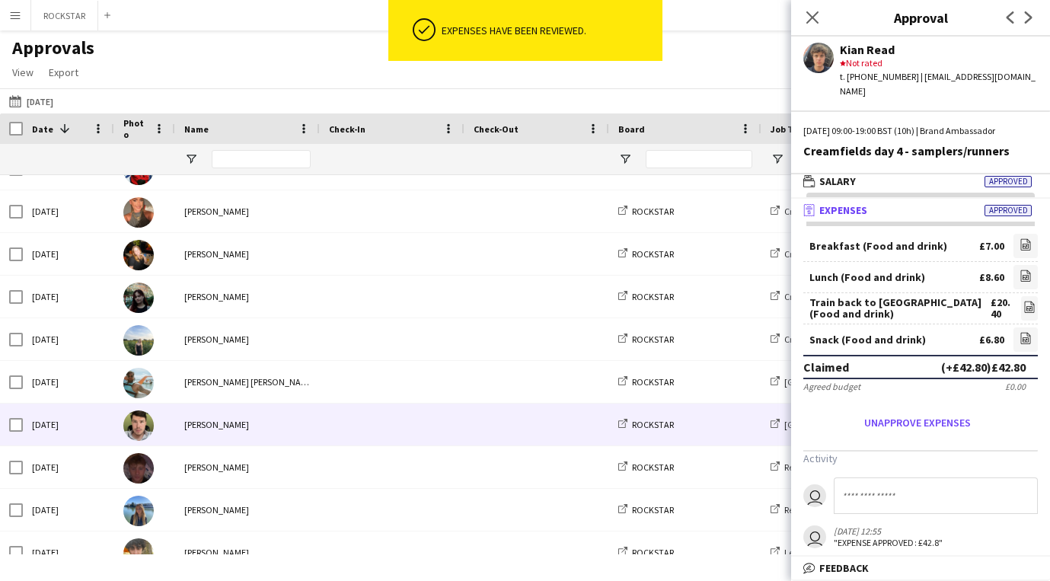
scroll to position [995, 0]
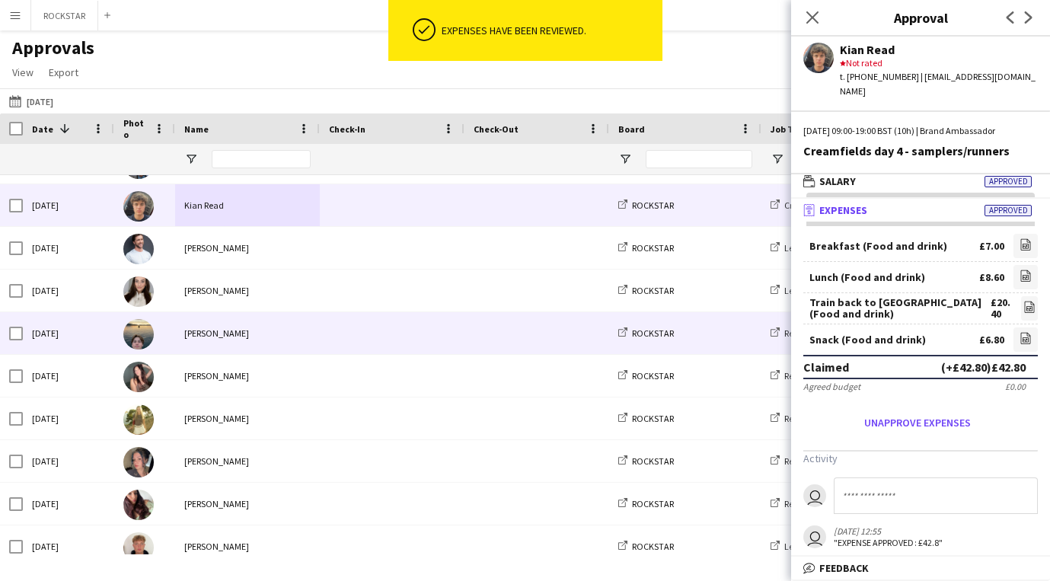
click at [460, 327] on div at bounding box center [392, 333] width 145 height 42
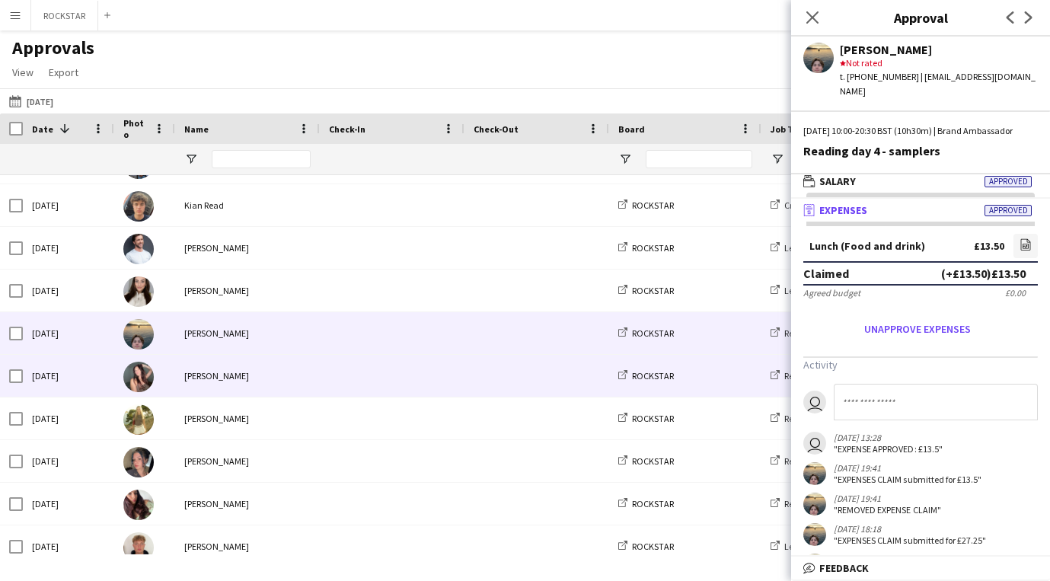
click at [399, 379] on span at bounding box center [392, 376] width 126 height 42
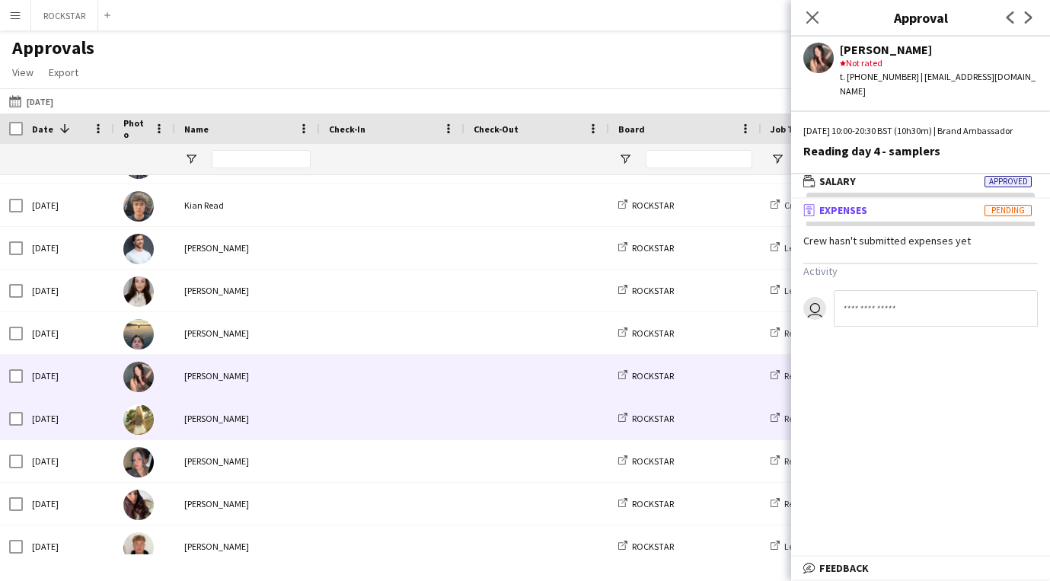
click at [379, 410] on span at bounding box center [392, 418] width 126 height 42
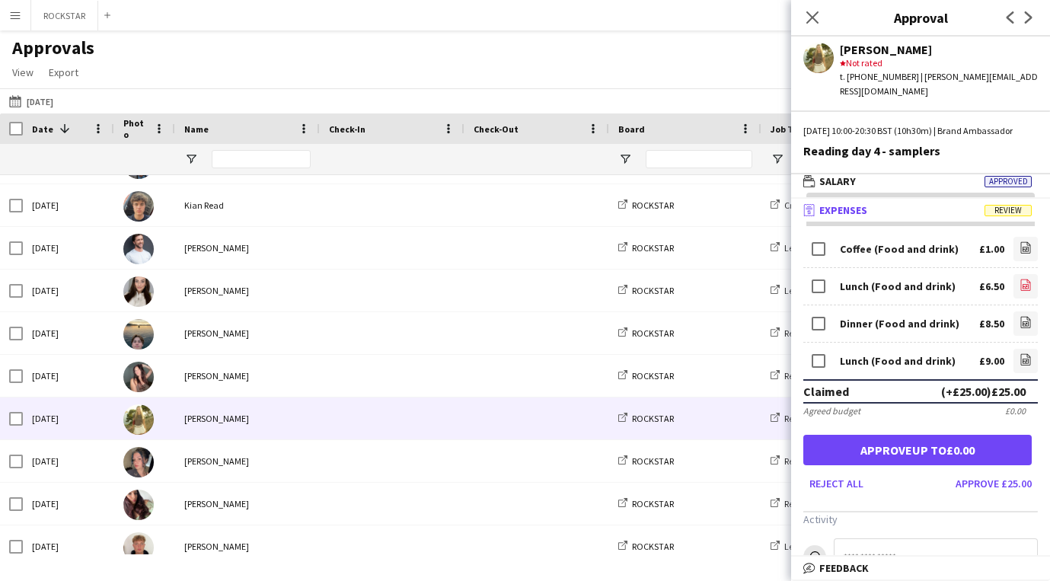
click at [1017, 289] on link "file-image" at bounding box center [1025, 286] width 24 height 24
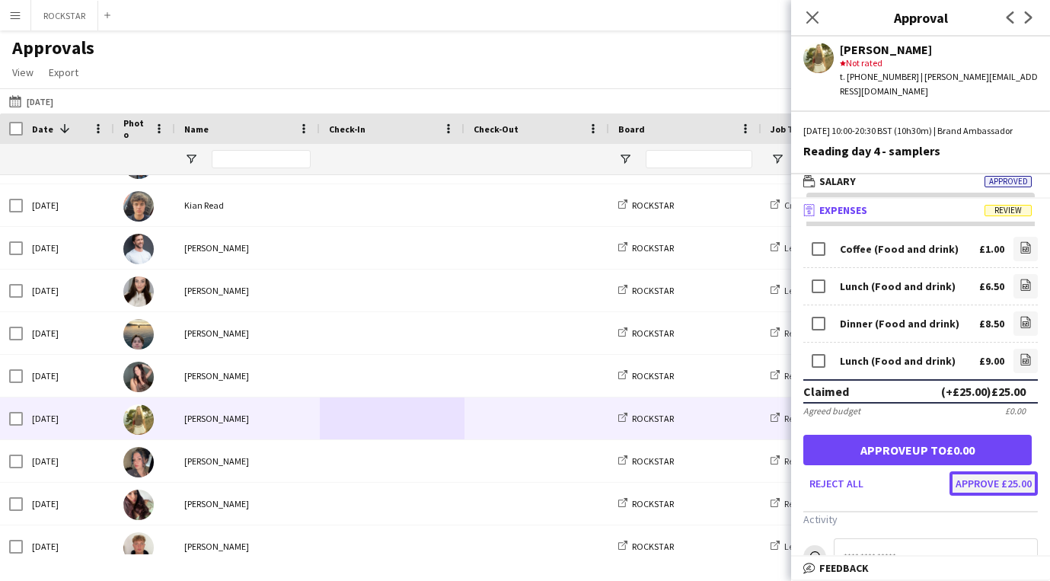
click at [1022, 486] on button "Approve £25.00" at bounding box center [993, 483] width 88 height 24
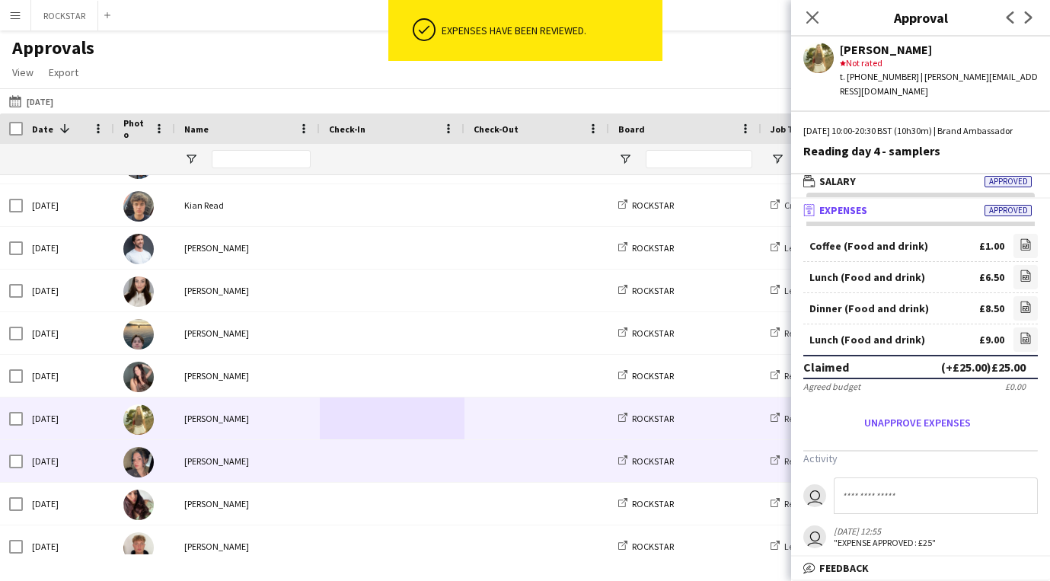
click at [312, 467] on div "[PERSON_NAME]" at bounding box center [247, 461] width 145 height 42
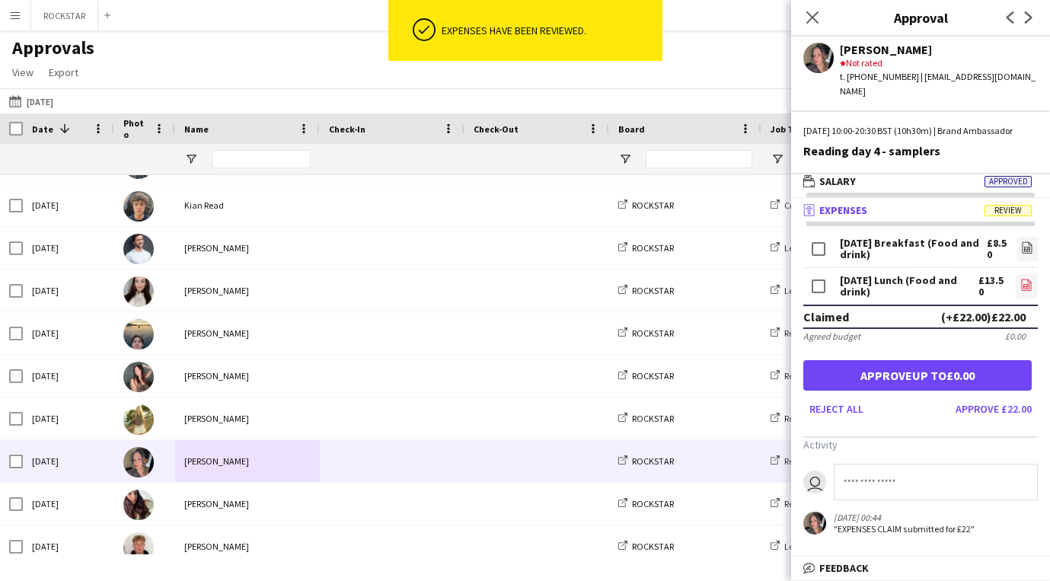
click at [1023, 281] on icon "file-image" at bounding box center [1026, 285] width 12 height 12
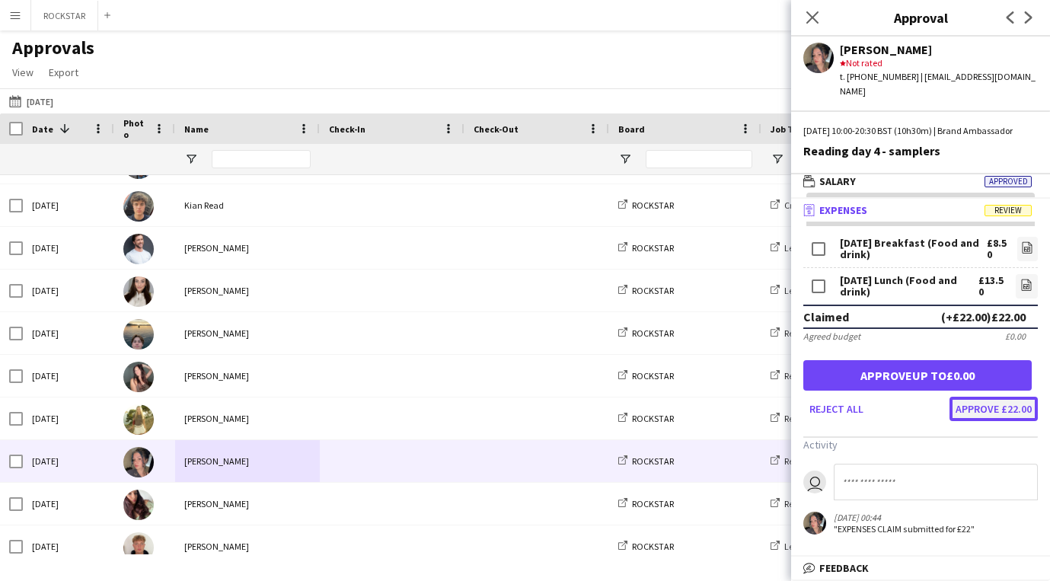
click at [1003, 407] on button "Approve £22.00" at bounding box center [993, 409] width 88 height 24
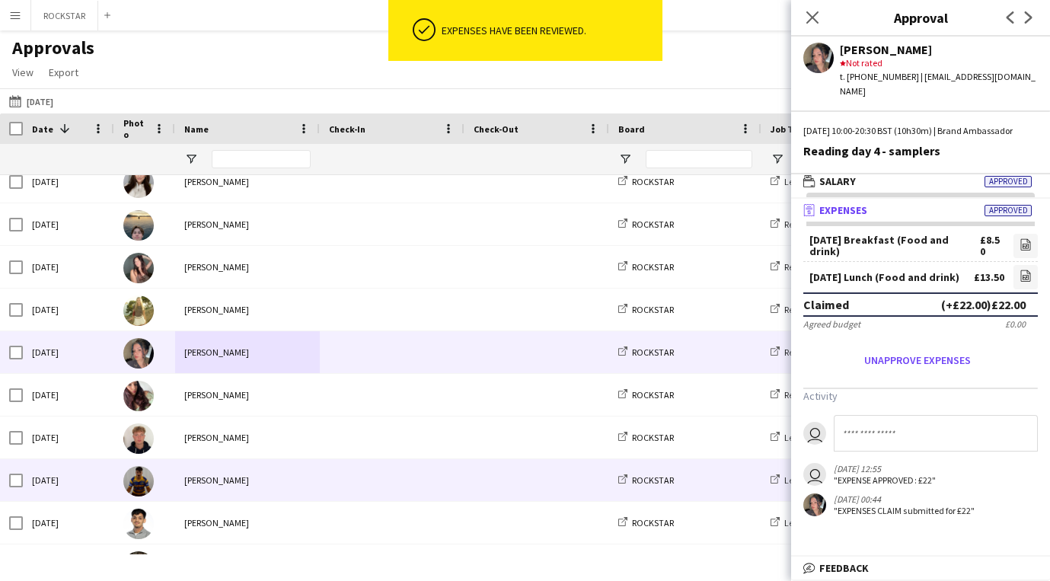
scroll to position [803, 0]
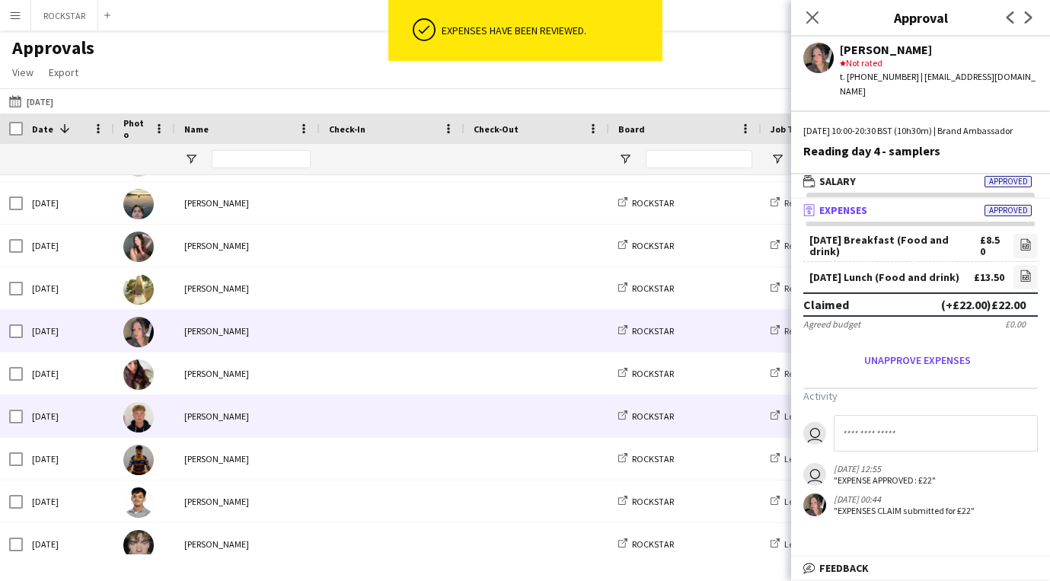
click at [394, 397] on span at bounding box center [392, 416] width 126 height 42
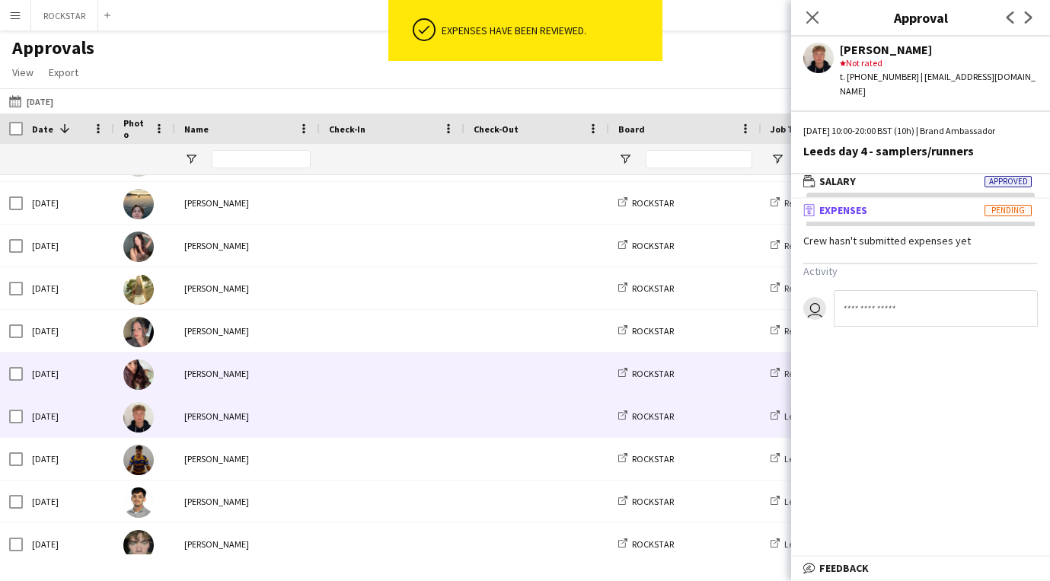
click at [386, 378] on span at bounding box center [392, 373] width 126 height 42
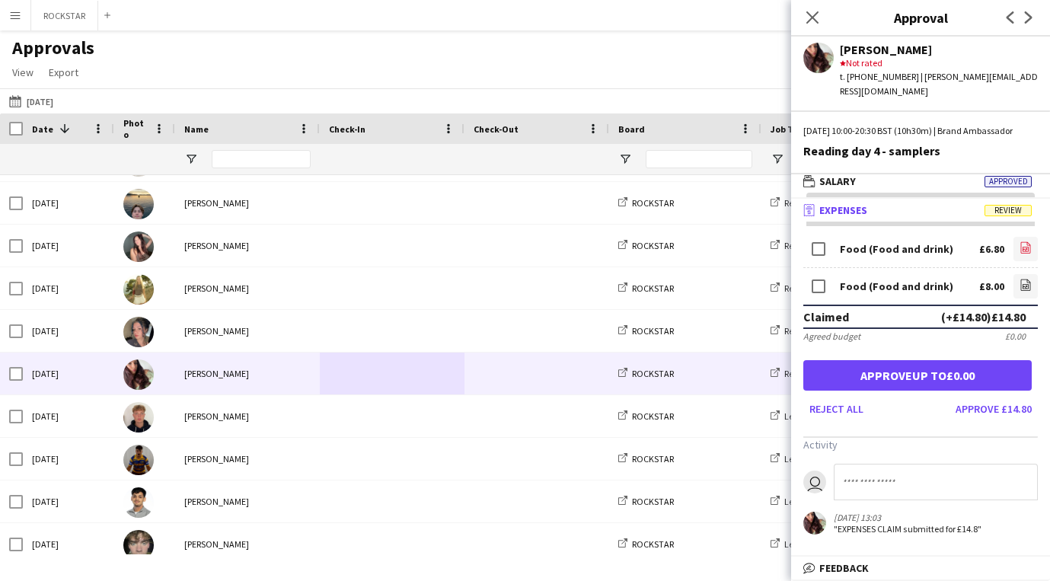
click at [1025, 250] on icon at bounding box center [1025, 249] width 6 height 5
click at [977, 416] on button "Approve £14.80" at bounding box center [993, 409] width 88 height 24
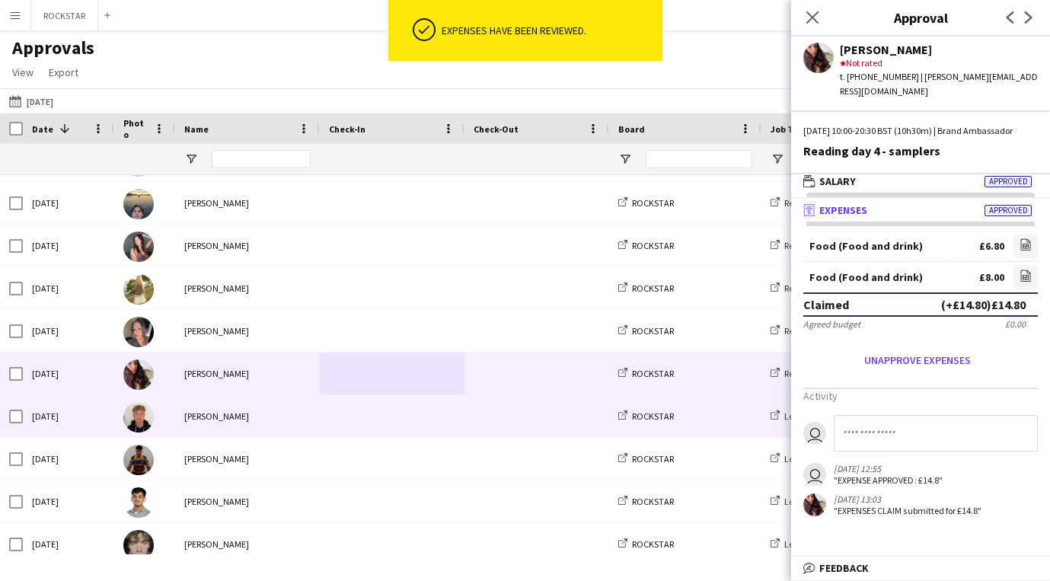
click at [410, 422] on span at bounding box center [392, 416] width 126 height 42
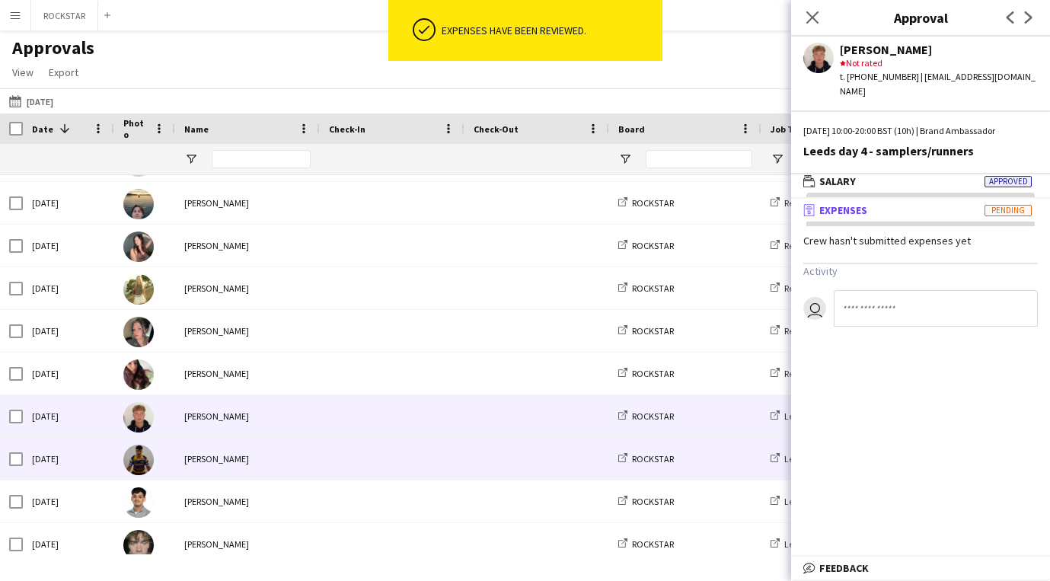
click at [398, 456] on span at bounding box center [392, 459] width 126 height 42
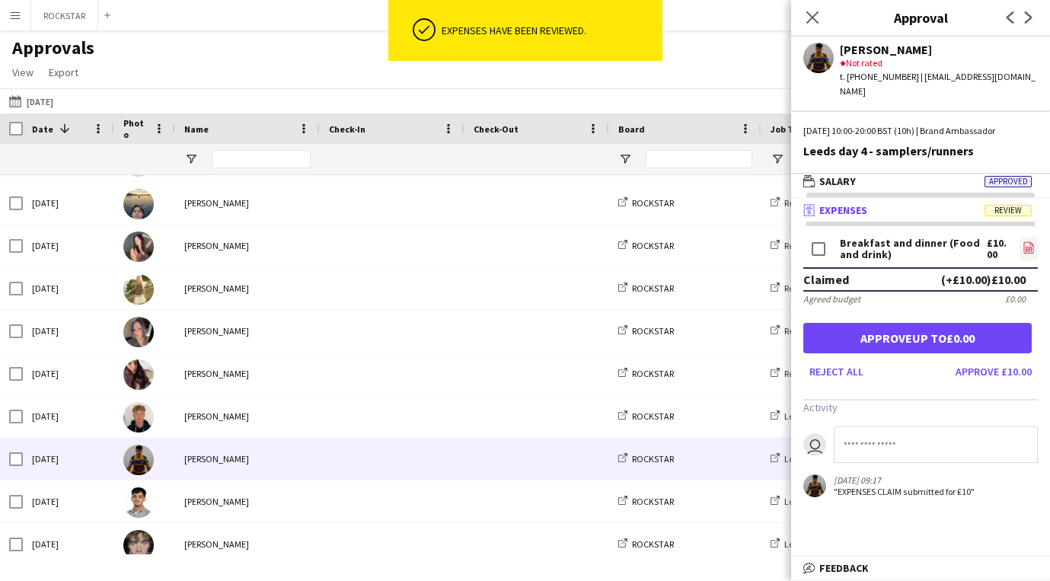
click at [1019, 239] on link "file-image" at bounding box center [1028, 249] width 18 height 24
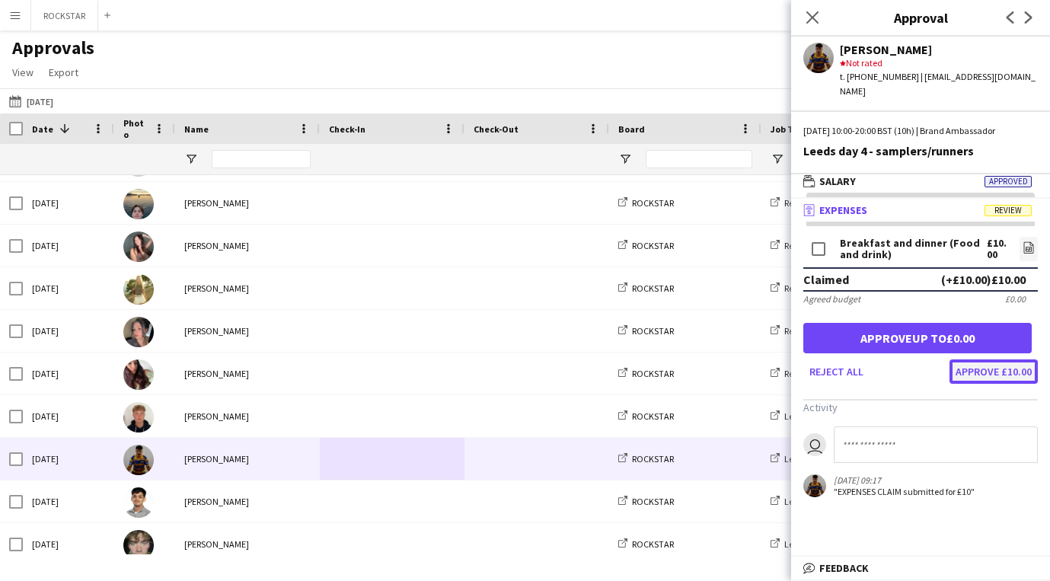
click at [1002, 359] on button "Approve £10.00" at bounding box center [993, 371] width 88 height 24
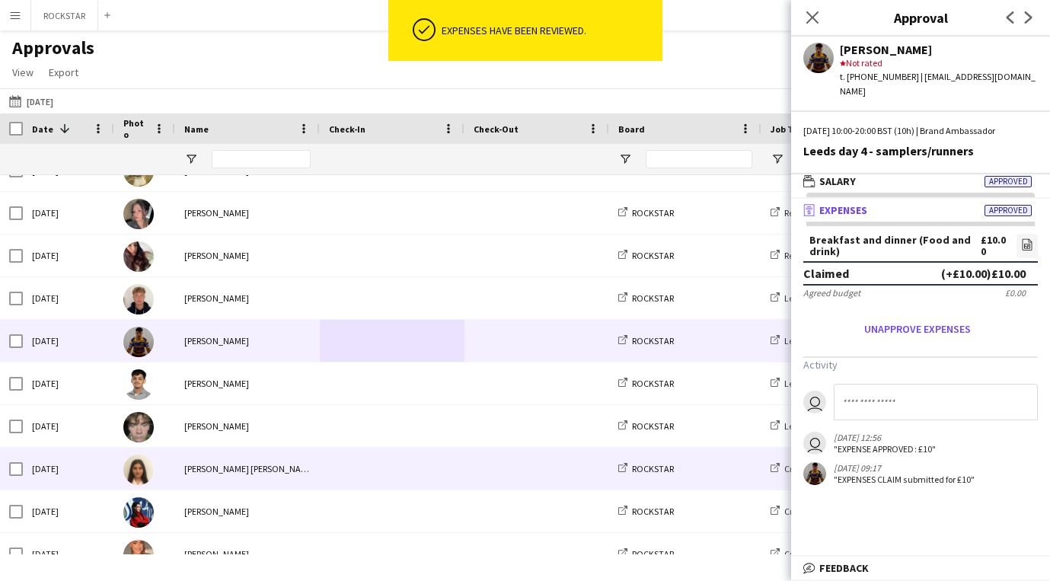
scroll to position [939, 0]
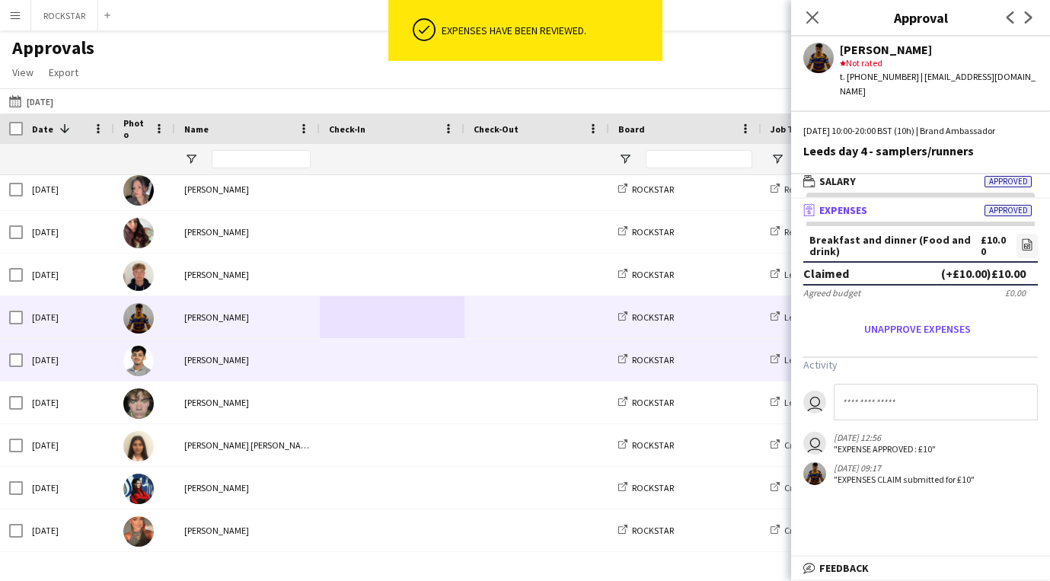
click at [306, 378] on div "[PERSON_NAME]" at bounding box center [247, 360] width 145 height 42
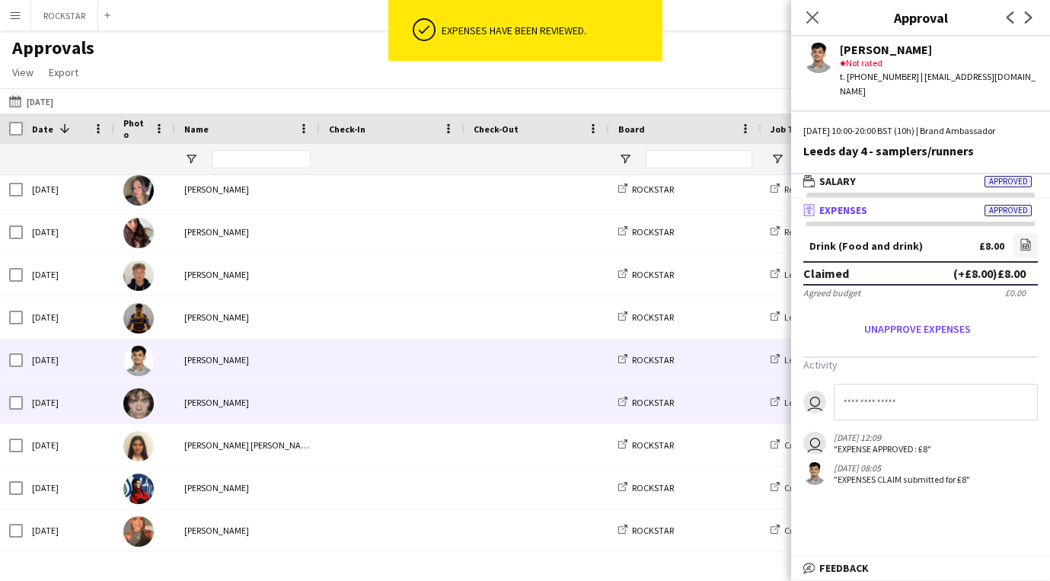
click at [304, 403] on div "[PERSON_NAME]" at bounding box center [247, 402] width 145 height 42
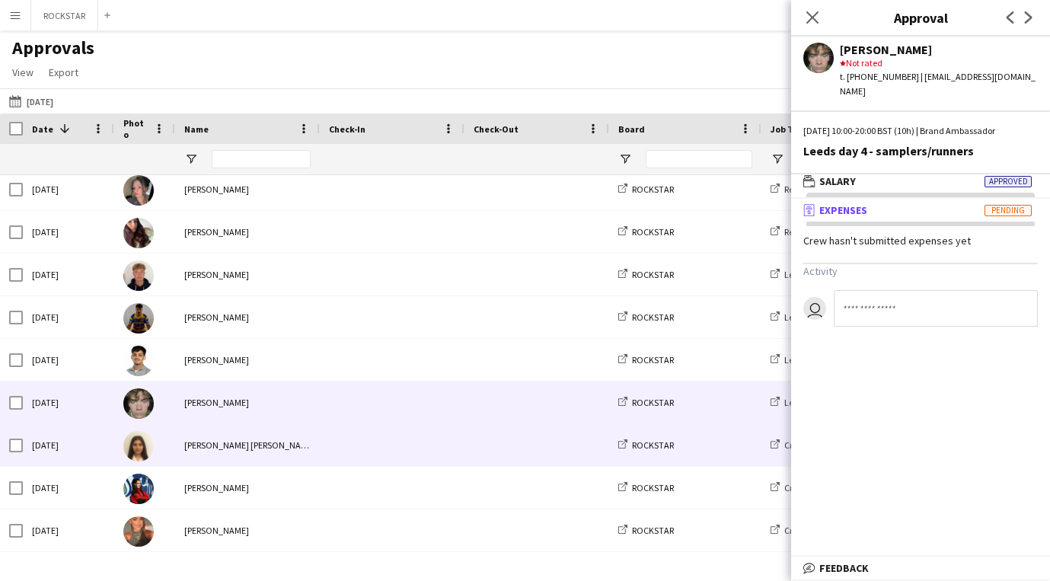
click at [290, 434] on div "[PERSON_NAME] [PERSON_NAME]" at bounding box center [247, 445] width 145 height 42
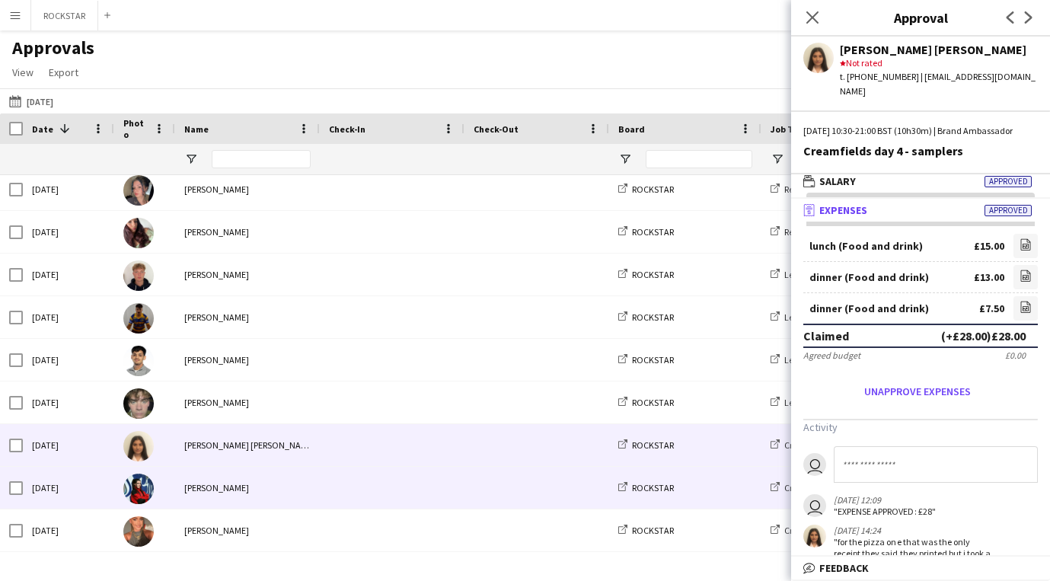
click at [355, 496] on span at bounding box center [392, 488] width 126 height 42
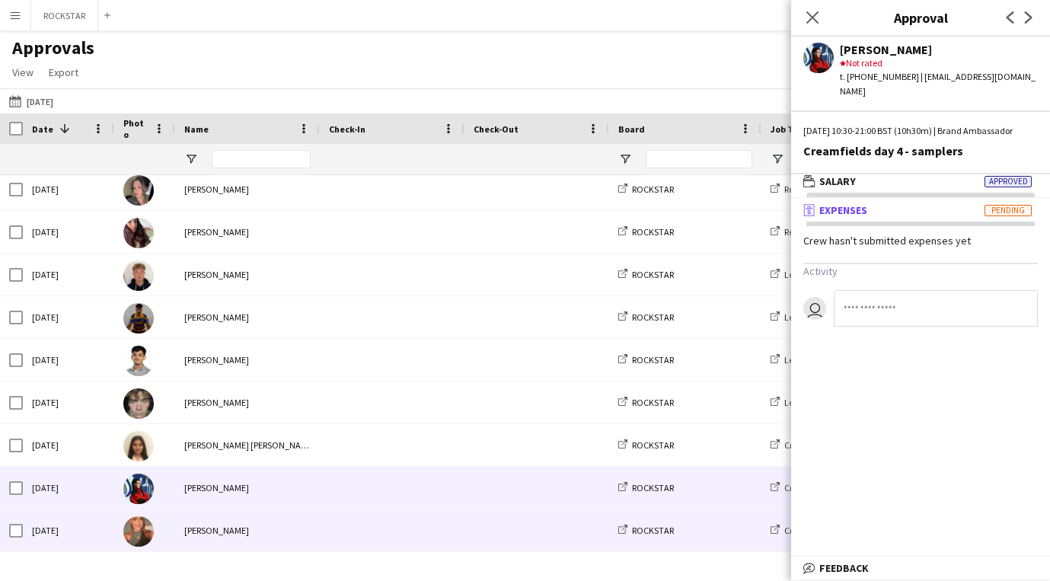
click at [325, 534] on div at bounding box center [392, 530] width 145 height 42
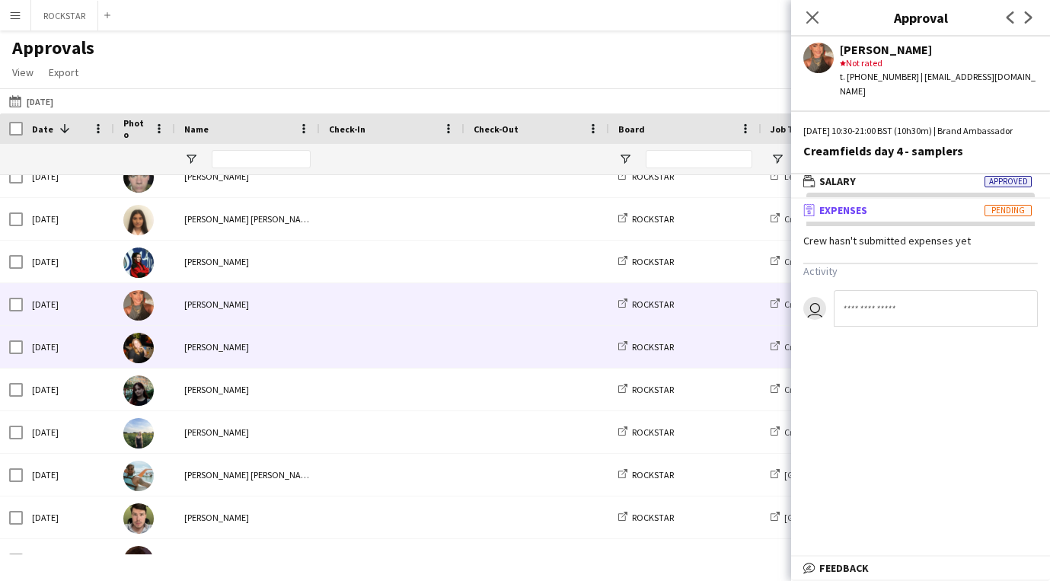
click at [316, 357] on div "[PERSON_NAME]" at bounding box center [247, 347] width 145 height 42
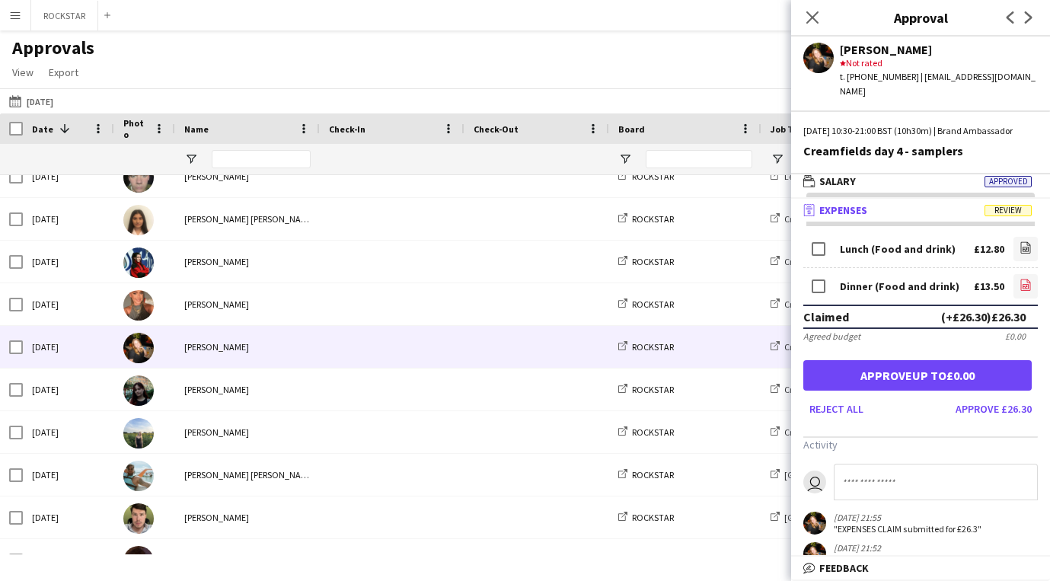
click at [1031, 284] on link "file-image" at bounding box center [1025, 286] width 24 height 24
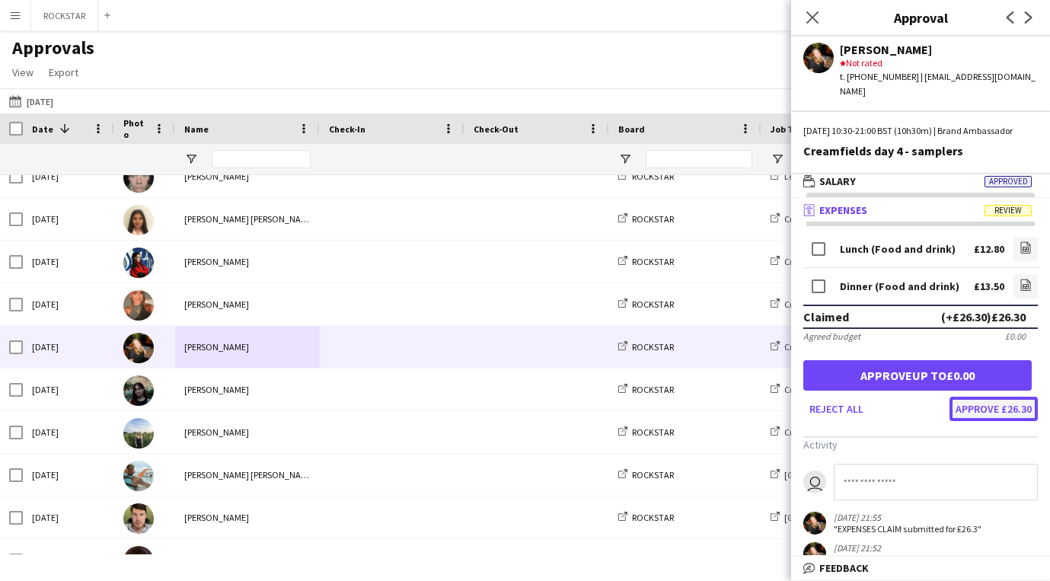
click at [964, 415] on button "Approve £26.30" at bounding box center [993, 409] width 88 height 24
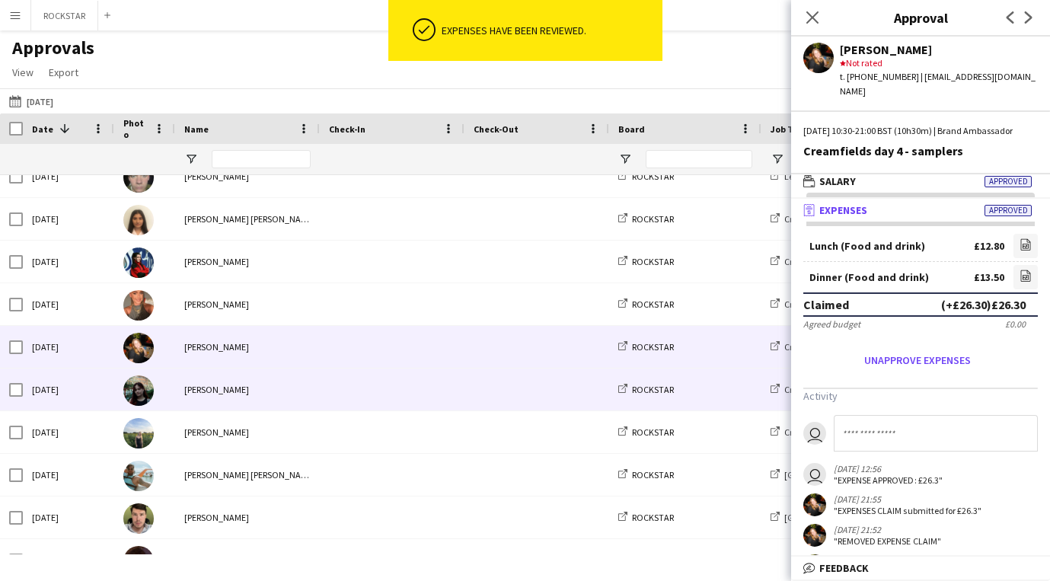
click at [416, 371] on span at bounding box center [392, 389] width 126 height 42
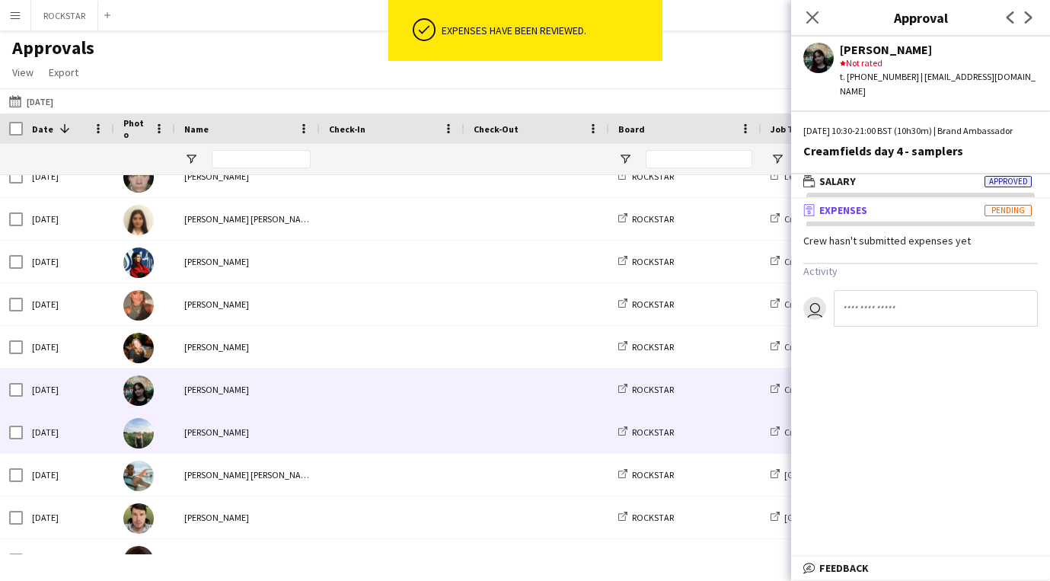
click at [373, 434] on span at bounding box center [392, 432] width 126 height 42
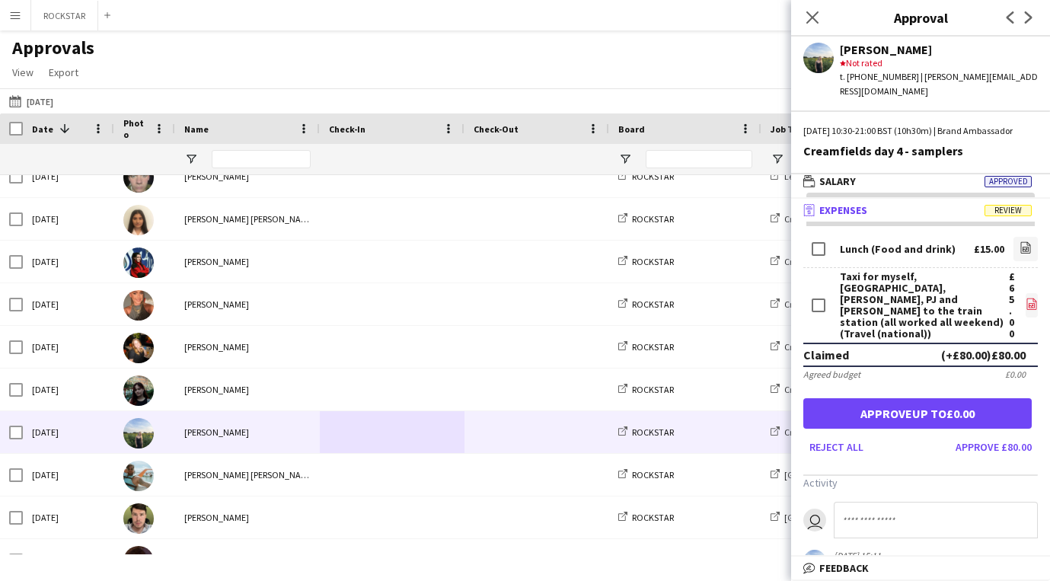
click at [1028, 298] on icon "file-image" at bounding box center [1031, 304] width 12 height 12
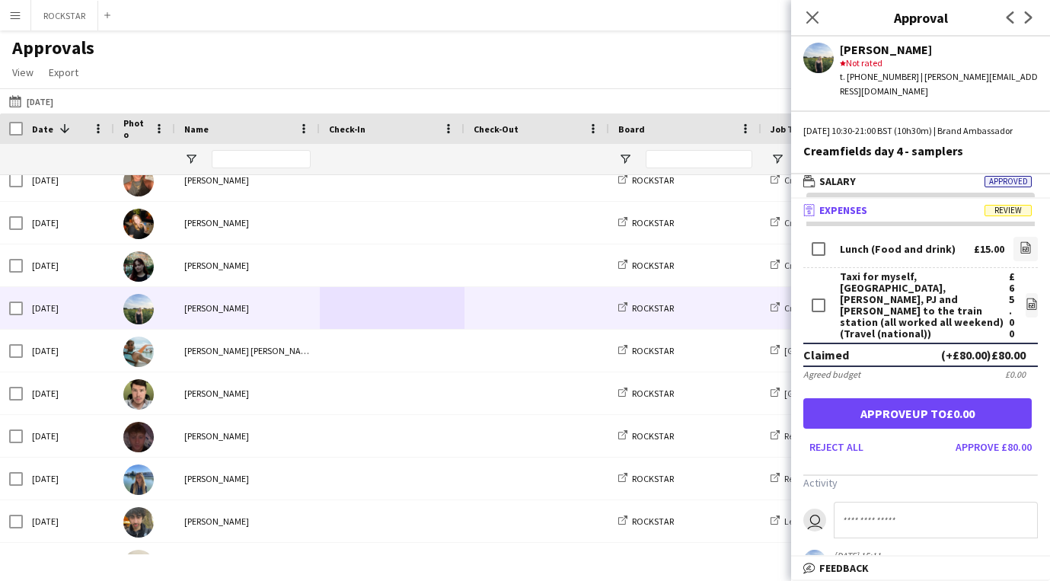
scroll to position [1334, 0]
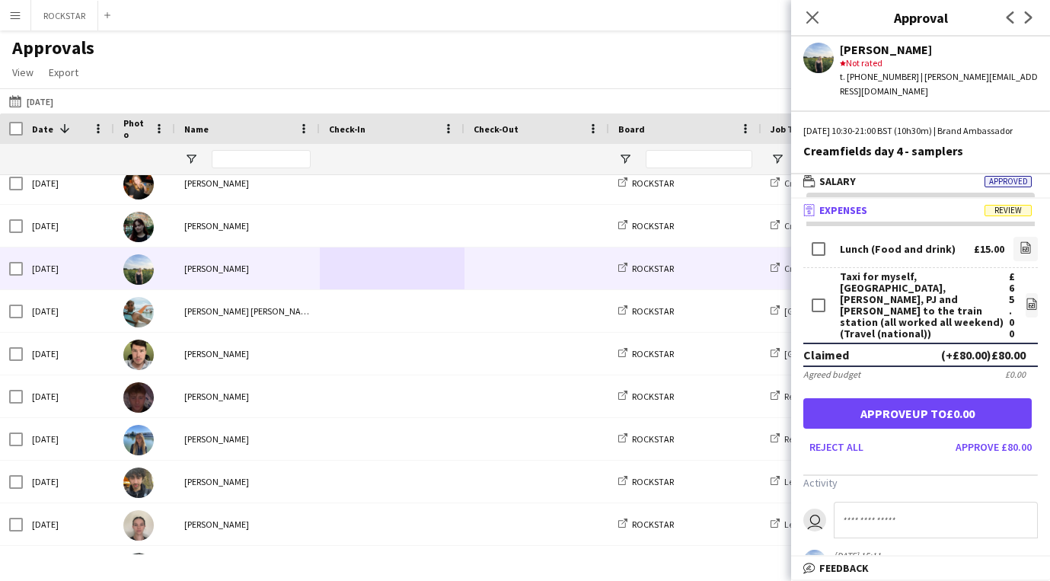
click at [473, 413] on span at bounding box center [536, 396] width 126 height 42
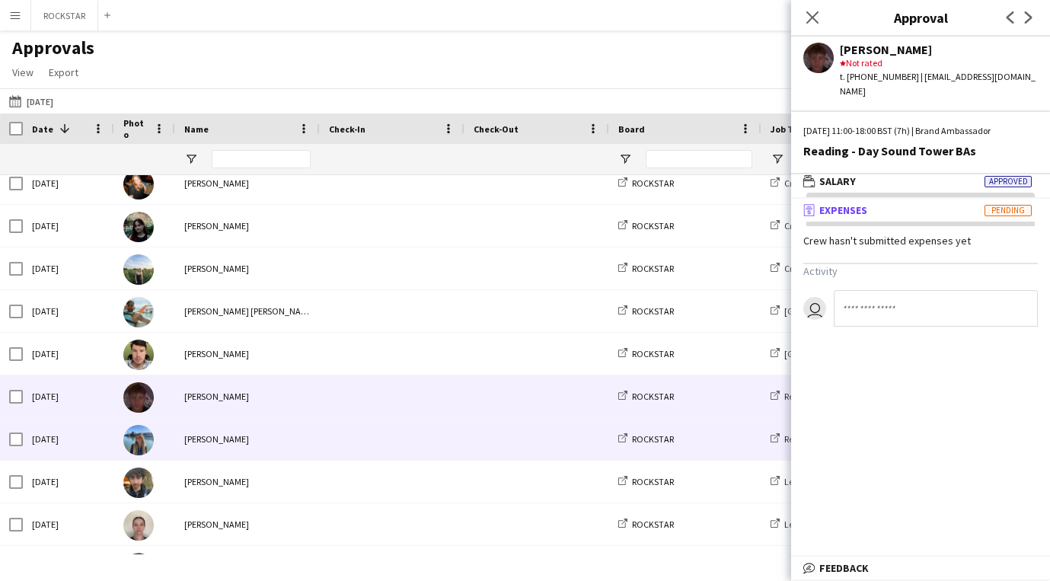
click at [466, 446] on div at bounding box center [536, 439] width 145 height 42
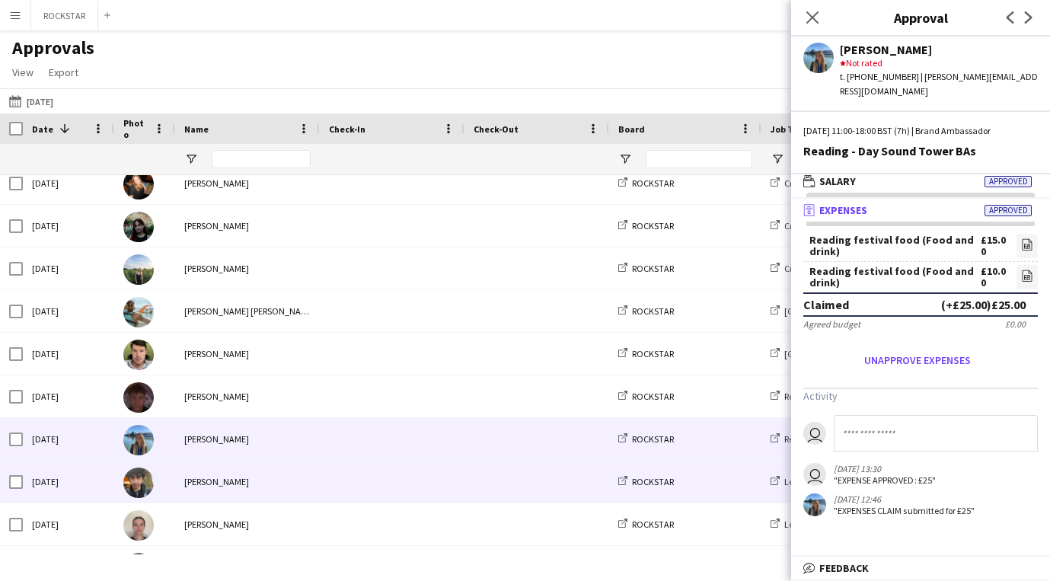
click at [430, 482] on span at bounding box center [392, 482] width 126 height 42
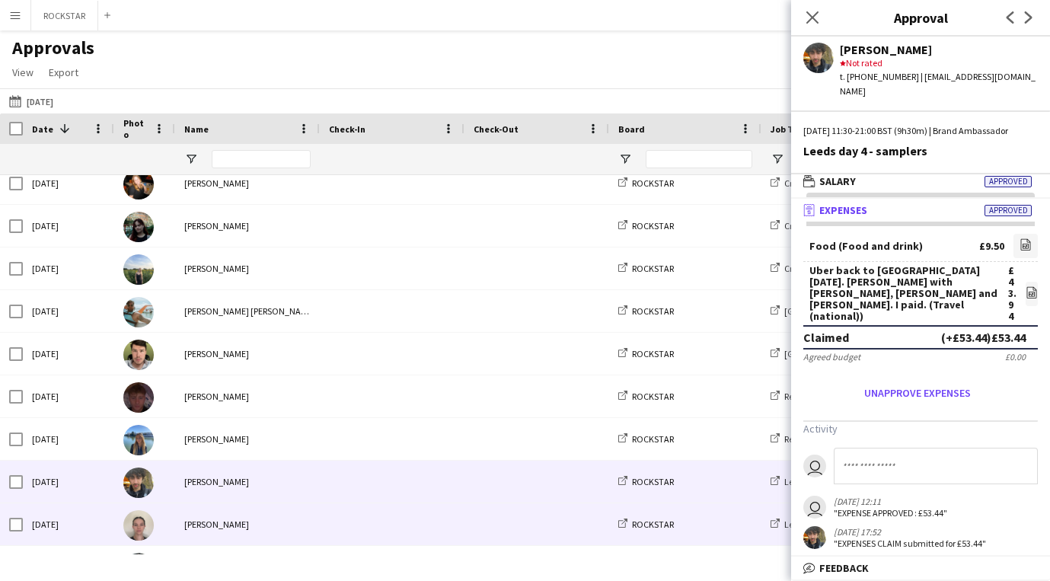
scroll to position [1413, 0]
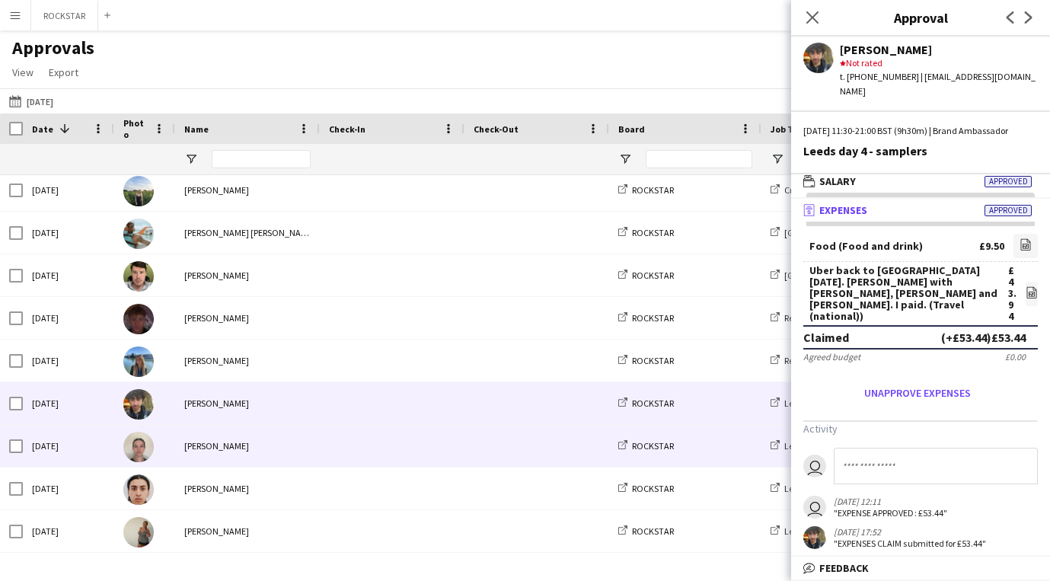
click at [423, 453] on span at bounding box center [392, 446] width 126 height 42
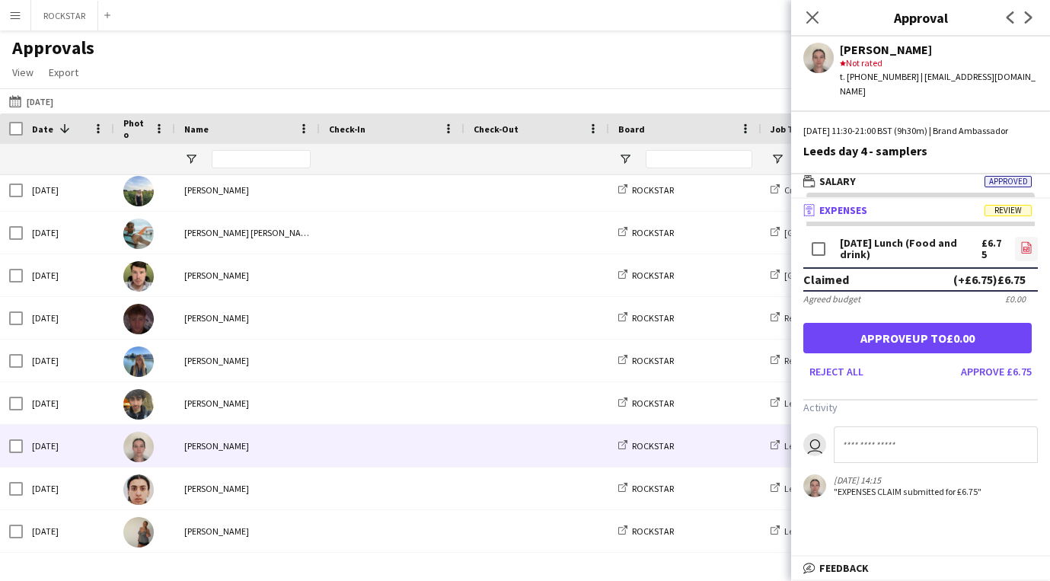
click at [1022, 248] on icon "file-image" at bounding box center [1026, 247] width 12 height 12
click at [1011, 371] on button "Approve £6.75" at bounding box center [996, 371] width 83 height 24
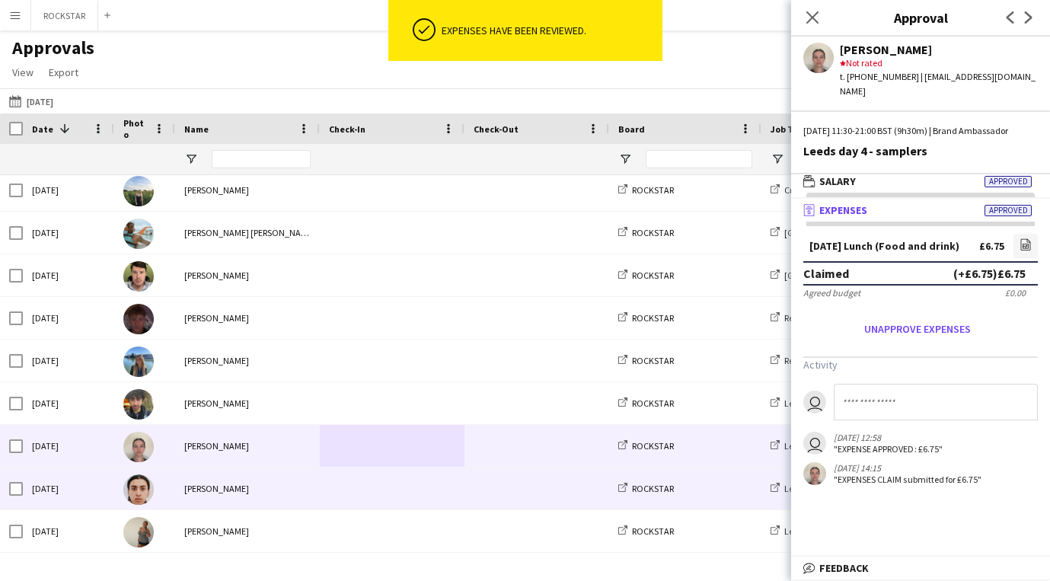
click at [466, 473] on div at bounding box center [536, 488] width 145 height 42
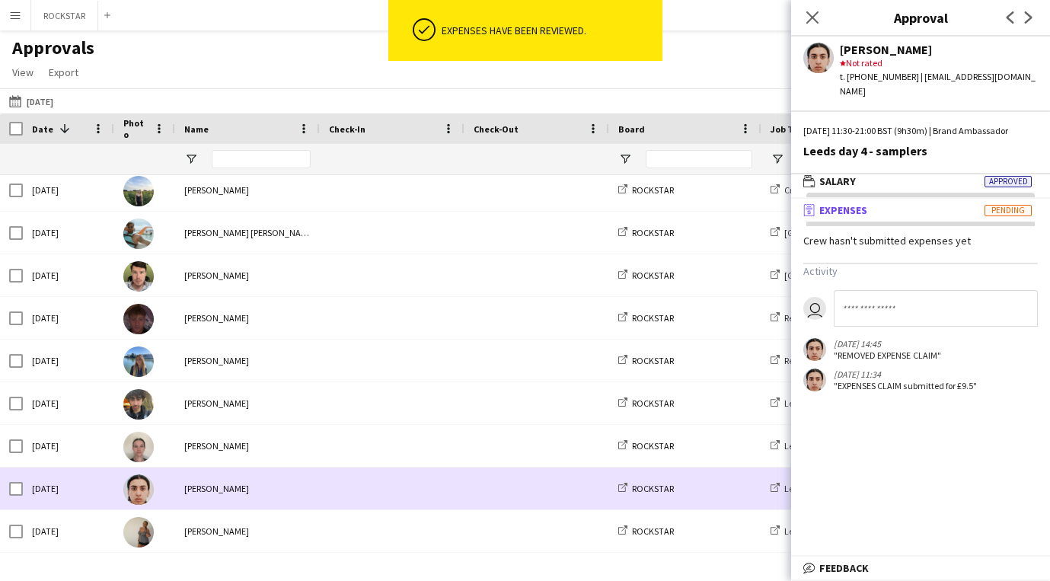
scroll to position [1478, 0]
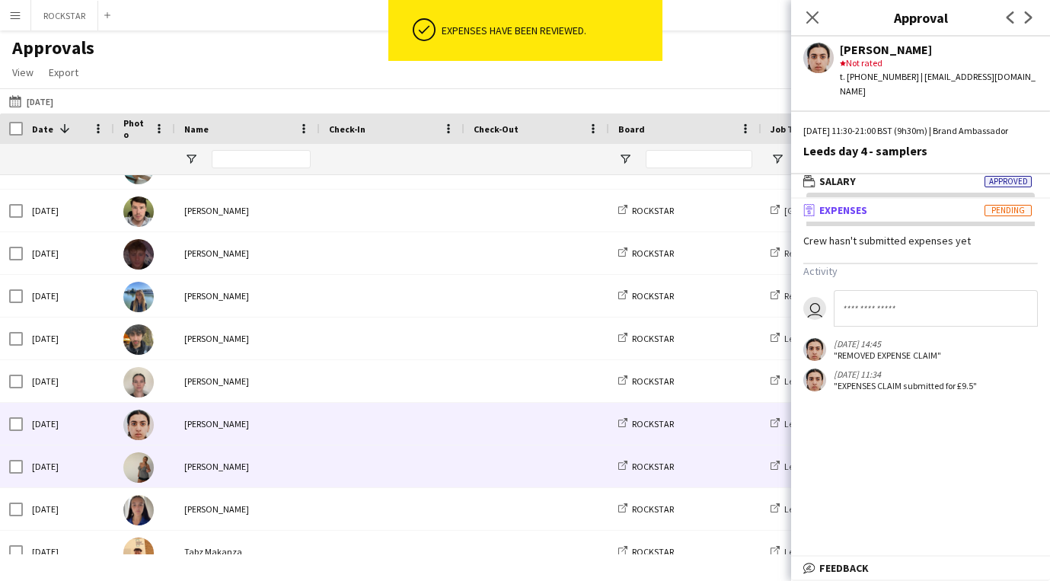
click at [461, 477] on div at bounding box center [392, 466] width 145 height 42
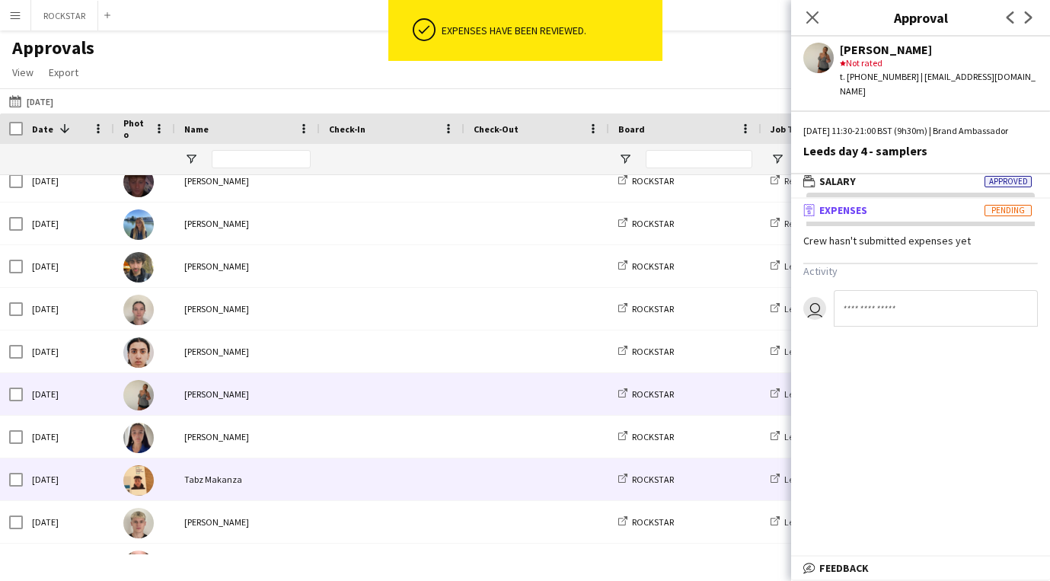
scroll to position [1562, 0]
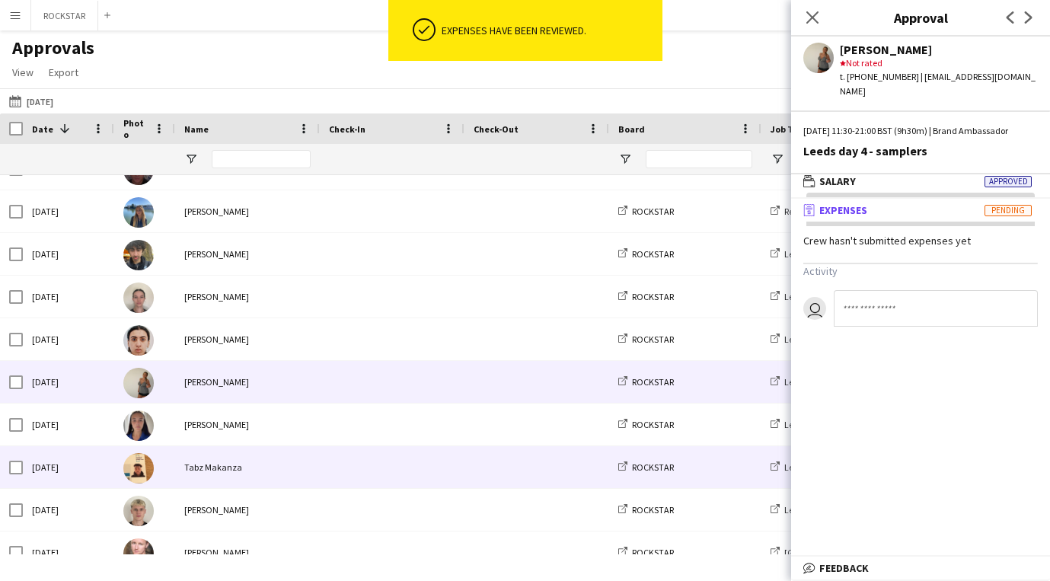
click at [448, 447] on span at bounding box center [392, 467] width 126 height 42
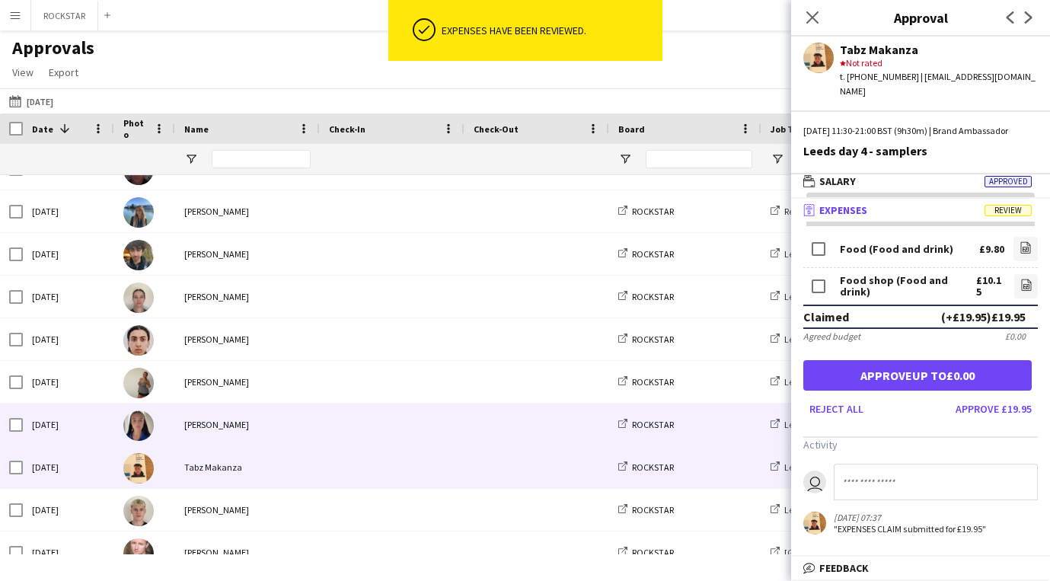
click at [441, 436] on span at bounding box center [392, 424] width 126 height 42
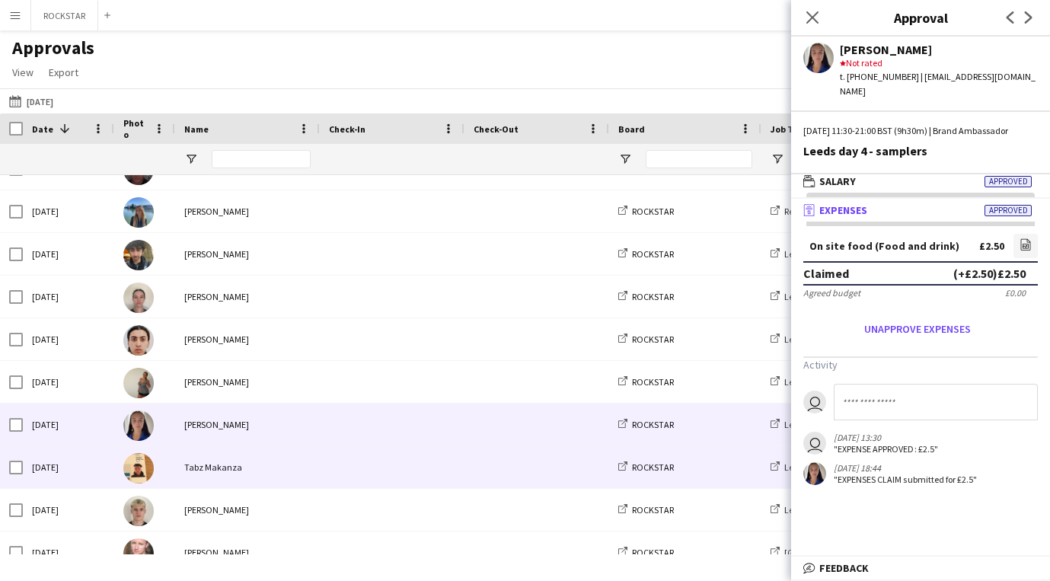
click at [444, 468] on span at bounding box center [392, 467] width 126 height 42
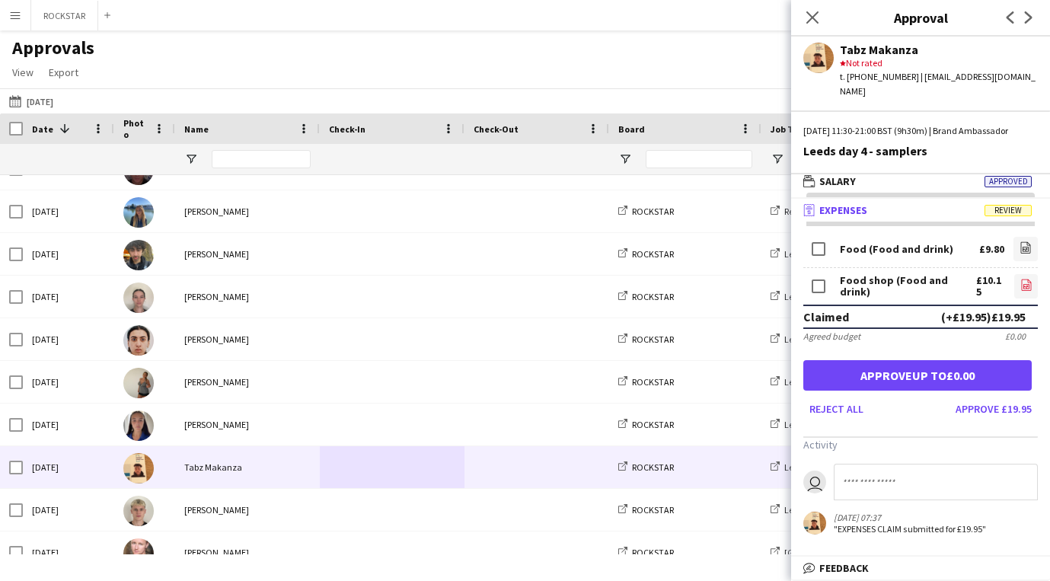
click at [1024, 294] on app-icon "file-image" at bounding box center [1026, 286] width 12 height 15
click at [980, 413] on button "Approve £19.95" at bounding box center [993, 409] width 88 height 24
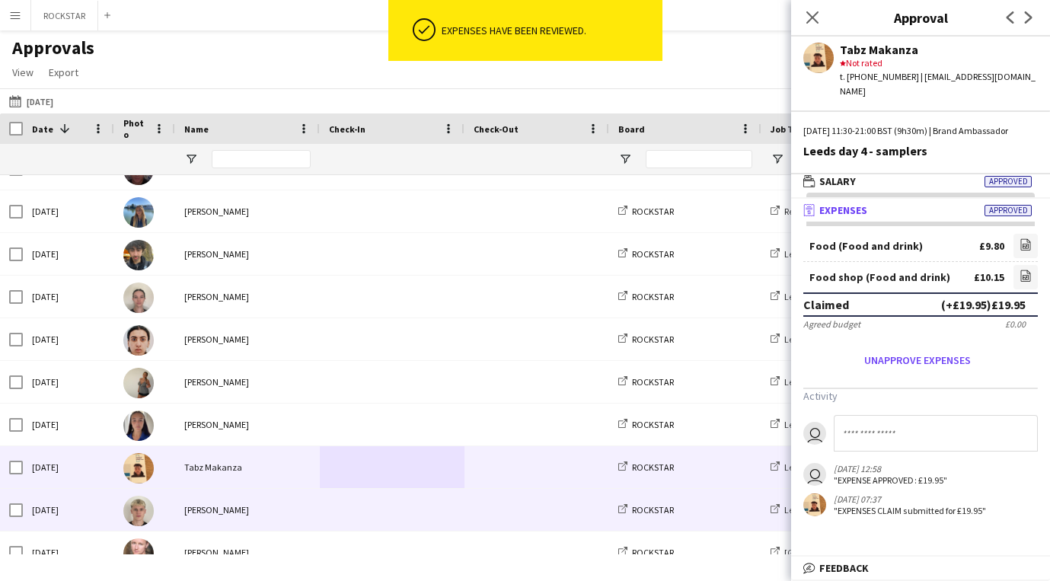
click at [269, 515] on div "[PERSON_NAME]" at bounding box center [247, 510] width 145 height 42
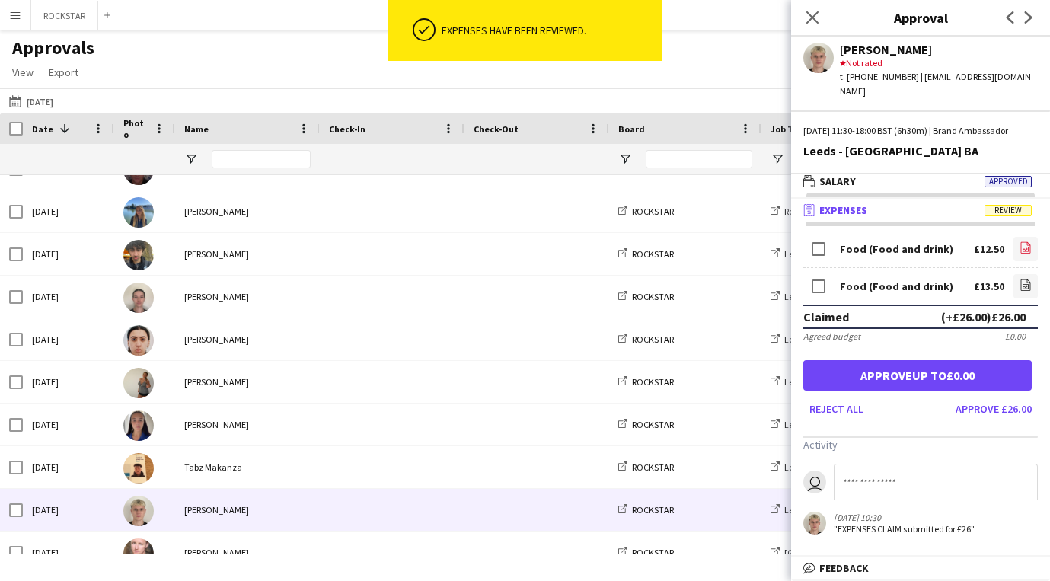
click at [1019, 245] on icon "file-image" at bounding box center [1025, 247] width 12 height 12
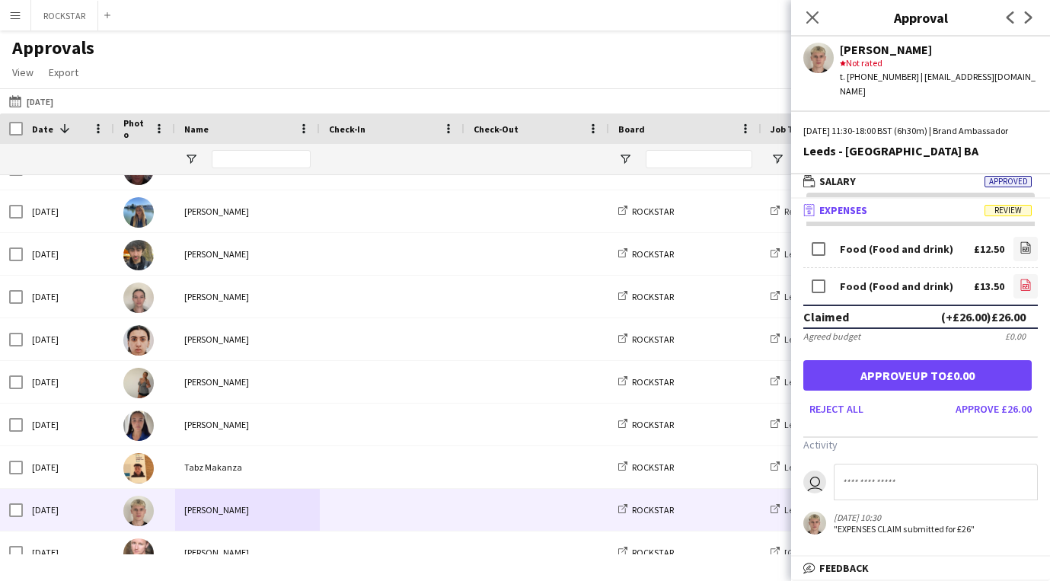
click at [1029, 279] on icon "file-image" at bounding box center [1025, 285] width 12 height 12
click at [1005, 417] on button "Approve £26.00" at bounding box center [993, 409] width 88 height 24
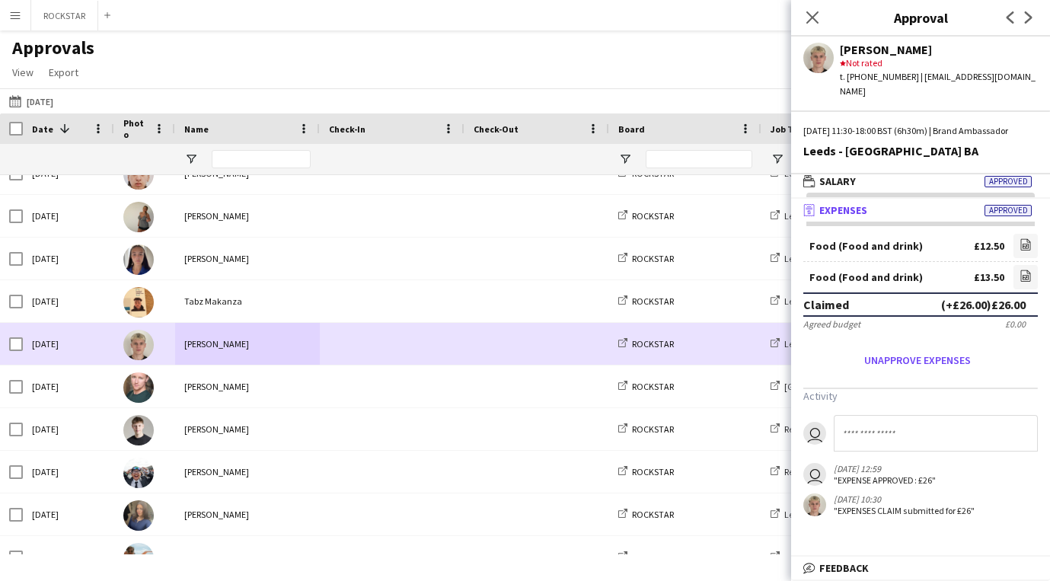
scroll to position [1729, 0]
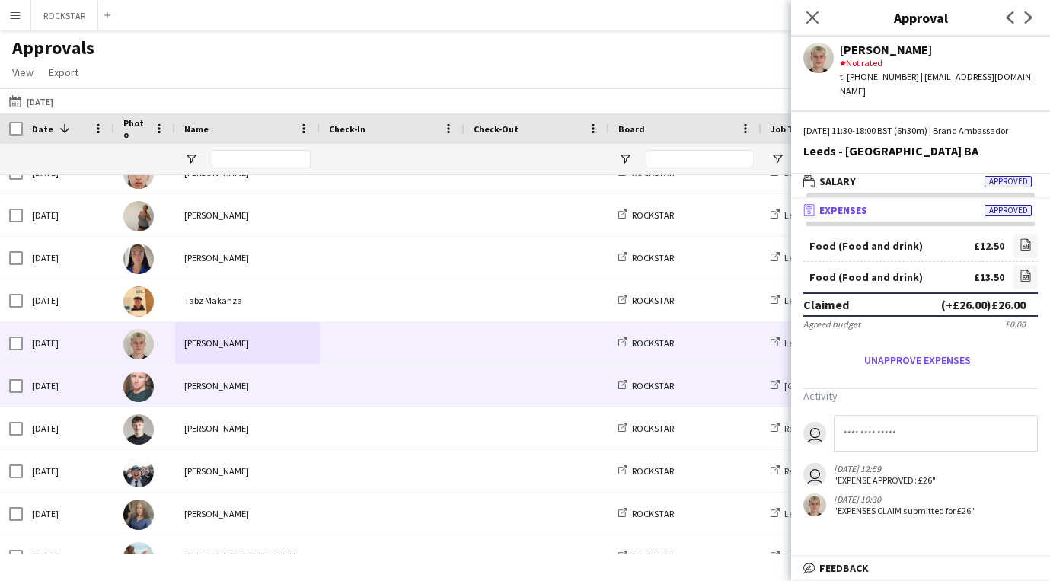
click at [490, 394] on span at bounding box center [536, 386] width 126 height 42
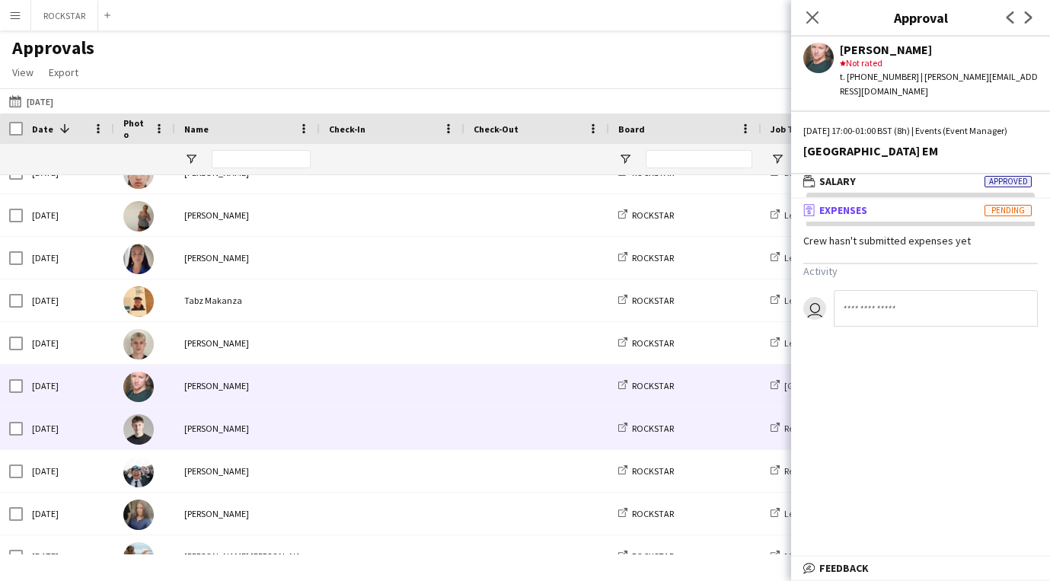
click at [470, 429] on div at bounding box center [536, 428] width 145 height 42
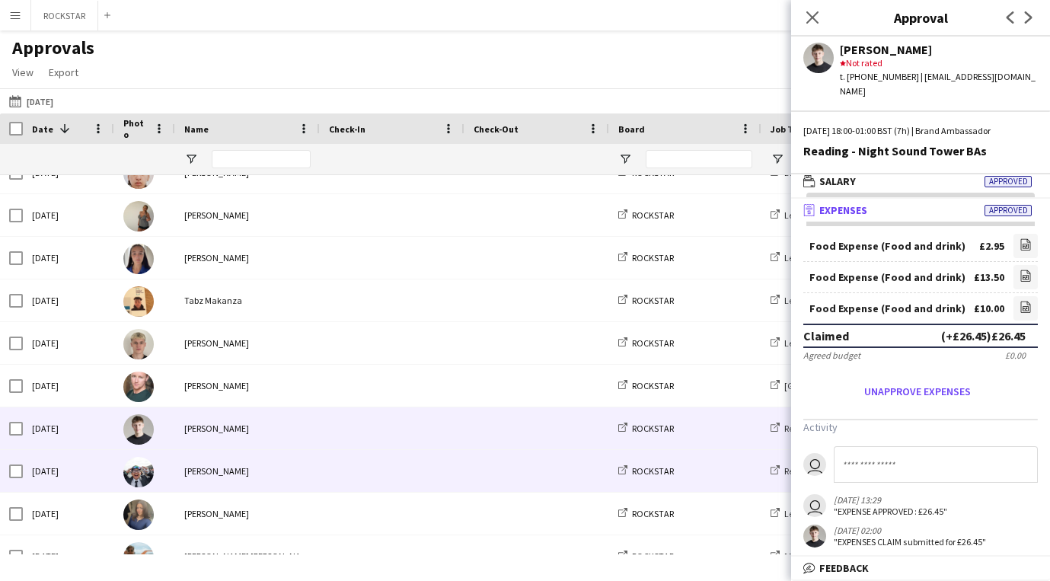
click at [397, 475] on span at bounding box center [392, 471] width 126 height 42
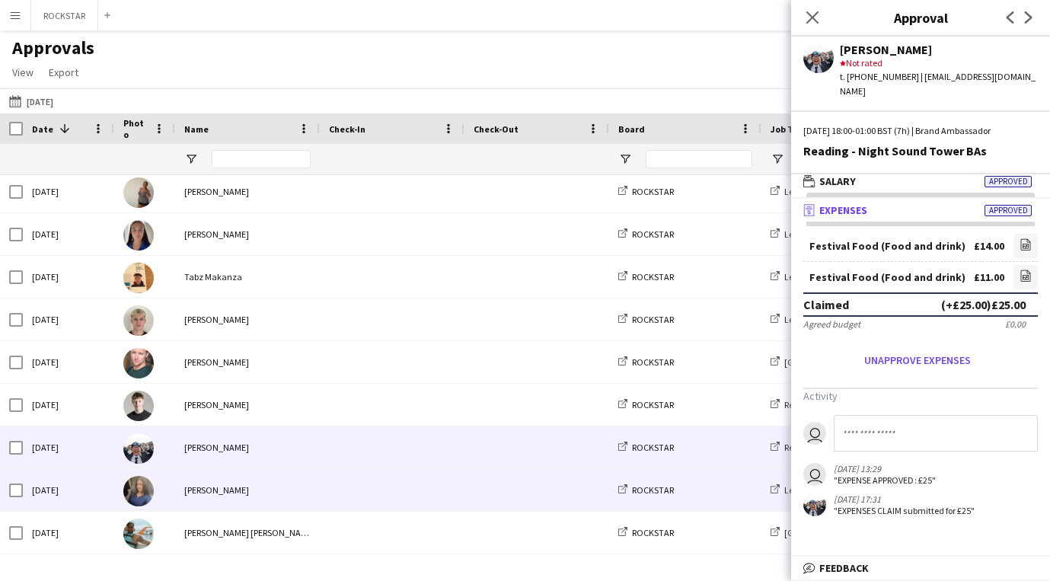
scroll to position [1752, 0]
click at [397, 475] on span at bounding box center [392, 491] width 126 height 42
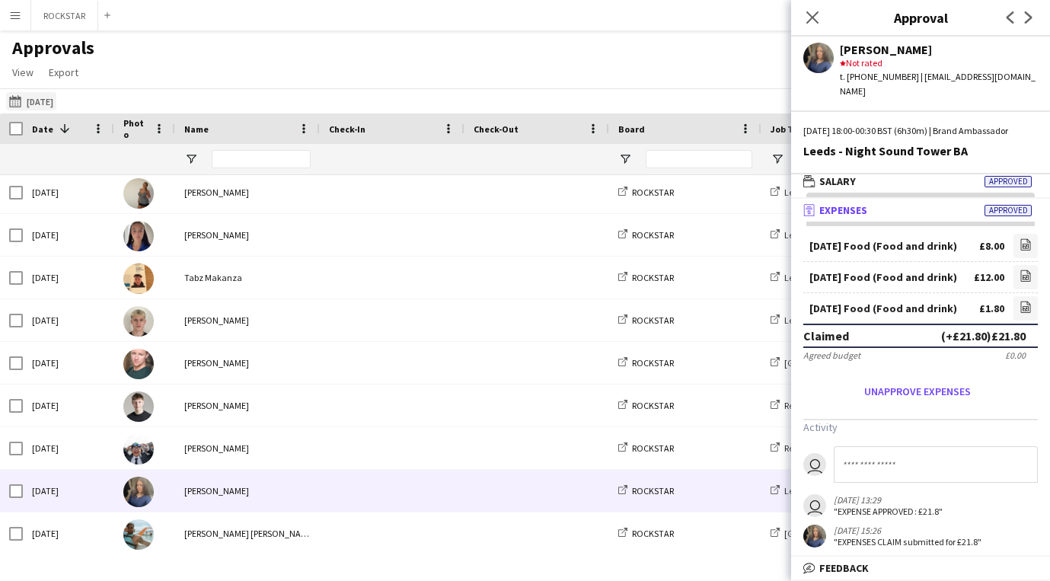
click at [56, 105] on button "[DATE] [DATE]" at bounding box center [31, 101] width 50 height 18
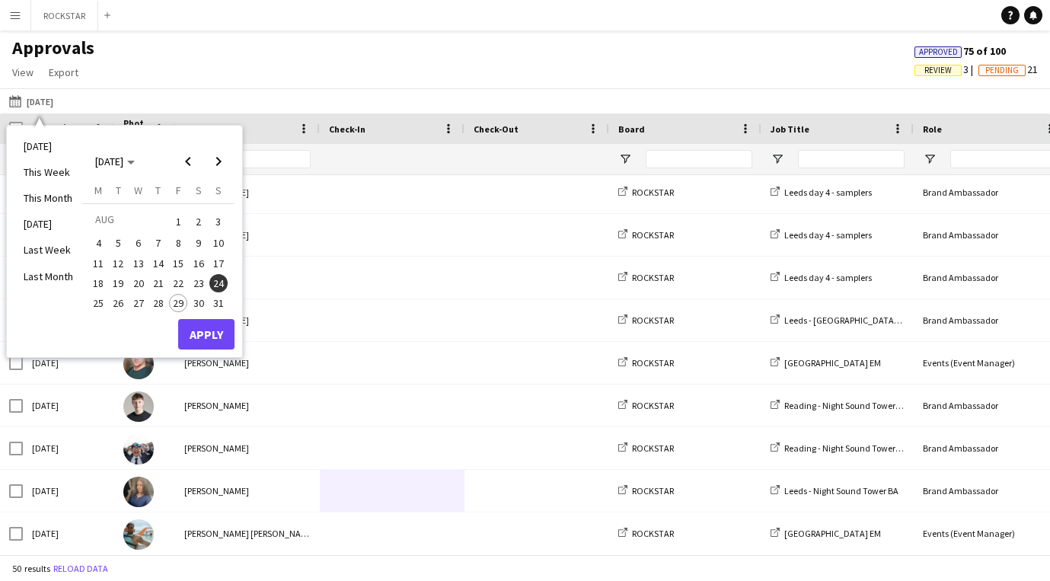
click at [88, 299] on button "25" at bounding box center [98, 303] width 20 height 20
click at [194, 336] on button "Apply" at bounding box center [206, 334] width 56 height 30
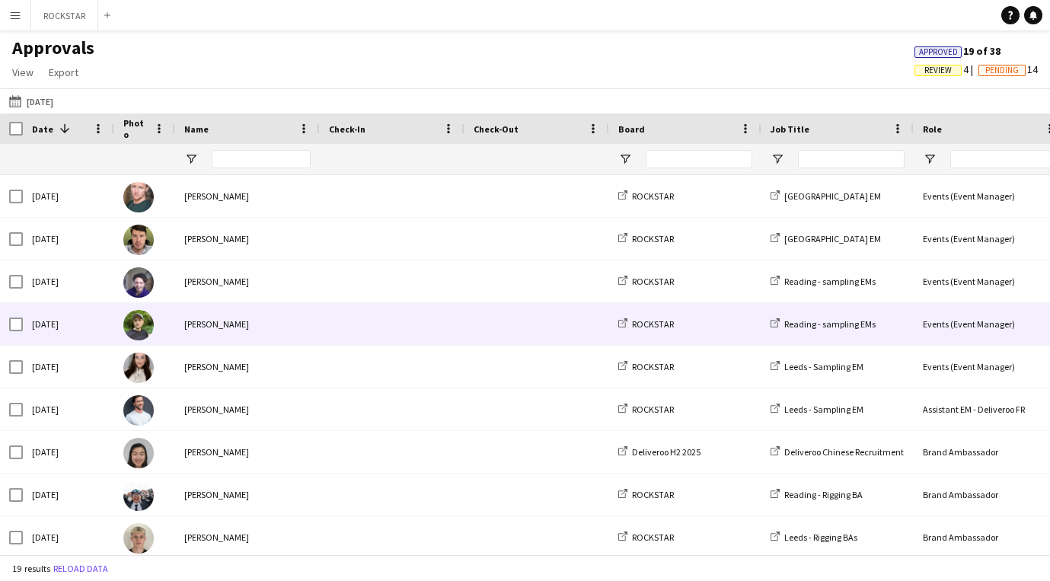
scroll to position [166, 0]
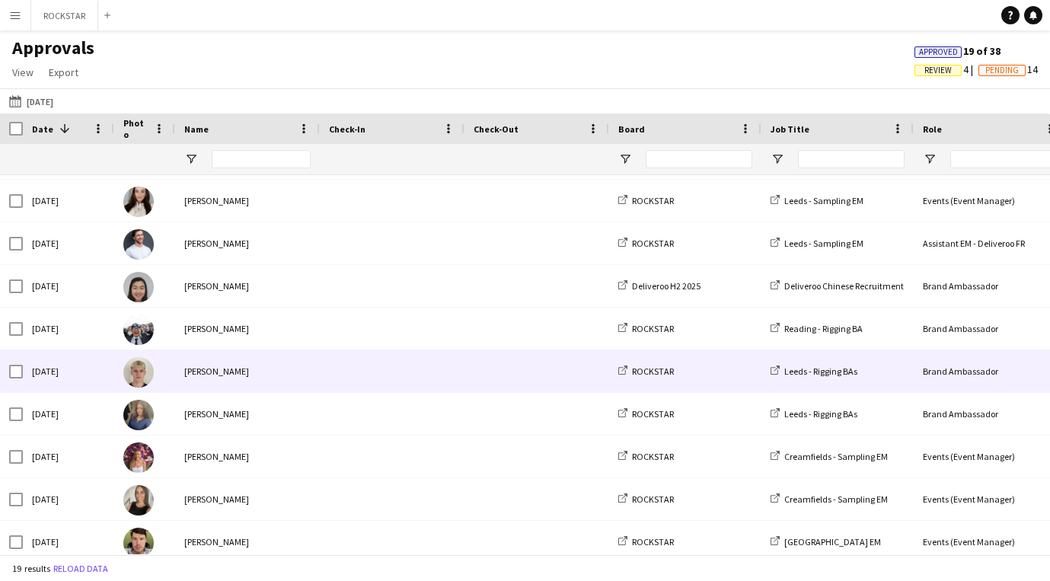
click at [196, 362] on div "[PERSON_NAME]" at bounding box center [247, 371] width 145 height 42
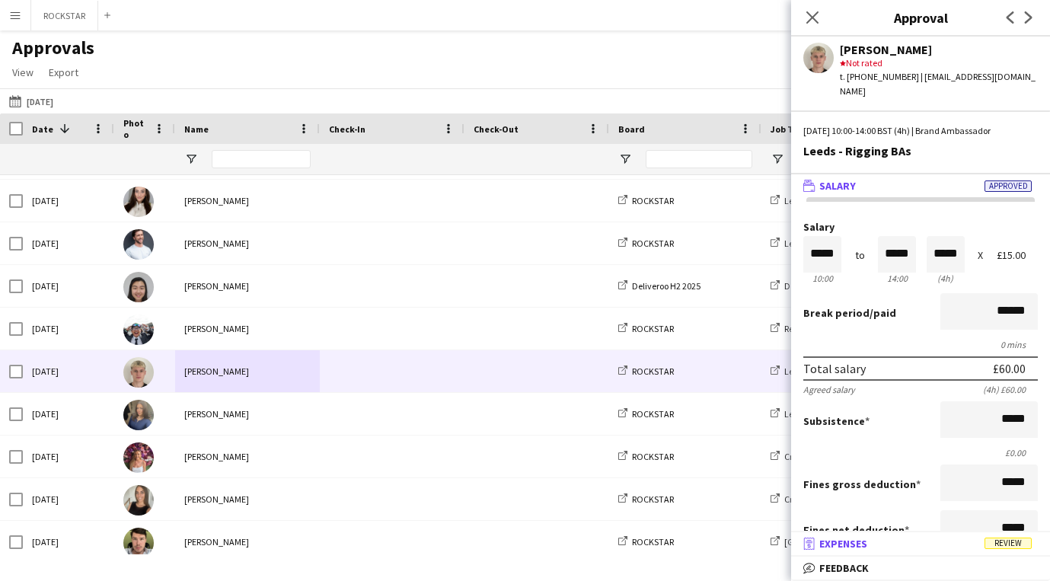
click at [803, 544] on icon "receipt" at bounding box center [809, 543] width 12 height 12
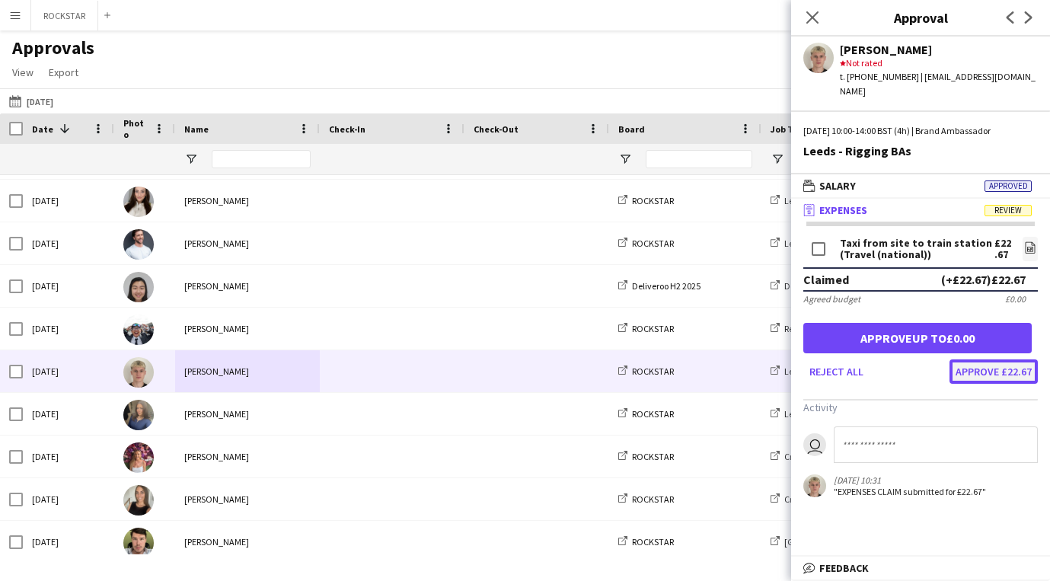
click at [971, 362] on button "Approve £22.67" at bounding box center [993, 371] width 88 height 24
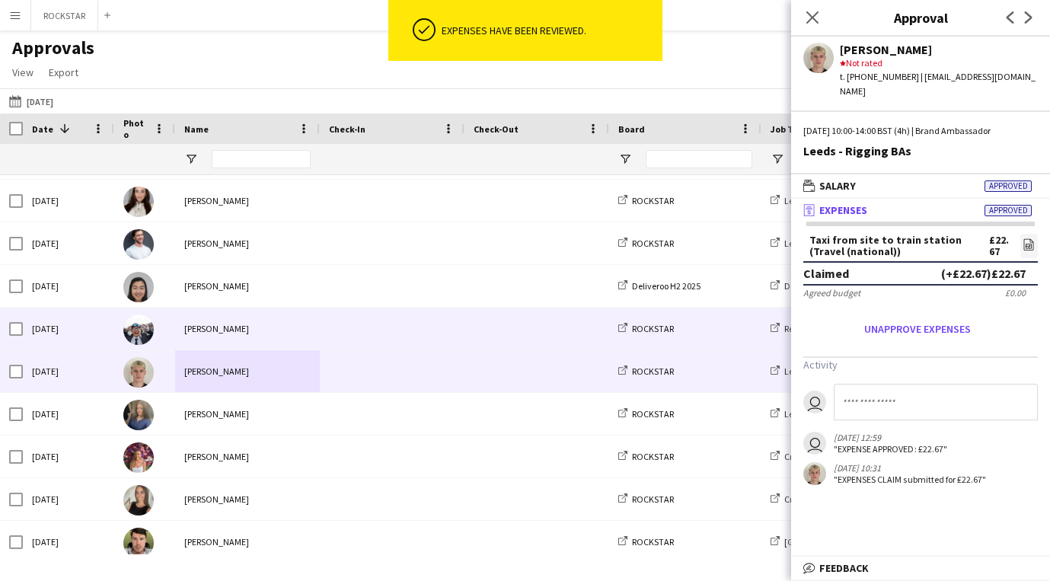
click at [410, 345] on span at bounding box center [392, 329] width 126 height 42
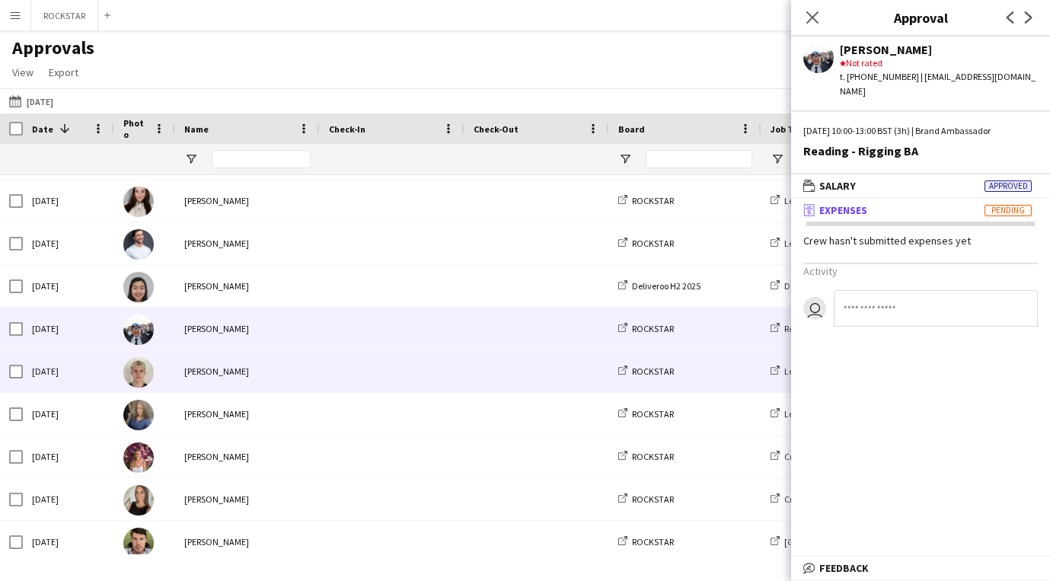
click at [403, 390] on span at bounding box center [392, 371] width 126 height 42
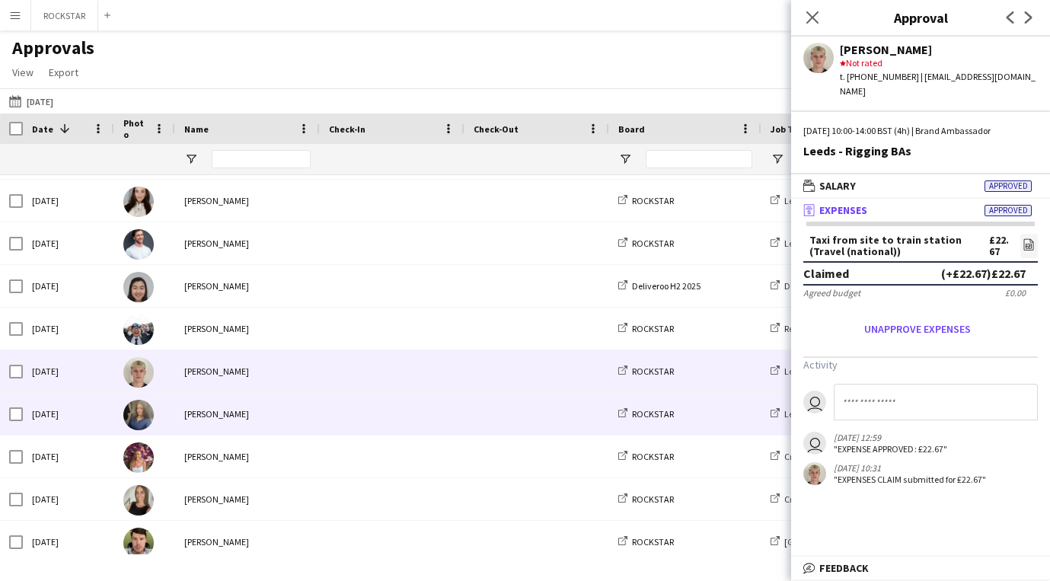
click at [396, 418] on span at bounding box center [392, 414] width 126 height 42
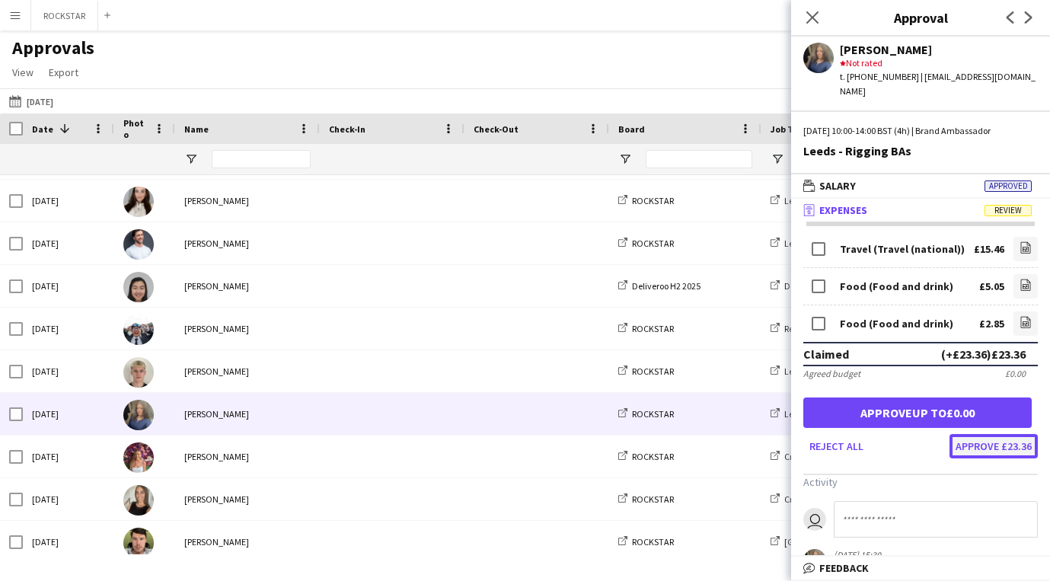
click at [977, 436] on button "Approve £23.36" at bounding box center [993, 446] width 88 height 24
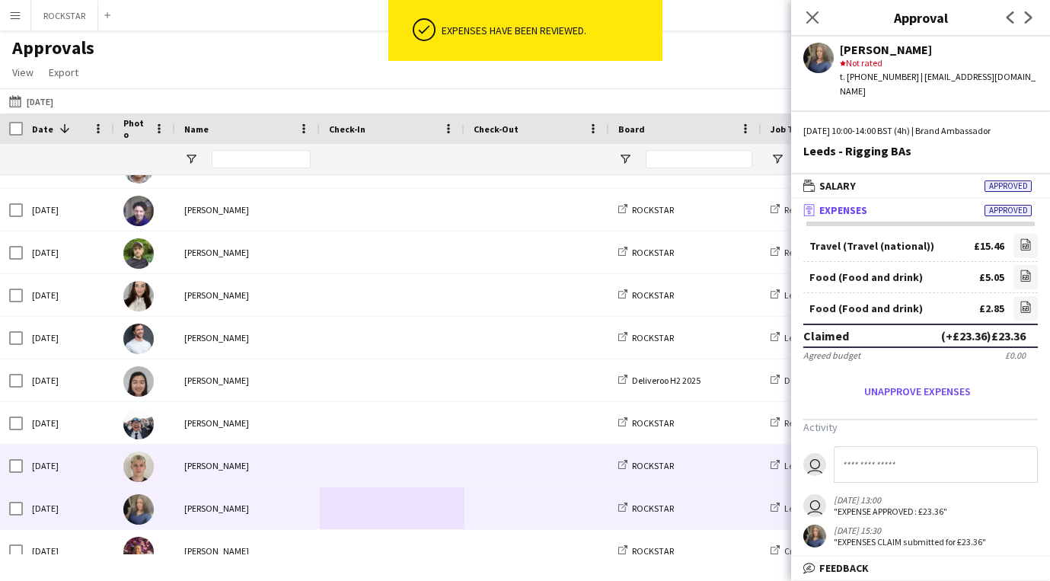
scroll to position [0, 0]
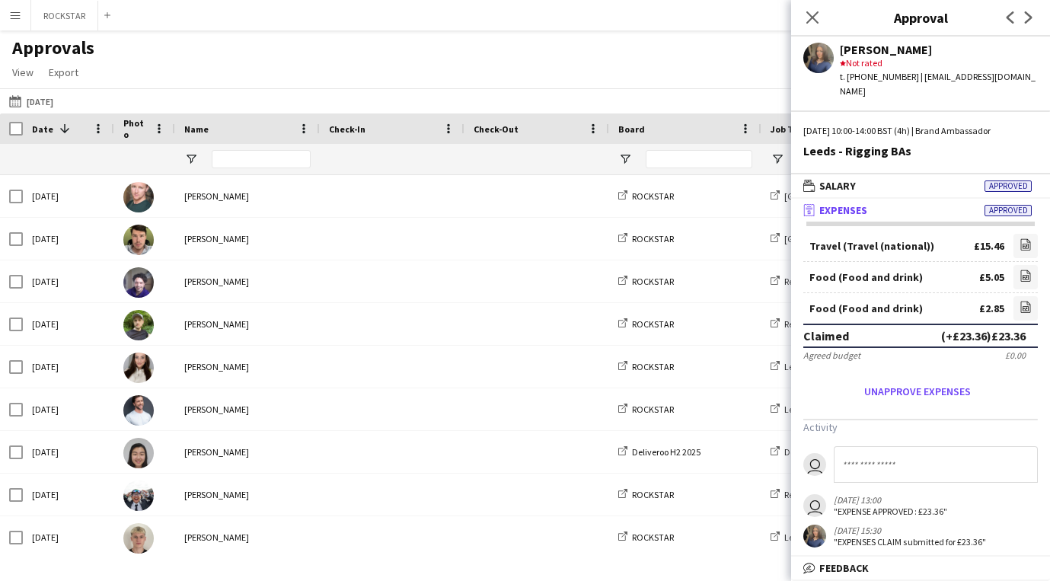
click at [800, 24] on div "Close pop-in" at bounding box center [812, 17] width 43 height 35
click at [805, 24] on icon at bounding box center [812, 17] width 14 height 14
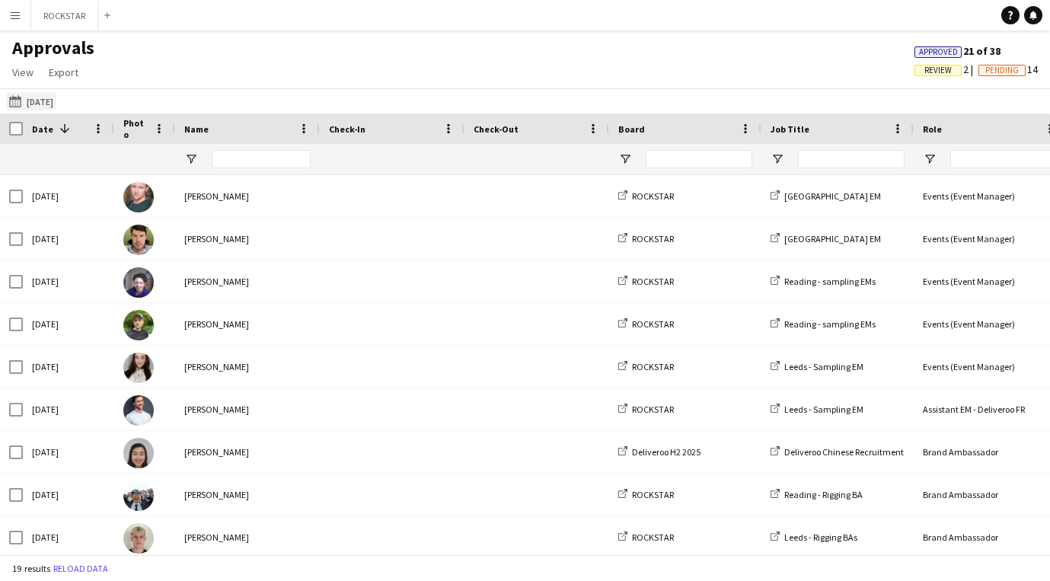
click at [56, 97] on button "24-08-2025 25-08-2025" at bounding box center [31, 101] width 50 height 18
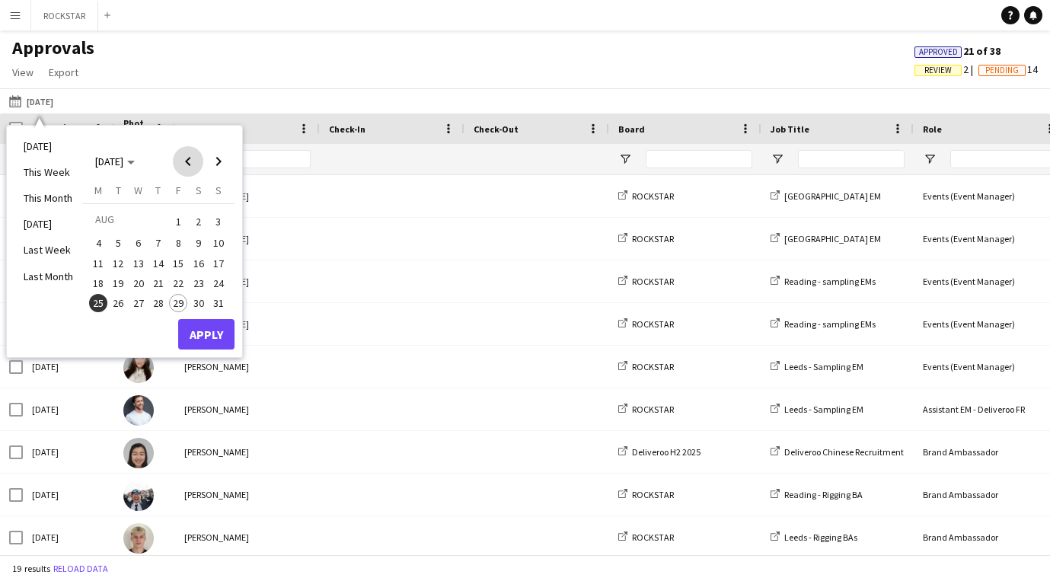
click at [180, 159] on span "Previous month" at bounding box center [188, 161] width 30 height 30
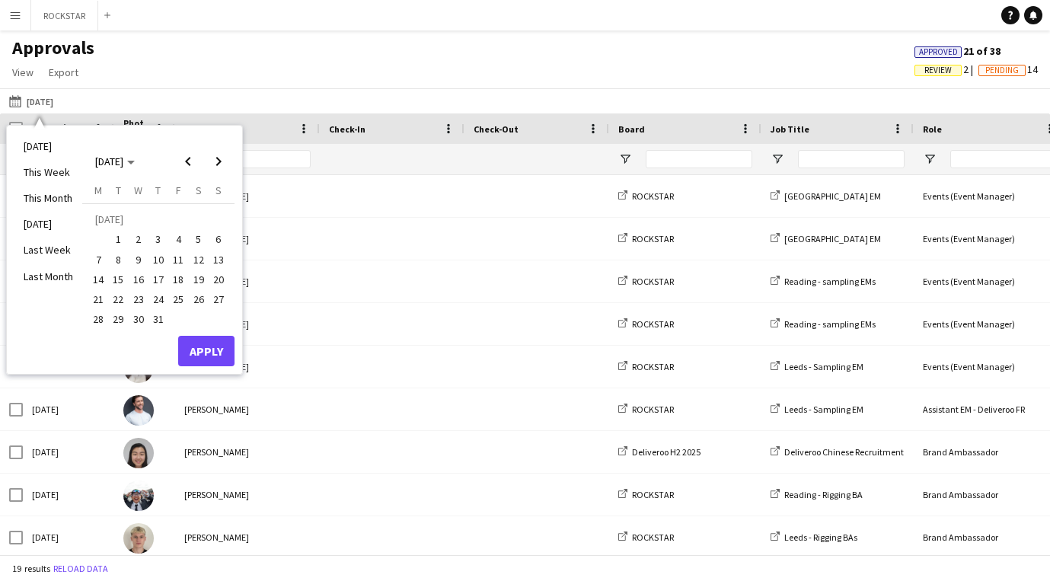
click at [173, 282] on span "18" at bounding box center [178, 279] width 18 height 18
click at [197, 331] on div "Monday M Tuesday T Wednesday W Thursday T Friday F Saturday S Sunday S JUL 1 2 …" at bounding box center [158, 259] width 152 height 152
click at [199, 344] on button "Apply" at bounding box center [206, 351] width 56 height 30
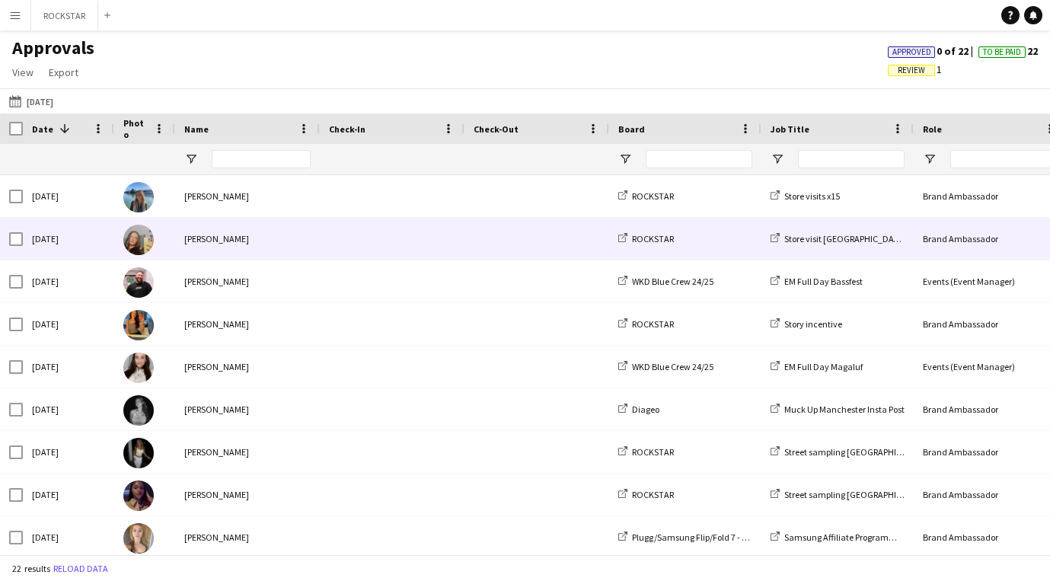
click at [228, 235] on div "[PERSON_NAME]" at bounding box center [247, 239] width 145 height 42
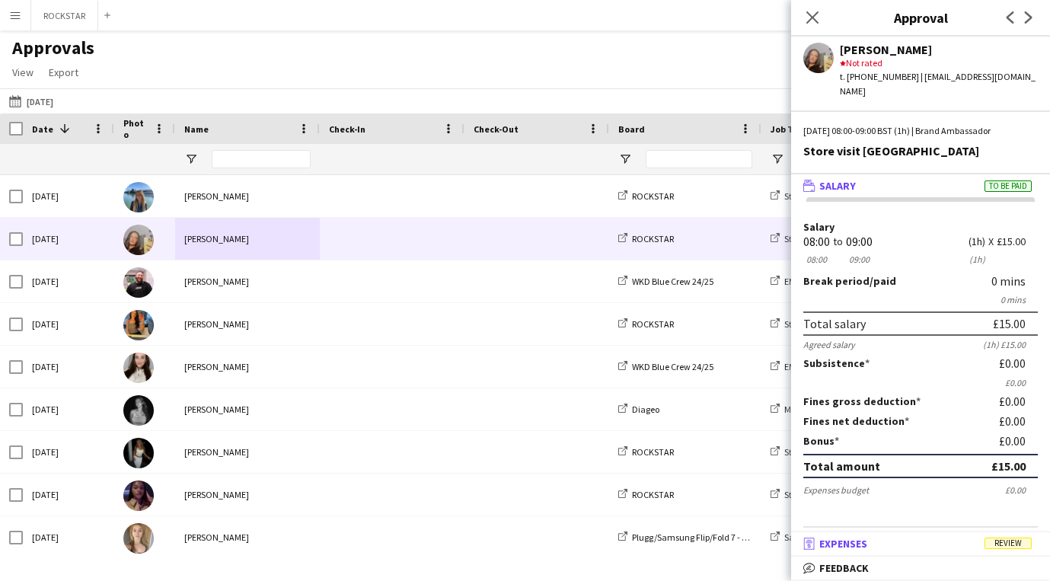
click at [949, 549] on mat-panel-title "receipt Expenses Review" at bounding box center [917, 544] width 253 height 14
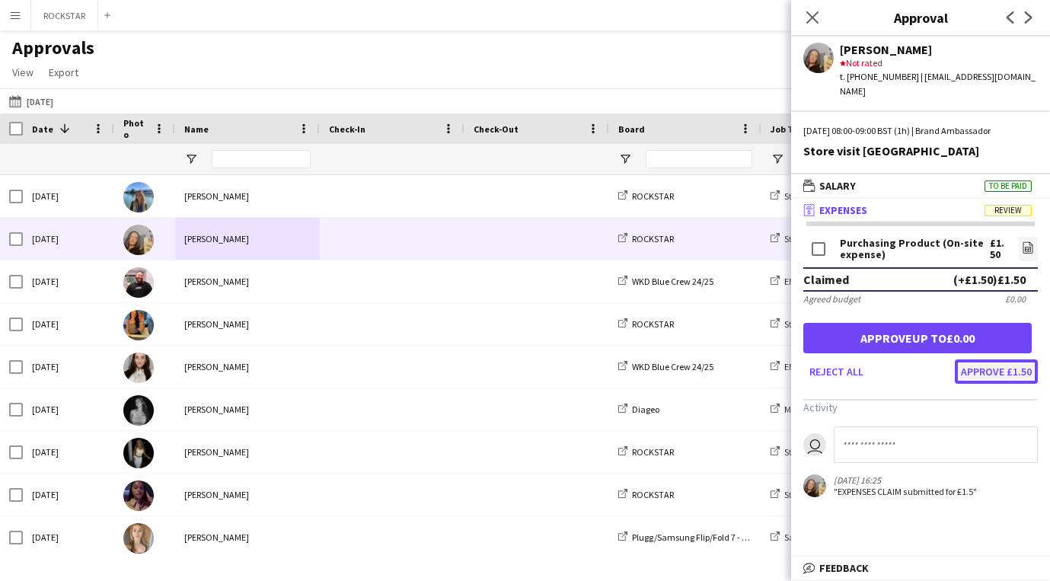
click at [999, 359] on button "Approve £1.50" at bounding box center [996, 371] width 83 height 24
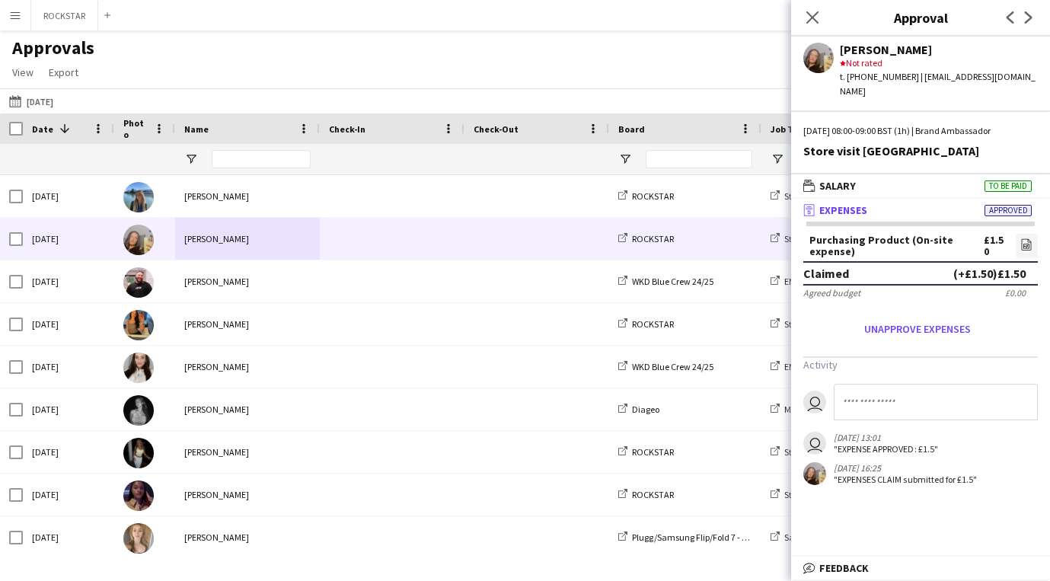
click at [824, 23] on div "Close pop-in" at bounding box center [812, 17] width 43 height 35
click at [816, 16] on icon "Close pop-in" at bounding box center [812, 17] width 14 height 14
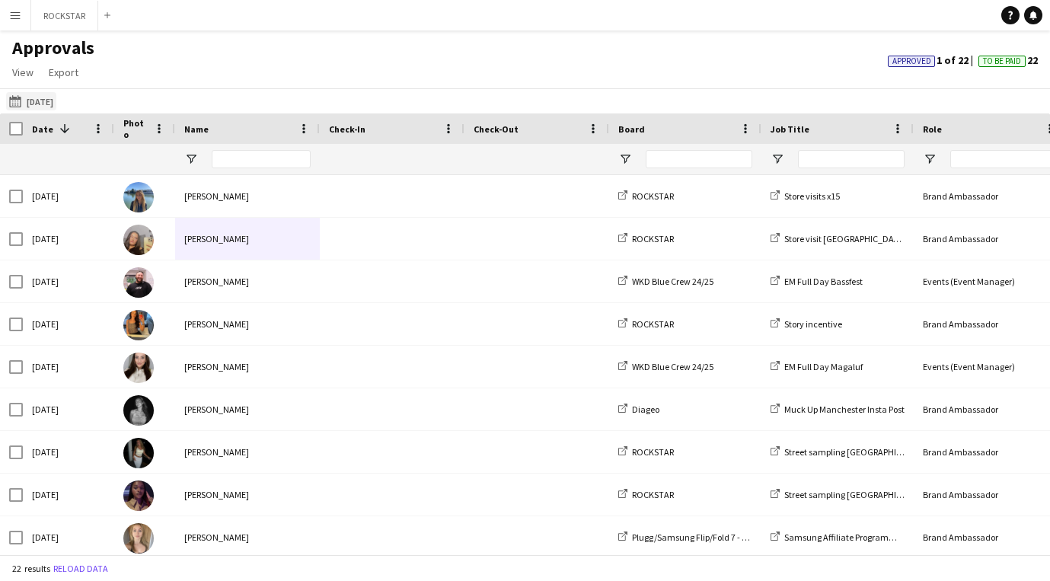
click at [46, 100] on button "24-08-2025 18-07-2025" at bounding box center [31, 101] width 50 height 18
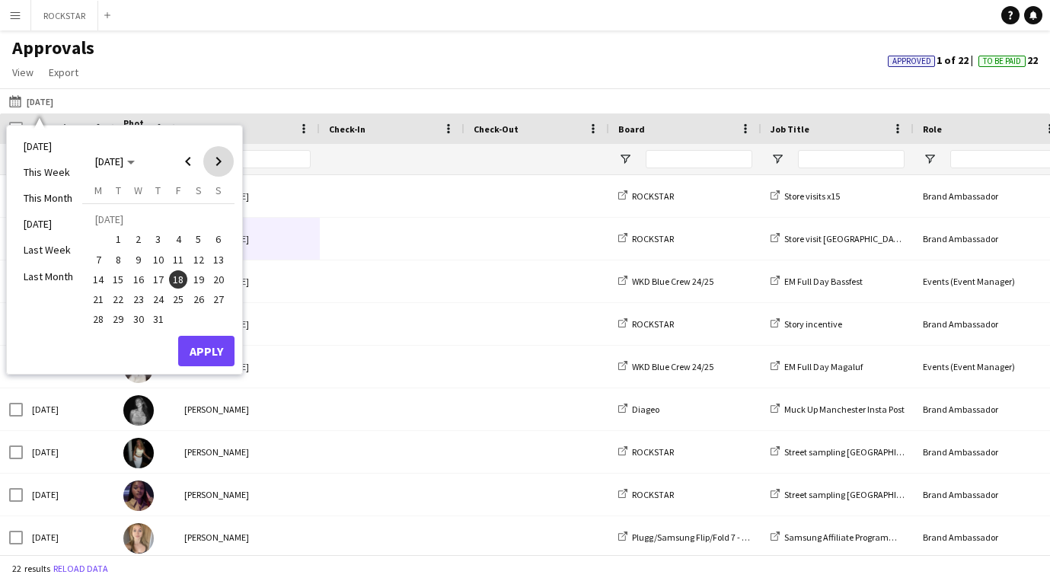
click at [220, 155] on span "Next month" at bounding box center [218, 161] width 30 height 30
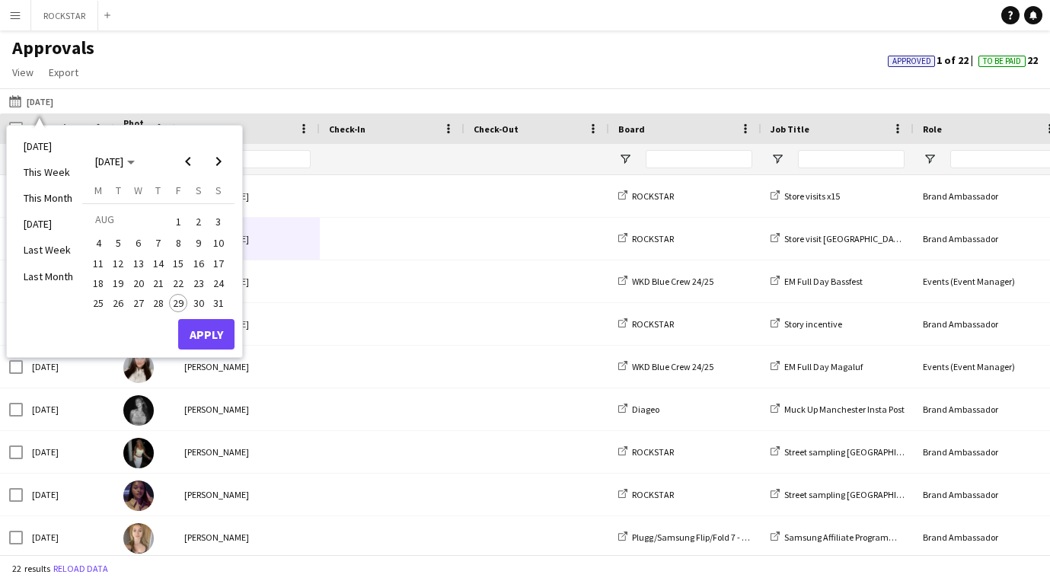
click at [173, 222] on span "1" at bounding box center [178, 221] width 18 height 21
click at [208, 341] on button "Apply" at bounding box center [206, 334] width 56 height 30
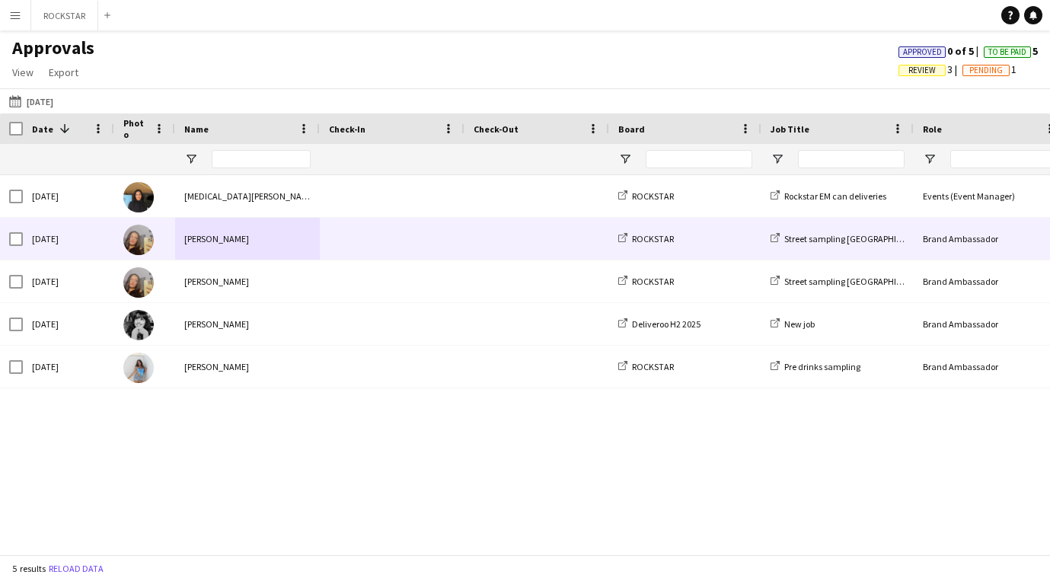
click at [299, 225] on div "[PERSON_NAME]" at bounding box center [247, 239] width 145 height 42
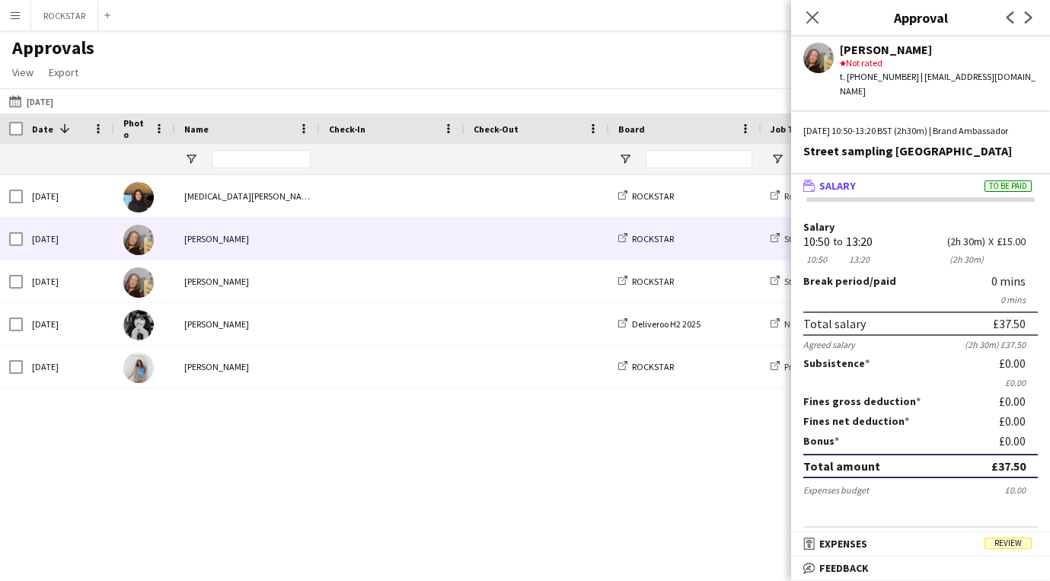
scroll to position [65, 0]
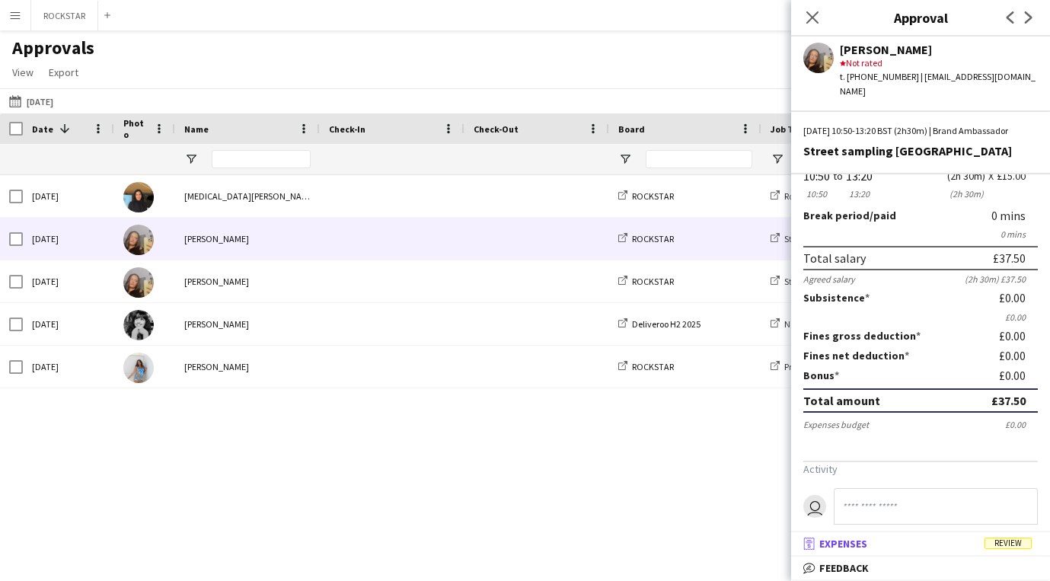
click at [891, 544] on mat-panel-title "receipt Expenses Review" at bounding box center [917, 544] width 253 height 14
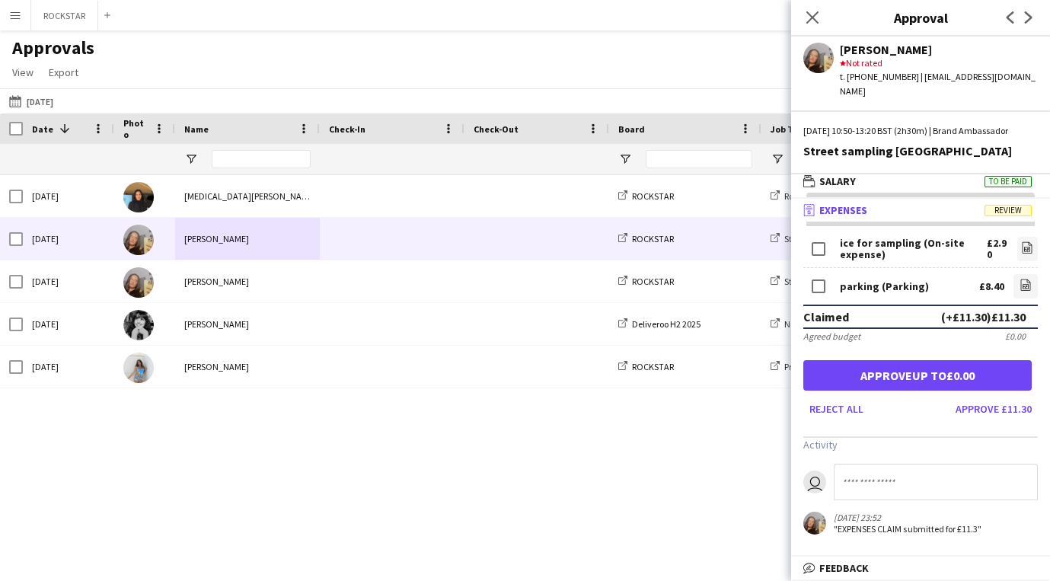
scroll to position [5, 0]
click at [1022, 279] on icon "file-image" at bounding box center [1025, 285] width 12 height 12
click at [1023, 399] on button "Approve £11.30" at bounding box center [993, 409] width 88 height 24
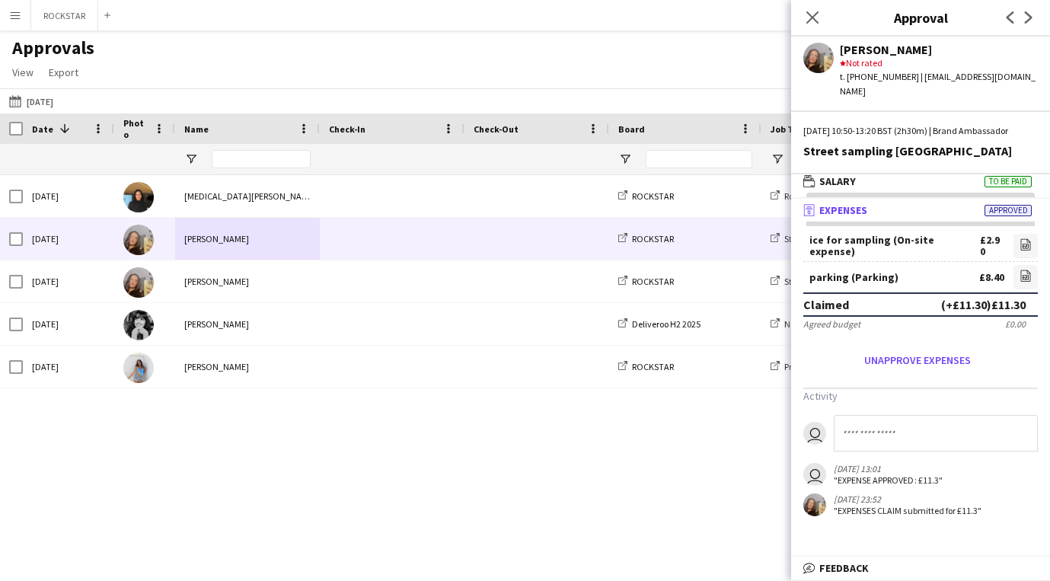
click at [18, 21] on button "Menu" at bounding box center [15, 15] width 30 height 30
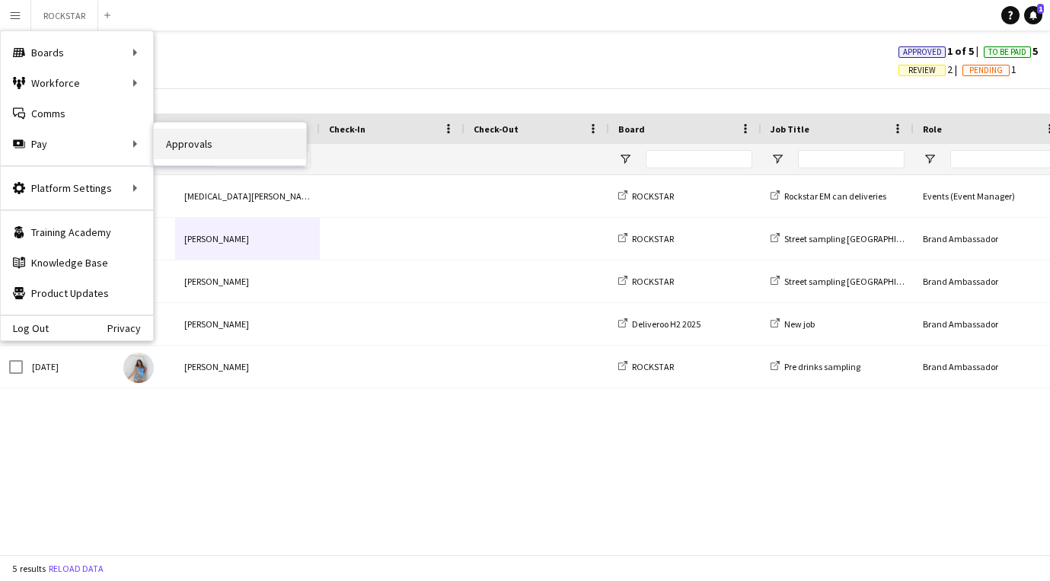
click at [199, 146] on link "Approvals" at bounding box center [230, 144] width 152 height 30
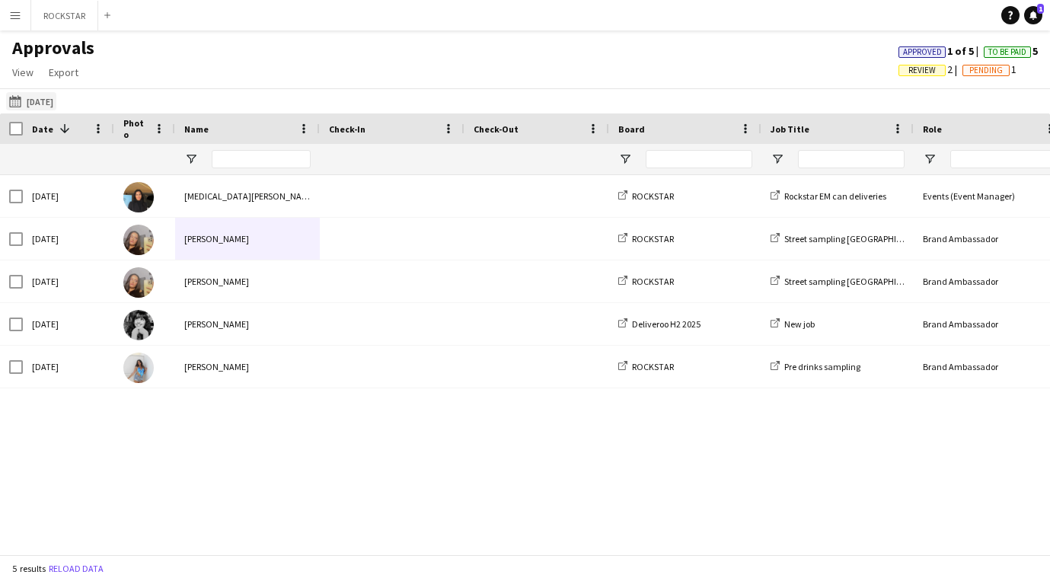
click at [56, 99] on button "24-08-2025 01-08-2025" at bounding box center [31, 101] width 50 height 18
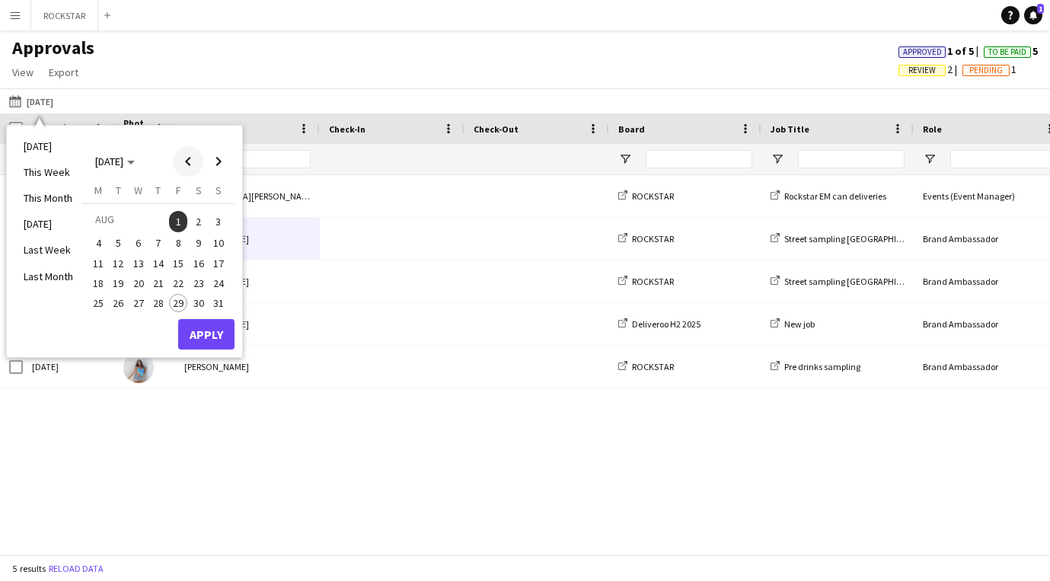
click at [187, 165] on span "Previous month" at bounding box center [188, 161] width 30 height 30
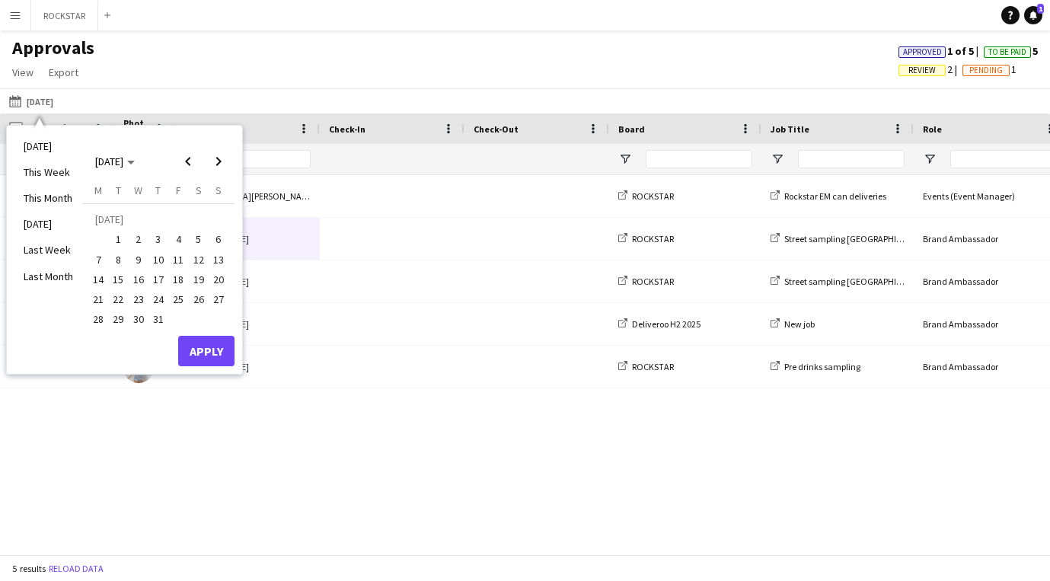
click at [135, 274] on span "16" at bounding box center [138, 279] width 18 height 18
click at [195, 352] on button "Apply" at bounding box center [206, 351] width 56 height 30
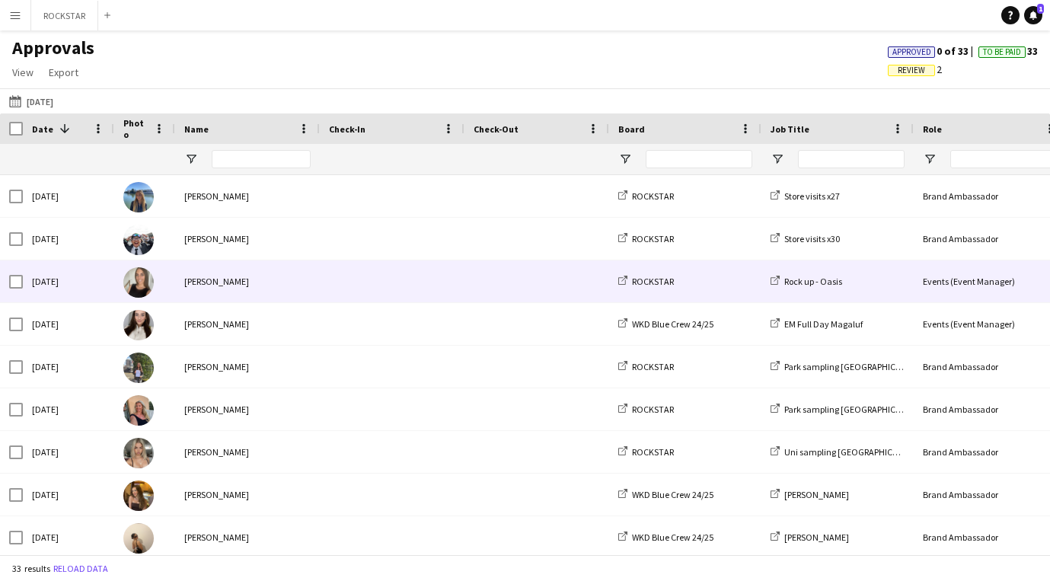
scroll to position [214, 0]
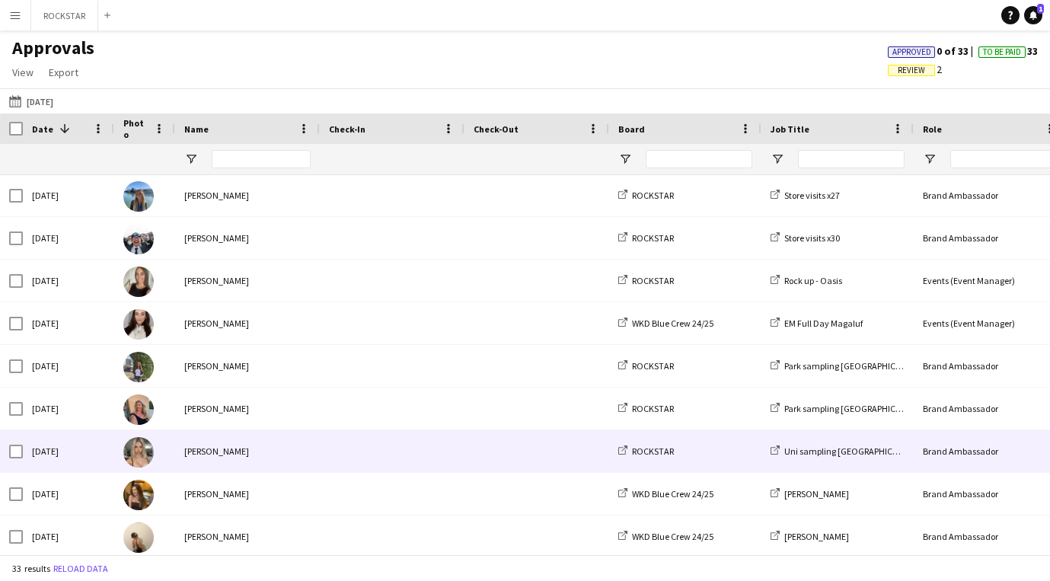
click at [285, 456] on div "Millie Sullivan" at bounding box center [247, 451] width 145 height 42
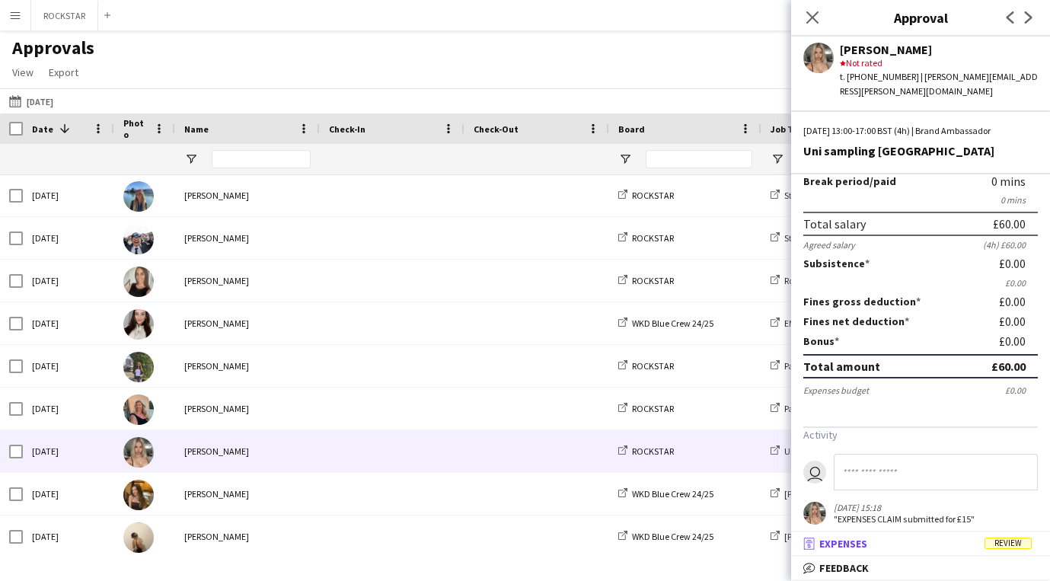
click at [928, 546] on mat-panel-title "receipt Expenses Review" at bounding box center [917, 544] width 253 height 14
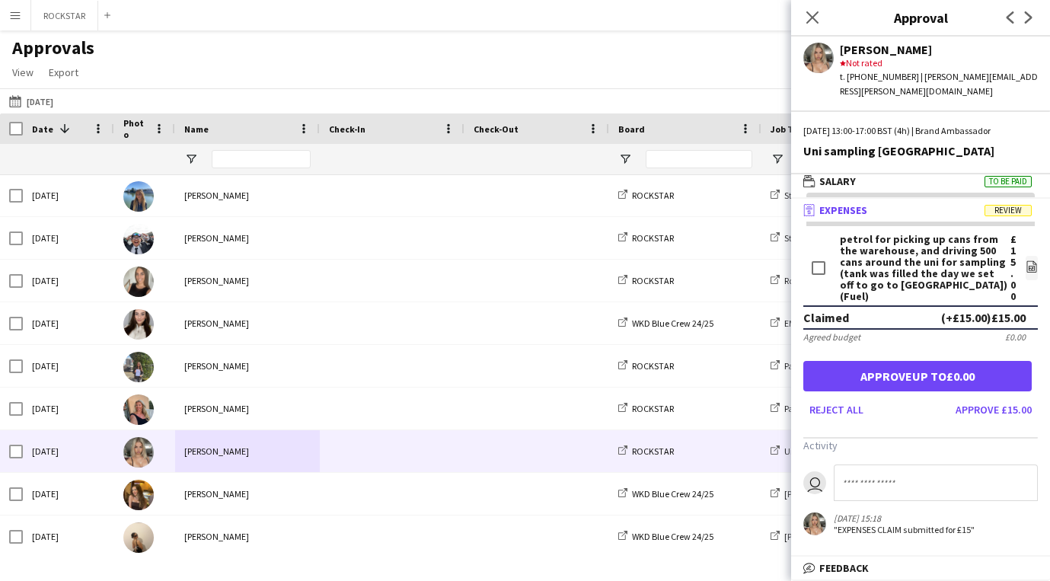
scroll to position [5, 0]
click at [1027, 260] on icon "file-image" at bounding box center [1031, 266] width 12 height 12
click at [993, 397] on button "Approve £15.00" at bounding box center [993, 409] width 88 height 24
